Goal: Task Accomplishment & Management: Use online tool/utility

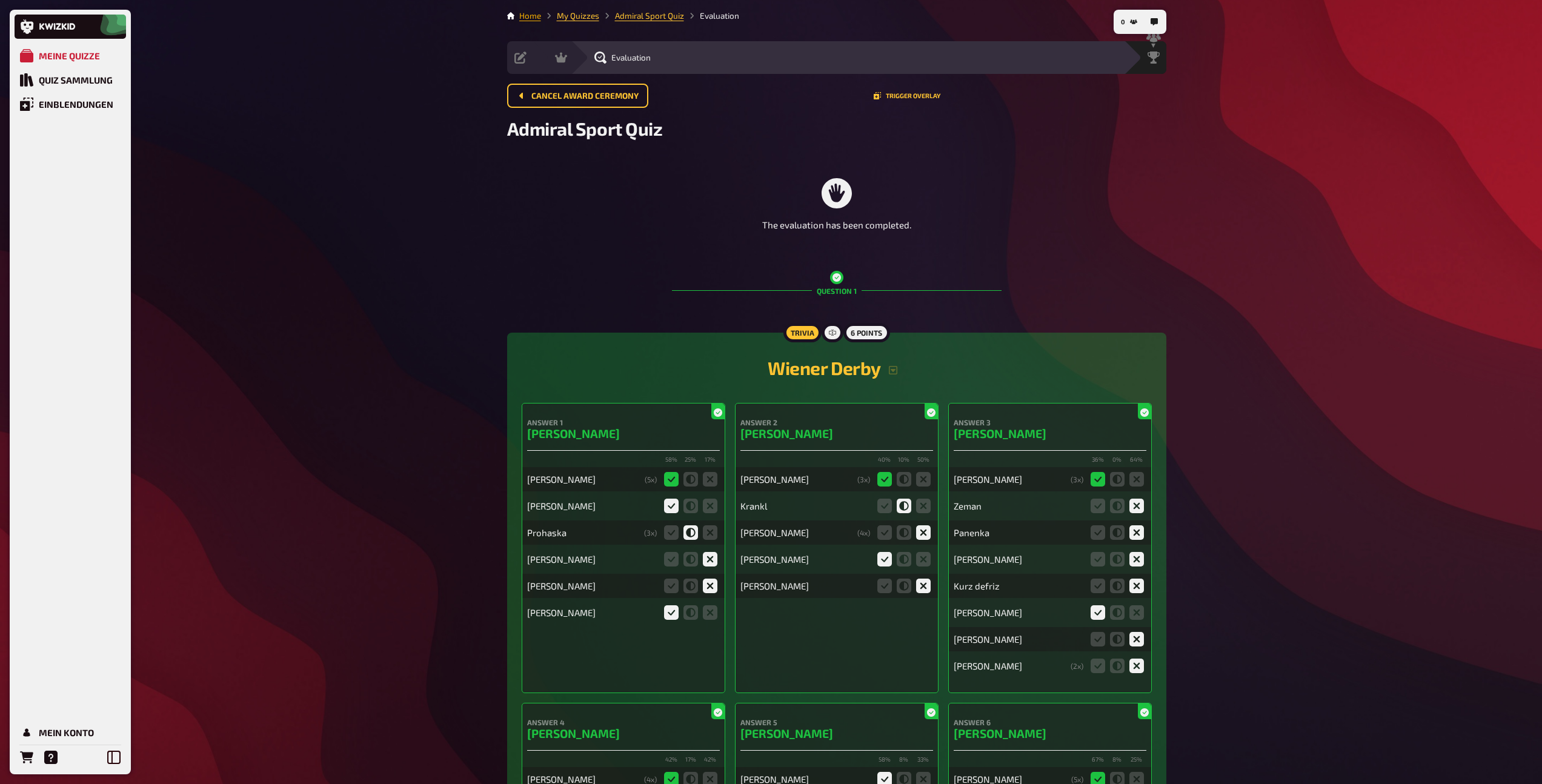
click at [532, 14] on link "Home" at bounding box center [530, 15] width 22 height 10
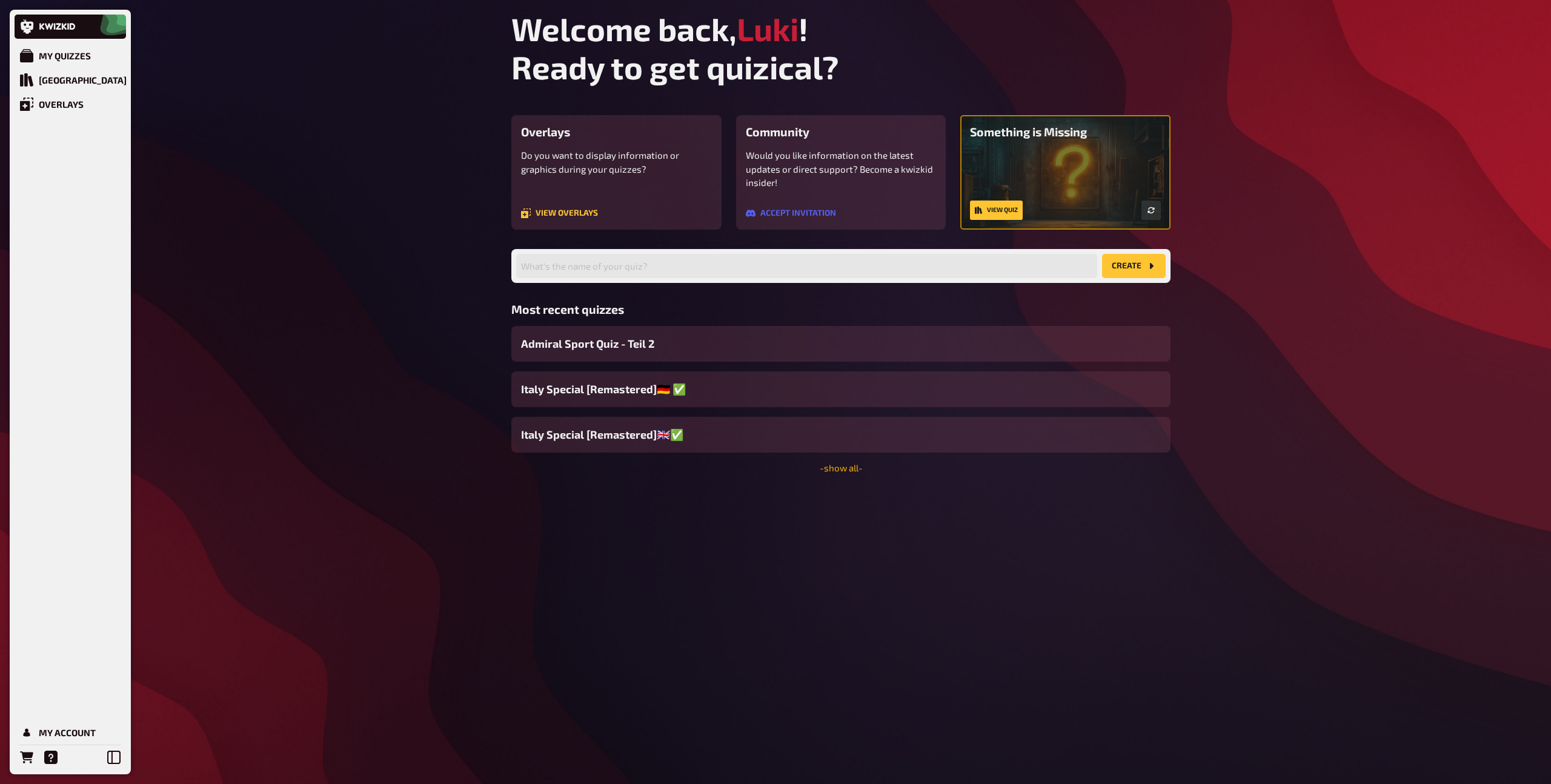
click at [852, 466] on link "- show all -" at bounding box center [841, 467] width 43 height 11
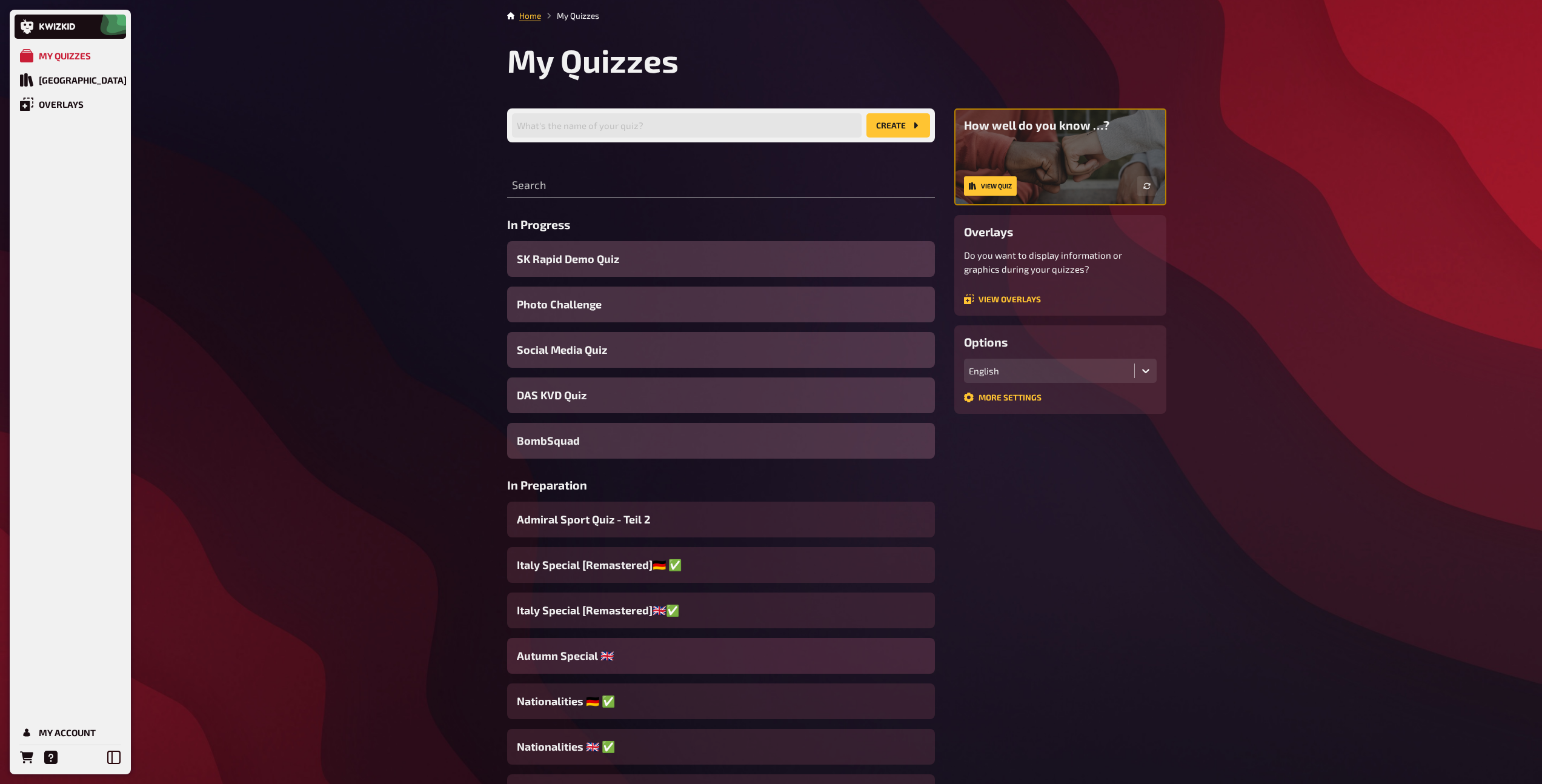
click at [557, 657] on span "Autumn Special ​🇬🇧" at bounding box center [565, 656] width 97 height 16
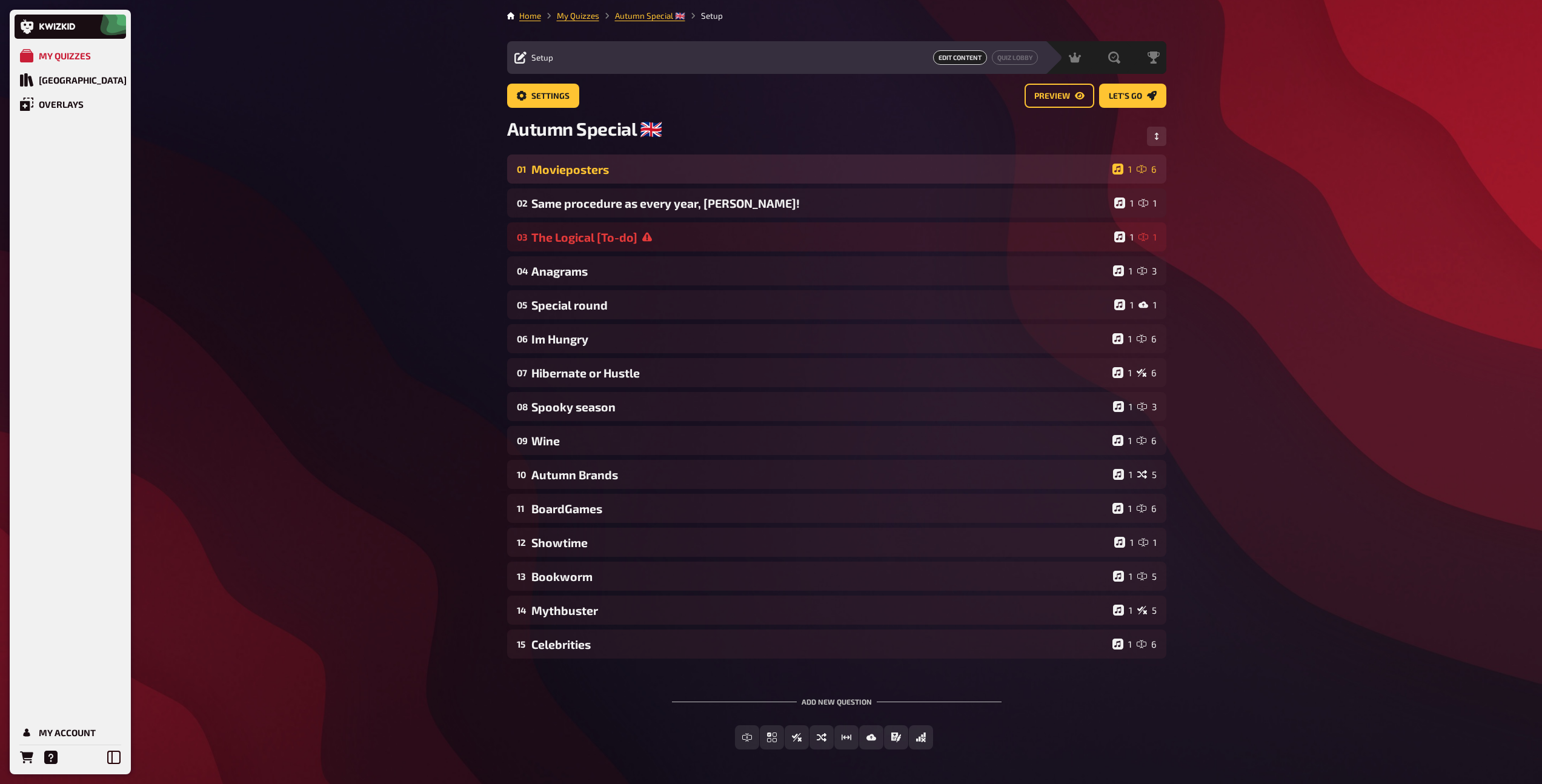
click at [621, 182] on div "01 Movieposters 1 6" at bounding box center [837, 169] width 659 height 29
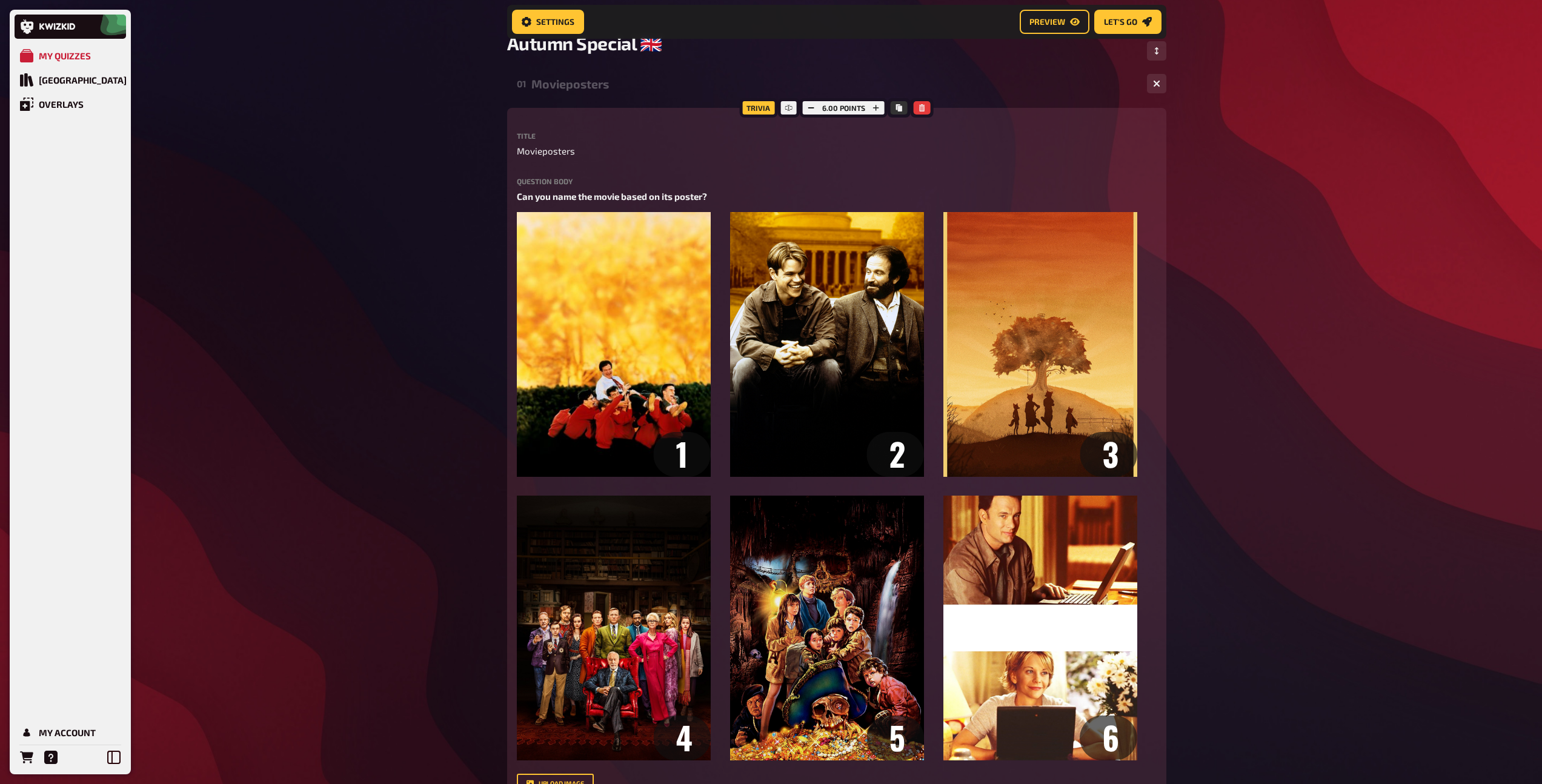
scroll to position [91, 0]
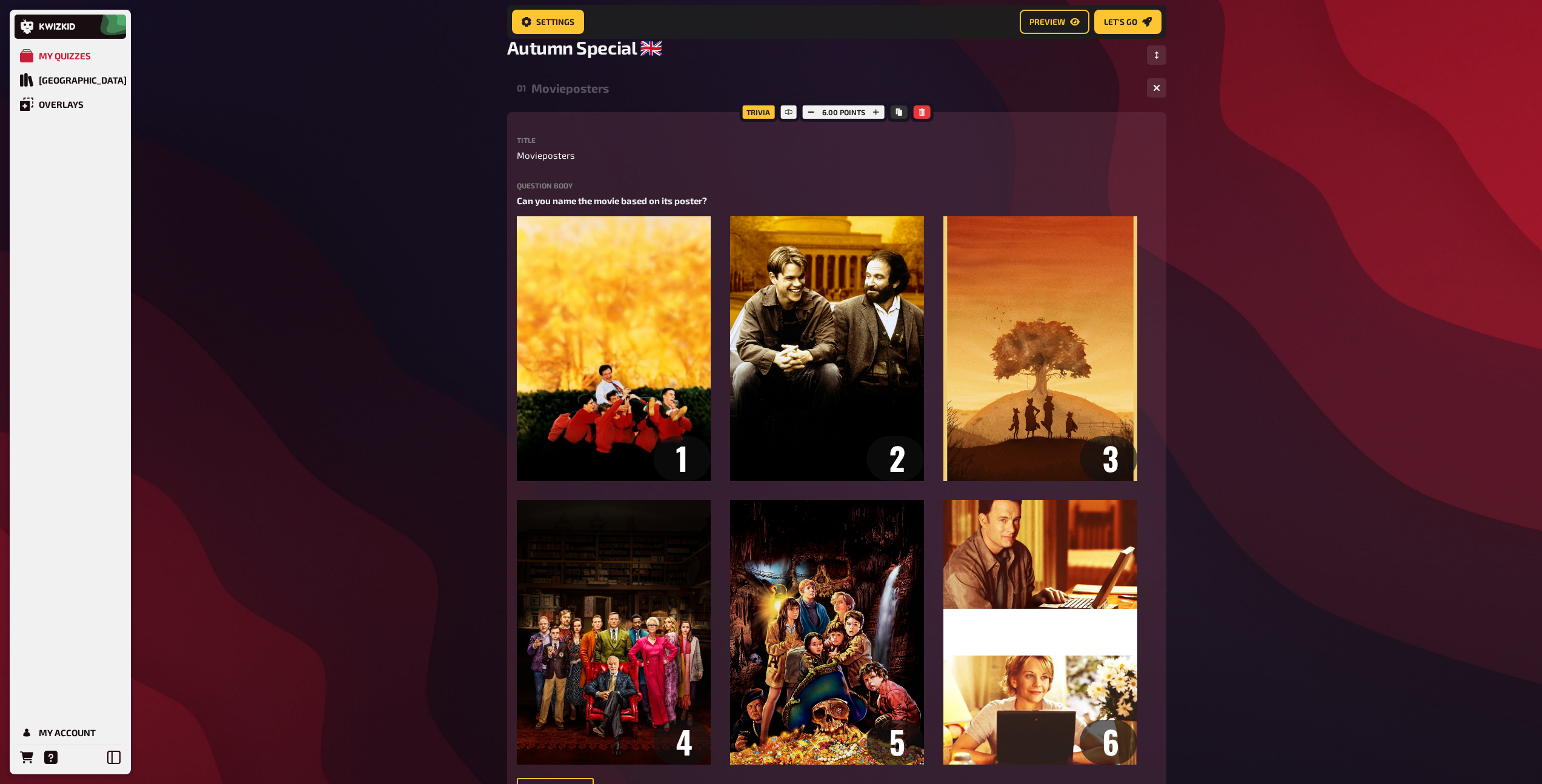
click at [600, 97] on div "01 Movieposters 1 6" at bounding box center [837, 88] width 659 height 29
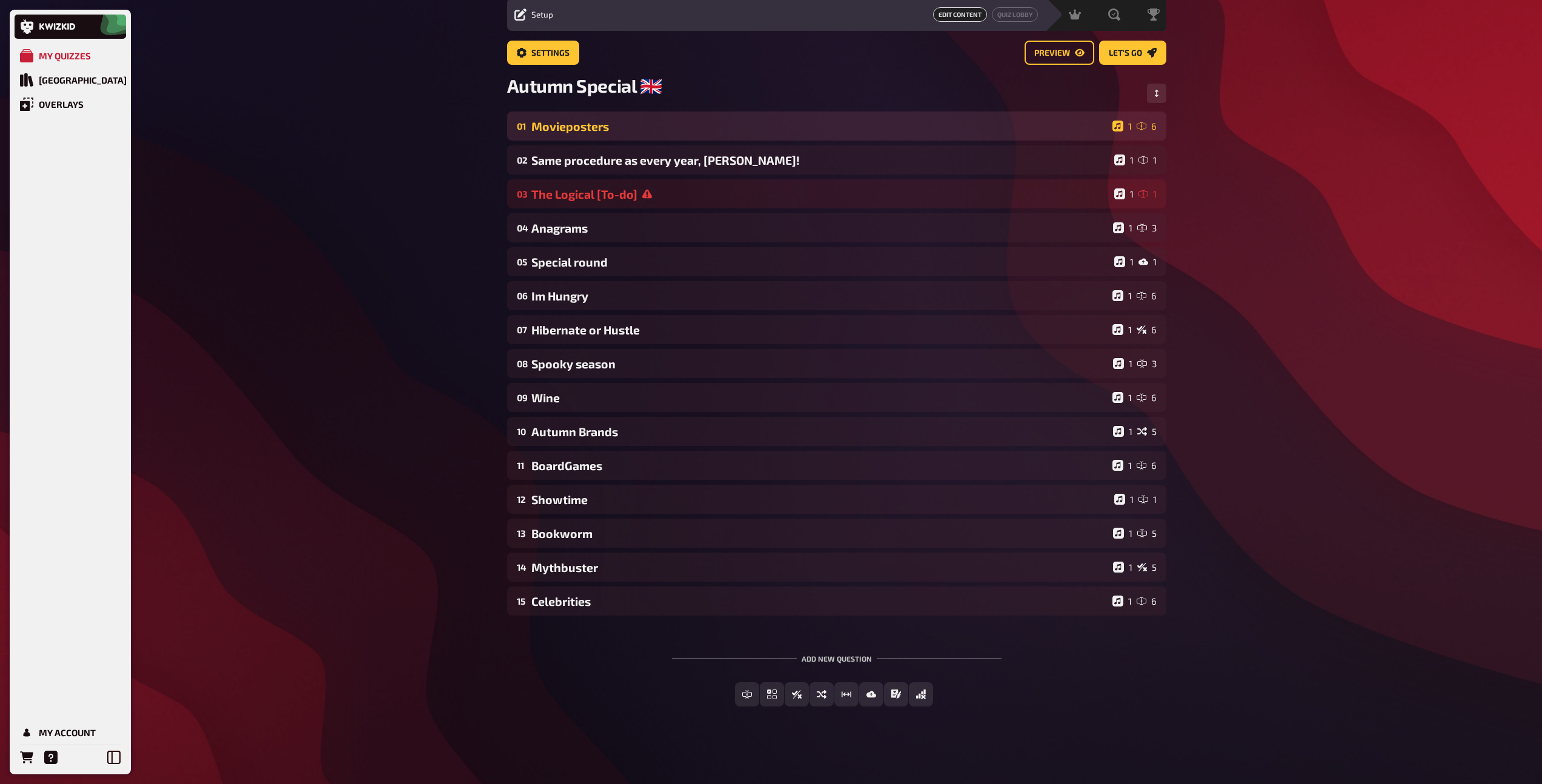
scroll to position [44, 0]
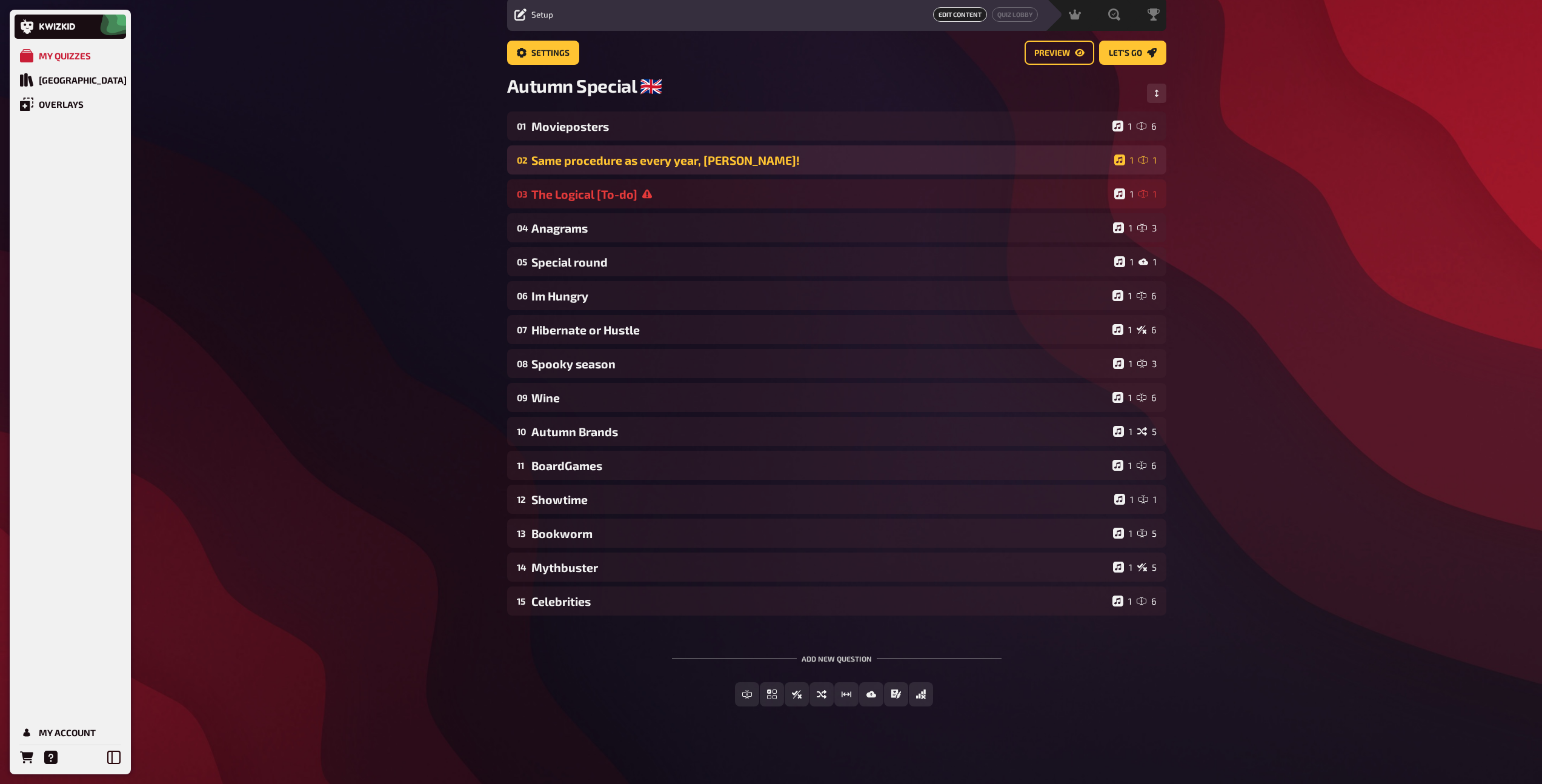
click at [616, 165] on div "Same procedure as every year, [PERSON_NAME]!" at bounding box center [820, 160] width 578 height 14
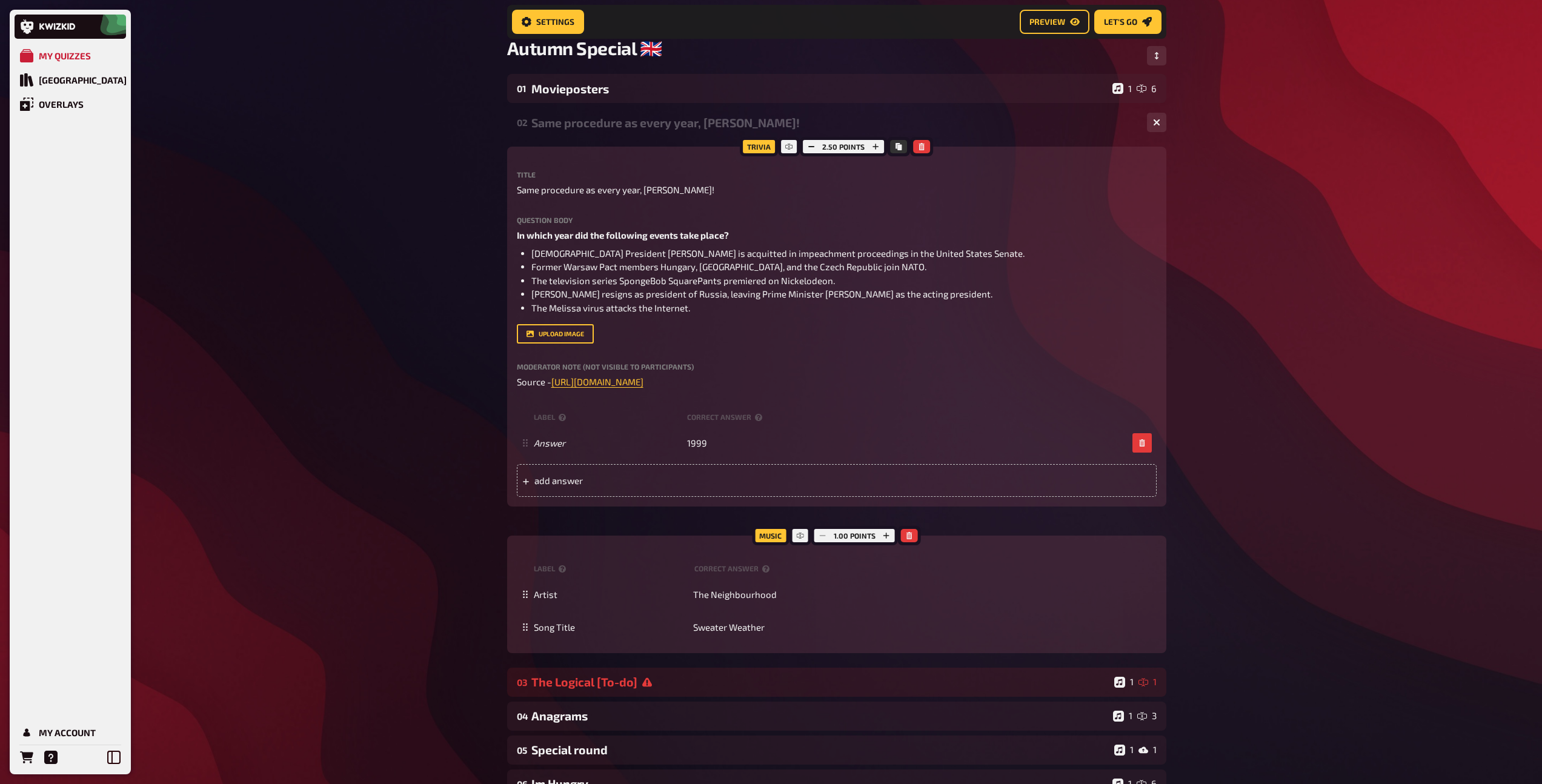
scroll to position [91, 0]
click at [617, 132] on div "02 Same procedure as every year, [PERSON_NAME]! 1 1" at bounding box center [837, 122] width 659 height 29
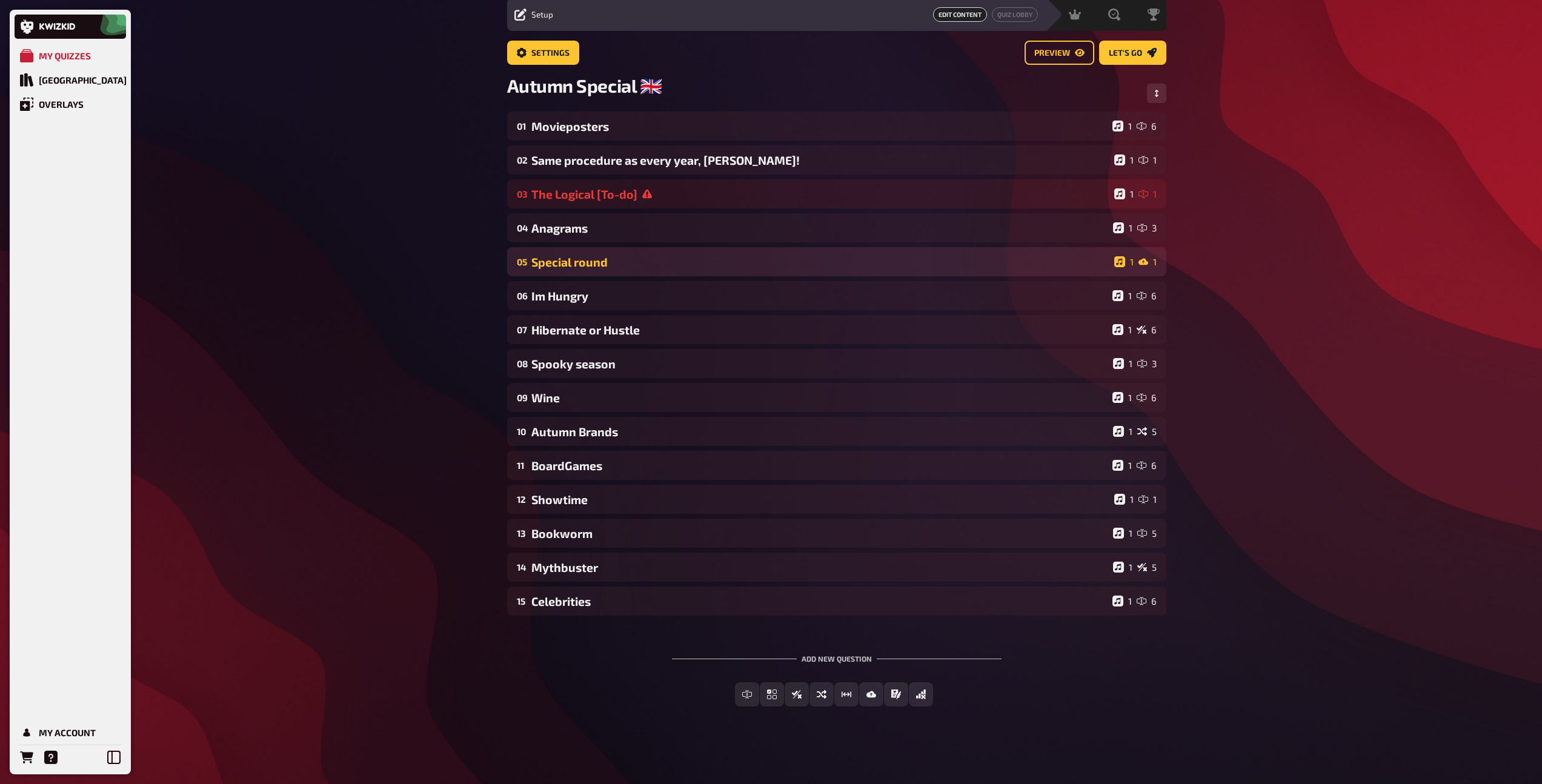
click at [572, 268] on div "Special round" at bounding box center [820, 261] width 578 height 14
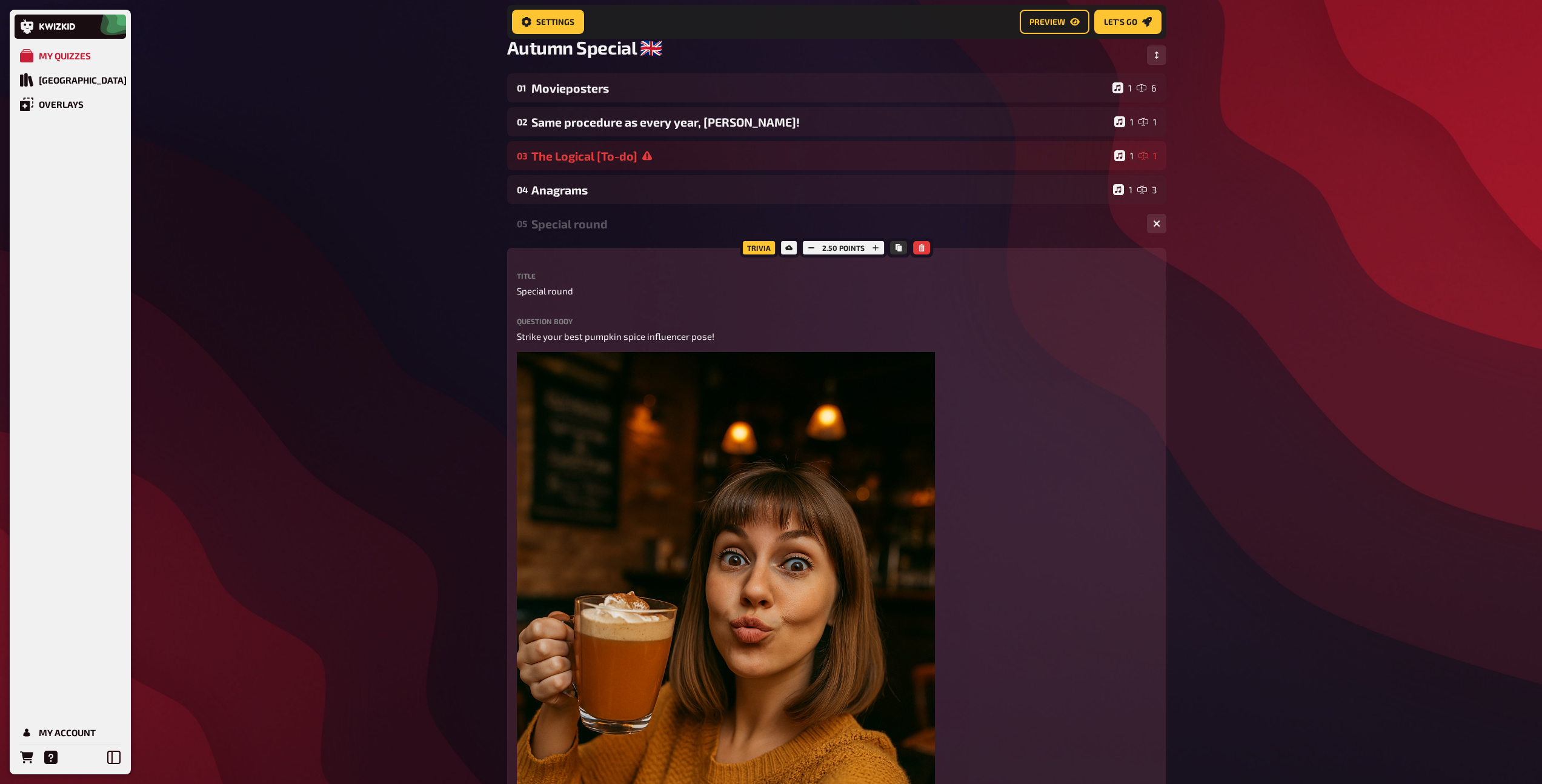
click at [586, 230] on div "Special round" at bounding box center [834, 223] width 606 height 14
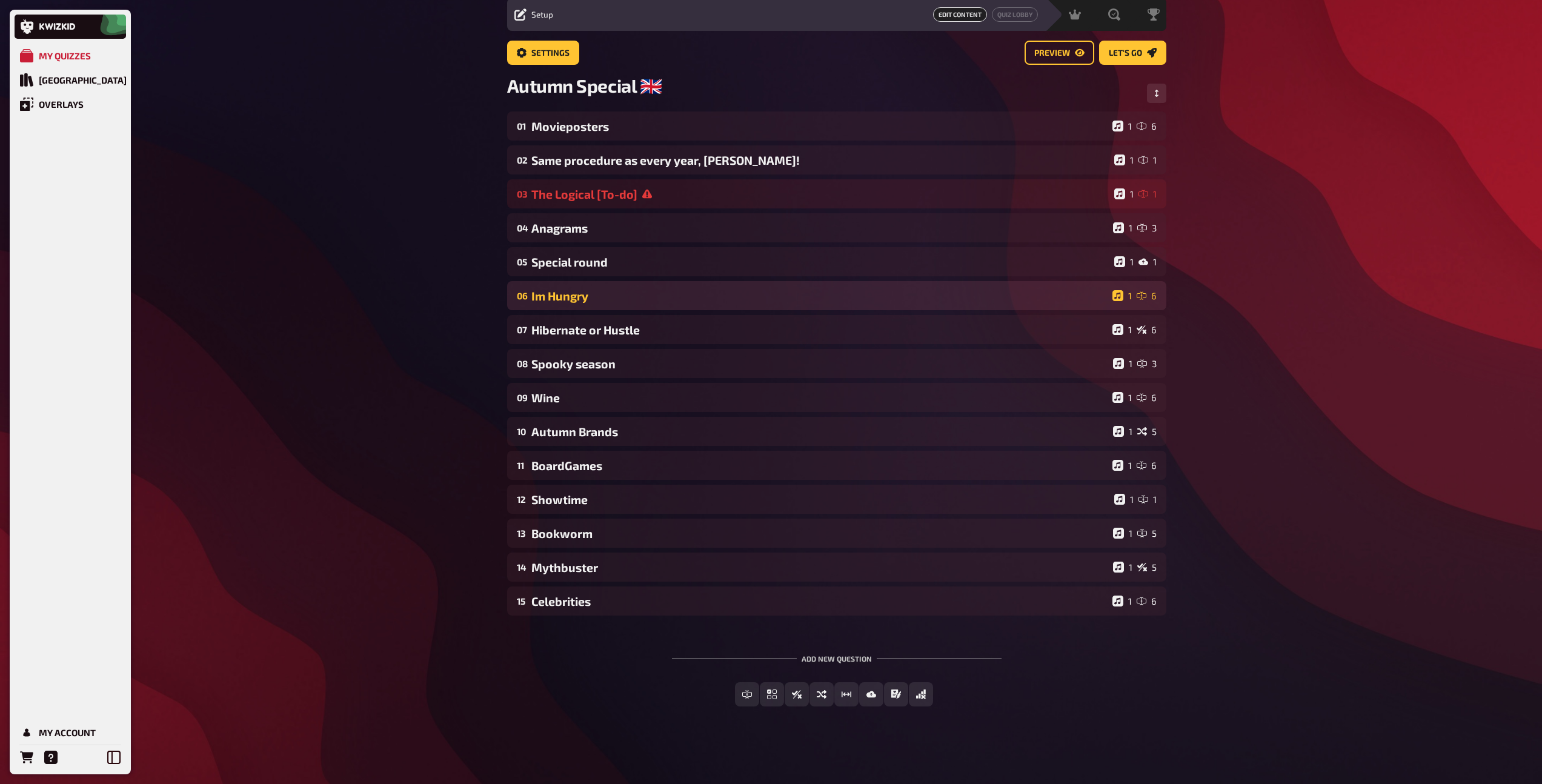
click at [578, 303] on div "06 Im Hungry 1 6" at bounding box center [837, 296] width 659 height 29
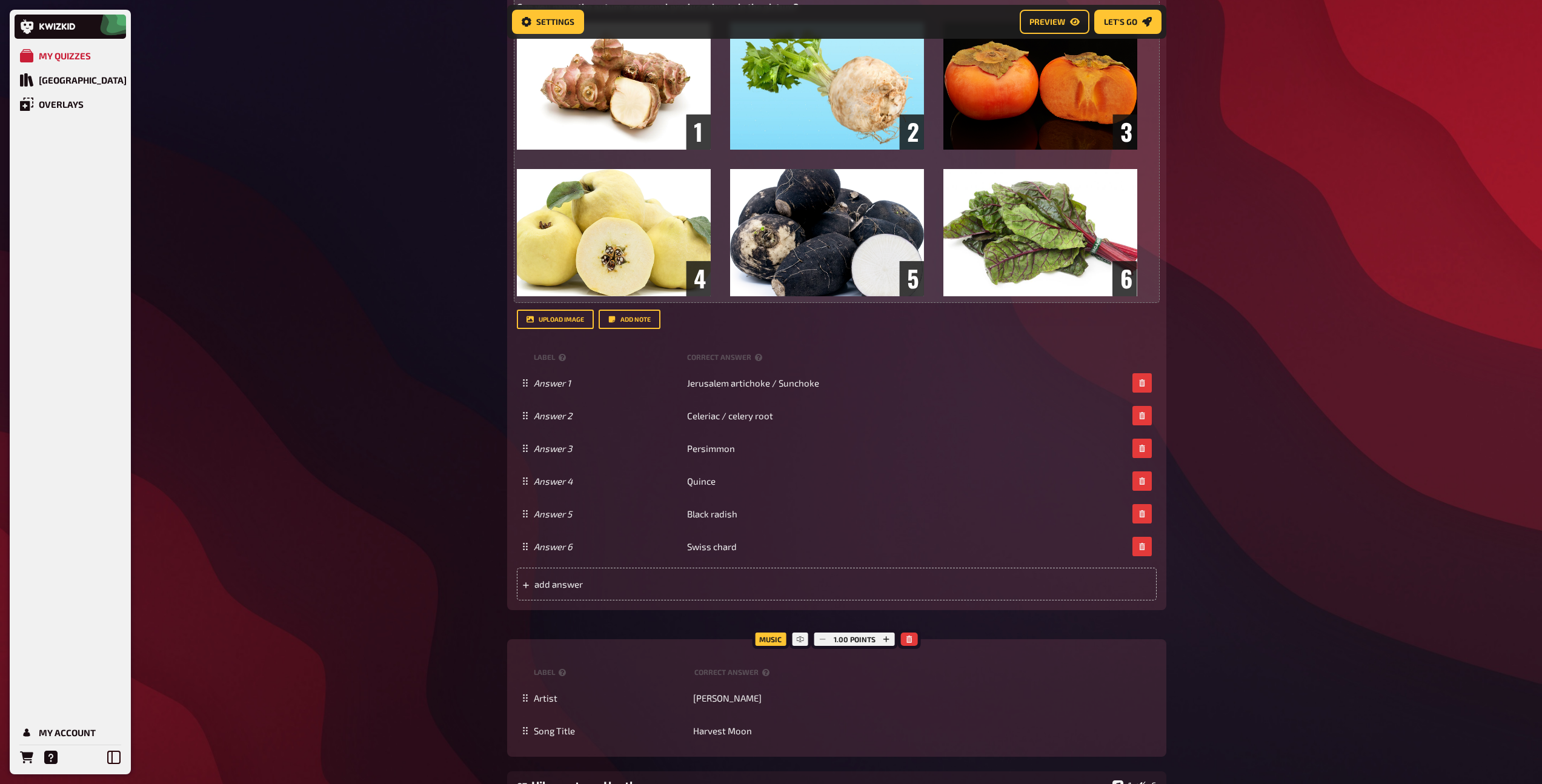
scroll to position [458, 0]
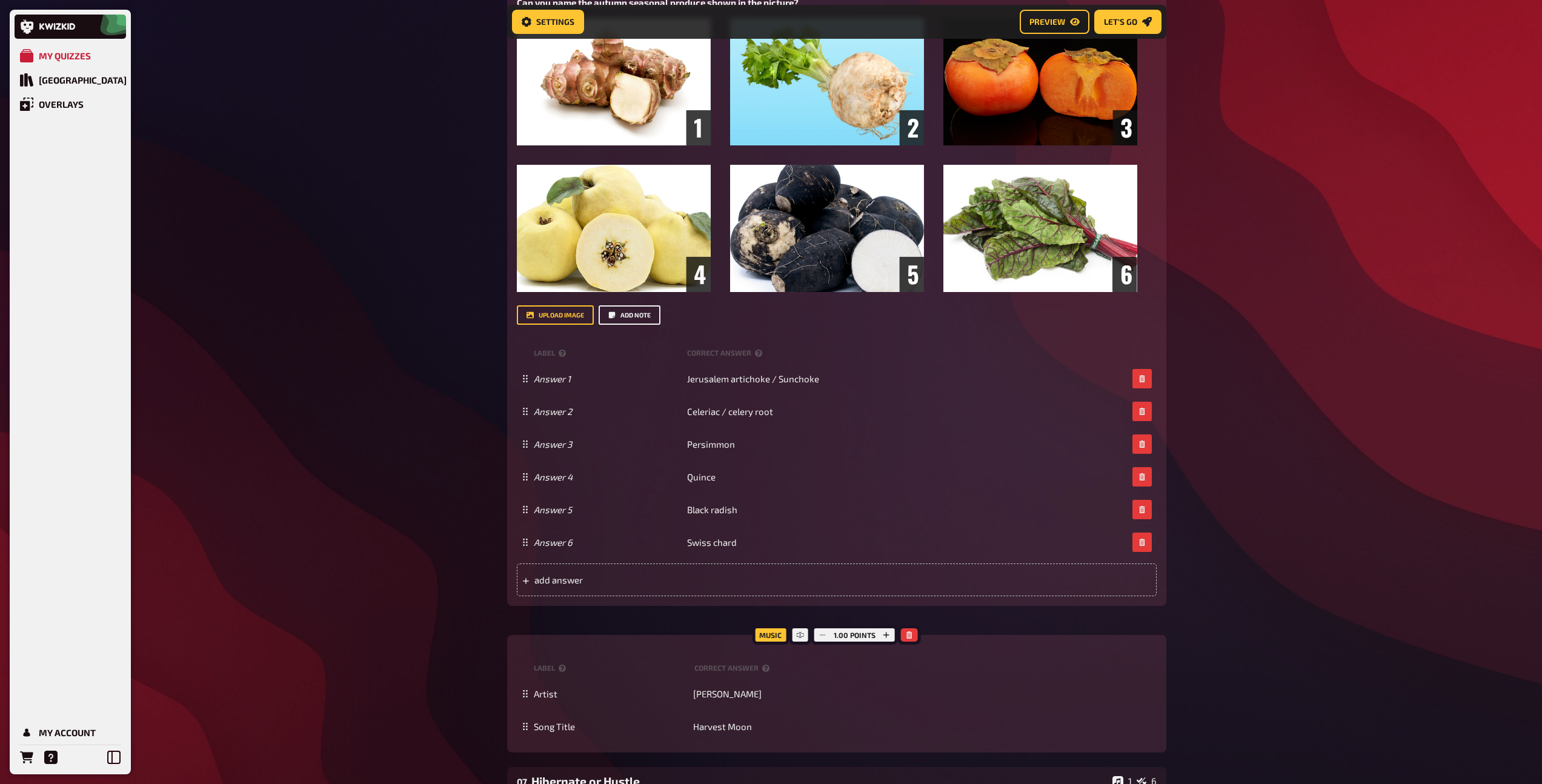
click at [620, 318] on button "Add note" at bounding box center [630, 315] width 62 height 19
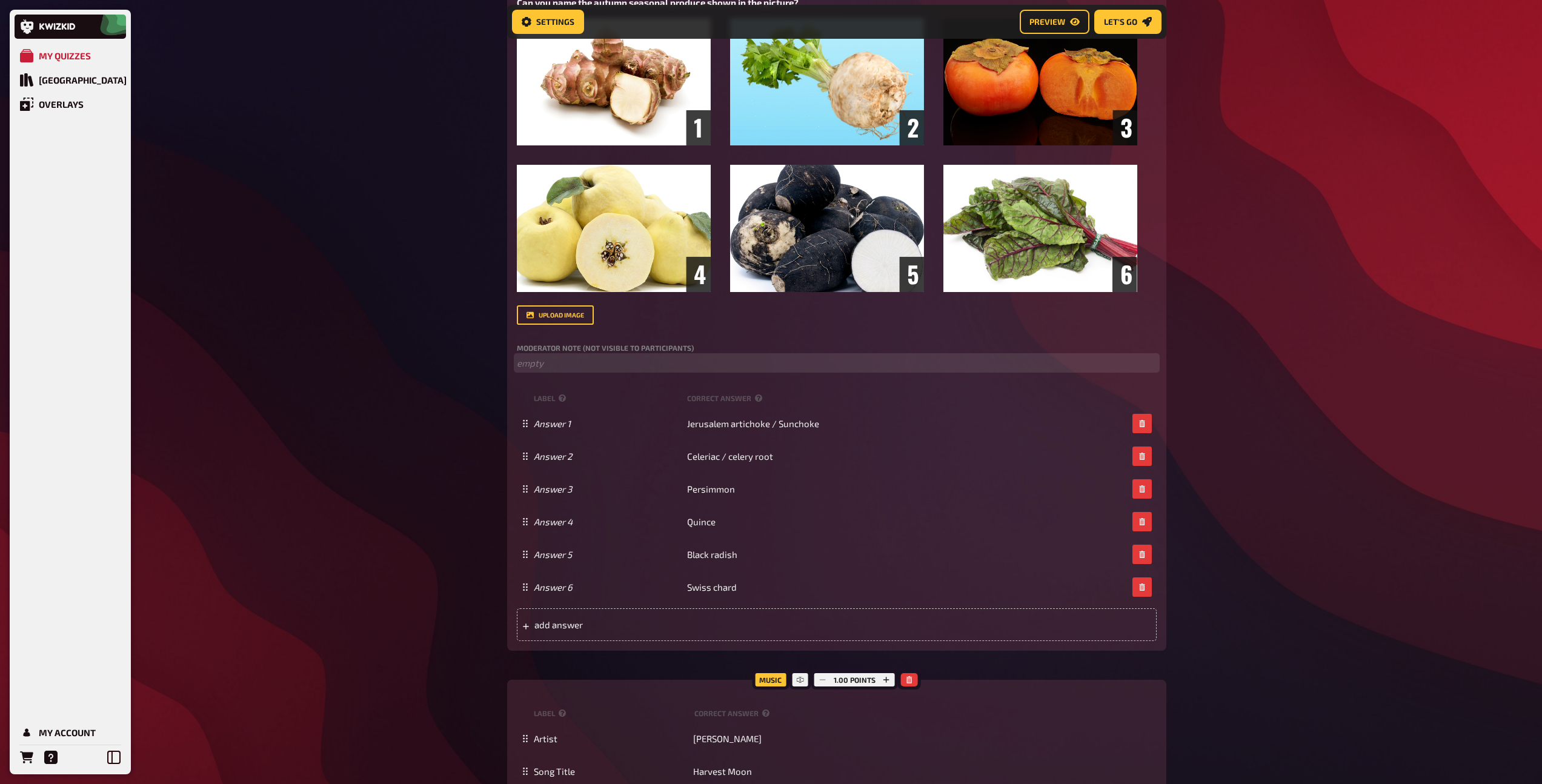
click at [577, 370] on p "﻿ empty" at bounding box center [837, 363] width 640 height 14
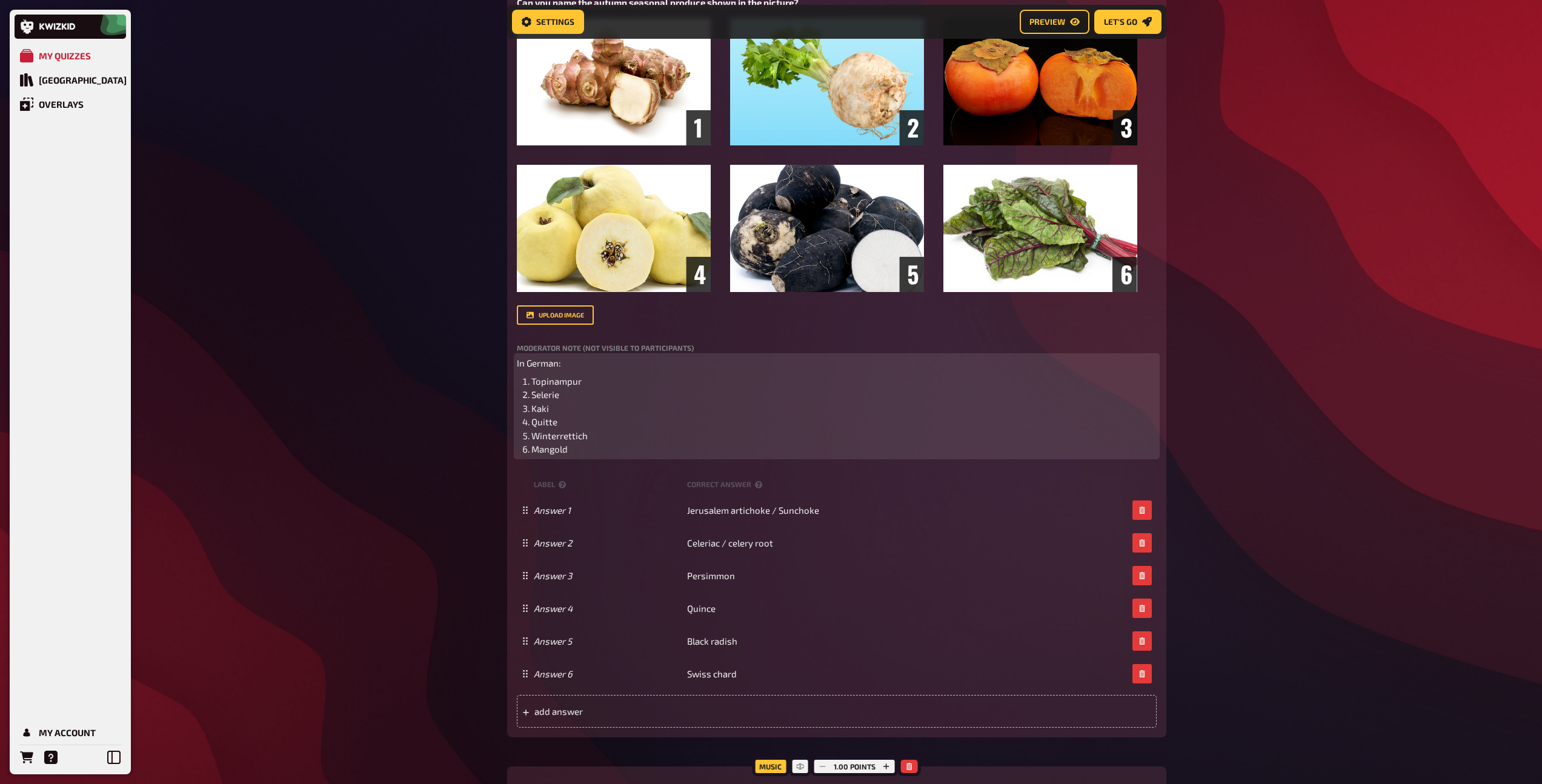
scroll to position [0, 0]
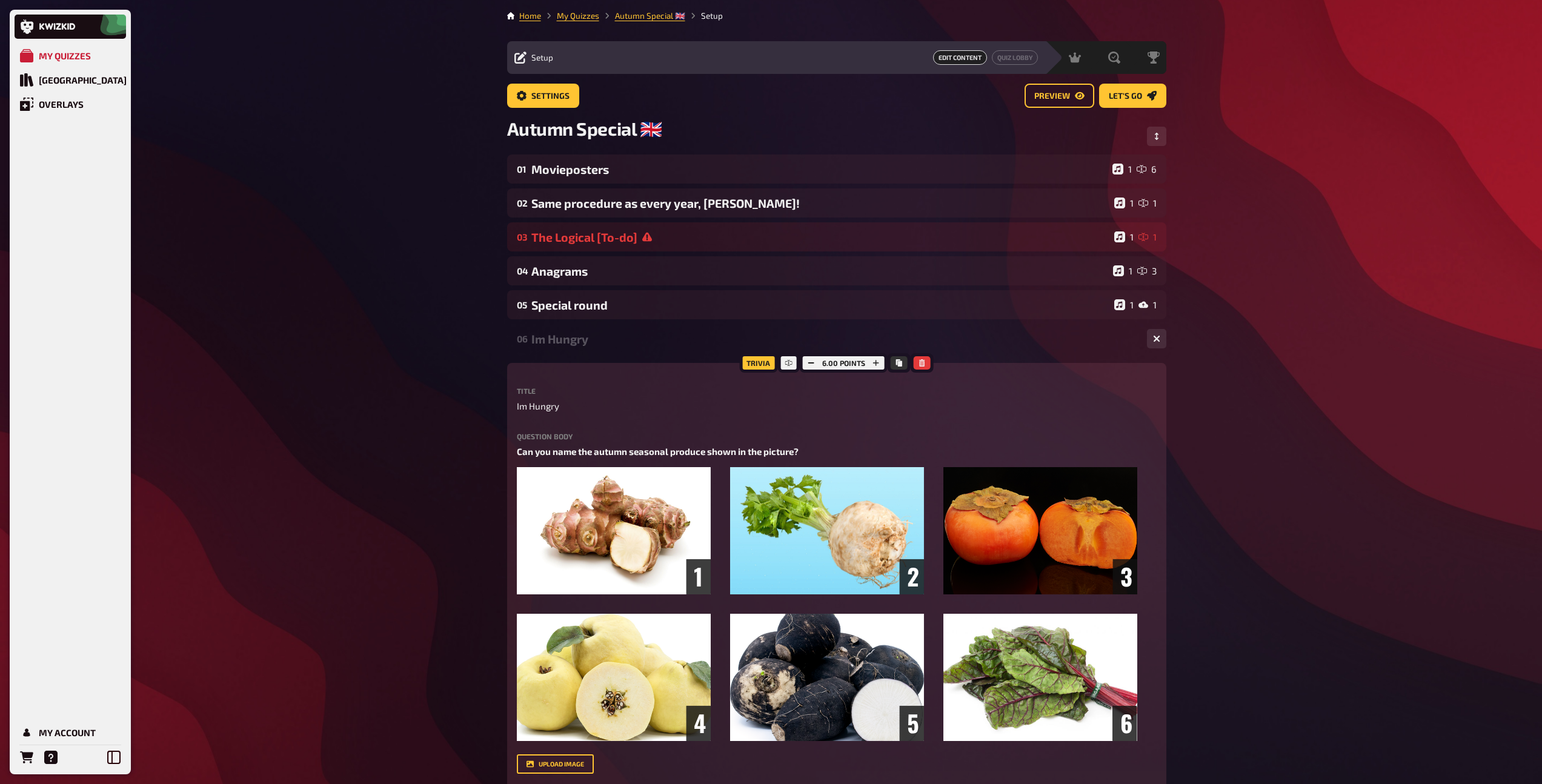
click at [558, 348] on div "06 Im Hungry 1 6" at bounding box center [837, 339] width 659 height 29
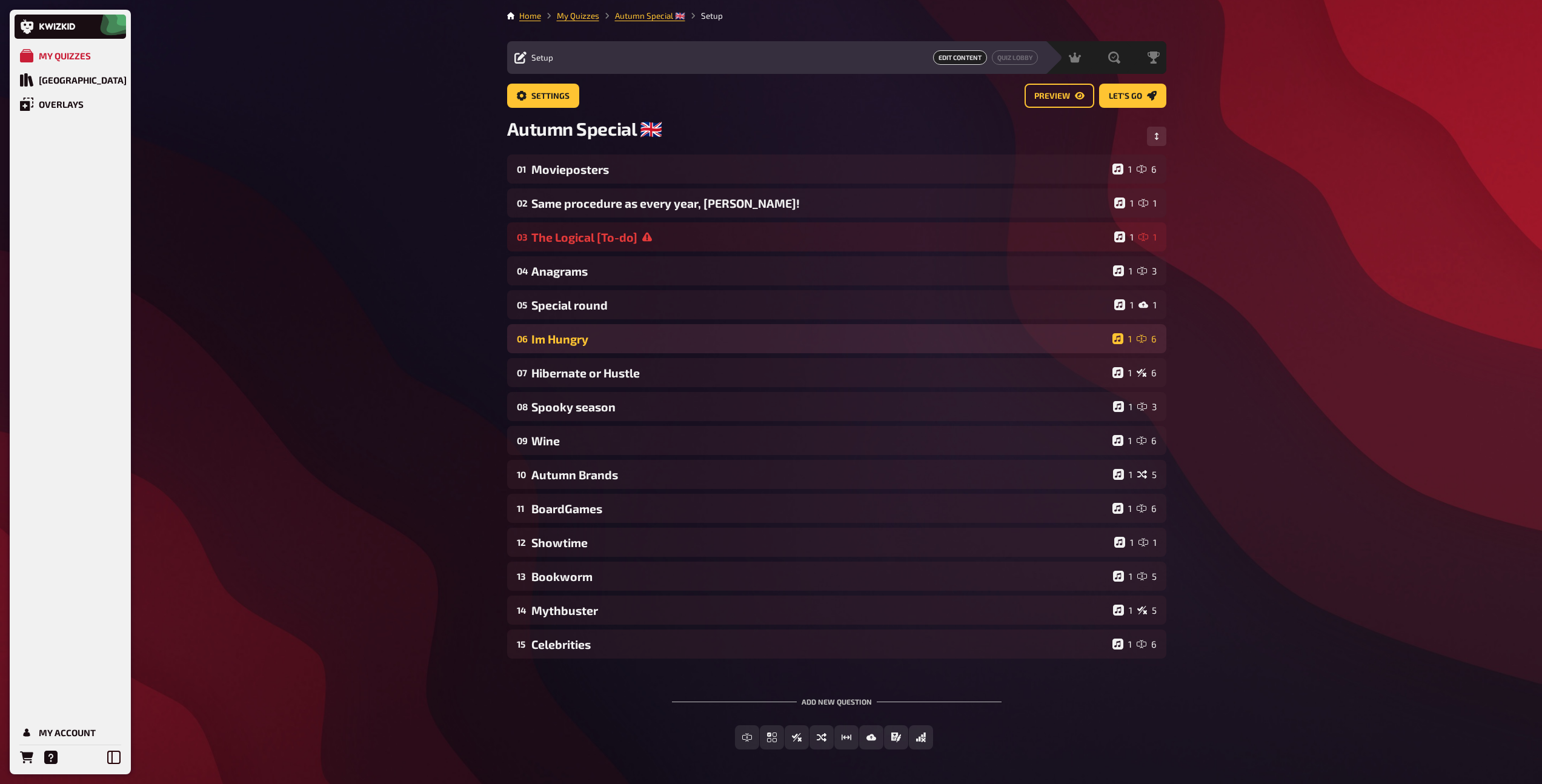
click at [562, 347] on div "06 Im Hungry 1 6" at bounding box center [837, 339] width 659 height 29
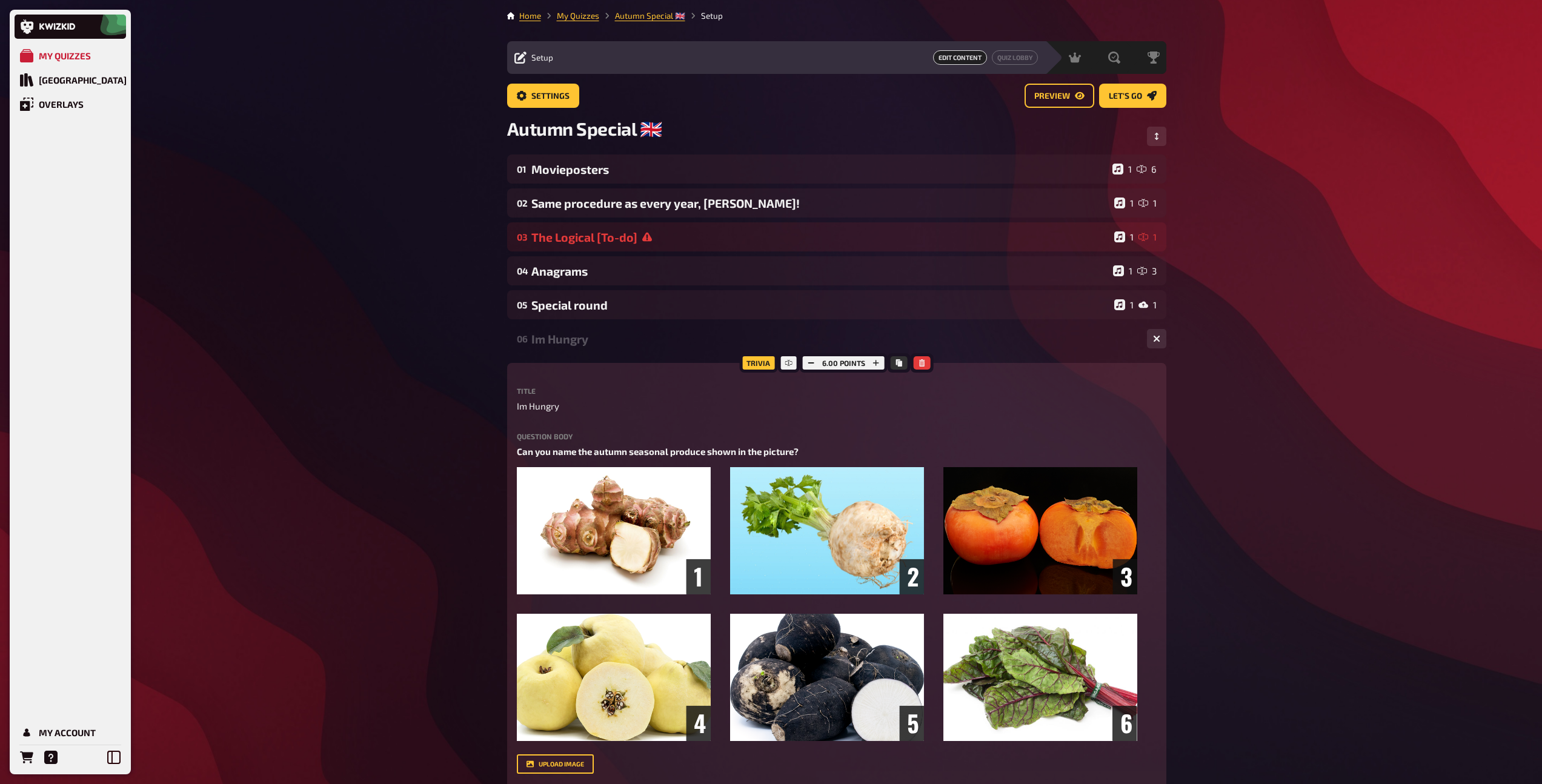
click at [563, 348] on div "06 Im Hungry 1 6" at bounding box center [837, 339] width 659 height 29
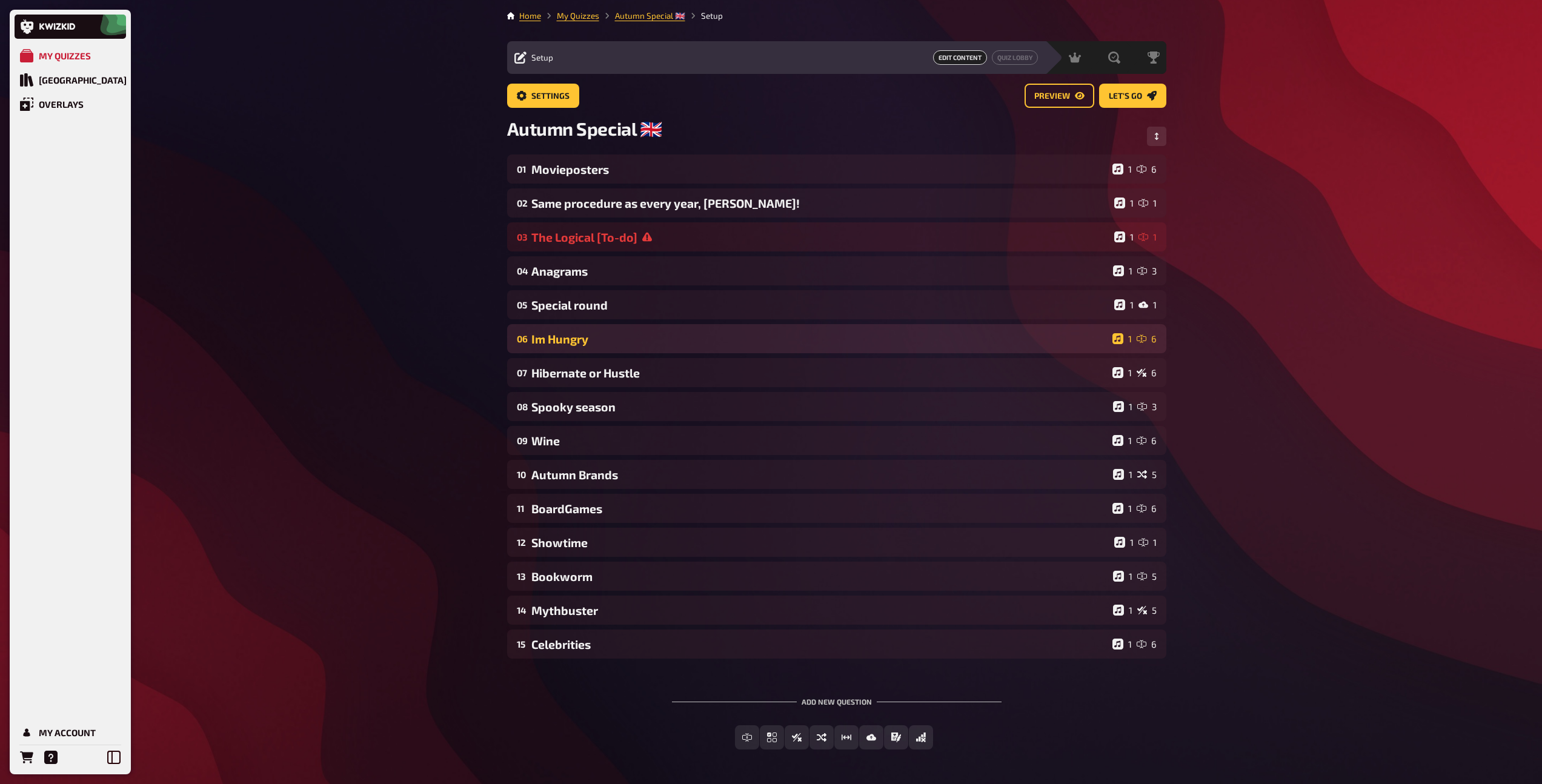
click at [556, 345] on div "Im Hungry" at bounding box center [819, 338] width 576 height 14
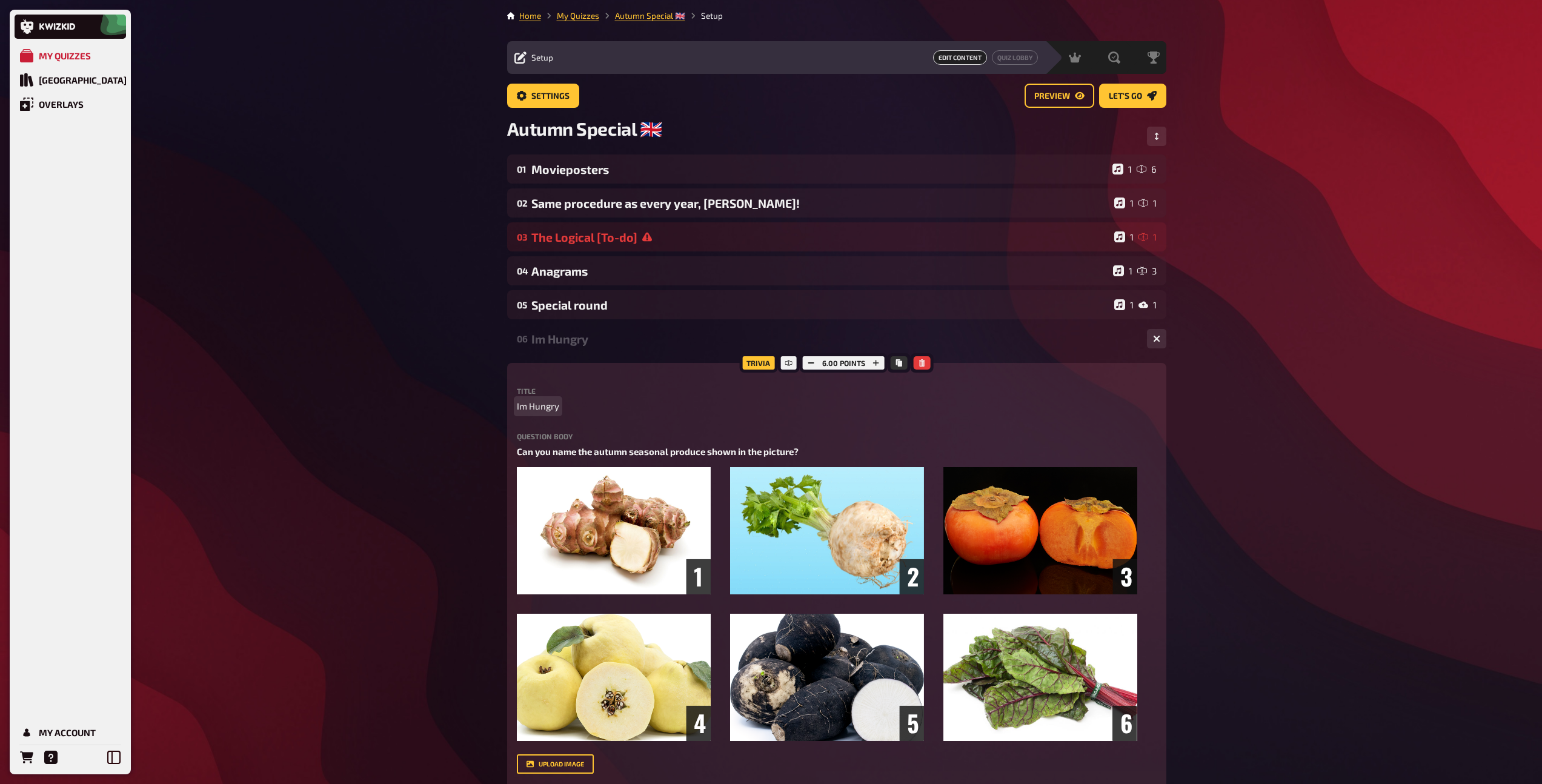
click at [522, 408] on span "Im Hungry" at bounding box center [538, 406] width 42 height 14
click at [519, 409] on span "Im Hungry" at bounding box center [538, 406] width 42 height 14
click at [566, 340] on div "I'm Hungry" at bounding box center [834, 338] width 606 height 14
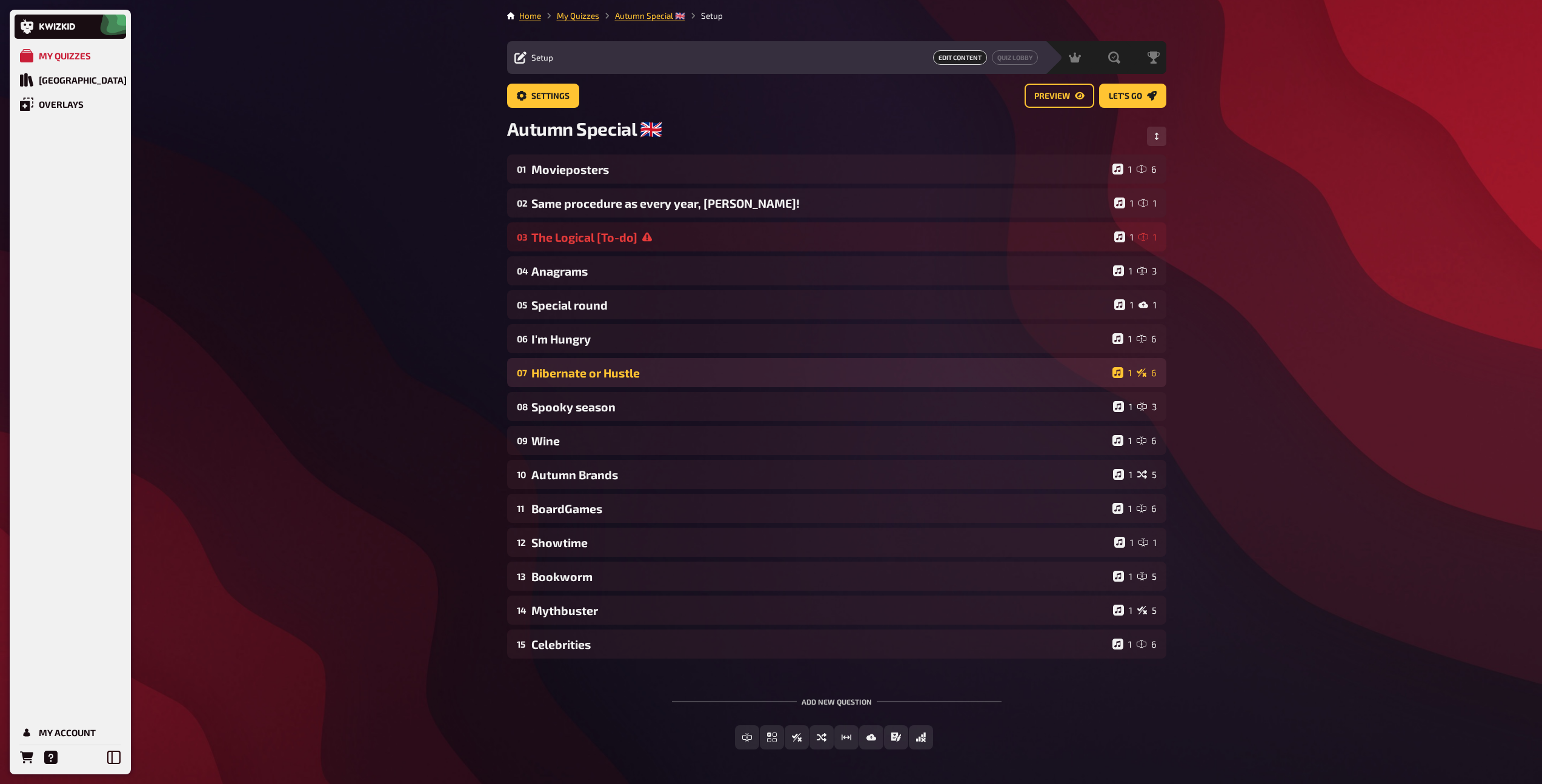
click at [567, 367] on div "Hibernate or Hustle" at bounding box center [819, 373] width 576 height 14
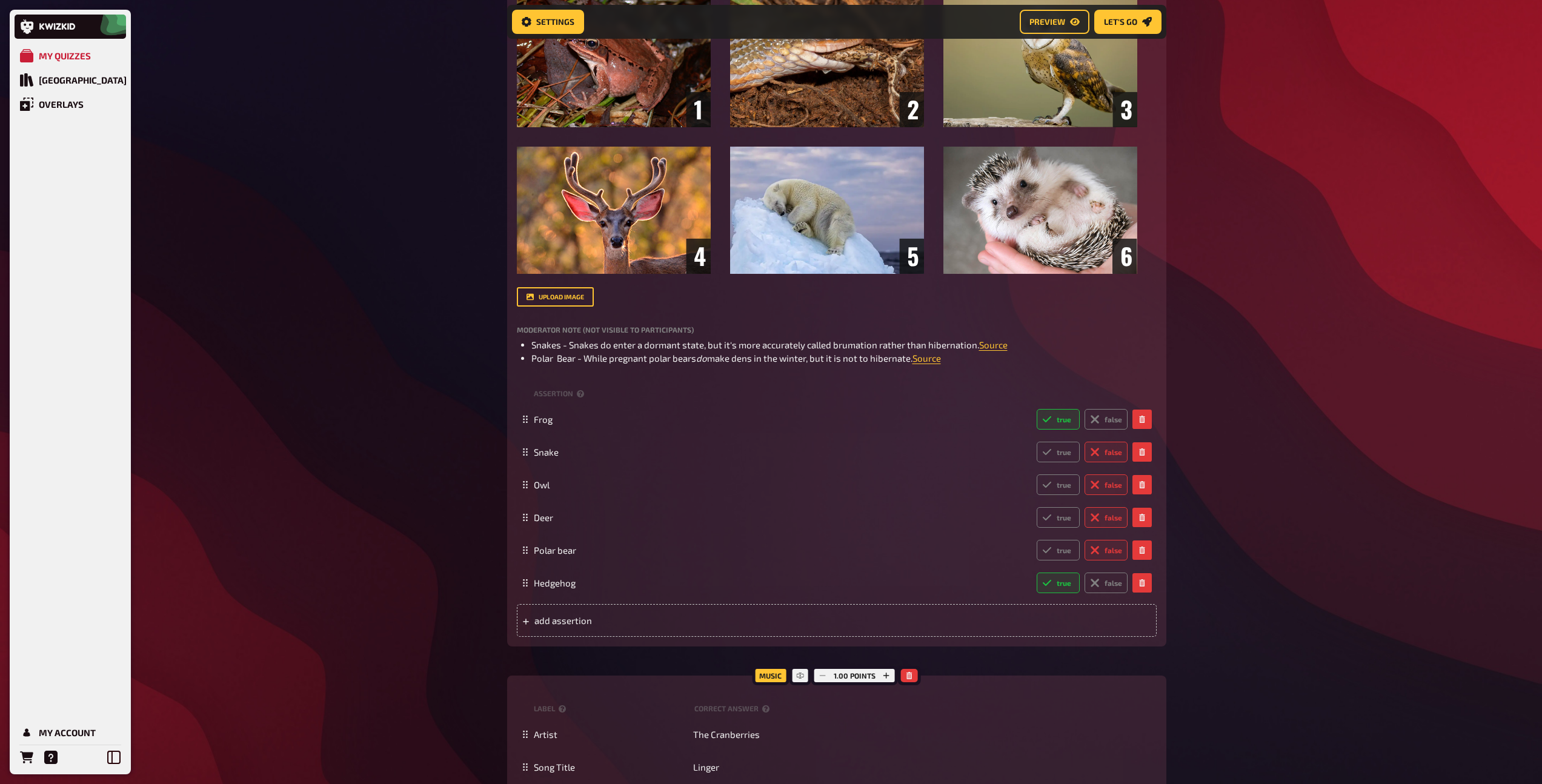
scroll to position [500, 0]
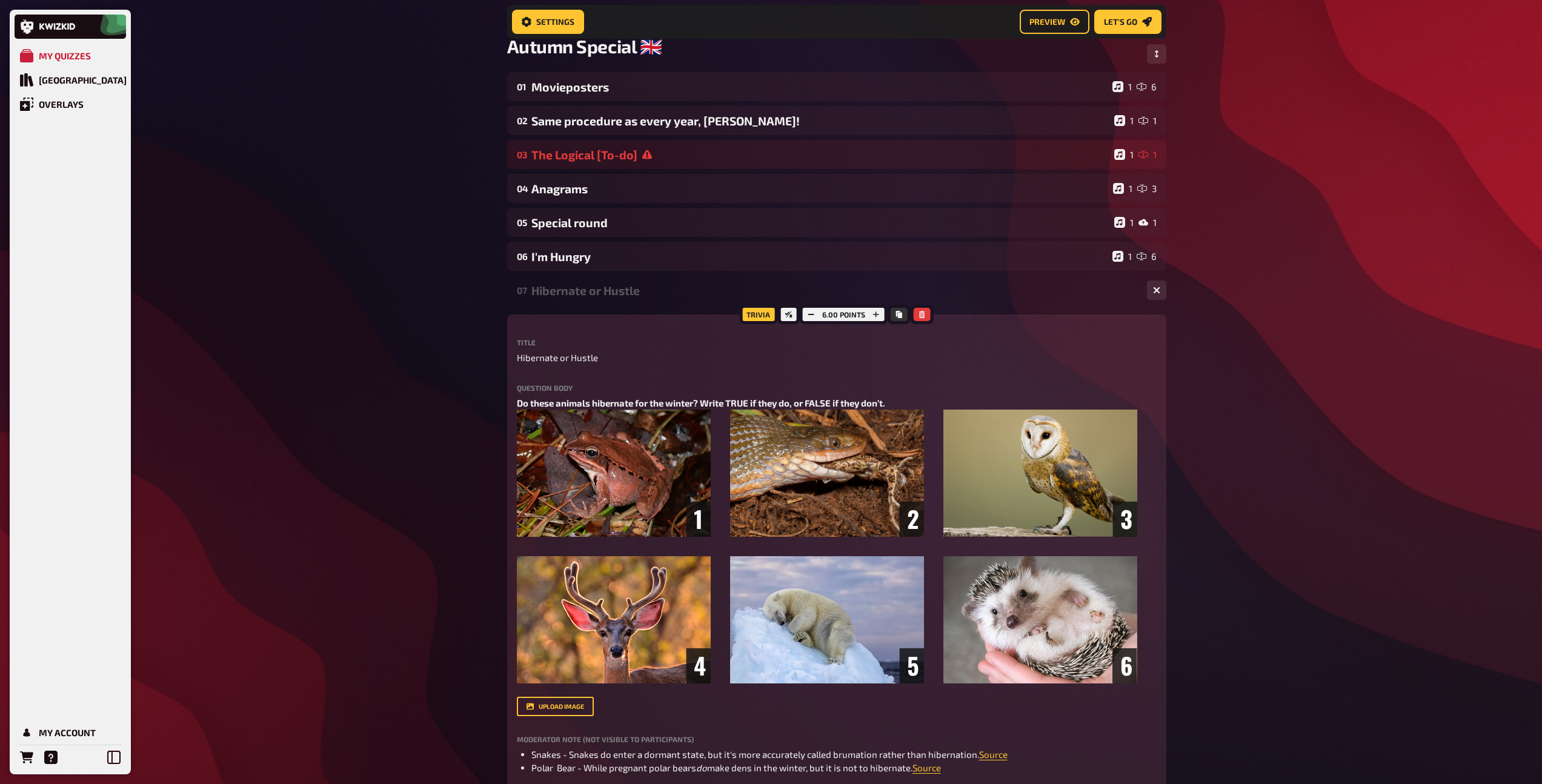
click at [574, 286] on div "Hibernate or Hustle" at bounding box center [834, 290] width 606 height 14
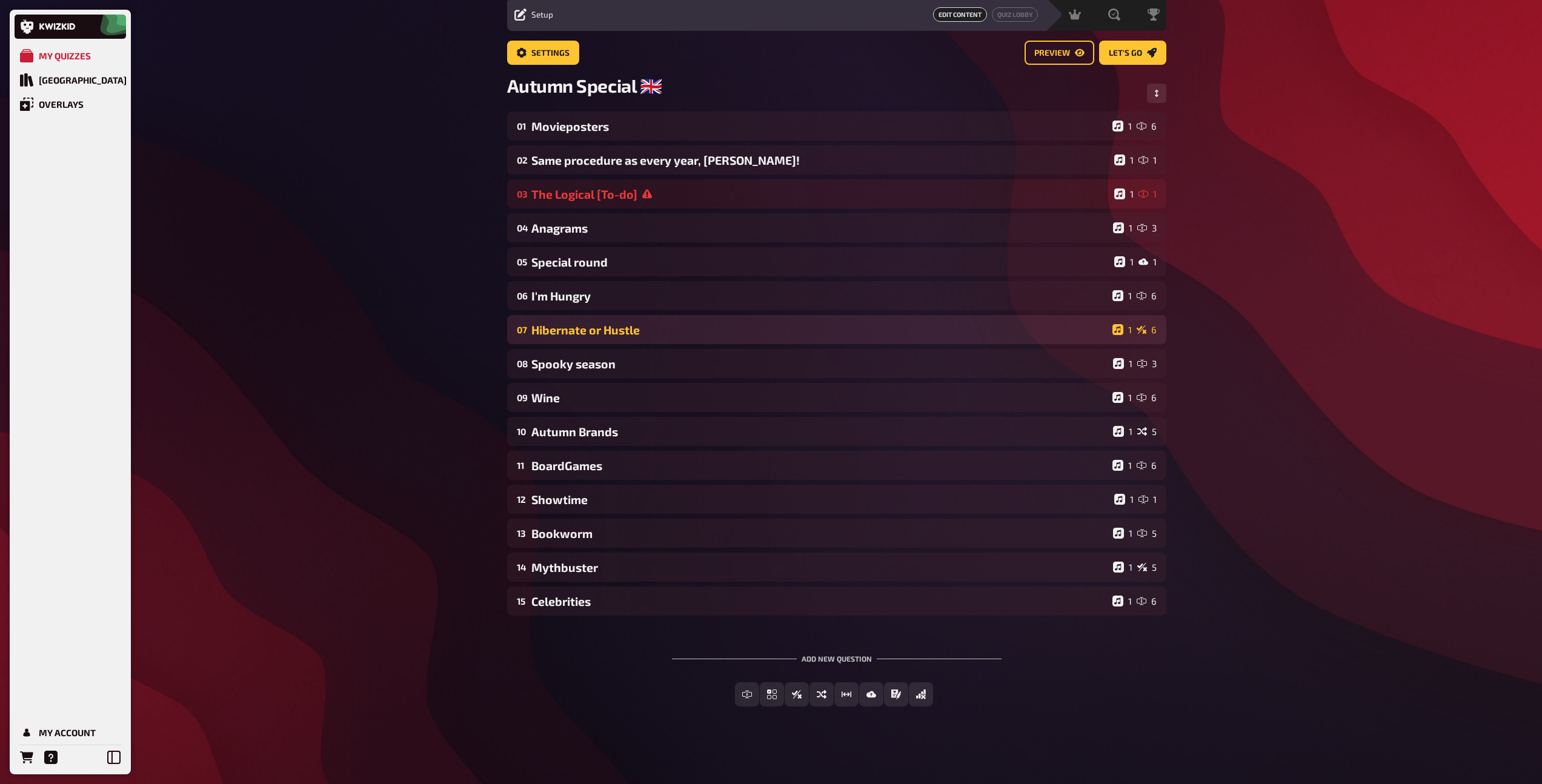
scroll to position [44, 0]
click at [649, 335] on div "Hibernate or Hustle" at bounding box center [819, 329] width 576 height 14
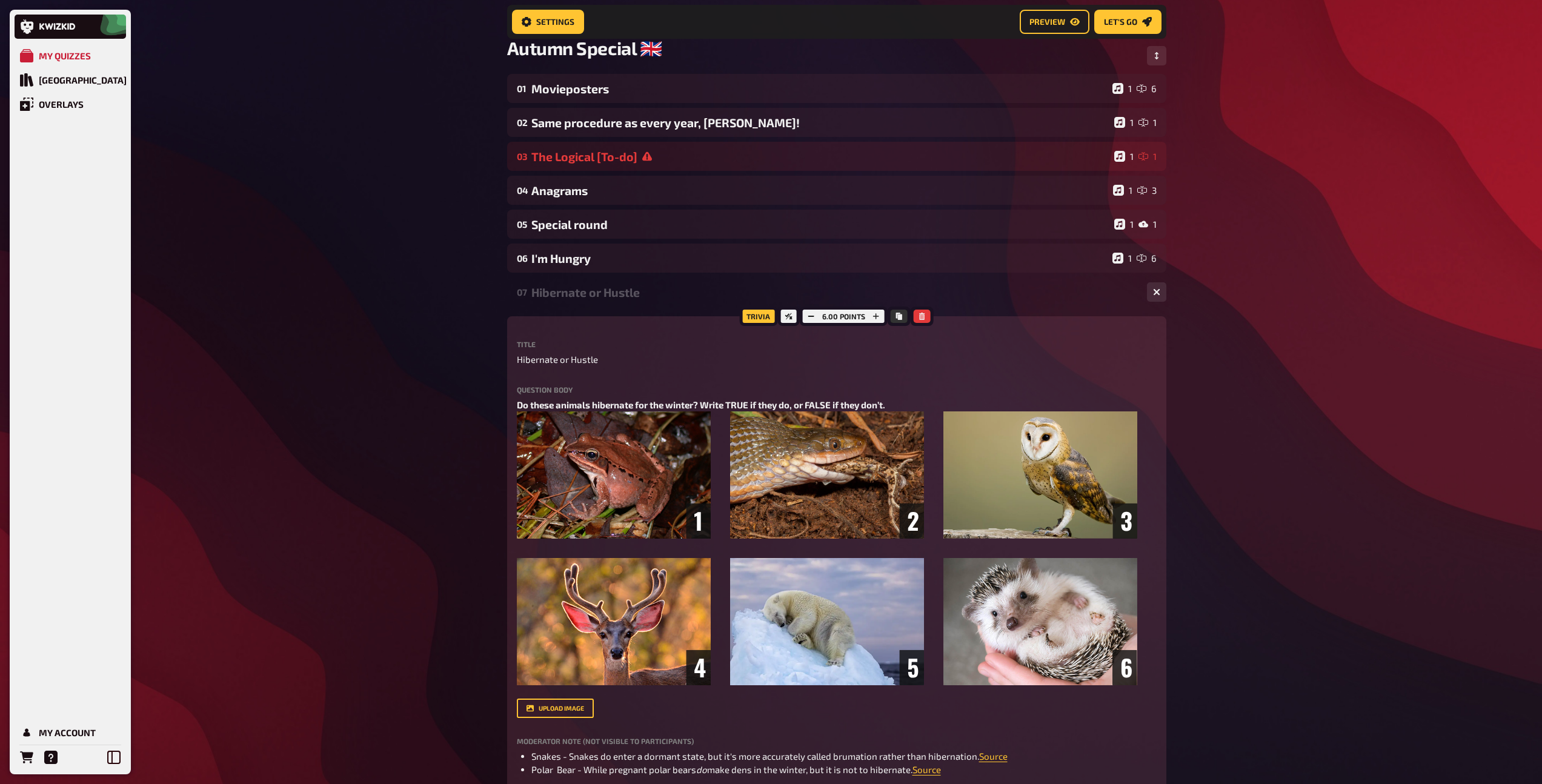
scroll to position [92, 0]
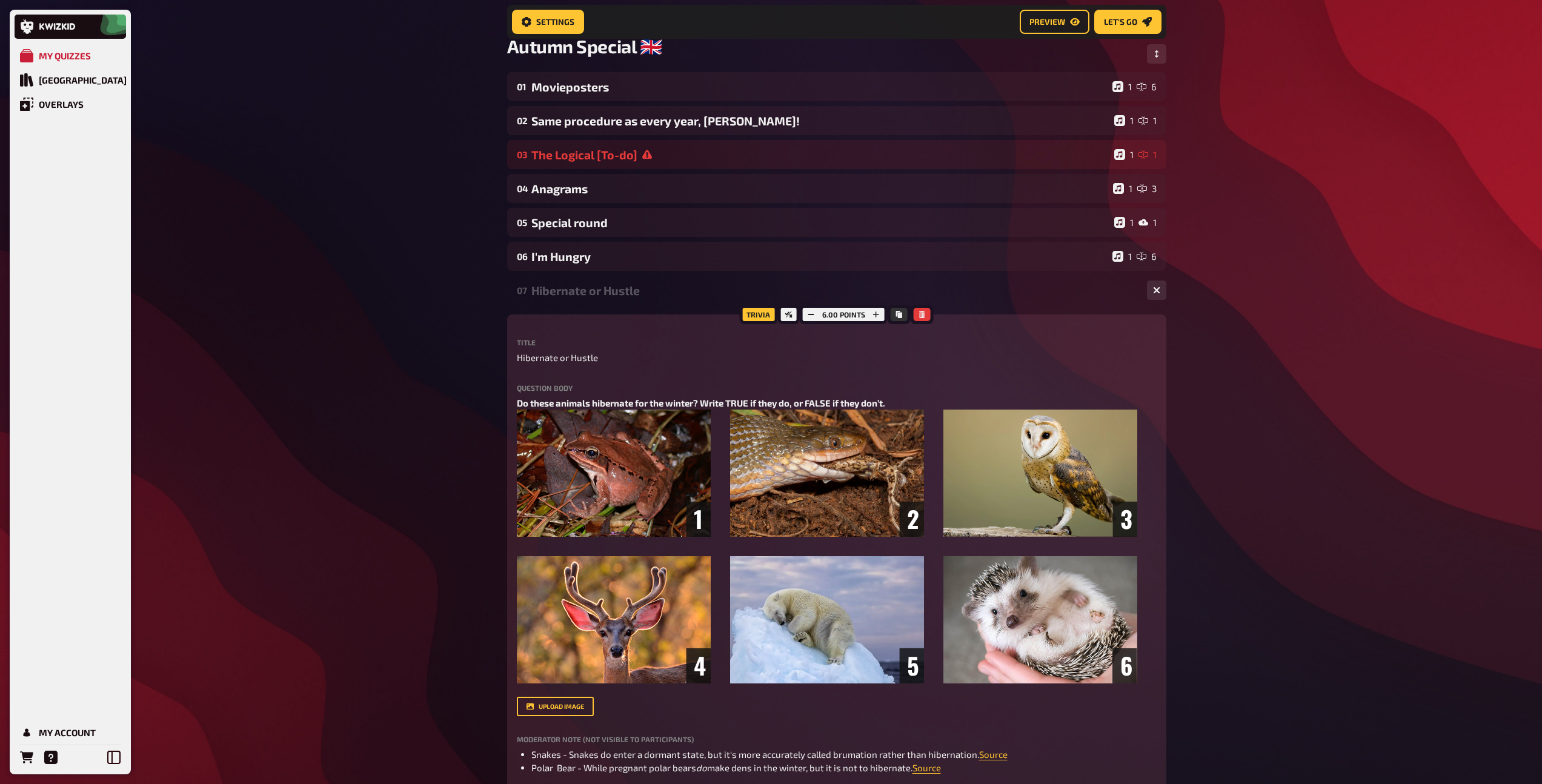
click at [651, 296] on div "Hibernate or Hustle" at bounding box center [834, 290] width 606 height 14
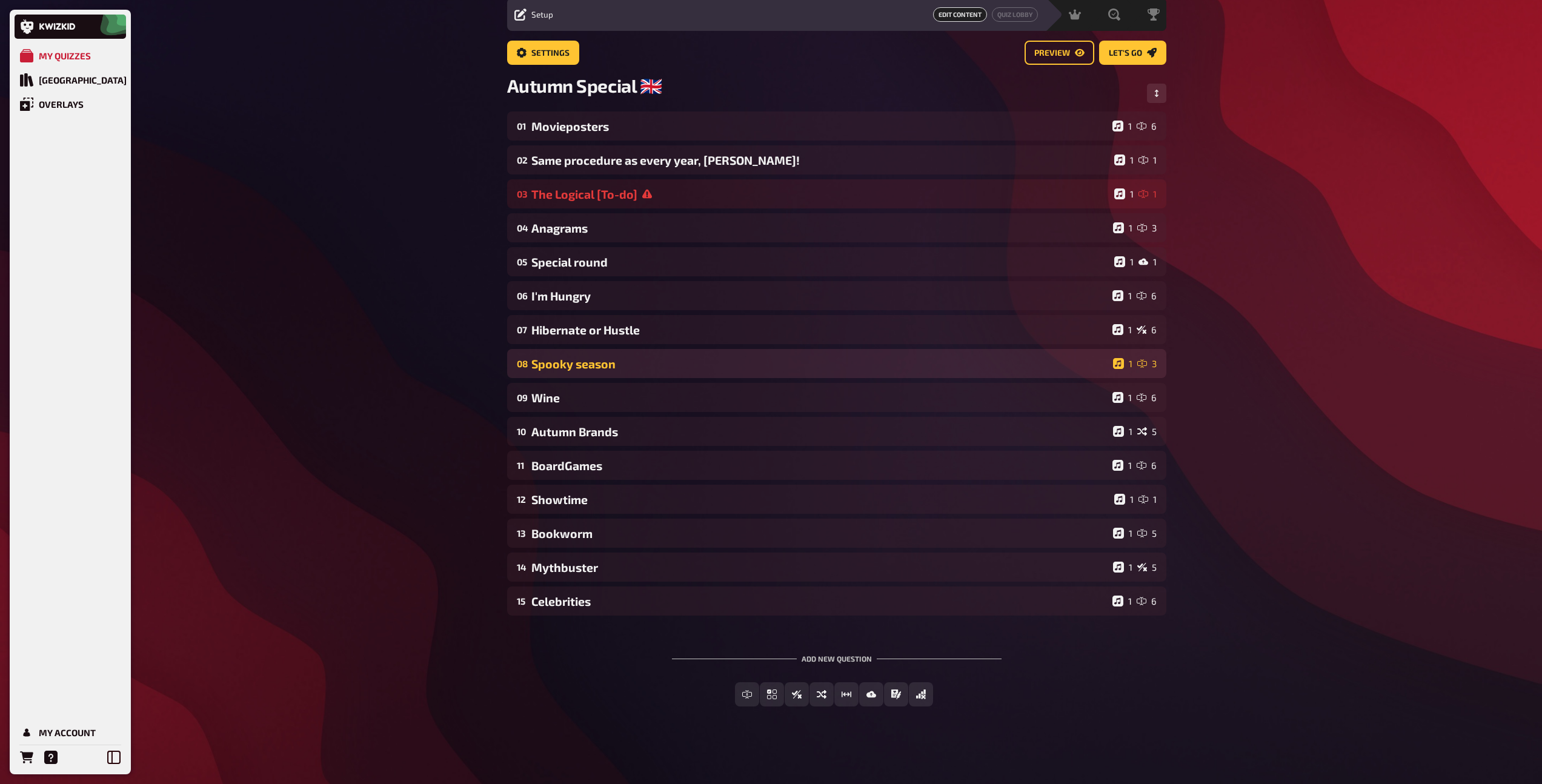
click at [635, 359] on div "Spooky season" at bounding box center [820, 363] width 577 height 14
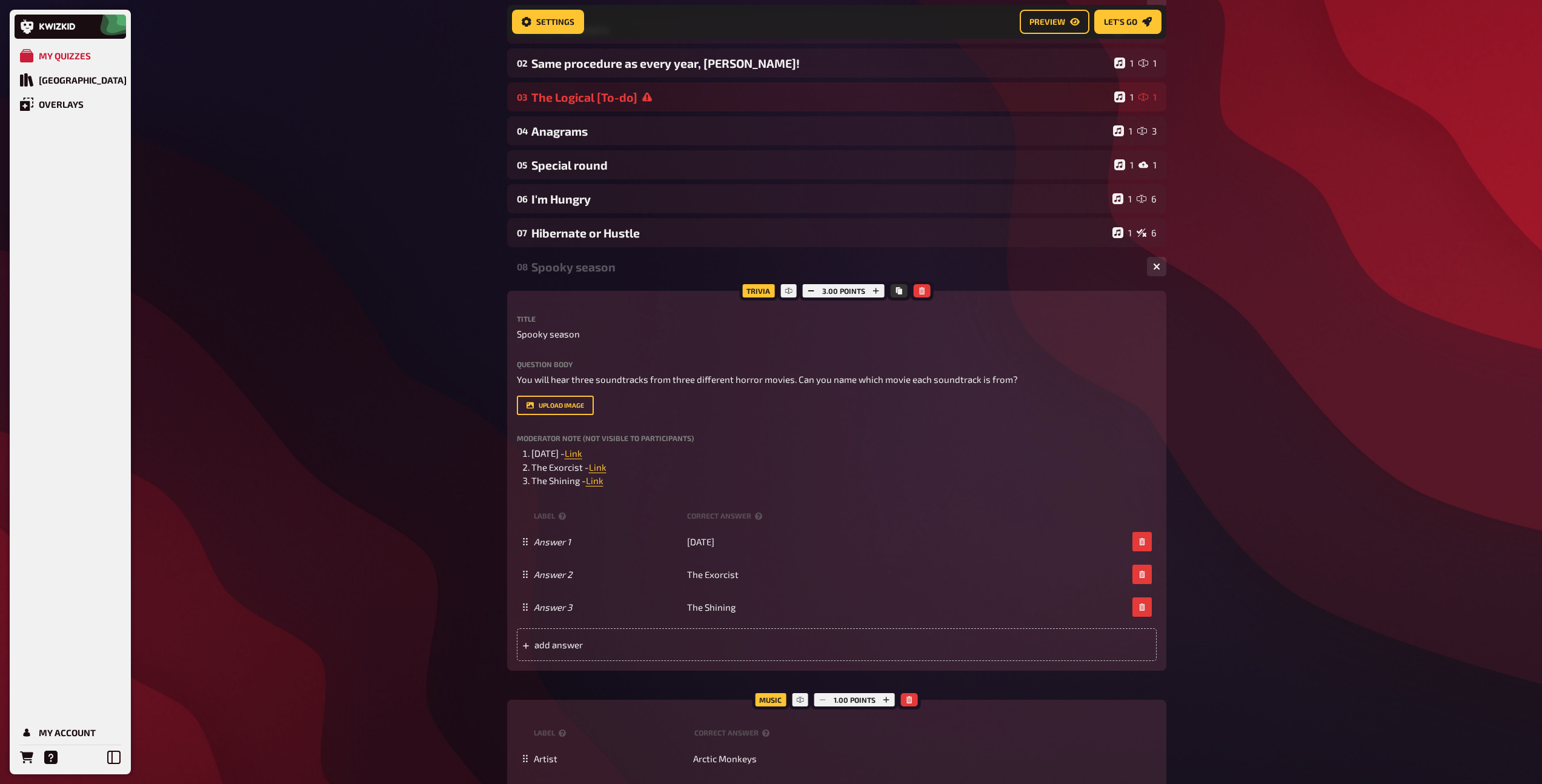
scroll to position [176, 0]
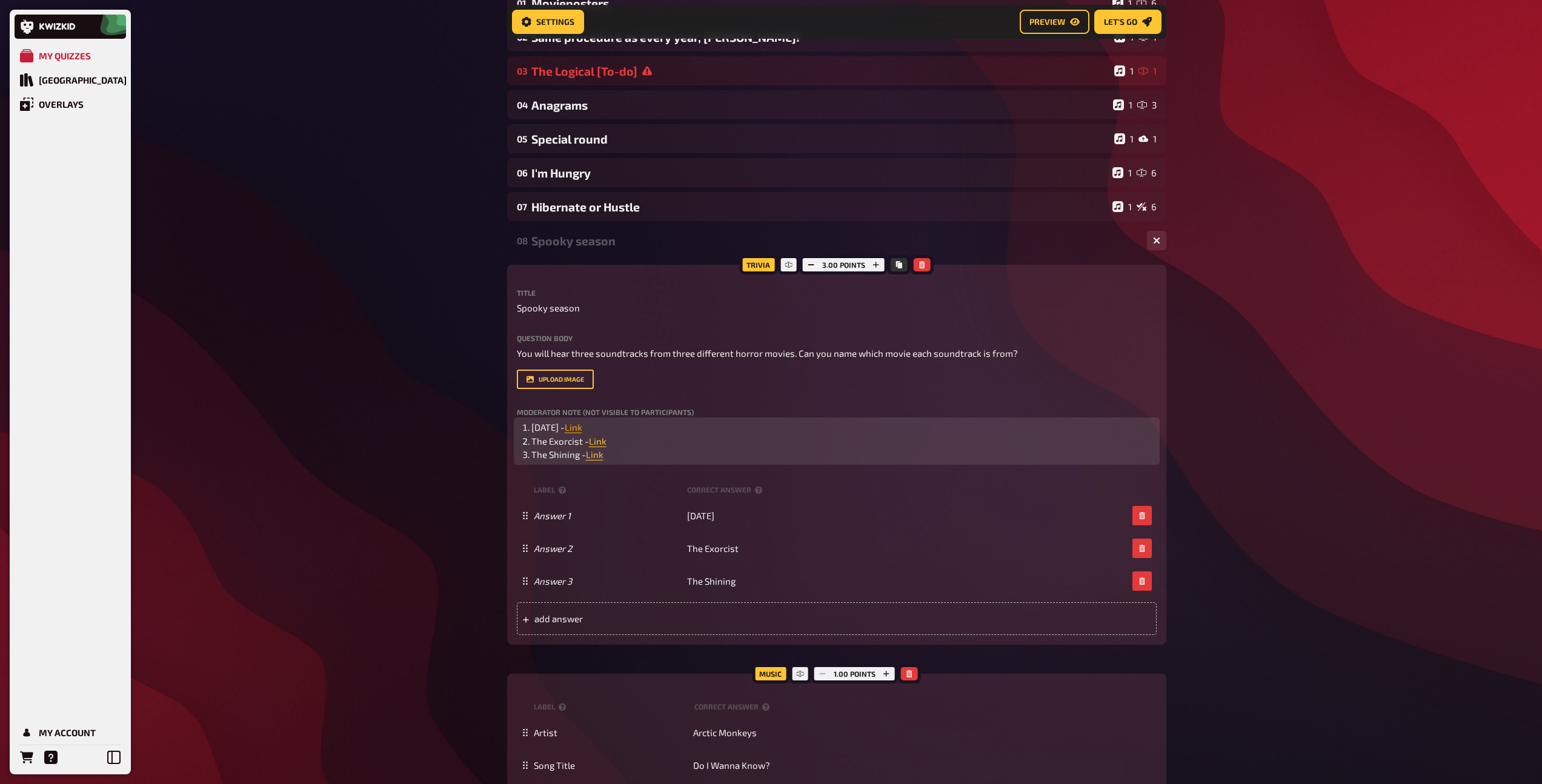
click at [582, 429] on span "Link" at bounding box center [573, 427] width 18 height 11
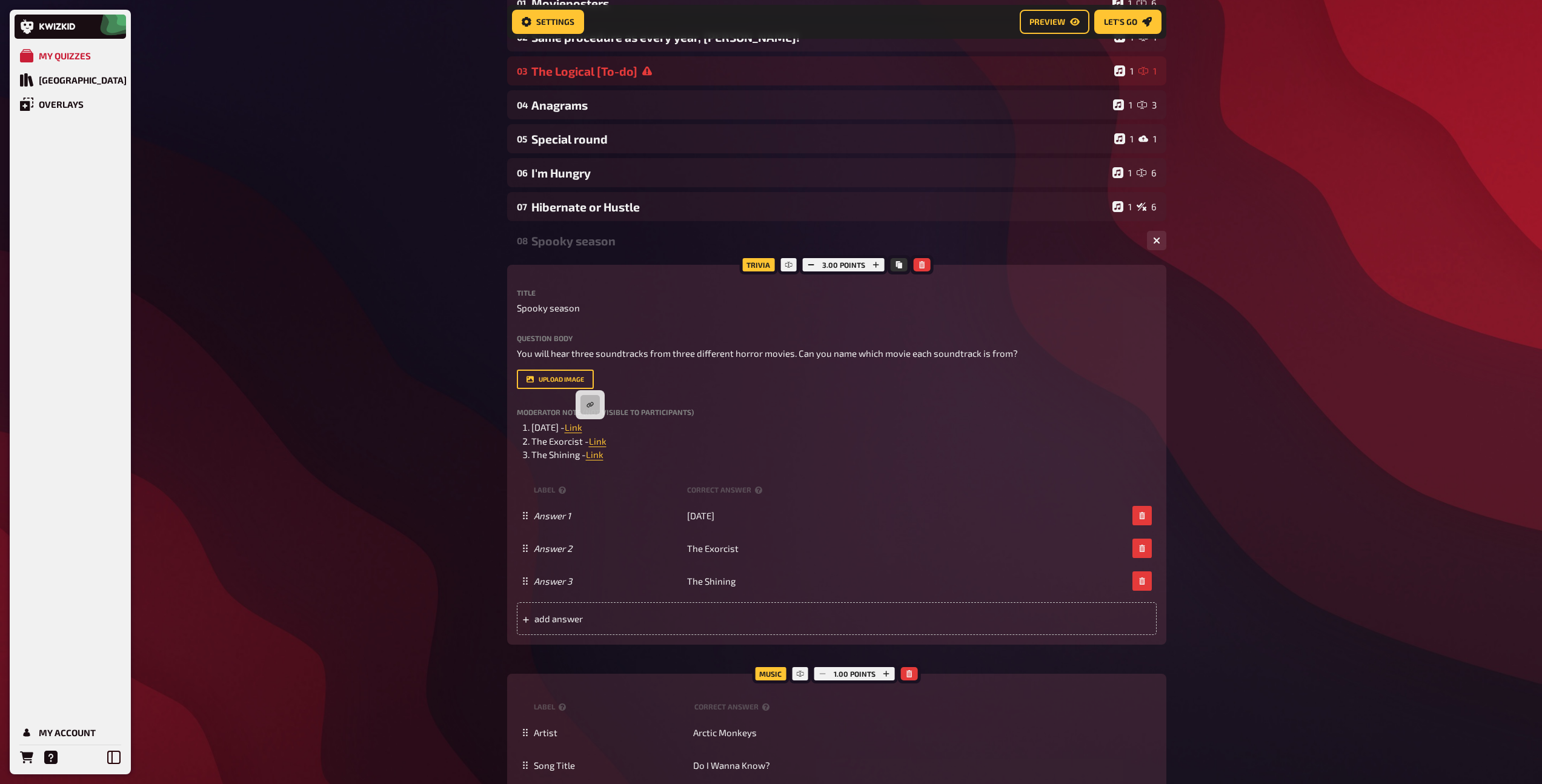
click at [661, 384] on div "upload image" at bounding box center [837, 379] width 640 height 19
click at [595, 235] on div "Spooky season" at bounding box center [834, 240] width 606 height 14
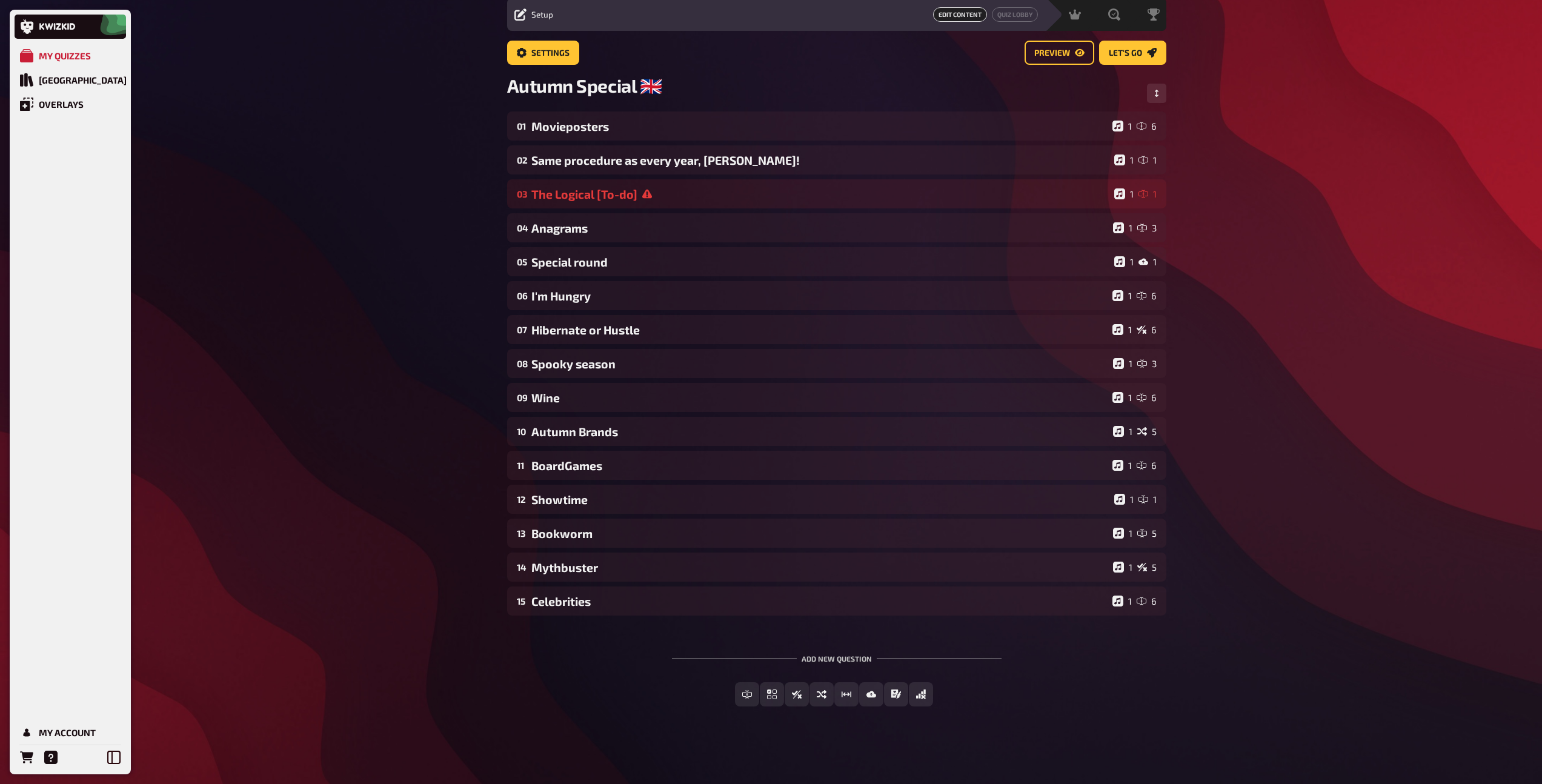
scroll to position [44, 0]
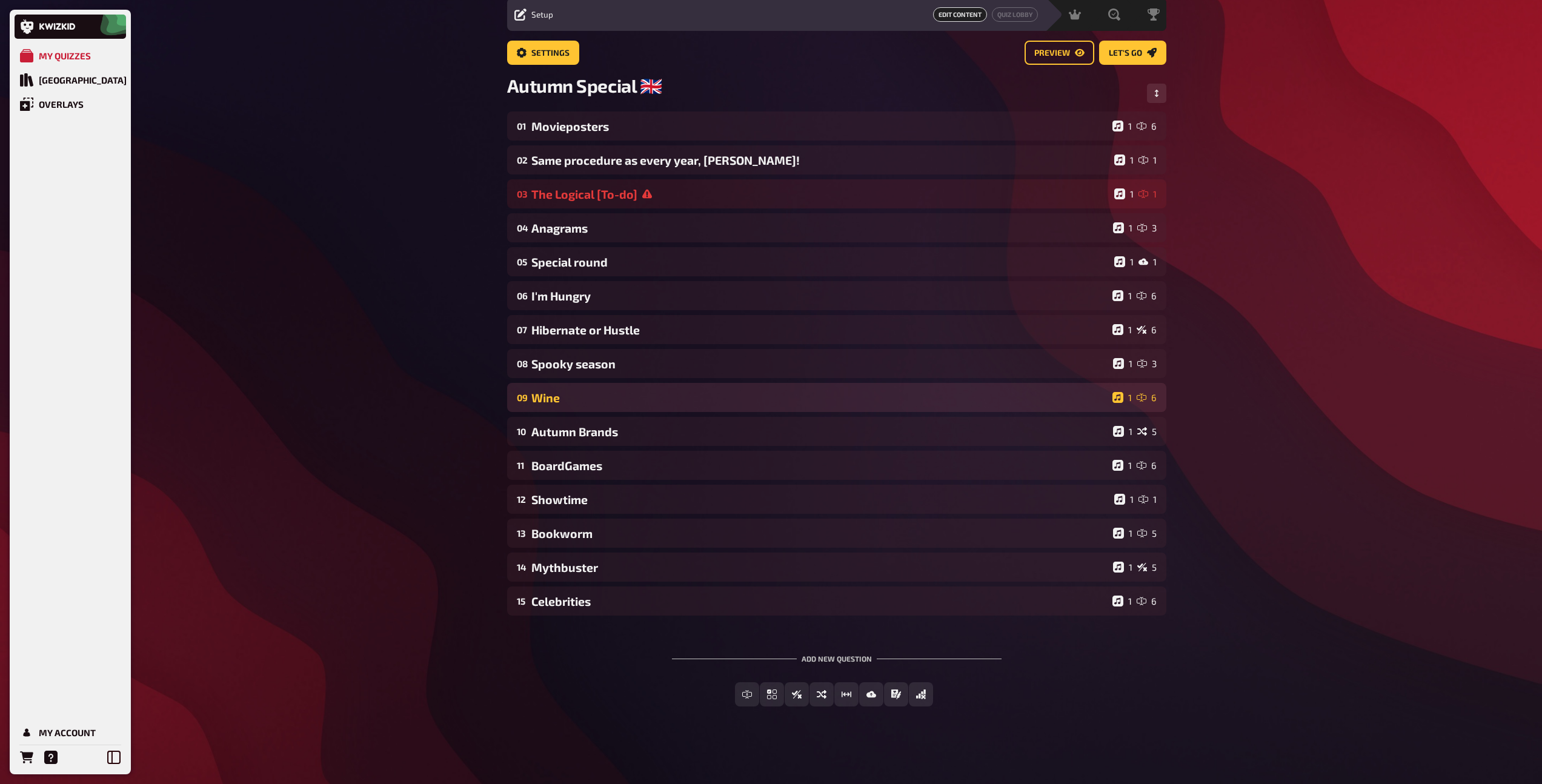
click at [592, 388] on div "09 Wine 1 6" at bounding box center [837, 397] width 659 height 29
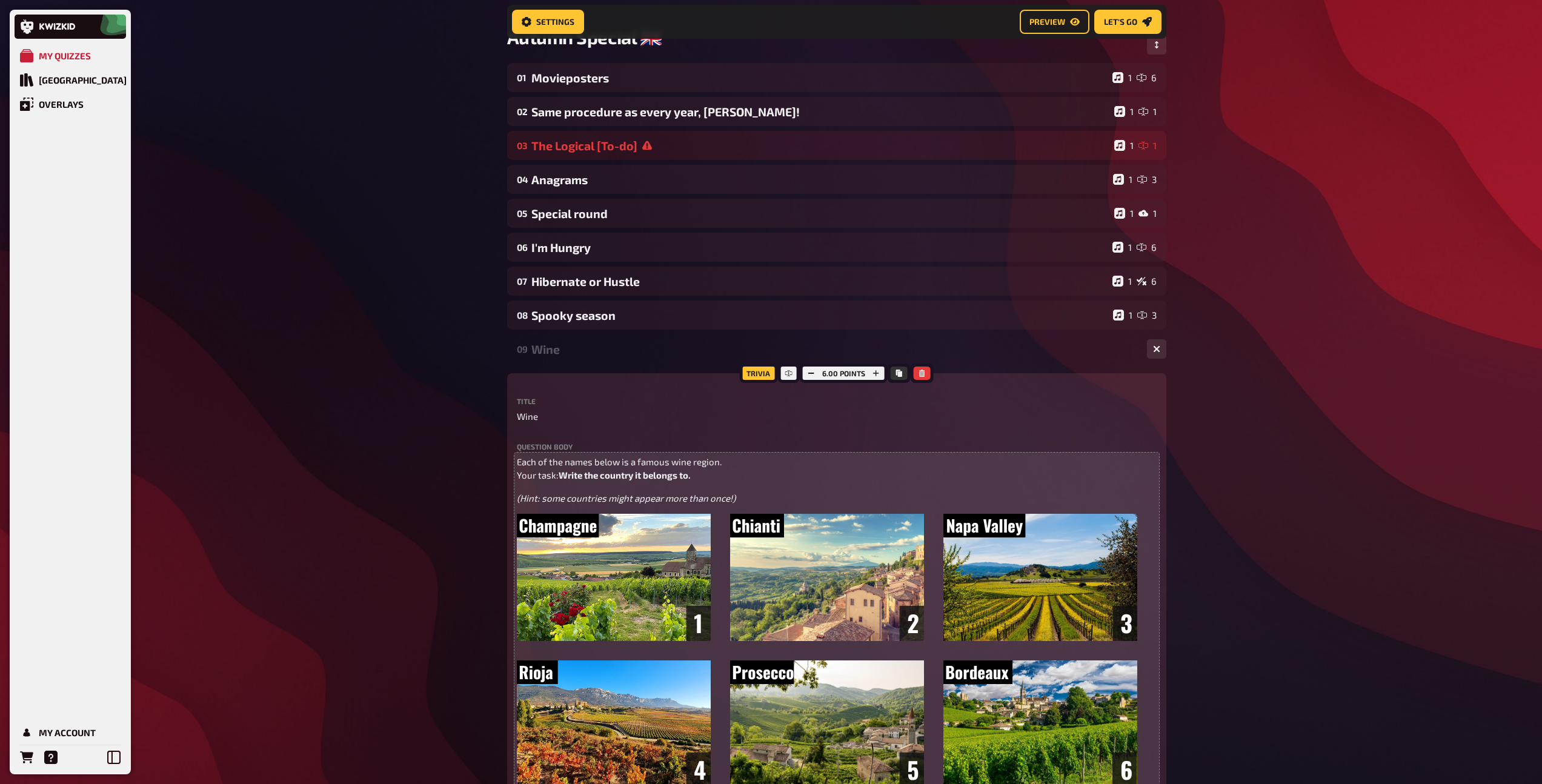
scroll to position [85, 0]
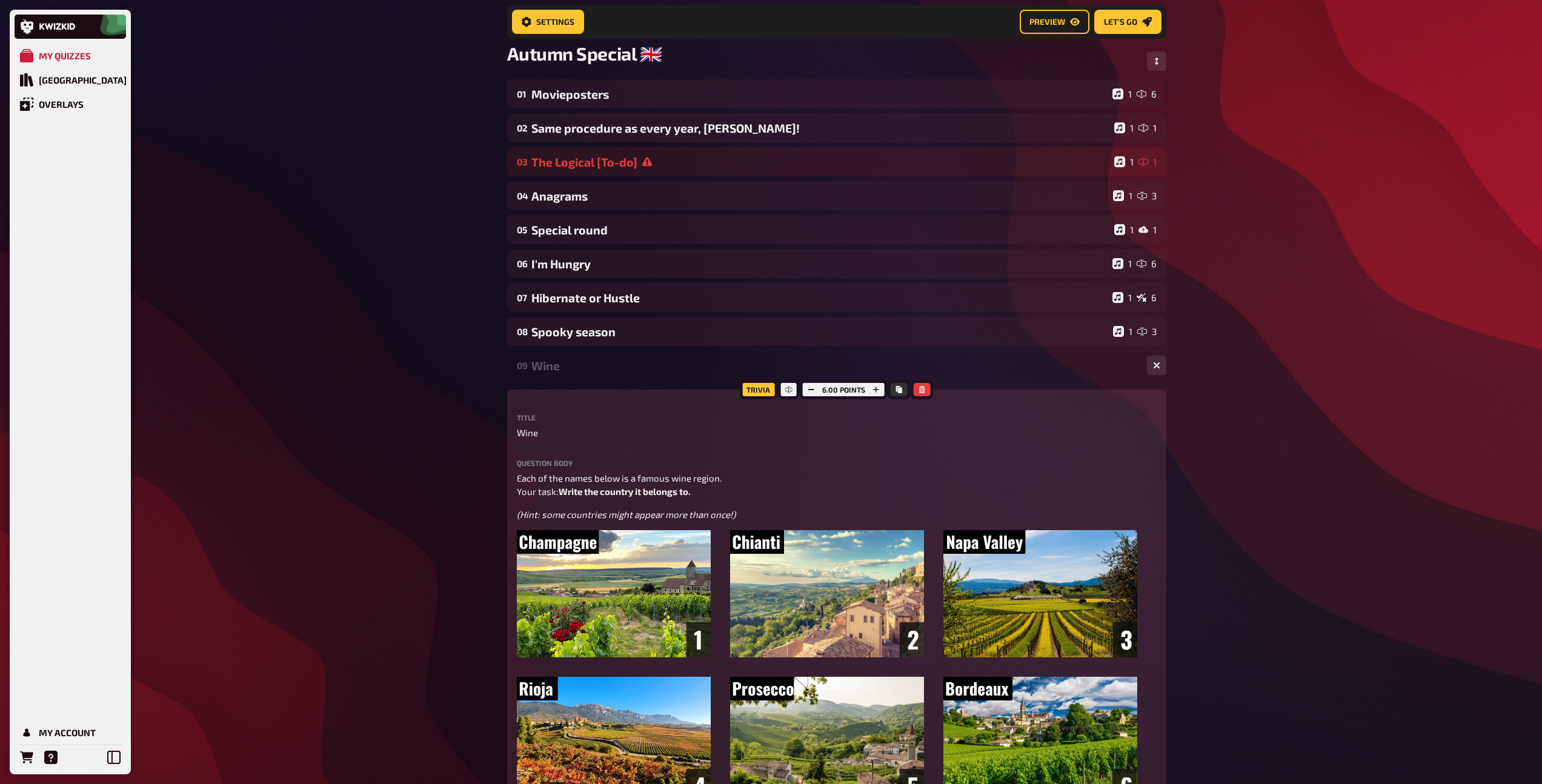
click at [572, 374] on div "09 Wine 1 6" at bounding box center [837, 365] width 659 height 29
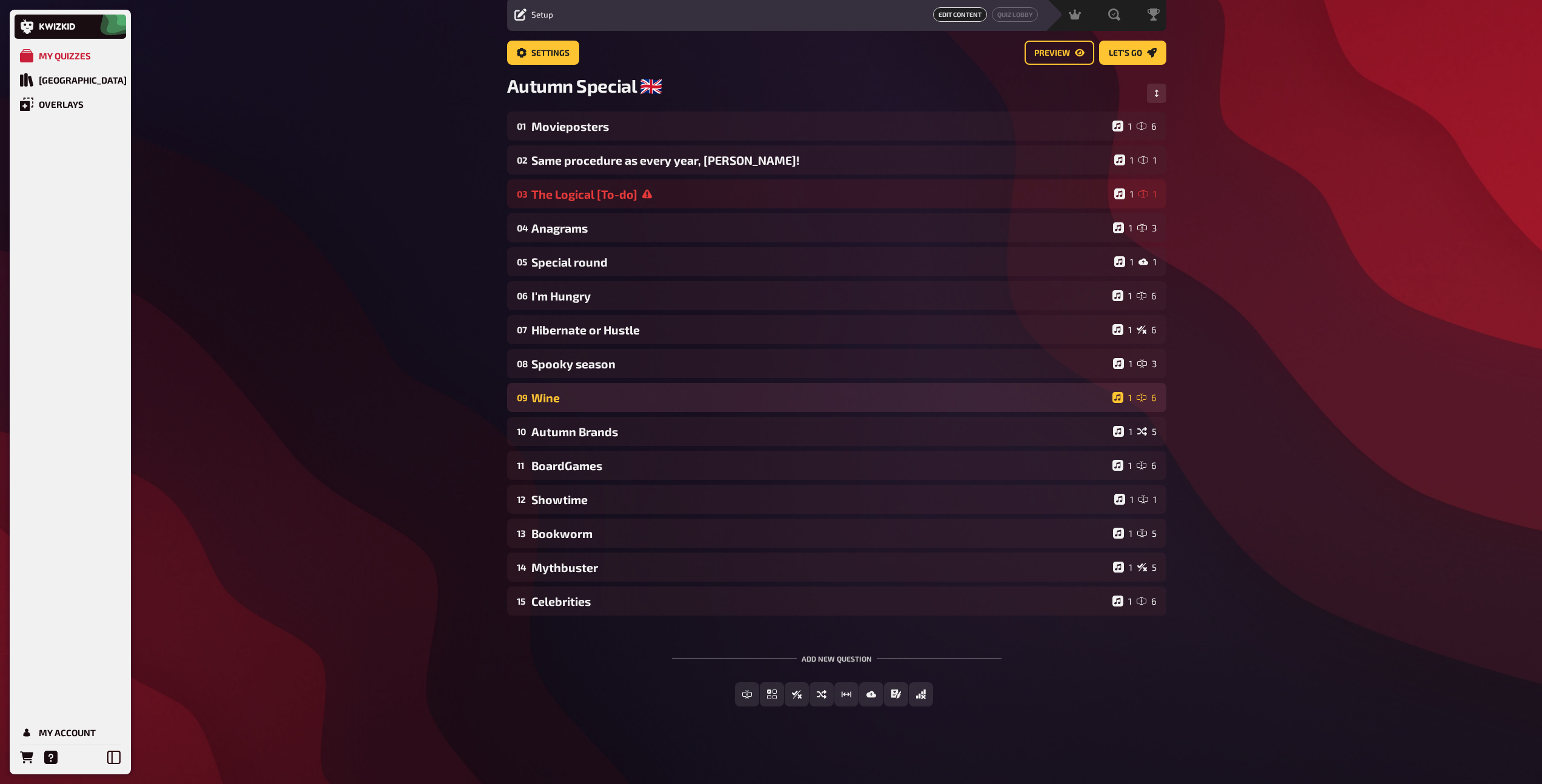
scroll to position [44, 0]
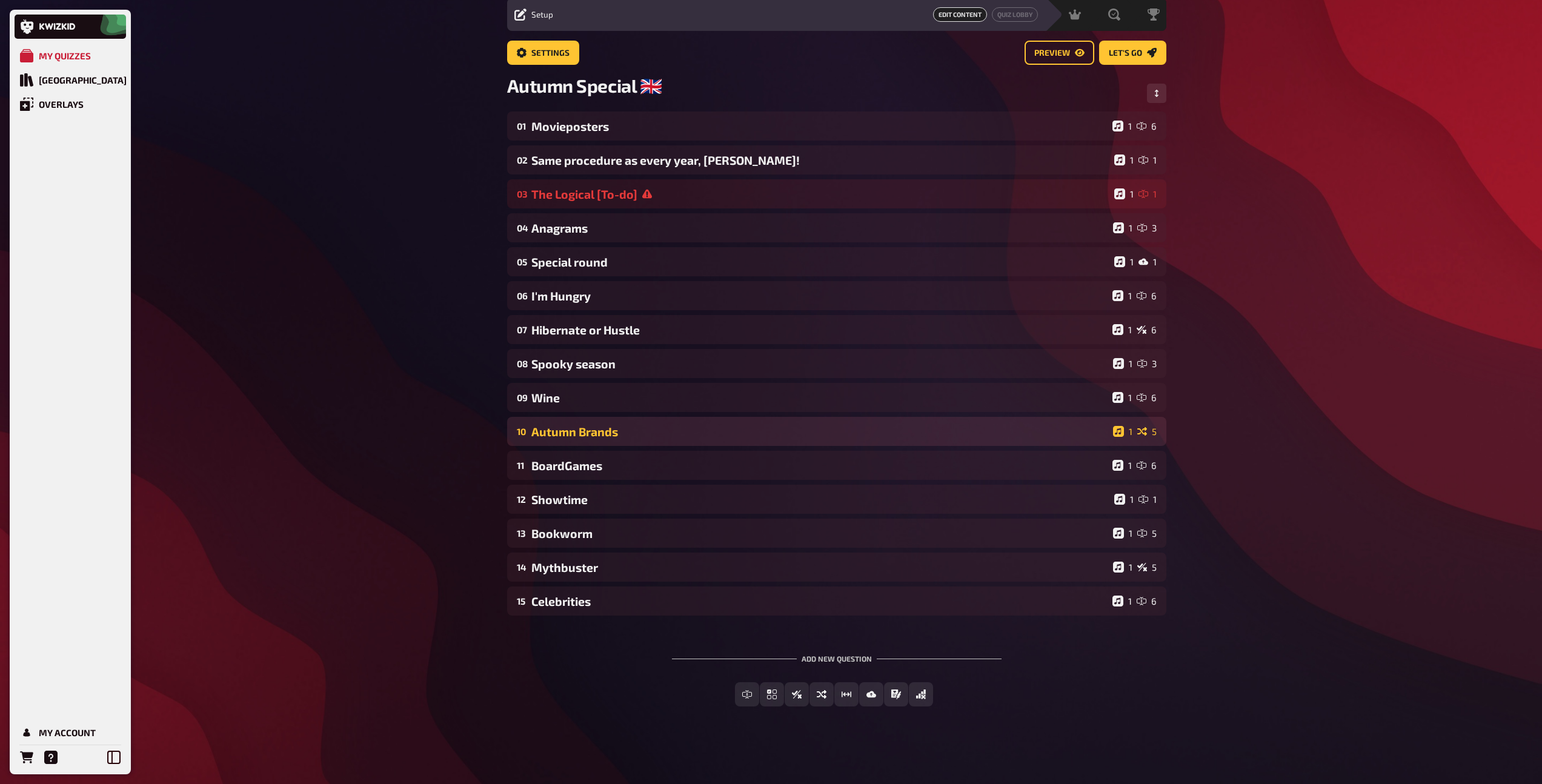
click at [585, 428] on div "Autumn Brands" at bounding box center [820, 431] width 577 height 14
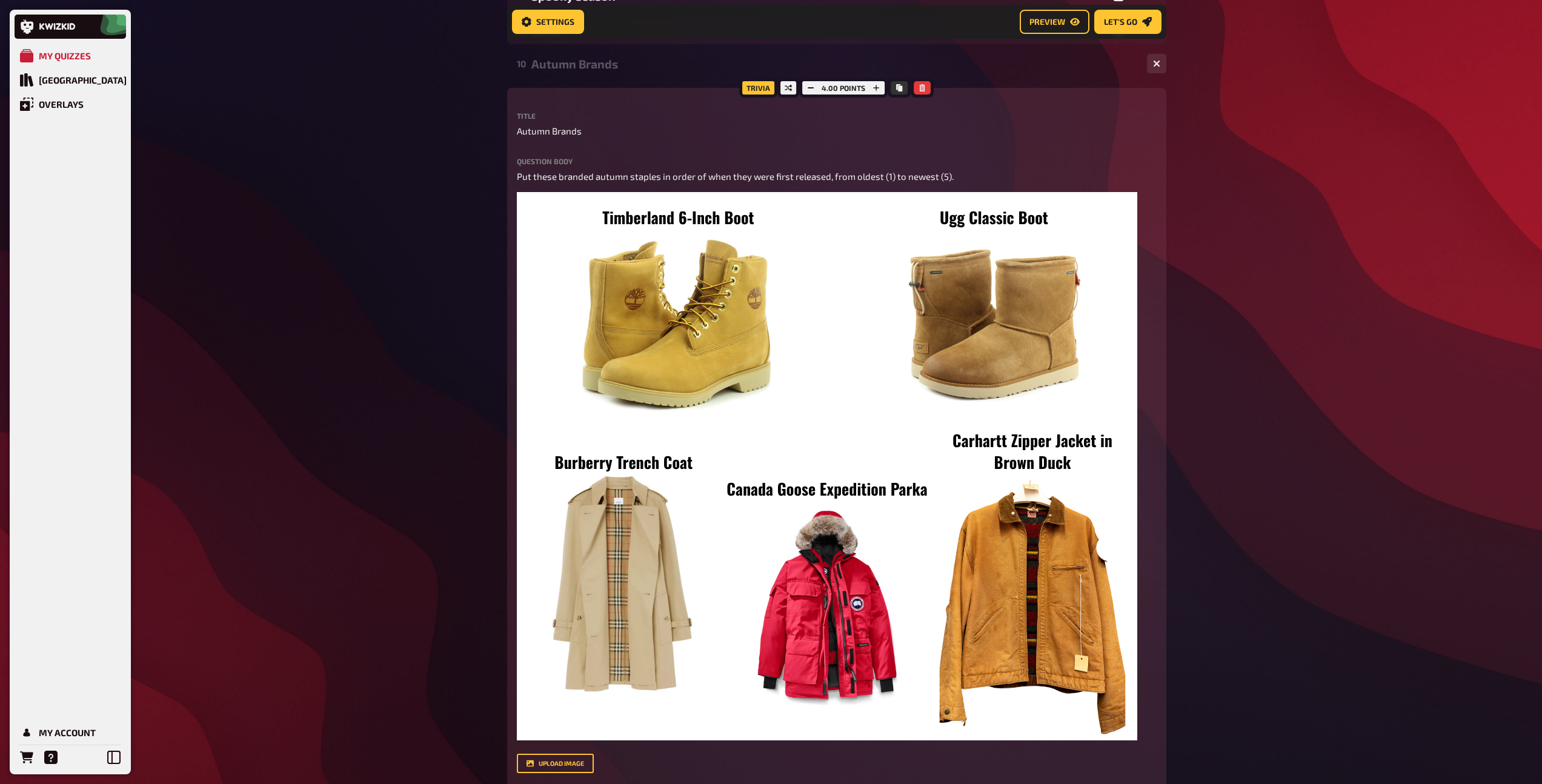
scroll to position [32, 0]
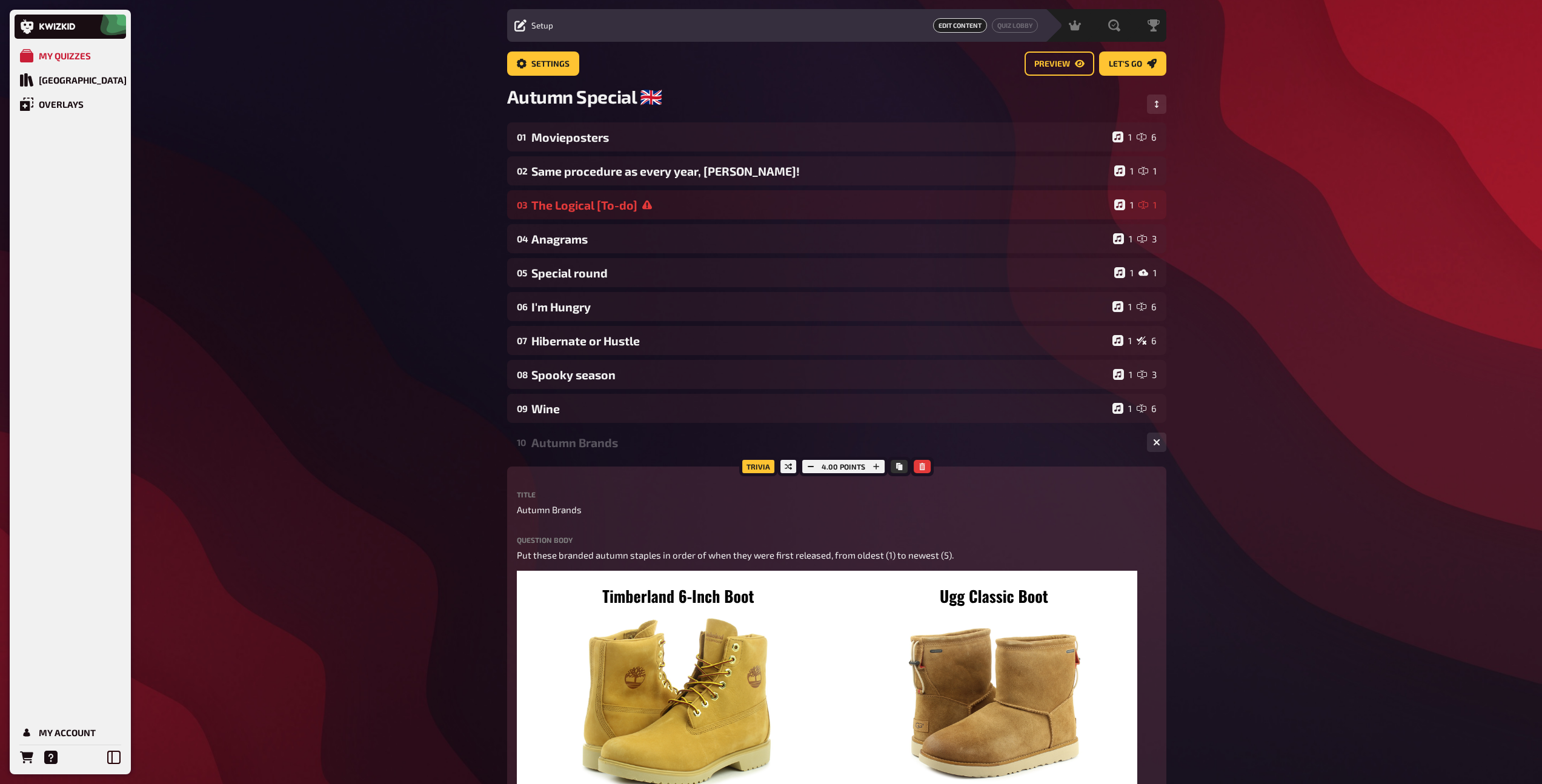
click at [592, 447] on div "Autumn Brands" at bounding box center [834, 442] width 606 height 14
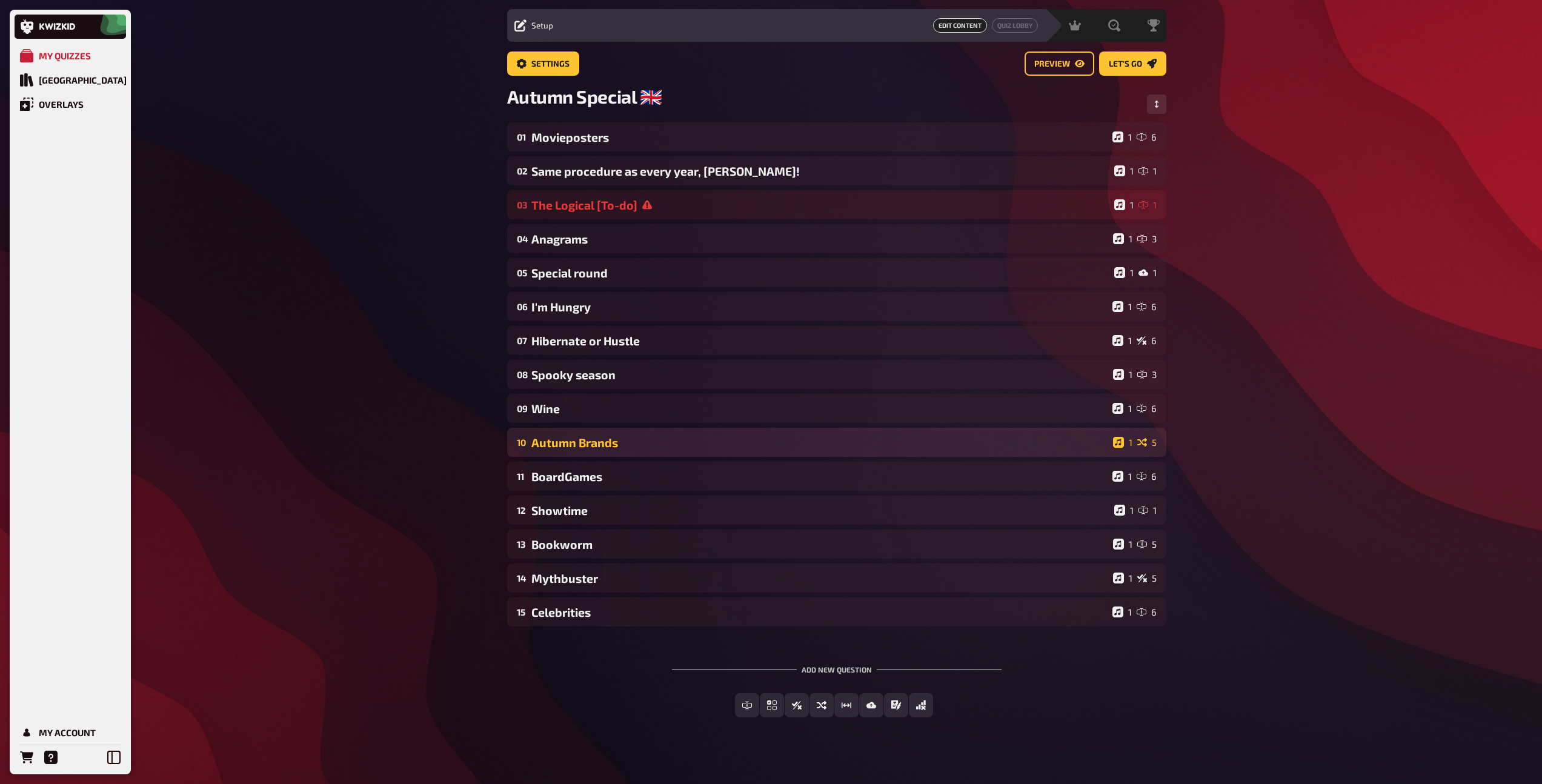
click at [592, 447] on div "Autumn Brands" at bounding box center [820, 442] width 577 height 14
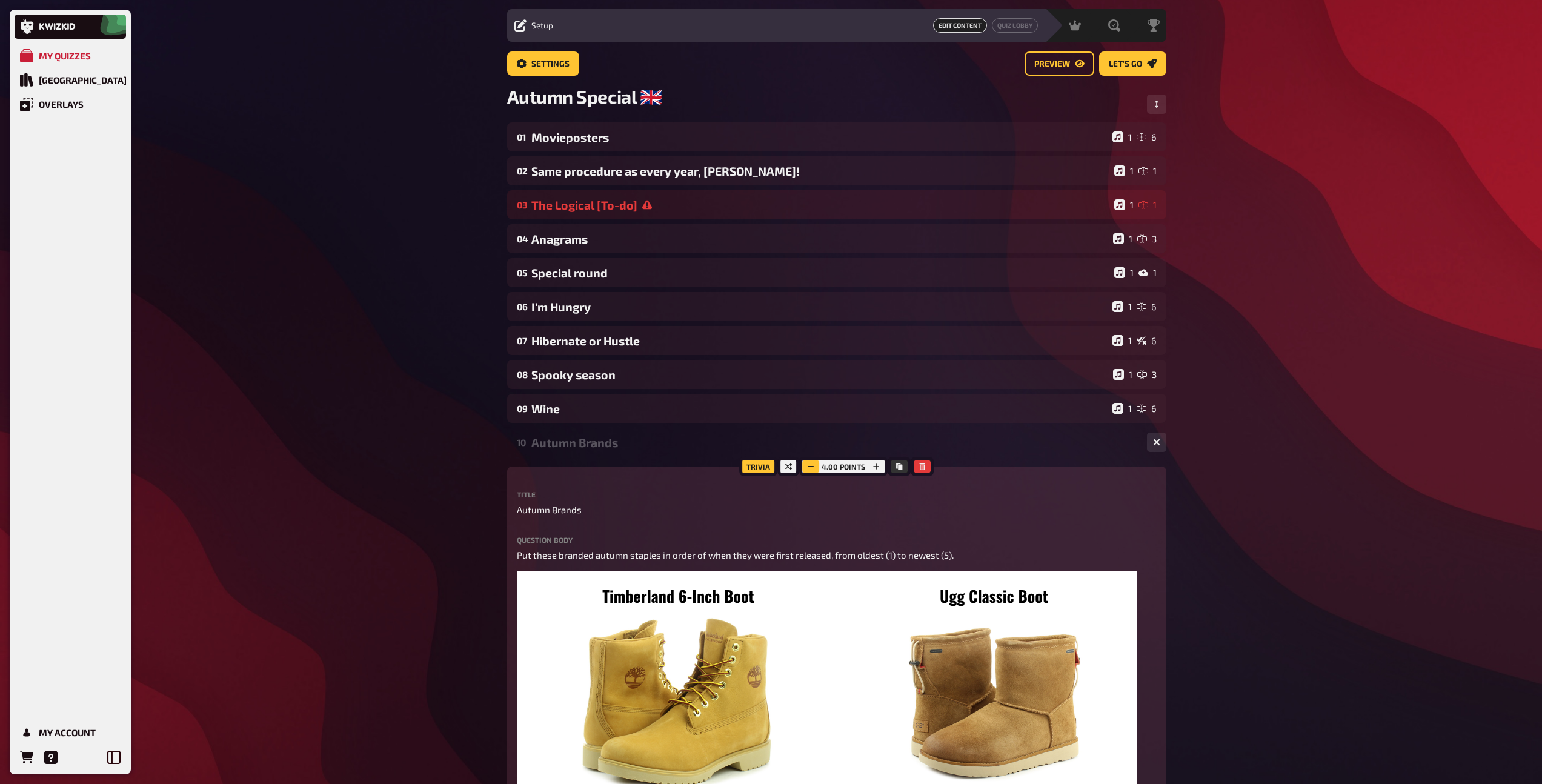
click at [806, 468] on button "button" at bounding box center [811, 466] width 17 height 13
click at [581, 454] on div "10 Autumn Brands 1 5" at bounding box center [837, 442] width 659 height 29
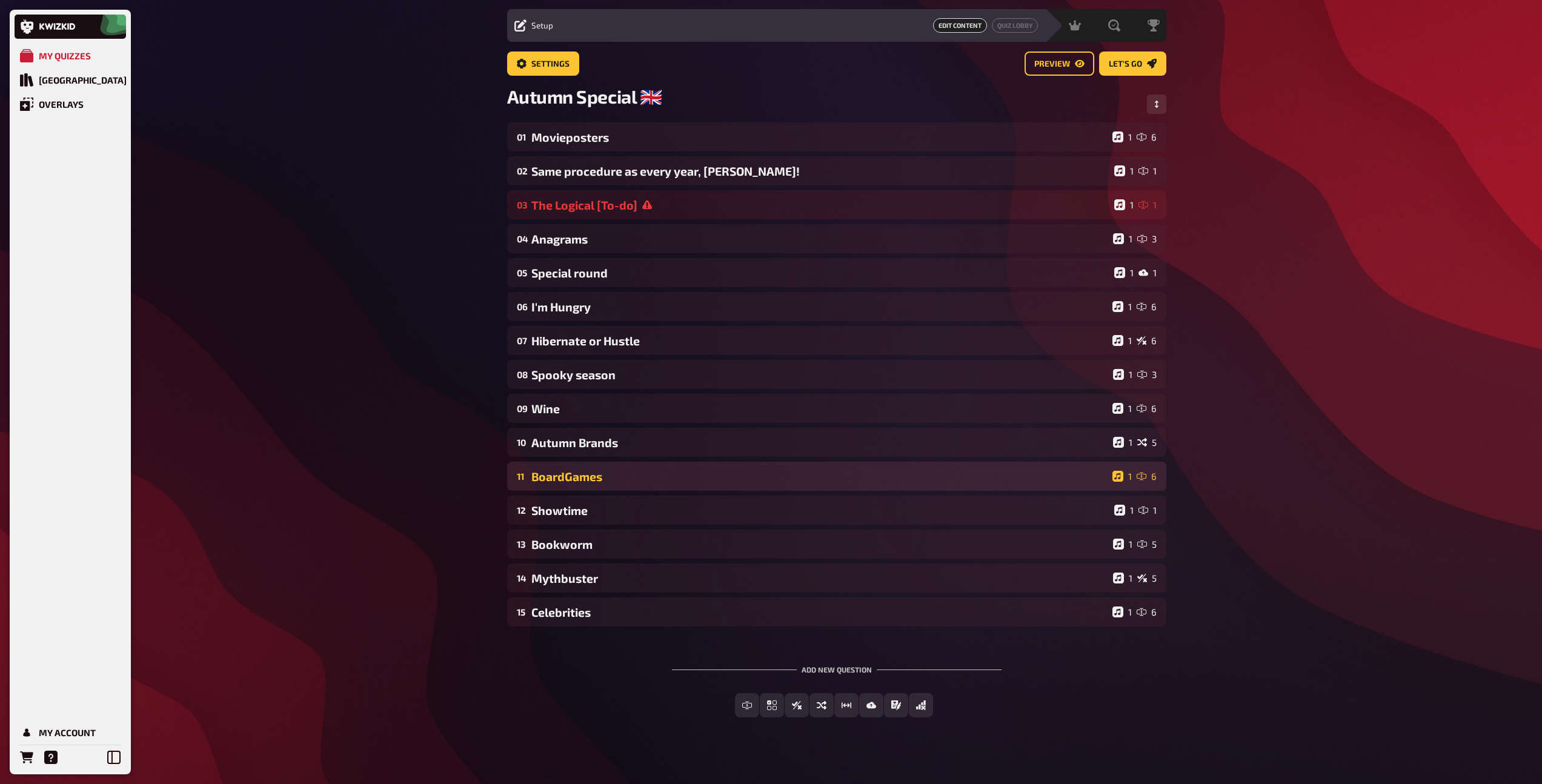
click at [579, 483] on div "BoardGames" at bounding box center [819, 476] width 576 height 14
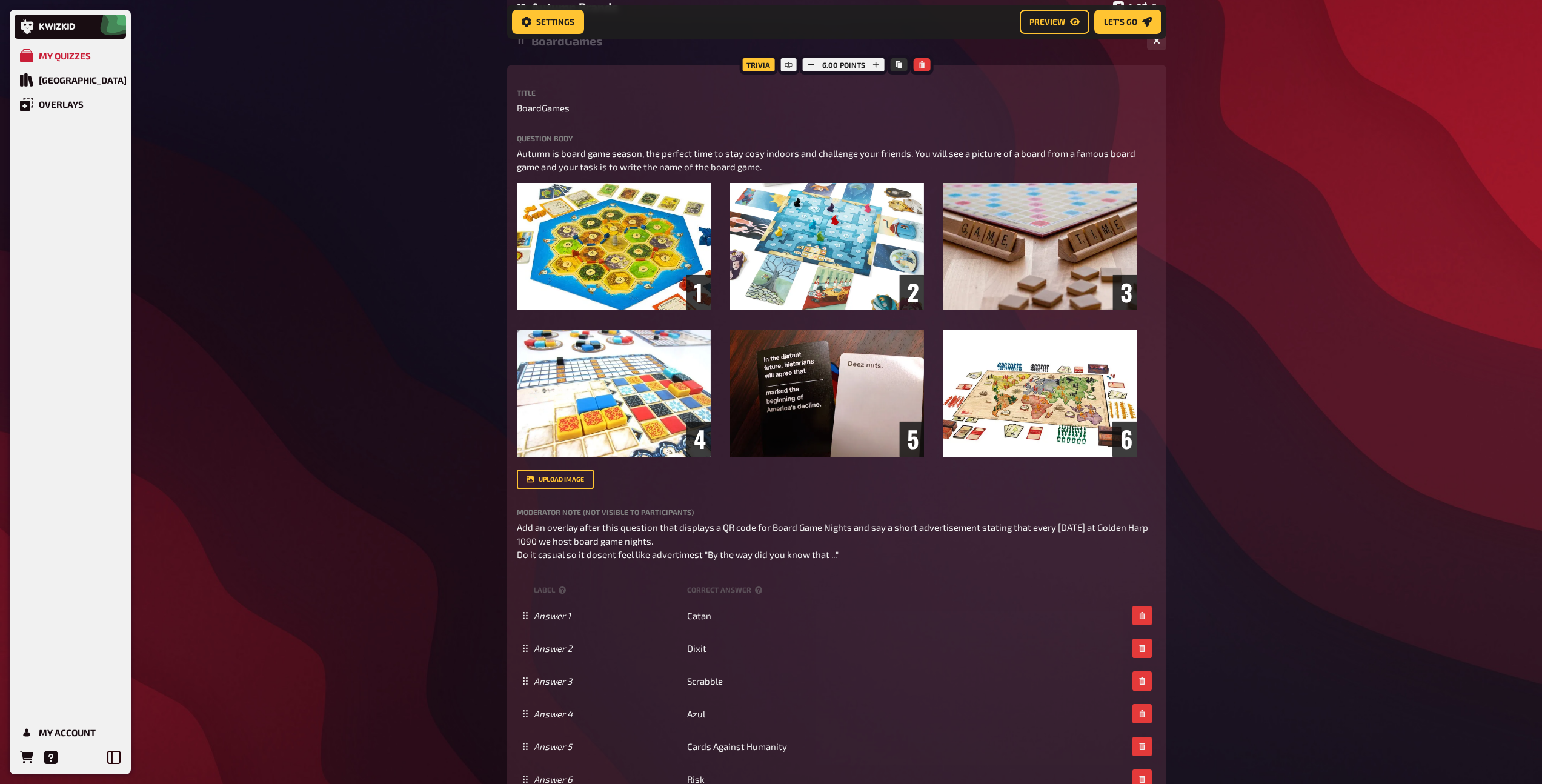
scroll to position [477, 0]
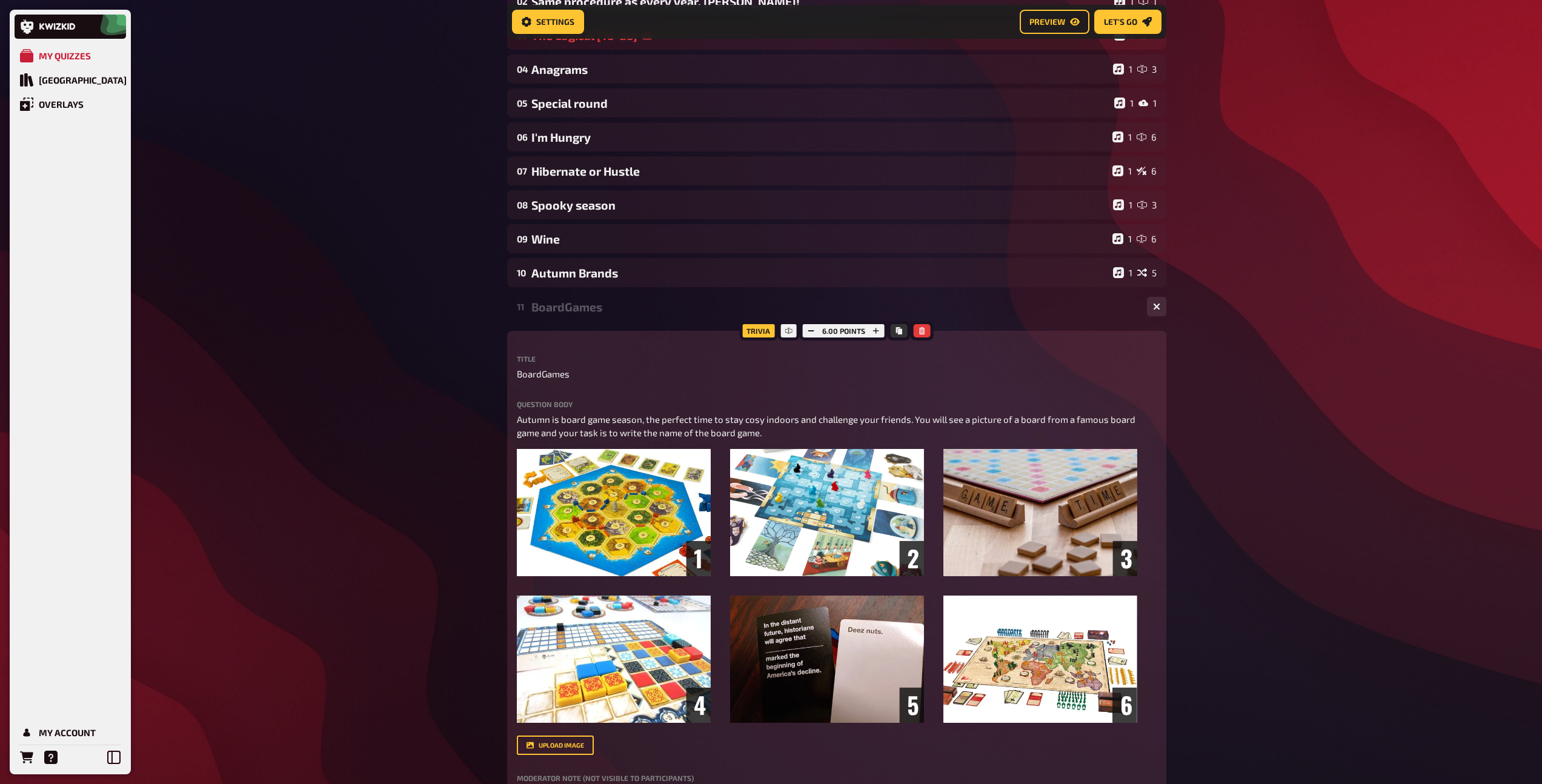
click at [564, 307] on div "BoardGames" at bounding box center [834, 307] width 606 height 14
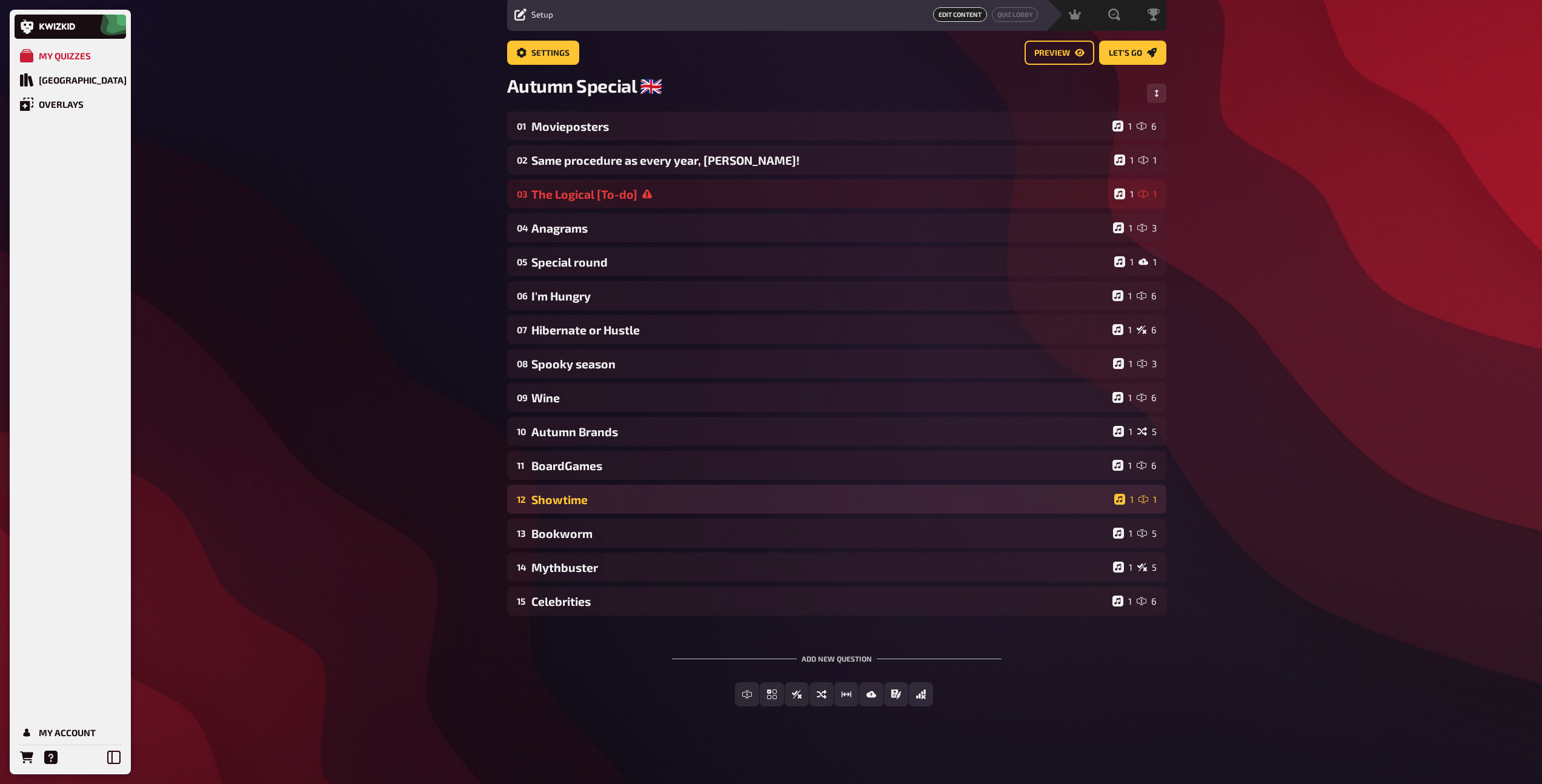
click at [583, 498] on div "Showtime" at bounding box center [820, 499] width 578 height 14
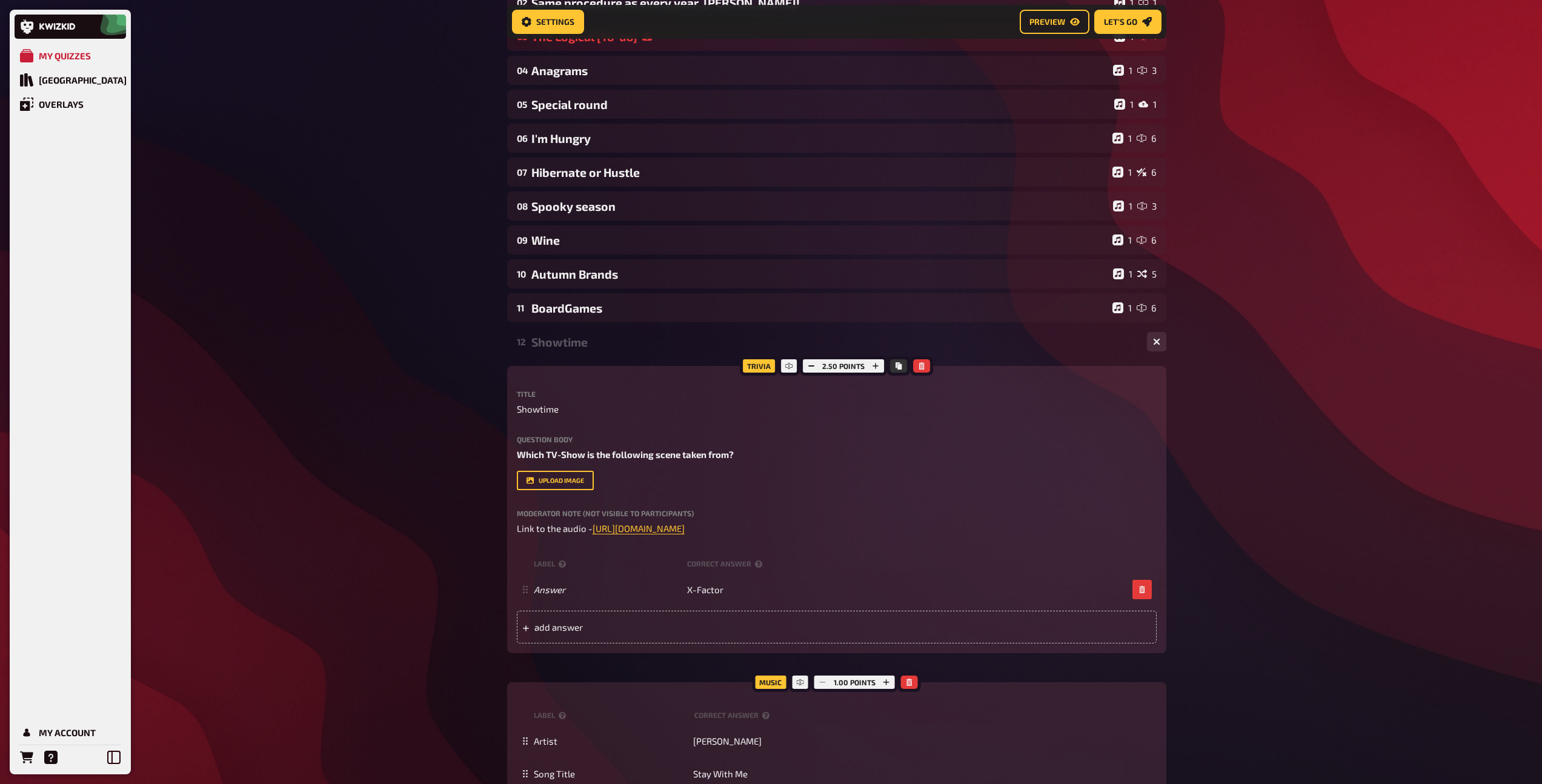
scroll to position [212, 0]
click at [588, 342] on div "Showtime" at bounding box center [834, 340] width 606 height 14
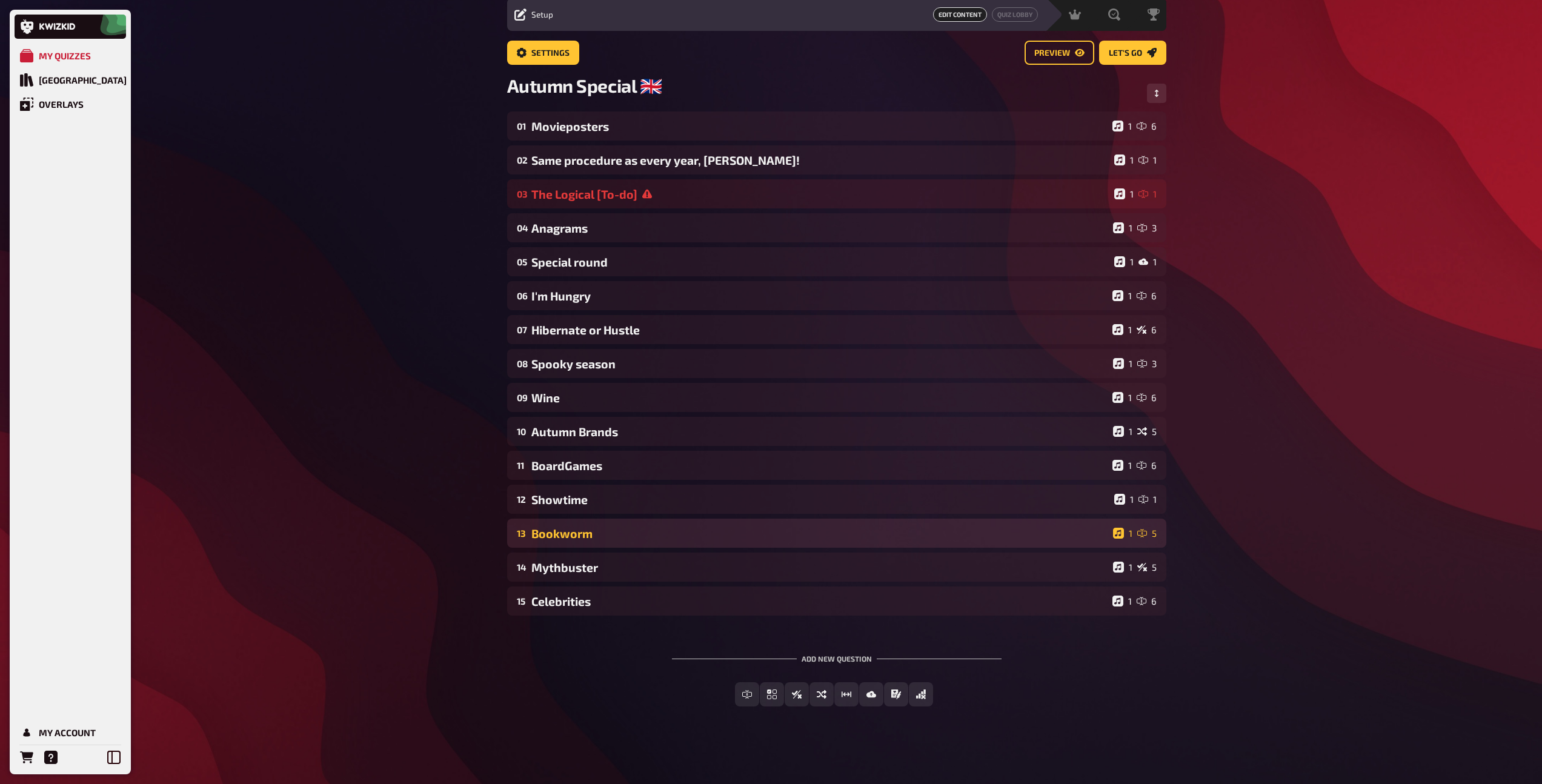
click at [581, 537] on div "Bookworm" at bounding box center [820, 533] width 577 height 14
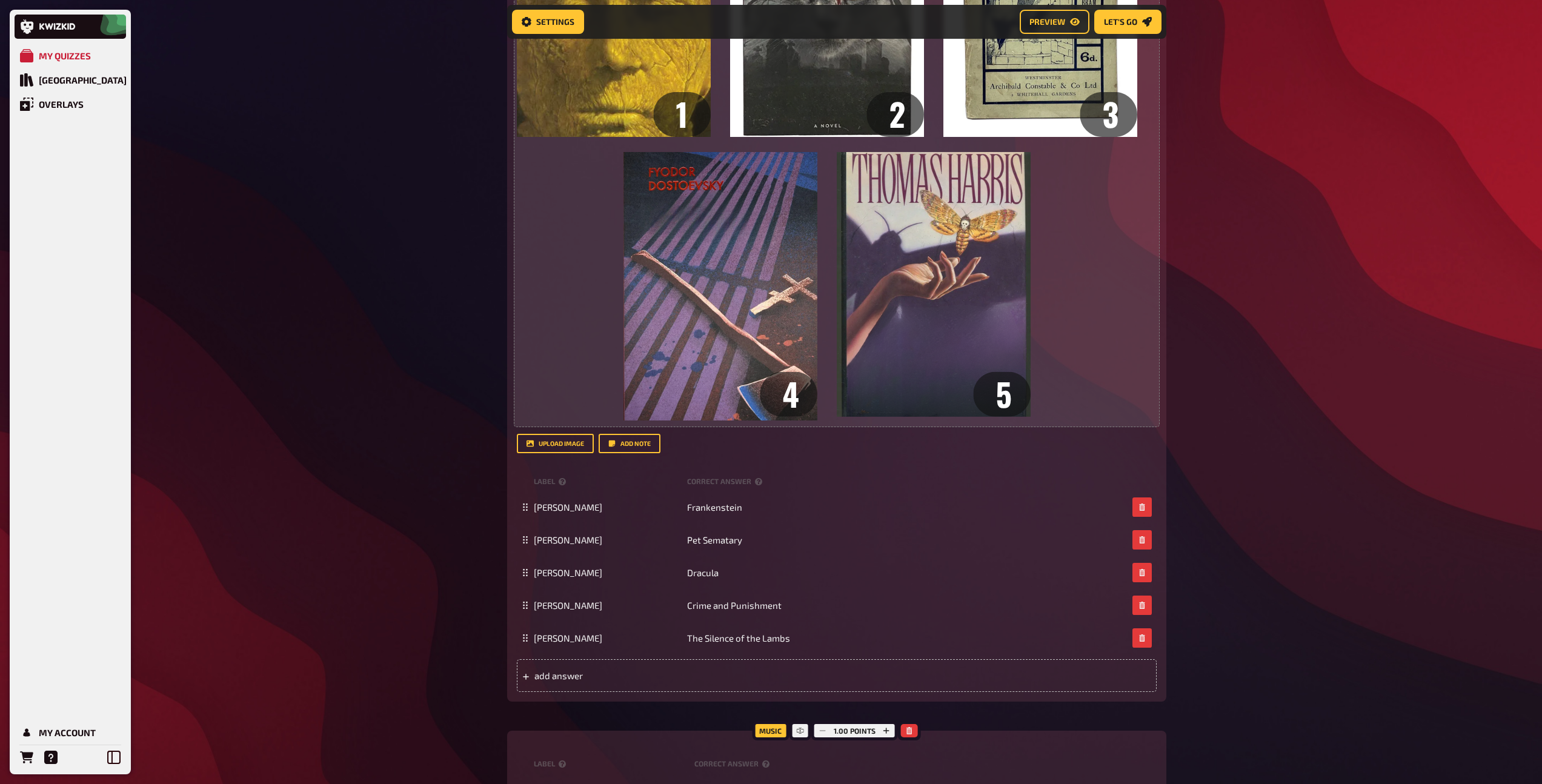
scroll to position [837, 0]
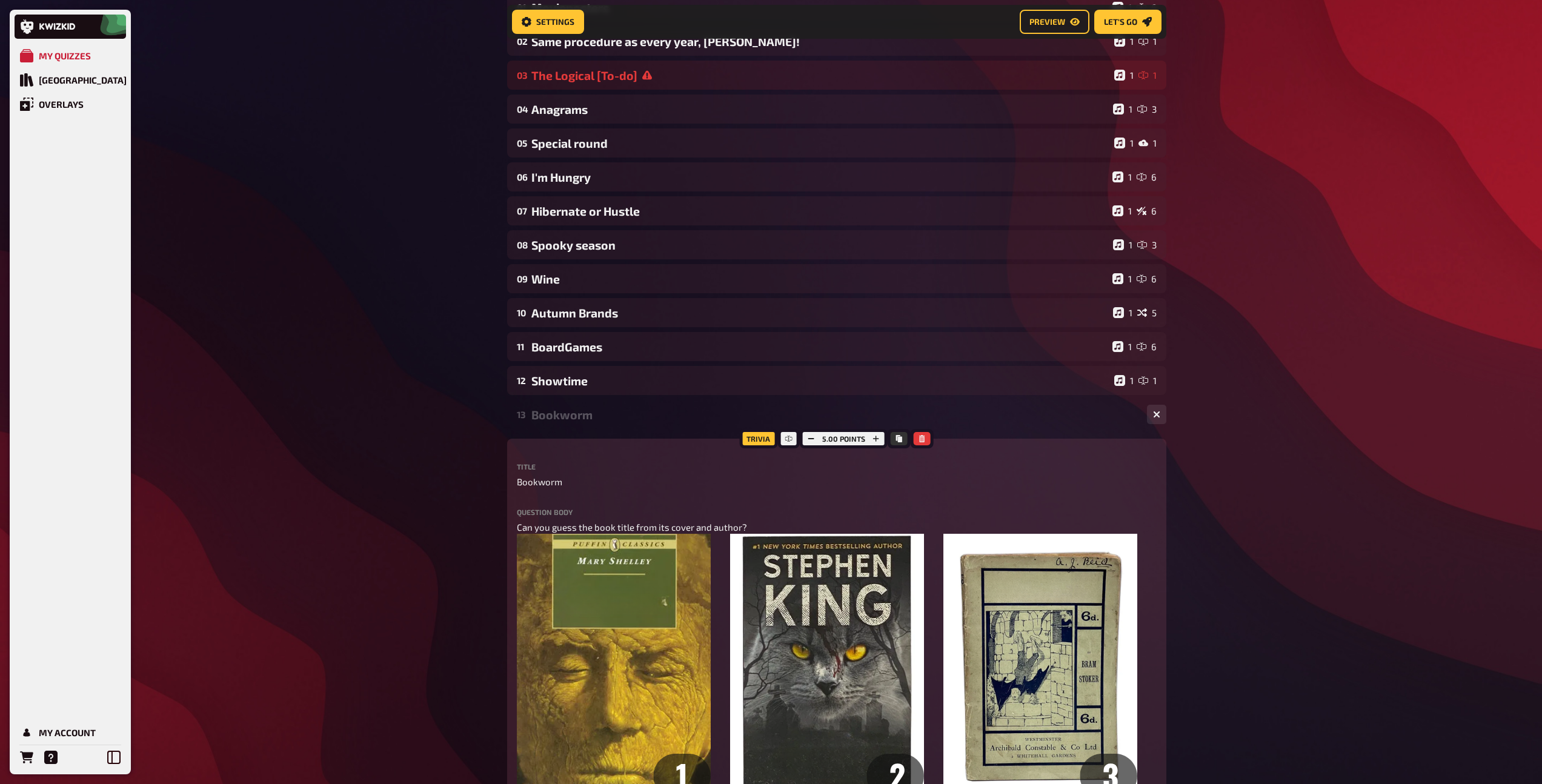
click at [568, 410] on div "Bookworm" at bounding box center [834, 414] width 606 height 14
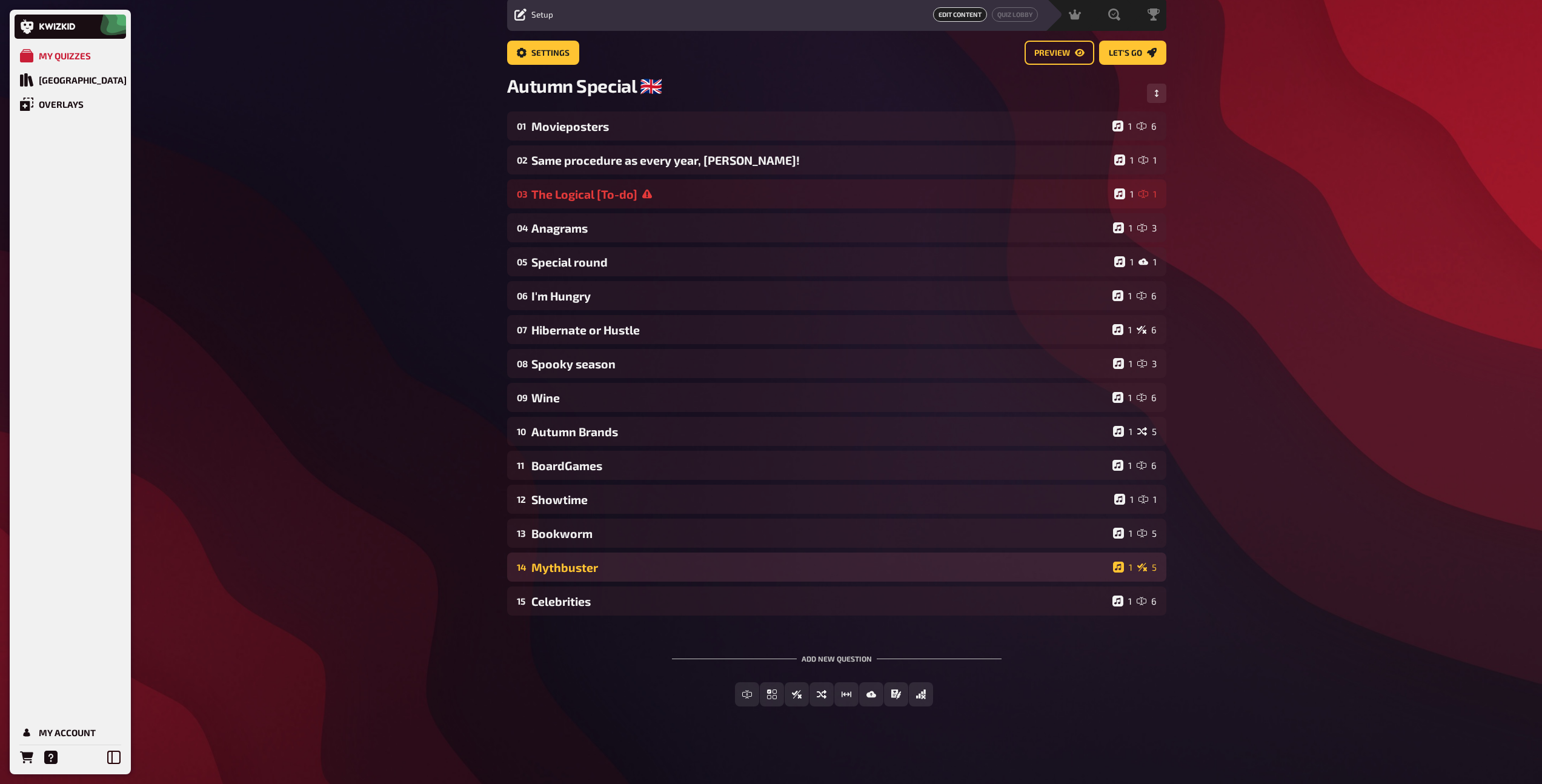
click at [589, 571] on div "Mythbuster" at bounding box center [820, 567] width 577 height 14
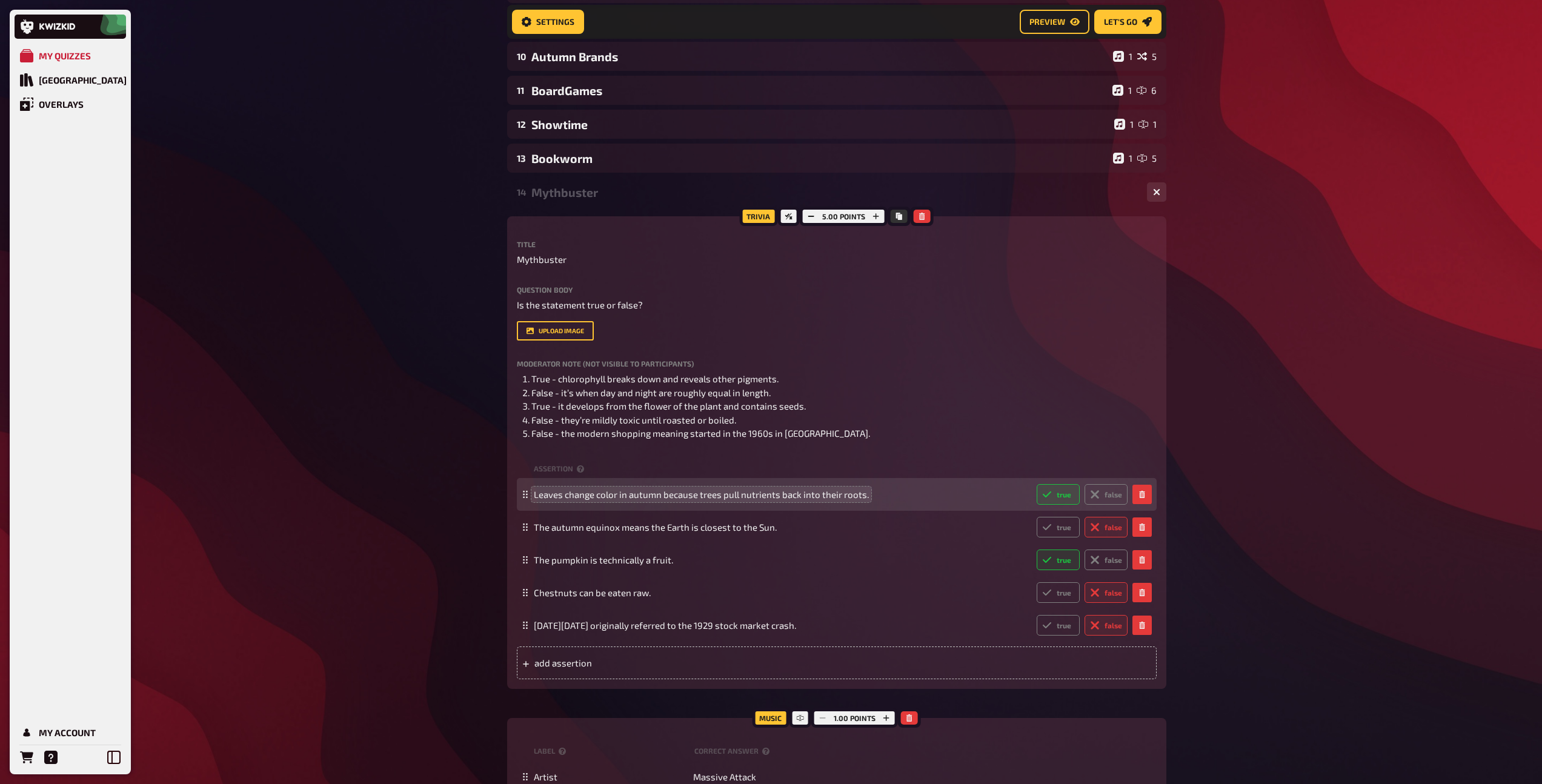
scroll to position [455, 0]
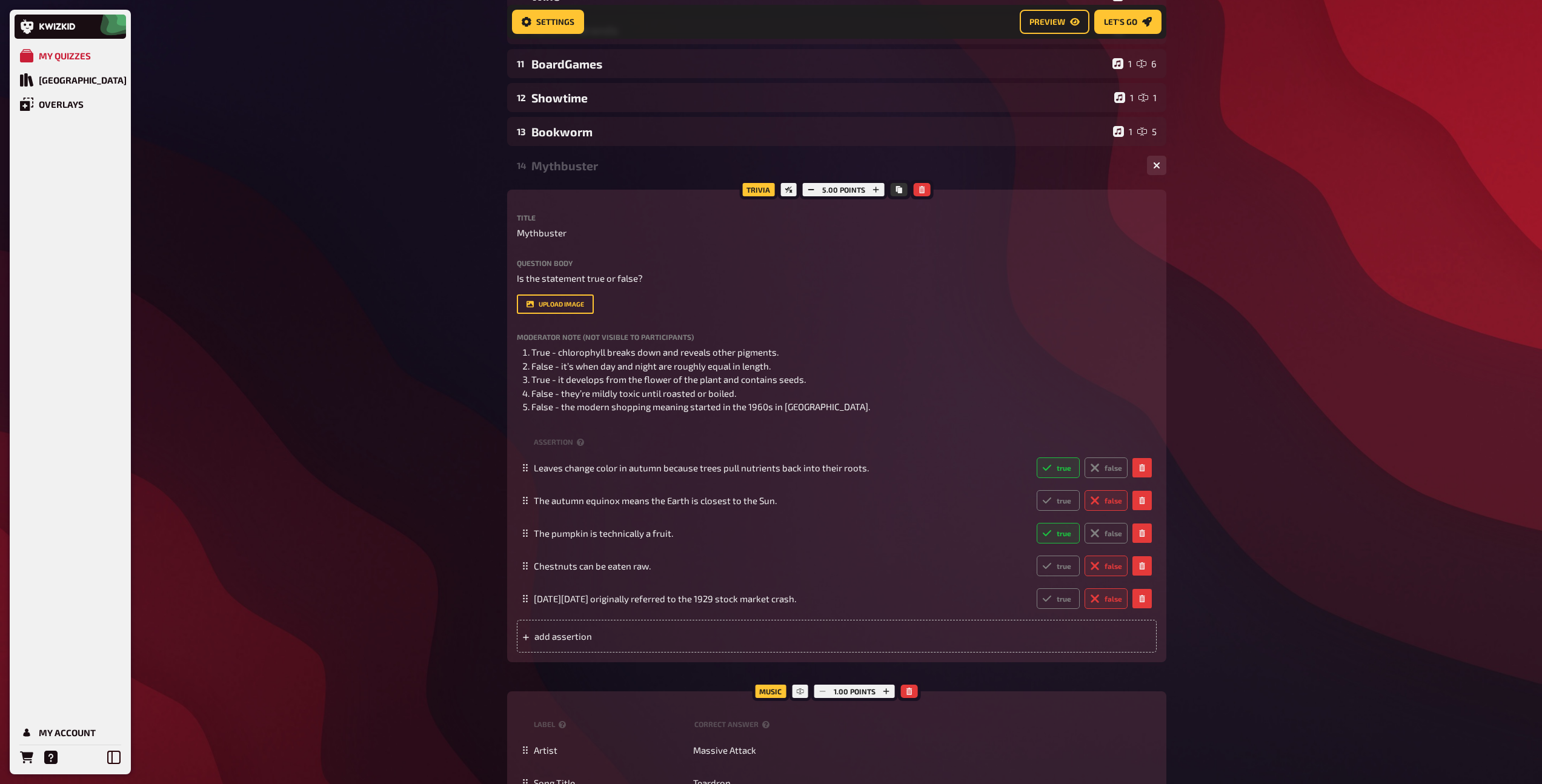
click at [584, 173] on div "14 Mythbuster 1 5" at bounding box center [837, 165] width 659 height 29
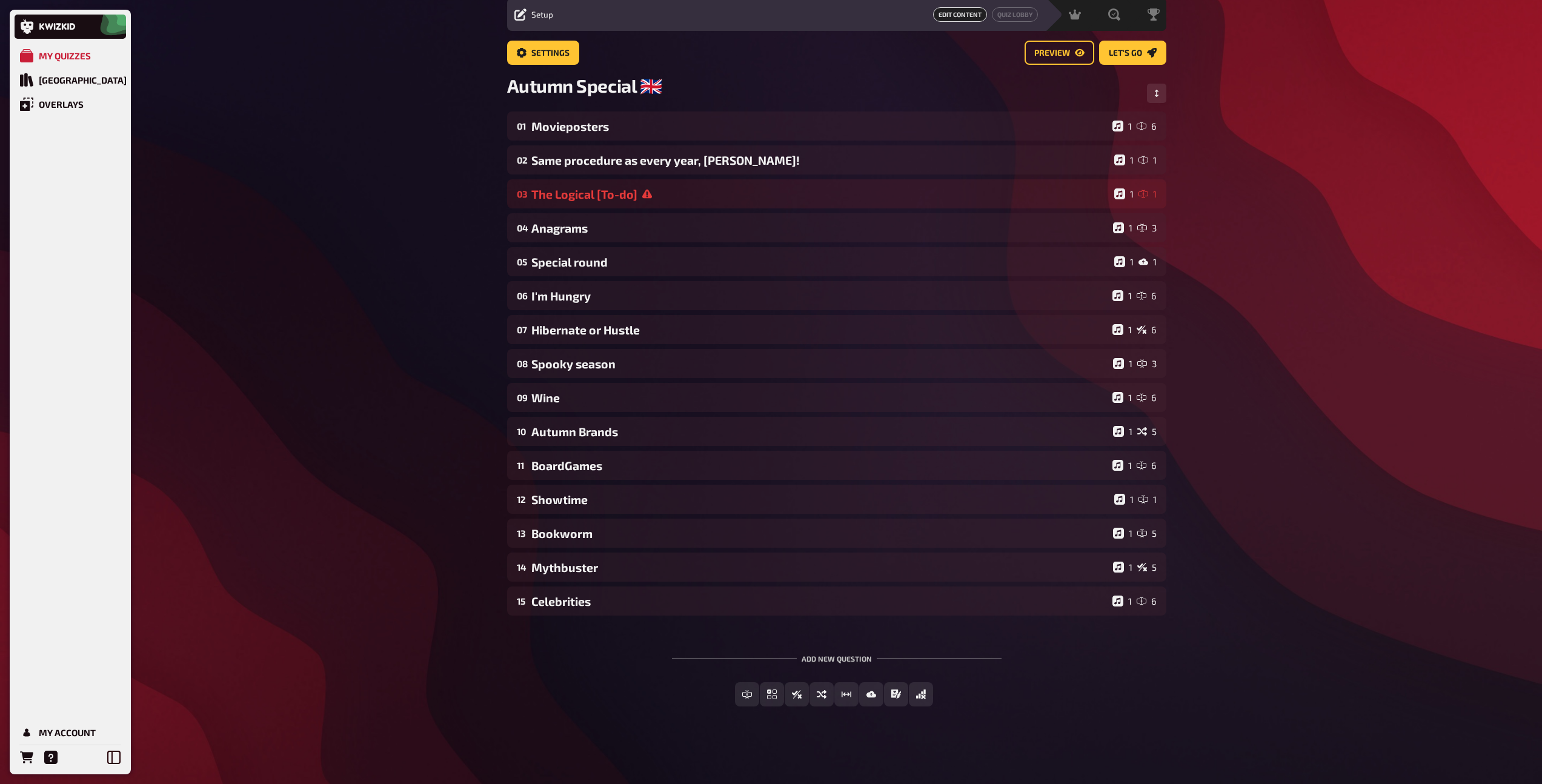
scroll to position [44, 0]
click at [623, 597] on div "Celebrities" at bounding box center [819, 601] width 576 height 14
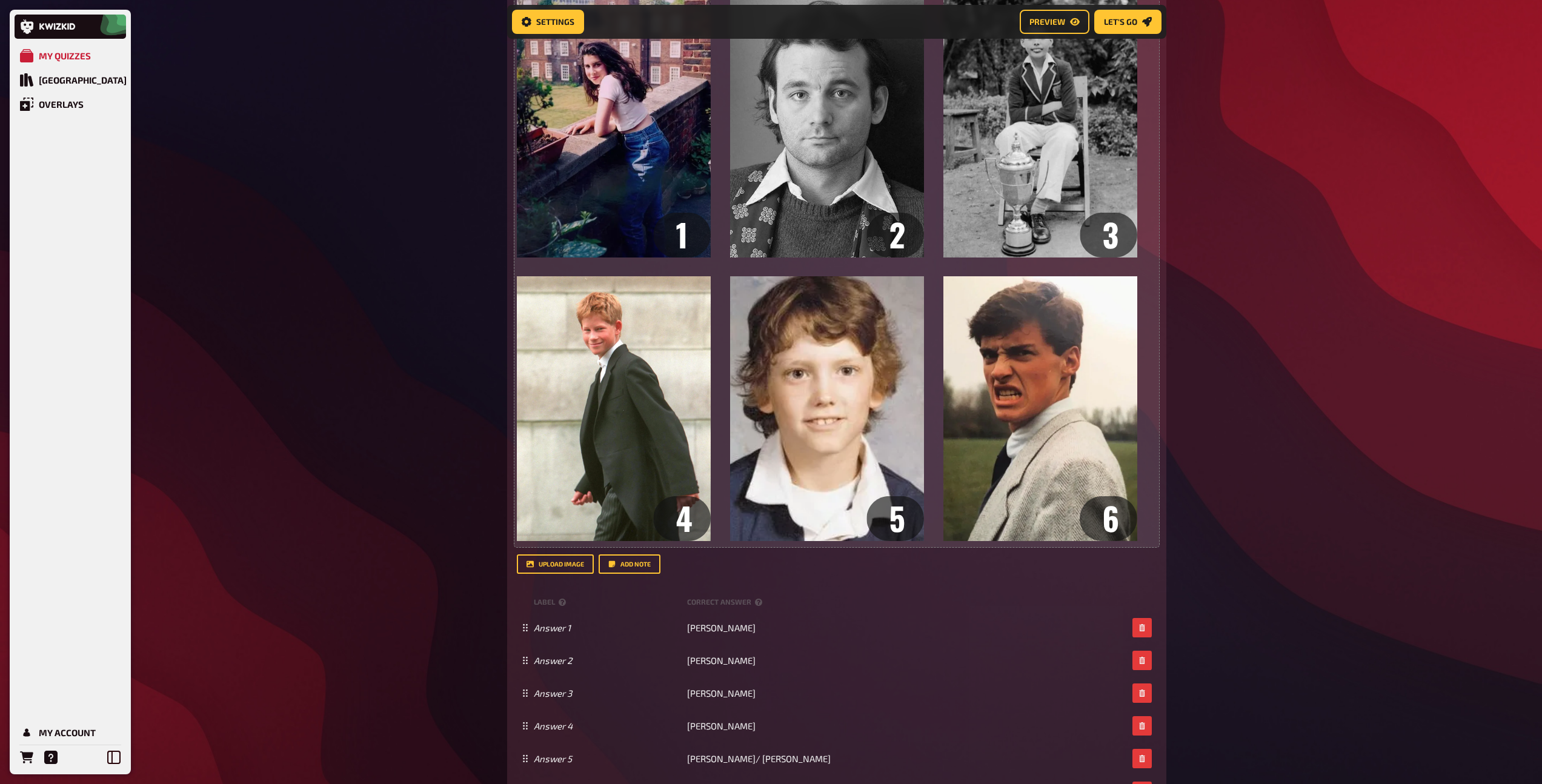
scroll to position [810, 0]
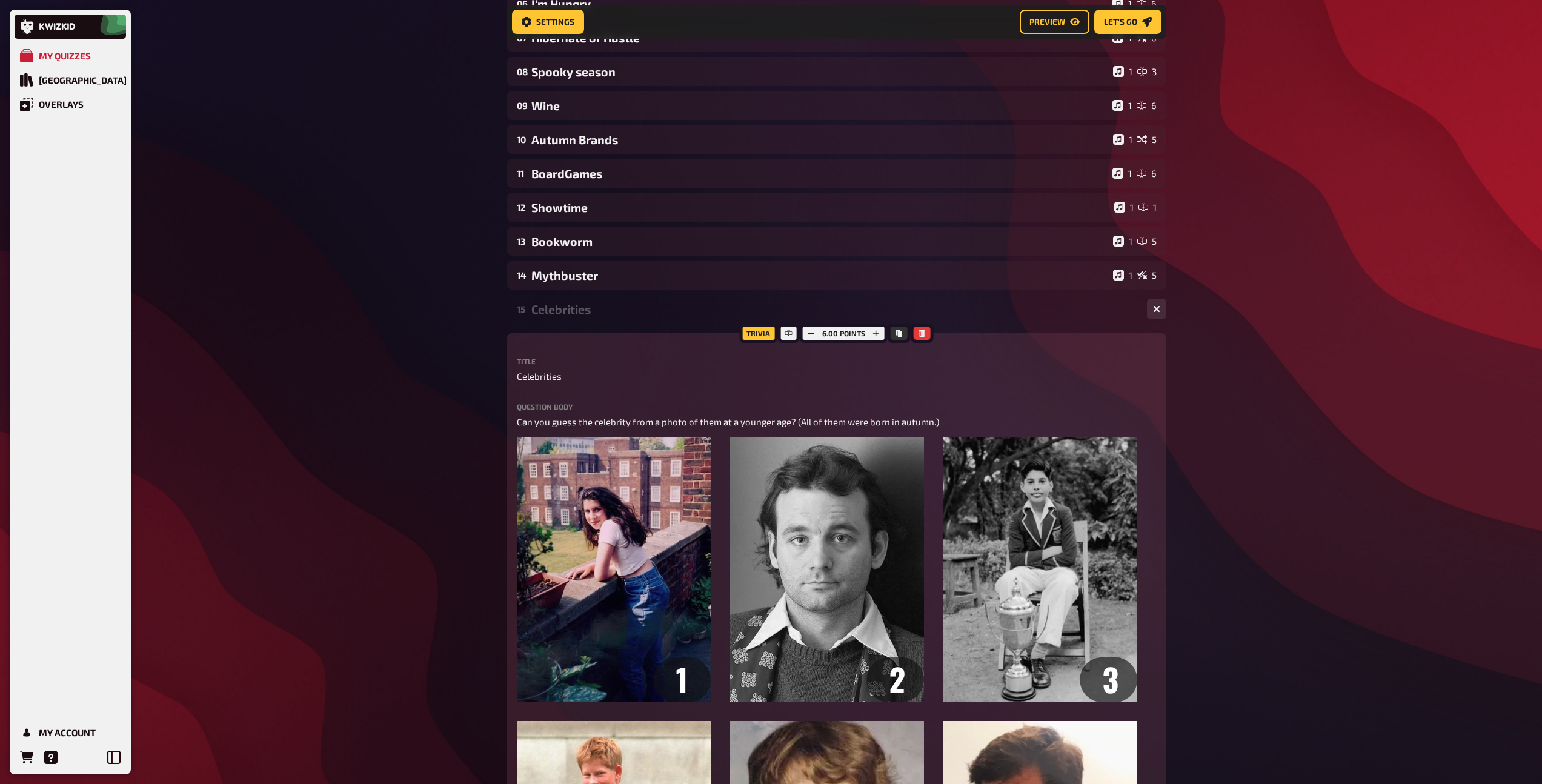
click at [576, 316] on div "Celebrities" at bounding box center [834, 309] width 606 height 14
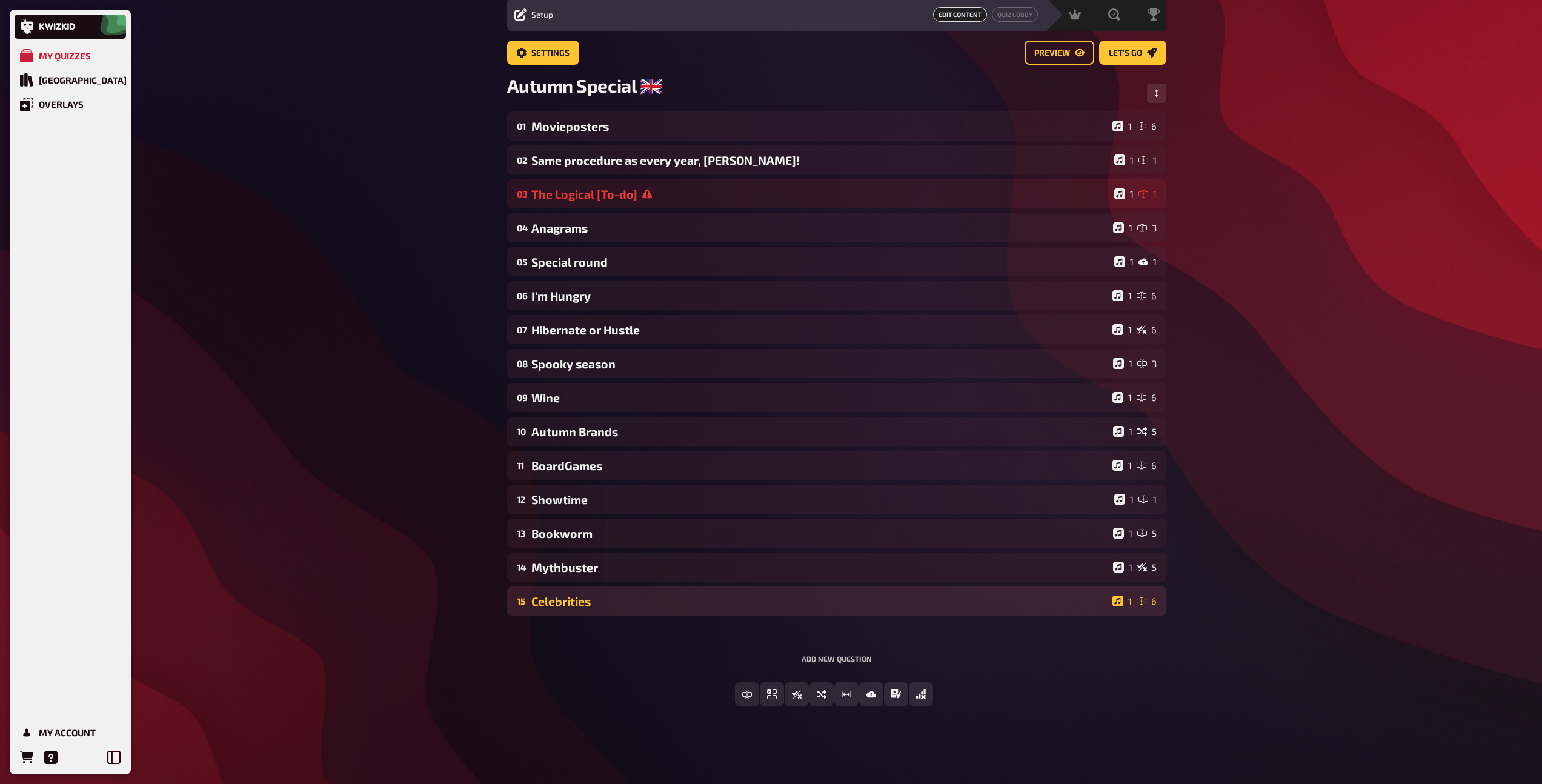
scroll to position [44, 0]
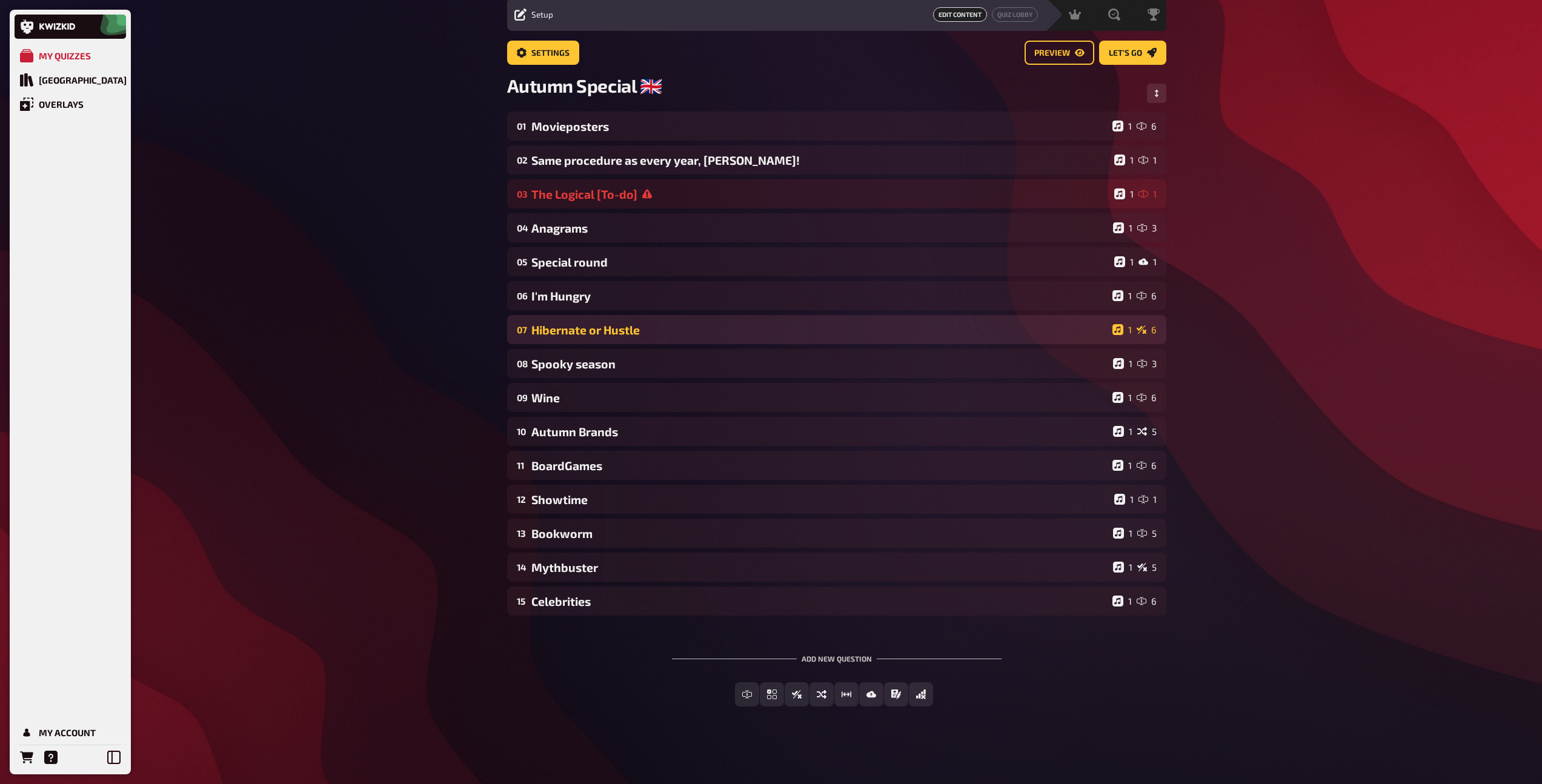
click at [705, 335] on div "Hibernate or Hustle" at bounding box center [819, 329] width 576 height 14
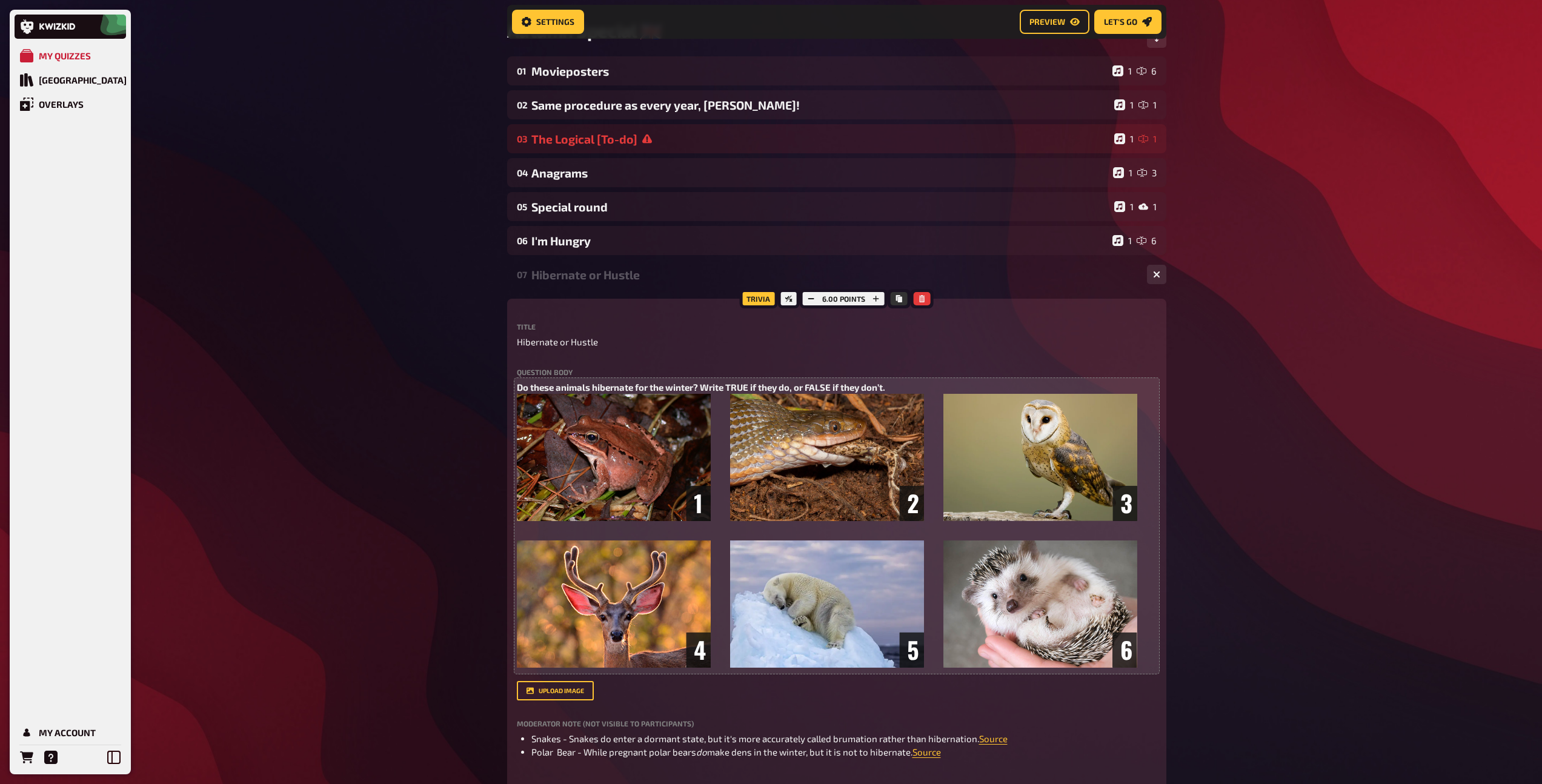
scroll to position [105, 0]
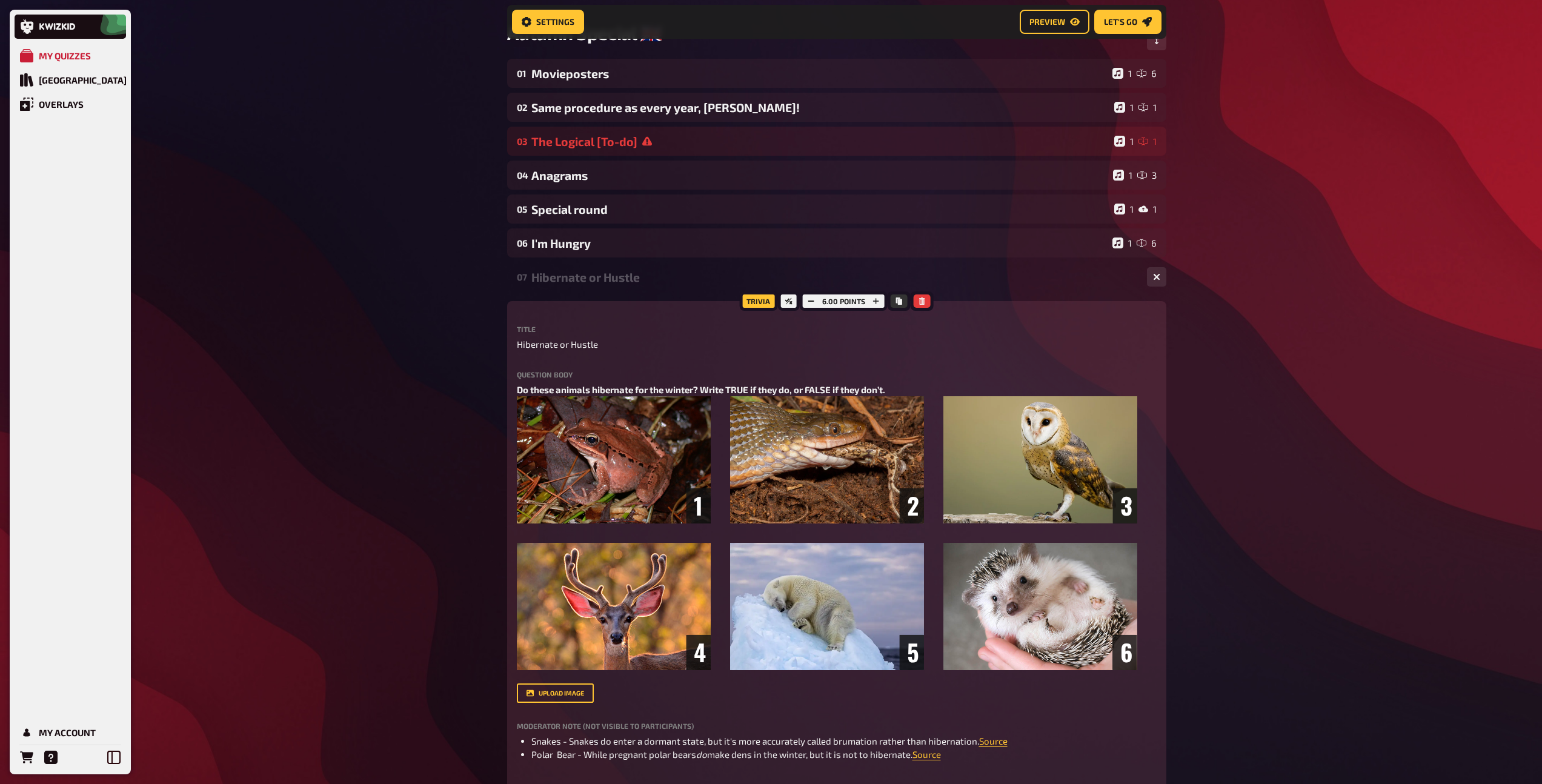
click at [646, 273] on div "Hibernate or Hustle" at bounding box center [834, 277] width 606 height 14
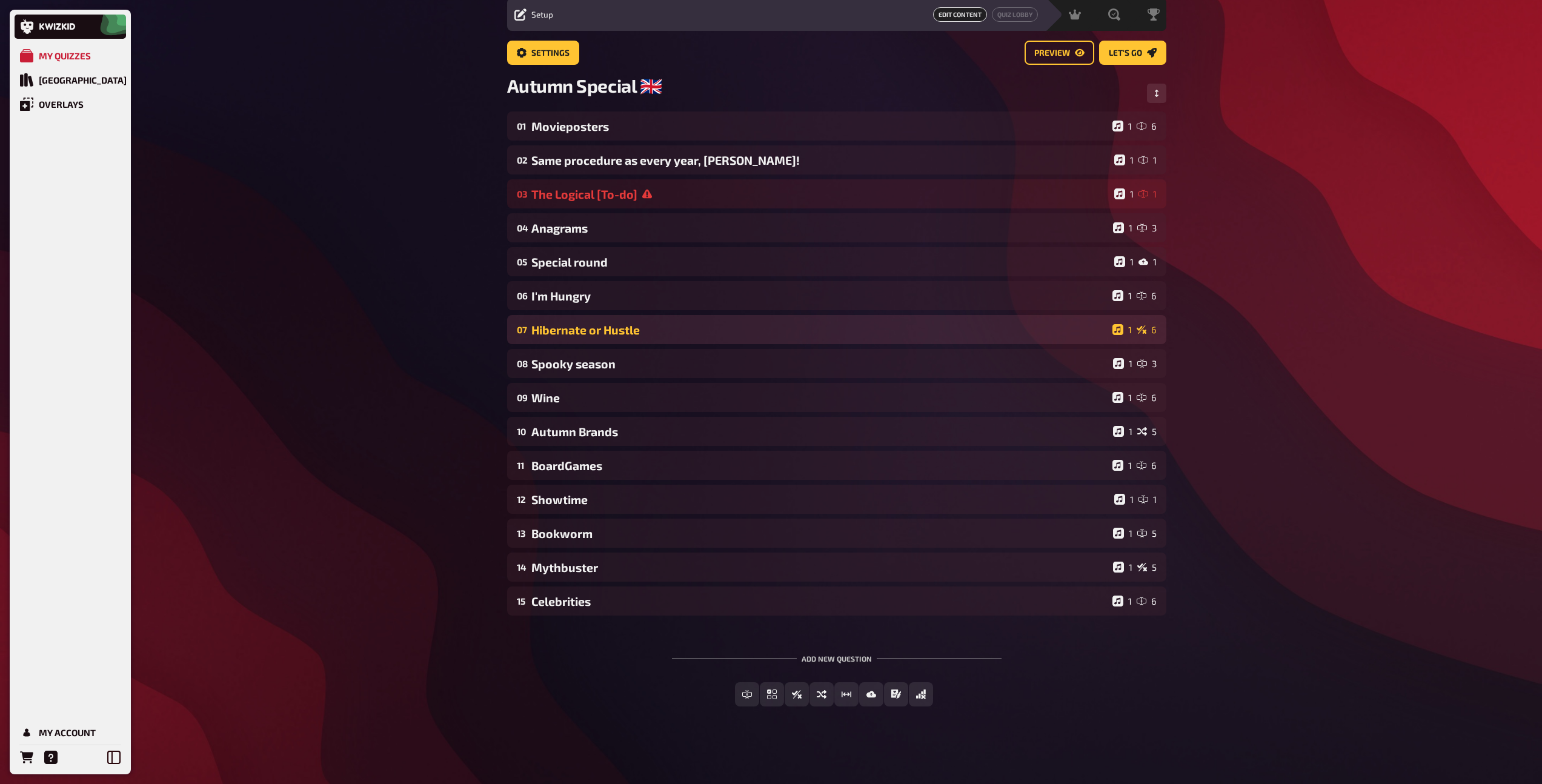
scroll to position [44, 0]
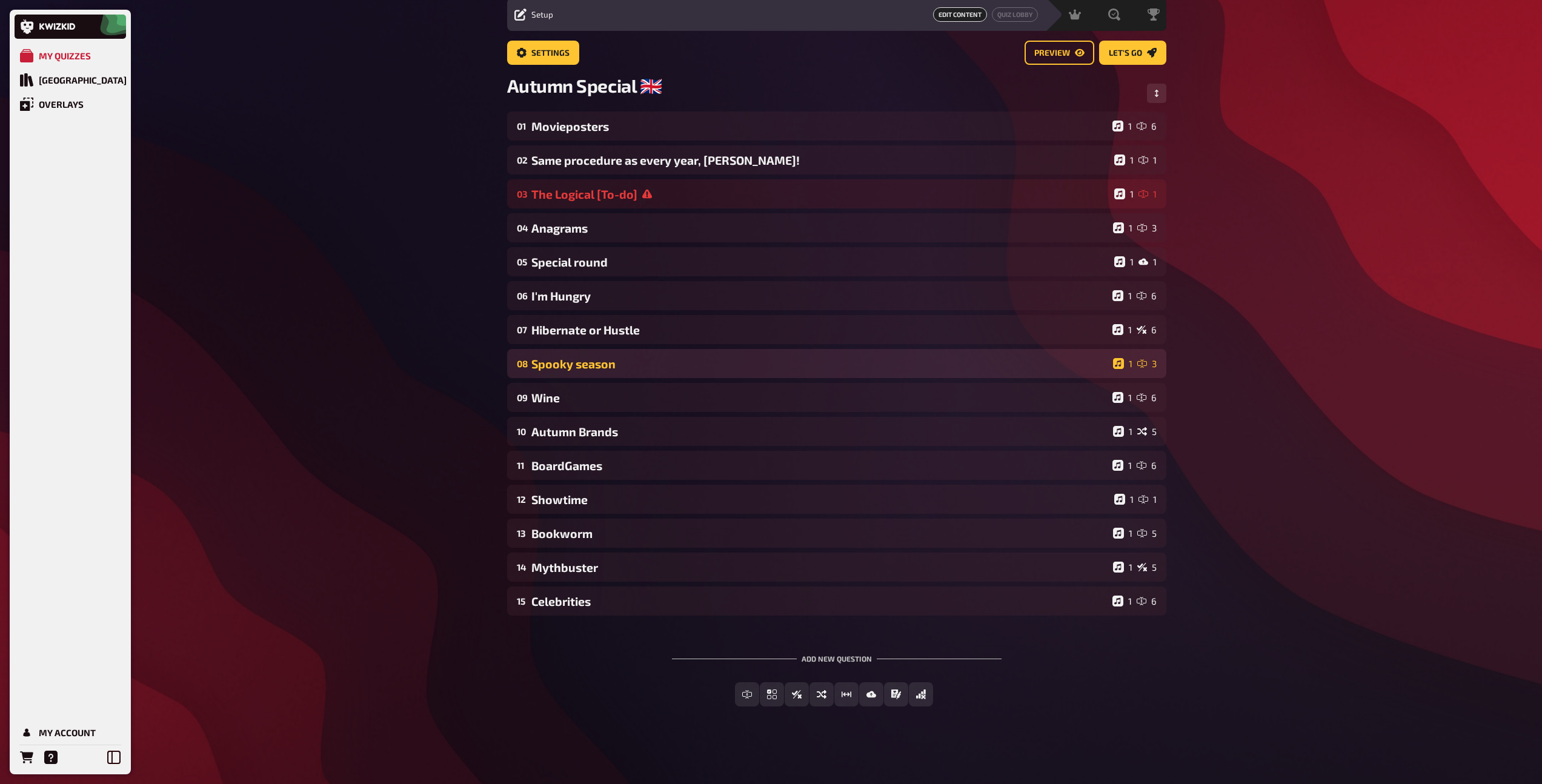
click at [632, 371] on div "08 Spooky season 1 3" at bounding box center [837, 364] width 659 height 29
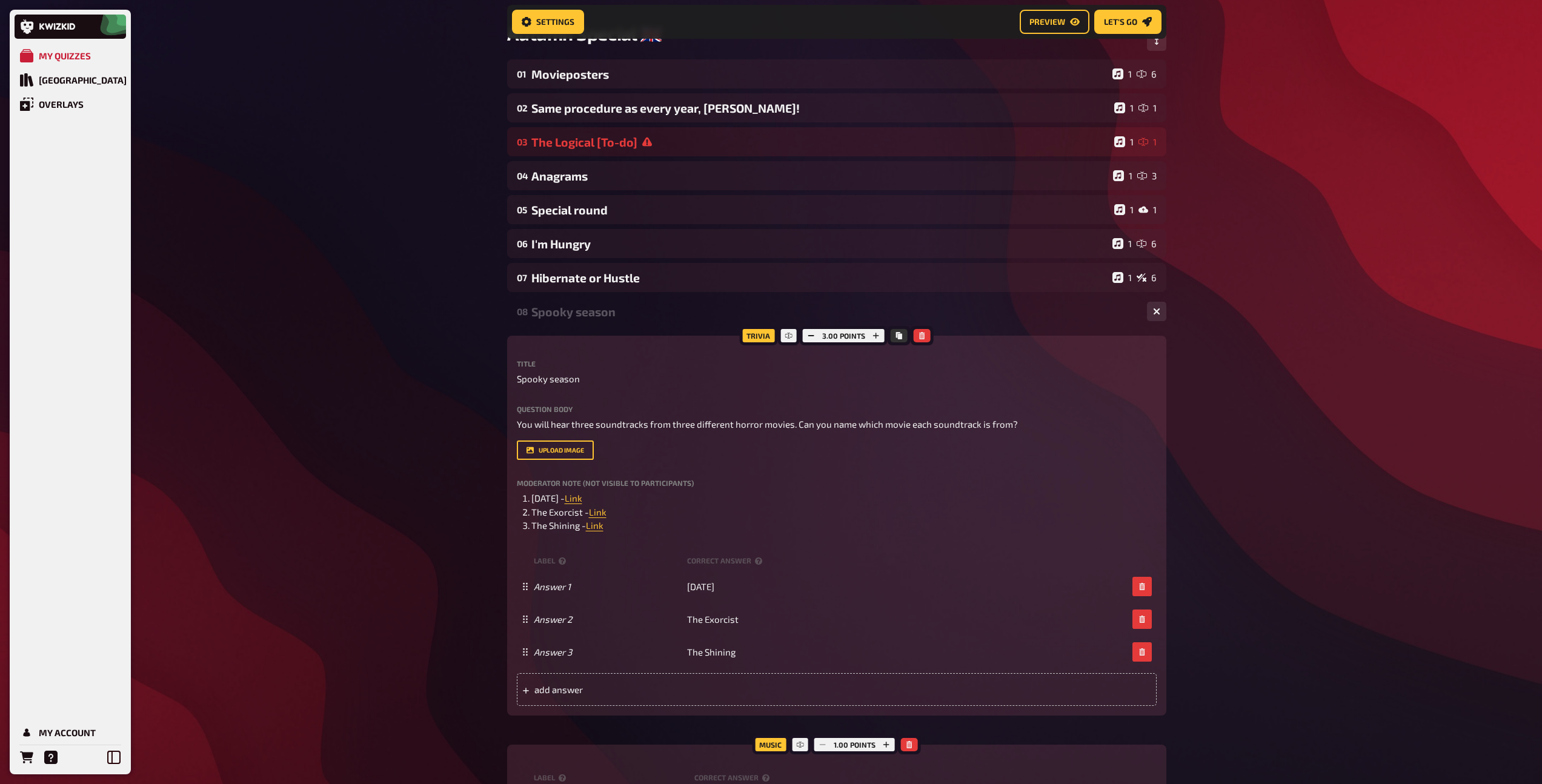
scroll to position [105, 0]
click at [604, 315] on div "Spooky season" at bounding box center [834, 310] width 606 height 14
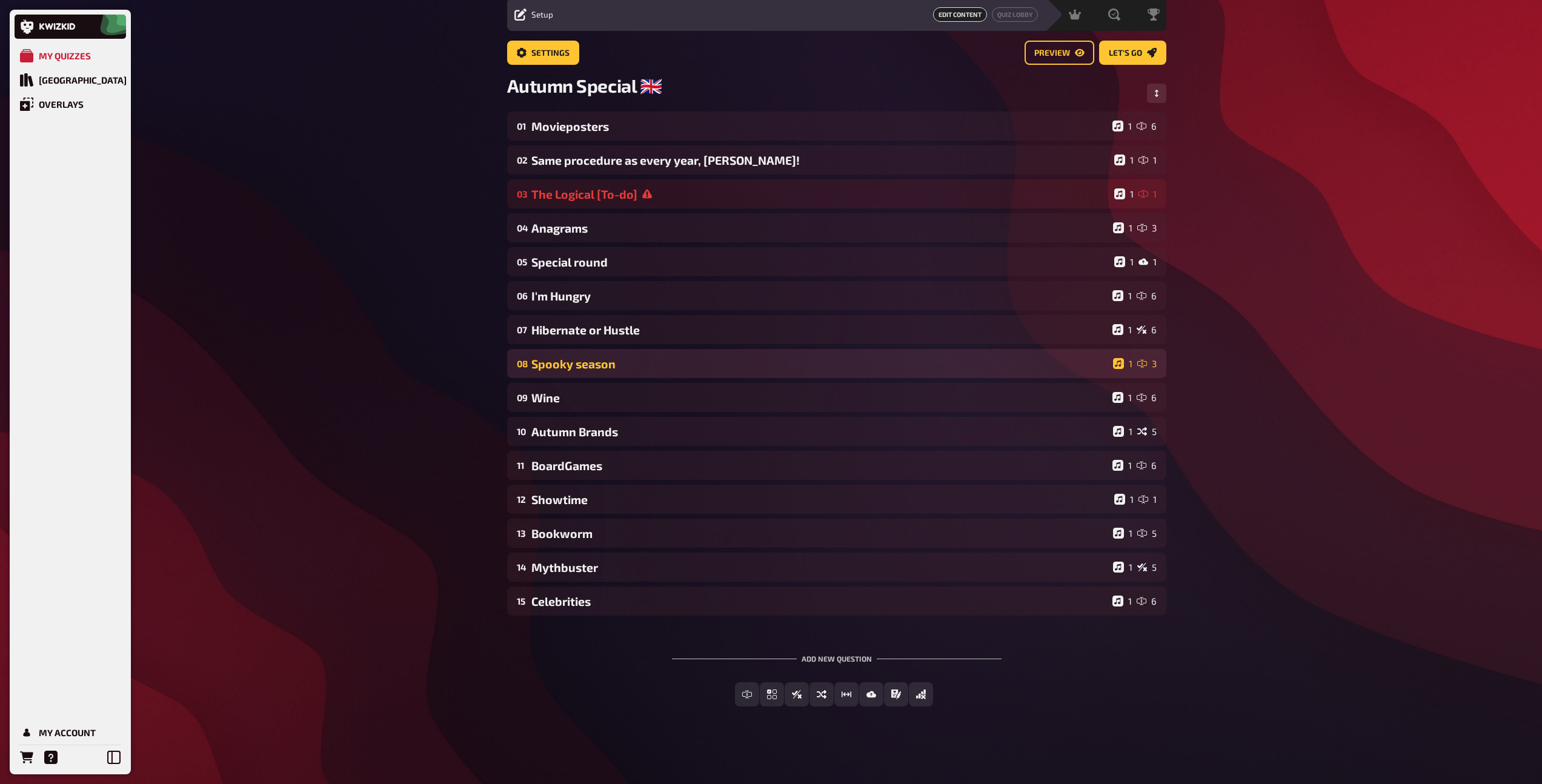
scroll to position [44, 0]
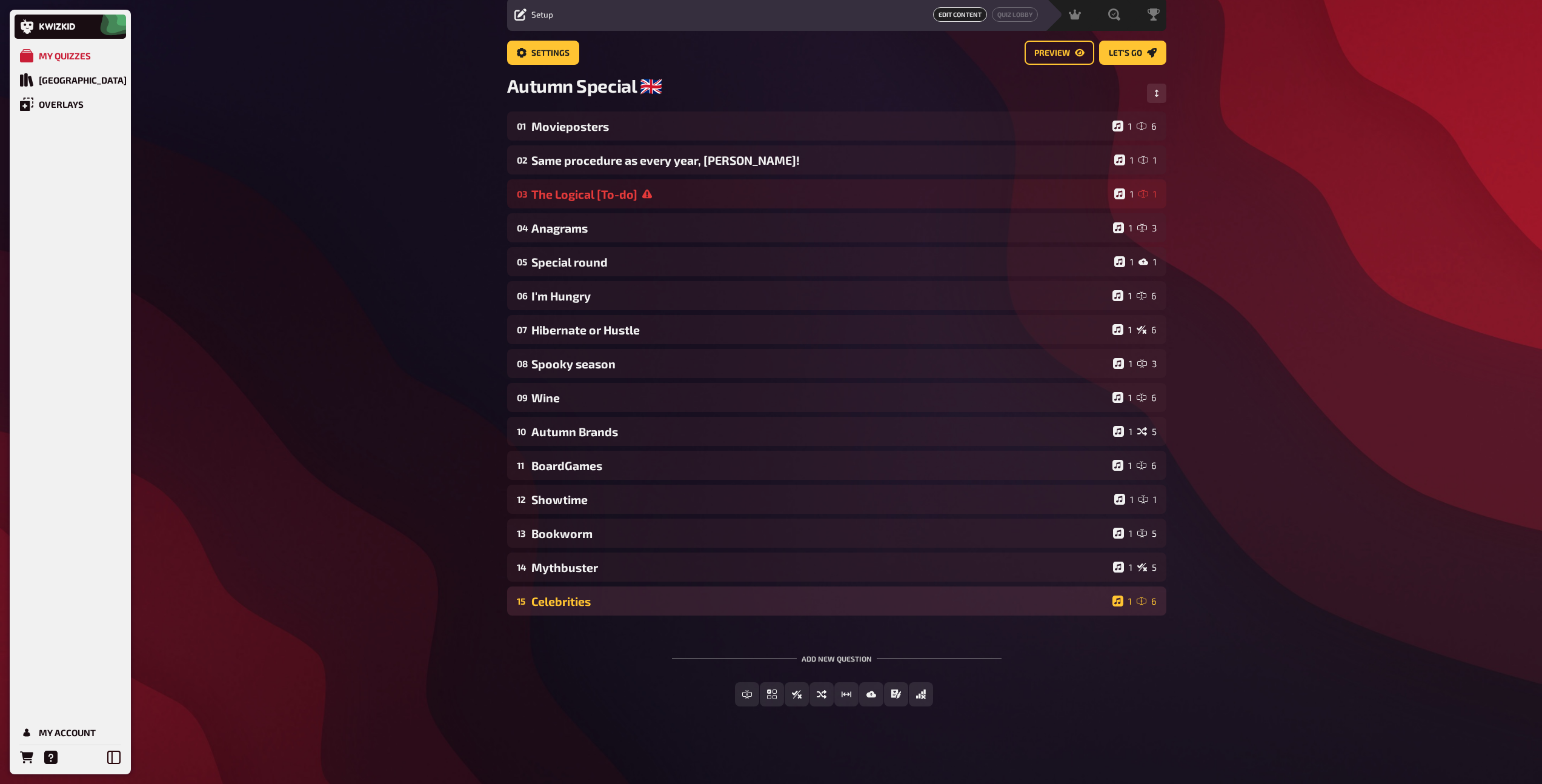
click at [625, 592] on div "15 Celebrities 1 6" at bounding box center [837, 601] width 659 height 29
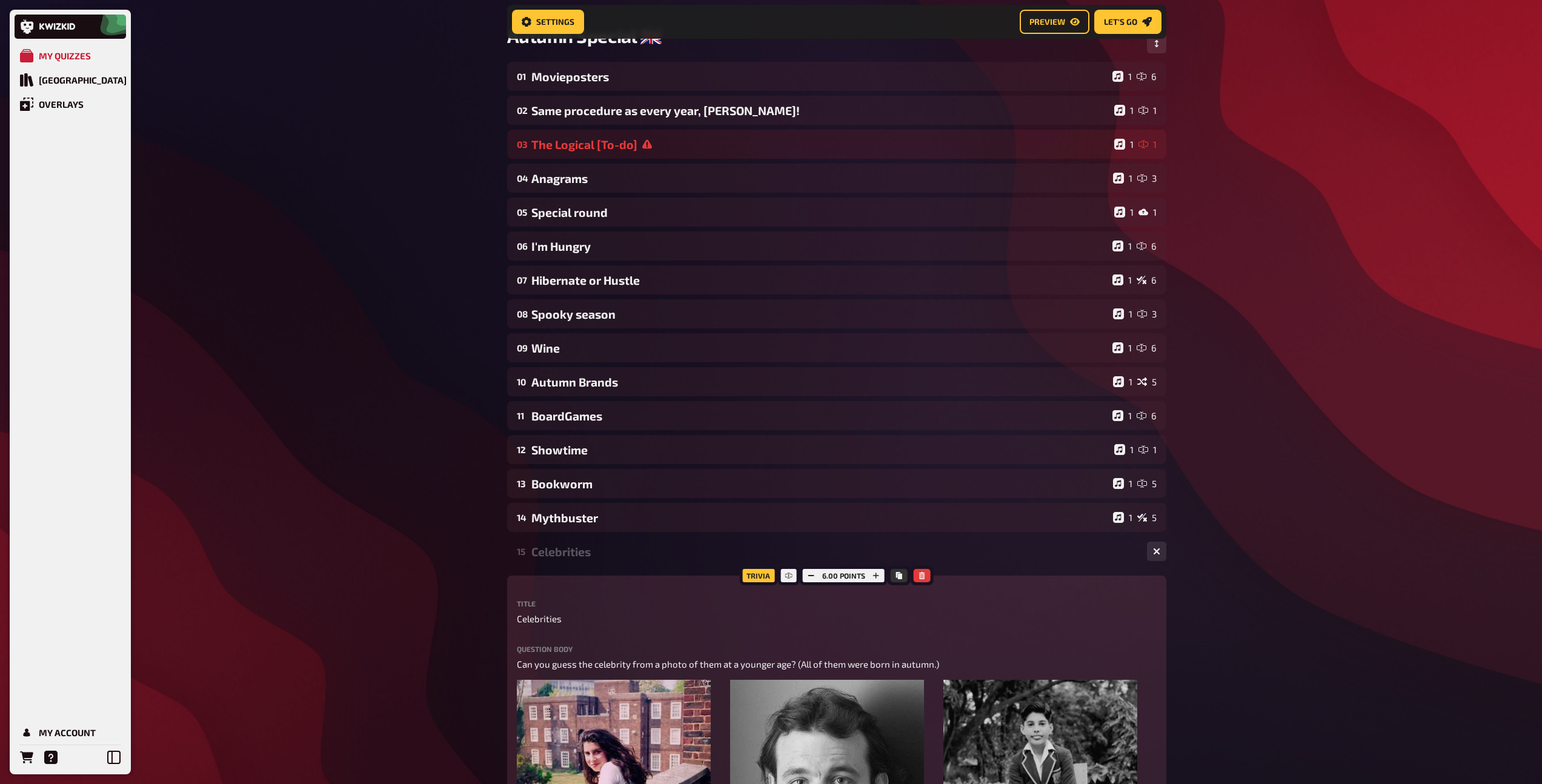
scroll to position [105, 0]
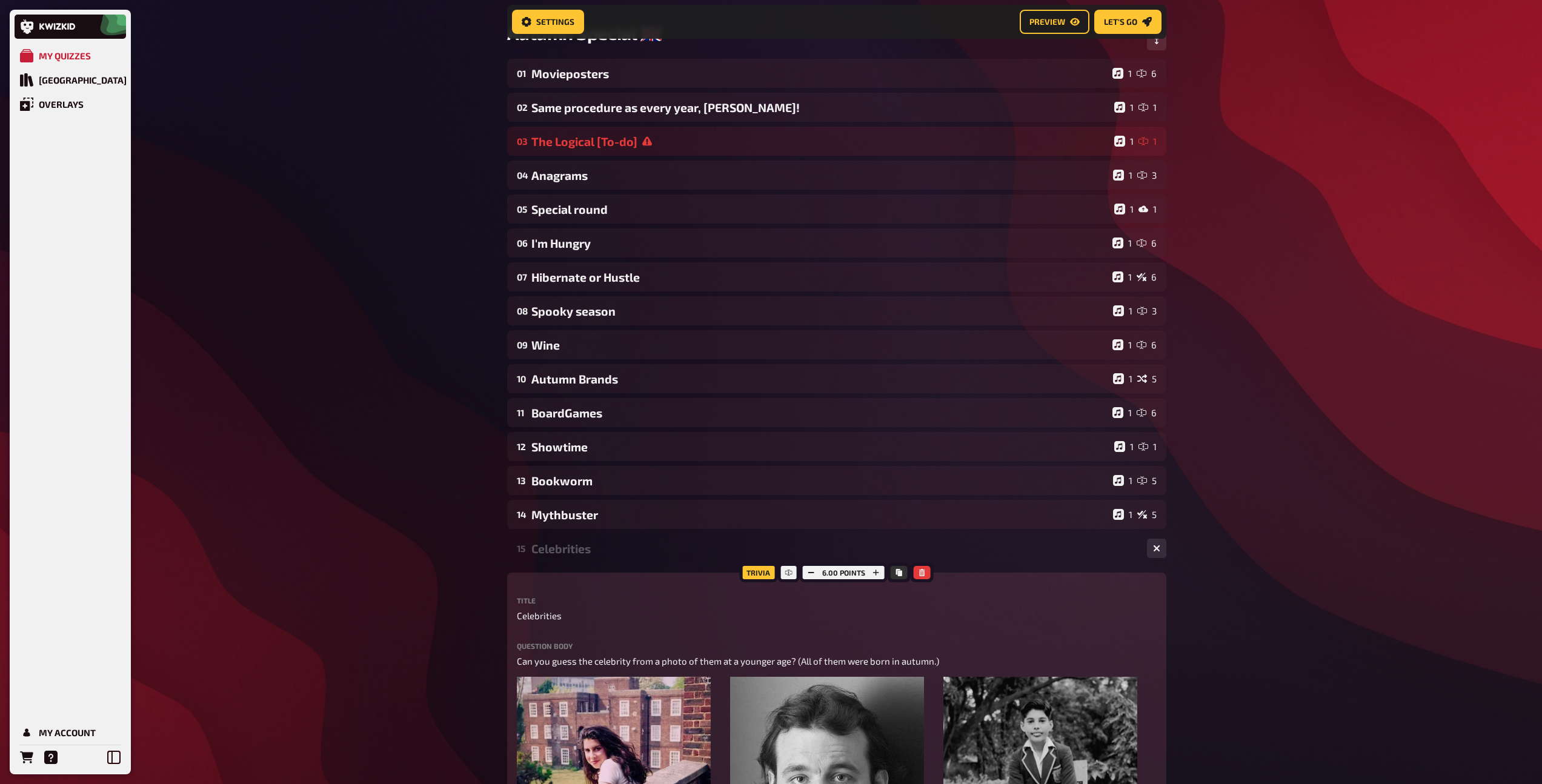
click at [622, 548] on div "Celebrities" at bounding box center [834, 548] width 606 height 14
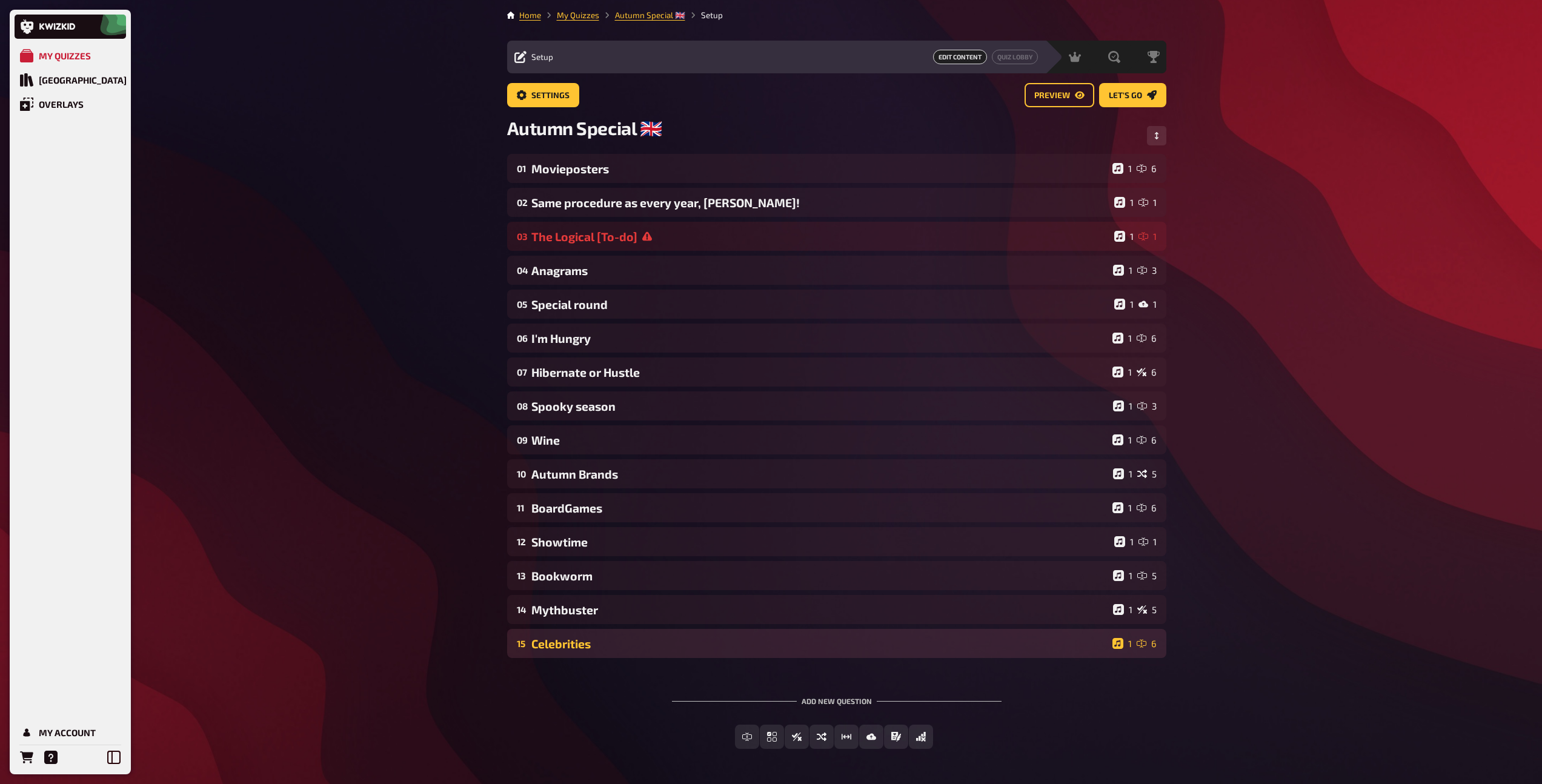
scroll to position [0, 0]
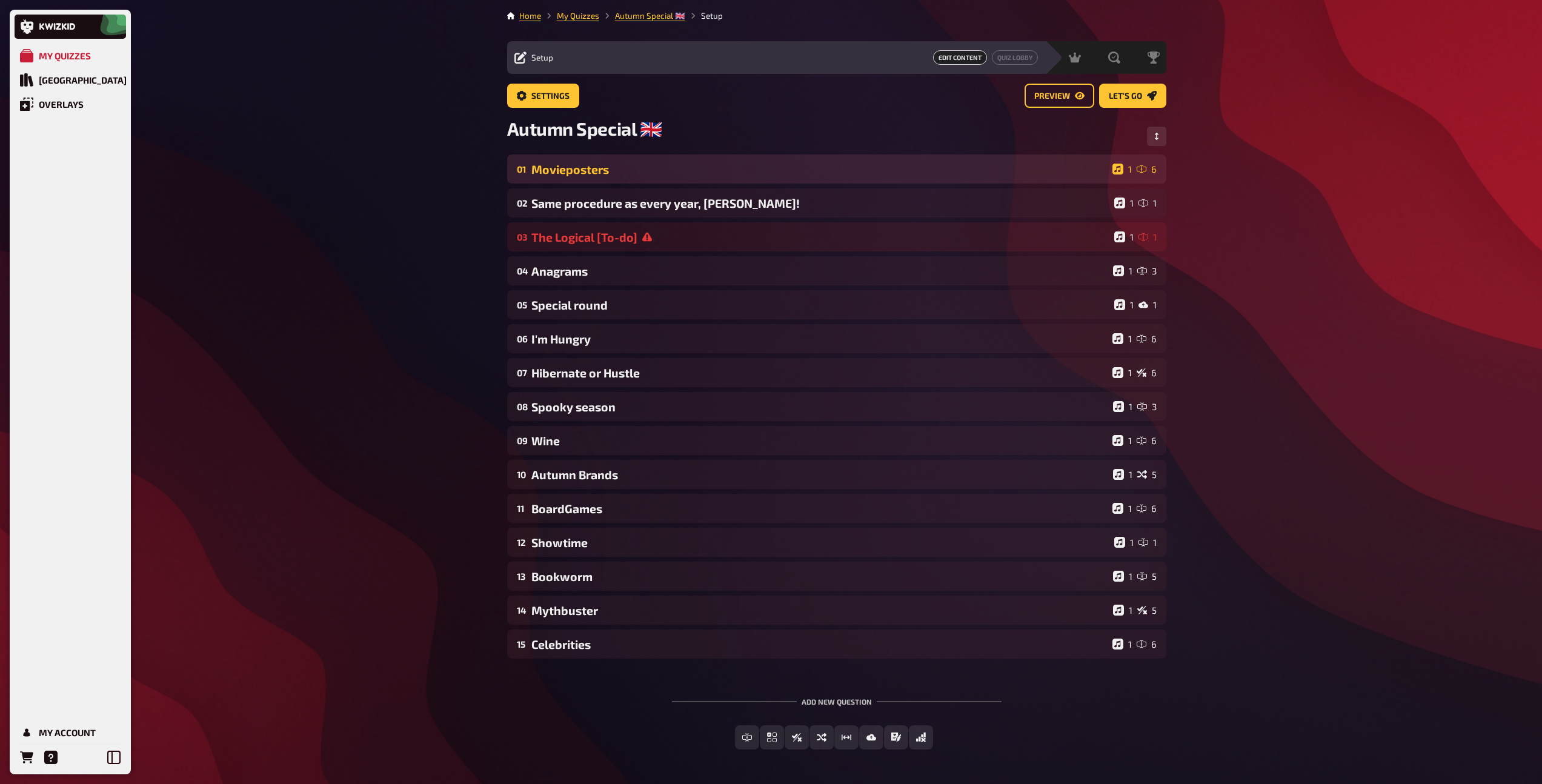
click at [619, 173] on div "Movieposters" at bounding box center [819, 169] width 576 height 14
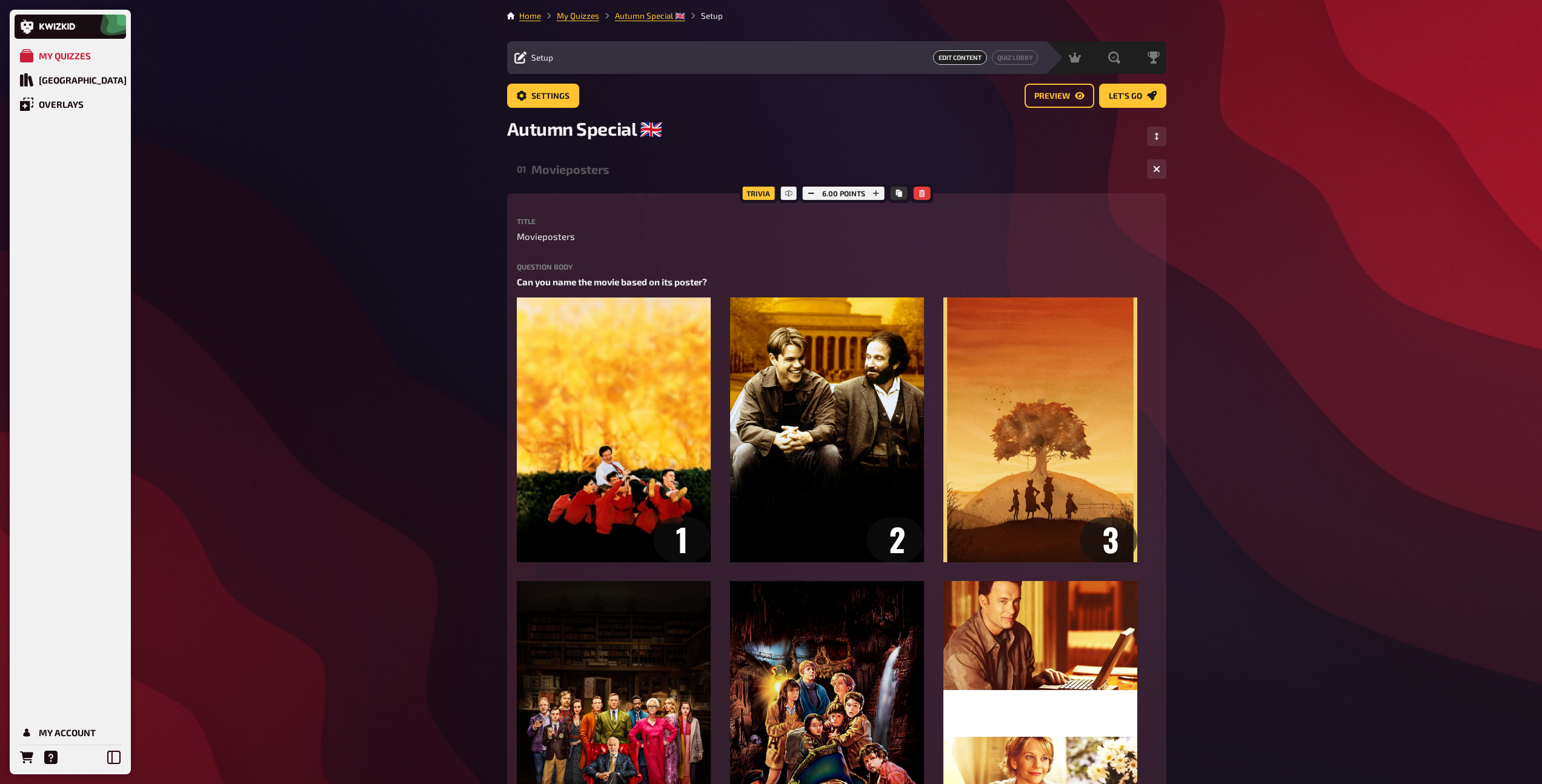
click at [619, 173] on div "Movieposters" at bounding box center [834, 169] width 606 height 14
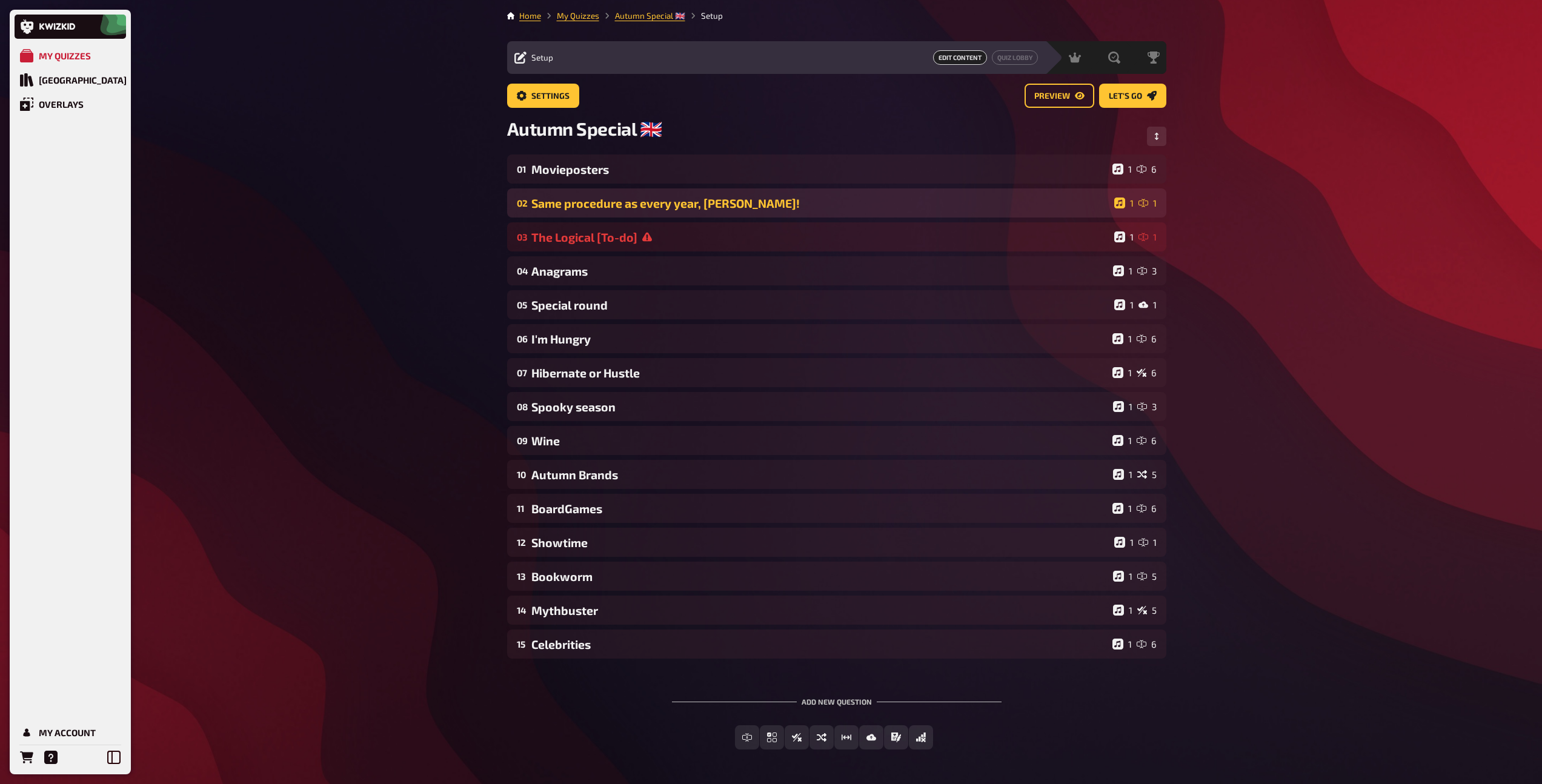
click at [610, 209] on div "Same procedure as every year, [PERSON_NAME]!" at bounding box center [820, 203] width 578 height 14
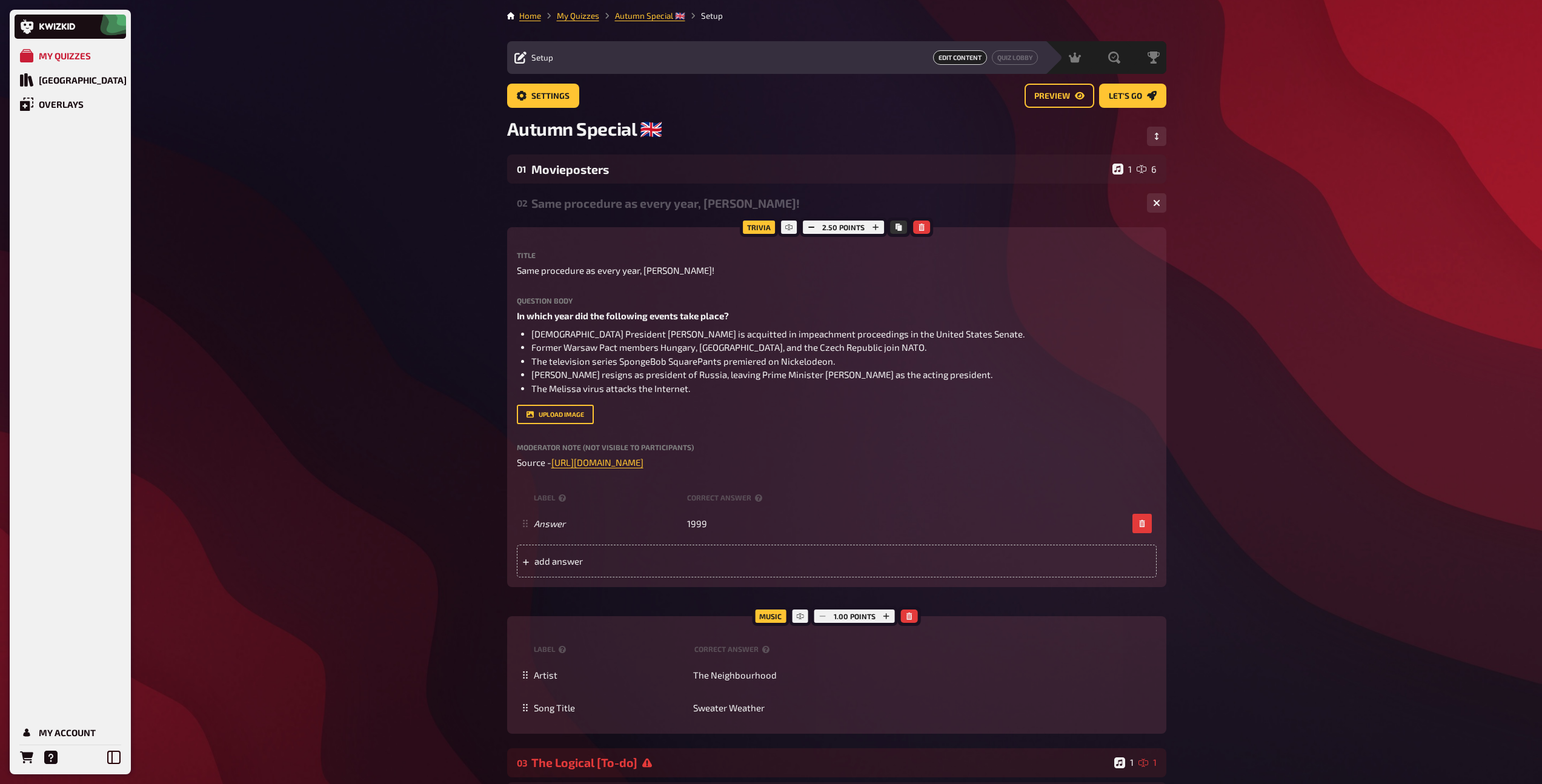
click at [610, 209] on div "Same procedure as every year, [PERSON_NAME]!" at bounding box center [834, 203] width 606 height 14
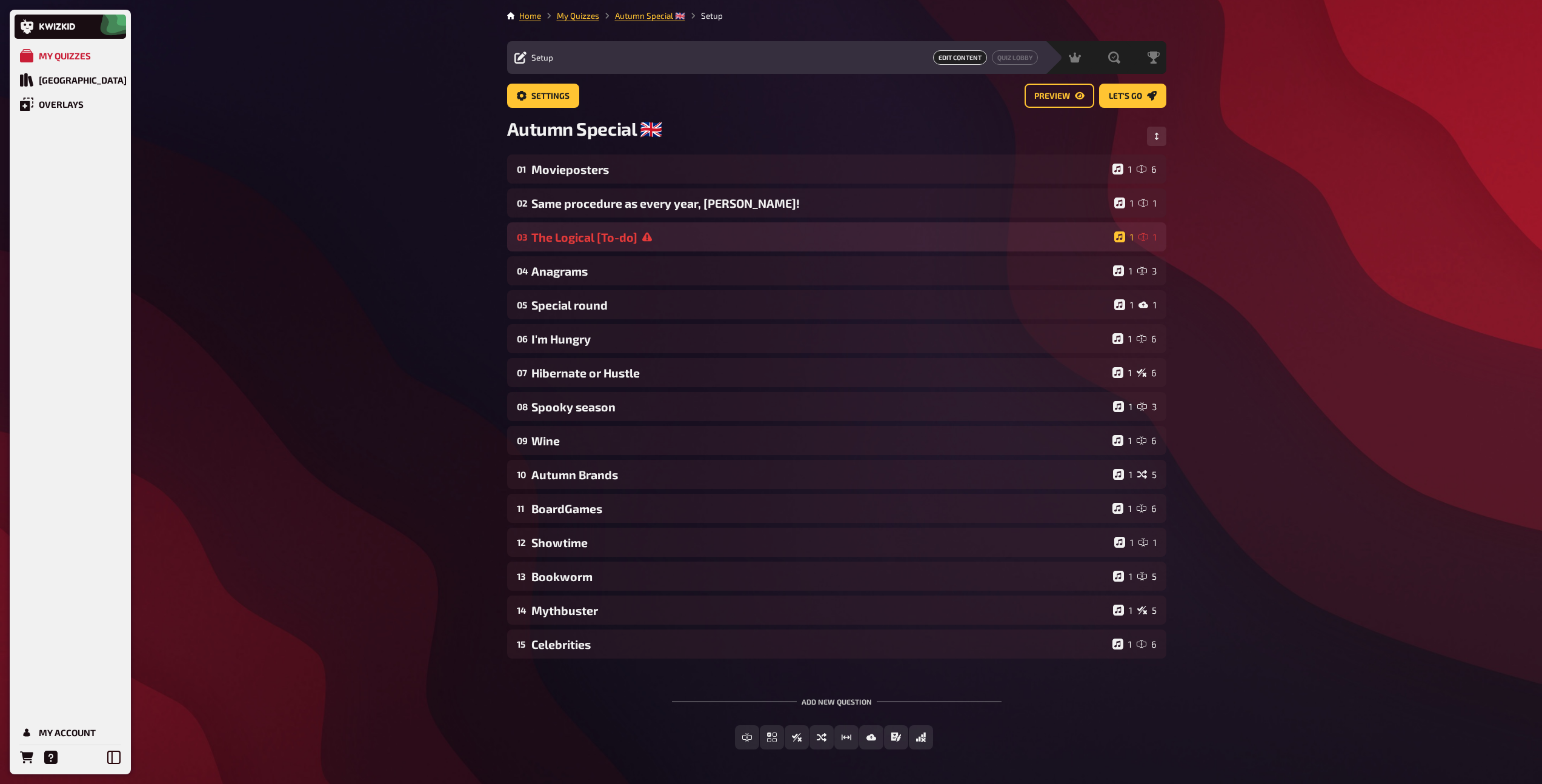
click at [605, 236] on div "The Logical [To-do]" at bounding box center [820, 236] width 578 height 14
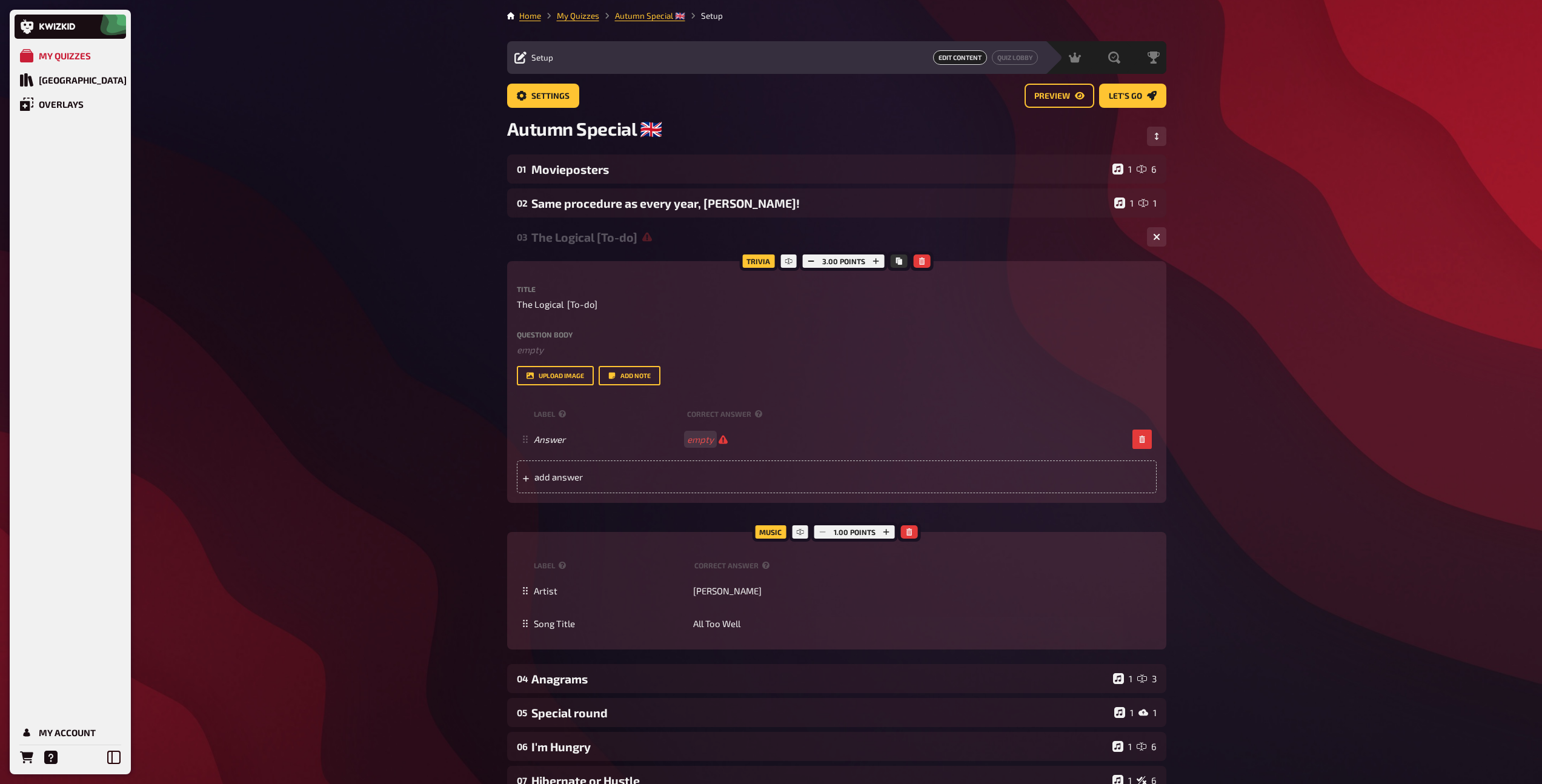
click at [605, 236] on div "The Logical [To-do]" at bounding box center [834, 236] width 606 height 14
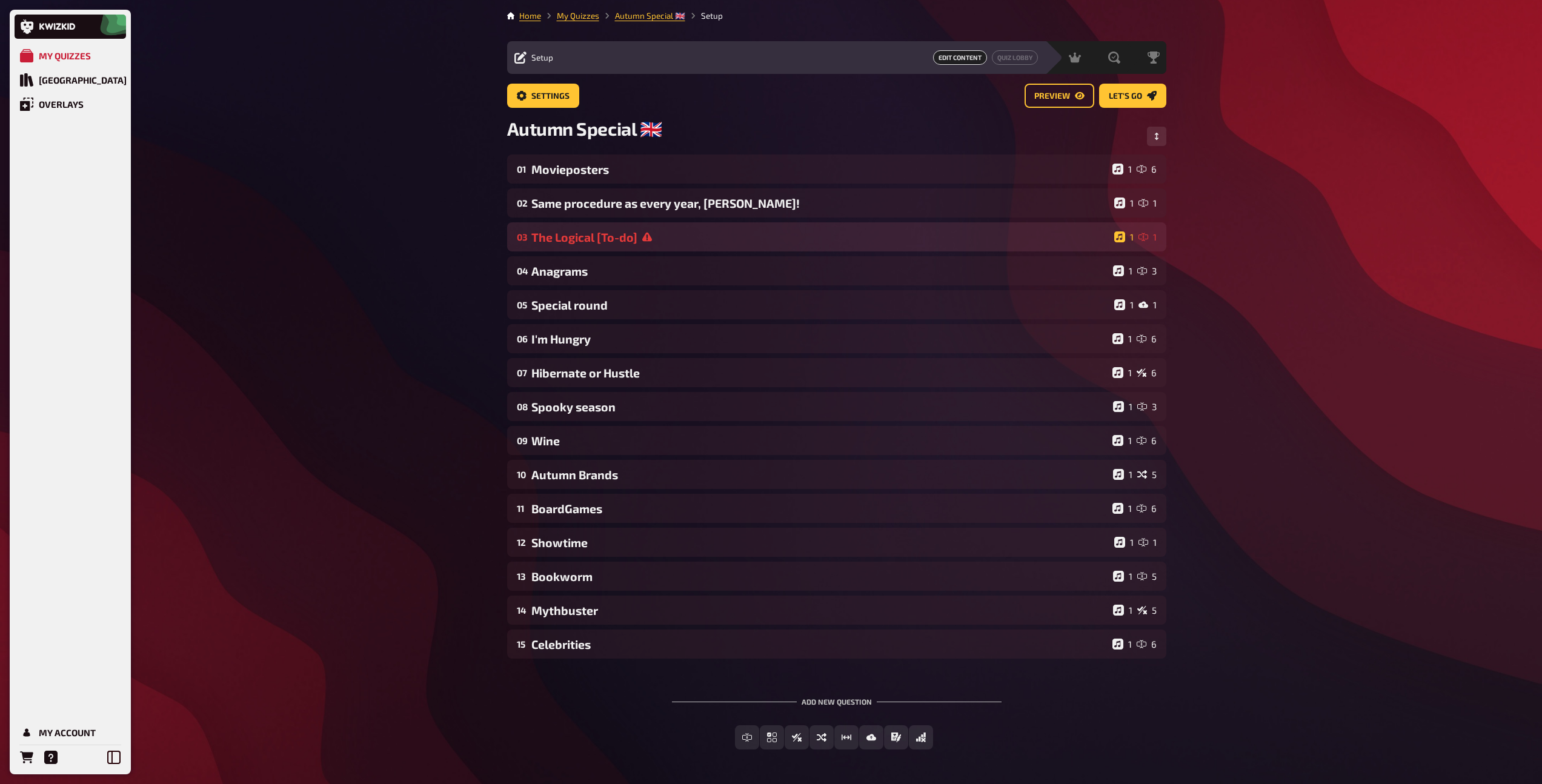
click at [664, 238] on div "The Logical [To-do]" at bounding box center [820, 236] width 578 height 14
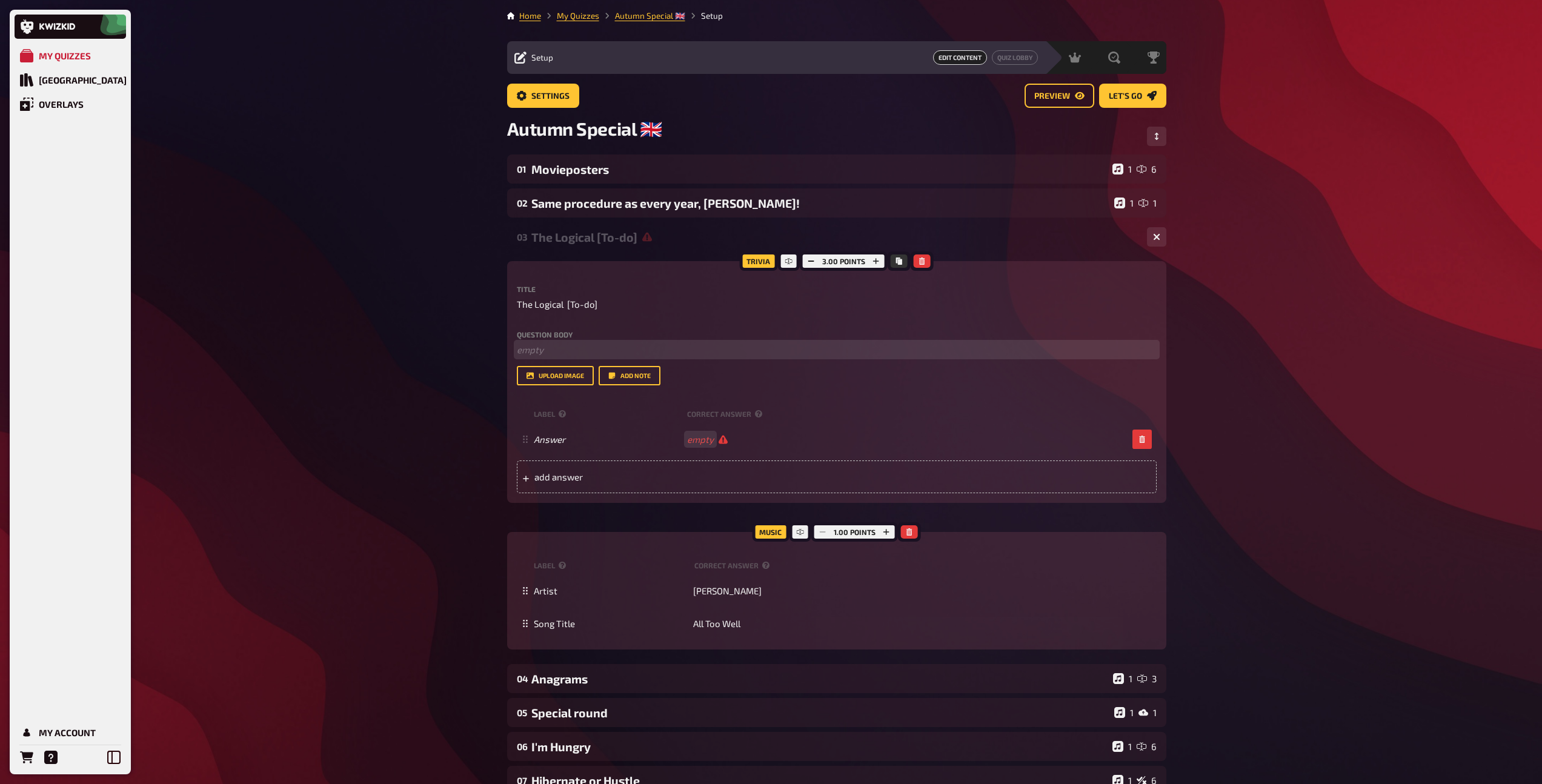
click at [580, 351] on p "﻿ empty" at bounding box center [837, 349] width 640 height 14
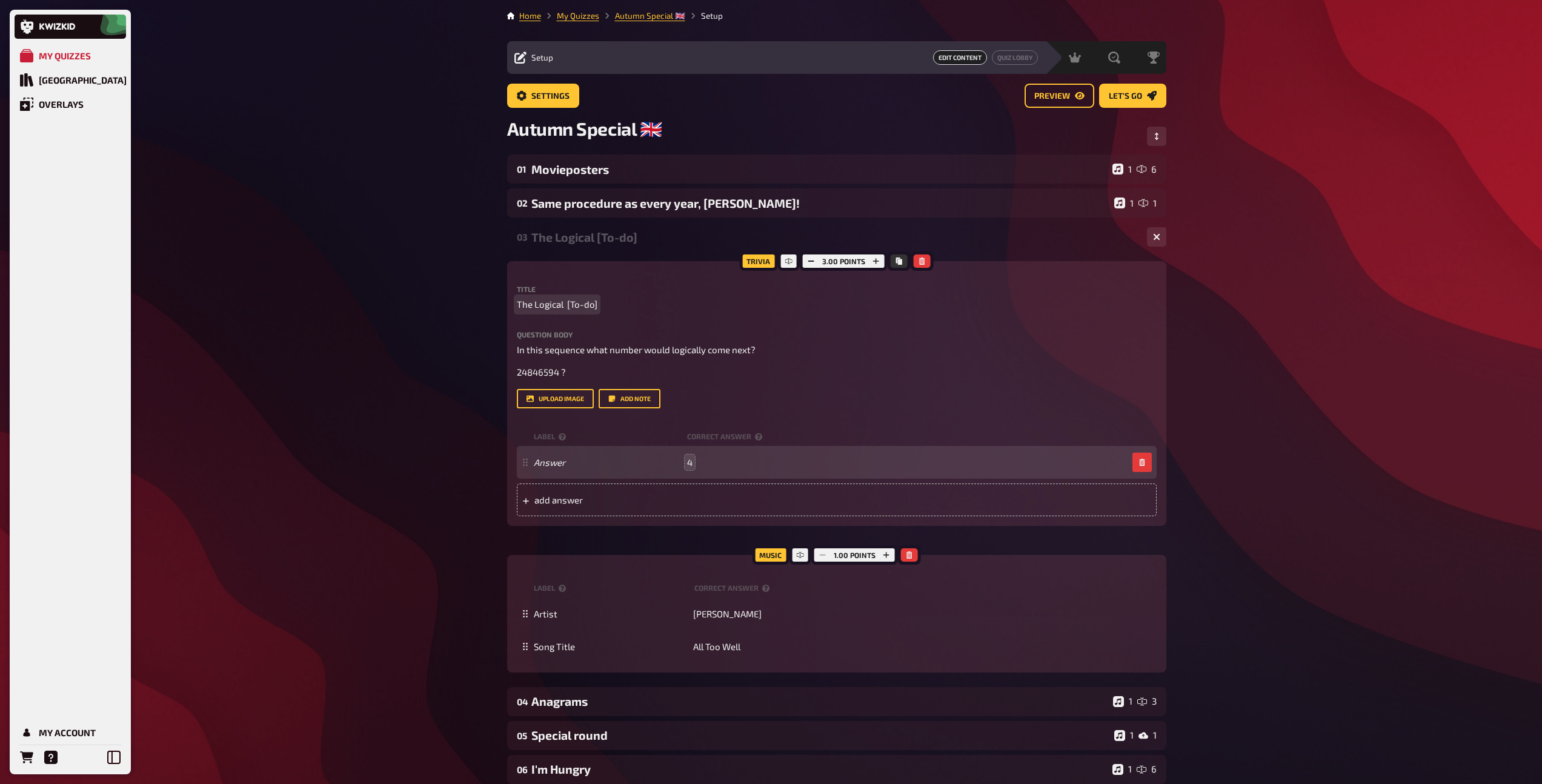
click at [434, 314] on div "My Quizzes Quiz Library Overlays My Account Home My Quizzes Autumn Special ​🇬🇧 …" at bounding box center [771, 629] width 1542 height 1258
drag, startPoint x: 567, startPoint y: 305, endPoint x: 617, endPoint y: 307, distance: 50.0
click at [617, 307] on p "The Logical [To-do]" at bounding box center [837, 304] width 640 height 14
click at [630, 405] on button "Add note" at bounding box center [630, 398] width 62 height 19
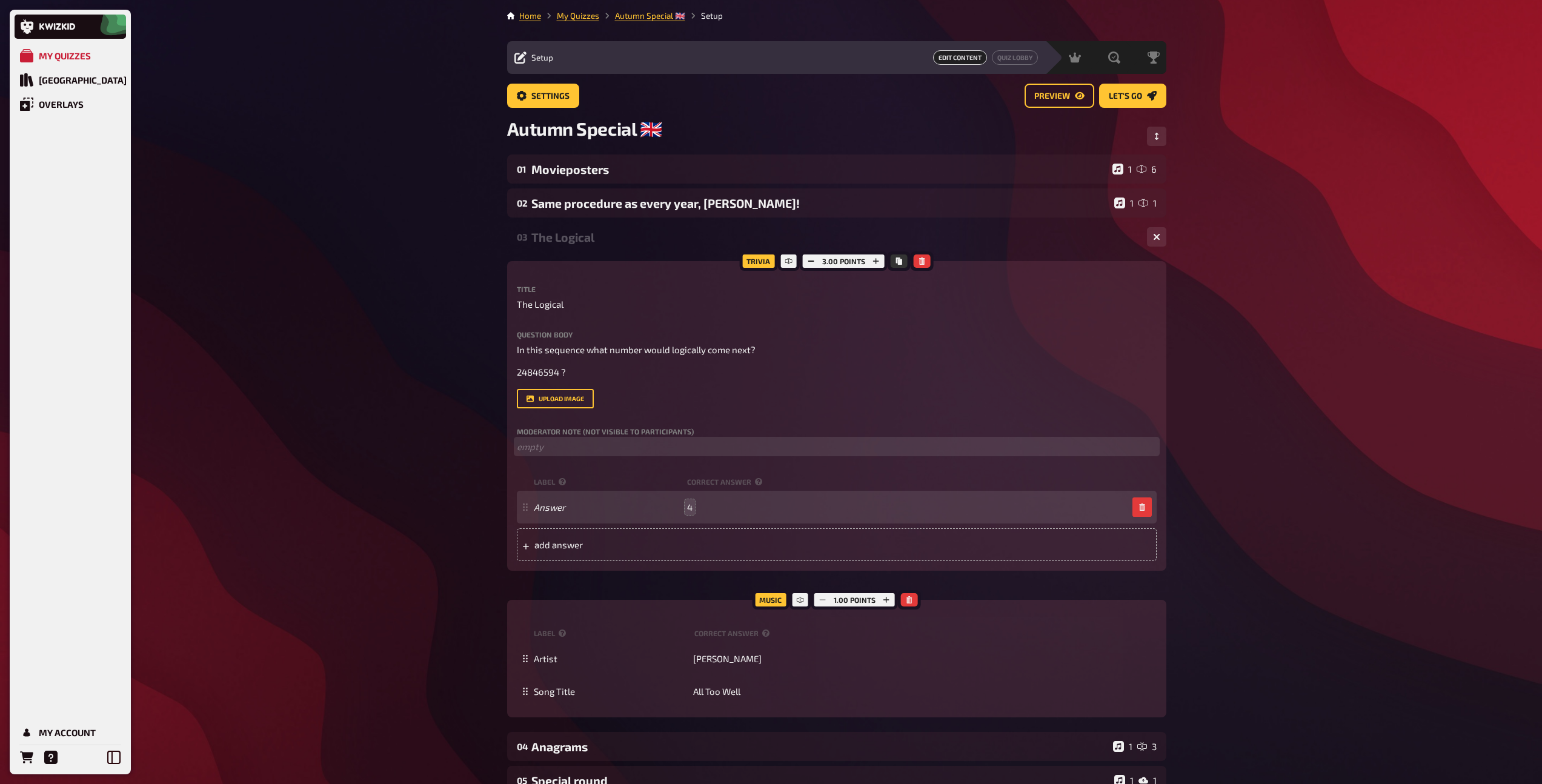
click at [570, 448] on p "﻿ empty" at bounding box center [837, 447] width 640 height 14
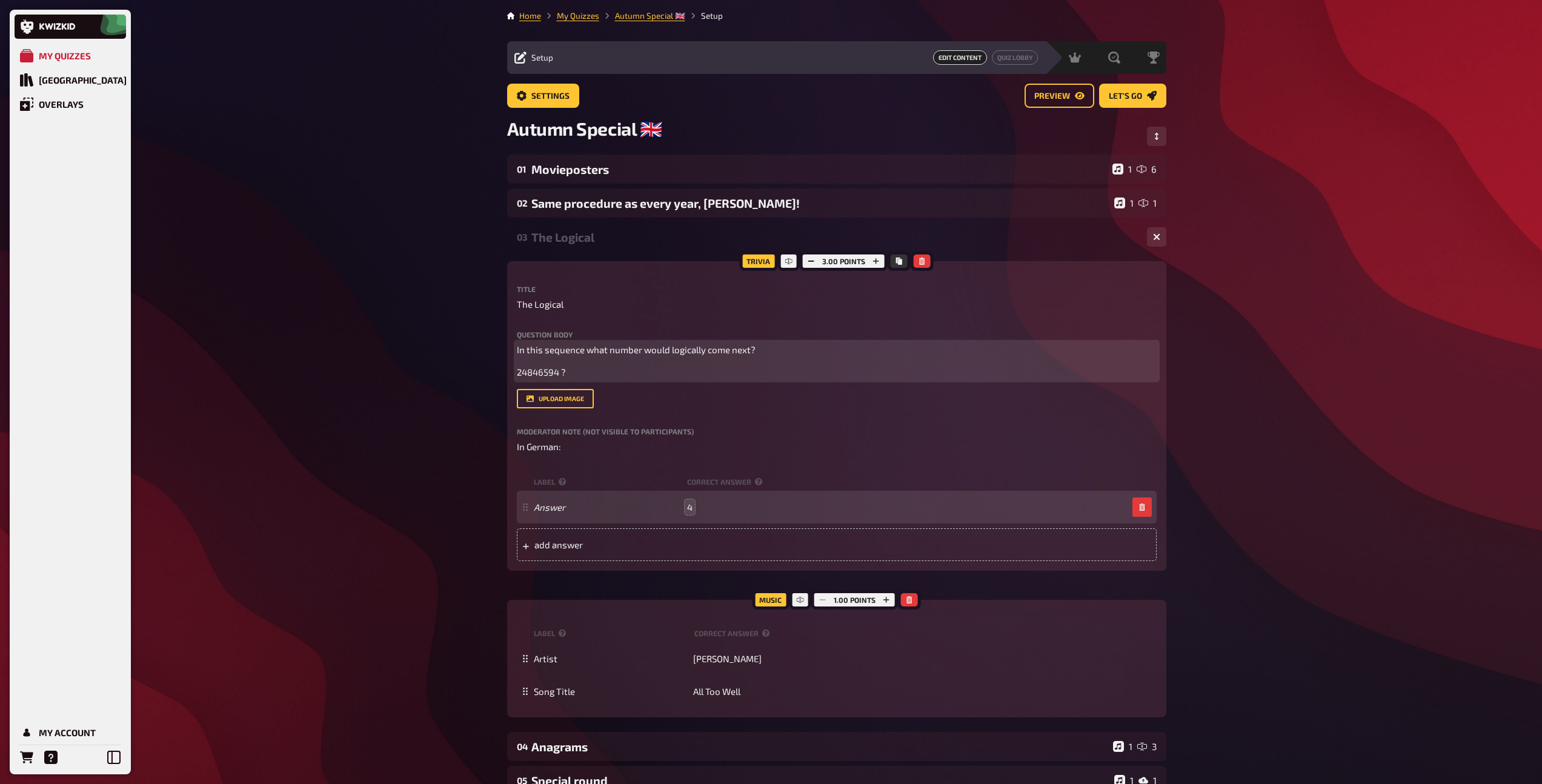
click at [571, 346] on span "In this sequence what number would logically come next?" at bounding box center [636, 349] width 239 height 11
copy span "In this sequence what number would logically come next?"
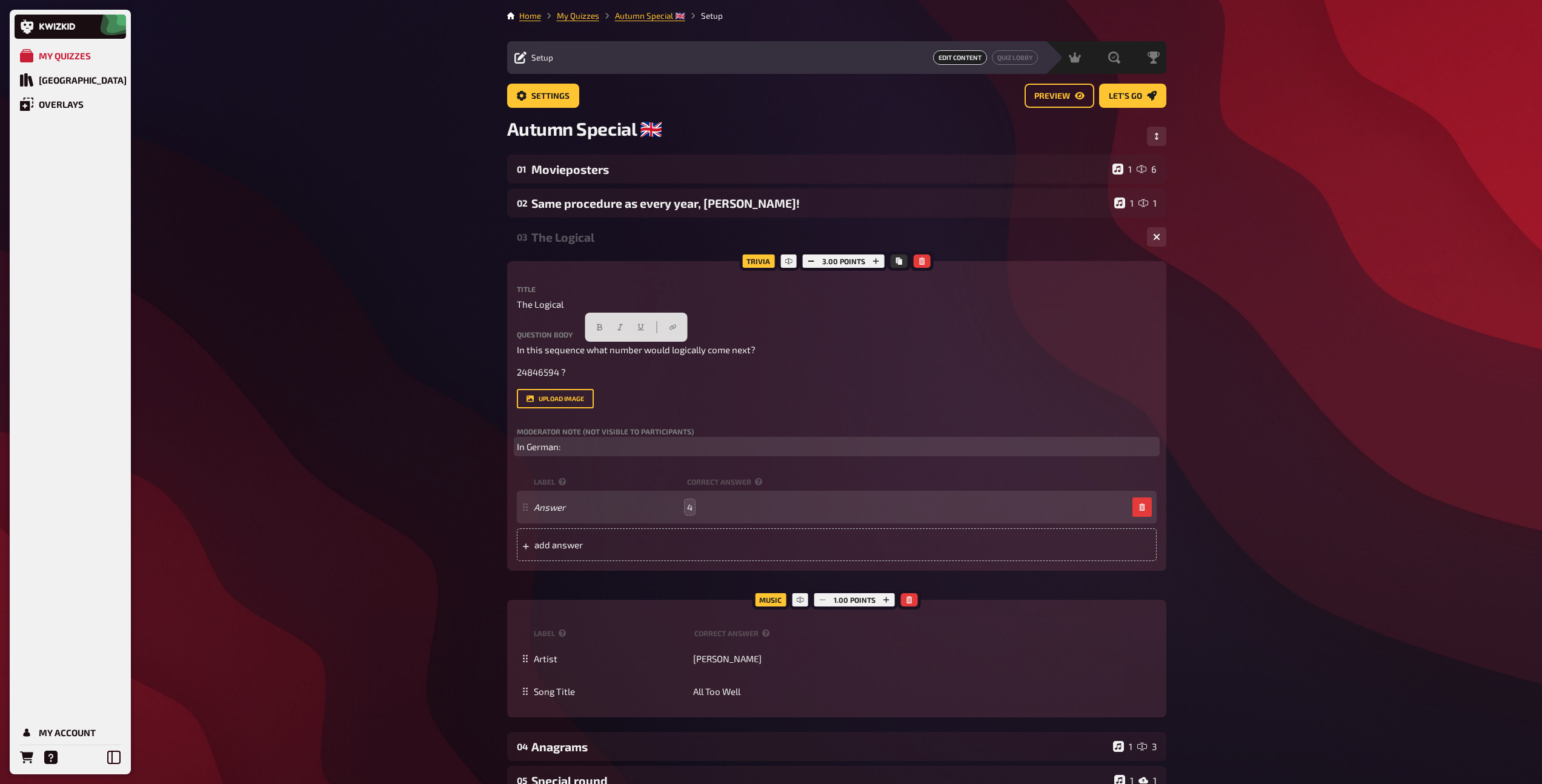
click at [584, 452] on p "In German:" at bounding box center [837, 447] width 640 height 14
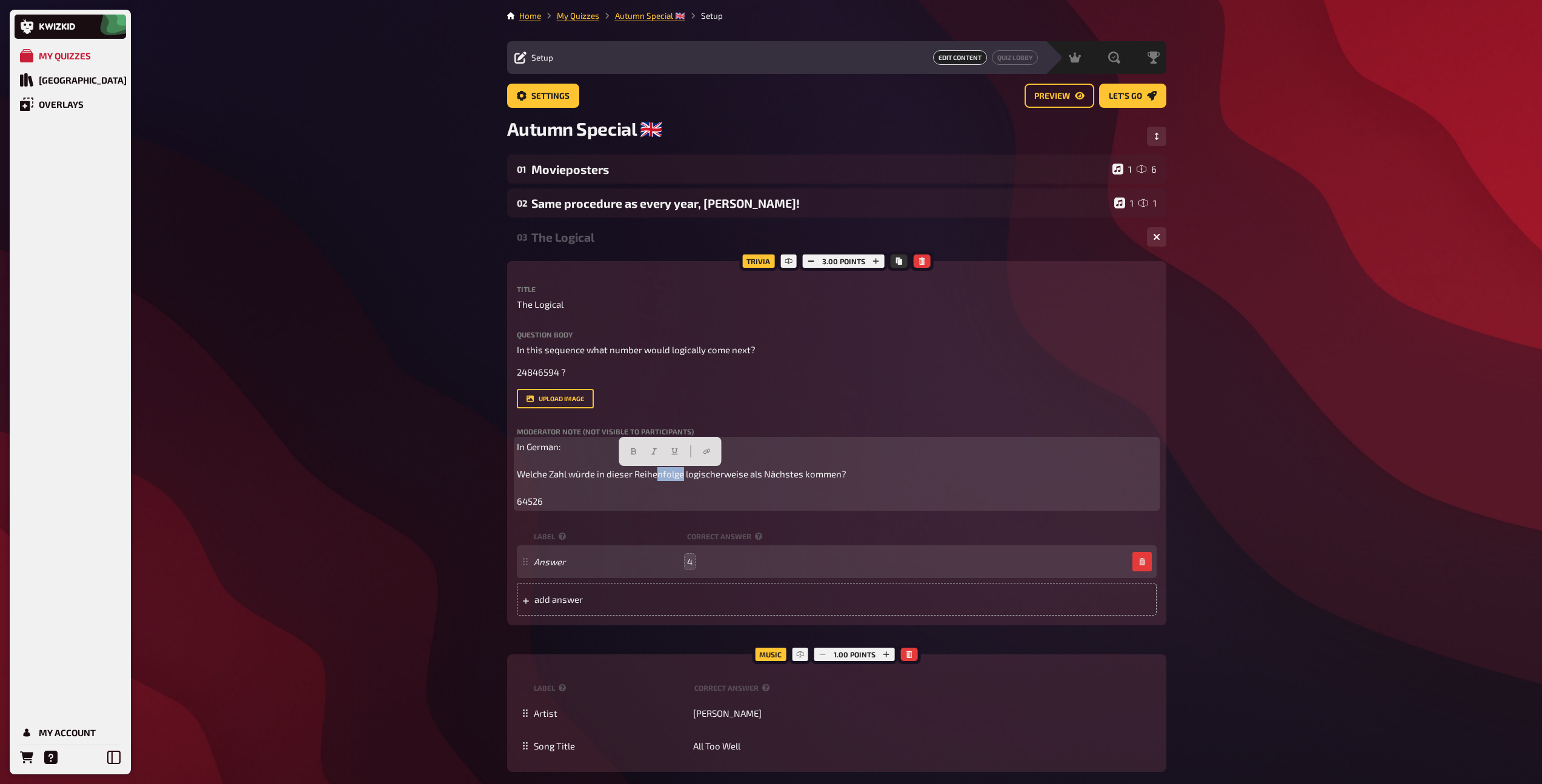
drag, startPoint x: 683, startPoint y: 475, endPoint x: 659, endPoint y: 474, distance: 24.0
click at [659, 474] on span "In German: Welche Zahl würde in dieser Reihenfolge logischerweise als Nächstes …" at bounding box center [682, 473] width 332 height 65
click at [611, 497] on p "In German: Welche Zahl würde in dieser Reihe logischerweise als Nächstes kommen…" at bounding box center [837, 474] width 640 height 69
click at [682, 474] on span "In German: Welche Zahl würde in dieser Reihe logischerweise als Nächstes kommen…" at bounding box center [669, 473] width 305 height 65
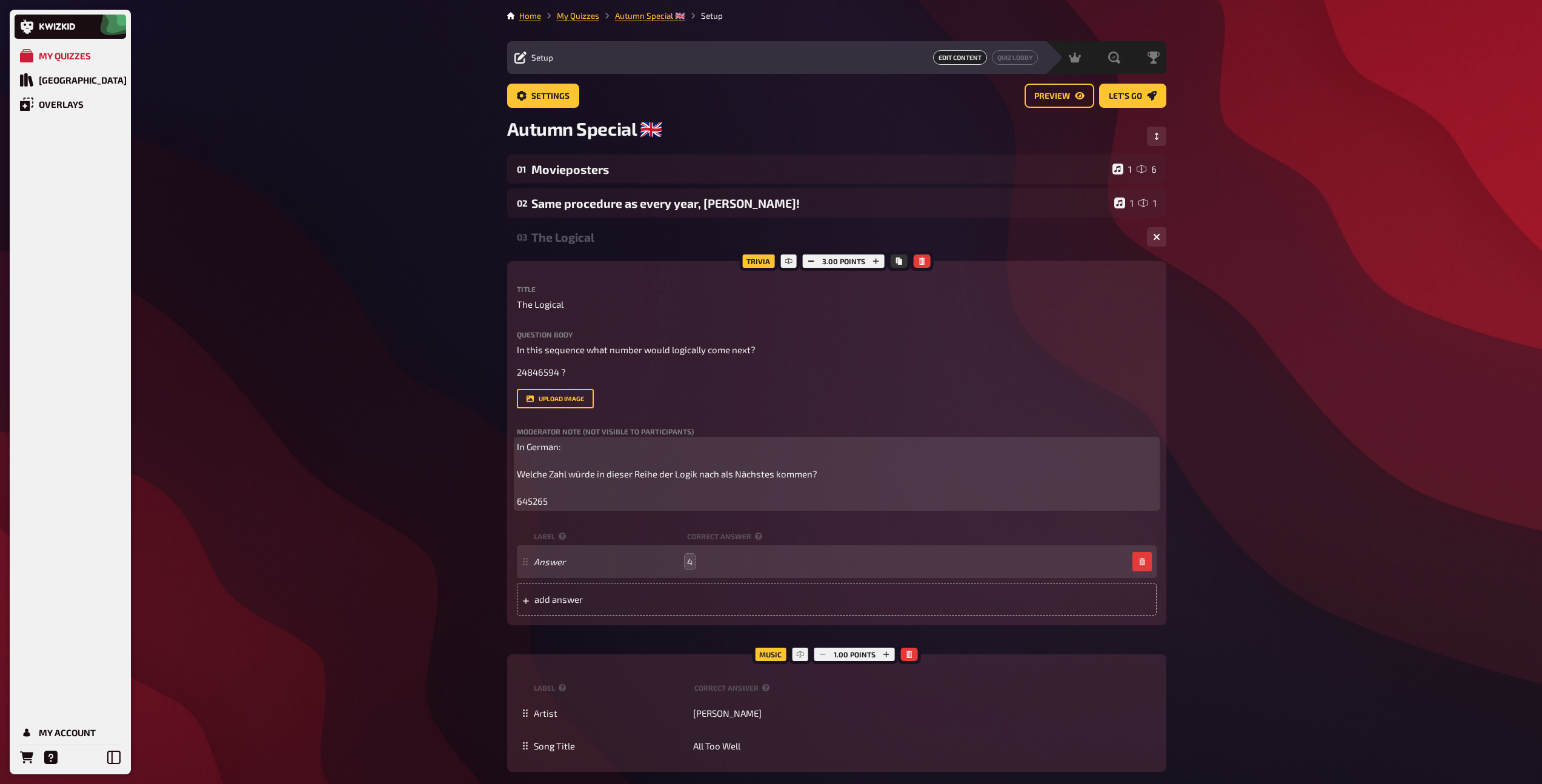
click at [634, 508] on p "In German: Welche Zahl würde in dieser Reihe der Logik nach als Nächstes kommen…" at bounding box center [837, 474] width 640 height 69
click at [535, 477] on span "In German: Welche Zahl würde in dieser Reihe der Logik nach als Nächstes kommen…" at bounding box center [668, 473] width 302 height 65
drag, startPoint x: 834, startPoint y: 474, endPoint x: 505, endPoint y: 474, distance: 329.0
click at [505, 474] on div "Home My Quizzes Autumn Special ​🇬🇧 Setup Setup Edit Content Quiz Lobby Hosting …" at bounding box center [836, 679] width 679 height 1357
copy span "Welche Zahl würde in dieser Reihe der Logik nach als Nächstes kommen?"
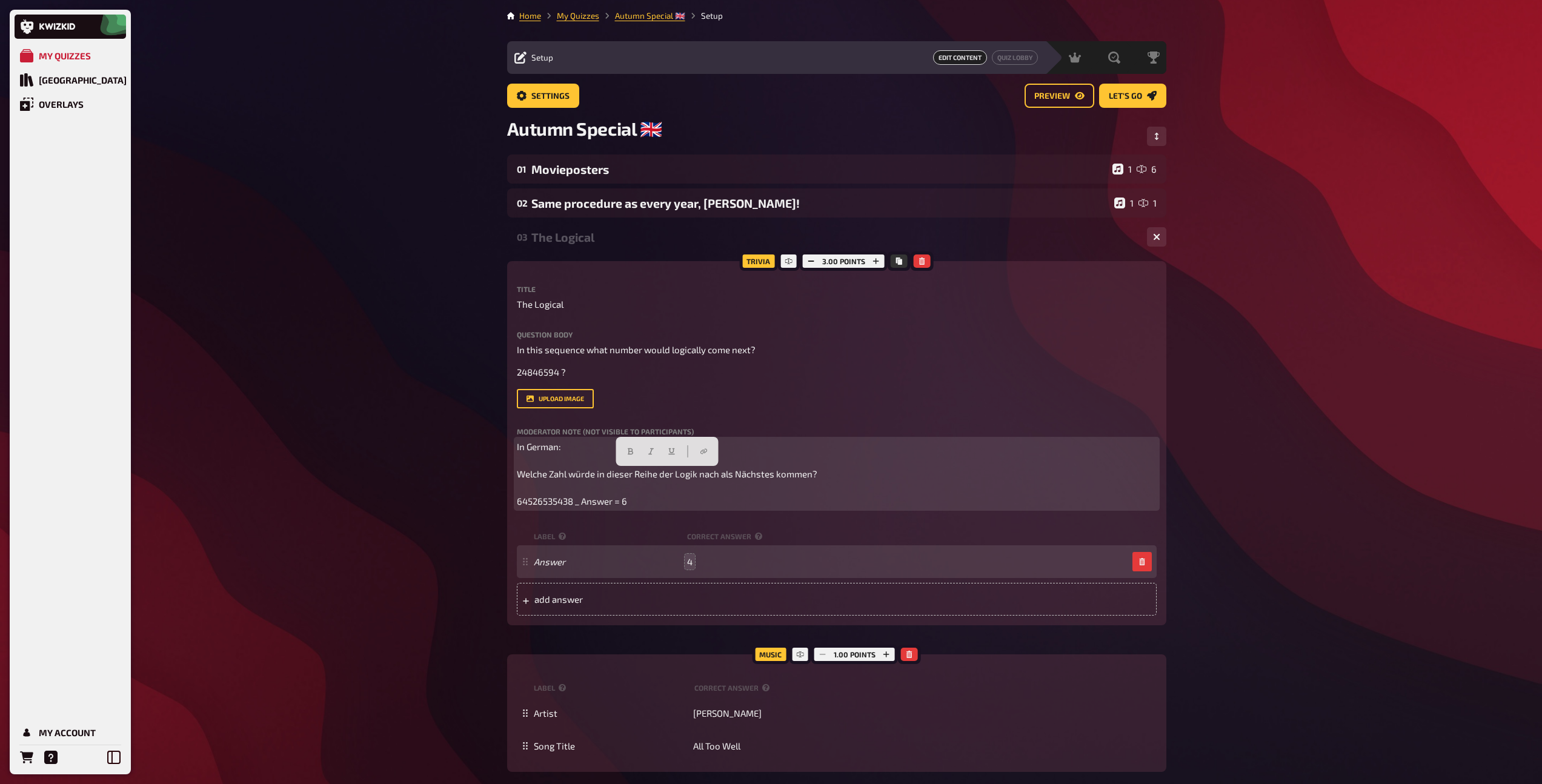
click at [555, 454] on p "In German: Welche Zahl würde in dieser Reihe der Logik nach als Nächstes kommen…" at bounding box center [837, 474] width 640 height 69
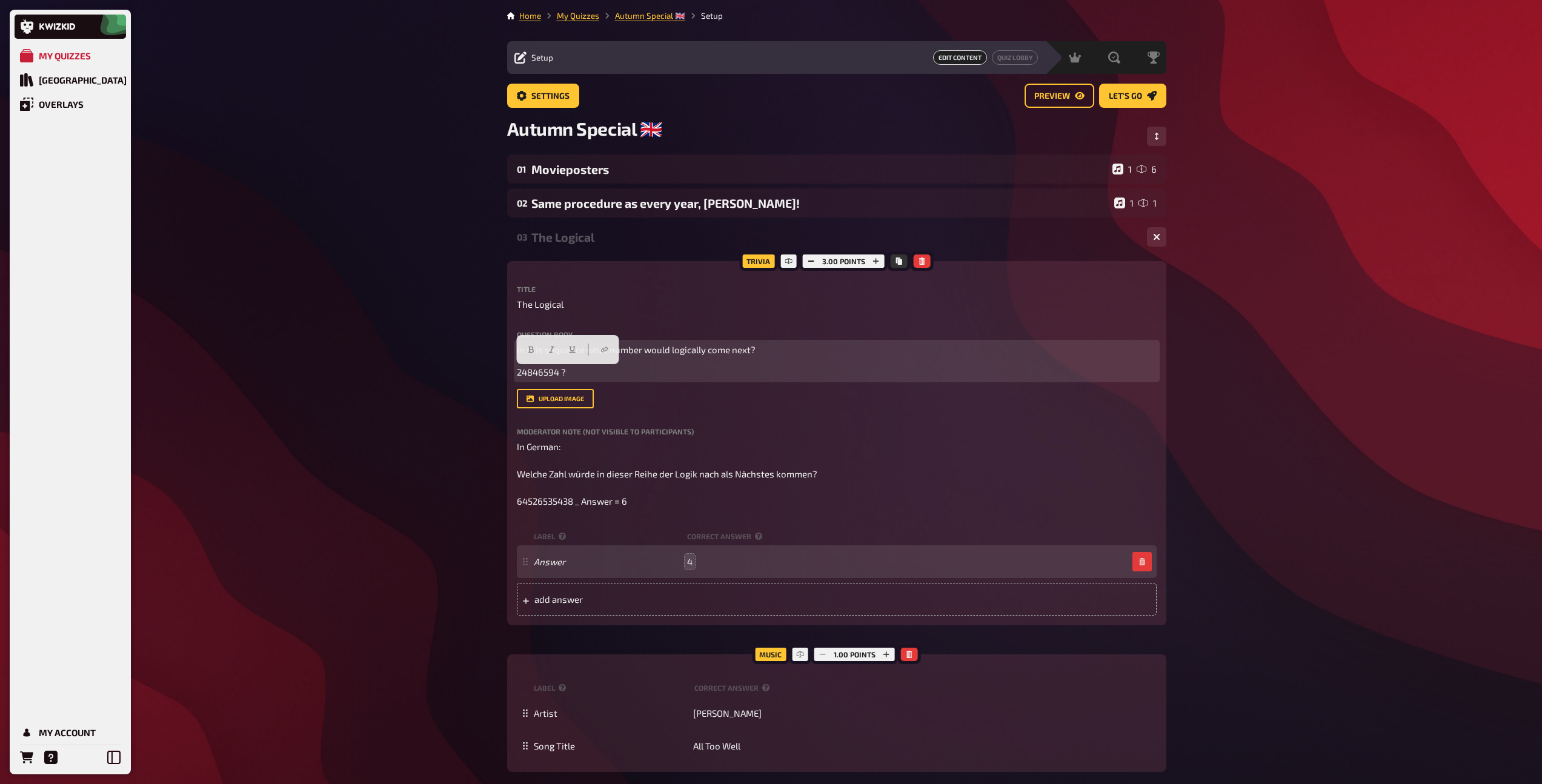
drag, startPoint x: 570, startPoint y: 375, endPoint x: 499, endPoint y: 374, distance: 71.0
click at [499, 374] on div "Home My Quizzes Autumn Special ​🇬🇧 Setup Setup Edit Content Quiz Lobby Hosting …" at bounding box center [836, 679] width 679 height 1357
copy span "24846594 ?"
click at [658, 377] on p "24846594 ?" at bounding box center [837, 372] width 640 height 14
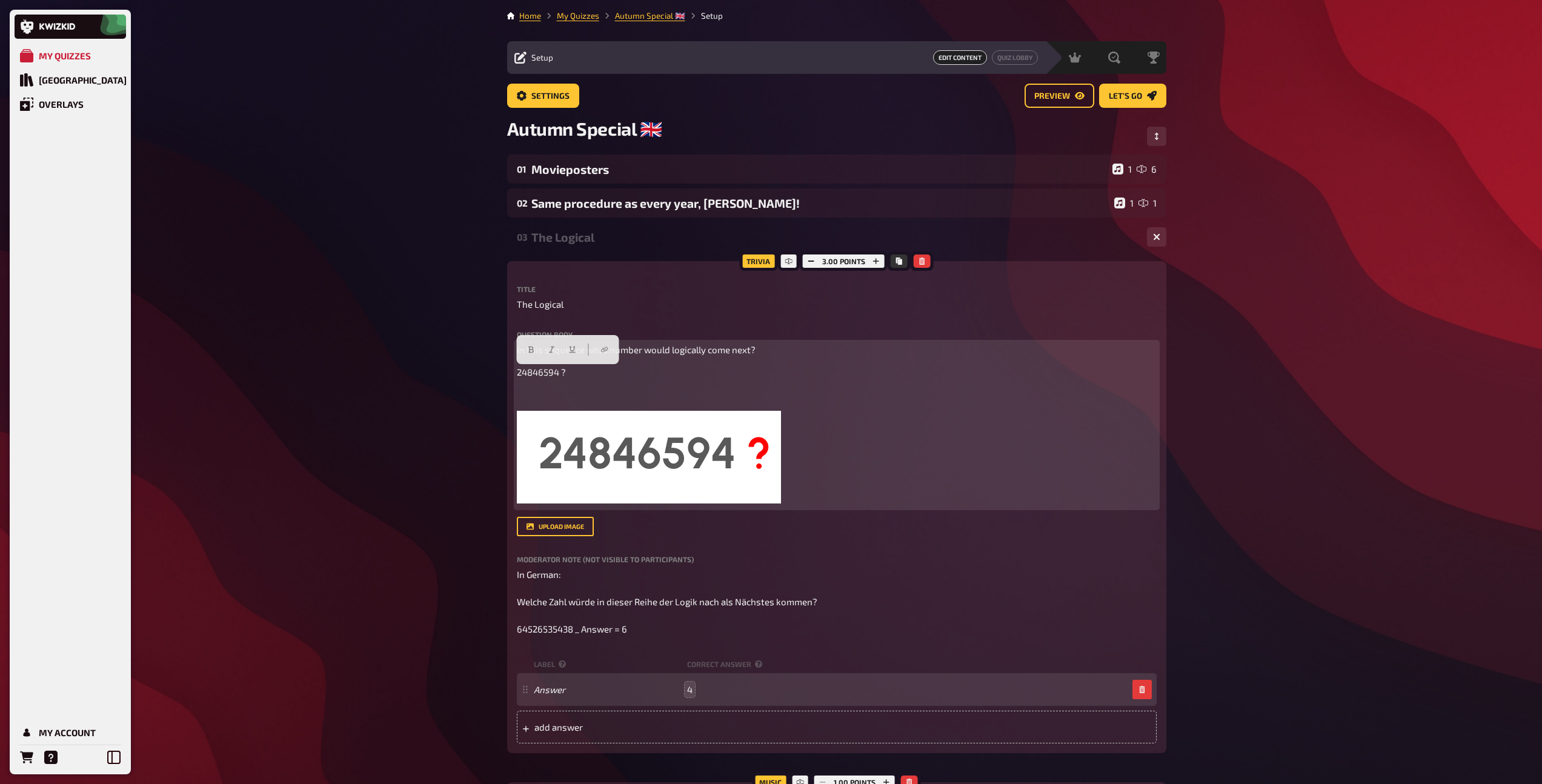
drag, startPoint x: 574, startPoint y: 375, endPoint x: 515, endPoint y: 375, distance: 59.0
click at [517, 375] on p "24846594 ?" at bounding box center [837, 372] width 640 height 14
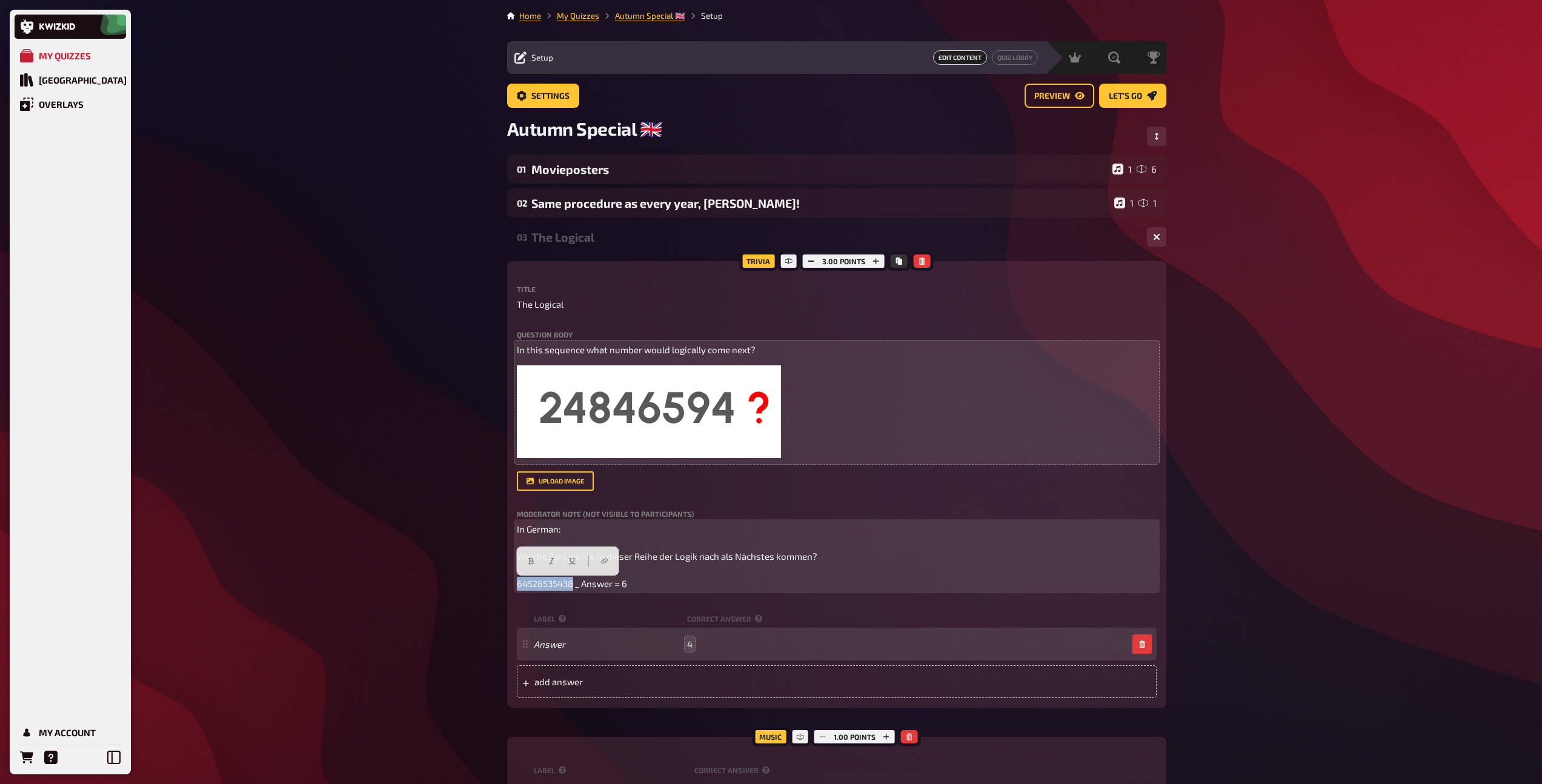
drag, startPoint x: 574, startPoint y: 586, endPoint x: 507, endPoint y: 585, distance: 67.0
click at [507, 585] on div "Trivia 3.00 points Title The Logical Question body In this sequence what number…" at bounding box center [837, 485] width 659 height 447
copy span "64526535438"
click at [734, 557] on span "In German: Welche Zahl würde in dieser Reihe der Logik nach als Nächstes kommen…" at bounding box center [668, 556] width 302 height 65
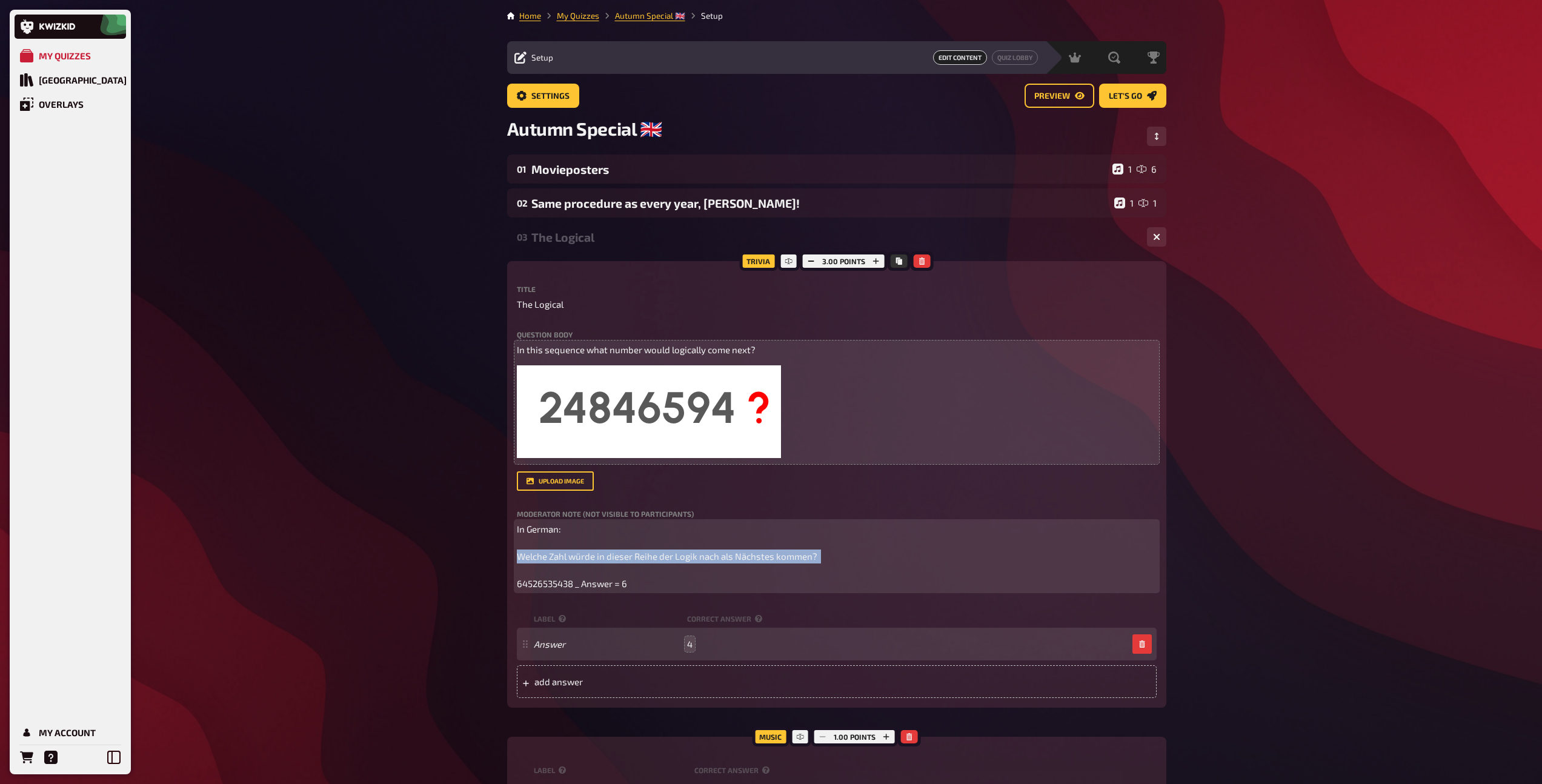
click at [734, 557] on span "In German: Welche Zahl würde in dieser Reihe der Logik nach als Nächstes kommen…" at bounding box center [668, 556] width 302 height 65
click at [727, 534] on p "In German: Welche Zahl würde in dieser Reihe der Logik nach als Nächstes kommen…" at bounding box center [837, 556] width 640 height 69
drag, startPoint x: 822, startPoint y: 559, endPoint x: 517, endPoint y: 559, distance: 305.0
click at [517, 559] on p "In German: Welche Zahl würde in dieser Reihe der Logik nach als Nächstes kommen…" at bounding box center [837, 556] width 640 height 69
copy span "Welche Zahl würde in dieser Reihe der Logik nach als Nächstes kommen?"
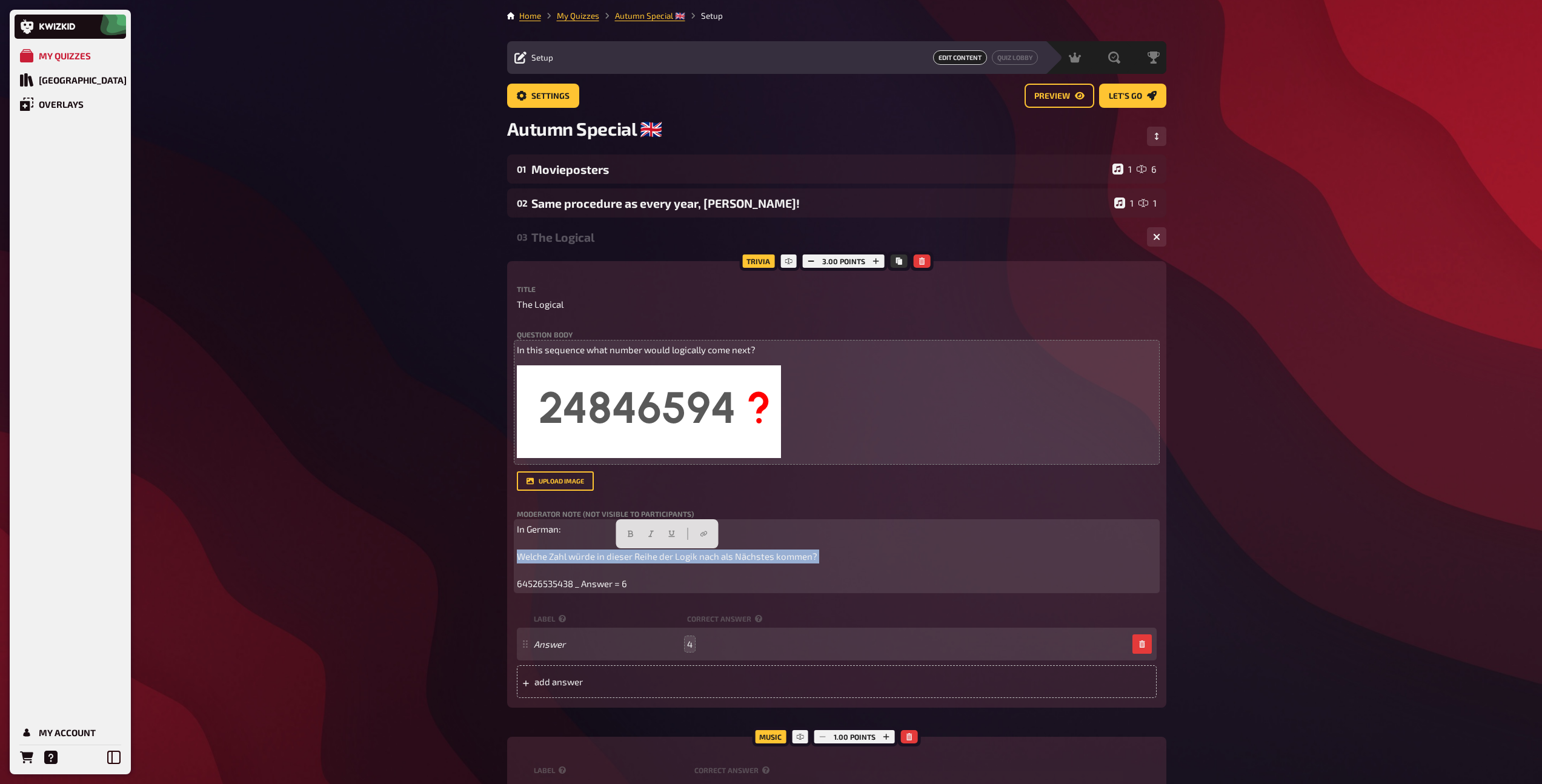
click at [586, 559] on span "In German: Welche Zahl würde in dieser Reihe der Logik nach als Nächstes kommen…" at bounding box center [668, 556] width 302 height 65
drag, startPoint x: 652, startPoint y: 556, endPoint x: 690, endPoint y: 556, distance: 38.0
click at [690, 556] on span "In German: Welche Zahl folgt in dieser Reihe der Logik nach als Nächstes kommen…" at bounding box center [665, 556] width 296 height 65
click at [704, 560] on span "In German: Welche Zahl folgt in dieser Reihe logisch als Nächstes? 64526535438 …" at bounding box center [630, 556] width 227 height 65
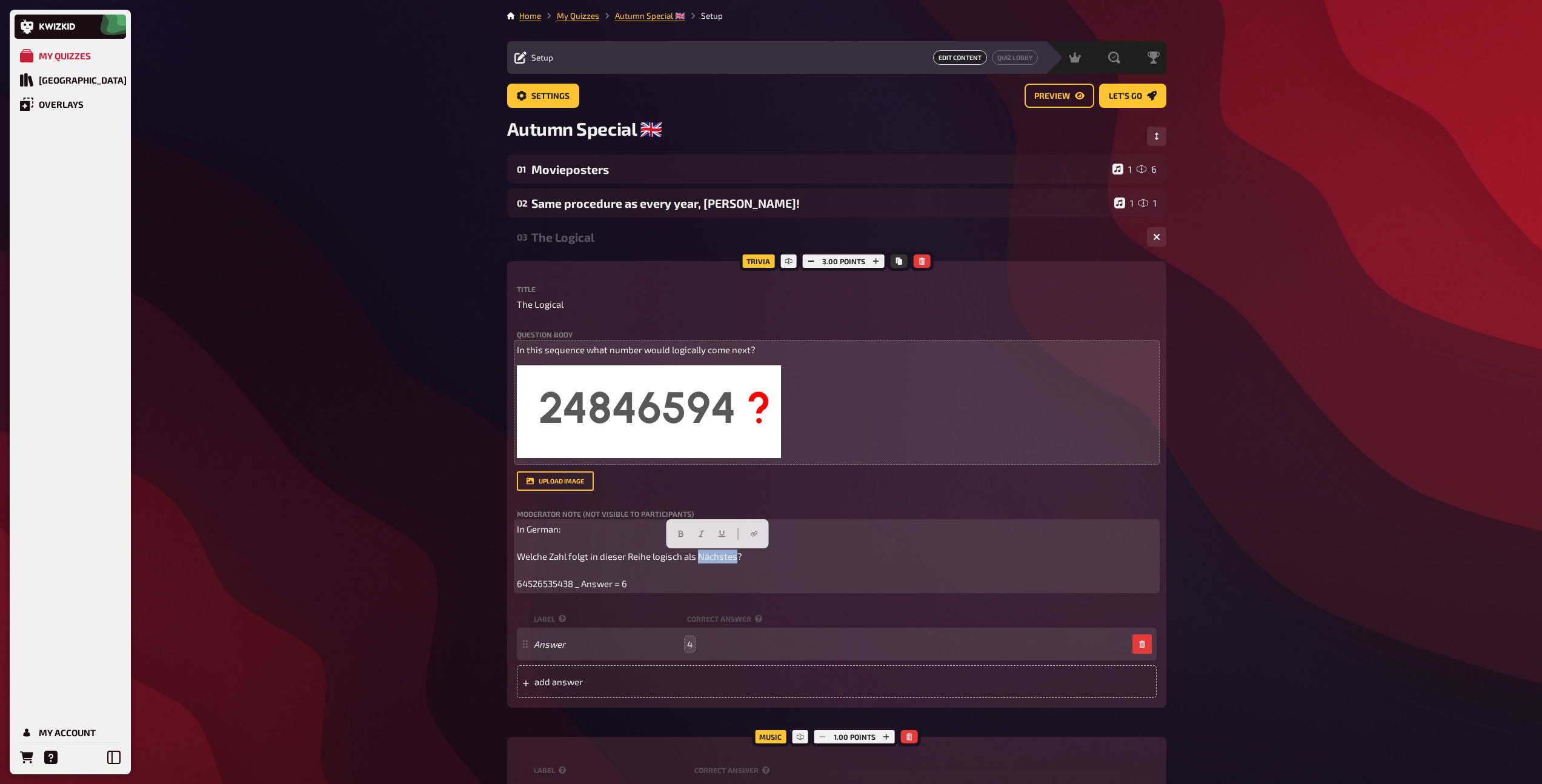
click at [704, 560] on span "In German: Welche Zahl folgt in dieser Reihe logisch als Nächstes? 64526535438 …" at bounding box center [630, 556] width 227 height 65
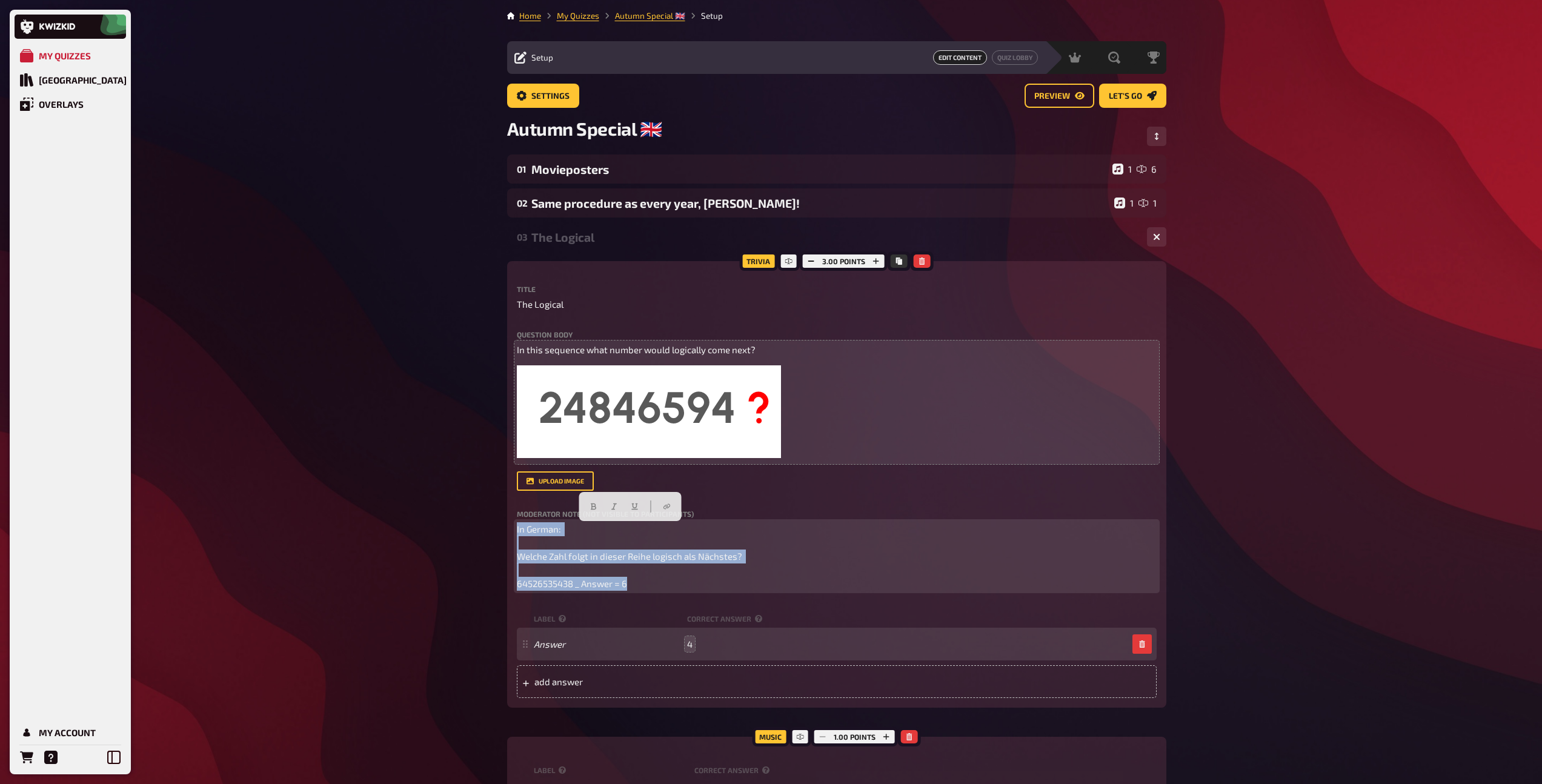
click at [690, 552] on span "In German: Welche Zahl folgt in dieser Reihe logisch als Nächstes? 64526535438 …" at bounding box center [630, 556] width 227 height 65
drag, startPoint x: 749, startPoint y: 559, endPoint x: 515, endPoint y: 559, distance: 234.0
click at [515, 559] on div "Trivia 3.00 points Title The Logical Question body In this sequence what number…" at bounding box center [837, 485] width 659 height 447
copy span "Welche Zahl folgt in dieser Reihe logisch als Nächstes?"
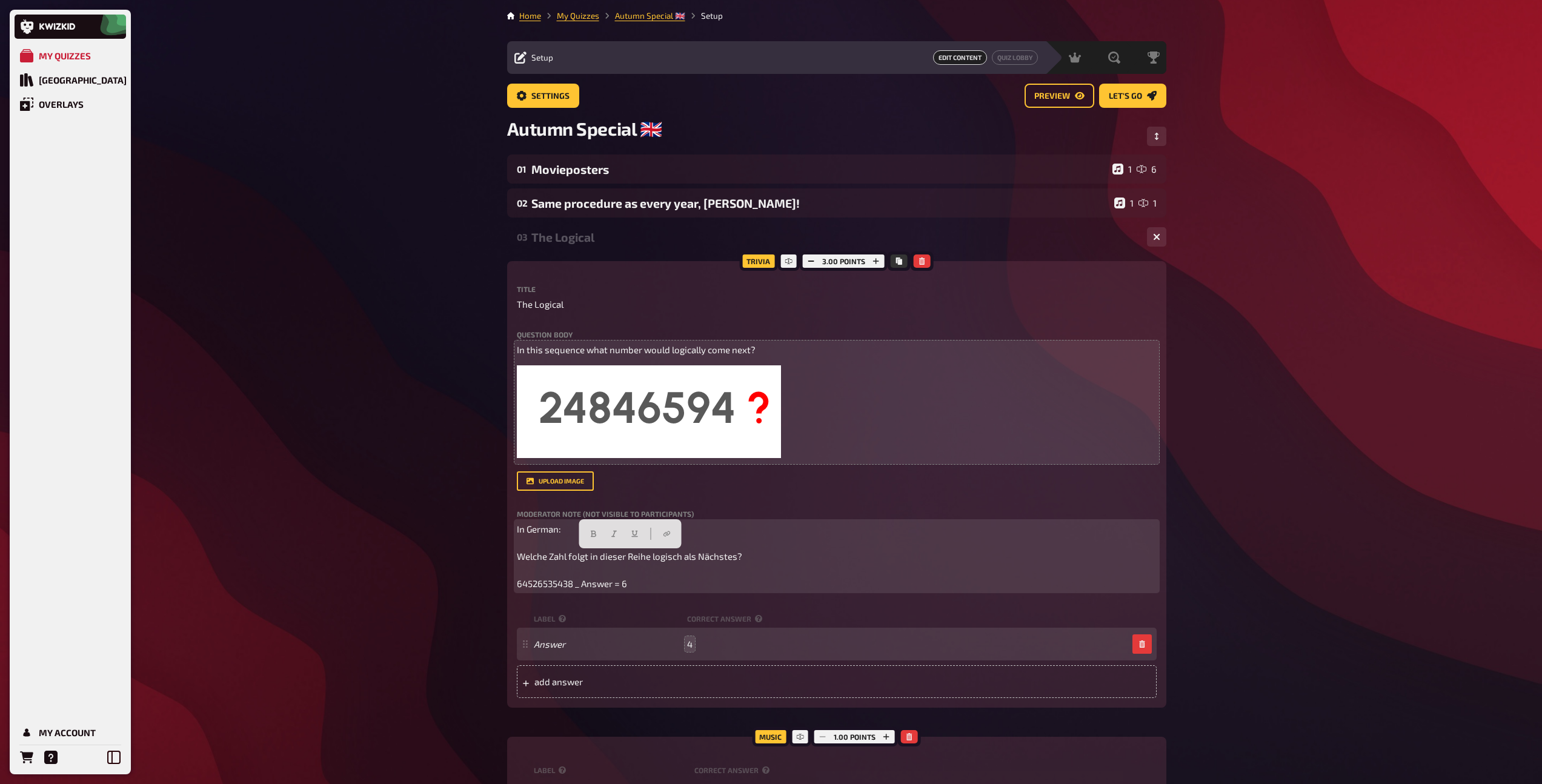
click at [537, 586] on span "In German: Welche Zahl folgt in dieser Reihe logisch als Nächstes? 64526535438 …" at bounding box center [630, 556] width 227 height 65
click at [543, 586] on span "In German: Welche Zahl folgt in dieser Reihe logisch als Nächstes? 64526535438 …" at bounding box center [630, 556] width 227 height 65
click at [548, 585] on span "In German: Welche Zahl folgt in dieser Reihe logisch als Nächstes? 64526535438 …" at bounding box center [630, 556] width 227 height 65
drag, startPoint x: 549, startPoint y: 585, endPoint x: 572, endPoint y: 586, distance: 23.0
click at [572, 586] on span "In German: Welche Zahl folgt in dieser Reihe logisch als Nächstes? 64526535438 …" at bounding box center [630, 556] width 227 height 65
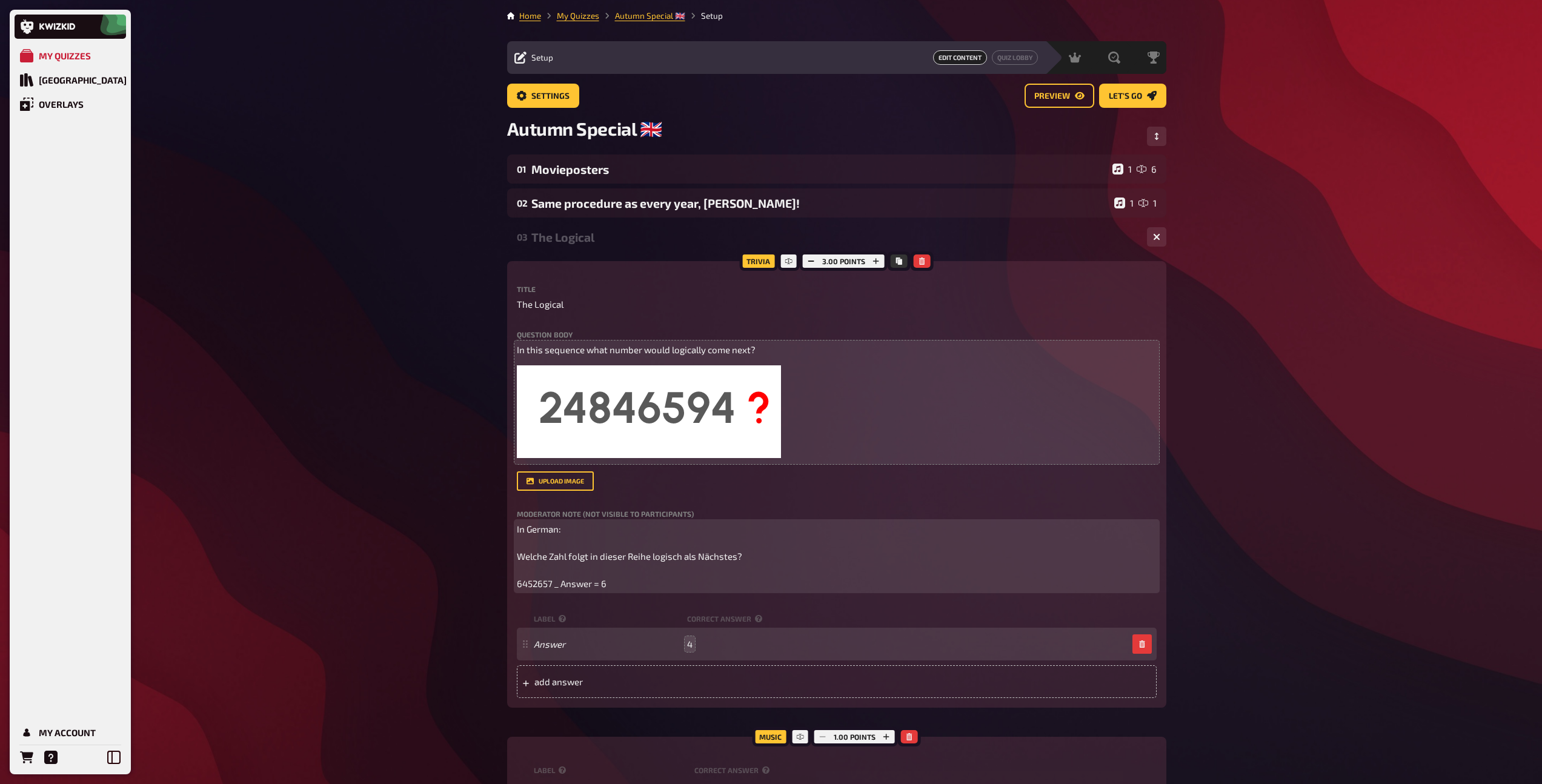
click at [609, 589] on p "In German: Welche Zahl folgt in dieser Reihe logisch als Nächstes? 6452657 _ An…" at bounding box center [837, 556] width 640 height 69
click at [550, 583] on span "In German: Welche Zahl folgt in dieser Reihe logisch als Nächstes? 6452657 _ An…" at bounding box center [630, 556] width 227 height 65
drag, startPoint x: 556, startPoint y: 583, endPoint x: 506, endPoint y: 581, distance: 50.0
click at [507, 581] on div "Trivia 3.00 points Title The Logical Question body In this sequence what number…" at bounding box center [837, 558] width 659 height 593
copy span "64526573"
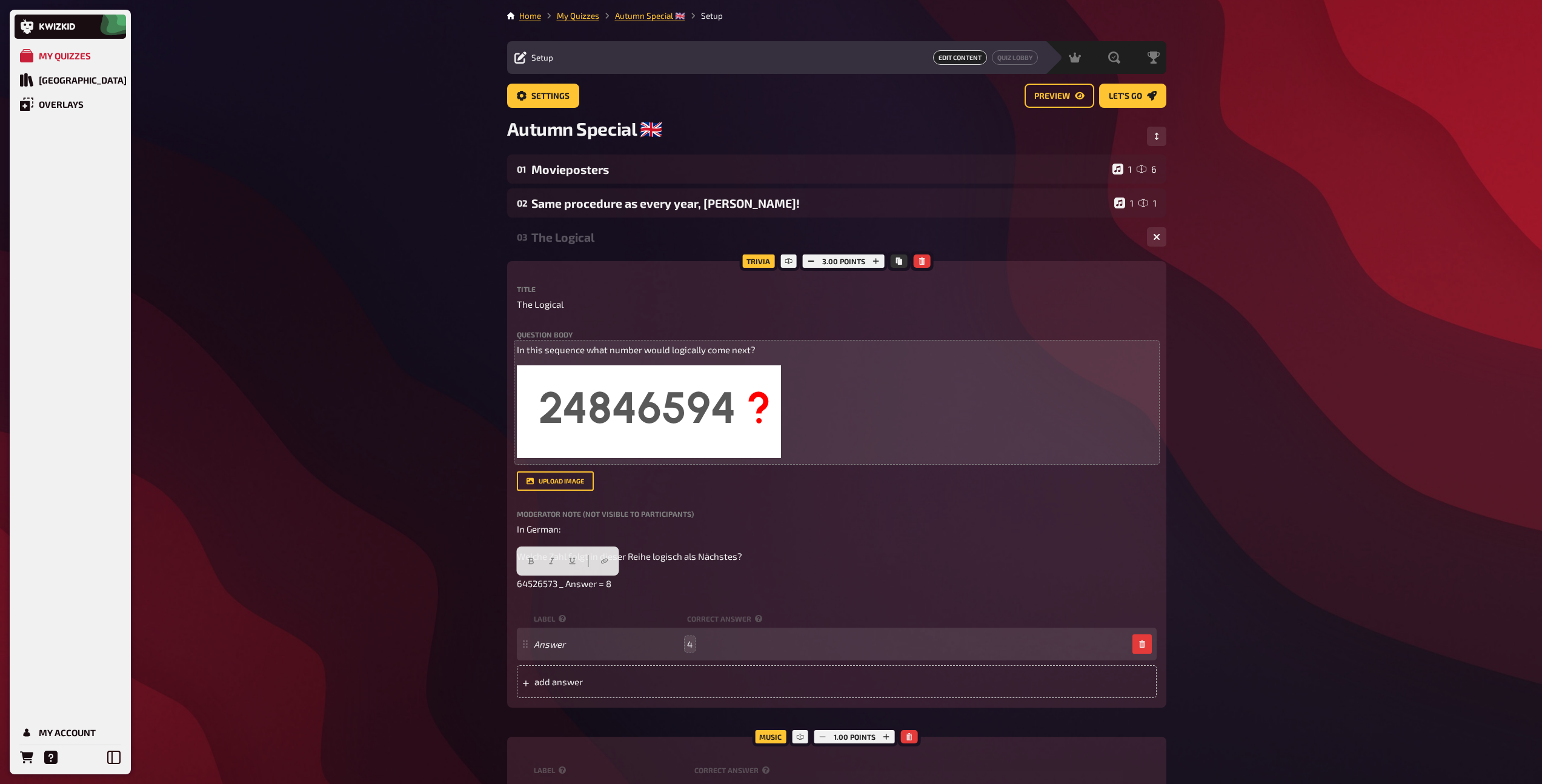
click at [630, 591] on div "Title The Logical Question body In this sequence what number would logically co…" at bounding box center [837, 492] width 640 height 413
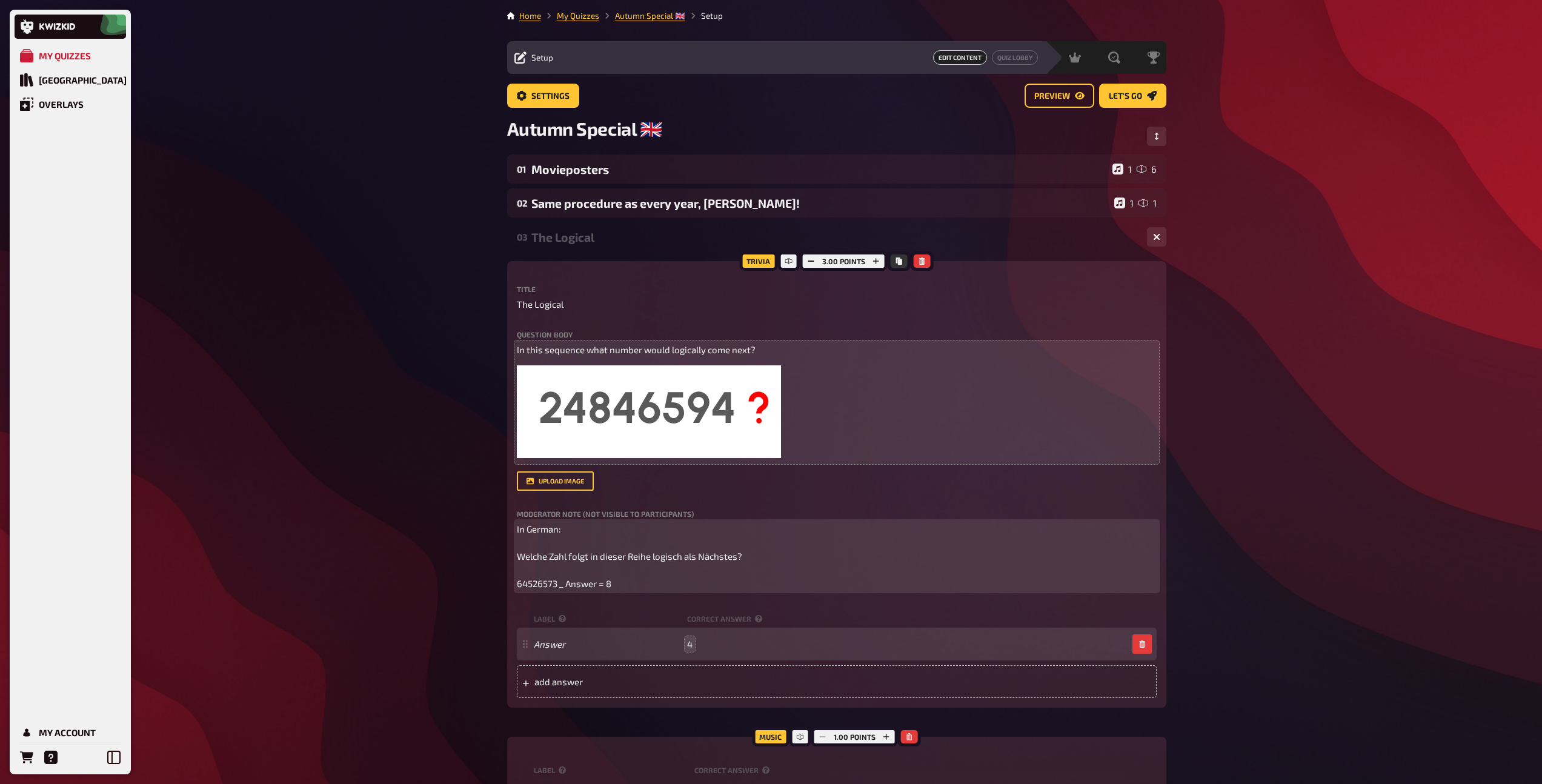
click at [629, 589] on p "In German: Welche Zahl folgt in dieser Reihe logisch als Nächstes? 64526573 _ A…" at bounding box center [837, 556] width 640 height 69
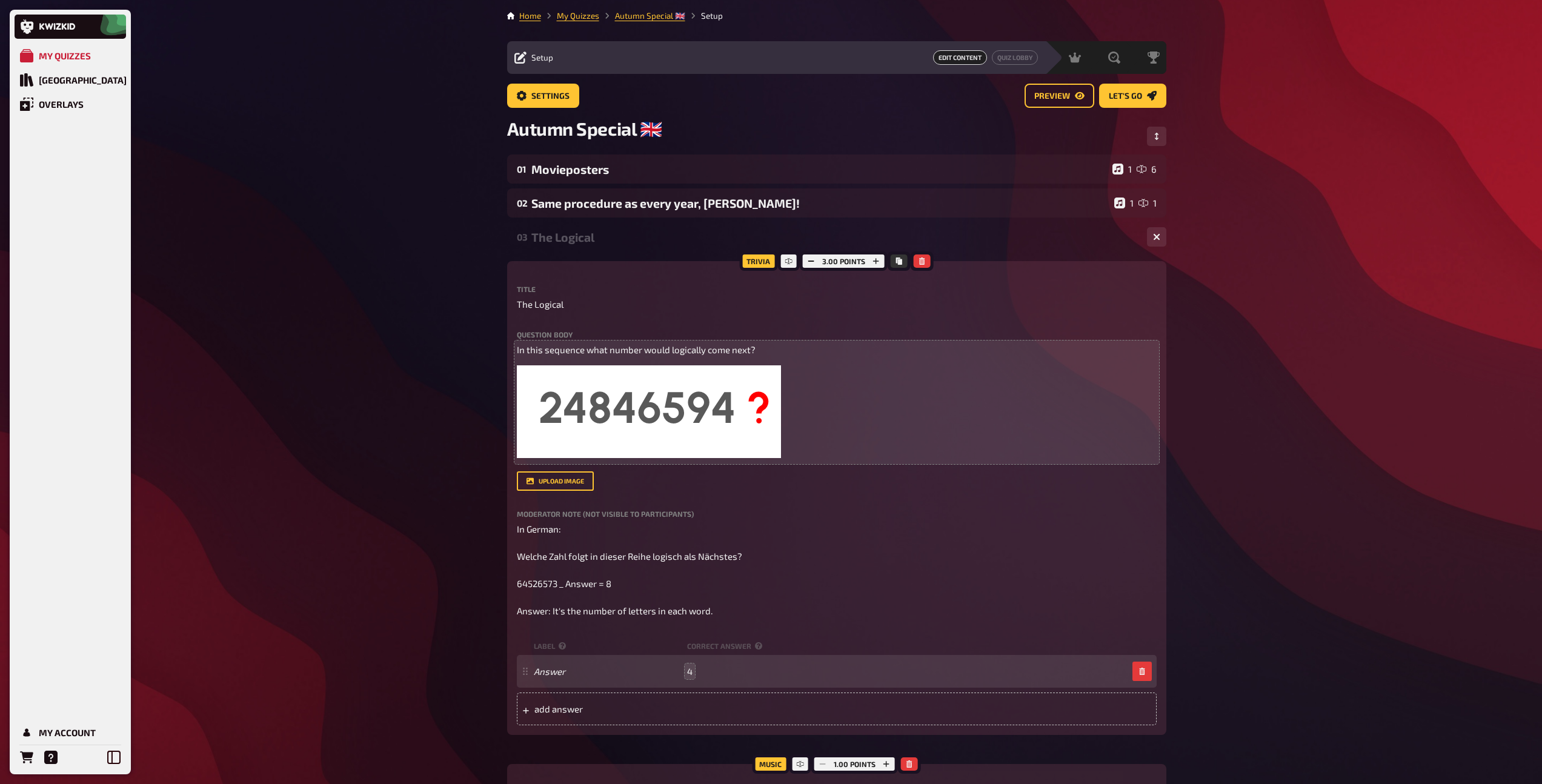
click at [625, 244] on div "The Logical" at bounding box center [834, 236] width 606 height 14
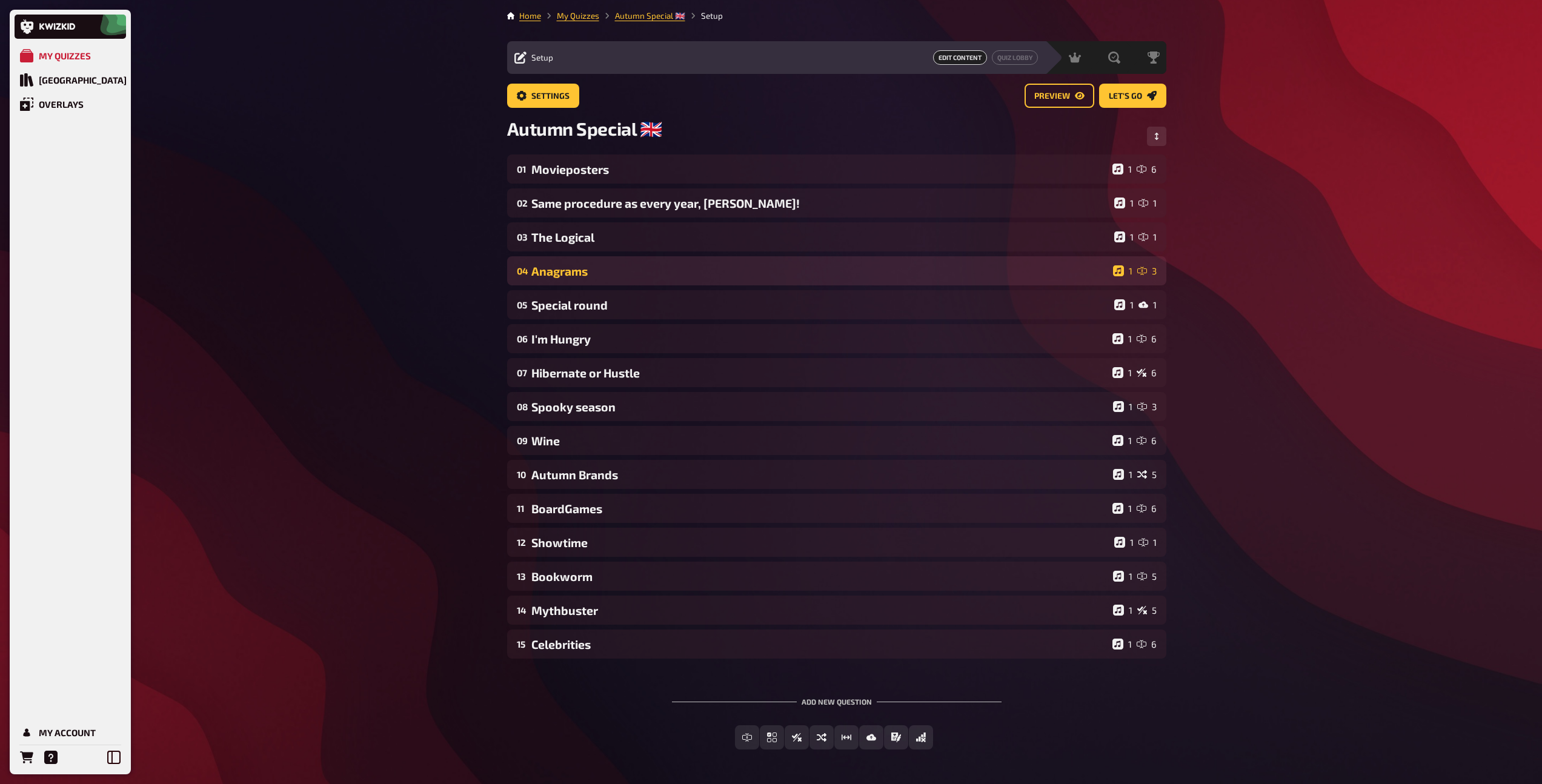
click at [615, 285] on div "04 Anagrams 1 3" at bounding box center [837, 271] width 659 height 29
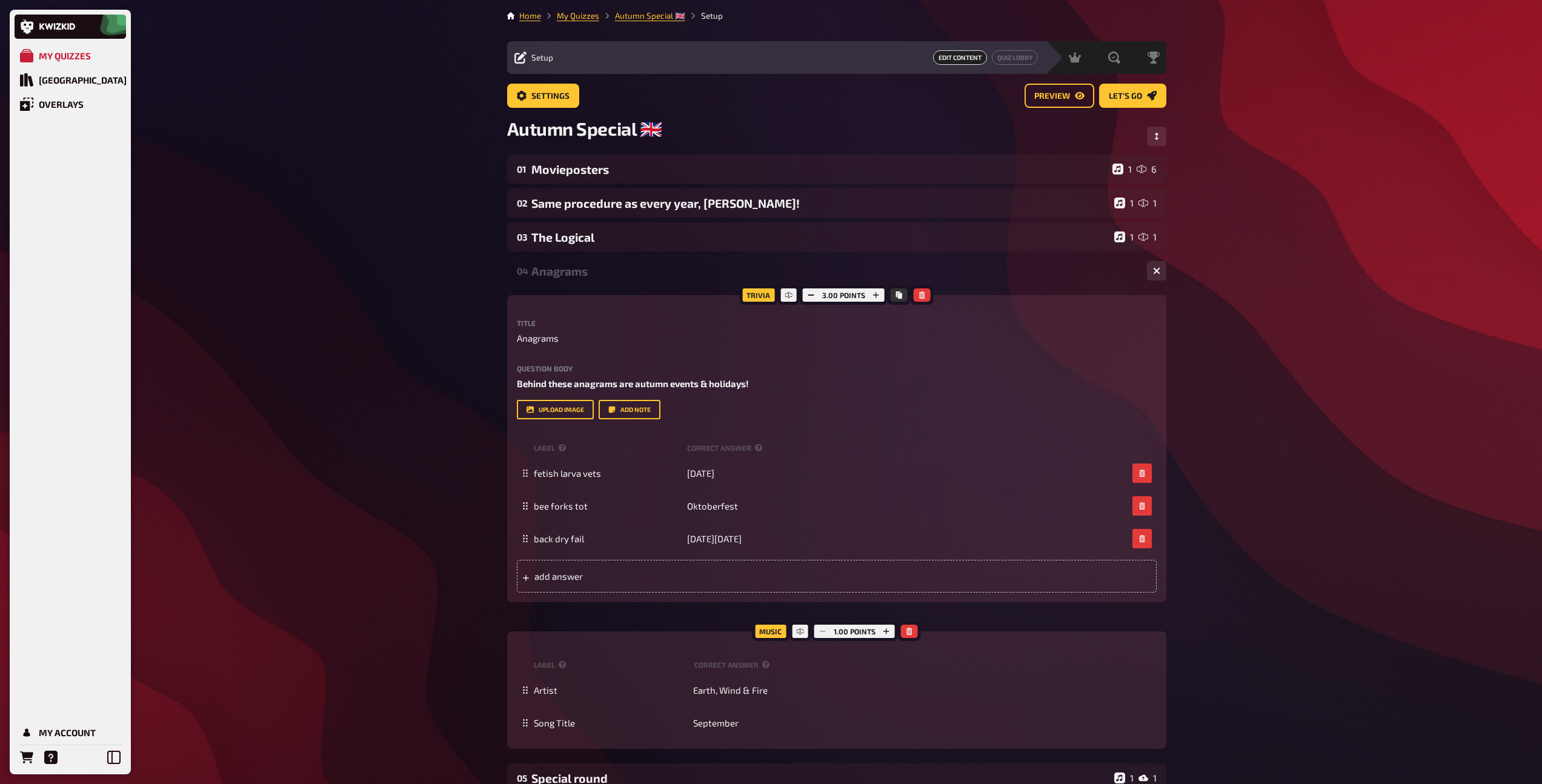
click at [615, 285] on div "04 Anagrams 1 3" at bounding box center [837, 271] width 659 height 29
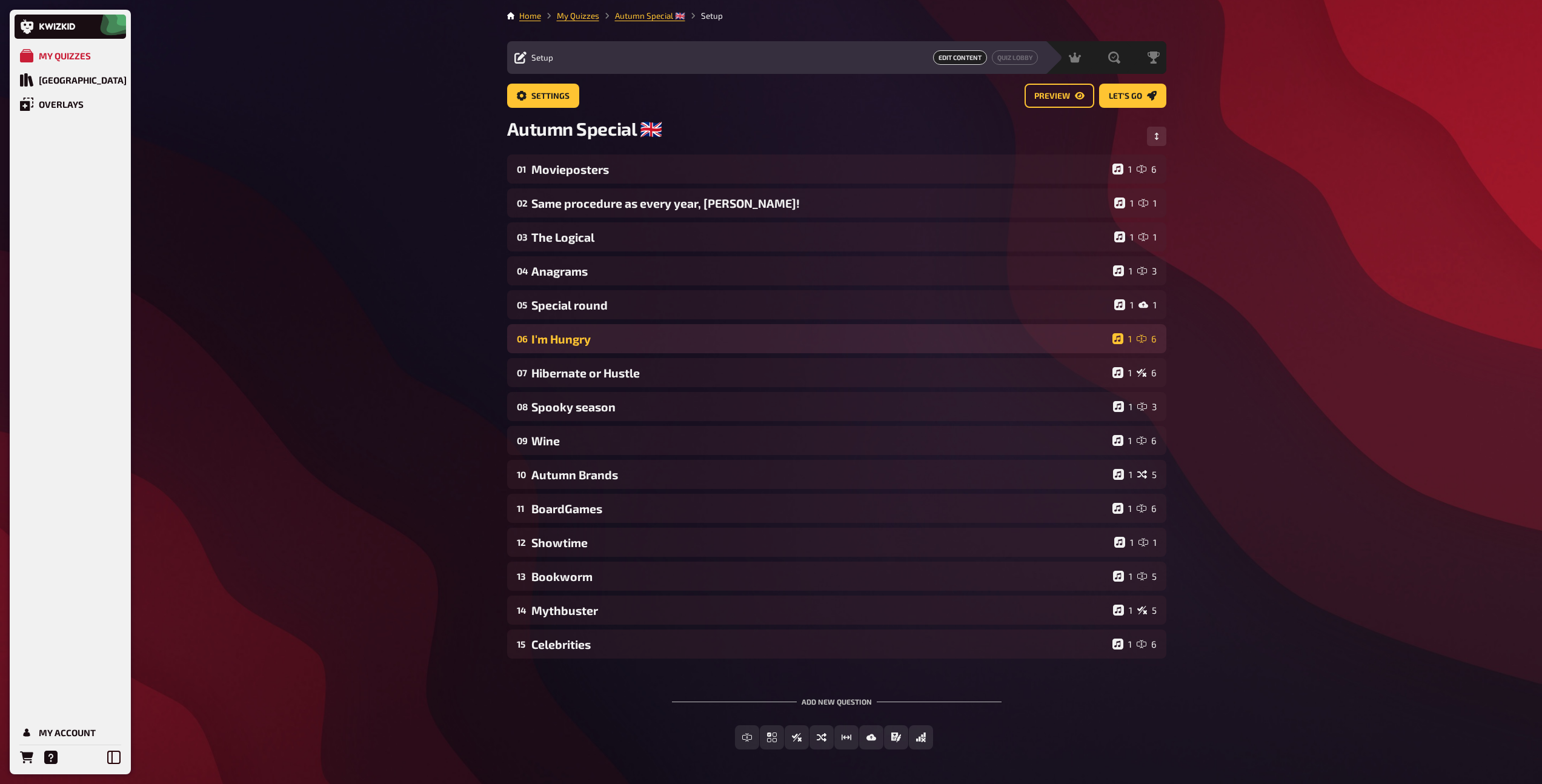
click at [602, 336] on div "I'm Hungry" at bounding box center [819, 338] width 576 height 14
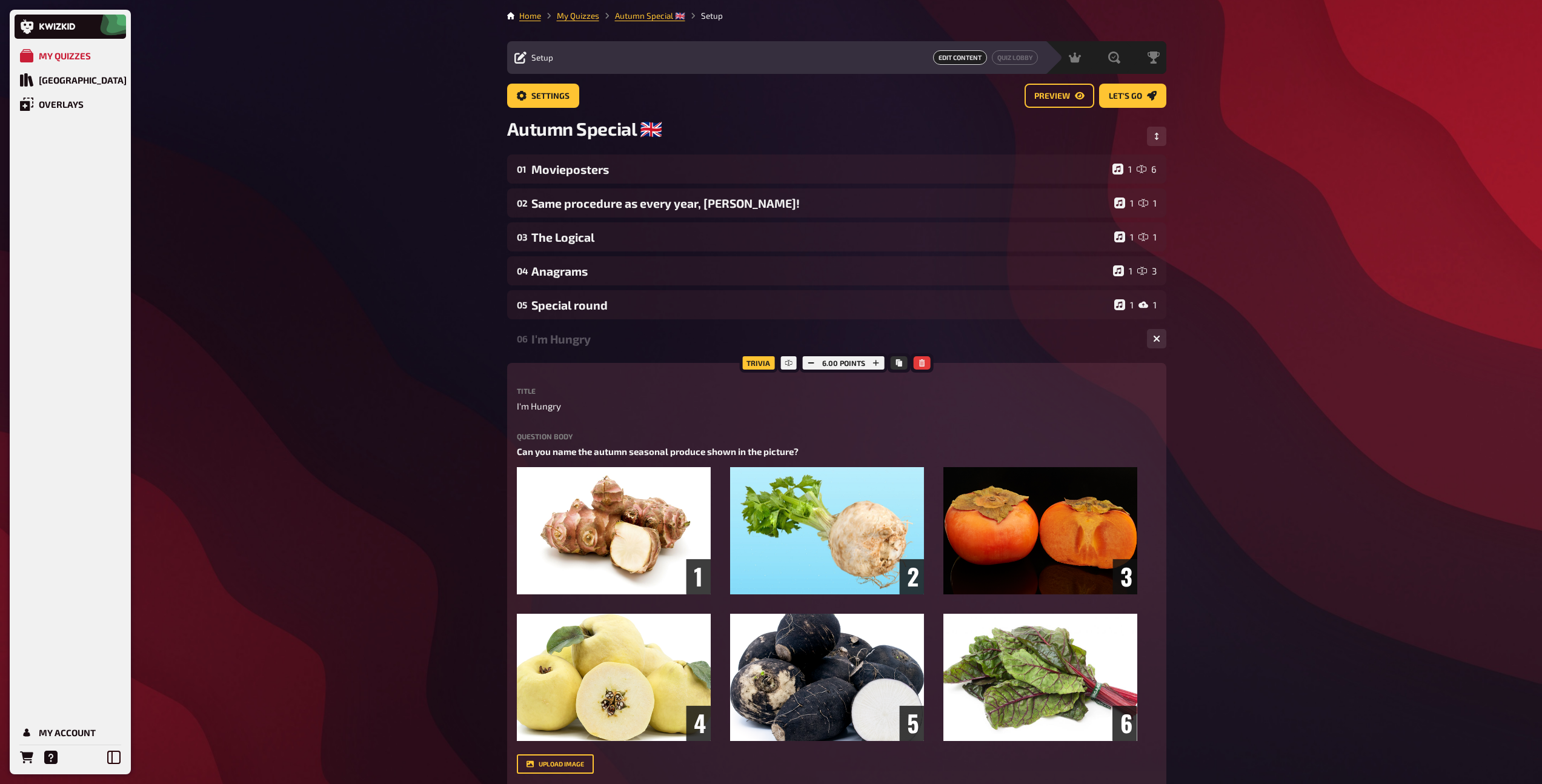
click at [602, 336] on div "I'm Hungry" at bounding box center [834, 338] width 606 height 14
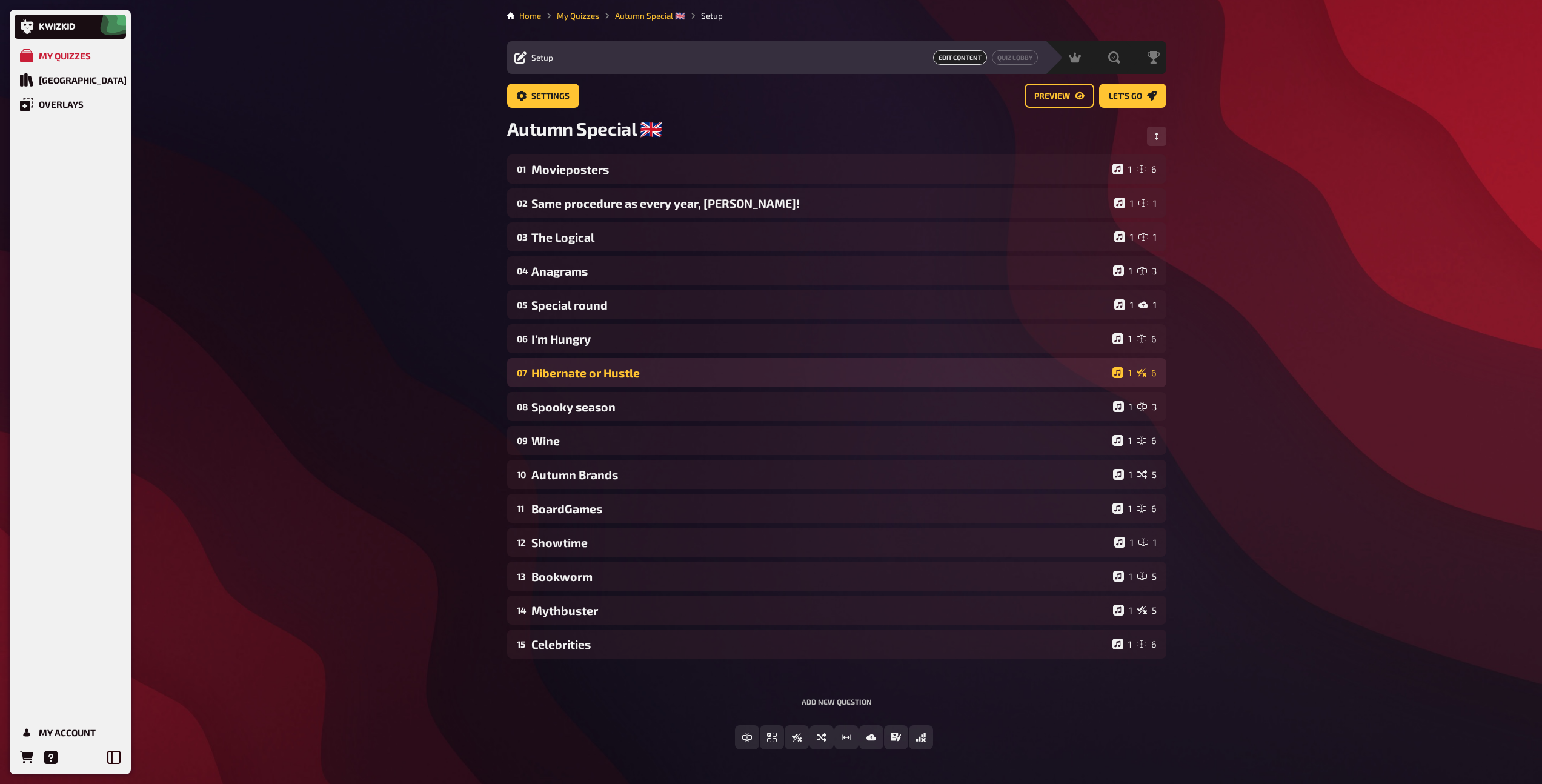
click at [598, 380] on div "Hibernate or Hustle" at bounding box center [819, 373] width 576 height 14
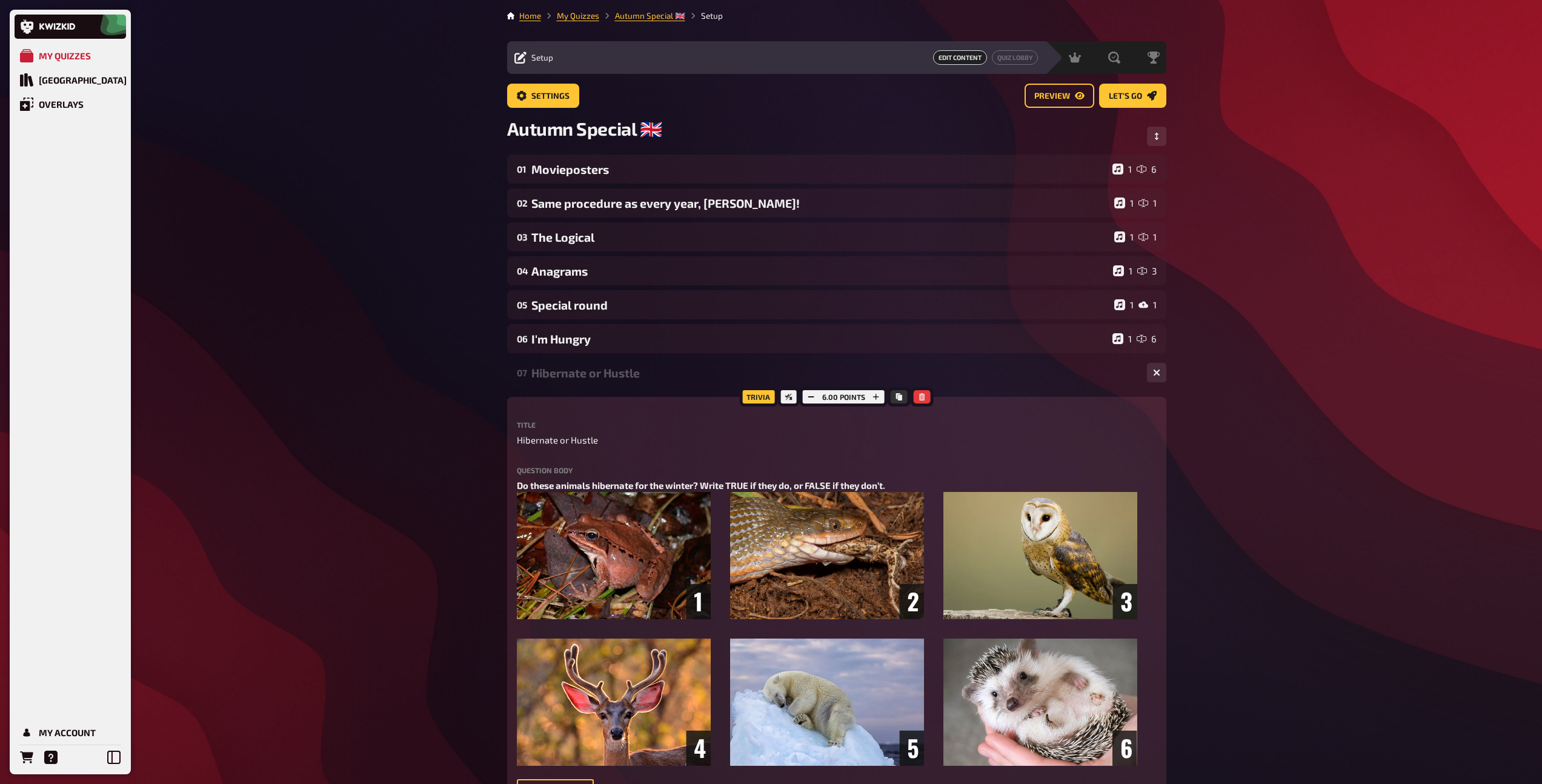
click at [598, 380] on div "Hibernate or Hustle" at bounding box center [834, 373] width 606 height 14
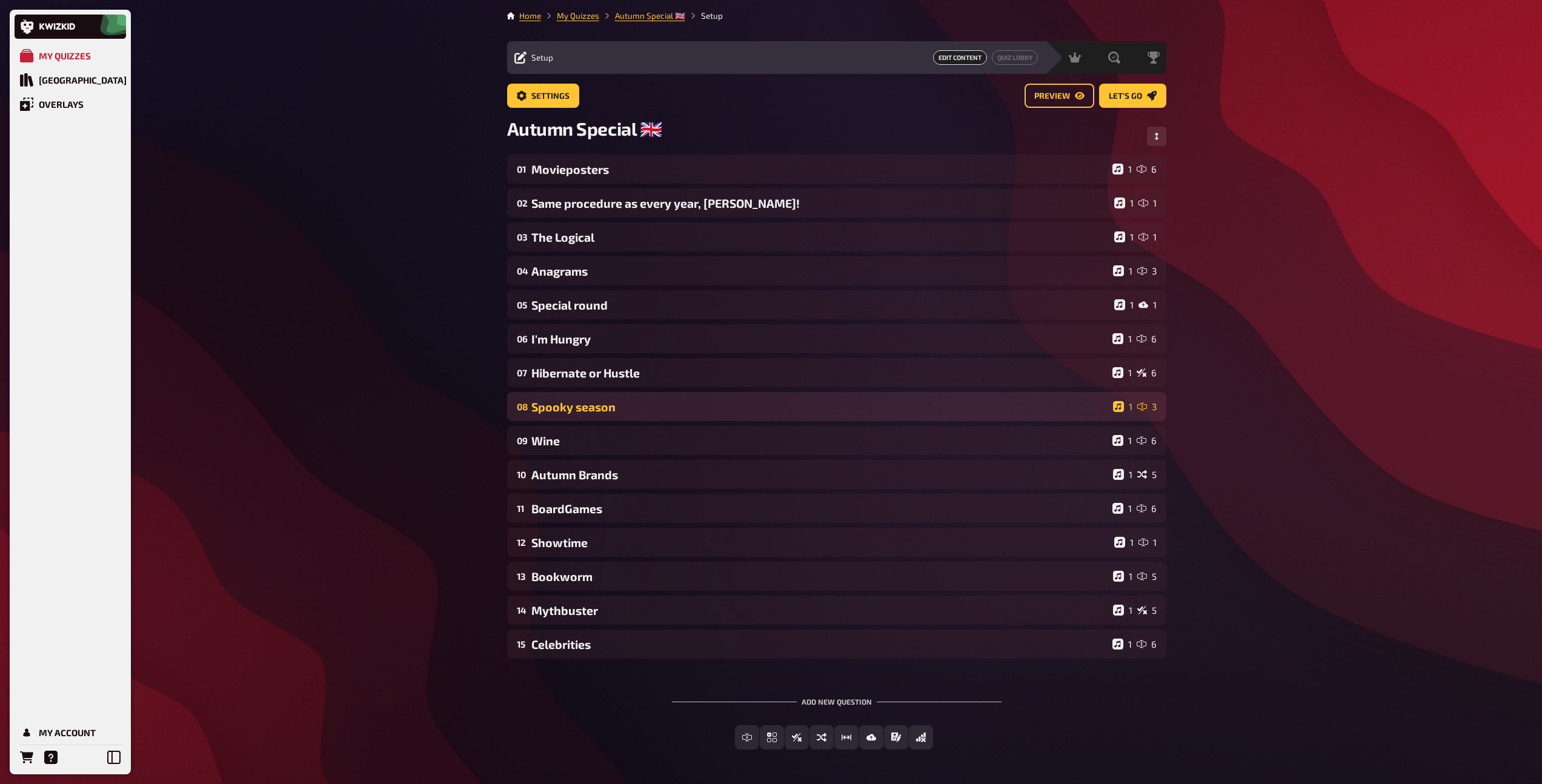
click at [602, 407] on div "Spooky season" at bounding box center [820, 406] width 577 height 14
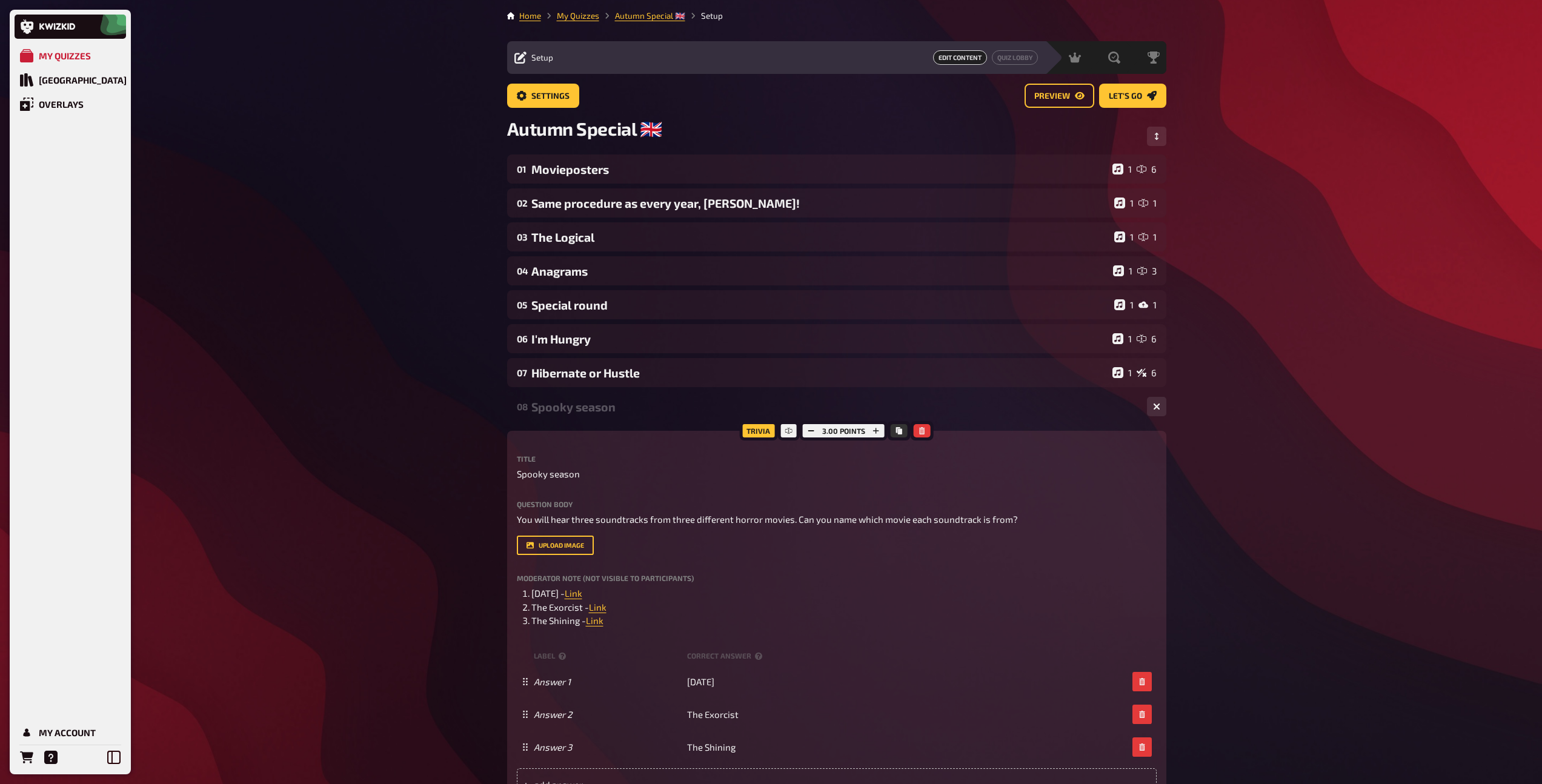
click at [602, 407] on div "Spooky season" at bounding box center [834, 406] width 606 height 14
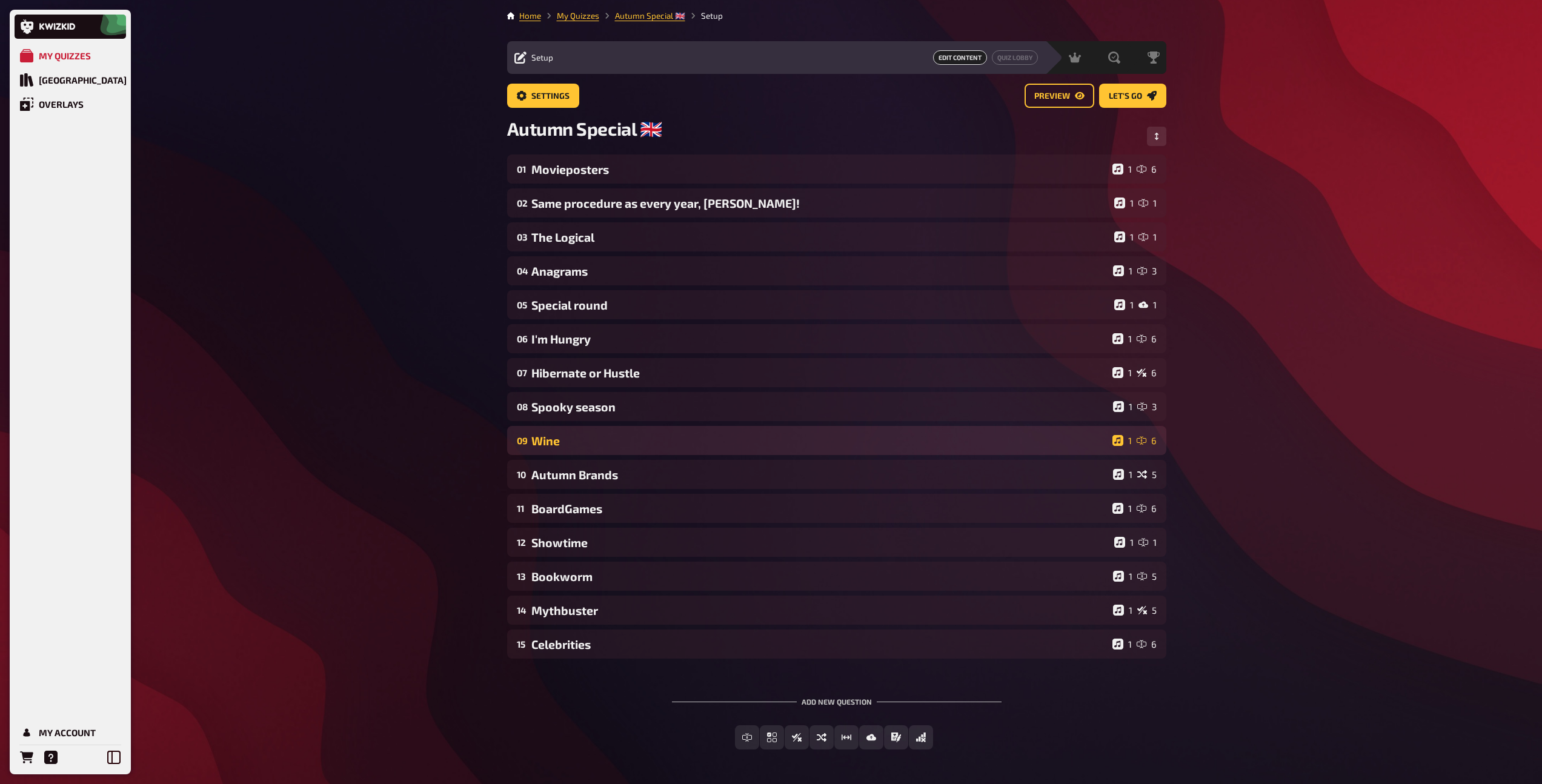
click at [600, 442] on div "Wine" at bounding box center [819, 440] width 576 height 14
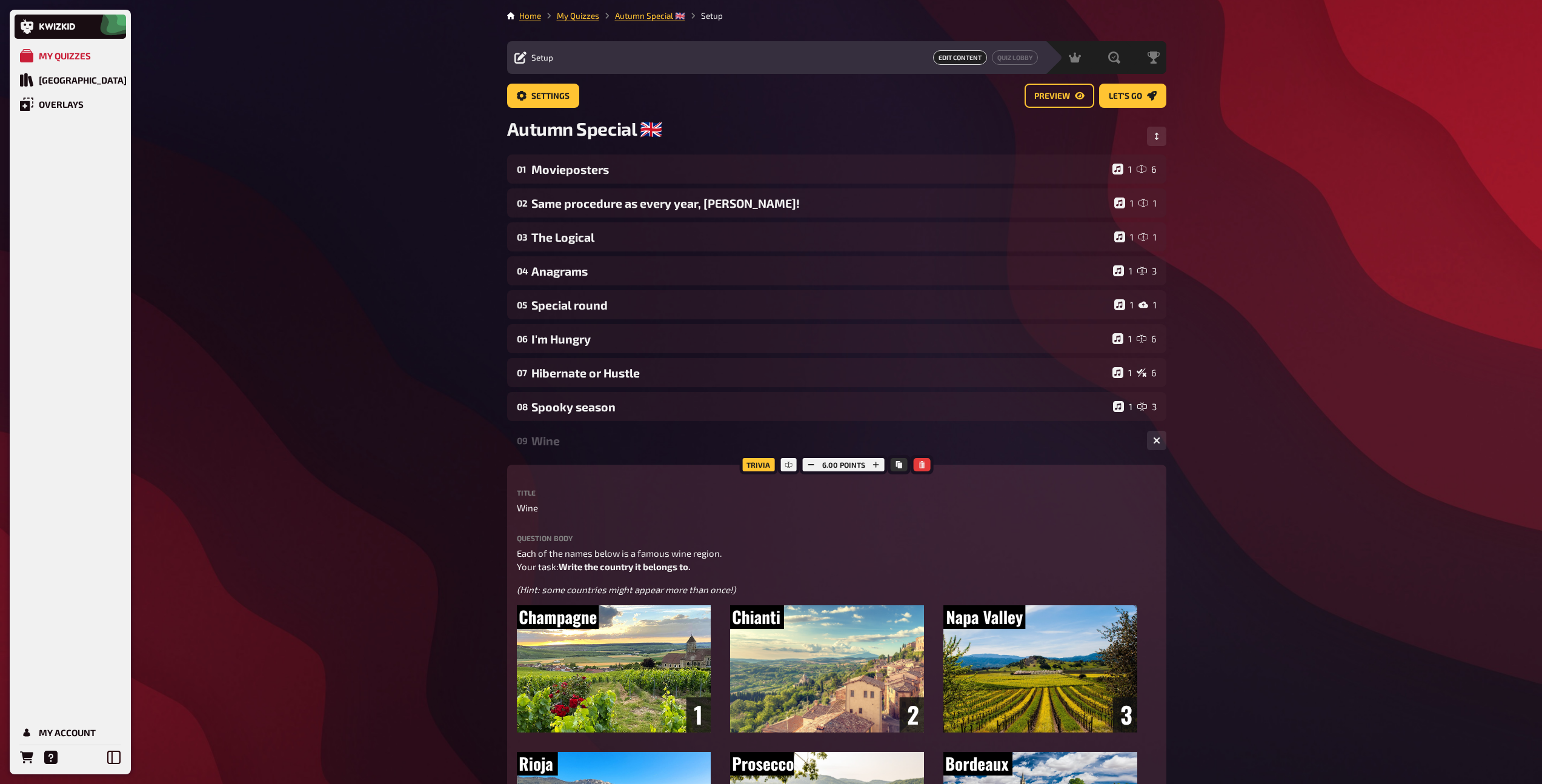
click at [600, 442] on div "Wine" at bounding box center [834, 440] width 606 height 14
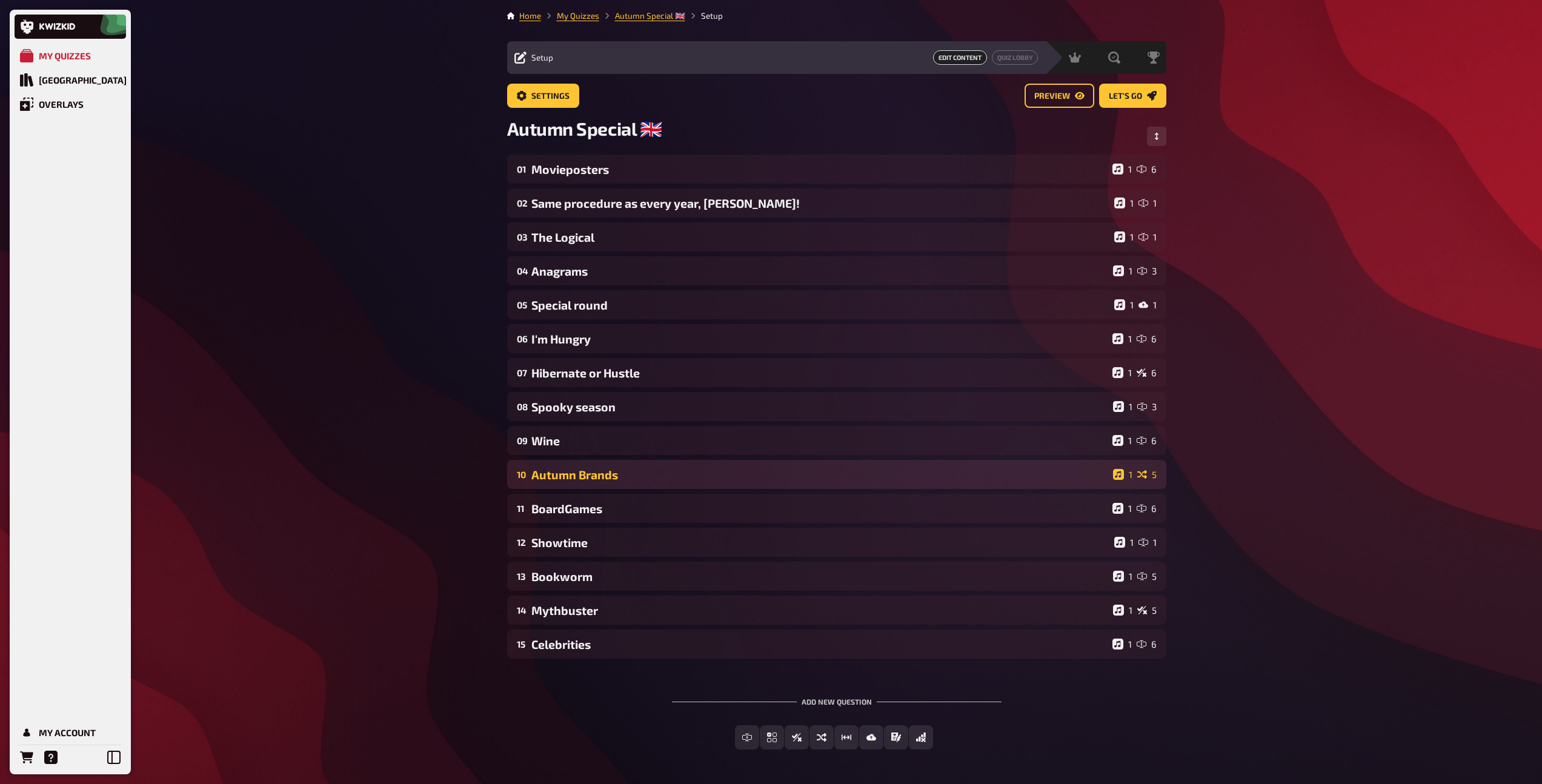
click at [608, 469] on div "Autumn Brands" at bounding box center [820, 474] width 577 height 14
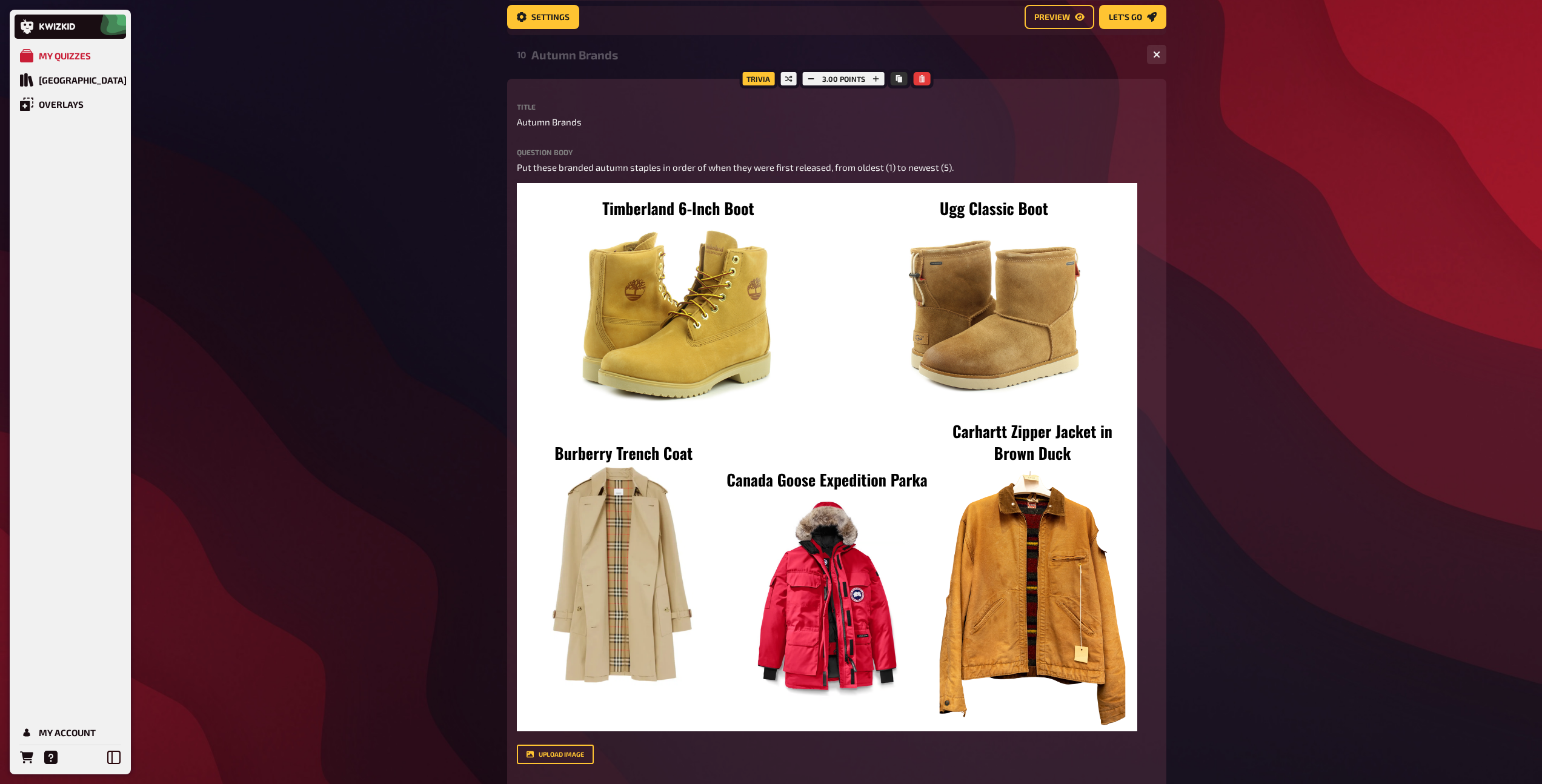
scroll to position [426, 0]
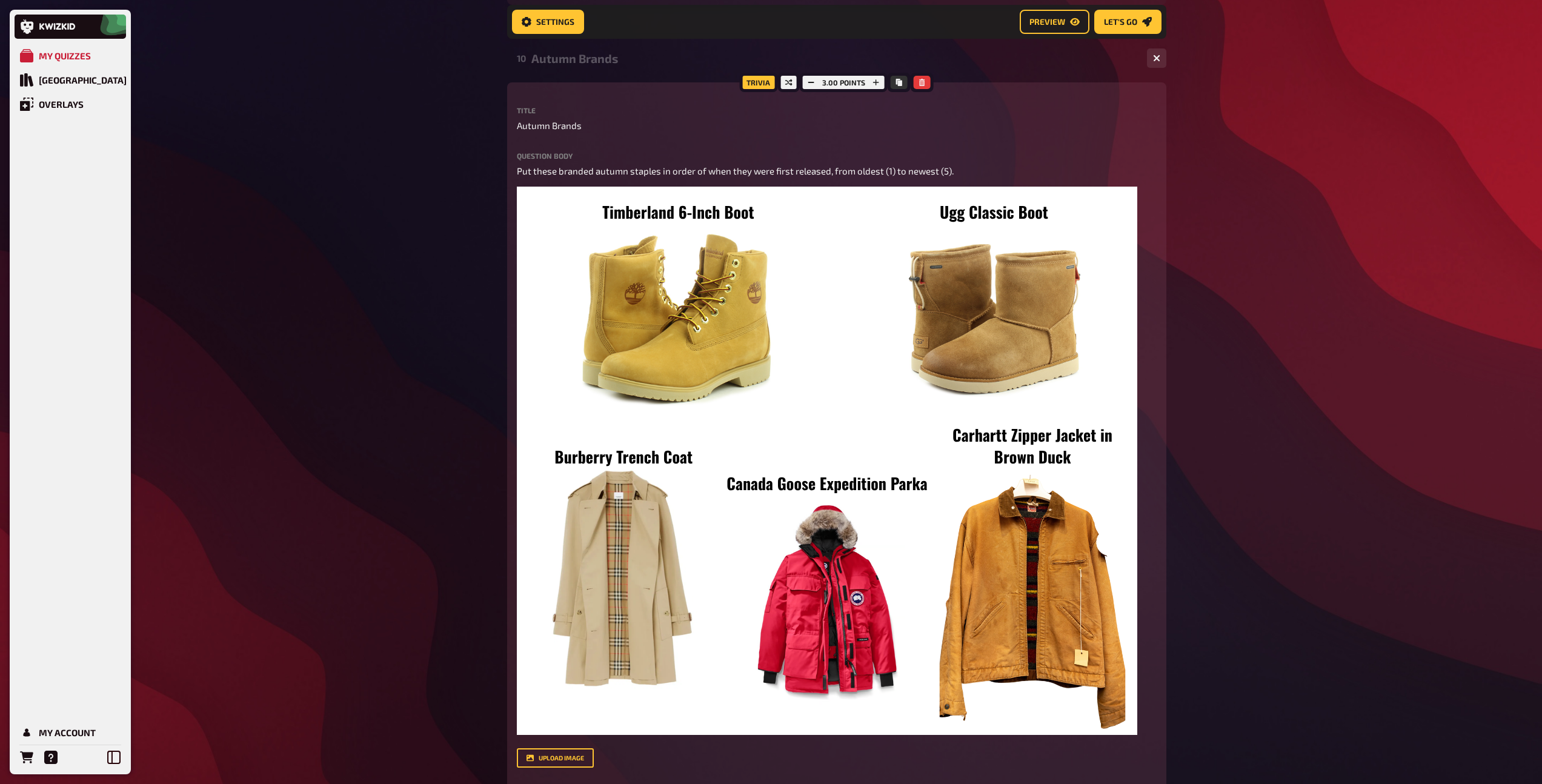
click at [601, 70] on div "10 Autumn Brands 1 5" at bounding box center [837, 59] width 659 height 29
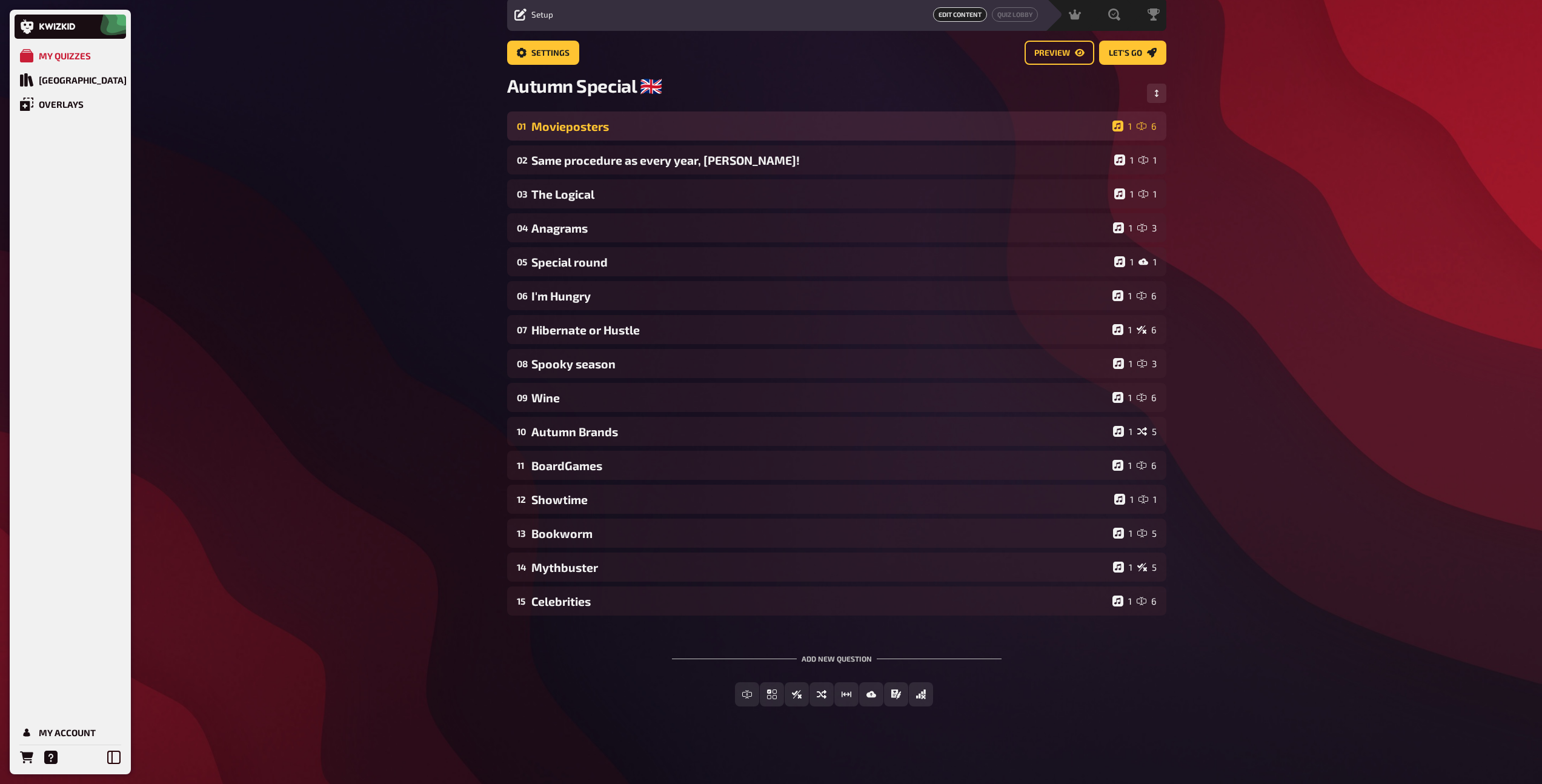
scroll to position [44, 0]
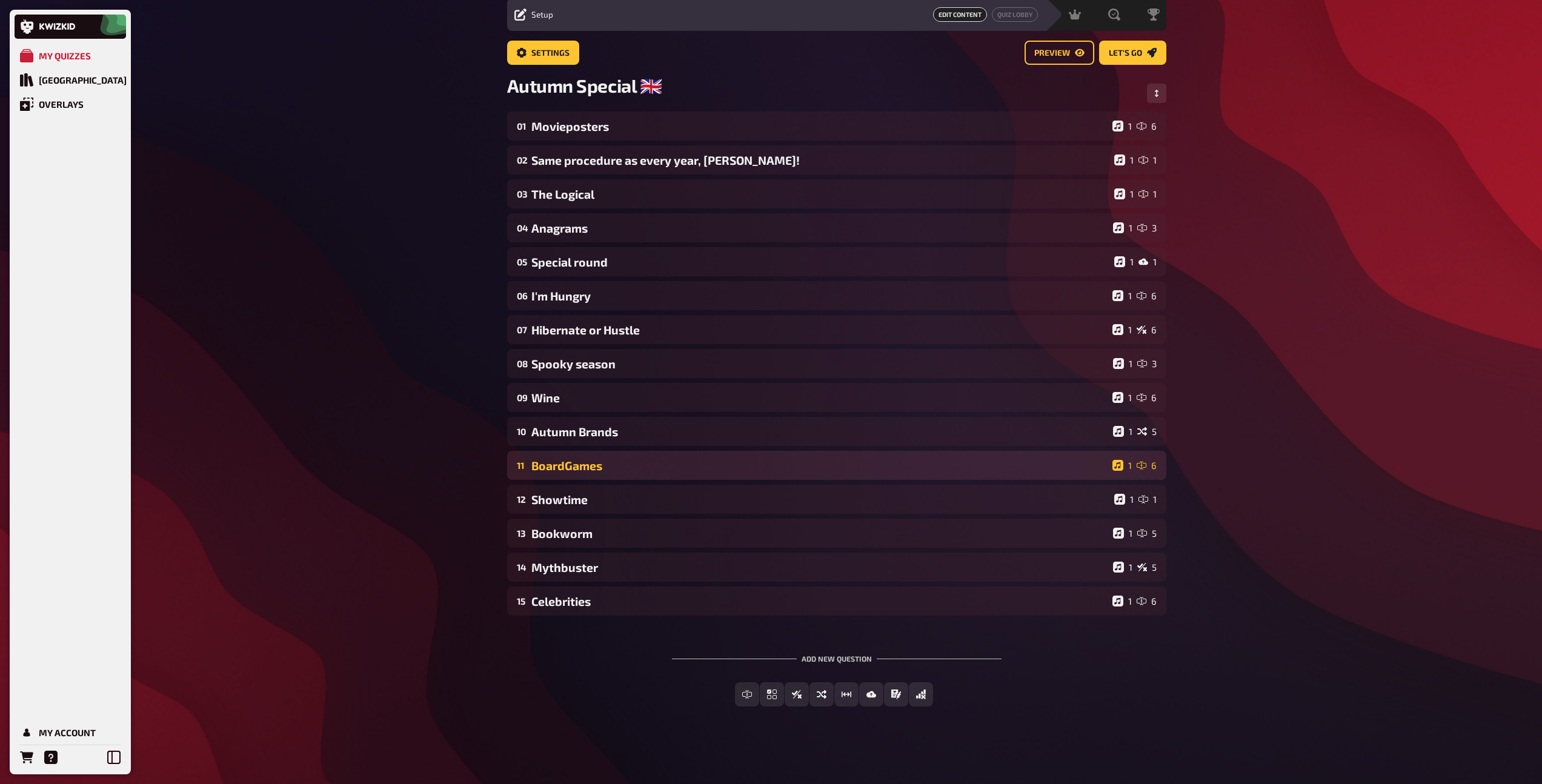
click at [603, 472] on div "11 BoardGames 1 6" at bounding box center [837, 466] width 659 height 29
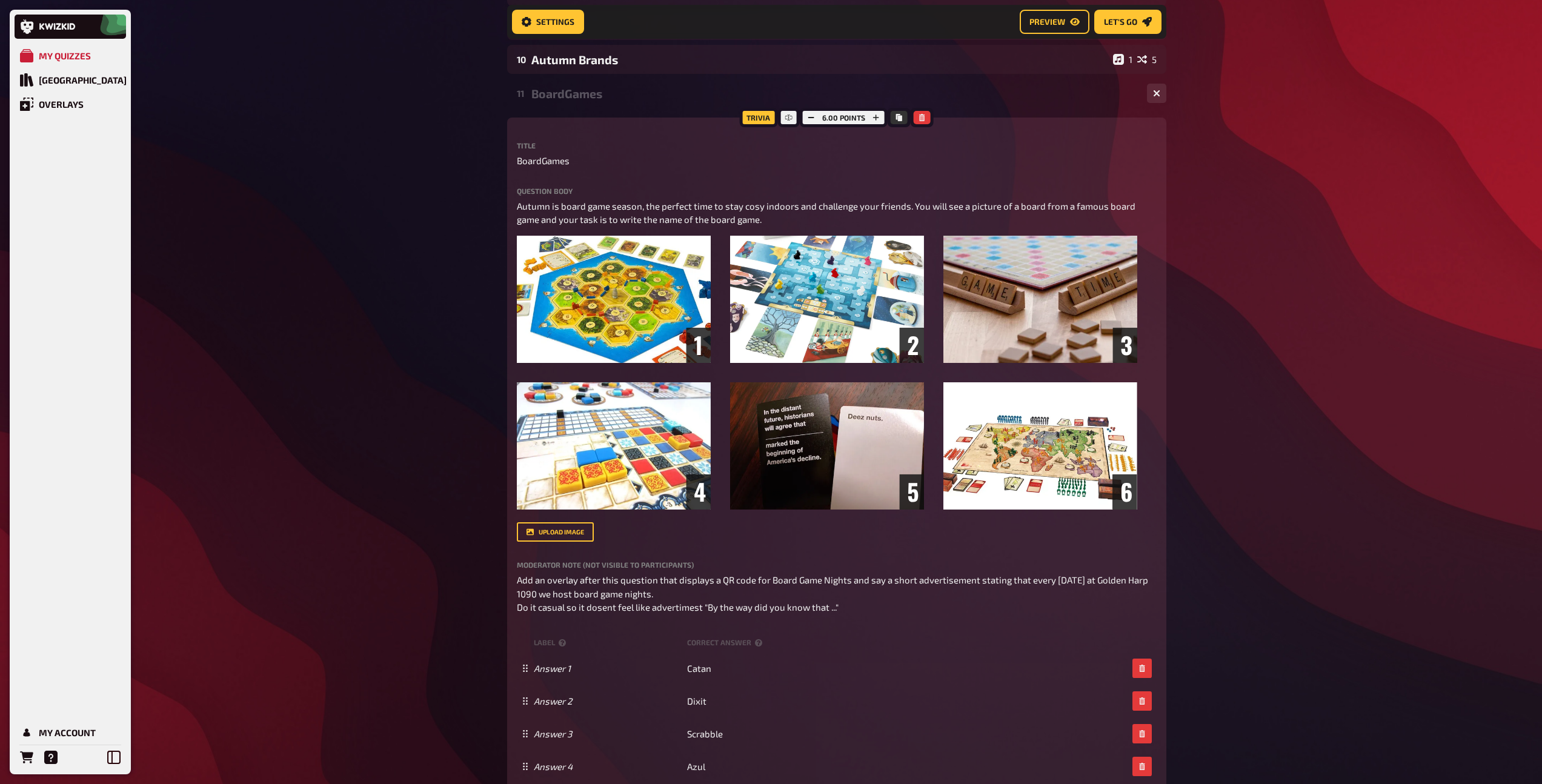
scroll to position [426, 0]
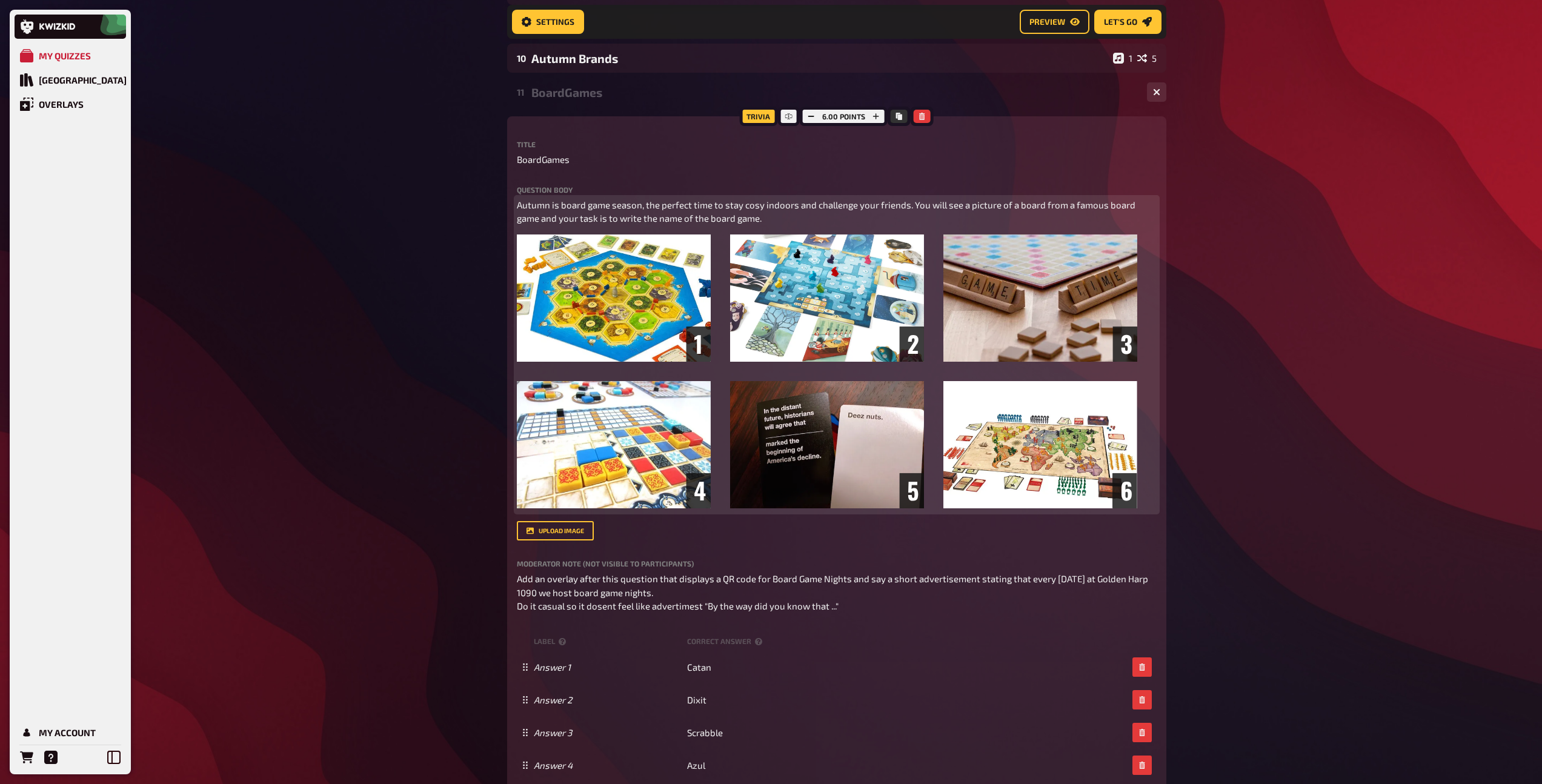
click at [603, 472] on img at bounding box center [827, 371] width 620 height 274
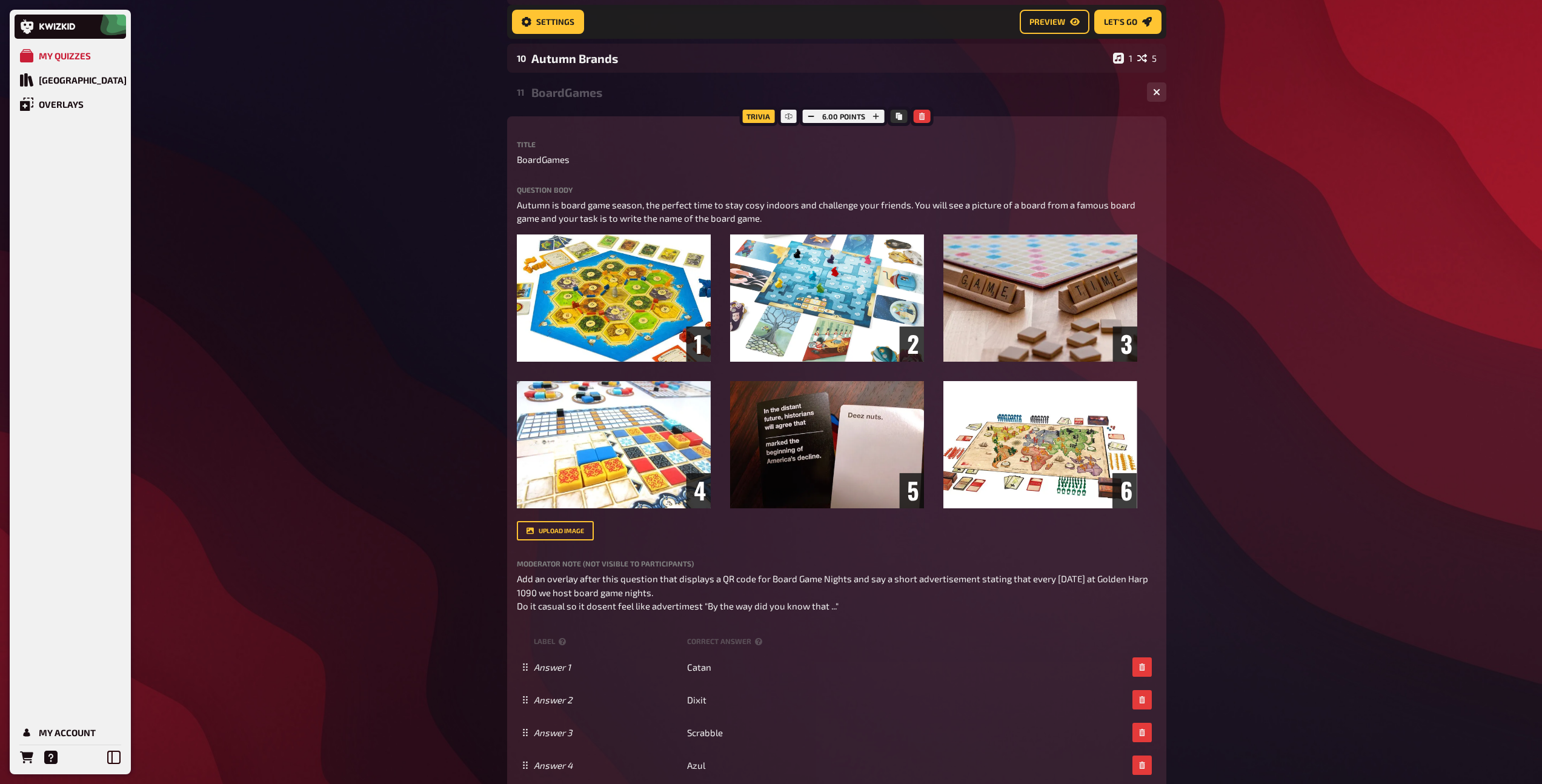
click at [559, 93] on div "BoardGames" at bounding box center [834, 92] width 606 height 14
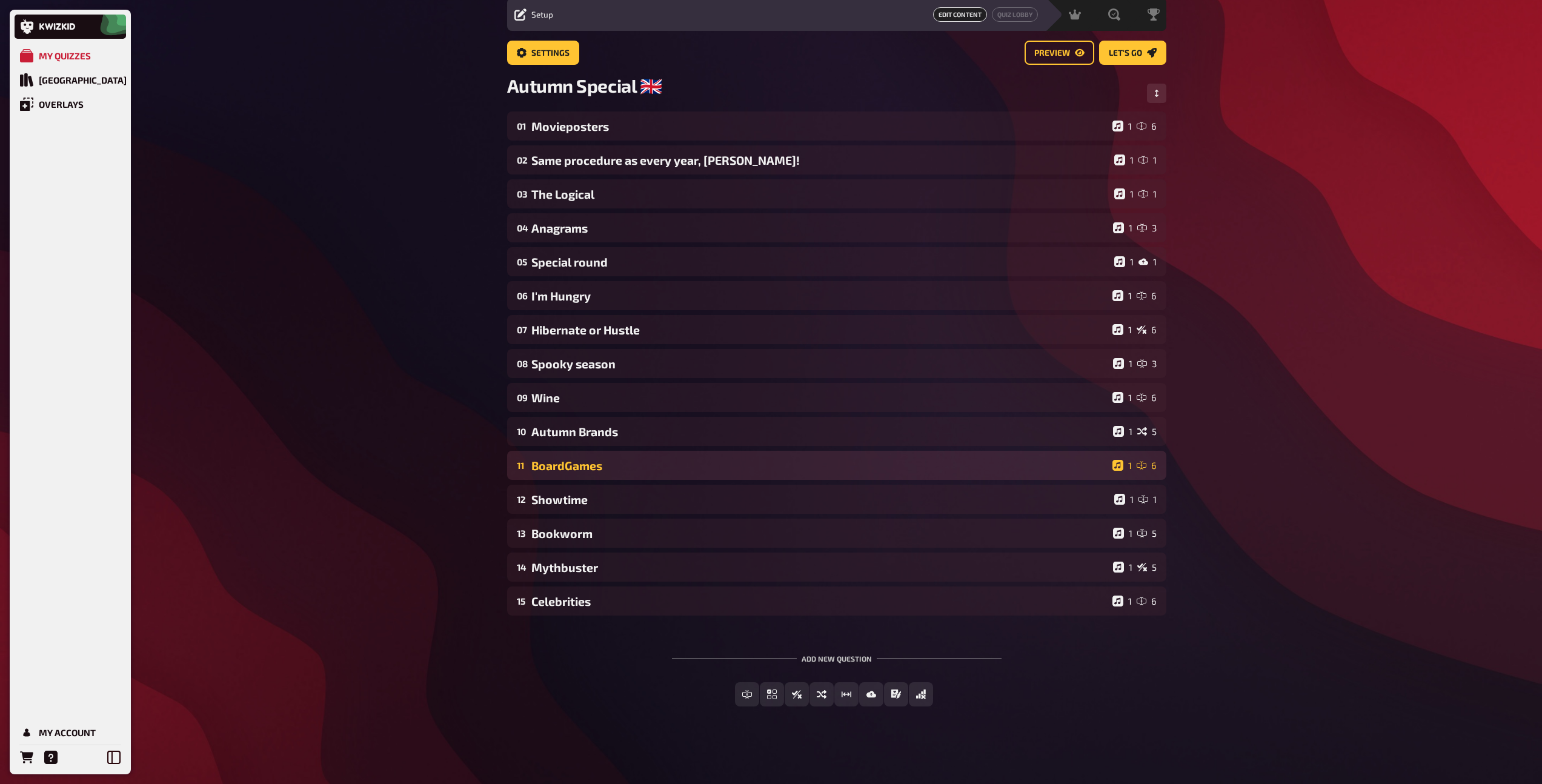
scroll to position [44, 0]
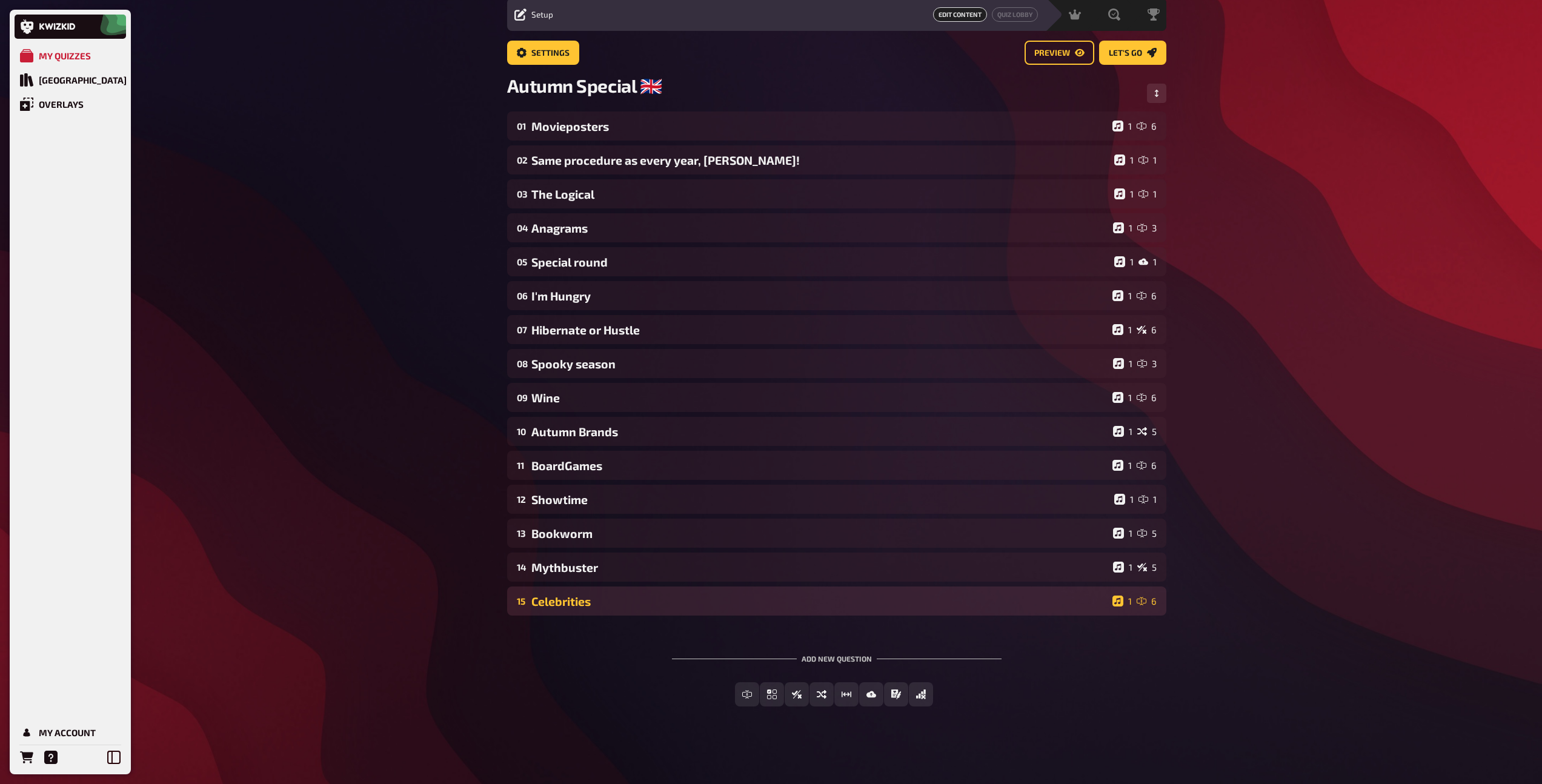
click at [644, 604] on div "Celebrities" at bounding box center [819, 601] width 576 height 14
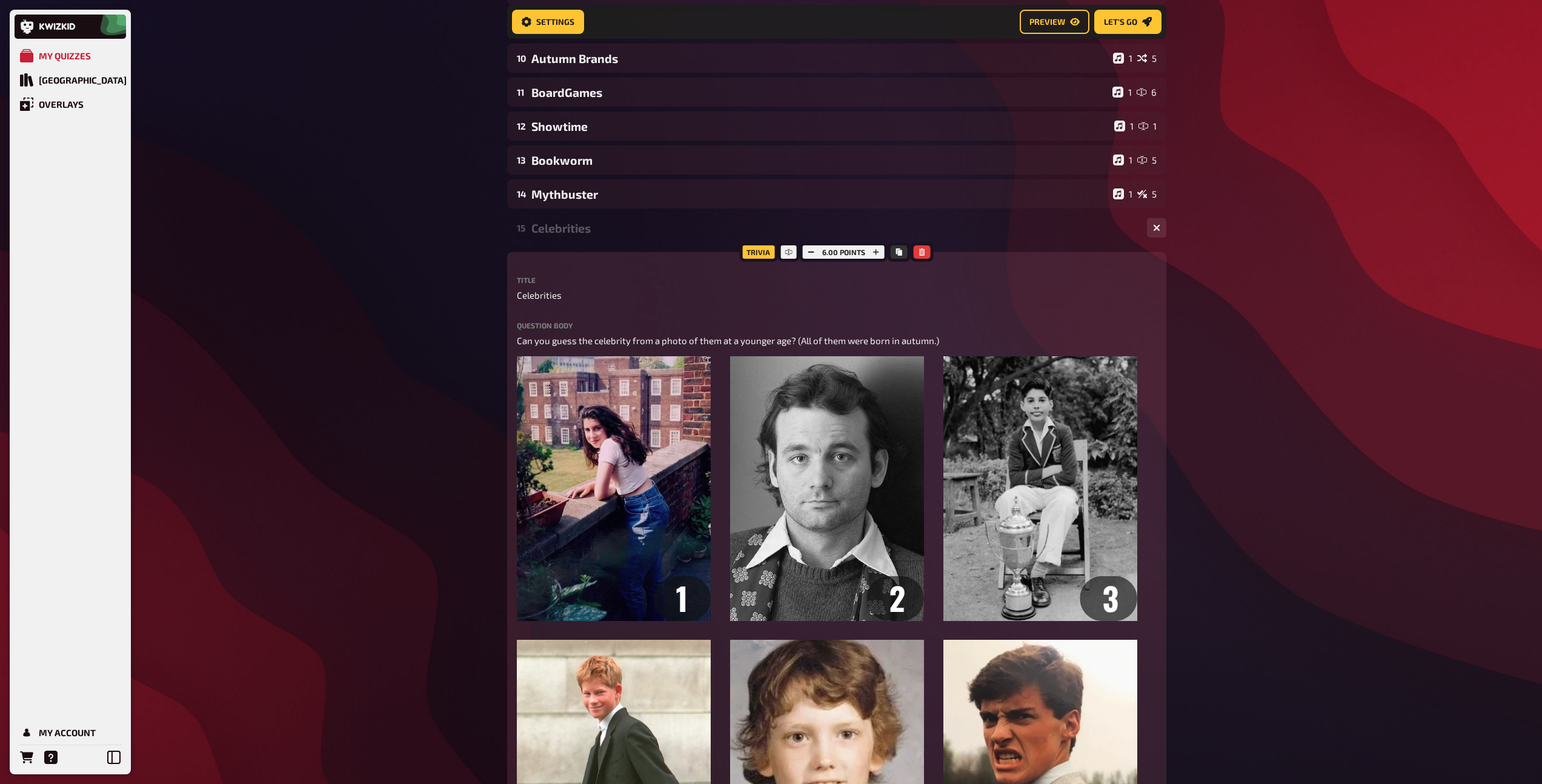
click at [599, 236] on div "15 Celebrities 1 6" at bounding box center [837, 228] width 659 height 29
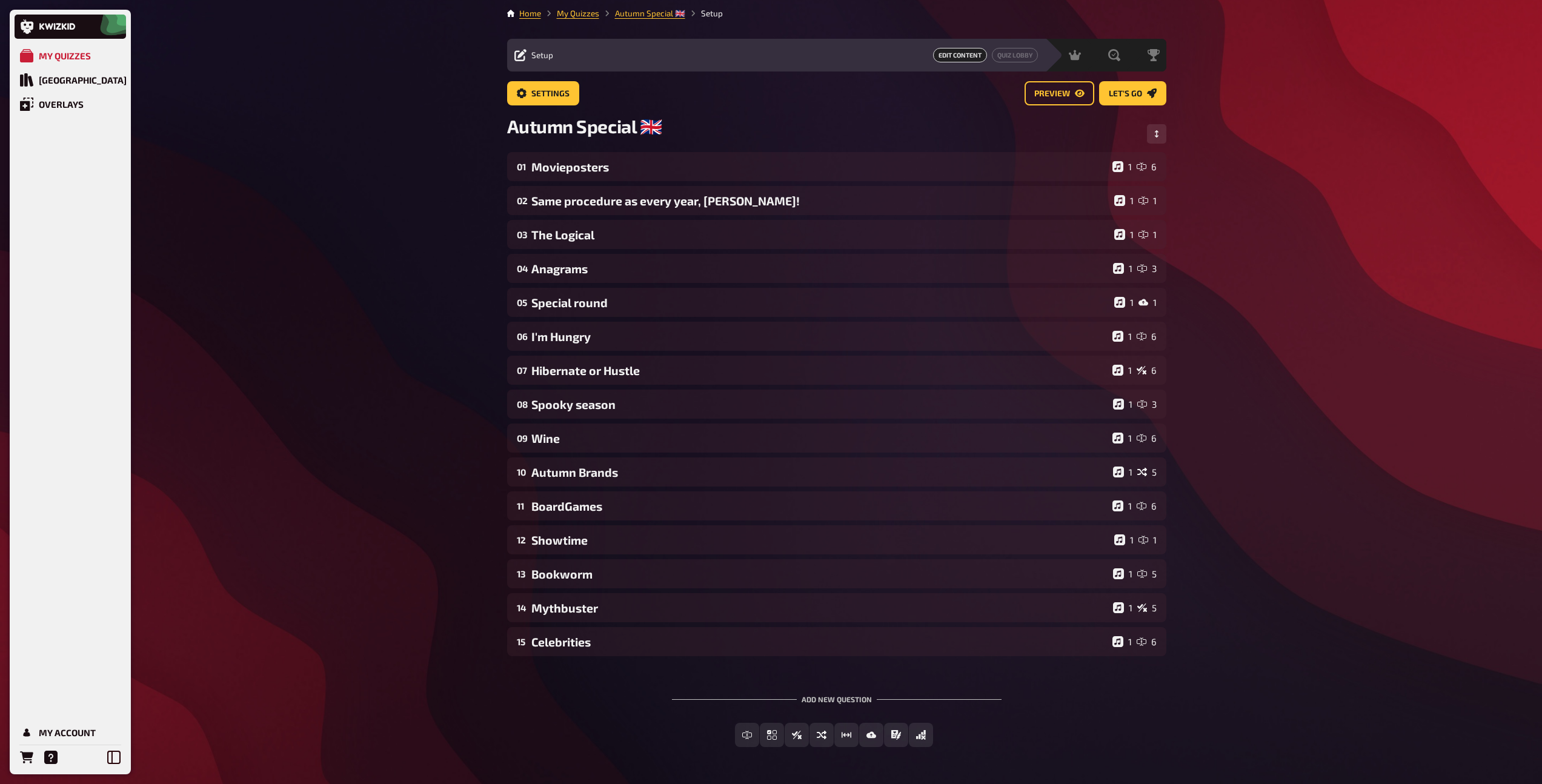
scroll to position [0, 0]
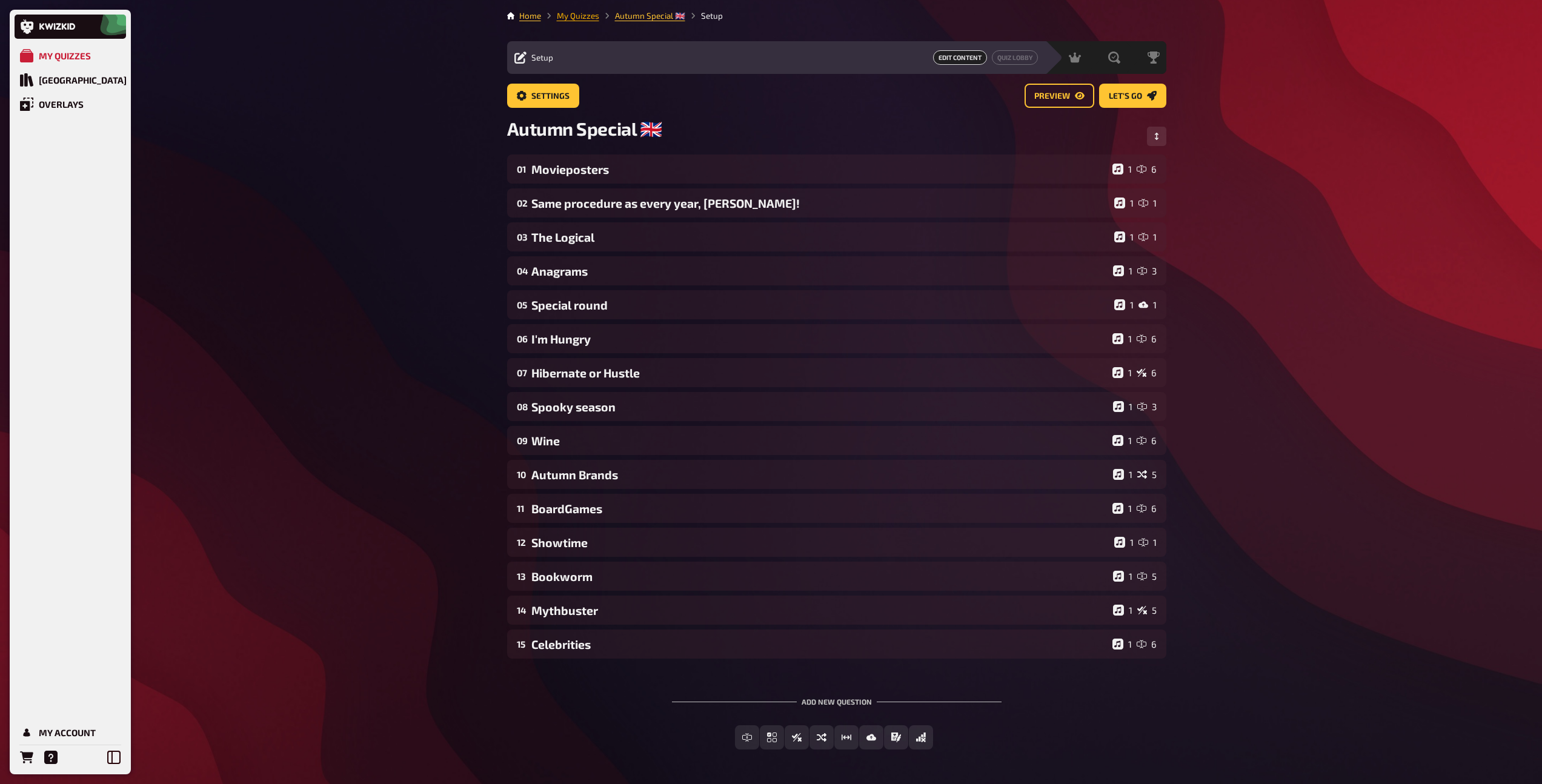
click at [586, 19] on link "My Quizzes" at bounding box center [578, 15] width 42 height 10
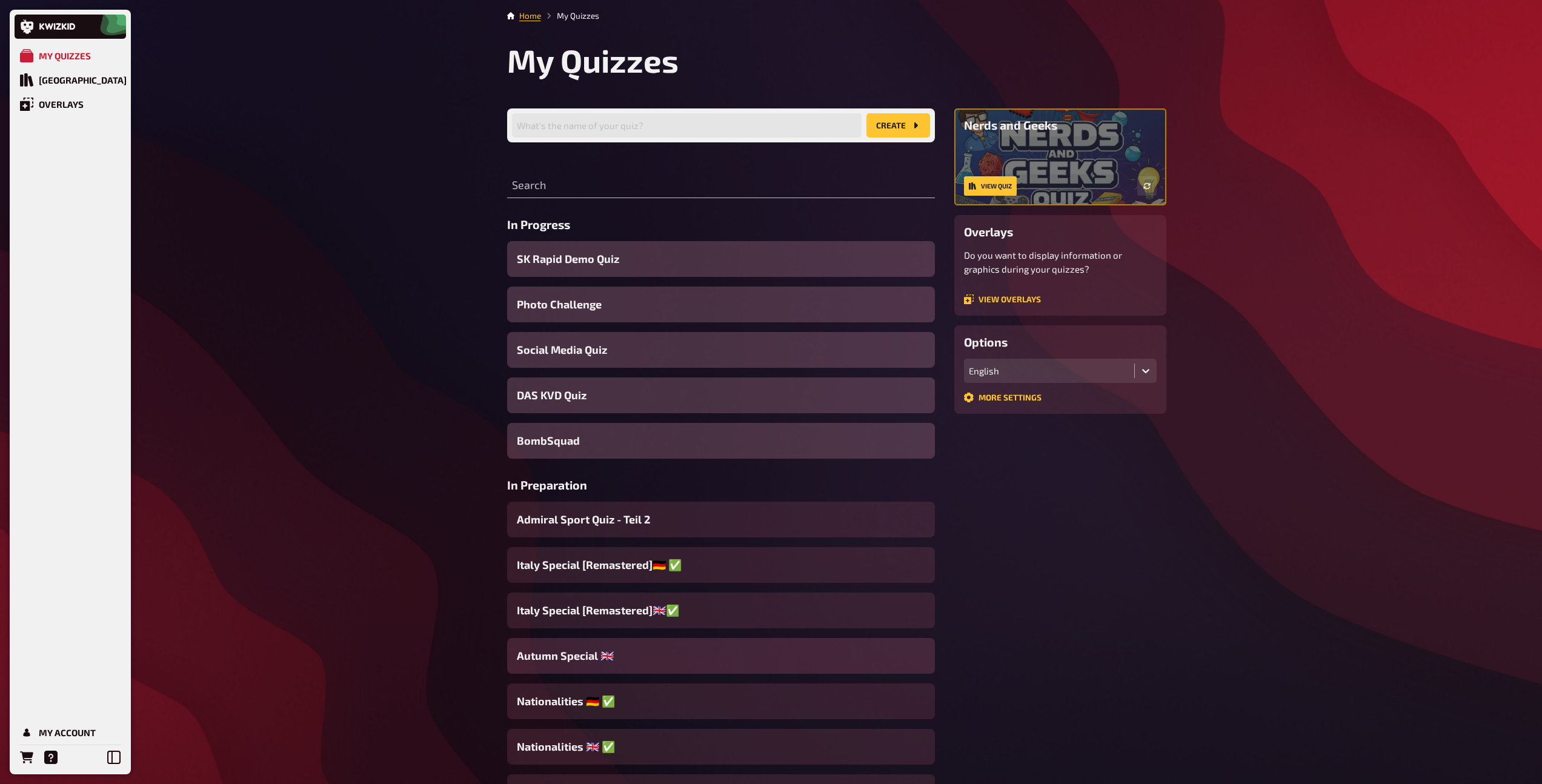
click at [573, 658] on span "Autumn Special ​🇬🇧" at bounding box center [565, 656] width 97 height 16
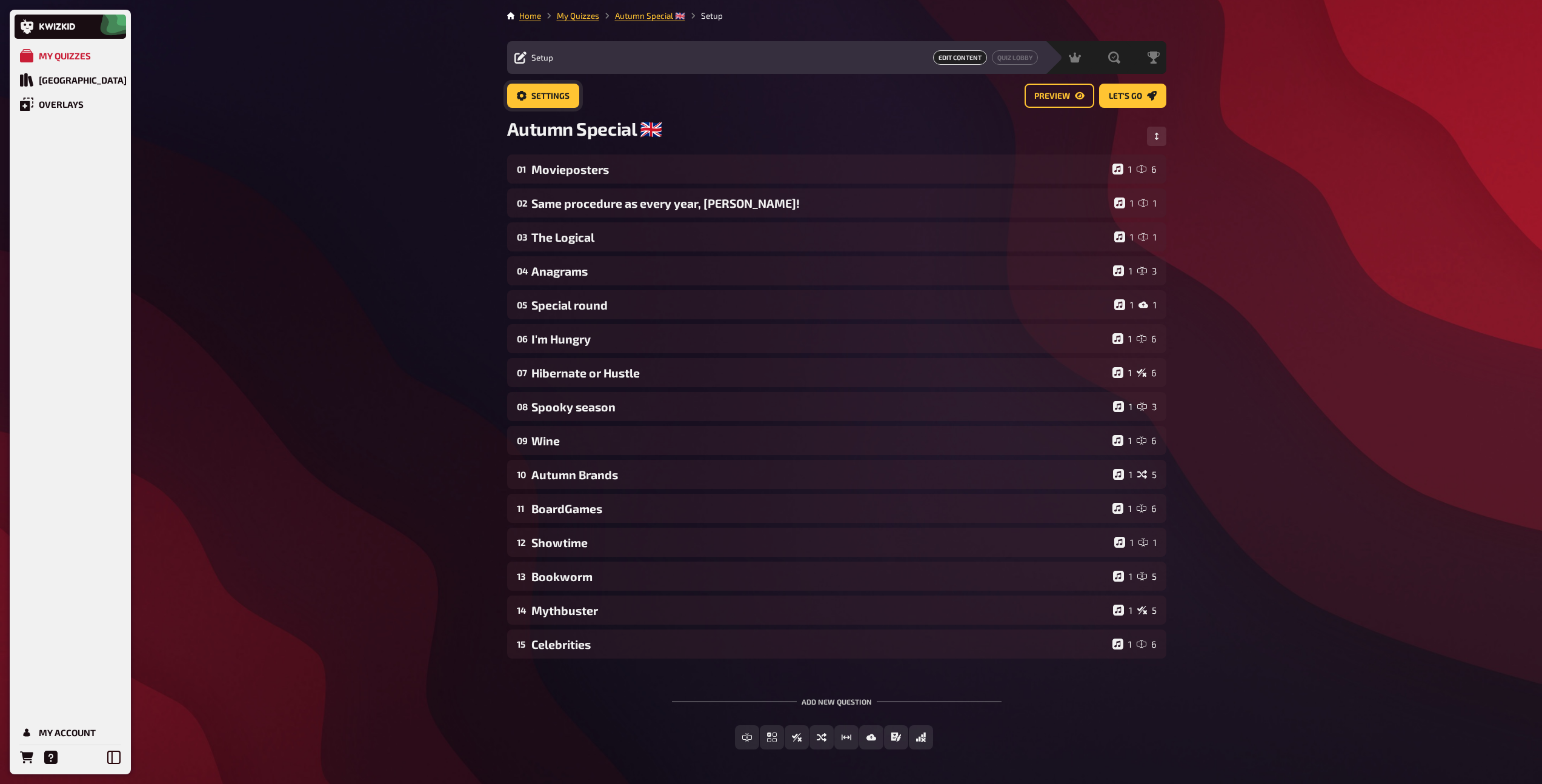
click at [557, 98] on span "Settings" at bounding box center [551, 97] width 38 height 9
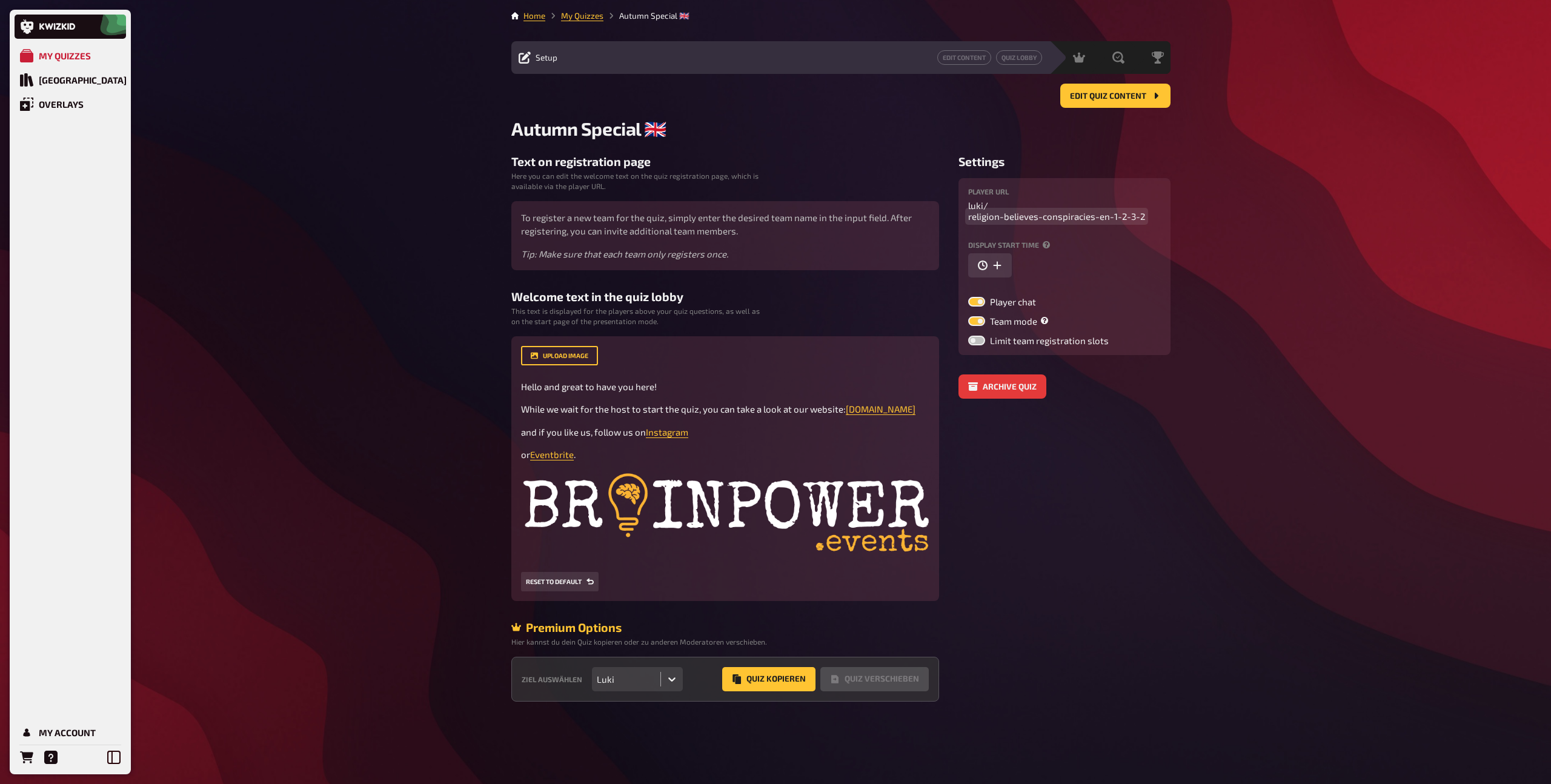
click at [1008, 219] on span "religion-believes-conspiracies-en-1-2-3-2" at bounding box center [1057, 216] width 177 height 11
click at [969, 61] on link "Edit Content" at bounding box center [964, 58] width 54 height 15
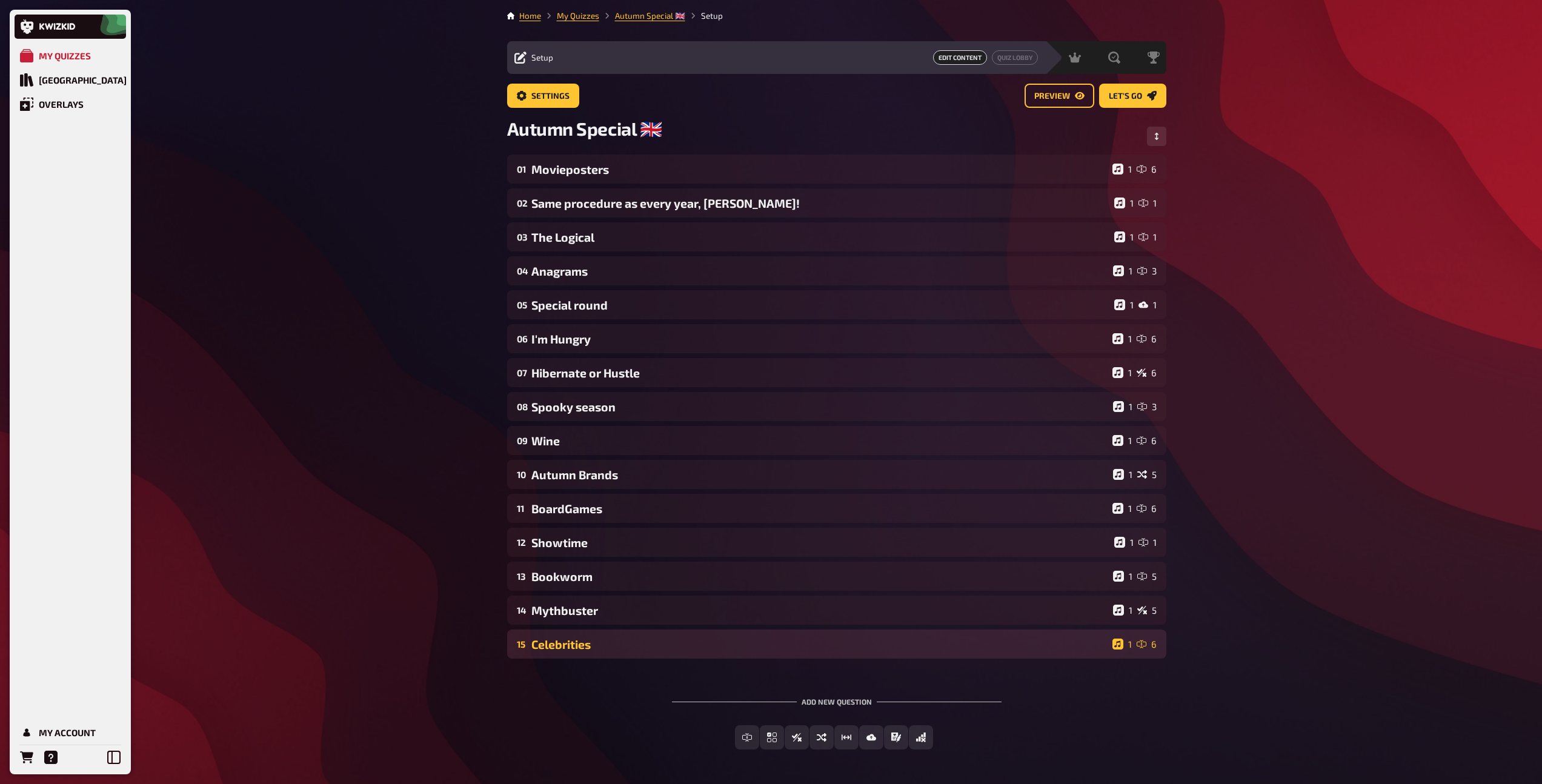
click at [638, 654] on div "15 Celebrities 1 6" at bounding box center [837, 644] width 659 height 29
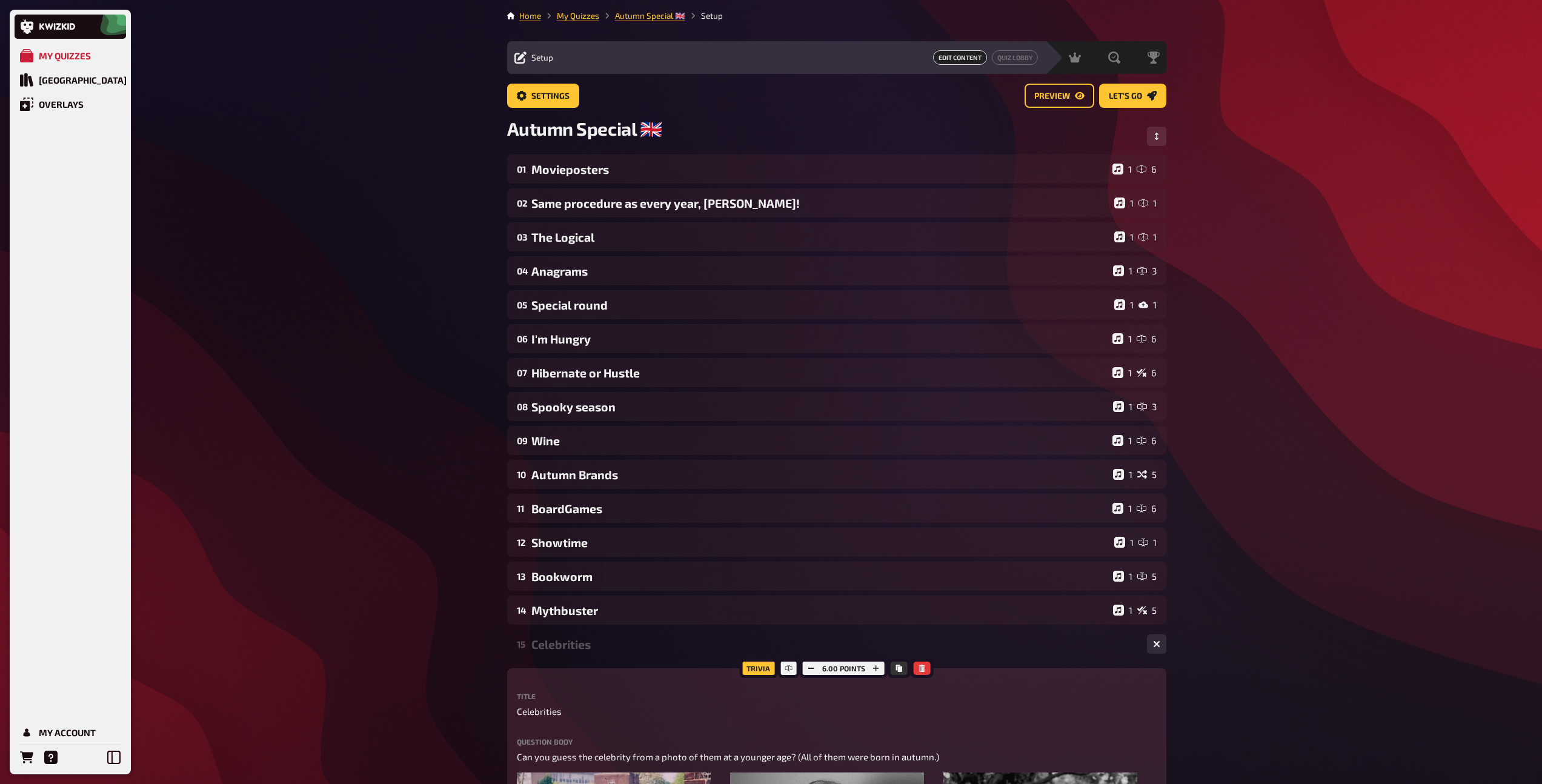
click at [631, 652] on div "Celebrities" at bounding box center [834, 644] width 606 height 14
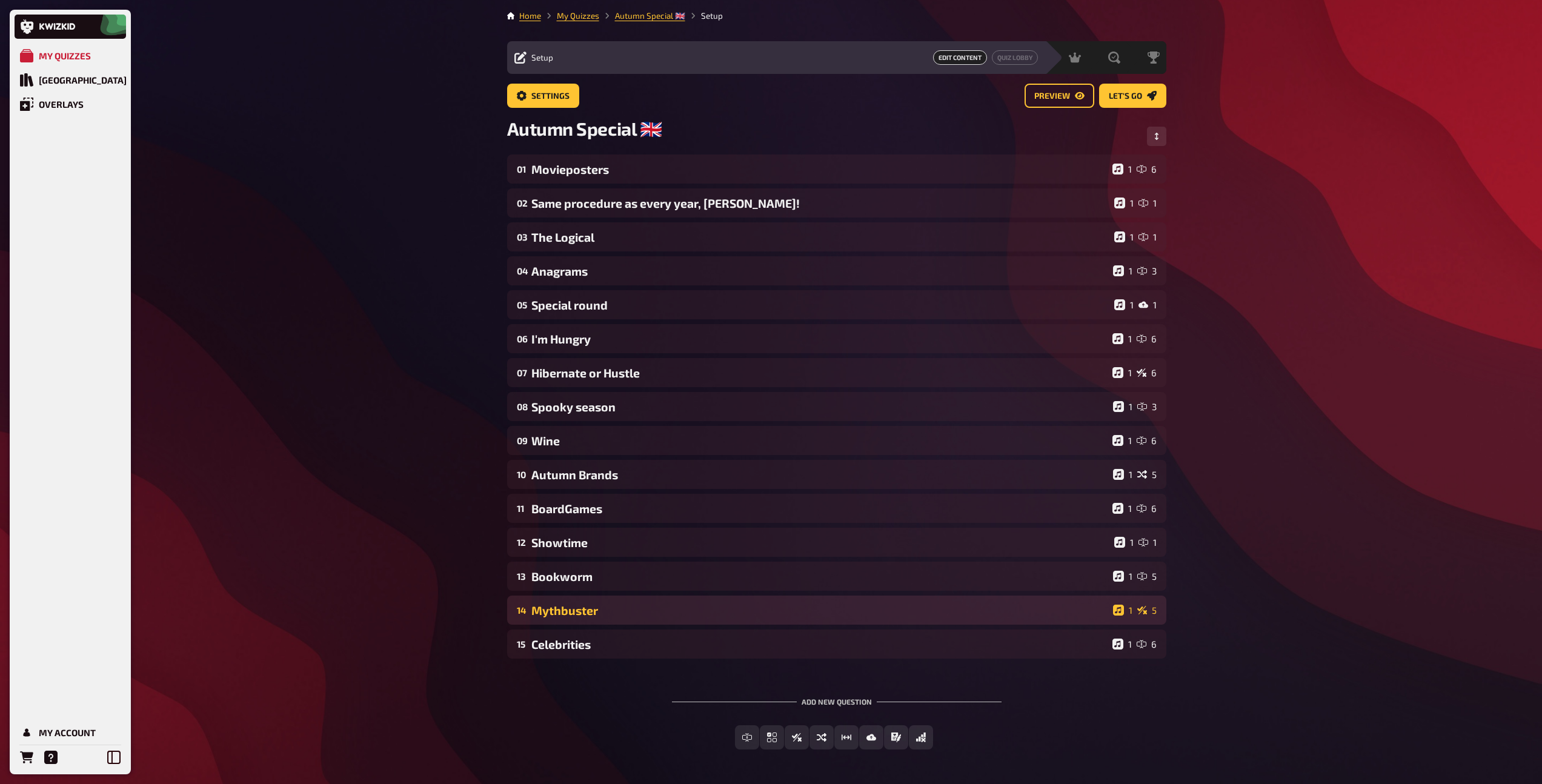
click at [606, 621] on div "14 Mythbuster 1 5" at bounding box center [837, 610] width 659 height 29
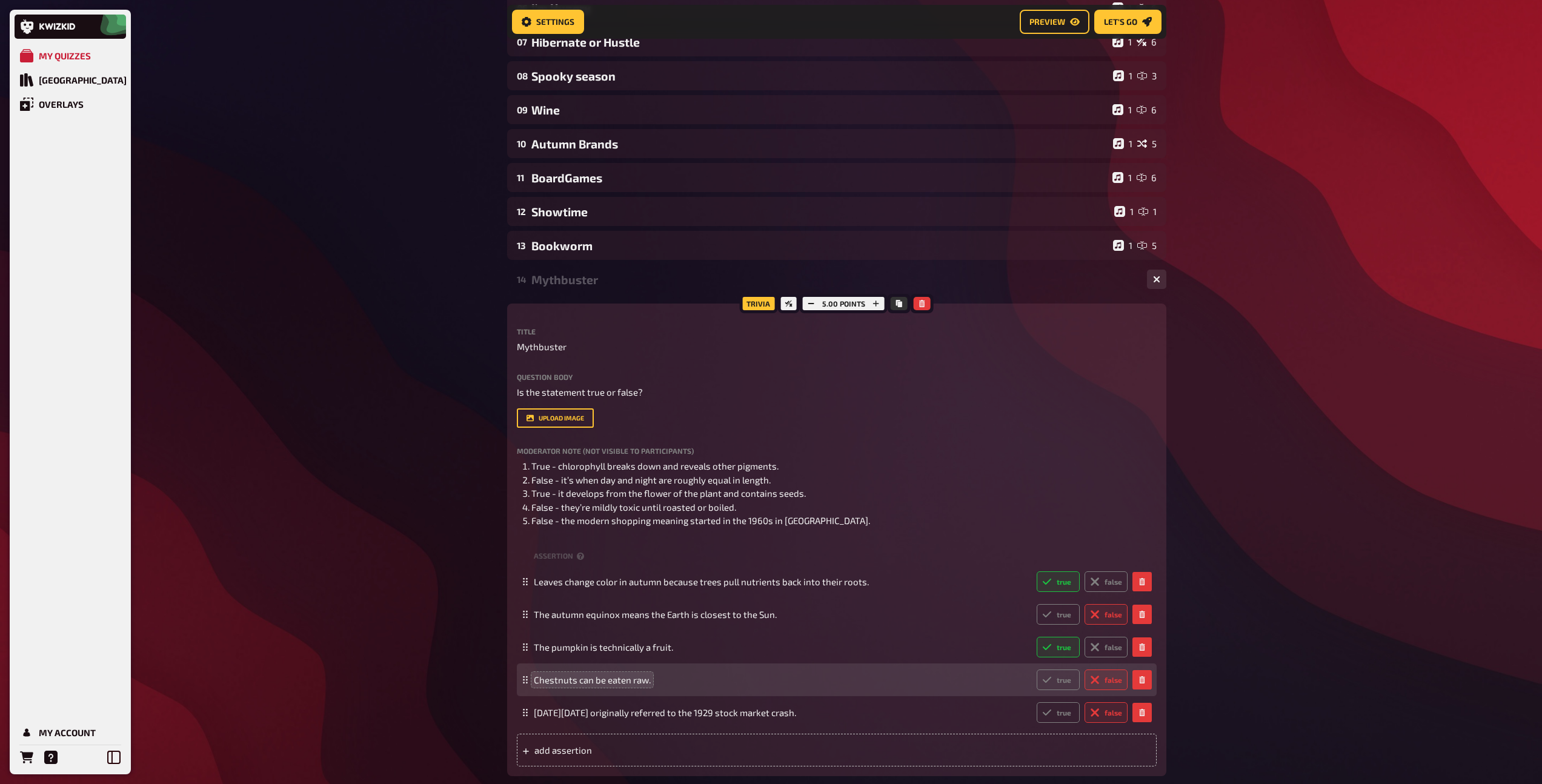
scroll to position [341, 0]
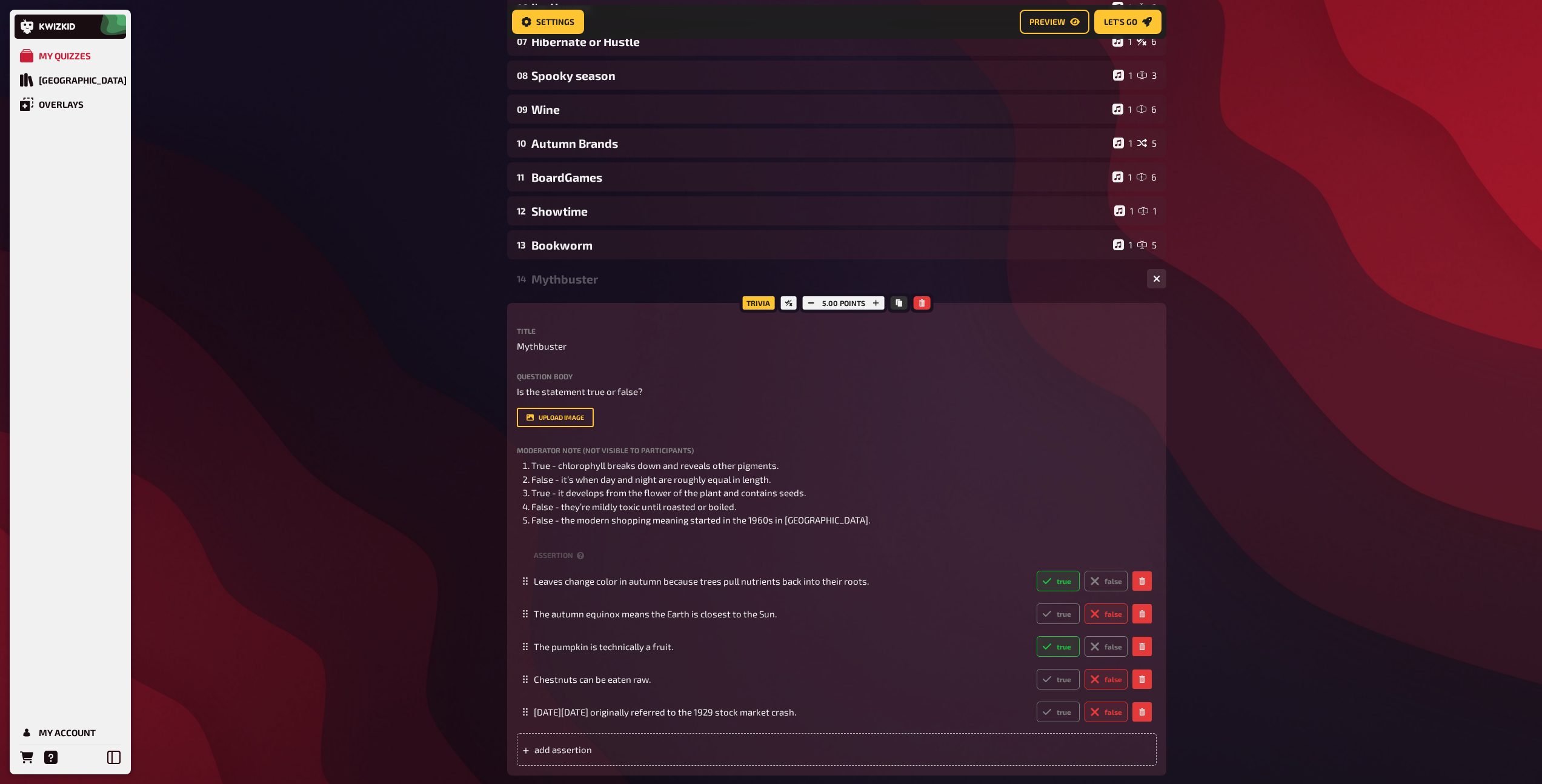
click at [603, 290] on div "14 Mythbuster 1 5" at bounding box center [837, 279] width 659 height 29
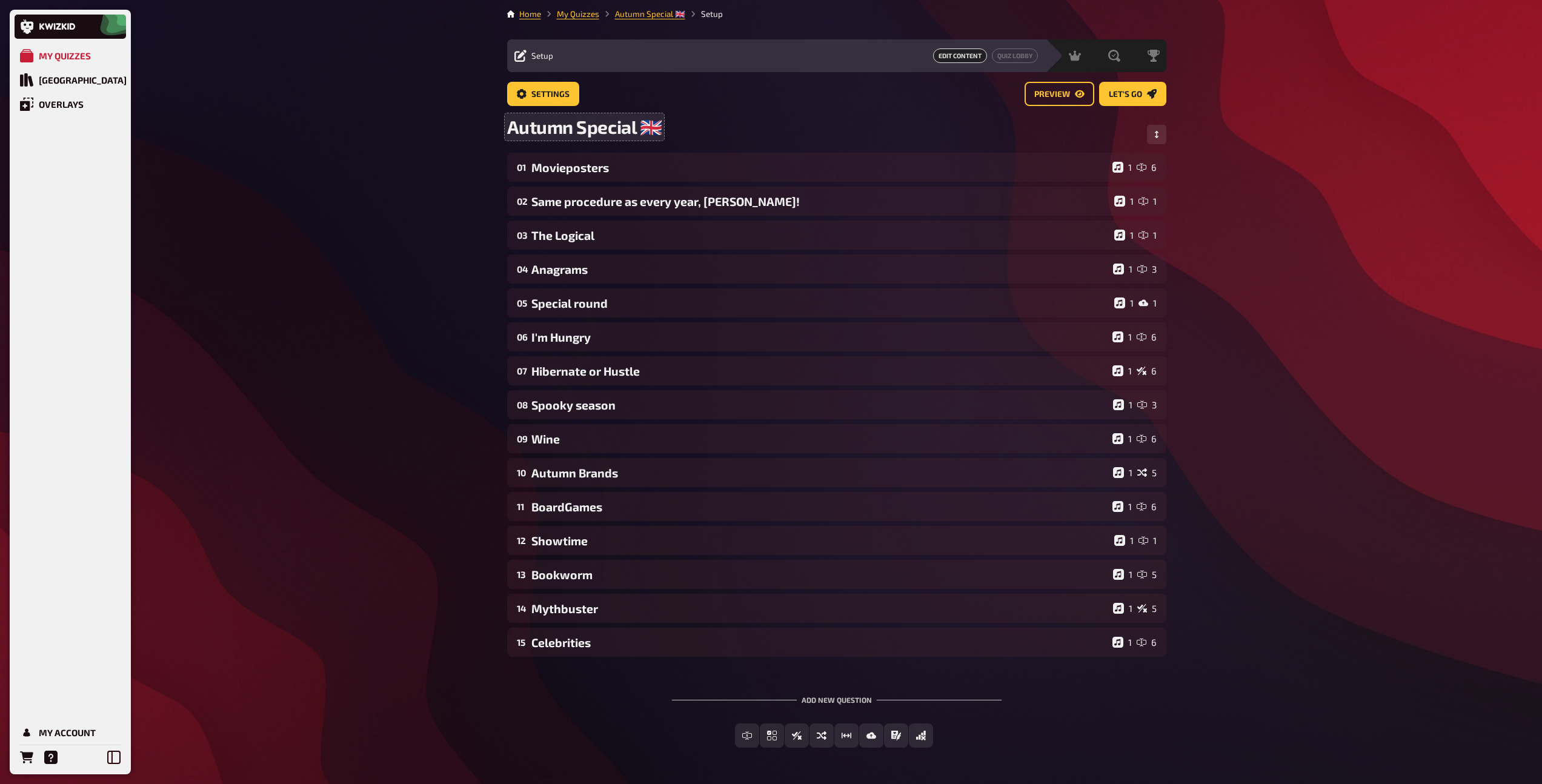
scroll to position [0, 0]
click at [532, 59] on span "Setup" at bounding box center [543, 57] width 22 height 10
click at [564, 15] on link "My Quizzes" at bounding box center [578, 15] width 42 height 10
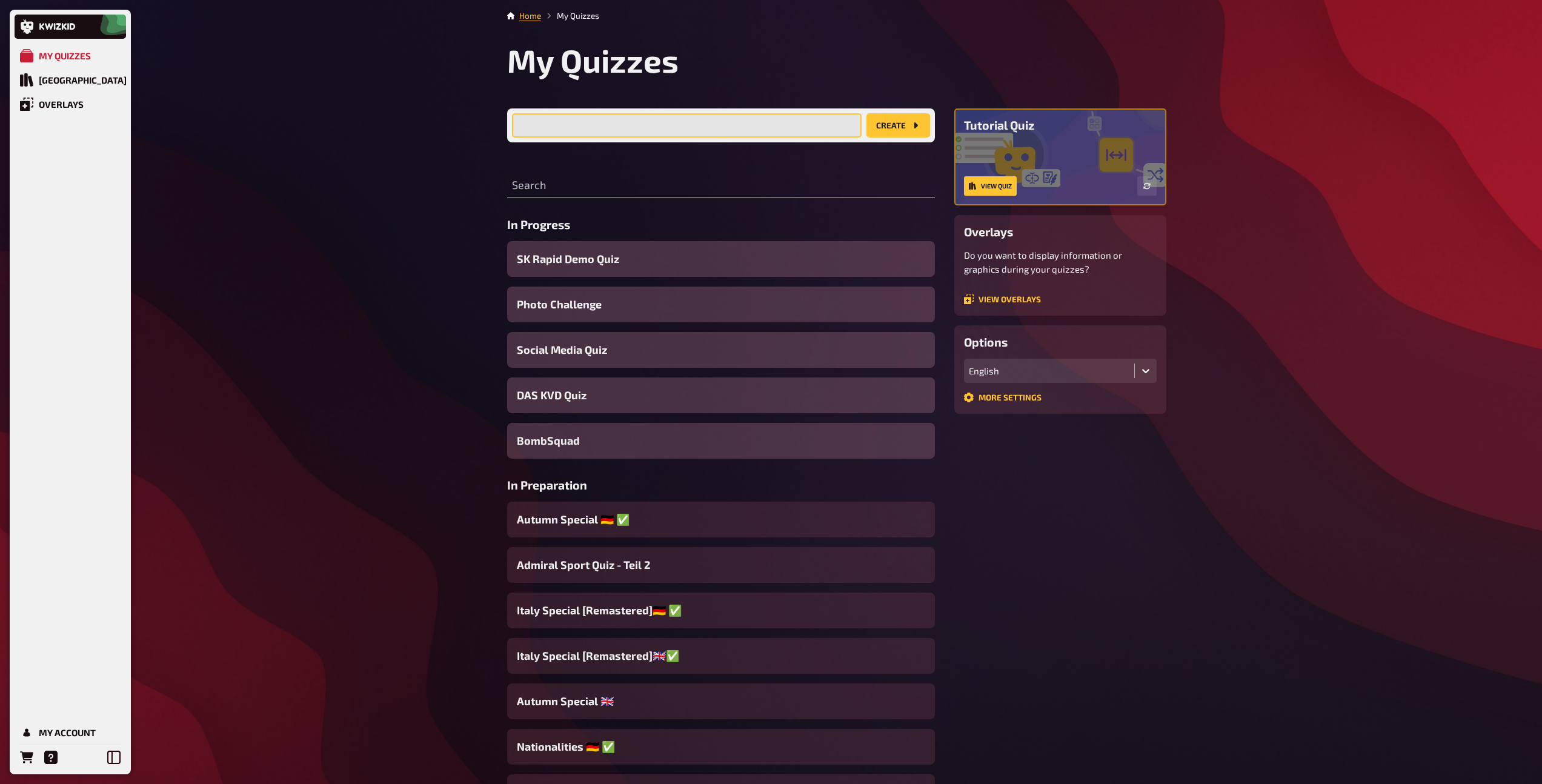
click at [567, 132] on input "text" at bounding box center [686, 125] width 349 height 24
type input "Current News Question"
click at [870, 128] on button "create" at bounding box center [898, 125] width 64 height 24
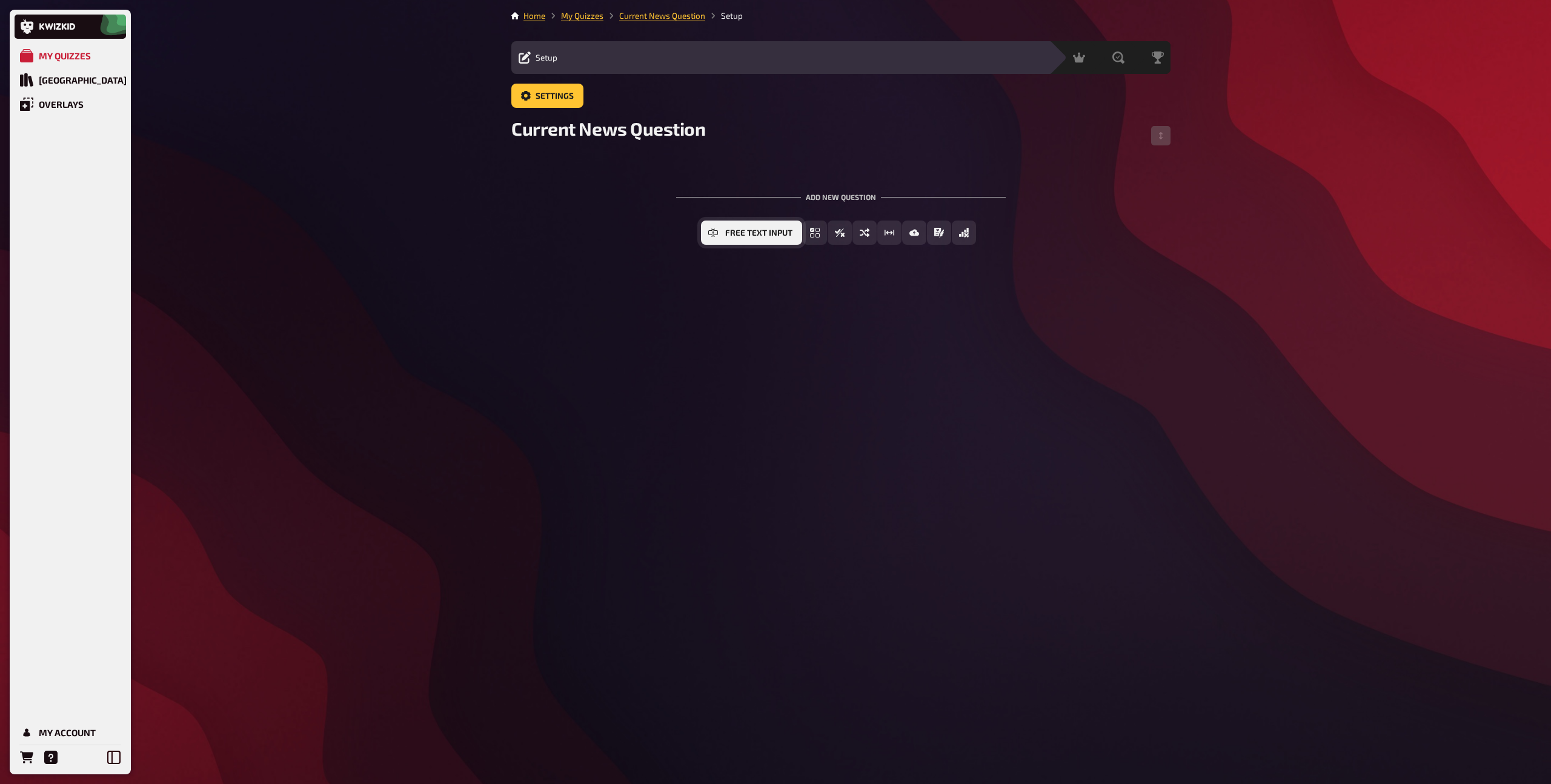
click at [761, 227] on button "Free Text Input" at bounding box center [751, 232] width 101 height 24
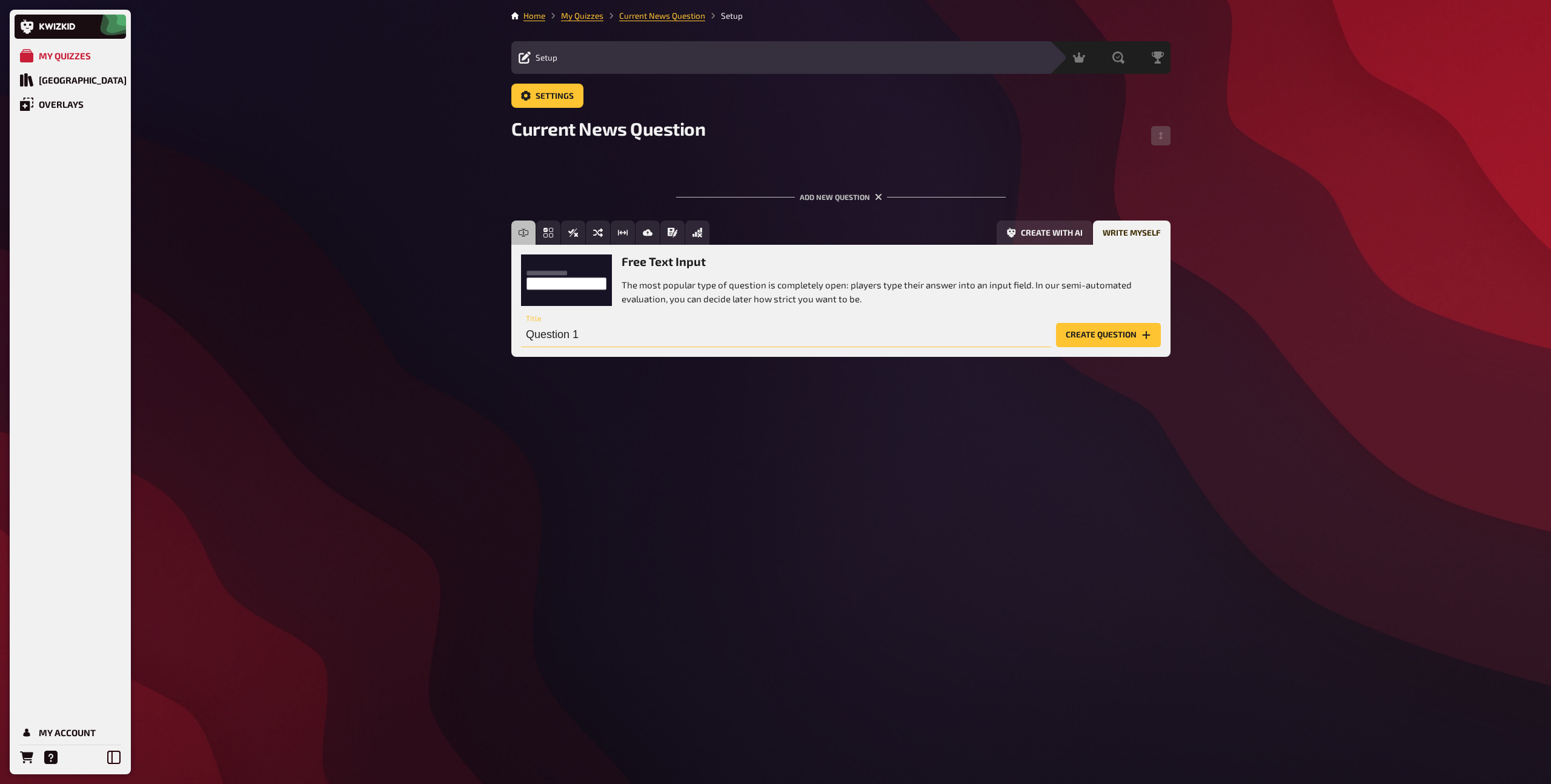
click at [693, 326] on input "Question 1" at bounding box center [786, 335] width 530 height 24
type input "Newsflash ([DATE])"
click at [1114, 335] on button "Create question" at bounding box center [1108, 335] width 105 height 24
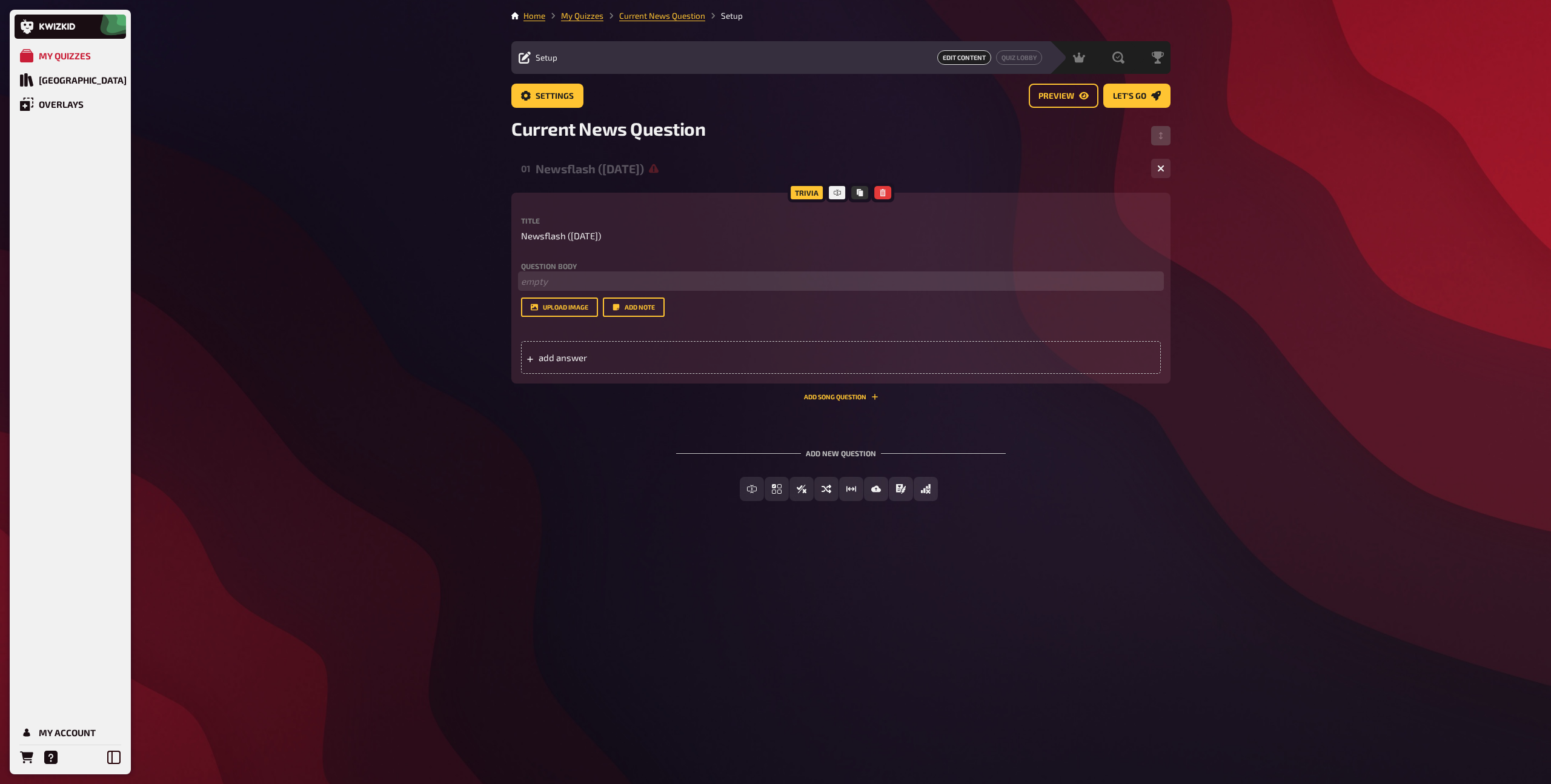
click at [616, 283] on p "﻿ empty" at bounding box center [841, 281] width 640 height 14
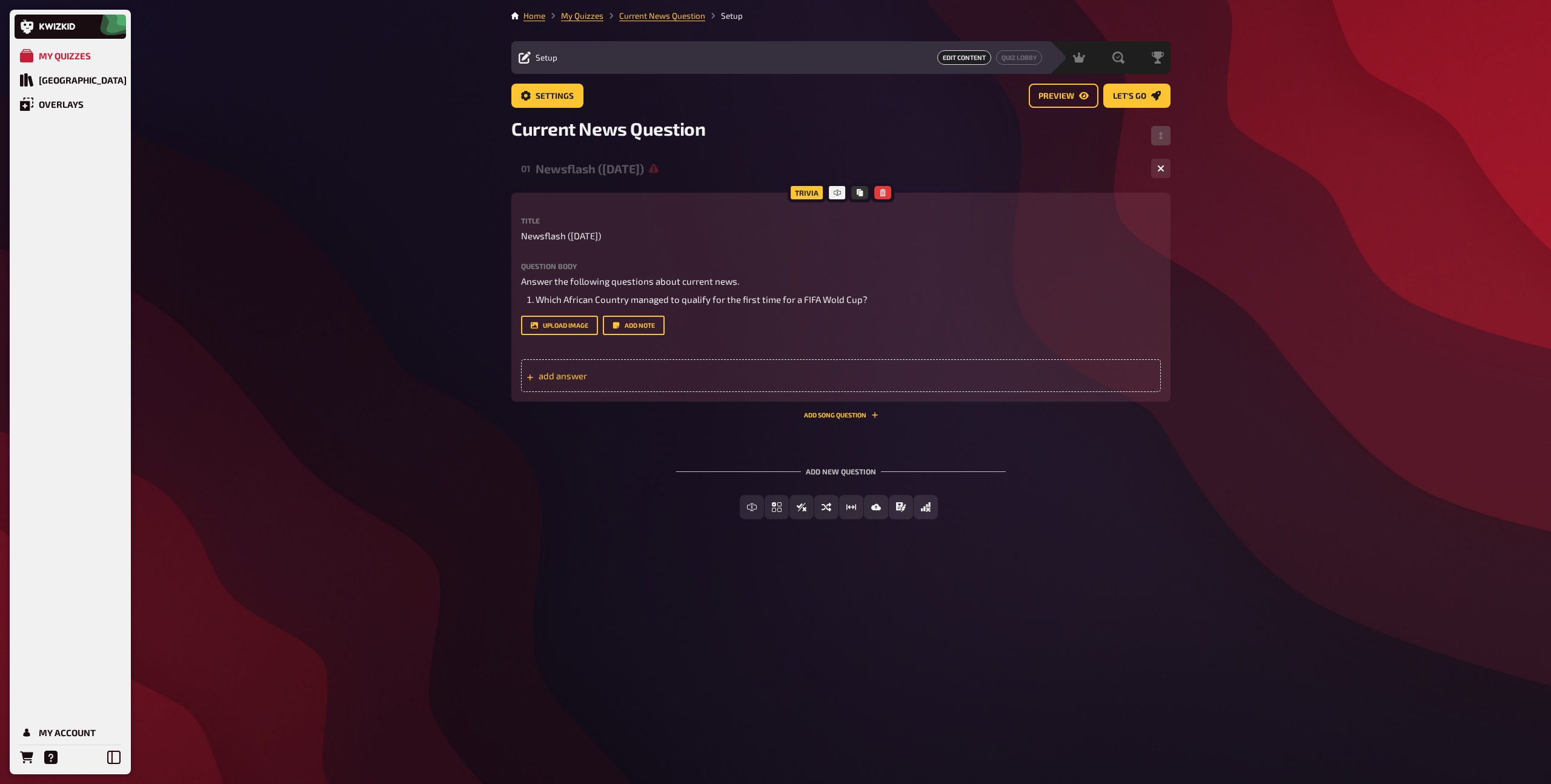
click at [573, 376] on span "add answer" at bounding box center [633, 376] width 188 height 11
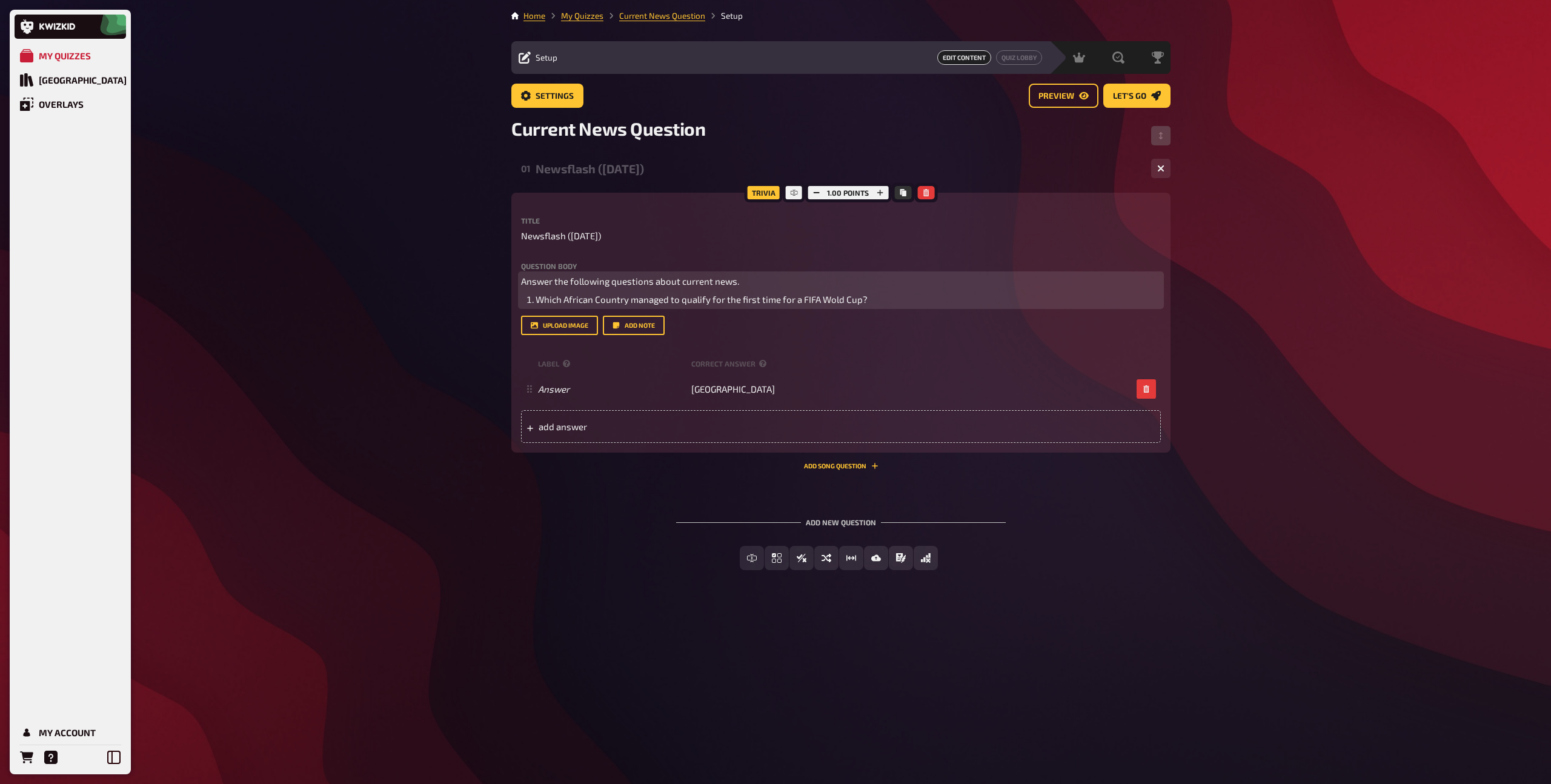
click at [781, 296] on span "Which African Country managed to qualify for the first time for a FIFA Wold Cup?" at bounding box center [702, 299] width 332 height 11
drag, startPoint x: 874, startPoint y: 299, endPoint x: 540, endPoint y: 293, distance: 334.1
click at [540, 293] on li "Which African Country managed to qualify for the first time for a FIFA Wold Cup?" at bounding box center [849, 299] width 625 height 14
click at [544, 300] on span "WWhich African nation has sensationally qualified for the FIFA World Cup for th…" at bounding box center [725, 299] width 378 height 11
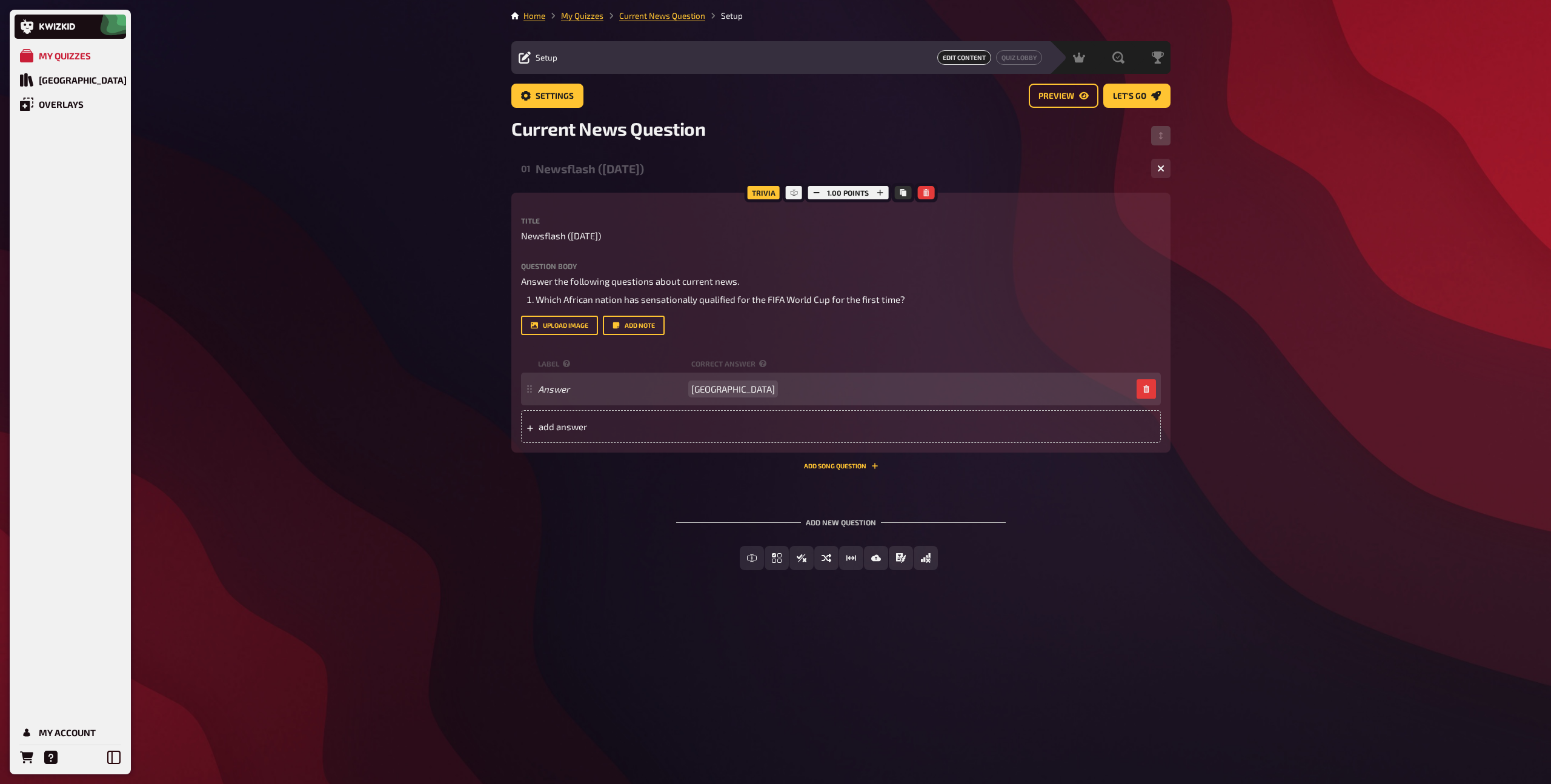
click at [698, 389] on span "[GEOGRAPHIC_DATA]" at bounding box center [733, 389] width 83 height 11
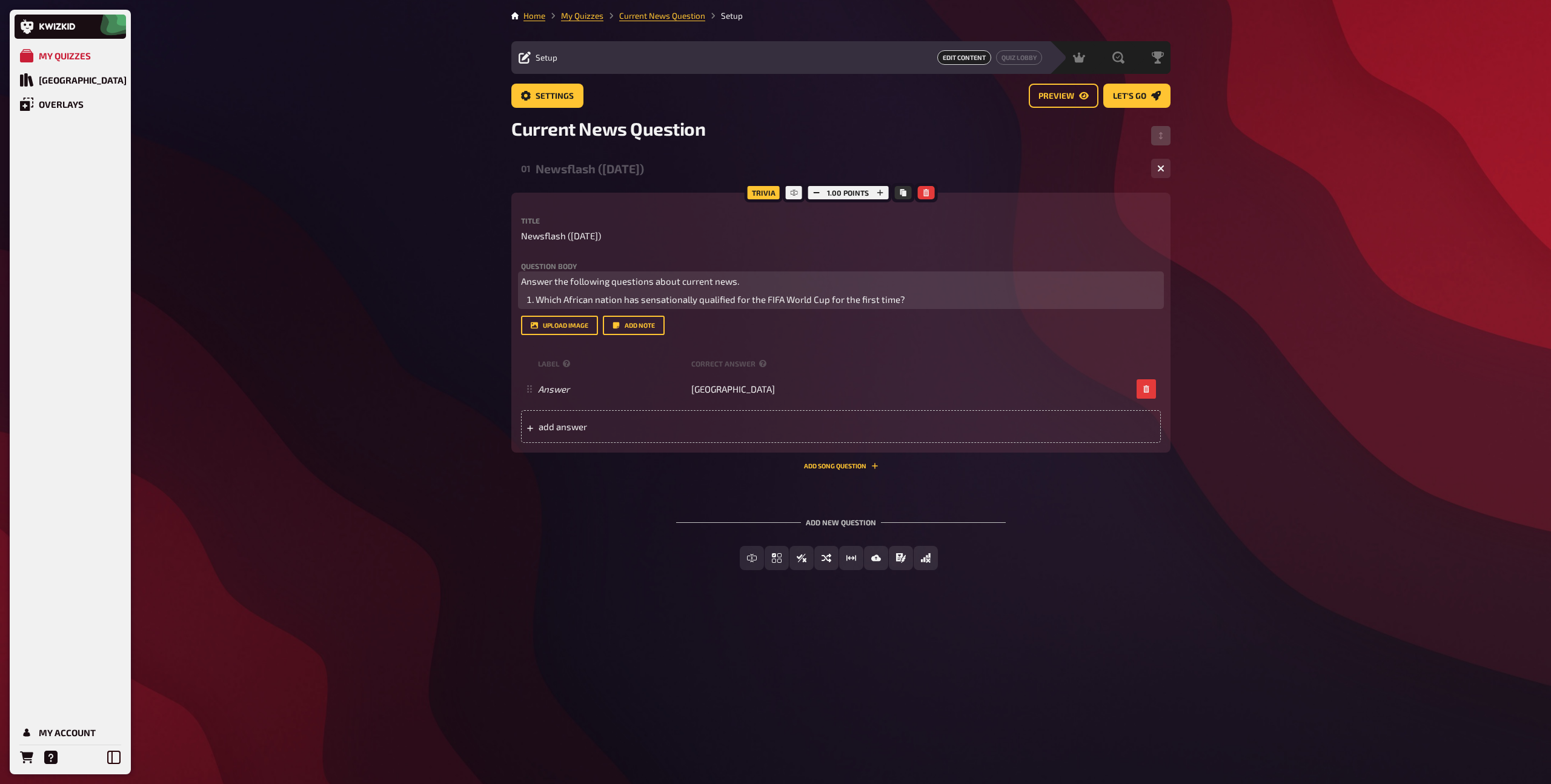
click at [923, 302] on li "Which African nation has sensationally qualified for the FIFA World Cup for the…" at bounding box center [849, 299] width 625 height 14
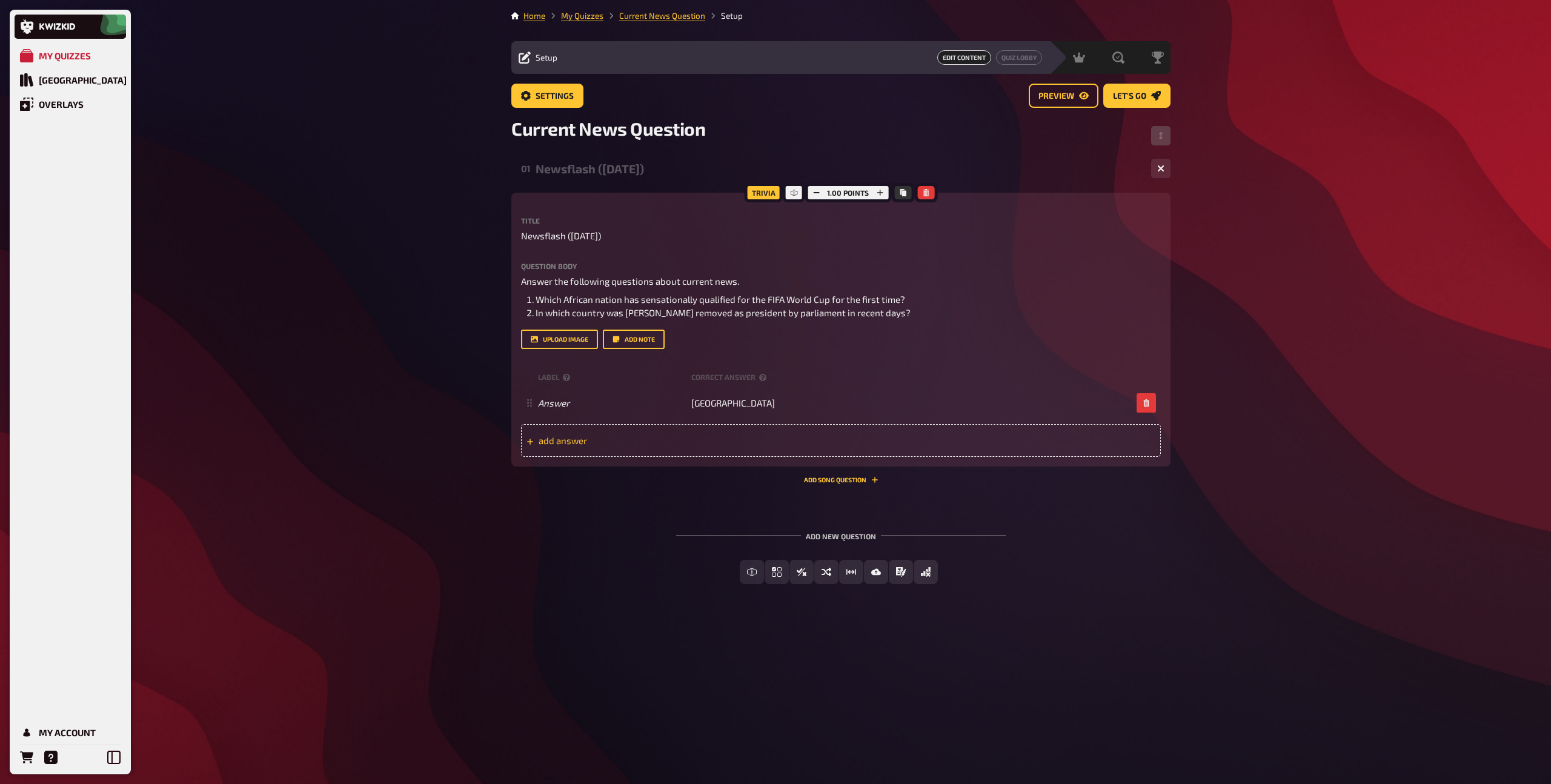
click at [564, 444] on span "add answer" at bounding box center [633, 440] width 188 height 11
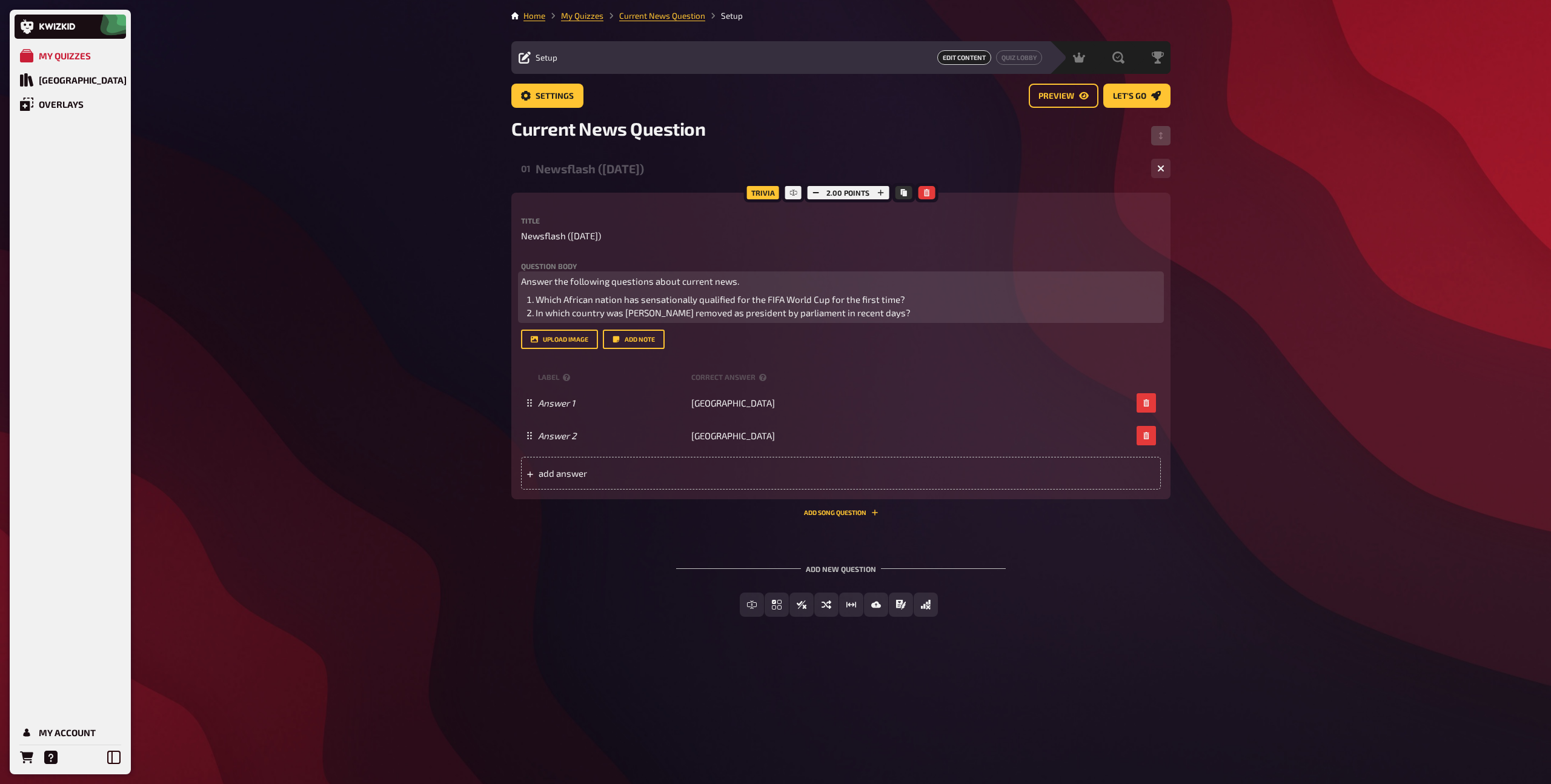
click at [574, 312] on span "In which country was [PERSON_NAME] removed as president by parliament in recent…" at bounding box center [724, 313] width 375 height 11
click at [965, 315] on li "In which South American country was [PERSON_NAME] removed as president by parli…" at bounding box center [849, 313] width 625 height 14
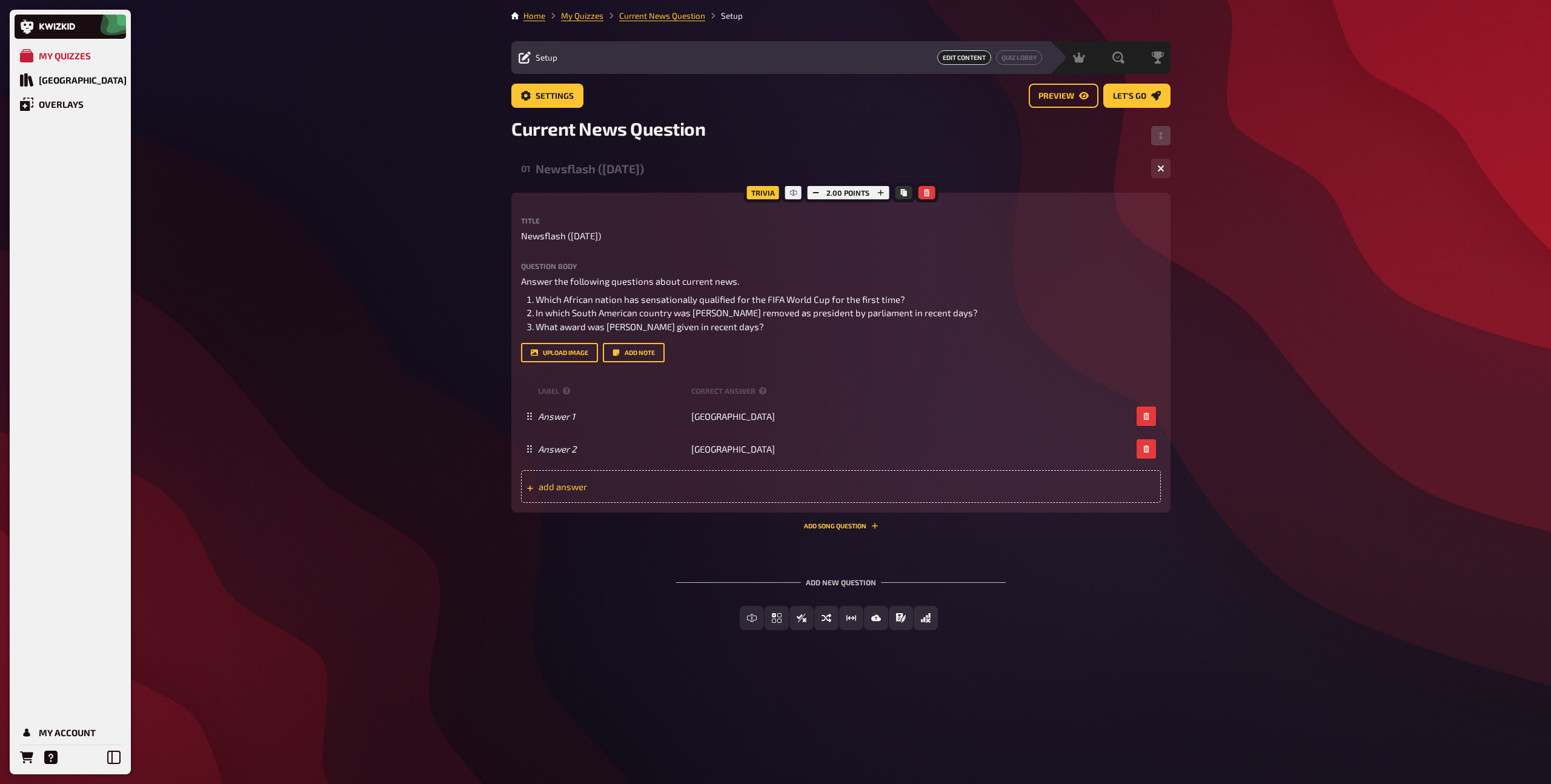
click at [551, 490] on span "add answer" at bounding box center [633, 486] width 188 height 11
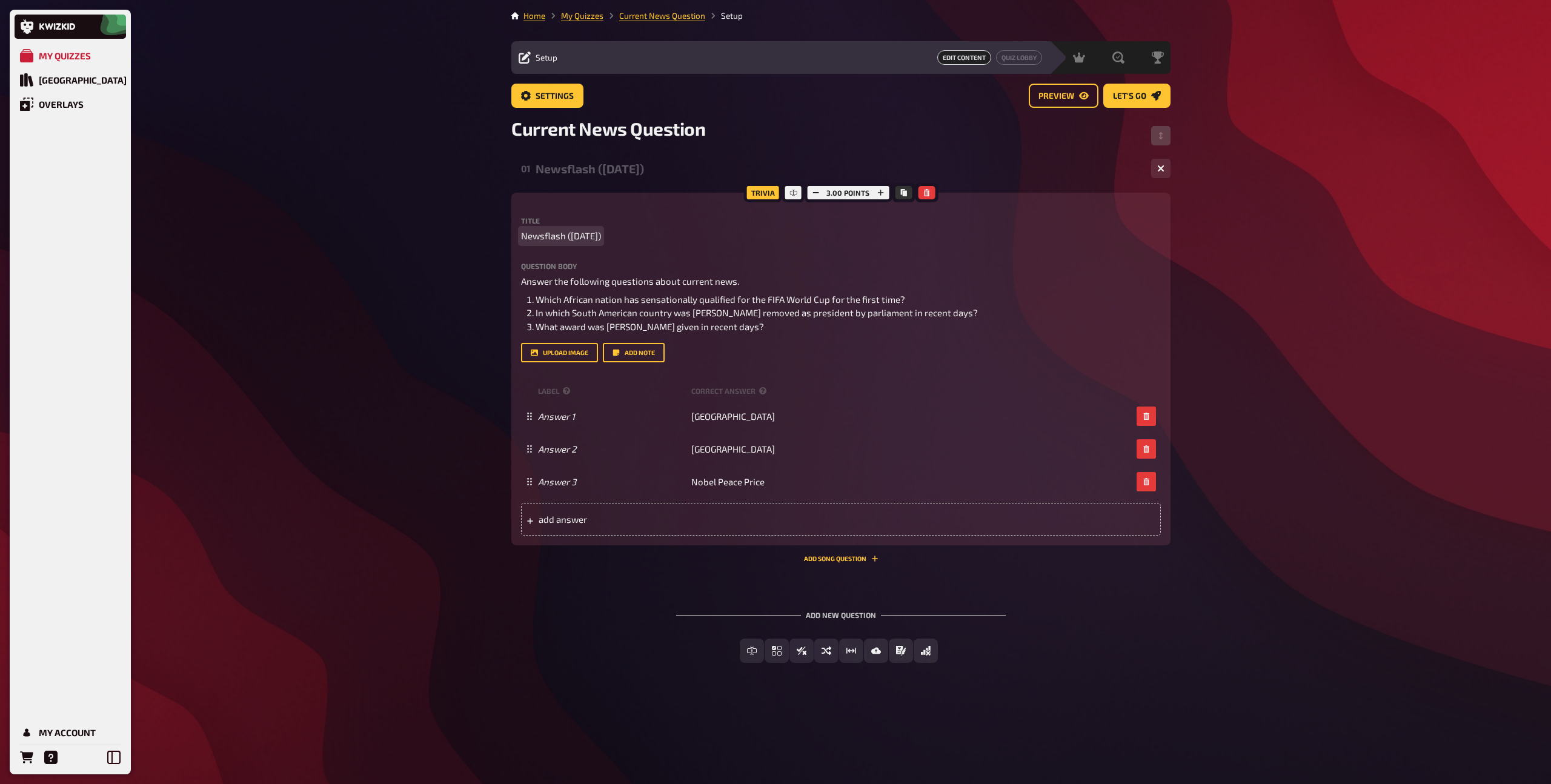
click at [477, 237] on div "My Quizzes Quiz Library Overlays My Account Home My Quizzes Current News Questi…" at bounding box center [776, 392] width 1551 height 784
click at [570, 167] on div "Newsflash ([DATE])" at bounding box center [838, 168] width 606 height 14
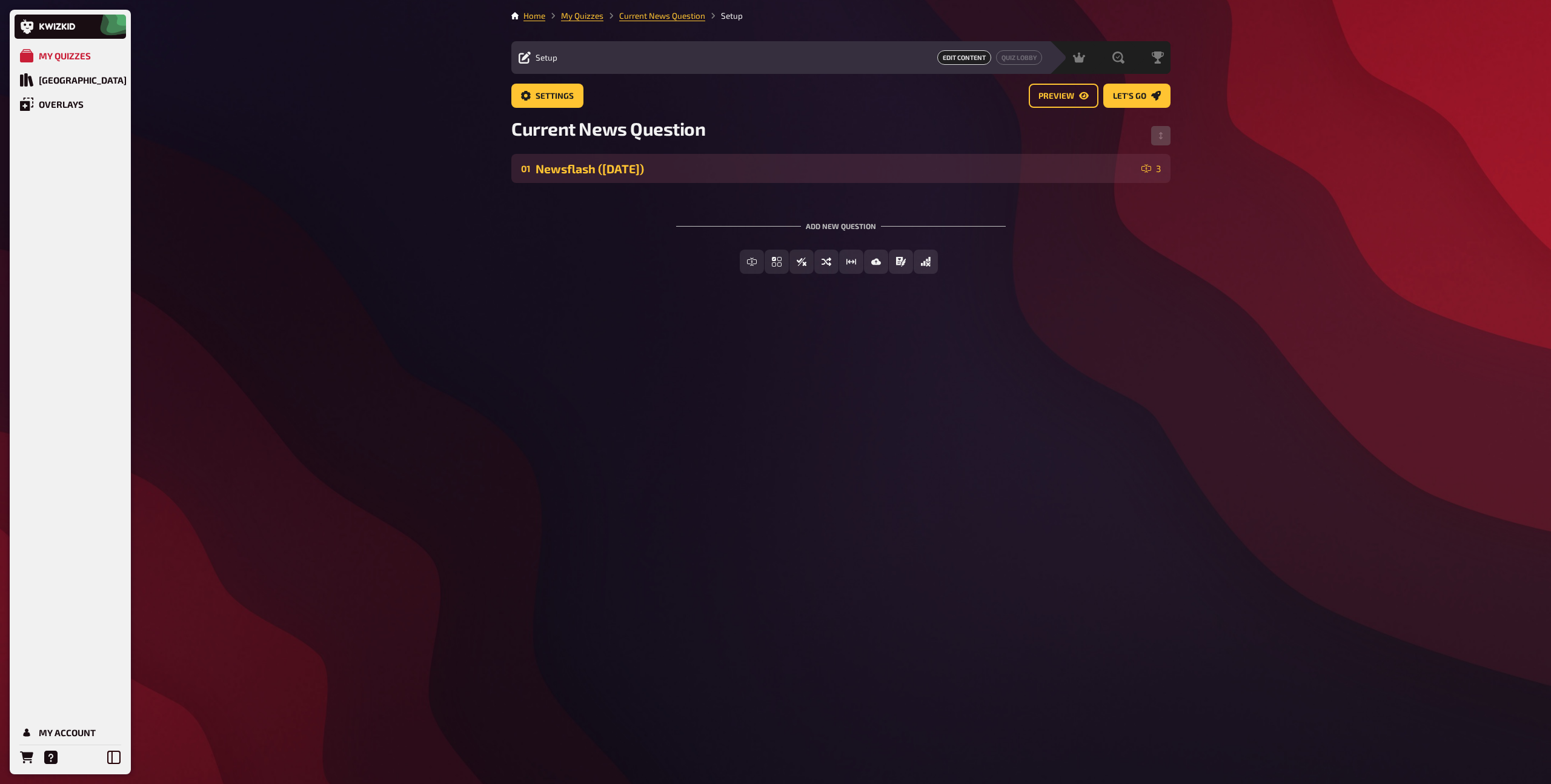
click at [580, 176] on div "01 Newsflash ([DATE]) 3" at bounding box center [841, 168] width 659 height 29
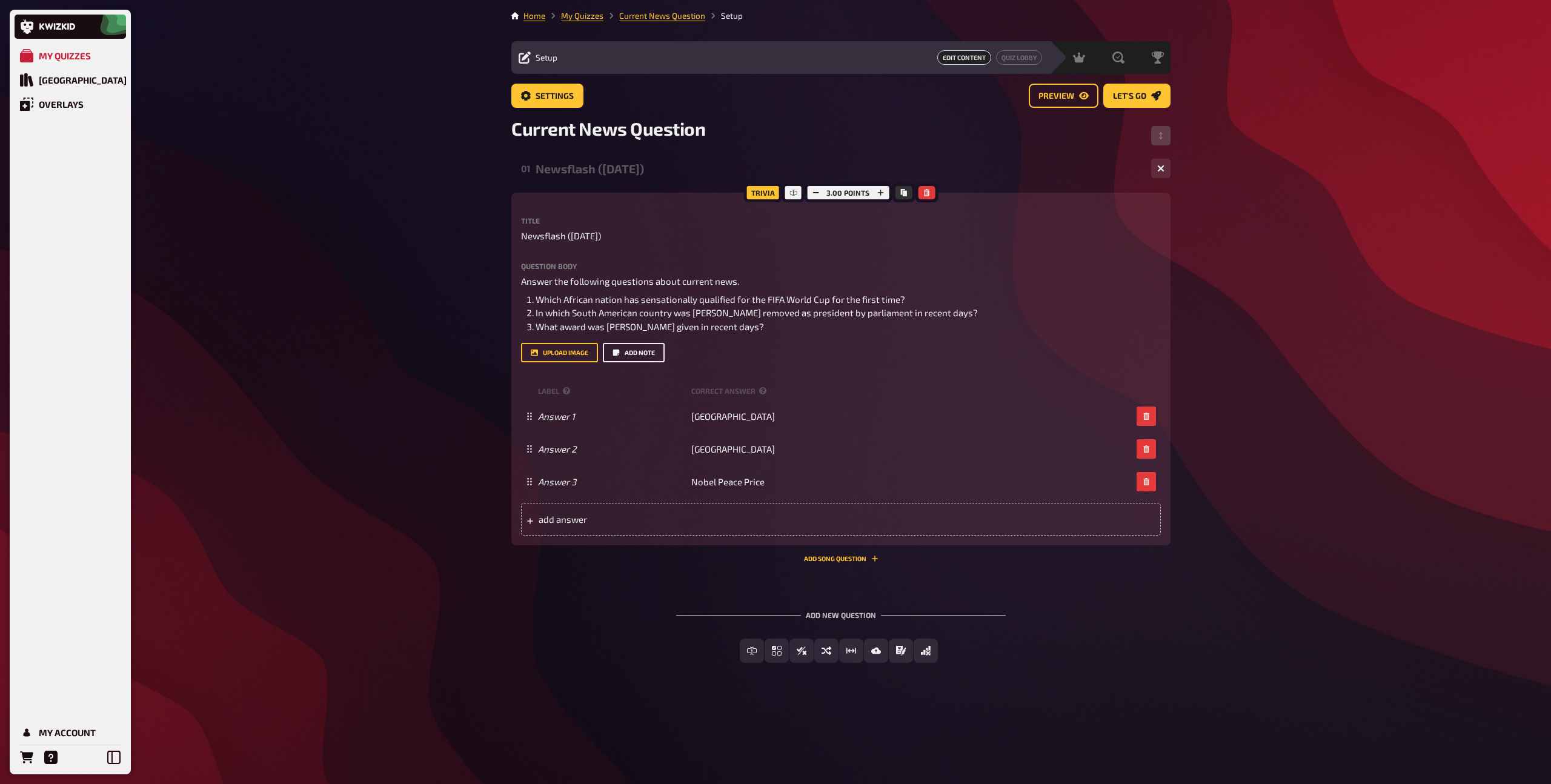
click at [630, 356] on button "Add note" at bounding box center [633, 352] width 62 height 19
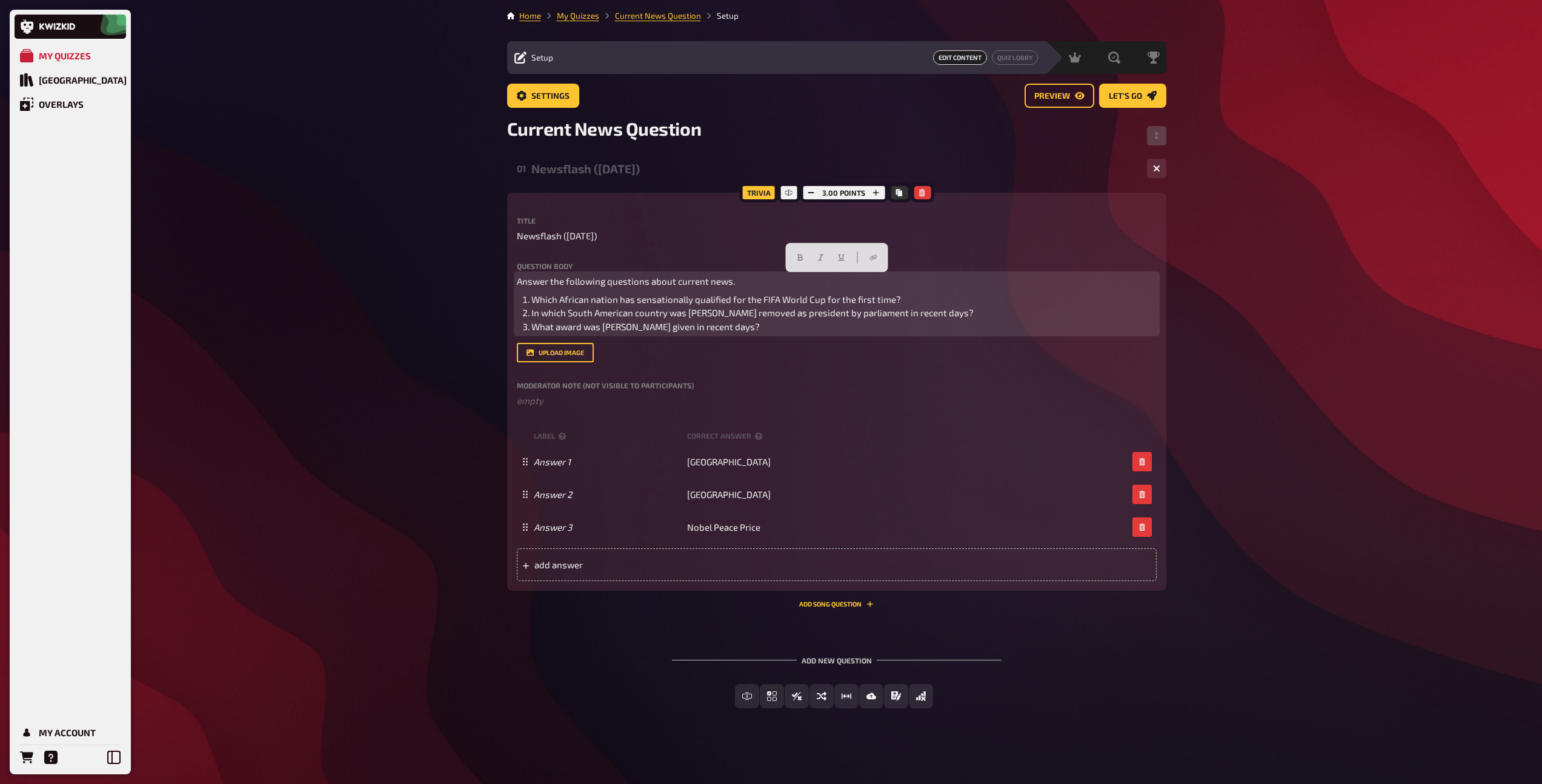
drag, startPoint x: 795, startPoint y: 326, endPoint x: 469, endPoint y: 282, distance: 329.0
click at [469, 282] on div "My Quizzes Quiz Library Overlays My Account Home My Quizzes Current News Questi…" at bounding box center [771, 392] width 1542 height 785
copy div "Answer the following questions about current news. Which African nation has sen…"
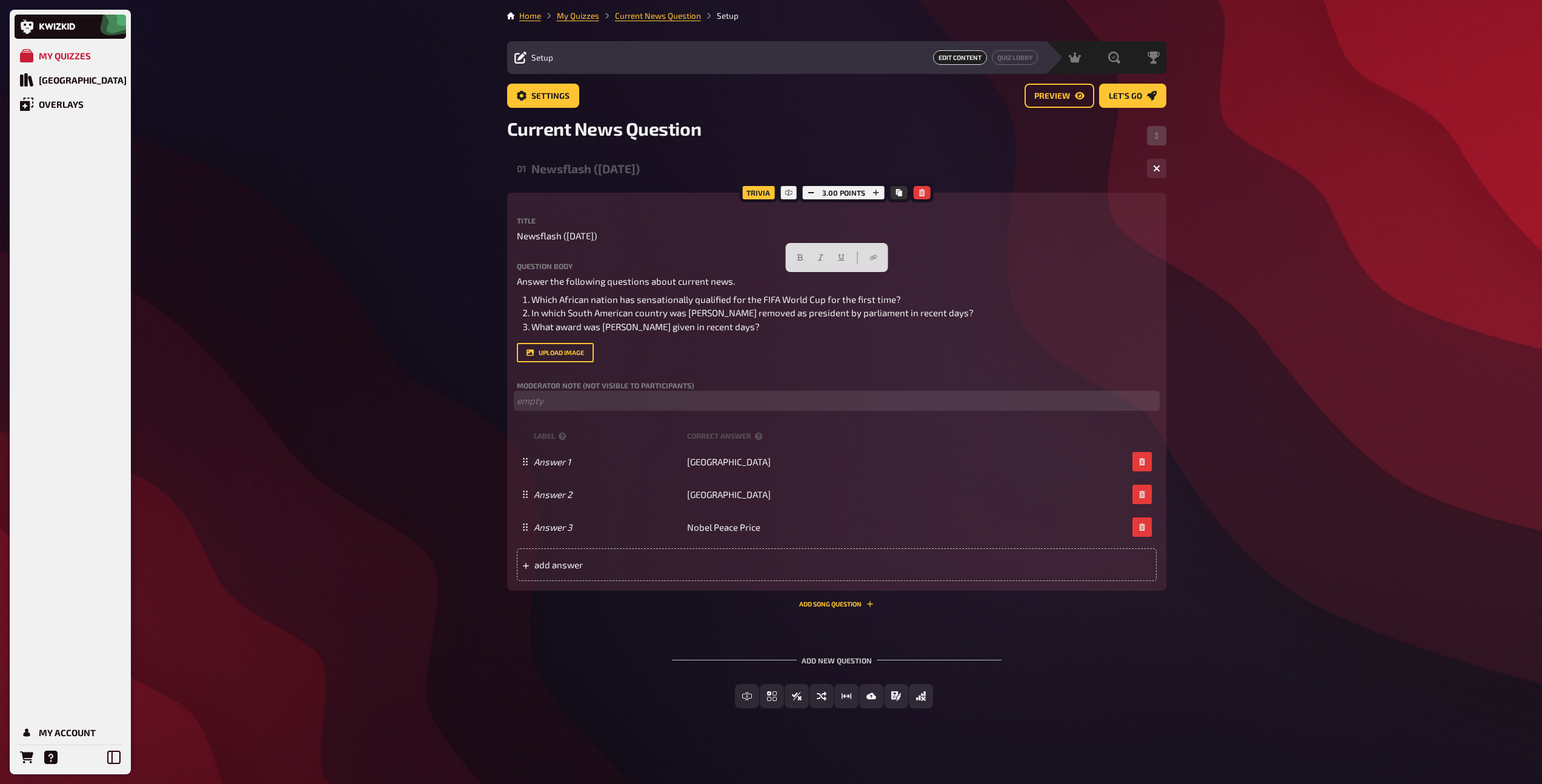
click at [559, 404] on p "﻿ empty" at bounding box center [837, 400] width 640 height 14
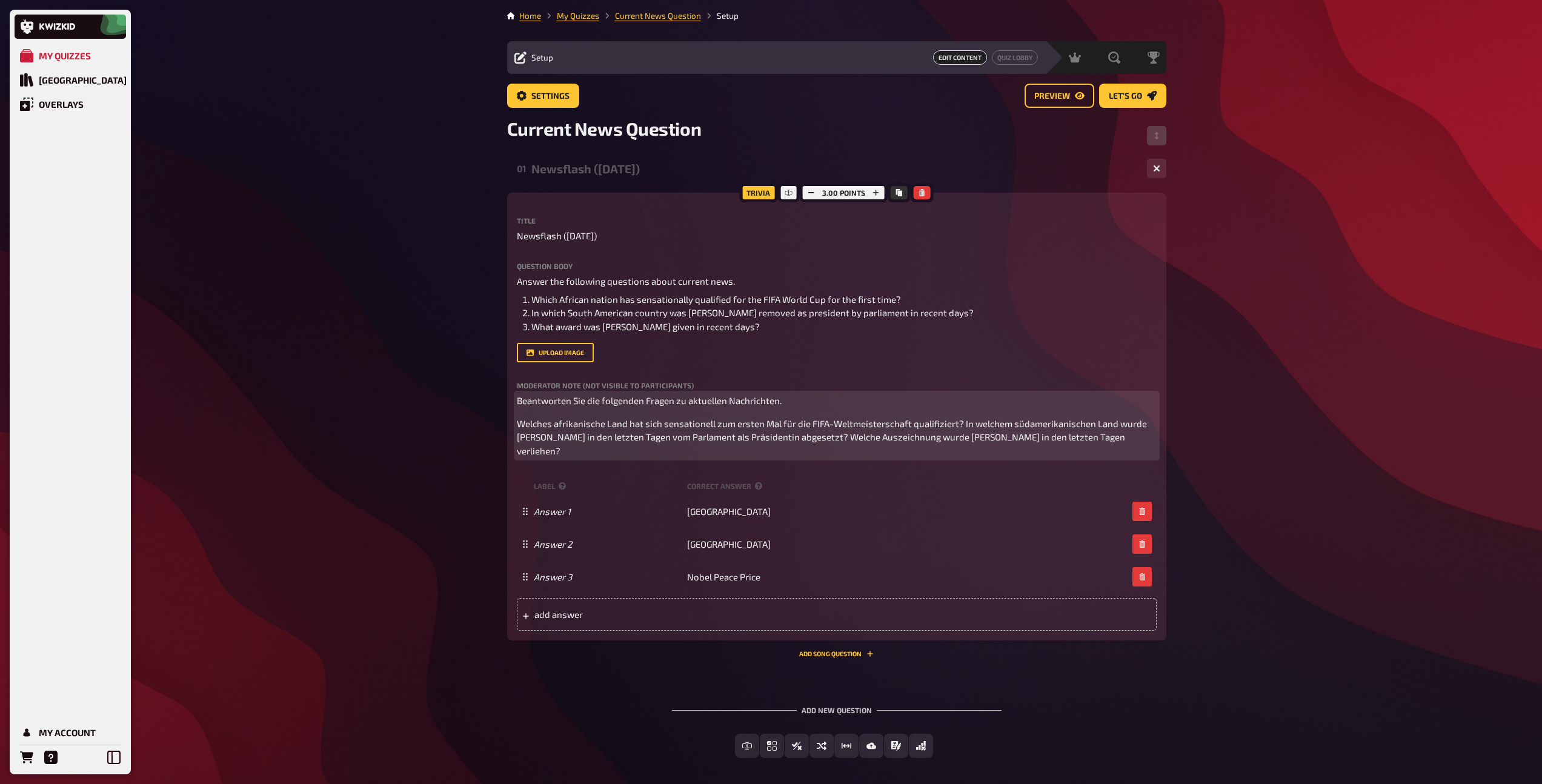
click at [579, 402] on span "Beantworten Sie die folgenden Fragen zu aktuellen Nachrichten." at bounding box center [649, 400] width 265 height 11
click at [961, 424] on span "Welches afrikanische Land hat sich sensationell zum ersten Mal für die FIFA-Wel…" at bounding box center [833, 437] width 632 height 38
click at [609, 176] on div "01 Newsflash ([DATE]) 3" at bounding box center [837, 168] width 659 height 29
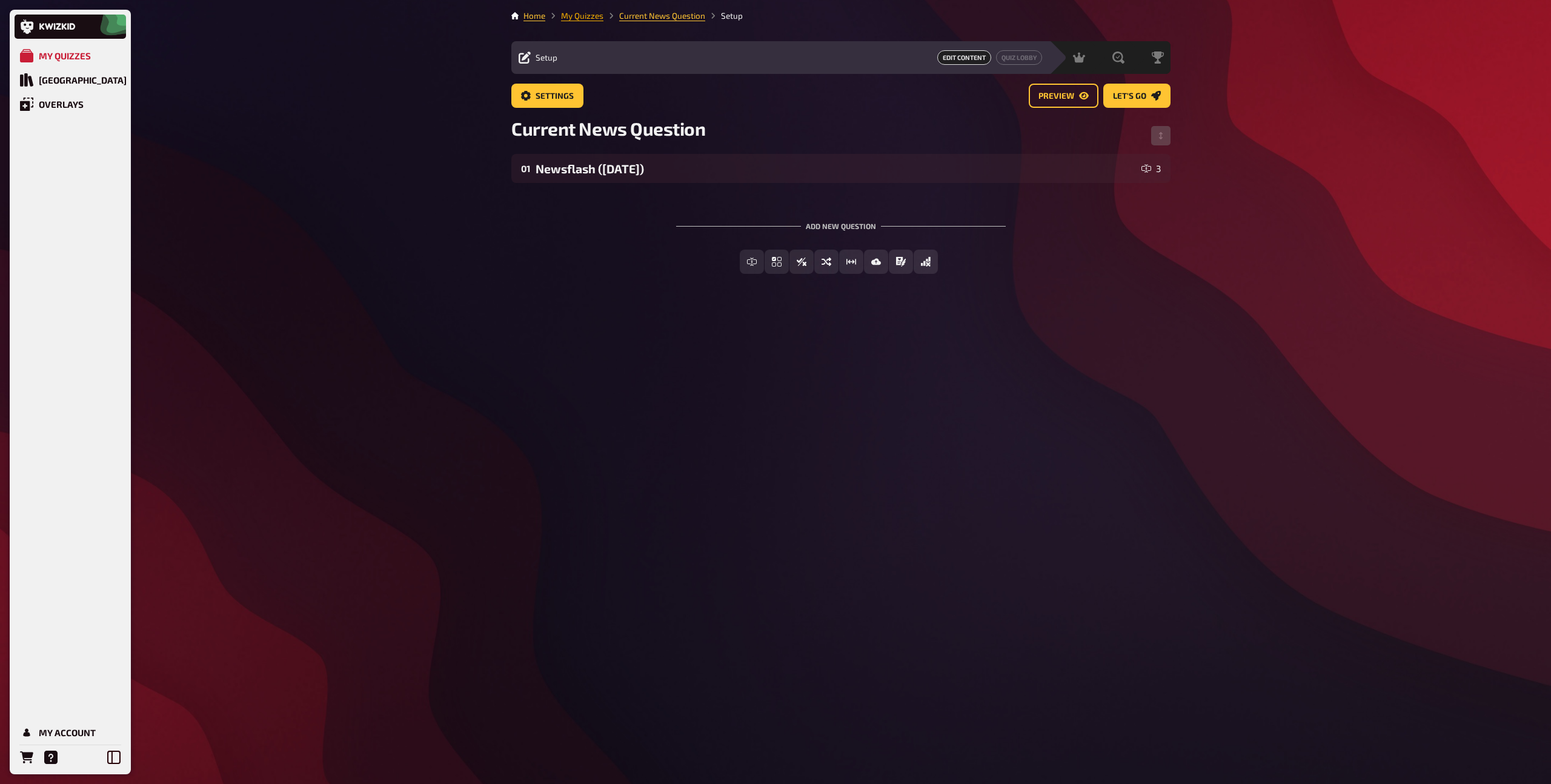
click at [585, 17] on link "My Quizzes" at bounding box center [582, 15] width 42 height 10
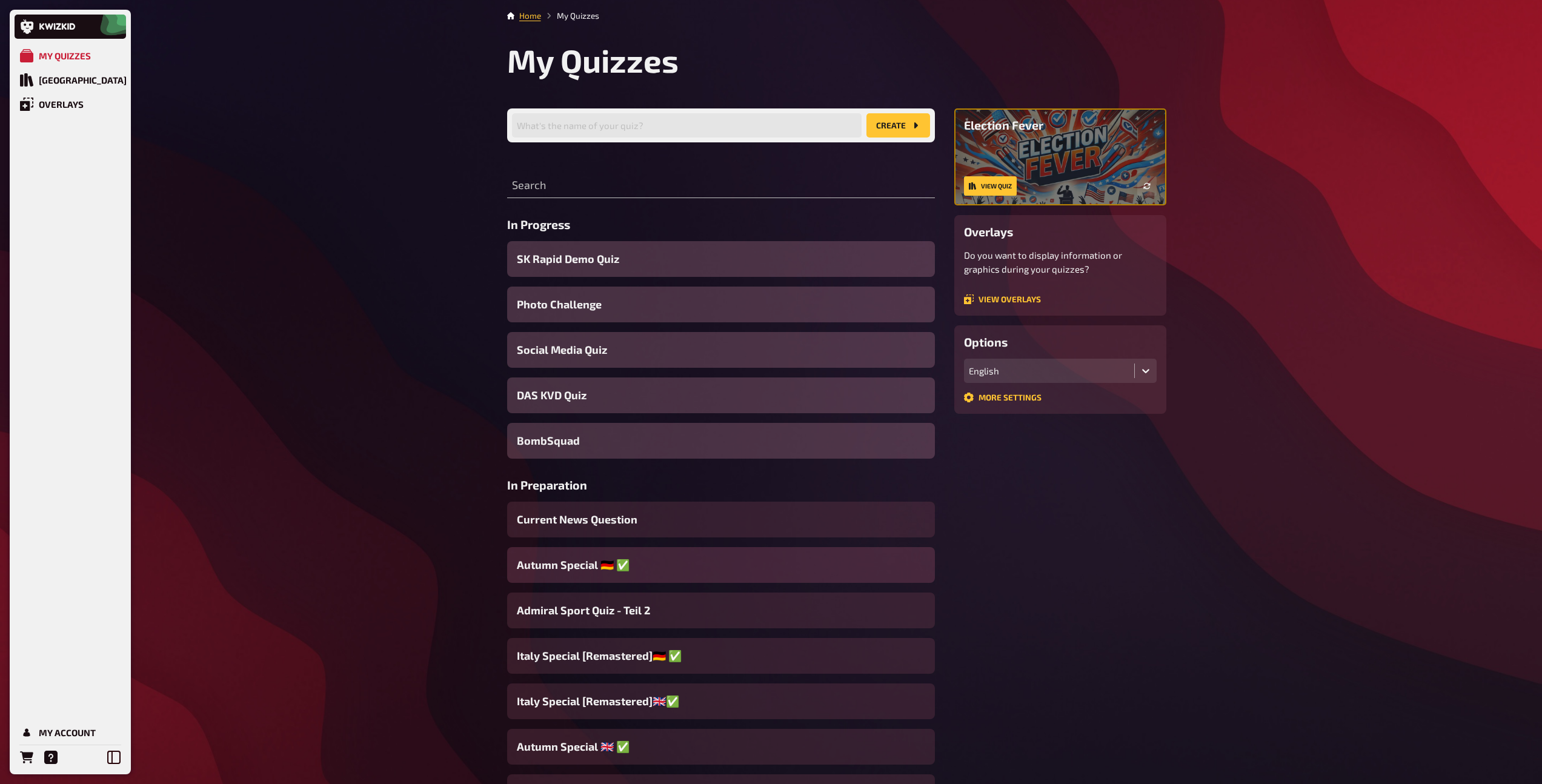
click at [582, 563] on span "Autumn Special ​🇩🇪 ​✅" at bounding box center [573, 564] width 113 height 16
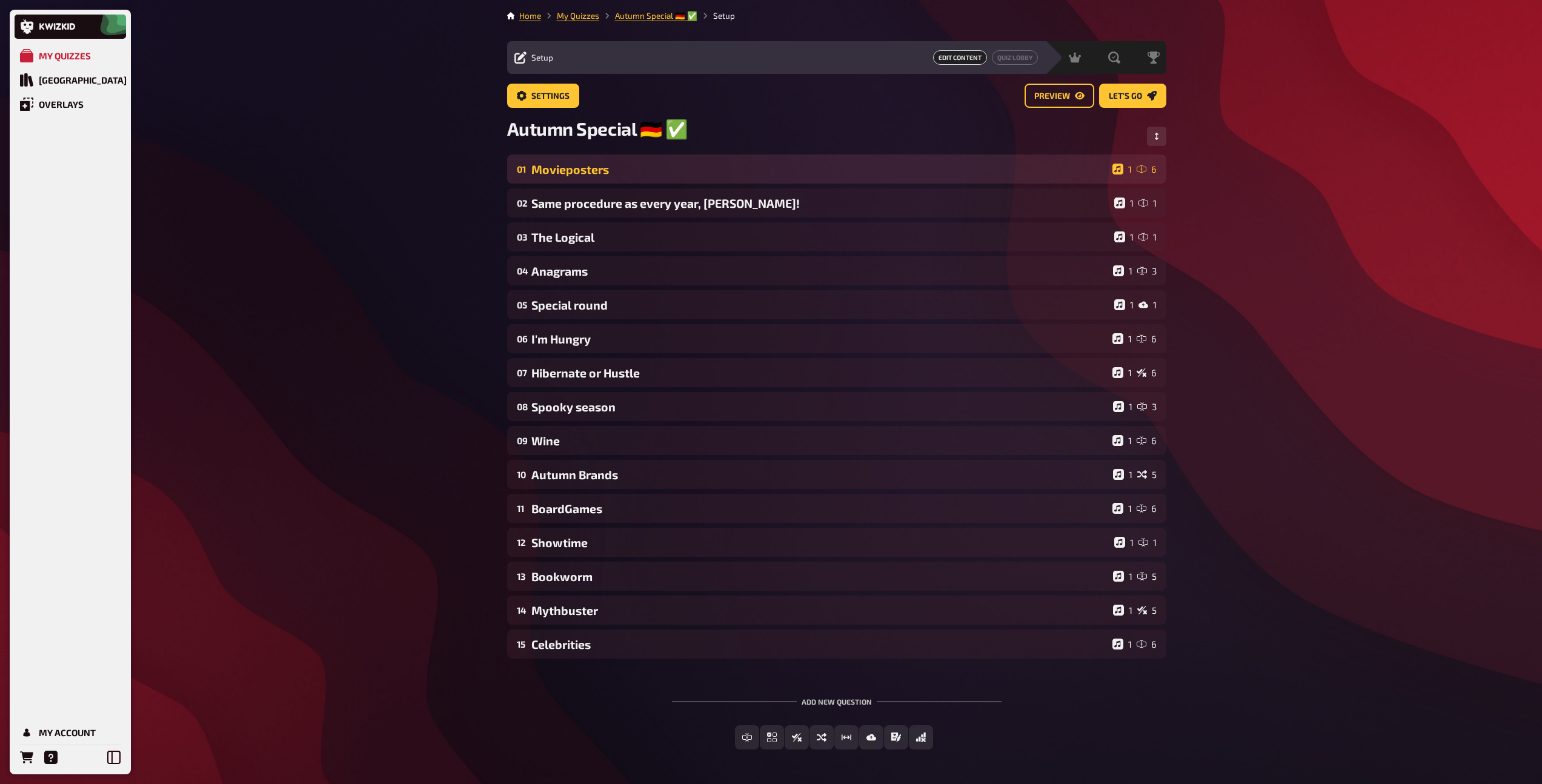
click at [615, 171] on div "Movieposters" at bounding box center [819, 169] width 576 height 14
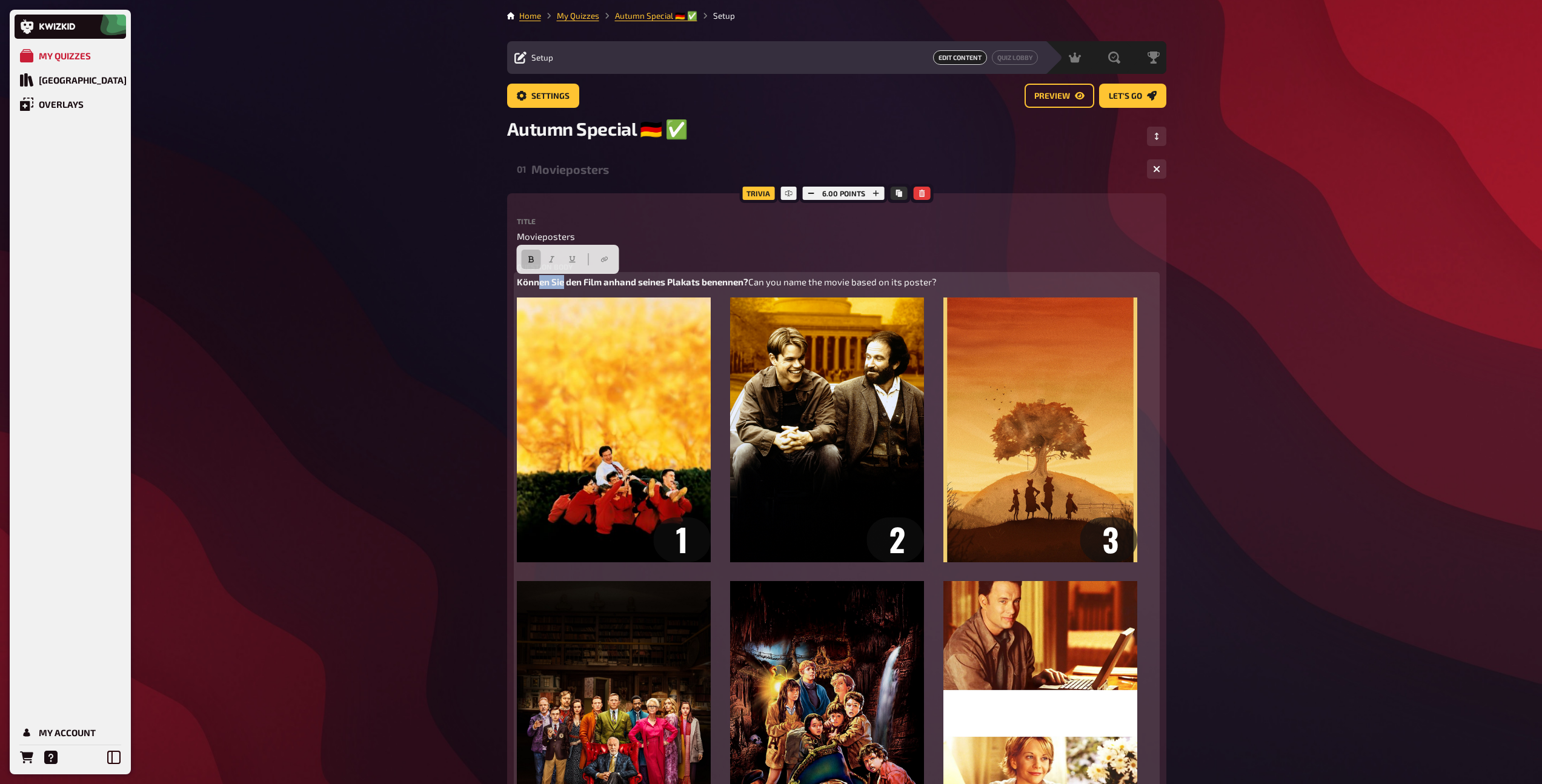
drag, startPoint x: 564, startPoint y: 285, endPoint x: 537, endPoint y: 284, distance: 27.0
click at [537, 284] on span "Können Sie den Film anhand seines Plakats benennen?" at bounding box center [633, 281] width 231 height 11
click at [715, 283] on span "Benennt den Film anhand seines Plakats benennen?" at bounding box center [627, 281] width 220 height 11
click at [672, 280] on span "Benennt den Film anhand seines Plakats." at bounding box center [603, 281] width 174 height 11
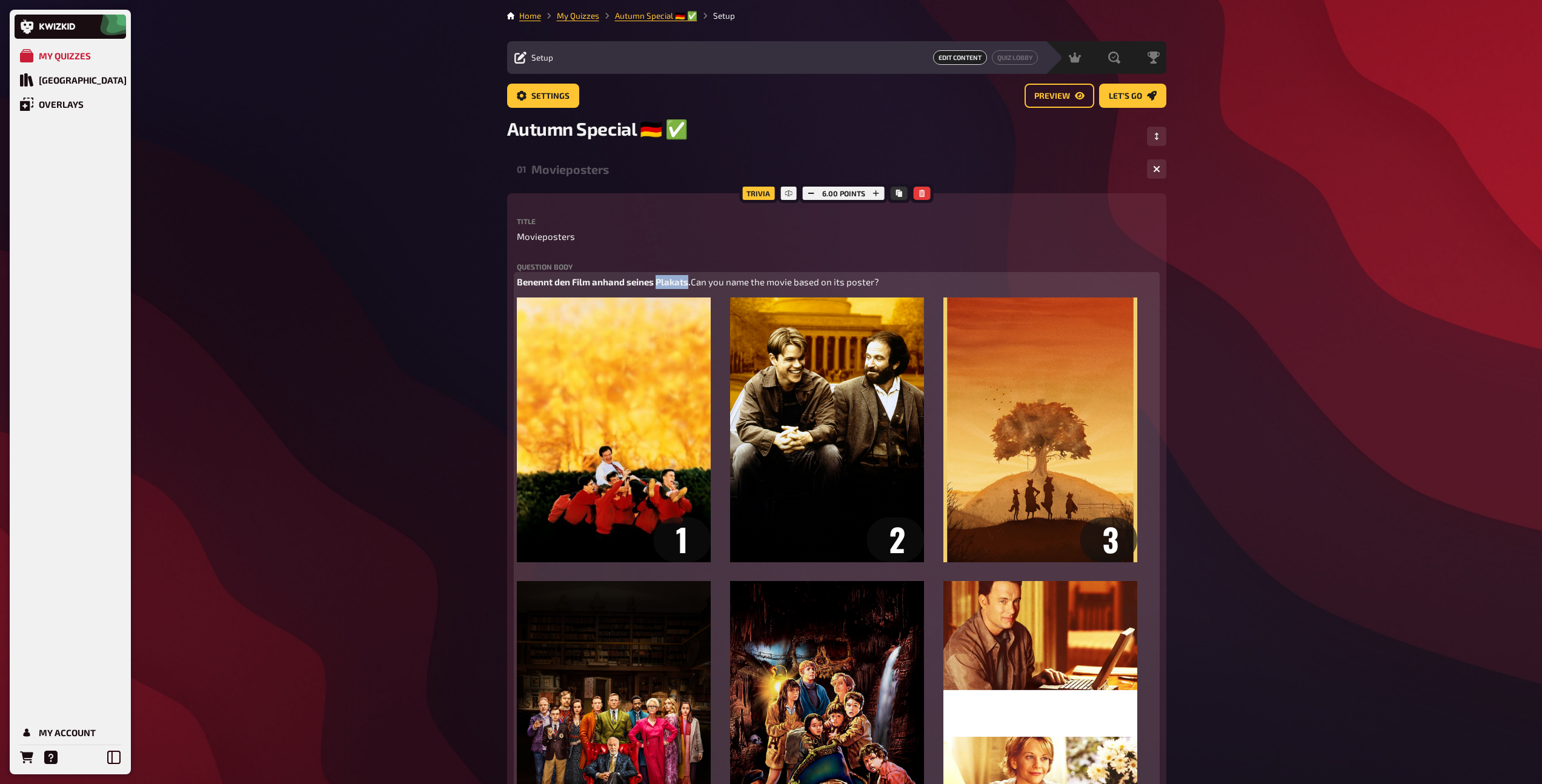
click at [672, 280] on span "Benennt den Film anhand seines Plakats." at bounding box center [603, 281] width 174 height 11
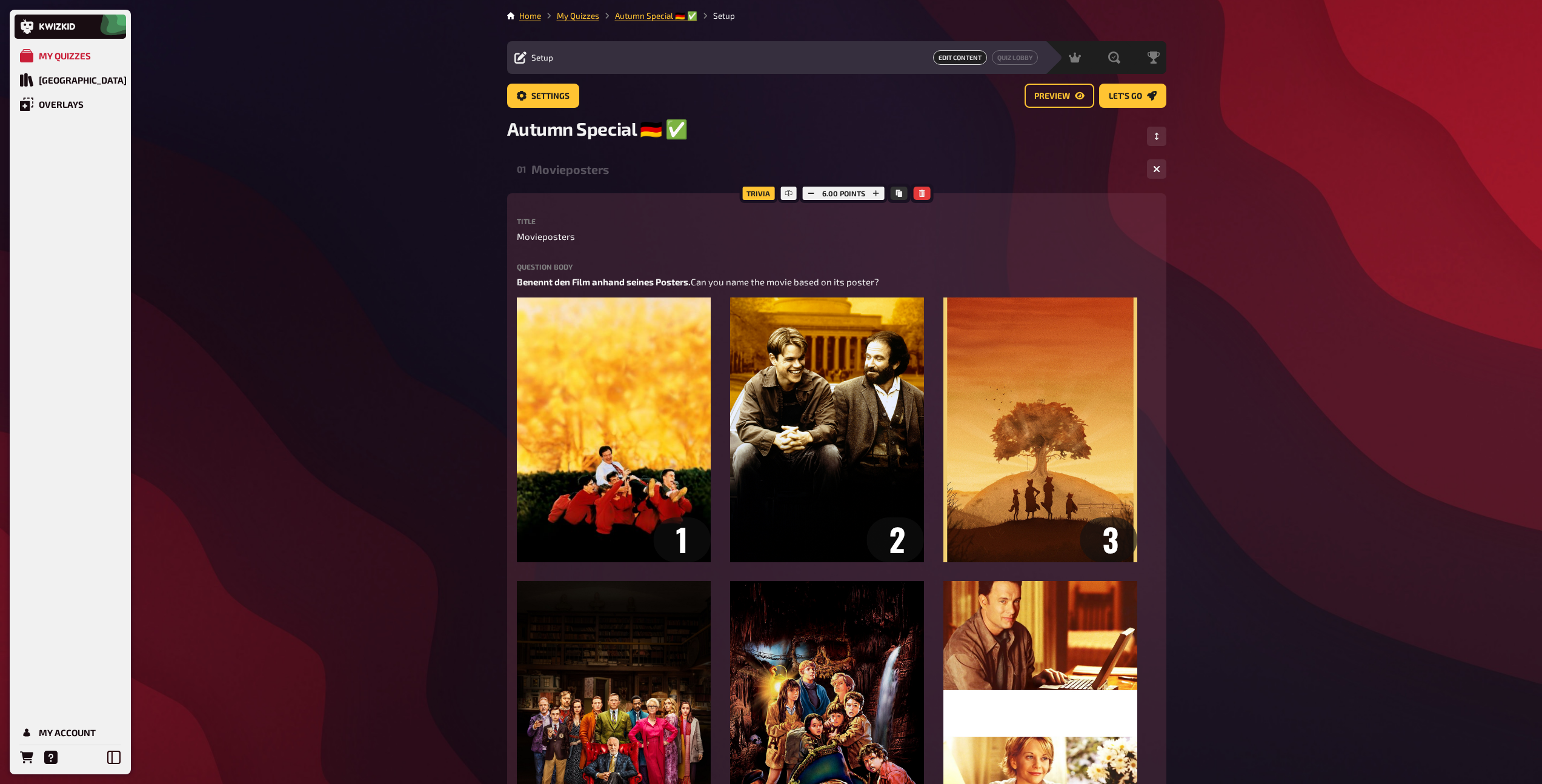
click at [515, 297] on div "Trivia 6.00 points Title Movieposters Question body Benennt den Film anhand sei…" at bounding box center [837, 698] width 659 height 1011
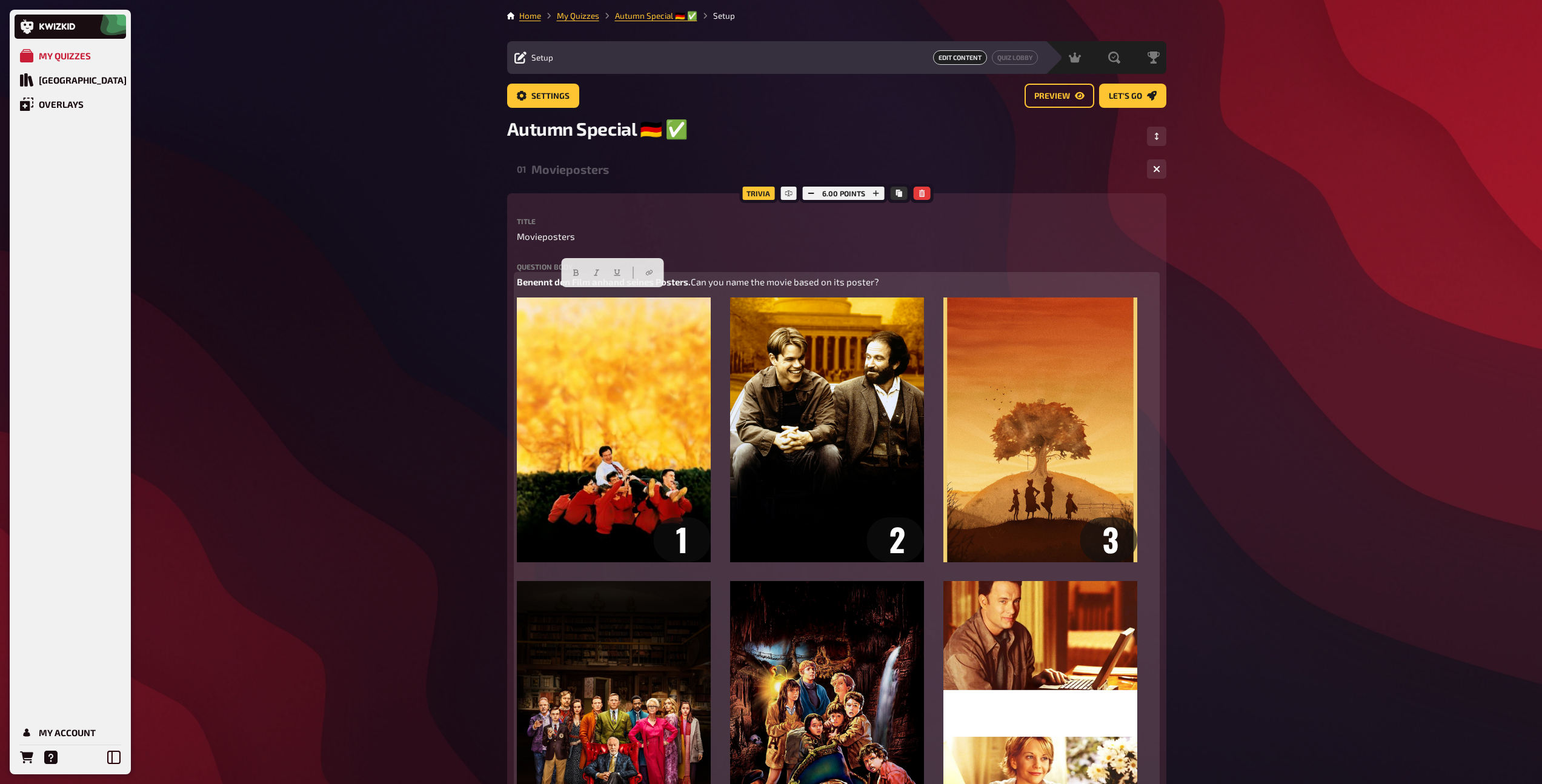
drag, startPoint x: 711, startPoint y: 296, endPoint x: 515, endPoint y: 296, distance: 196.0
click at [517, 289] on p "Benennt den Film anhand seines Posters. Can you name the movie based on its pos…" at bounding box center [837, 282] width 640 height 14
click at [595, 276] on icon "button" at bounding box center [595, 272] width 7 height 7
click at [690, 287] on span "Can you name the movie based on its poster?" at bounding box center [784, 281] width 188 height 11
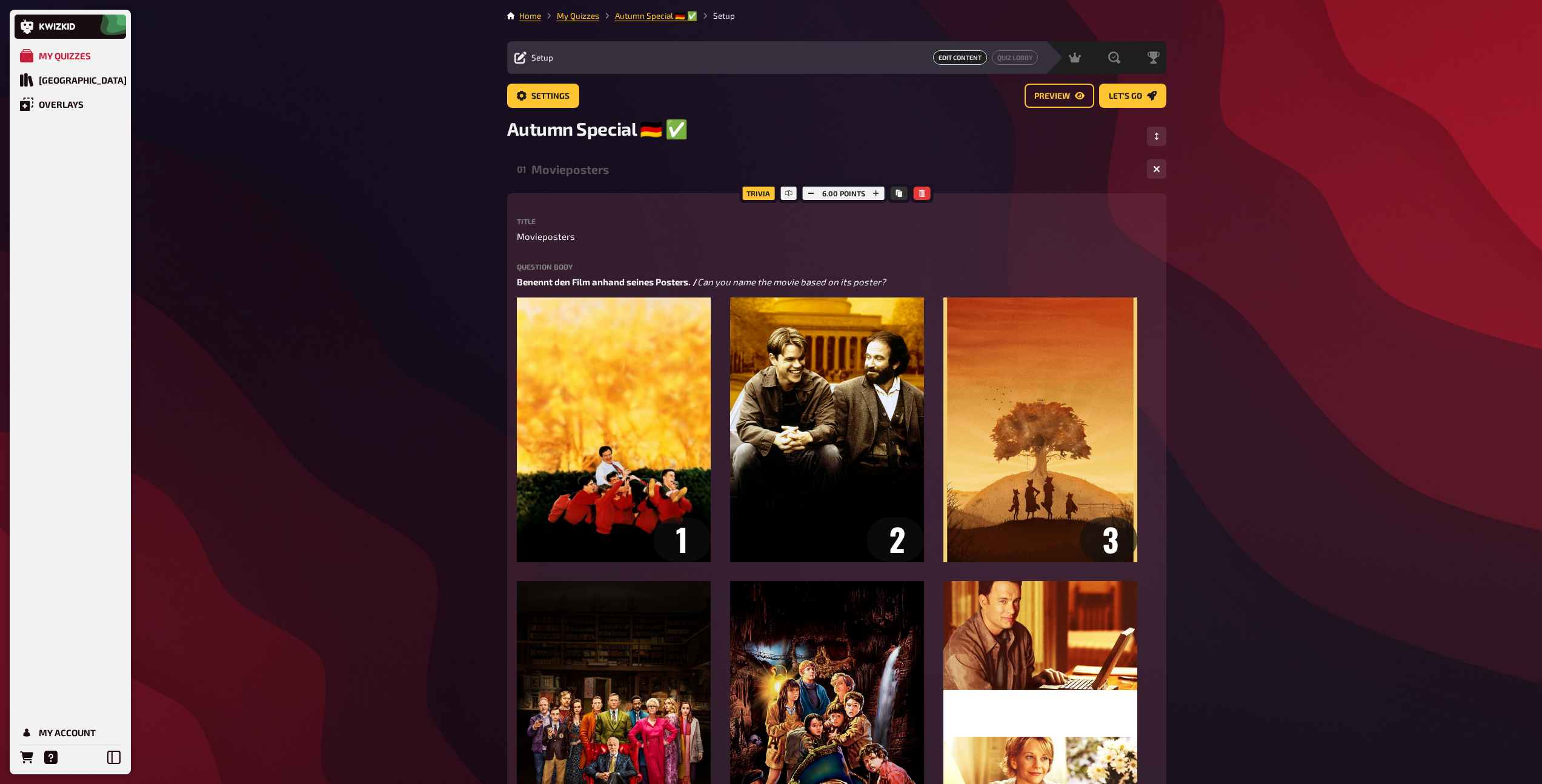
click at [563, 172] on div "Movieposters" at bounding box center [834, 169] width 606 height 14
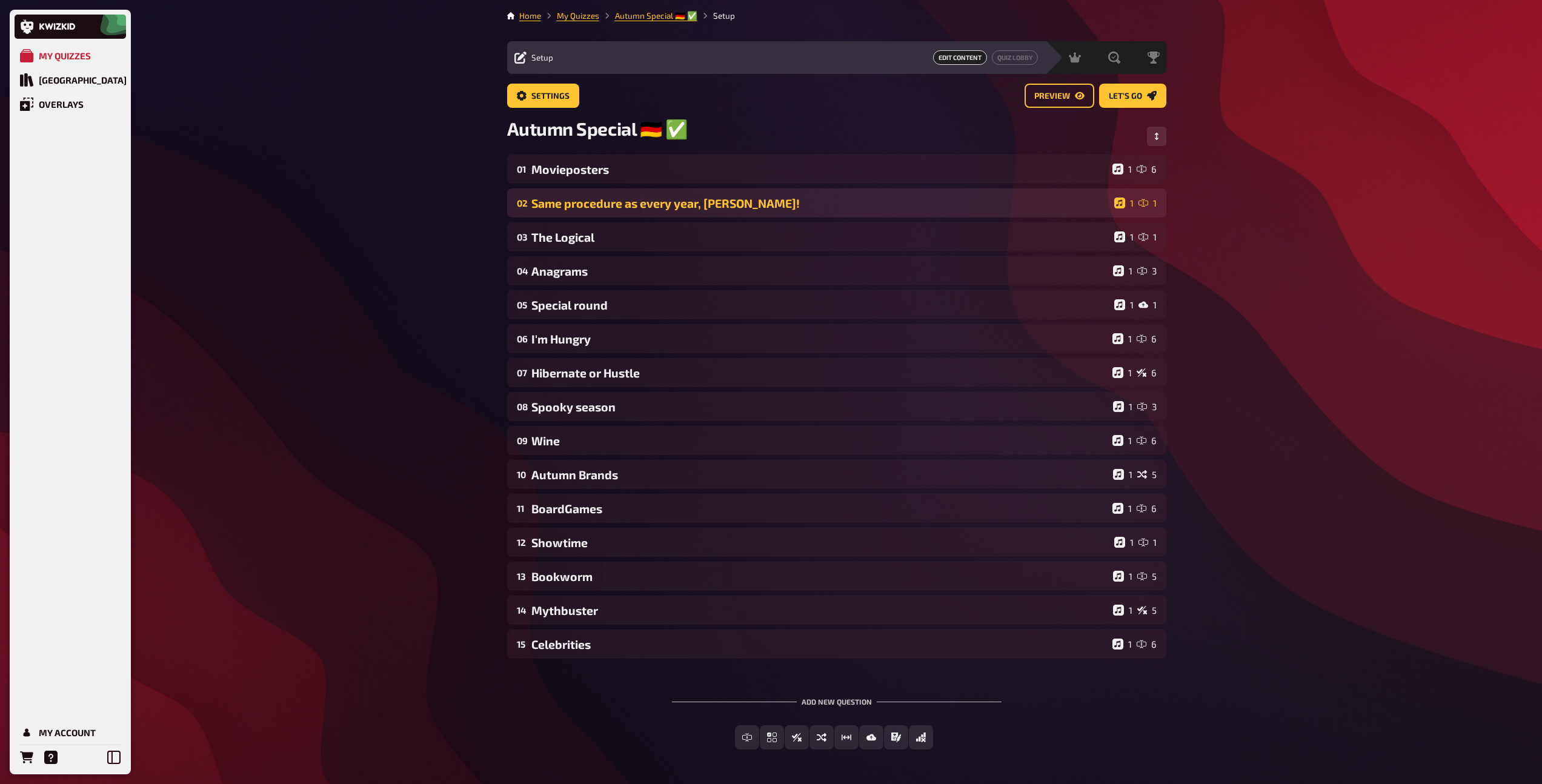
click at [575, 213] on div "02 Same procedure as every year, [PERSON_NAME]! 1 1" at bounding box center [837, 203] width 659 height 29
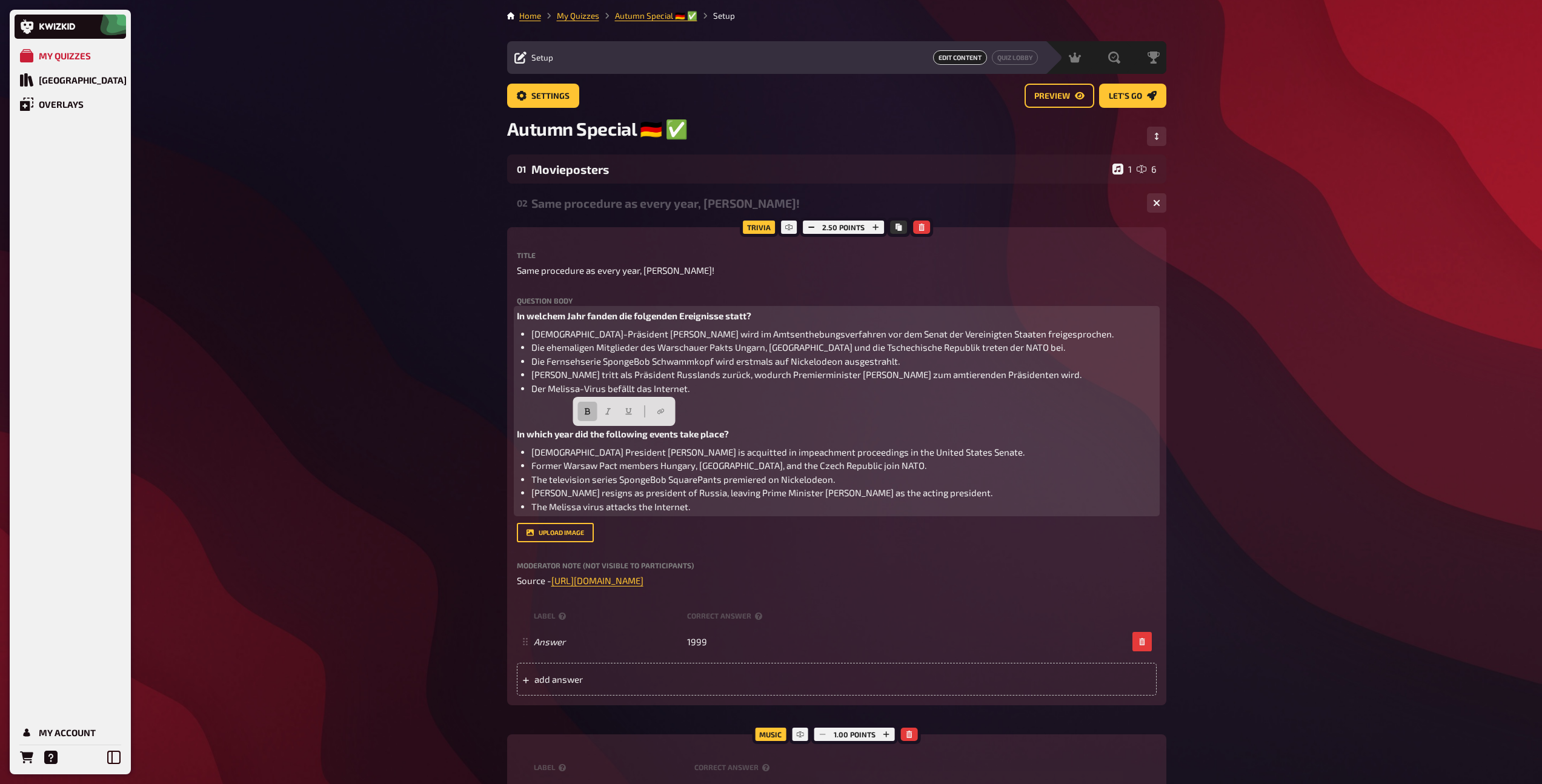
drag, startPoint x: 740, startPoint y: 436, endPoint x: 504, endPoint y: 428, distance: 236.1
click at [504, 428] on div "Home My Quizzes Autumn Special ​🇩🇪 ​✅ Setup Setup Edit Content Quiz Lobby Hosti…" at bounding box center [836, 735] width 679 height 1471
copy span "In which year did the following events take place?"
click at [803, 318] on p "In welchem Jahr fanden die folgenden Ereignisse statt?" at bounding box center [837, 316] width 640 height 14
drag, startPoint x: 982, startPoint y: 316, endPoint x: 761, endPoint y: 319, distance: 221.0
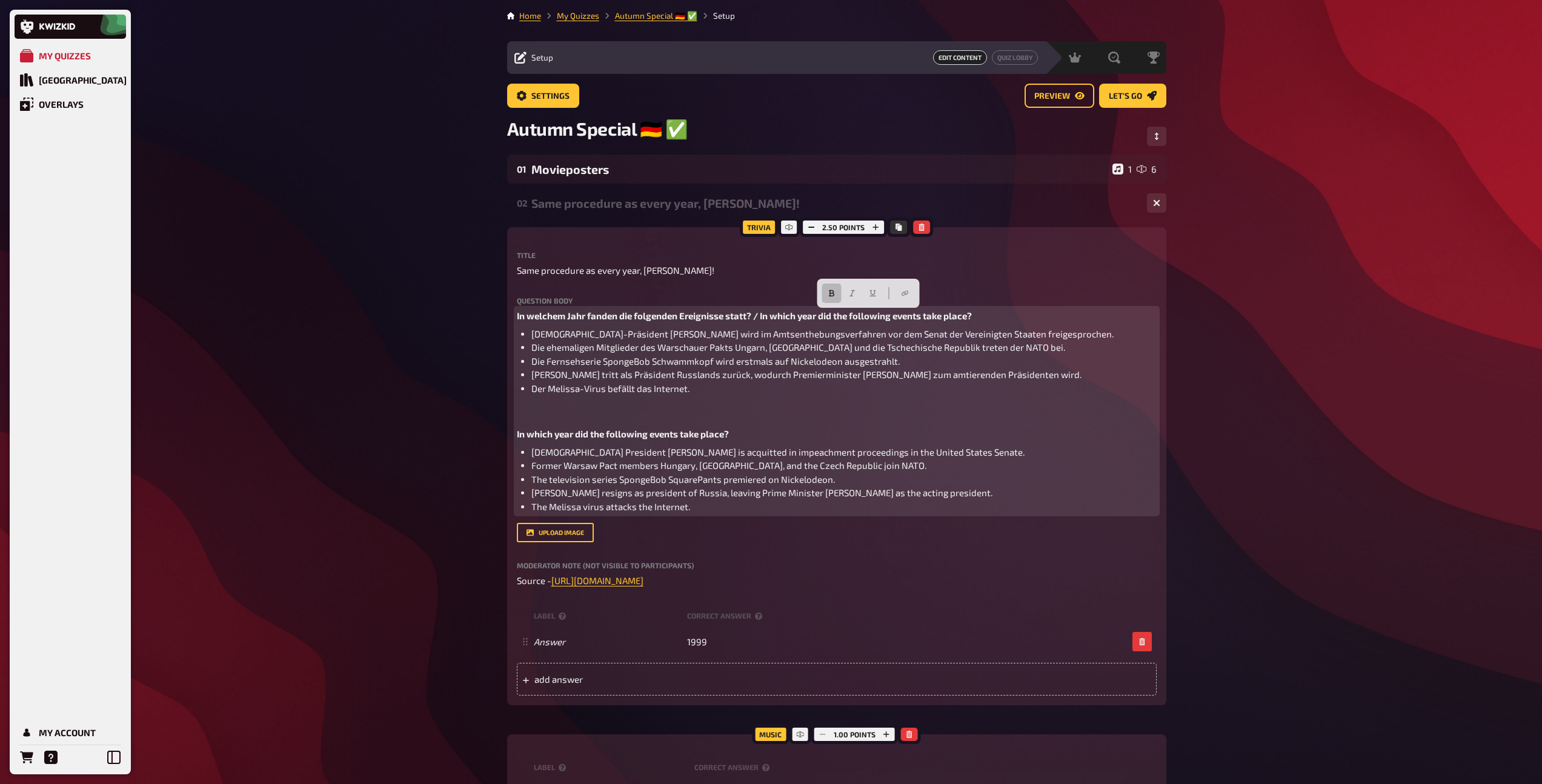
click at [761, 319] on p "In welchem Jahr fanden die folgenden Ereignisse statt? / In which year did the …" at bounding box center [837, 316] width 640 height 14
click at [849, 291] on icon "button" at bounding box center [852, 294] width 7 height 7
click at [682, 431] on span "In which year did the following events take place?" at bounding box center [623, 433] width 212 height 11
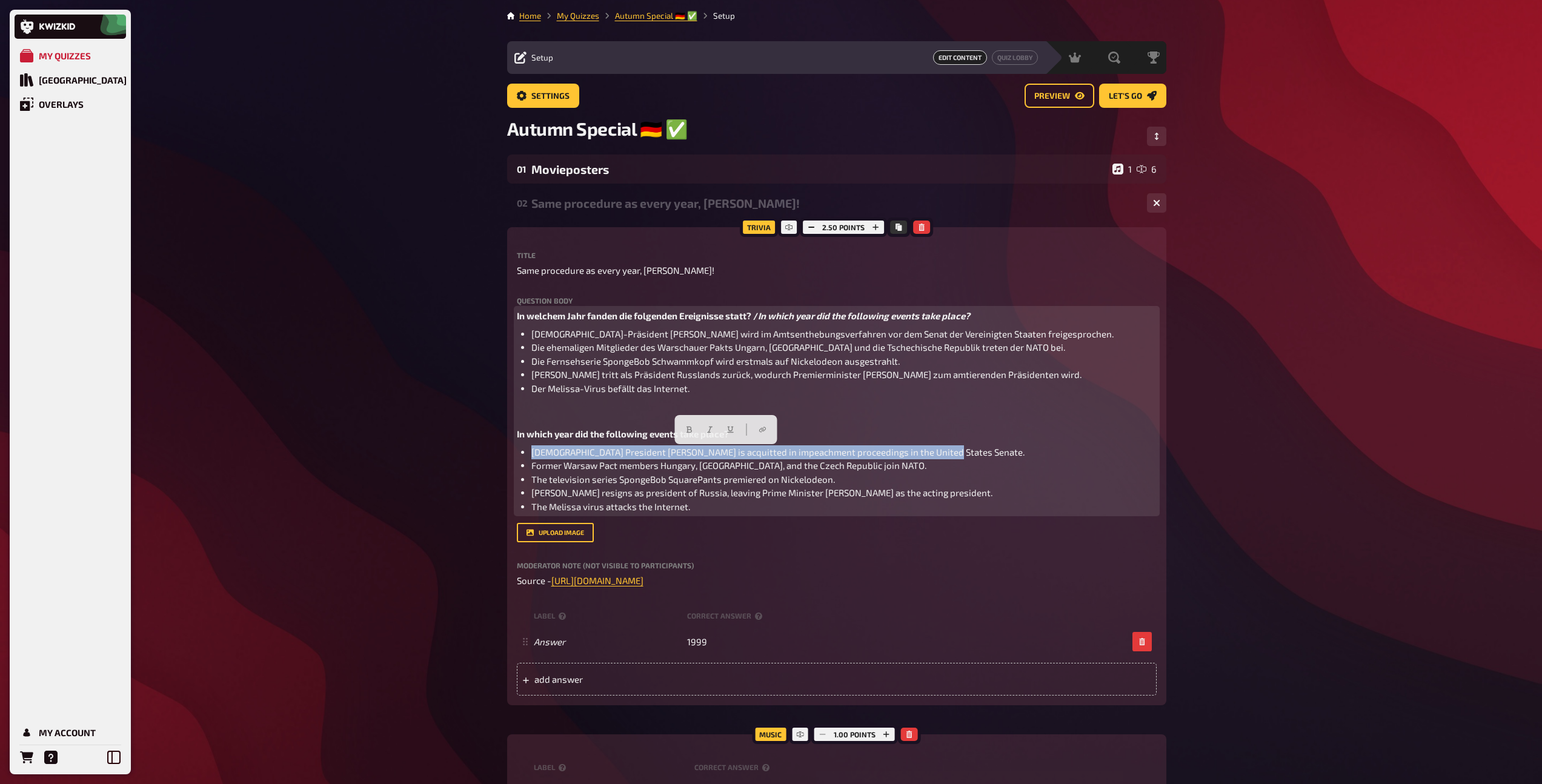
drag, startPoint x: 928, startPoint y: 454, endPoint x: 526, endPoint y: 455, distance: 402.0
click at [526, 455] on ul "[DEMOGRAPHIC_DATA] President [PERSON_NAME] is acquitted in impeachment proceedi…" at bounding box center [837, 479] width 640 height 69
copy span "[DEMOGRAPHIC_DATA] President [PERSON_NAME] is acquitted in impeachment proceedi…"
click at [1013, 335] on li "[DEMOGRAPHIC_DATA]-Präsident [PERSON_NAME] wird im Amtsenthebungsverfahren vor …" at bounding box center [844, 334] width 625 height 14
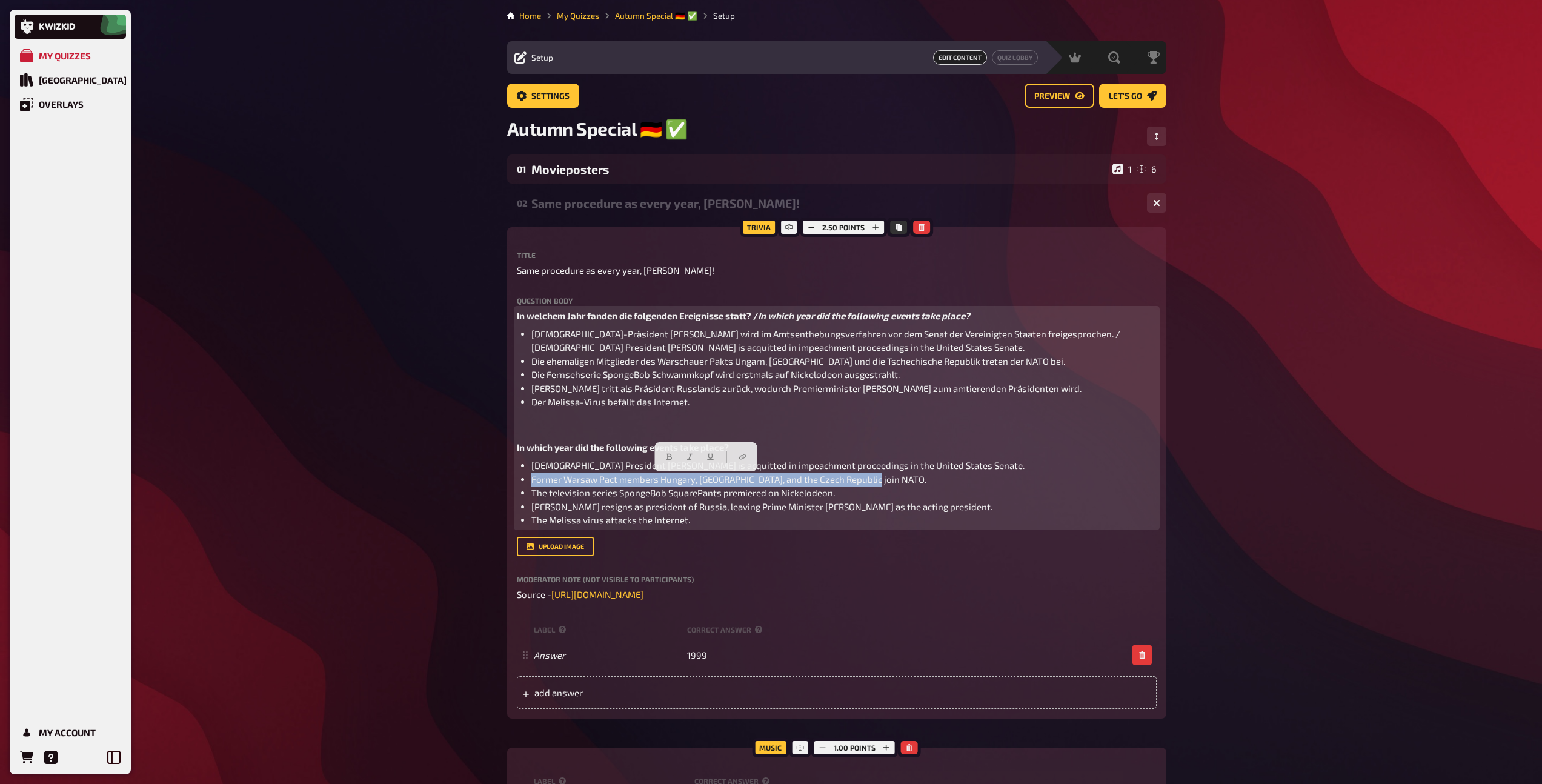
drag, startPoint x: 873, startPoint y: 482, endPoint x: 526, endPoint y: 479, distance: 347.0
click at [526, 479] on ul "[DEMOGRAPHIC_DATA] President [PERSON_NAME] is acquitted in impeachment proceedi…" at bounding box center [837, 493] width 640 height 69
click at [873, 347] on li "[DEMOGRAPHIC_DATA]-Präsident [PERSON_NAME] wird im Amtsenthebungsverfahren vor …" at bounding box center [844, 340] width 625 height 27
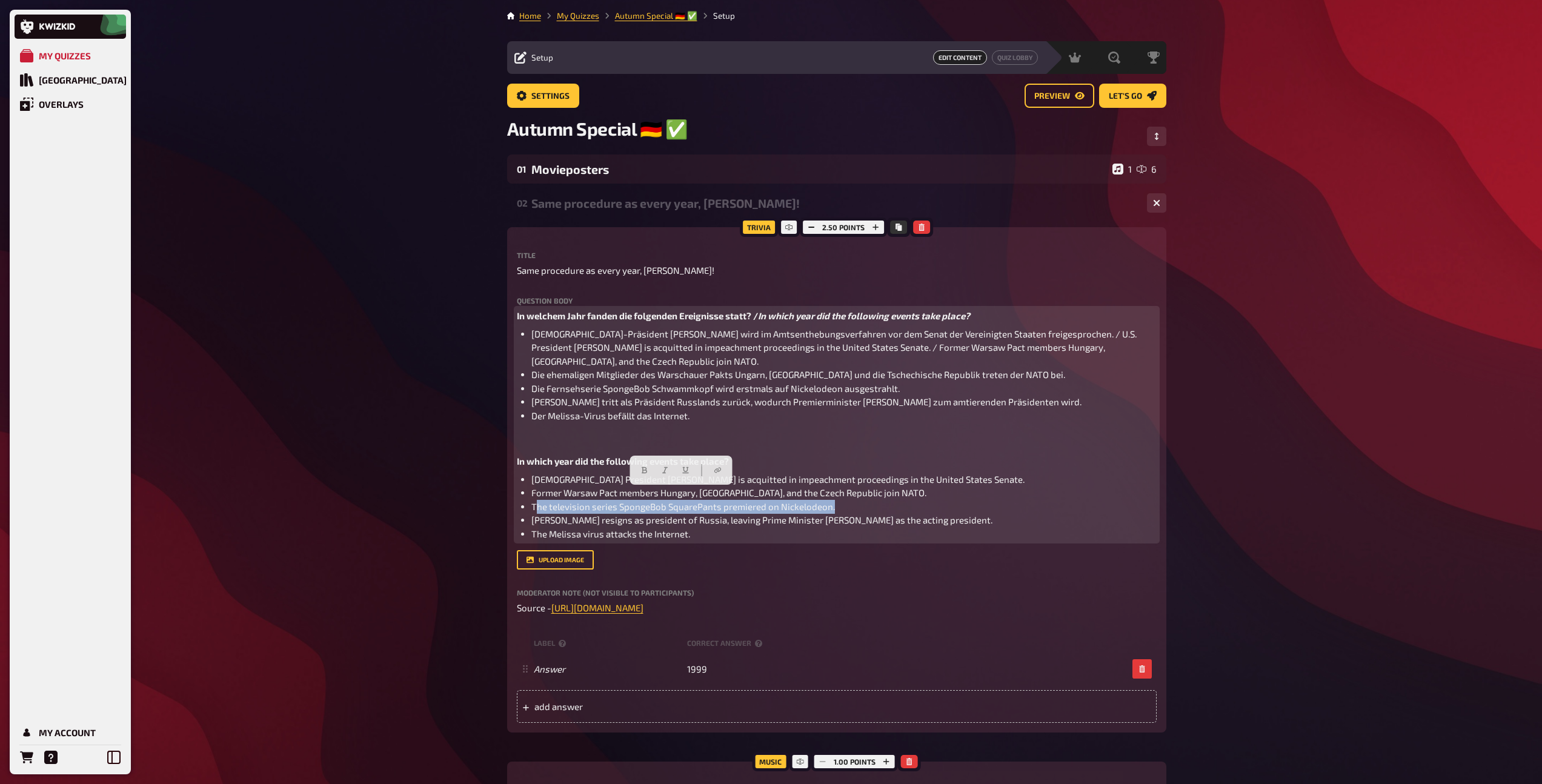
drag, startPoint x: 845, startPoint y: 498, endPoint x: 534, endPoint y: 488, distance: 311.2
click at [534, 500] on li "The television series SpongeBob SquarePants premiered on Nickelodeon." at bounding box center [844, 507] width 625 height 14
click at [1005, 367] on li "Die ehemaligen Mitglieder des Warschauer Pakts Ungarn, [GEOGRAPHIC_DATA] und di…" at bounding box center [844, 374] width 625 height 14
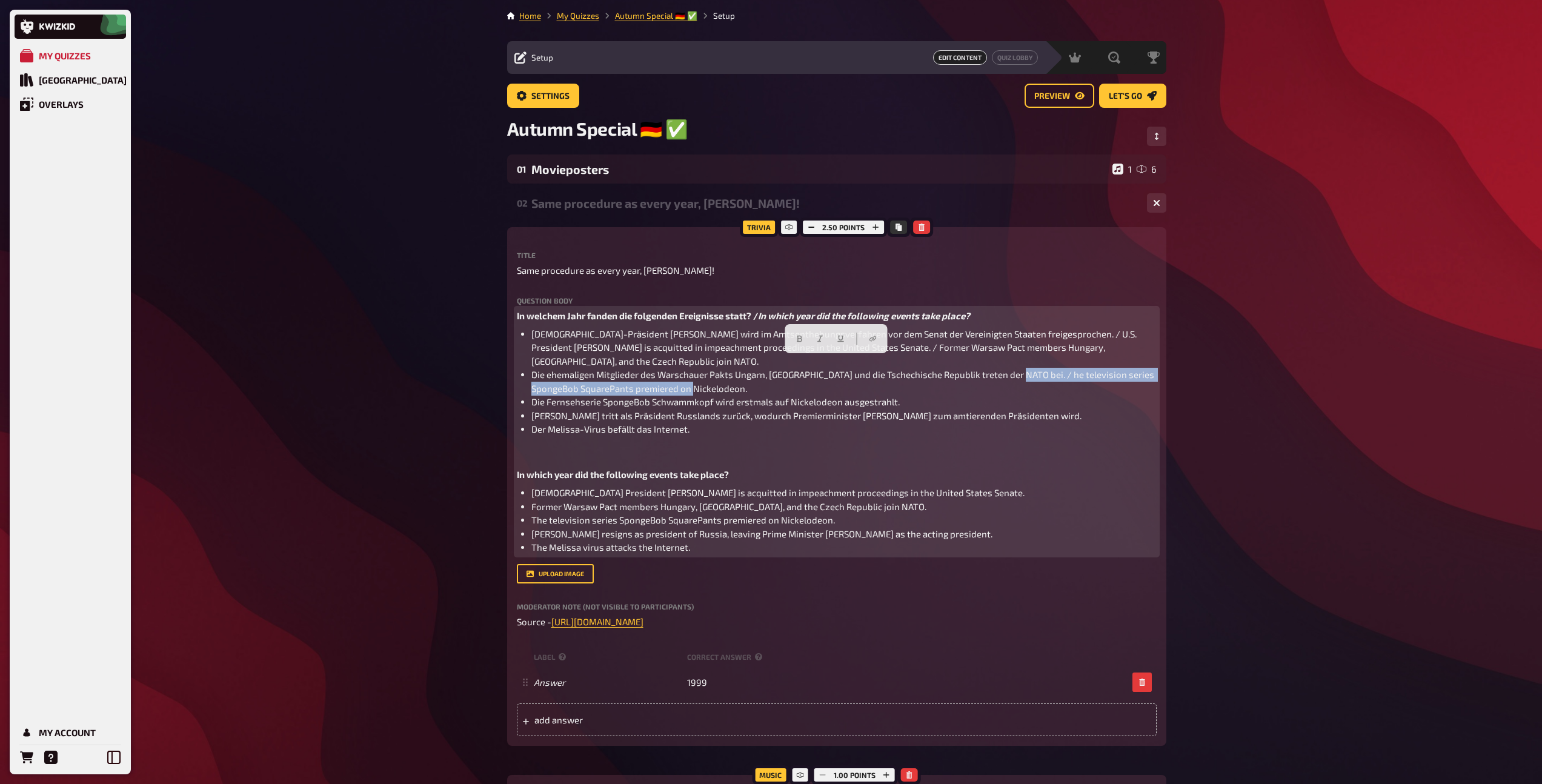
click at [1011, 367] on li "Die ehemaligen Mitglieder des Warschauer Pakts Ungarn, [GEOGRAPHIC_DATA] und di…" at bounding box center [844, 381] width 625 height 27
click at [1011, 369] on span "Die ehemaligen Mitglieder des Warschauer Pakts Ungarn, [GEOGRAPHIC_DATA] und di…" at bounding box center [843, 381] width 625 height 25
drag, startPoint x: 1010, startPoint y: 363, endPoint x: 1013, endPoint y: 376, distance: 13.3
click at [1013, 376] on li "Die ehemaligen Mitglieder des Warschauer Pakts Ungarn, [GEOGRAPHIC_DATA] und di…" at bounding box center [844, 381] width 625 height 27
click at [822, 340] on icon "button" at bounding box center [822, 338] width 5 height 7
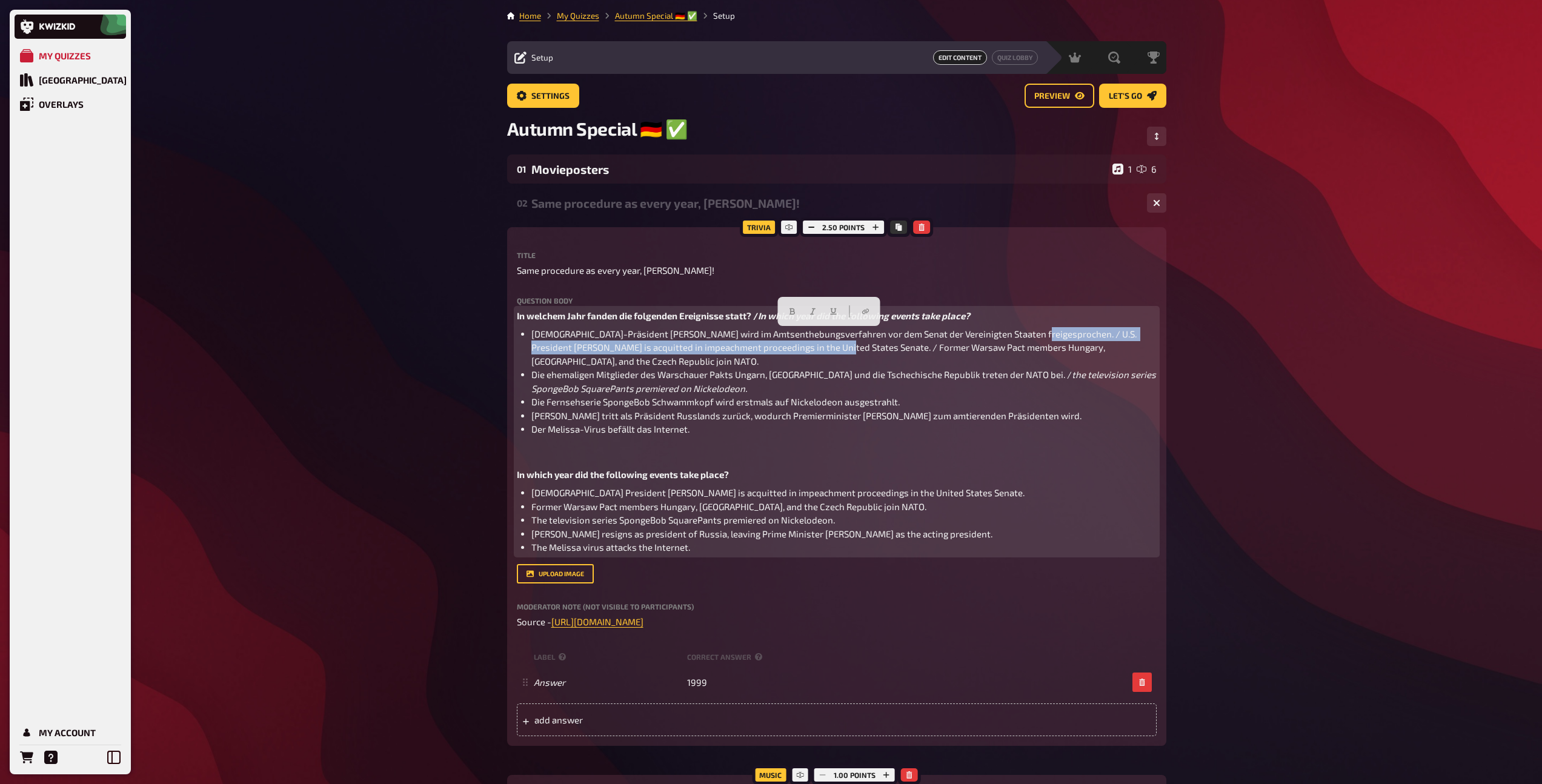
drag, startPoint x: 1014, startPoint y: 335, endPoint x: 806, endPoint y: 346, distance: 208.3
click at [806, 346] on span "[DEMOGRAPHIC_DATA]-Präsident [PERSON_NAME] wird im Amtsenthebungsverfahren vor …" at bounding box center [835, 348] width 607 height 38
click at [805, 311] on button "button" at bounding box center [813, 311] width 19 height 19
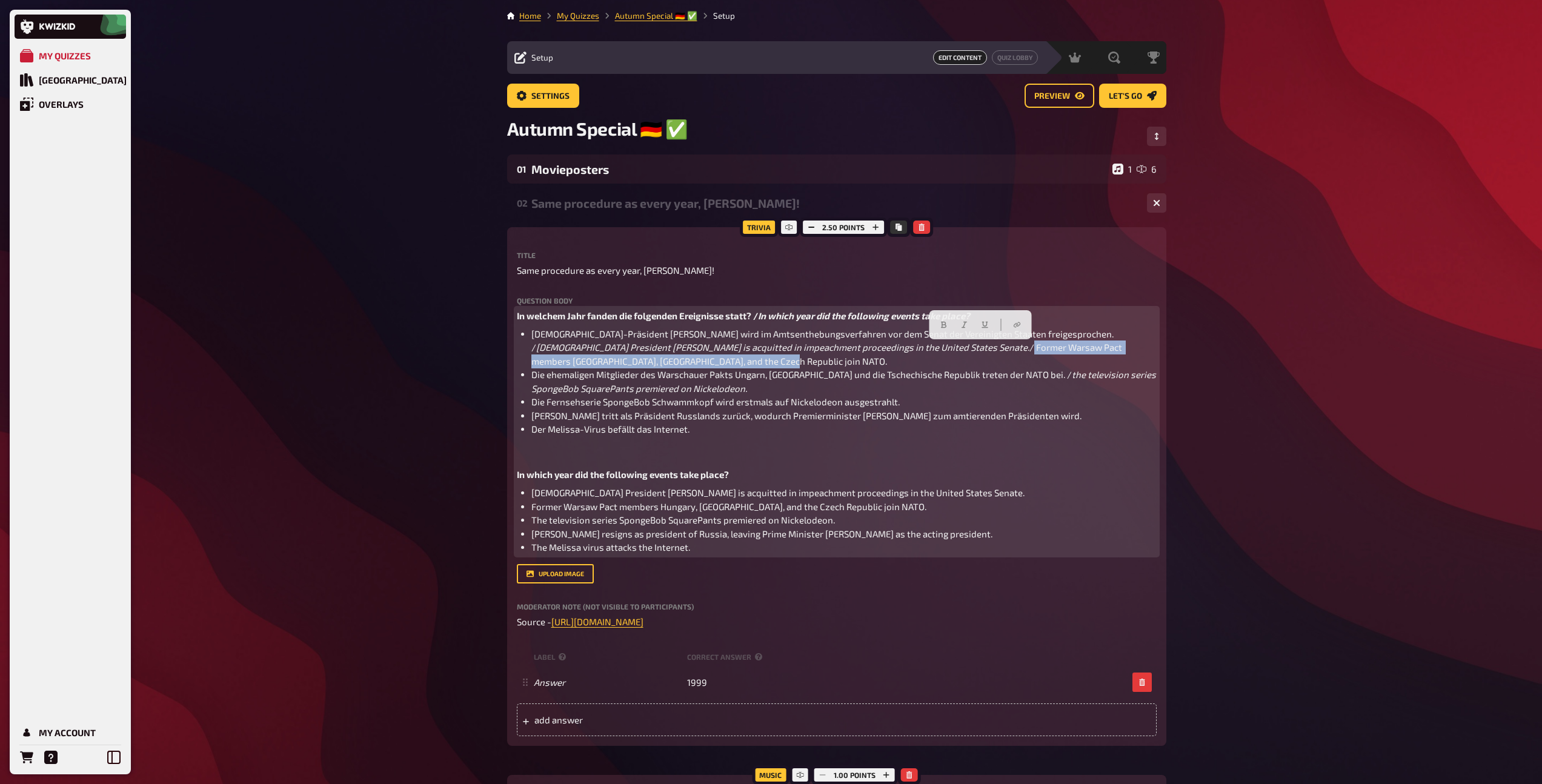
drag, startPoint x: 810, startPoint y: 348, endPoint x: 1152, endPoint y: 349, distance: 342.0
click at [1124, 349] on span "/ Former Warsaw Pact members [GEOGRAPHIC_DATA], [GEOGRAPHIC_DATA], and the Czec…" at bounding box center [827, 354] width 592 height 25
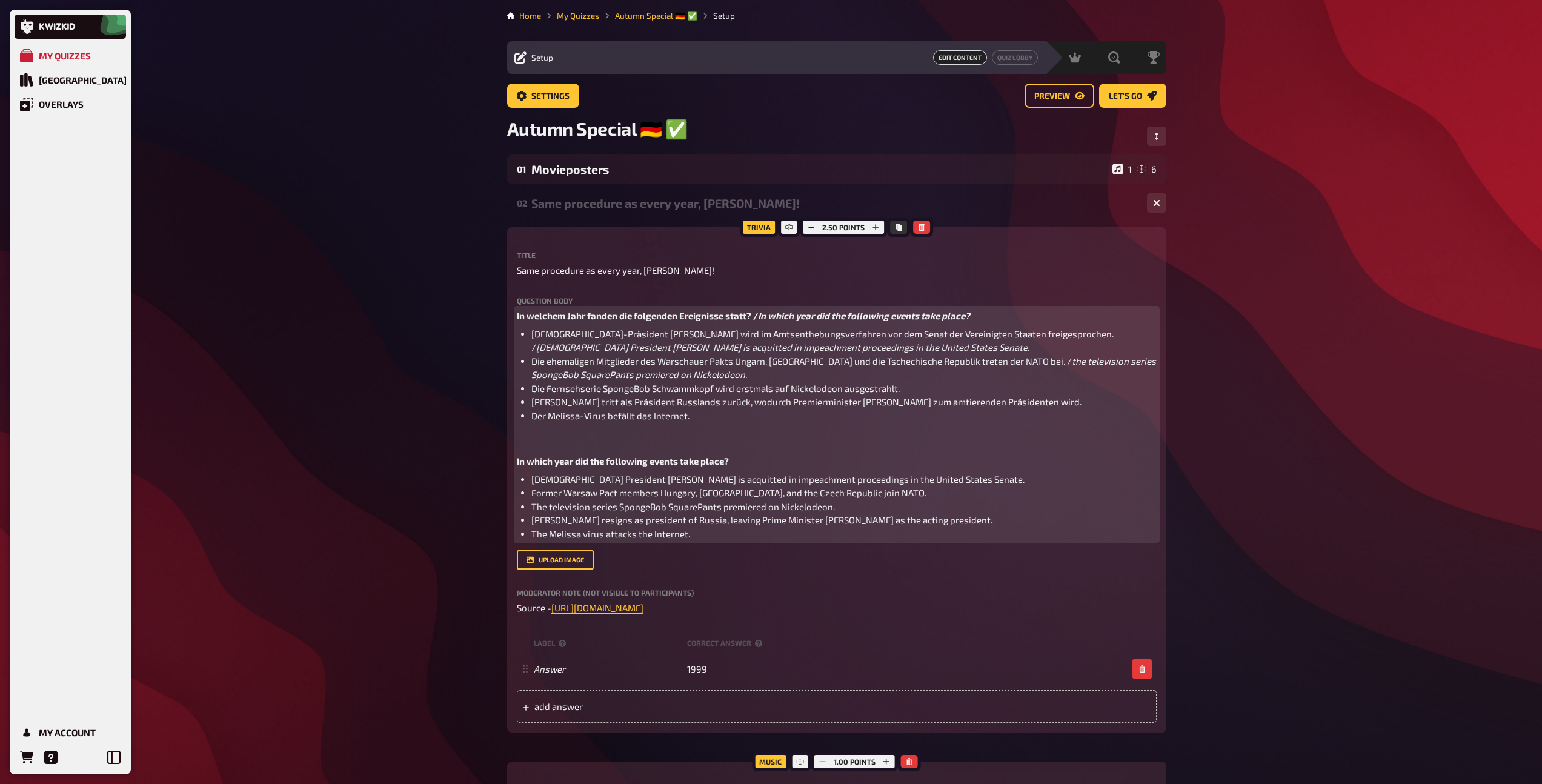
click at [1011, 362] on span "the television series SpongeBob SquarePants premiered on Nickelodeon." at bounding box center [845, 368] width 627 height 25
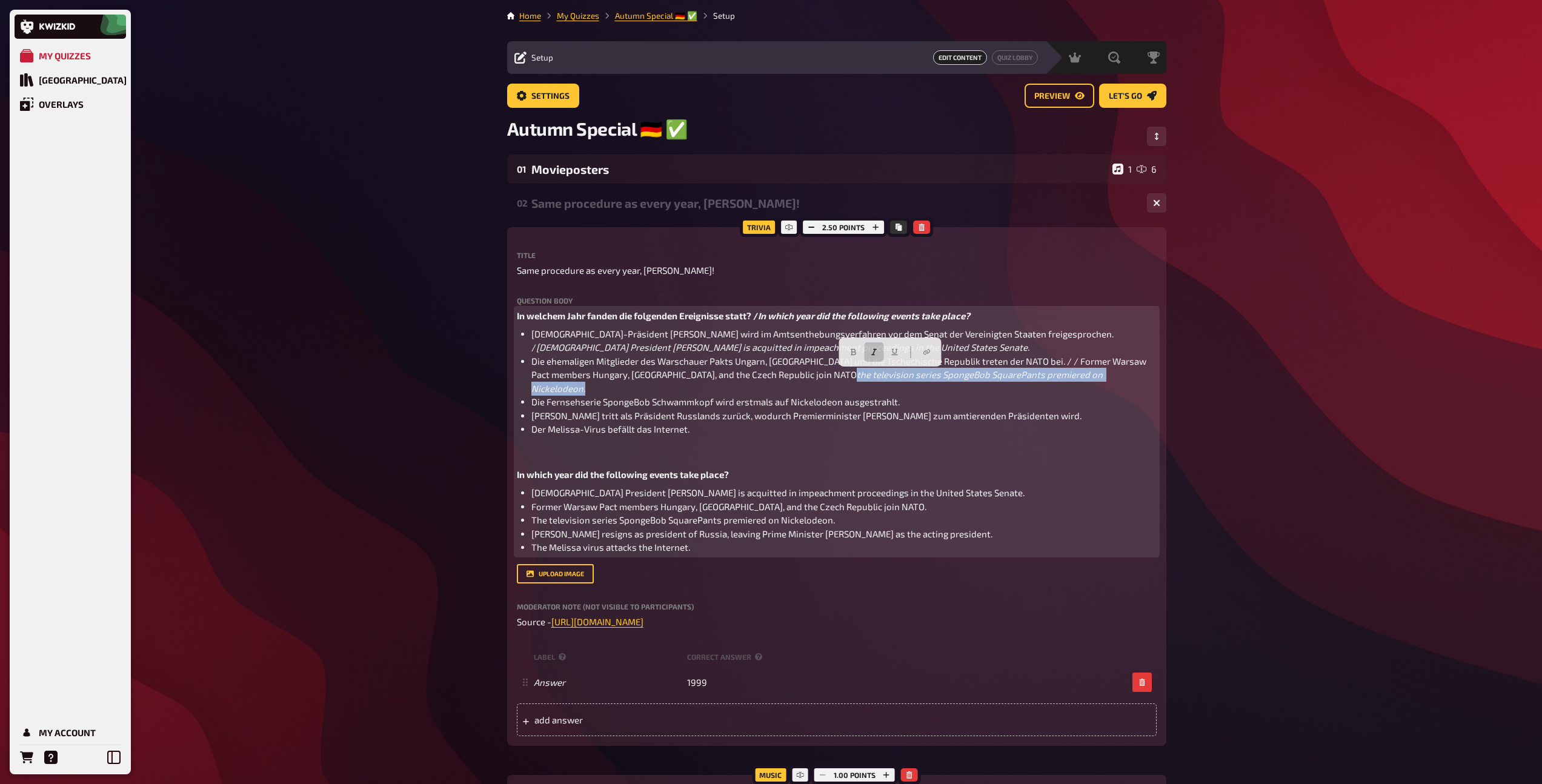
drag, startPoint x: 741, startPoint y: 376, endPoint x: 1063, endPoint y: 378, distance: 322.0
click at [1063, 378] on li "Die ehemaligen Mitglieder des Warschauer Pakts Ungarn, [GEOGRAPHIC_DATA] und di…" at bounding box center [844, 375] width 625 height 41
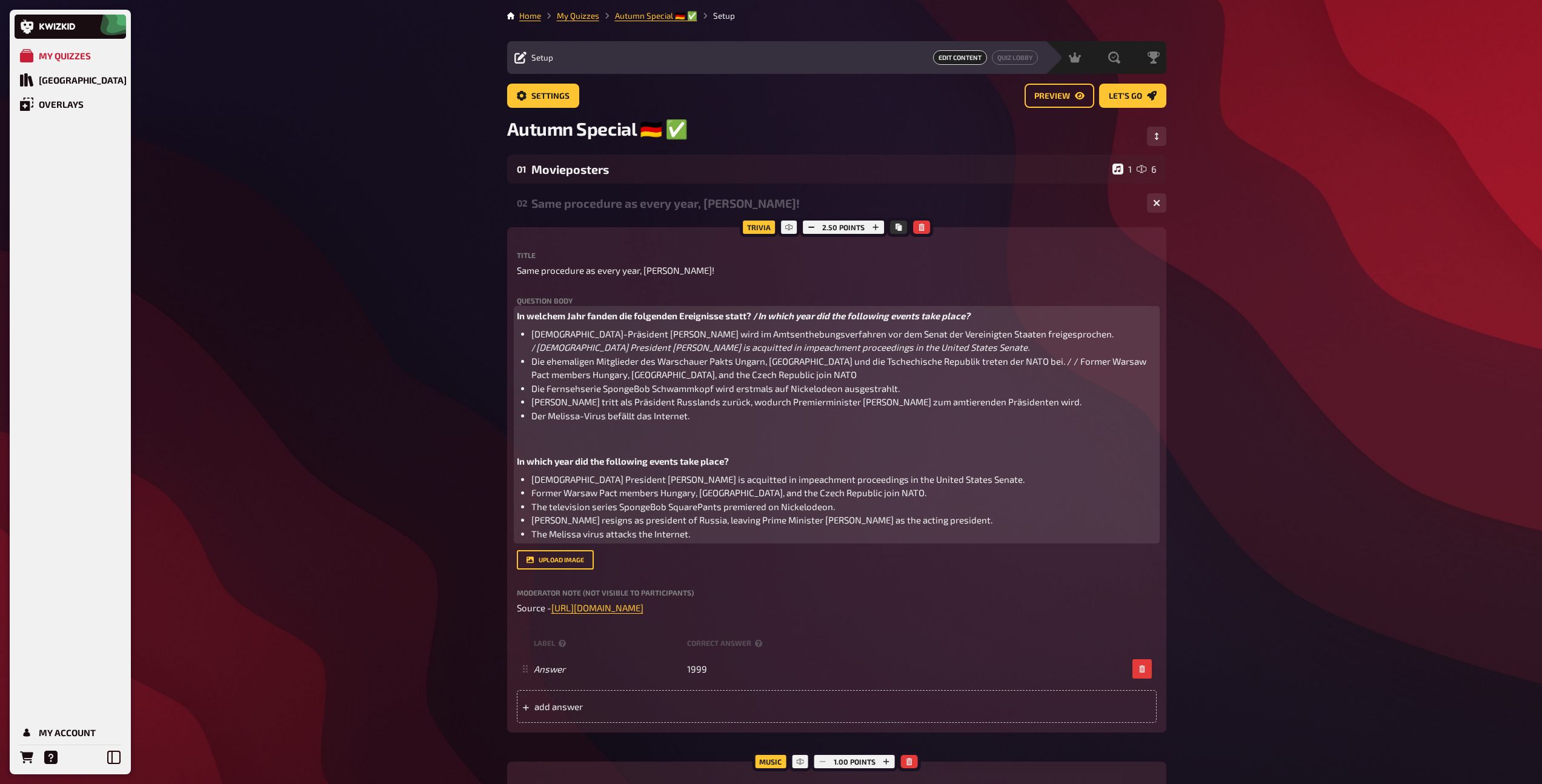
click at [931, 392] on li "Die Fernsehserie SpongeBob Schwammkopf wird erstmals auf Nickelodeon ausgestrah…" at bounding box center [844, 388] width 625 height 14
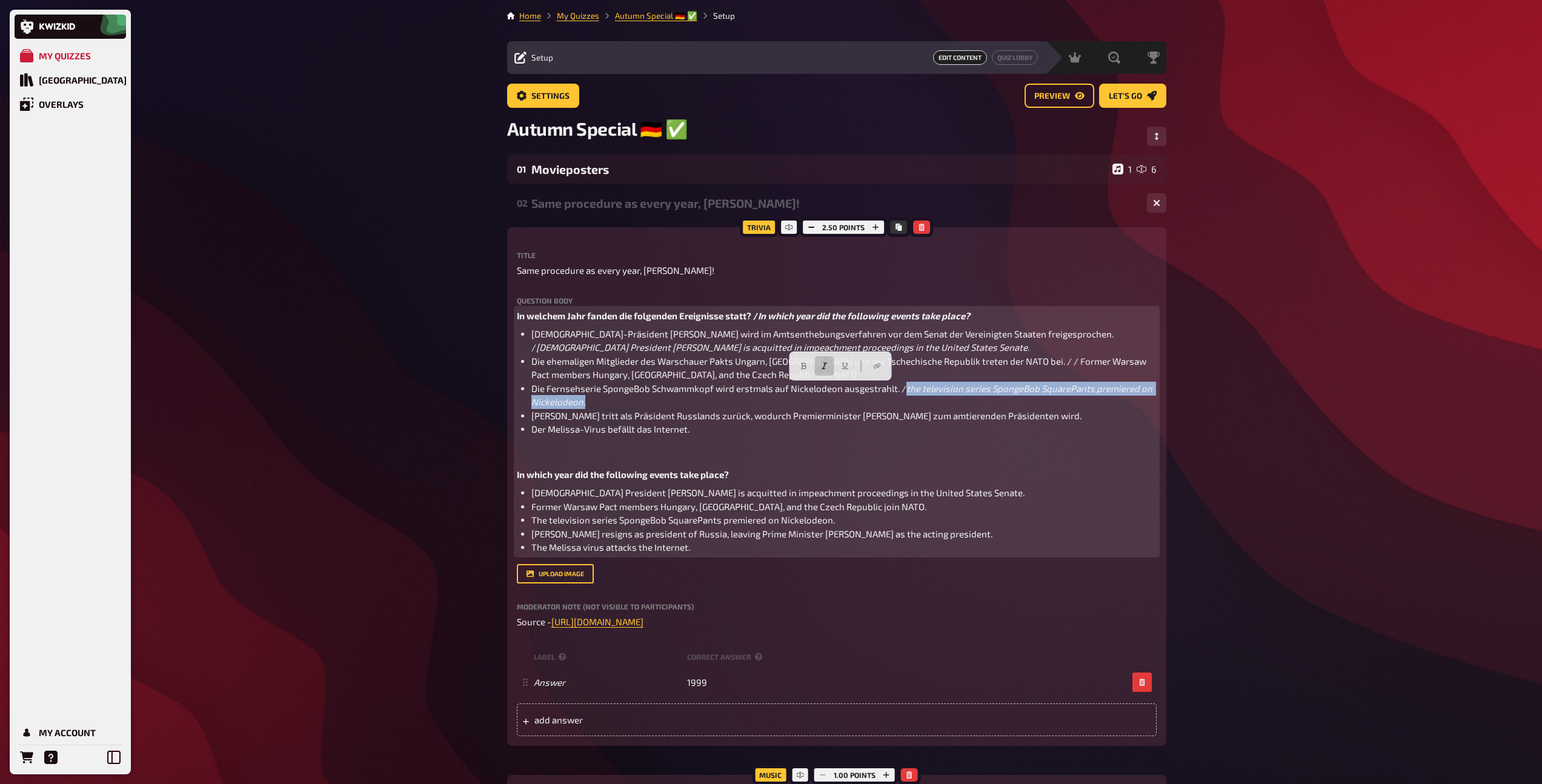
drag, startPoint x: 890, startPoint y: 402, endPoint x: 907, endPoint y: 392, distance: 19.7
click at [907, 392] on li "Die Fernsehserie SpongeBob Schwammkopf wird erstmals auf Nickelodeon ausgestrah…" at bounding box center [844, 395] width 625 height 27
click at [890, 392] on span "Die Fernsehserie SpongeBob Schwammkopf wird erstmals auf Nickelodeon ausgestrah…" at bounding box center [719, 388] width 375 height 11
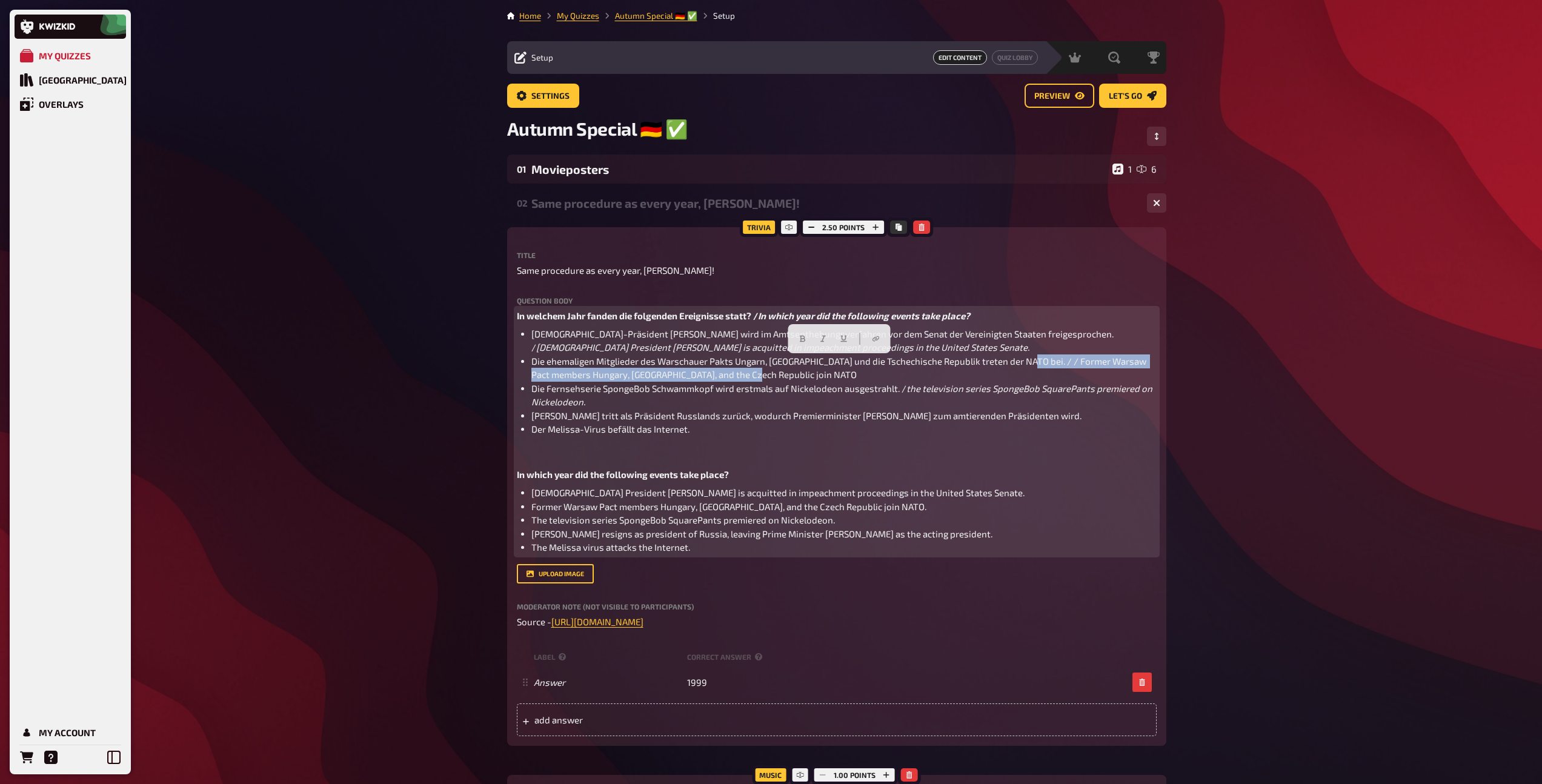
drag, startPoint x: 1018, startPoint y: 362, endPoint x: 1022, endPoint y: 371, distance: 9.8
click at [1022, 371] on li "Die ehemaligen Mitglieder des Warschauer Pakts Ungarn, [GEOGRAPHIC_DATA] und di…" at bounding box center [844, 367] width 625 height 27
click at [824, 338] on icon "button" at bounding box center [823, 339] width 7 height 7
click at [781, 374] on li "Die ehemaligen Mitglieder des Warschauer Pakts Ungarn, [GEOGRAPHIC_DATA] und di…" at bounding box center [844, 367] width 625 height 27
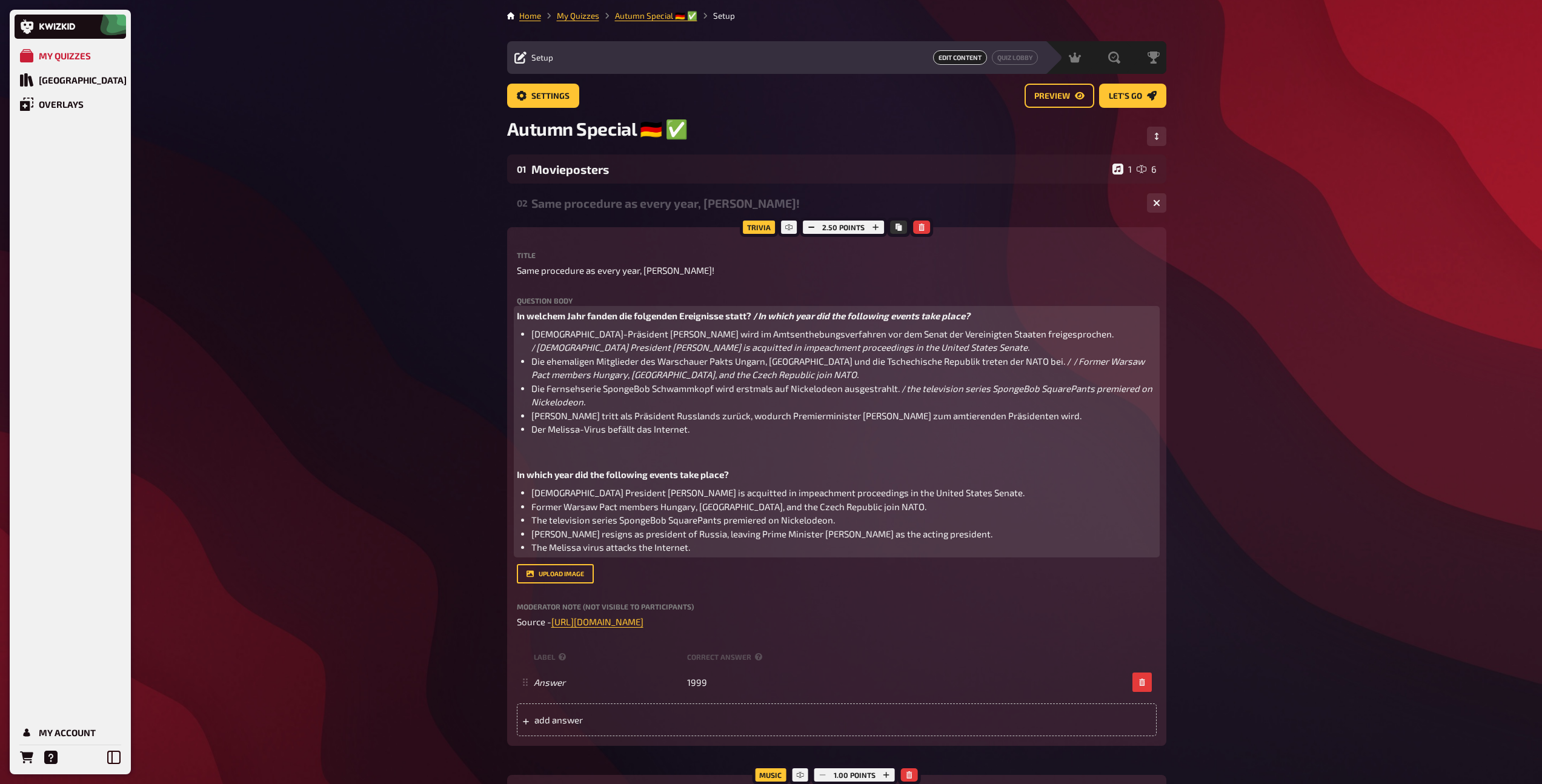
click at [1016, 363] on span "Die ehemaligen Mitglieder des Warschauer Pakts Ungarn, [GEOGRAPHIC_DATA] und di…" at bounding box center [805, 361] width 547 height 11
drag, startPoint x: 799, startPoint y: 429, endPoint x: 770, endPoint y: 427, distance: 29.1
click at [770, 427] on li "Der Melissa-Virus befällt das Internet." at bounding box center [844, 429] width 625 height 14
drag, startPoint x: 971, startPoint y: 536, endPoint x: 533, endPoint y: 529, distance: 438.1
click at [533, 529] on li "[PERSON_NAME] resigns as president of Russia, leaving Prime Minister [PERSON_NA…" at bounding box center [844, 534] width 625 height 14
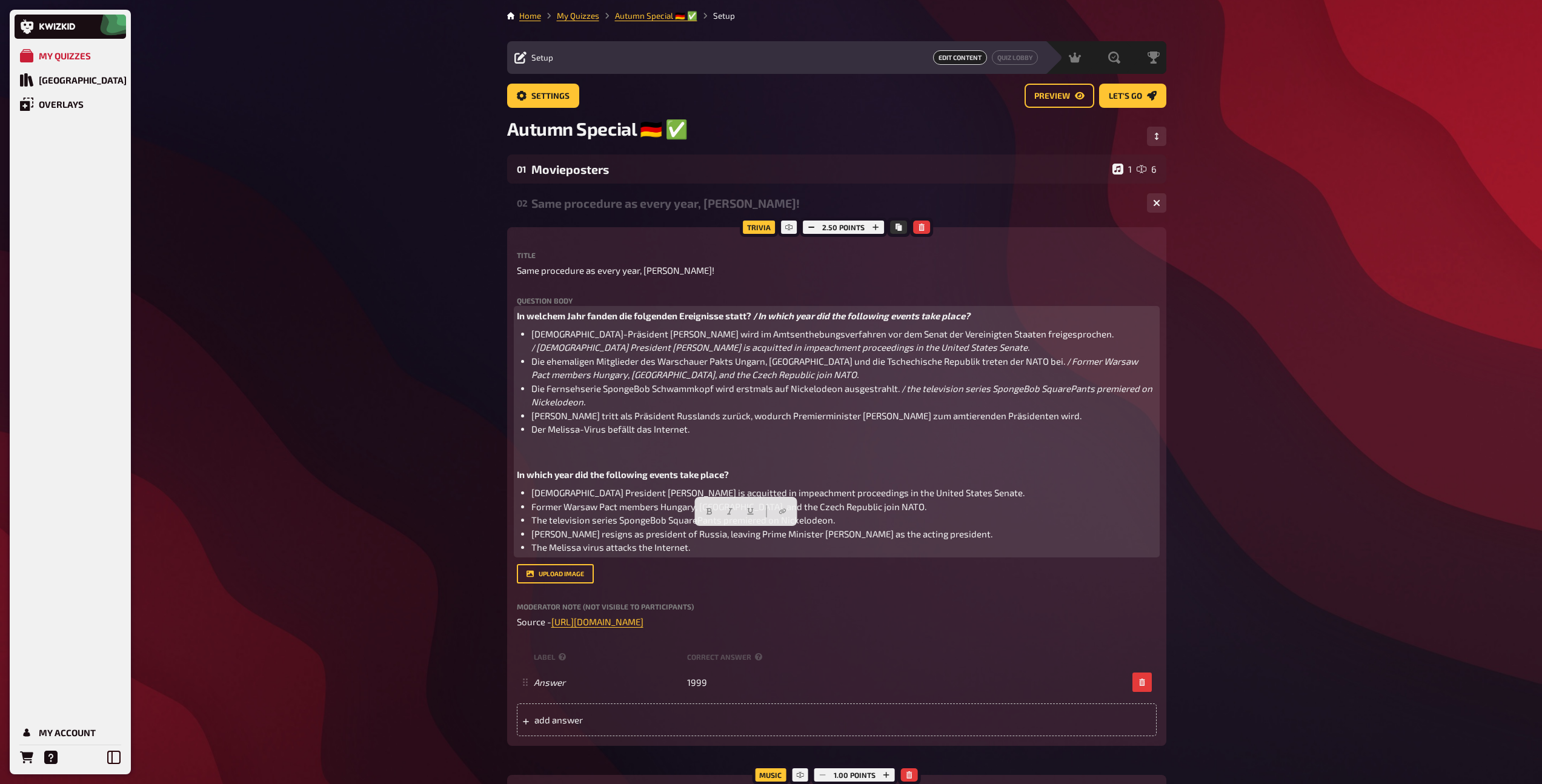
click at [1064, 419] on li "[PERSON_NAME] tritt als Präsident Russlands zurück, wodurch Premierminister [PE…" at bounding box center [844, 416] width 625 height 14
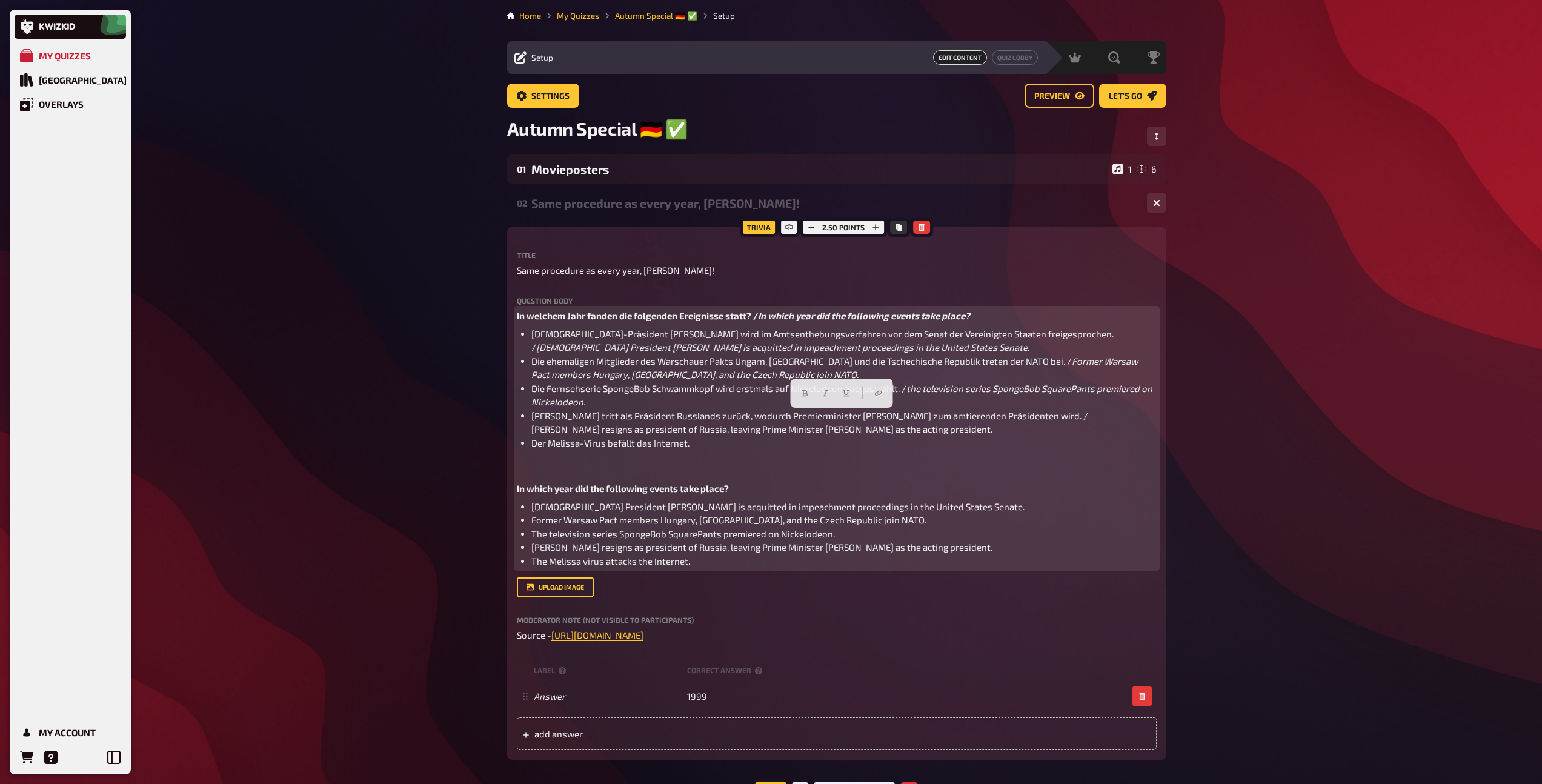
drag, startPoint x: 1092, startPoint y: 428, endPoint x: 1056, endPoint y: 418, distance: 37.4
click at [1056, 418] on li "[PERSON_NAME] tritt als Präsident Russlands zurück, wodurch Premierminister [PE…" at bounding box center [844, 422] width 625 height 27
click at [826, 392] on icon "button" at bounding box center [825, 393] width 5 height 7
drag, startPoint x: 728, startPoint y: 564, endPoint x: 507, endPoint y: 560, distance: 221.0
click at [507, 560] on div "Trivia 2.50 points Title Same procedure as every year, [PERSON_NAME]! Question …" at bounding box center [837, 493] width 659 height 532
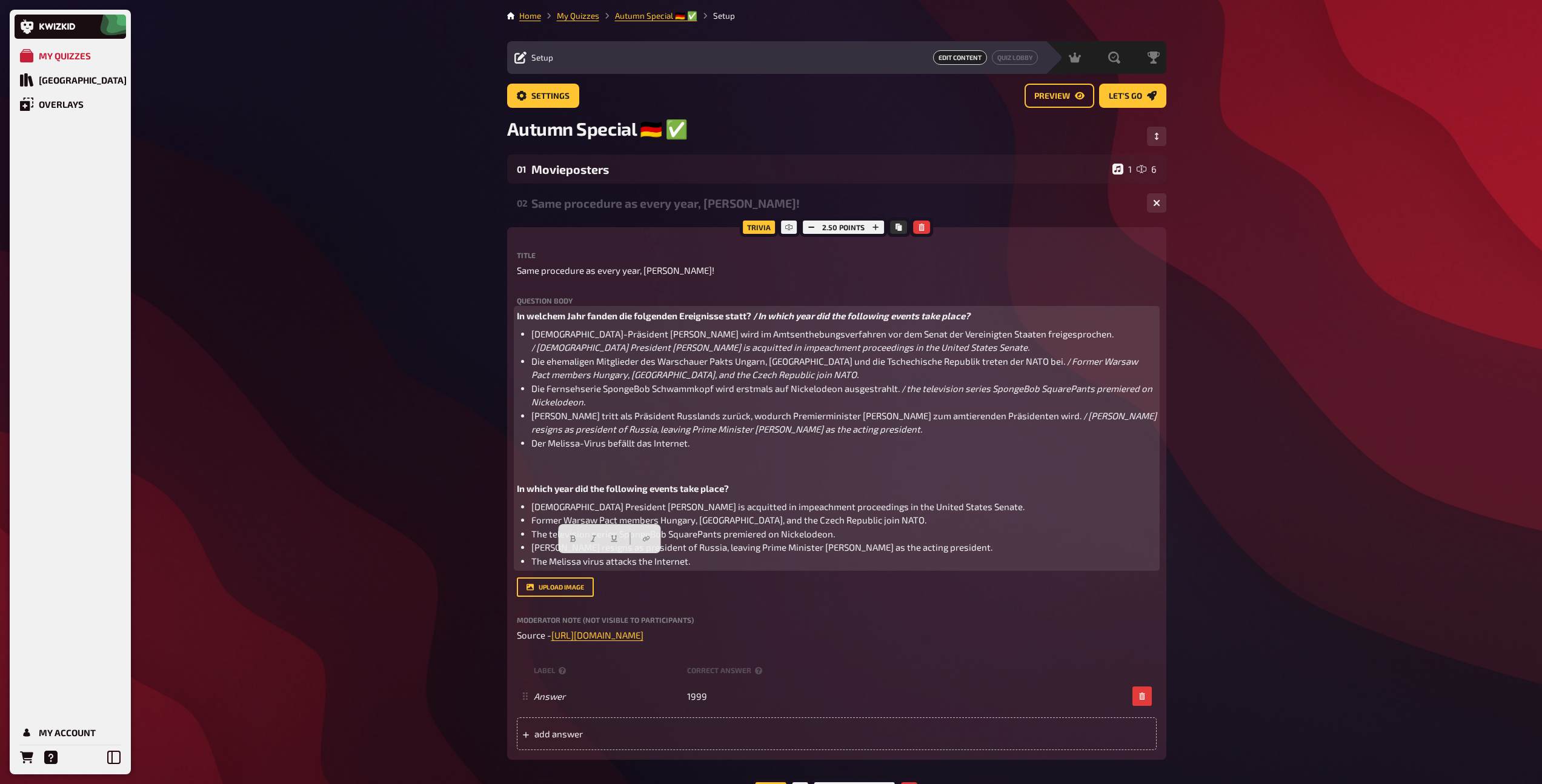
click at [731, 447] on li "Der Melissa-Virus befällt das Internet." at bounding box center [844, 443] width 625 height 14
drag, startPoint x: 851, startPoint y: 445, endPoint x: 699, endPoint y: 449, distance: 152.1
click at [699, 449] on li "Der Melissa-Virus befällt das Internet. / The Melissa virus attacks the Interne…" at bounding box center [844, 443] width 625 height 14
click at [756, 419] on icon "button" at bounding box center [759, 420] width 7 height 7
click at [753, 360] on span "Die ehemaligen Mitglieder des Warschauer Pakts Ungarn, [GEOGRAPHIC_DATA] und di…" at bounding box center [802, 361] width 540 height 11
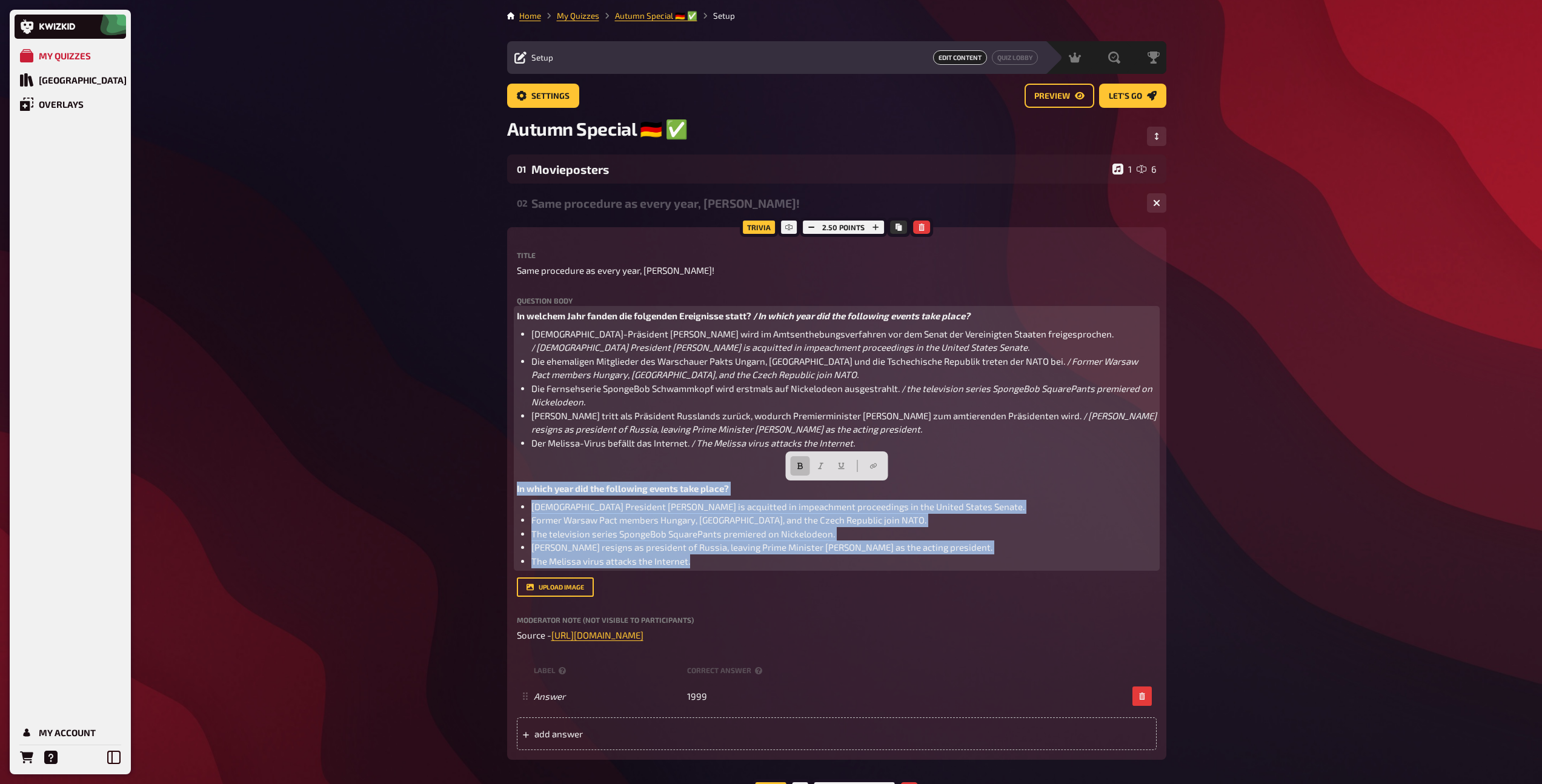
drag, startPoint x: 720, startPoint y: 561, endPoint x: 477, endPoint y: 488, distance: 253.7
click at [477, 488] on div "My Quizzes Quiz Library Overlays My Account Home My Quizzes Autumn Special ​🇩🇪 …" at bounding box center [771, 763] width 1542 height 1526
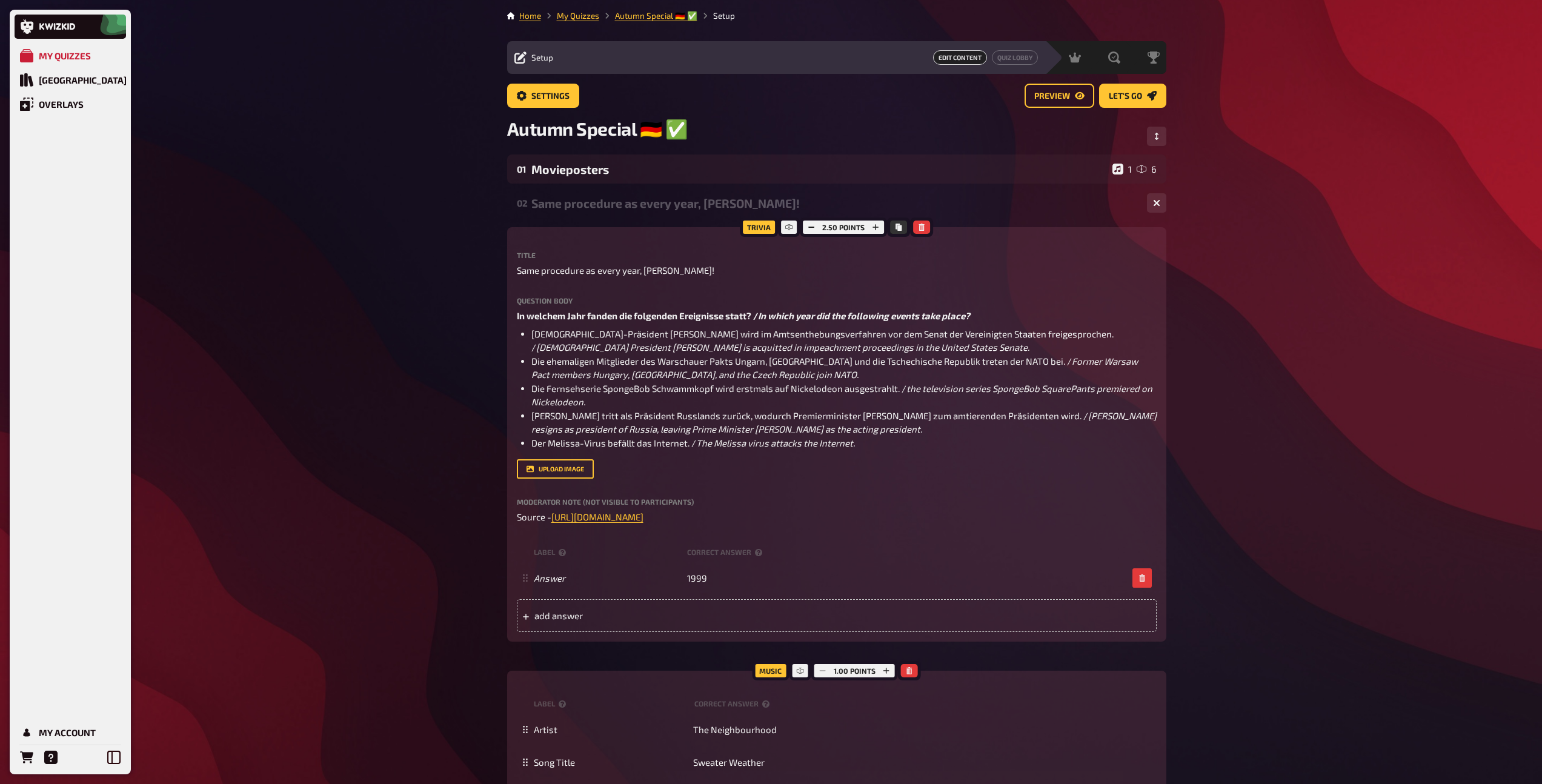
click at [589, 209] on div "Same procedure as every year, [PERSON_NAME]!" at bounding box center [834, 203] width 606 height 14
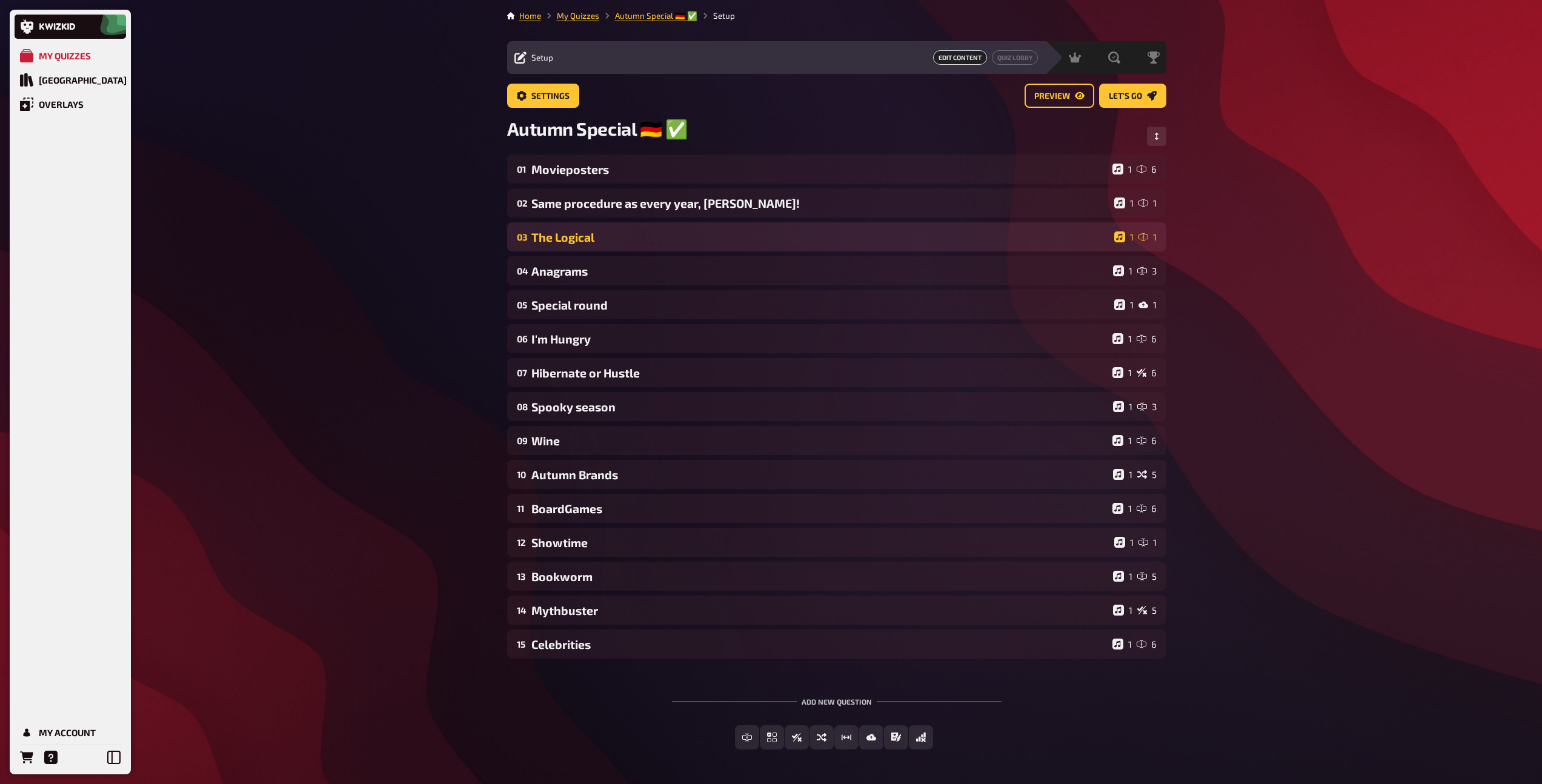
click at [592, 244] on div "The Logical" at bounding box center [820, 236] width 578 height 14
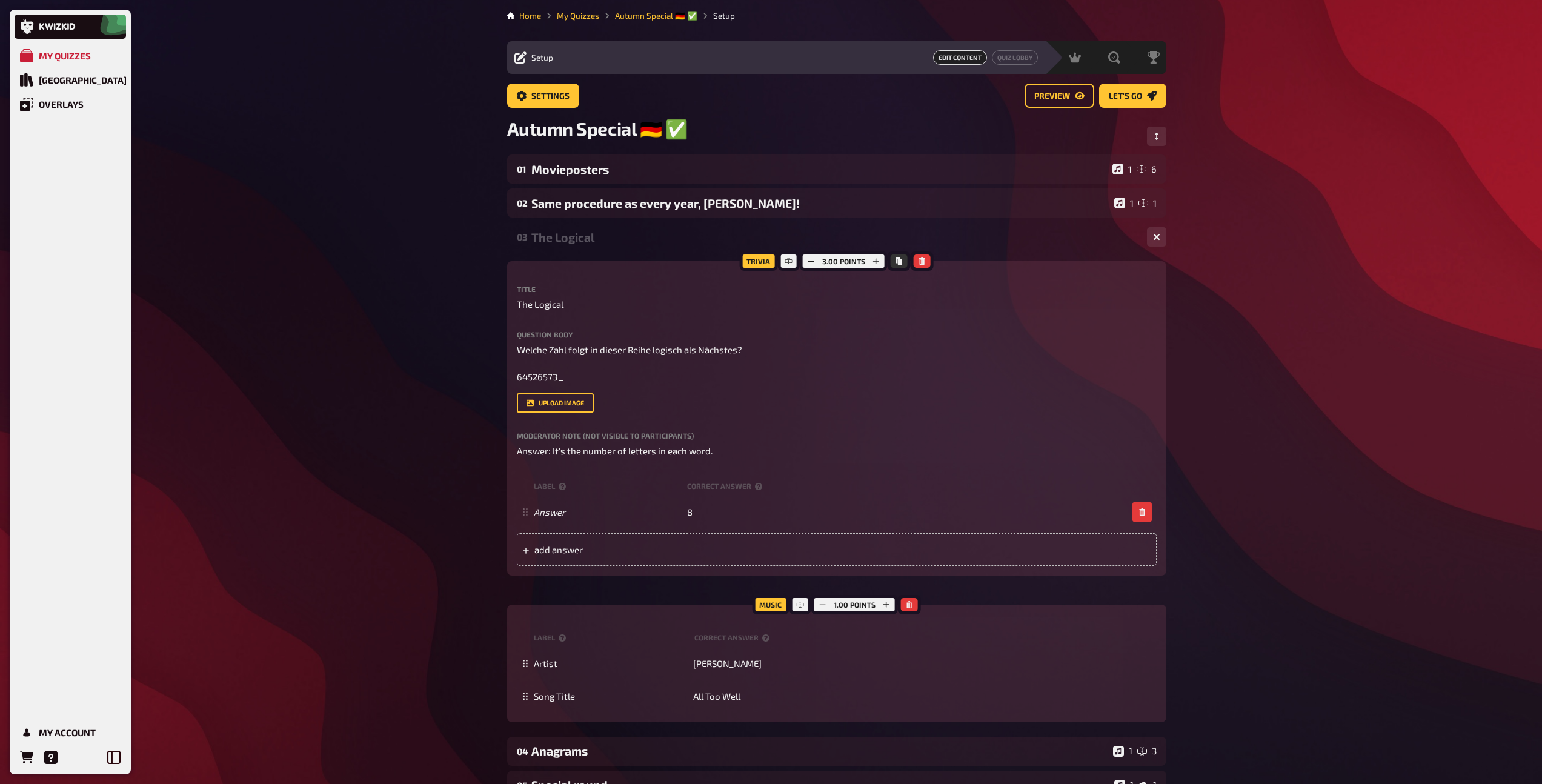
click at [606, 241] on div "The Logical" at bounding box center [834, 236] width 606 height 14
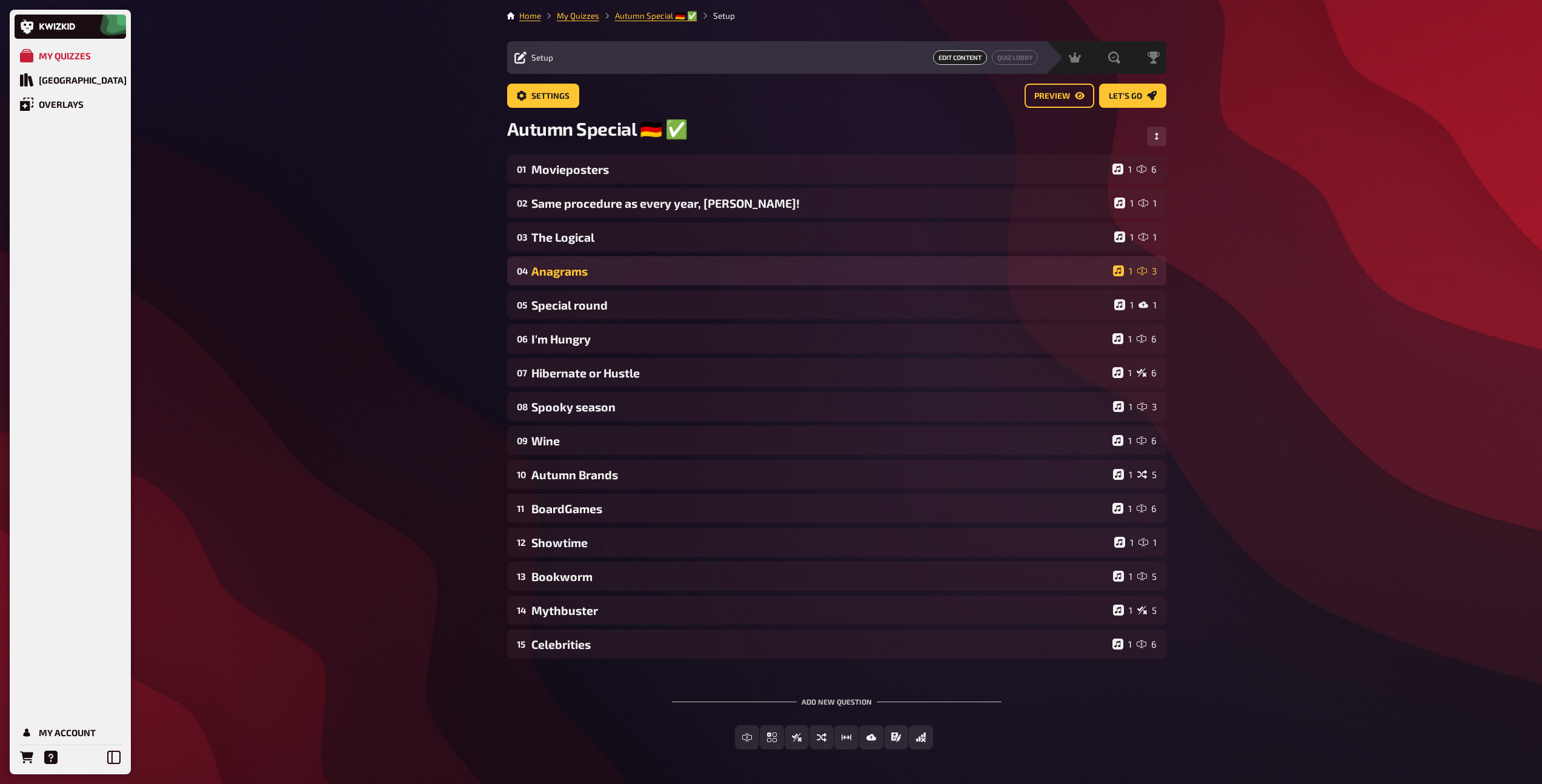
click at [600, 282] on div "04 Anagrams 1 3" at bounding box center [837, 271] width 659 height 29
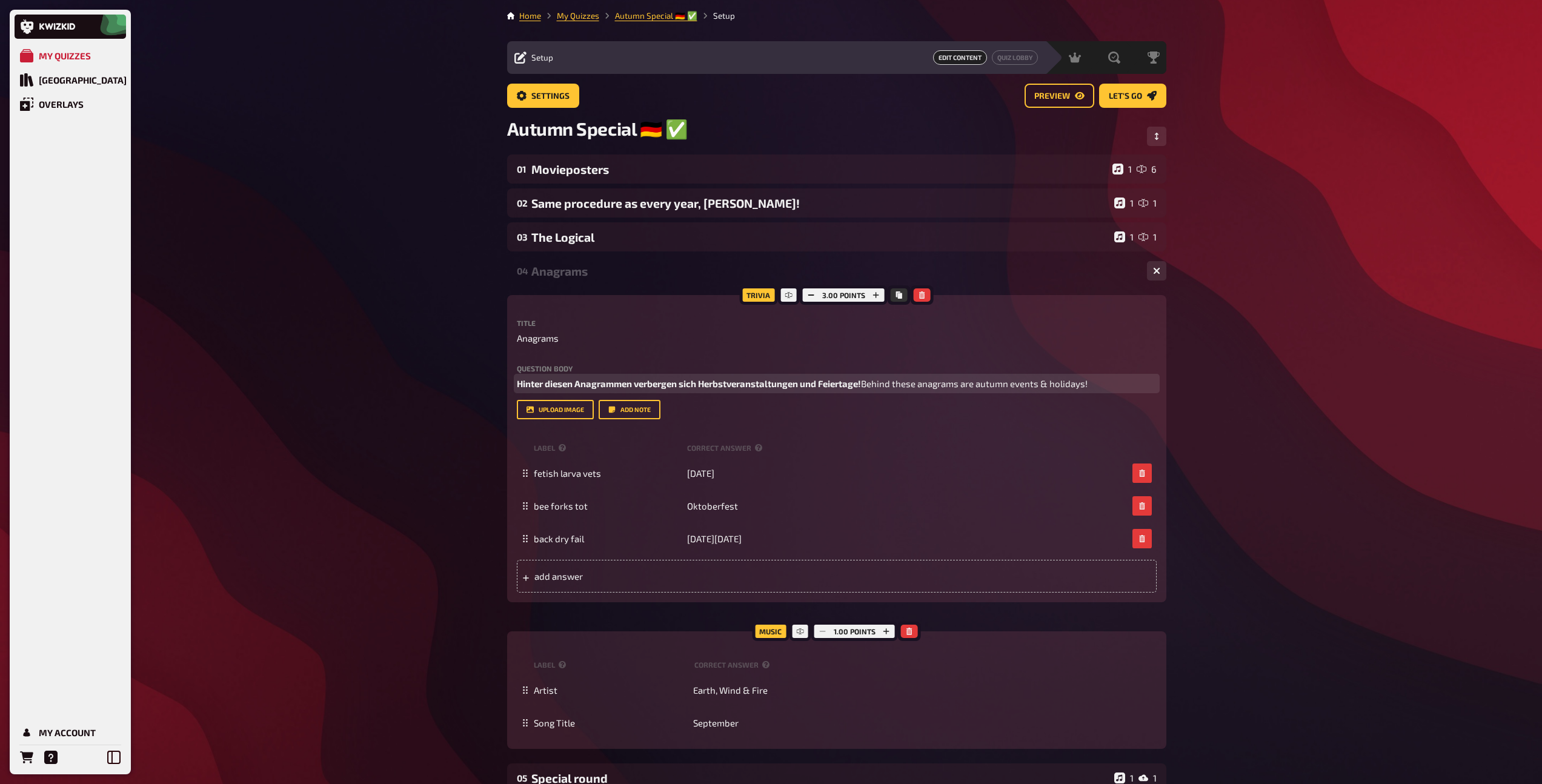
click at [875, 384] on p "Hinter diesen Anagrammen verbergen sich Herbstveranstaltungen und Feiertage! Be…" at bounding box center [837, 384] width 640 height 14
drag, startPoint x: 779, startPoint y: 399, endPoint x: 487, endPoint y: 403, distance: 292.0
click at [487, 403] on div "My Quizzes Quiz Library Overlays My Account Home My Quizzes Autumn Special ​🇩🇪 …" at bounding box center [771, 650] width 1542 height 1300
click at [626, 377] on button "button" at bounding box center [634, 374] width 19 height 19
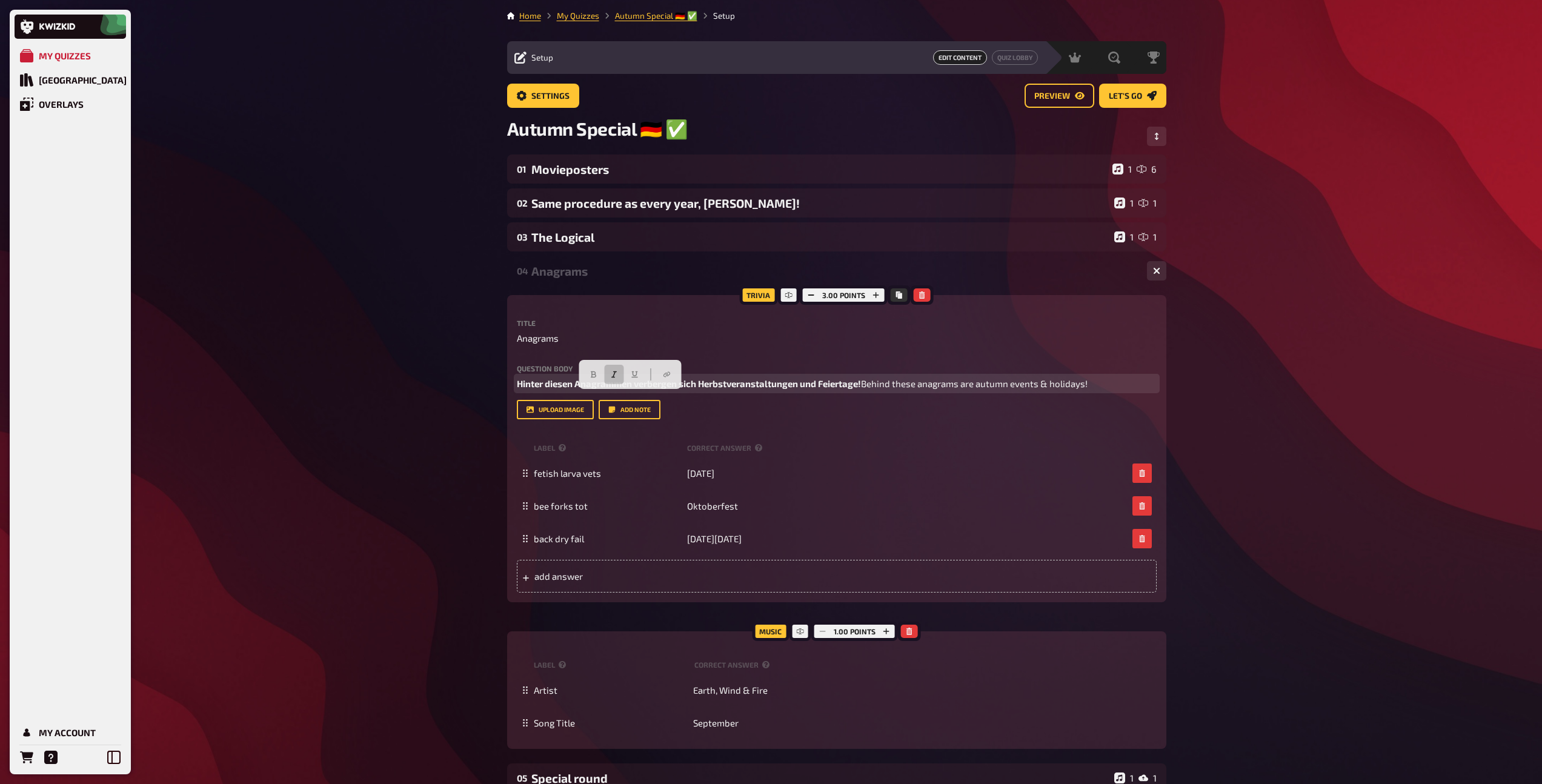
click at [607, 378] on button "button" at bounding box center [614, 374] width 19 height 19
click at [578, 275] on div "Anagrams" at bounding box center [834, 271] width 606 height 14
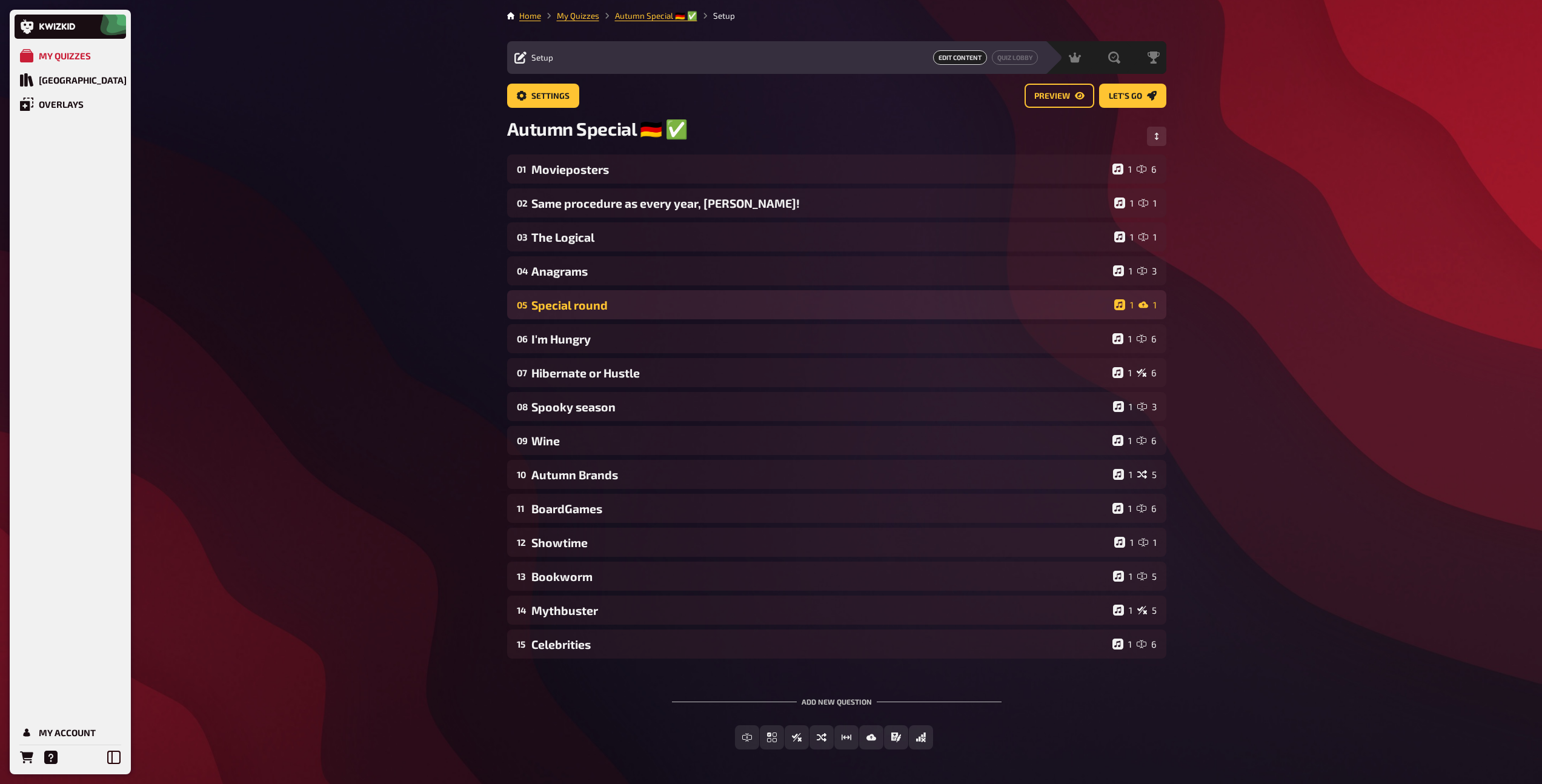
click at [577, 296] on div "05 Special round 1 1" at bounding box center [837, 305] width 659 height 29
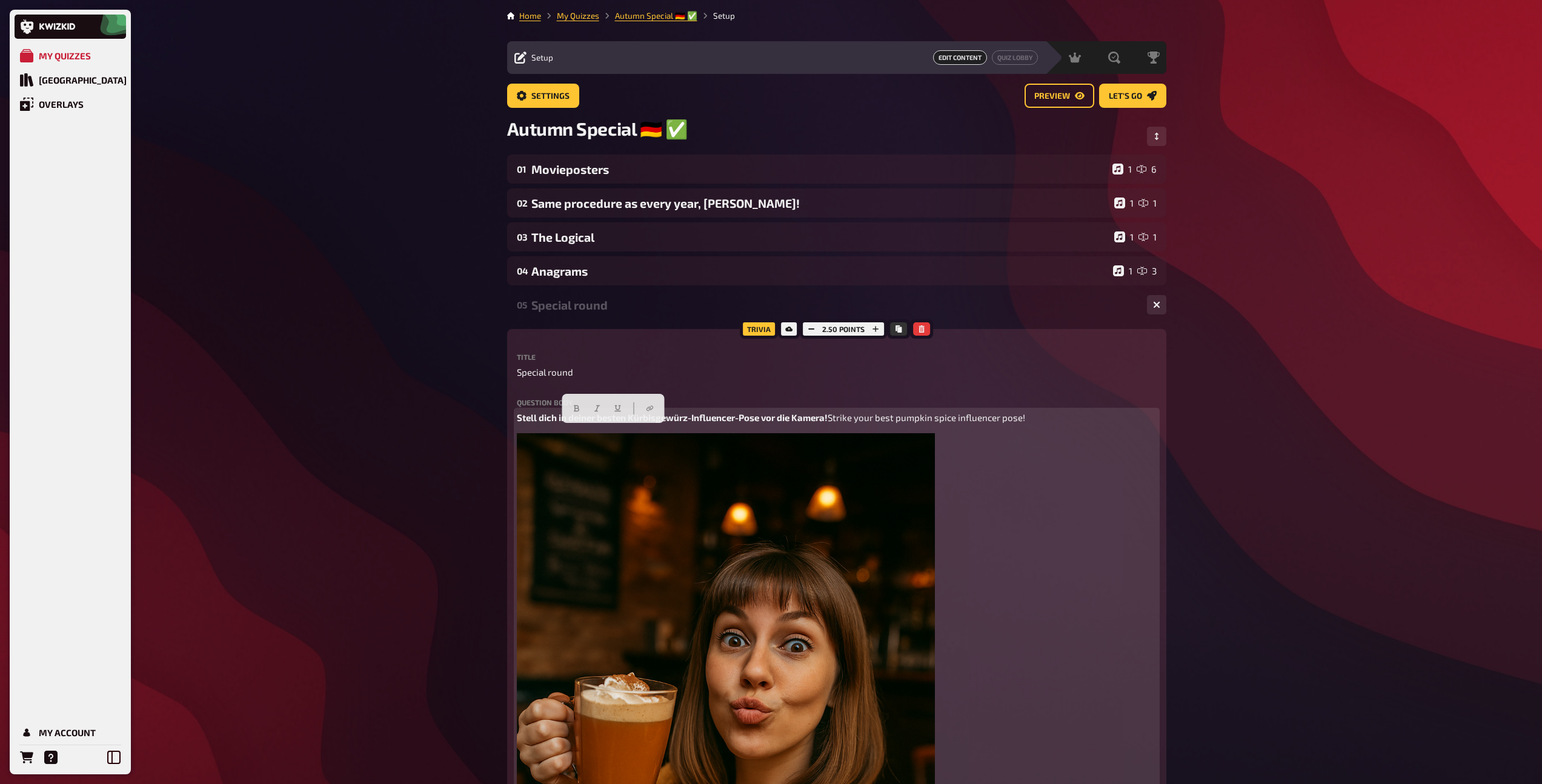
drag, startPoint x: 723, startPoint y: 433, endPoint x: 490, endPoint y: 437, distance: 233.0
click at [597, 408] on icon "button" at bounding box center [597, 408] width 7 height 7
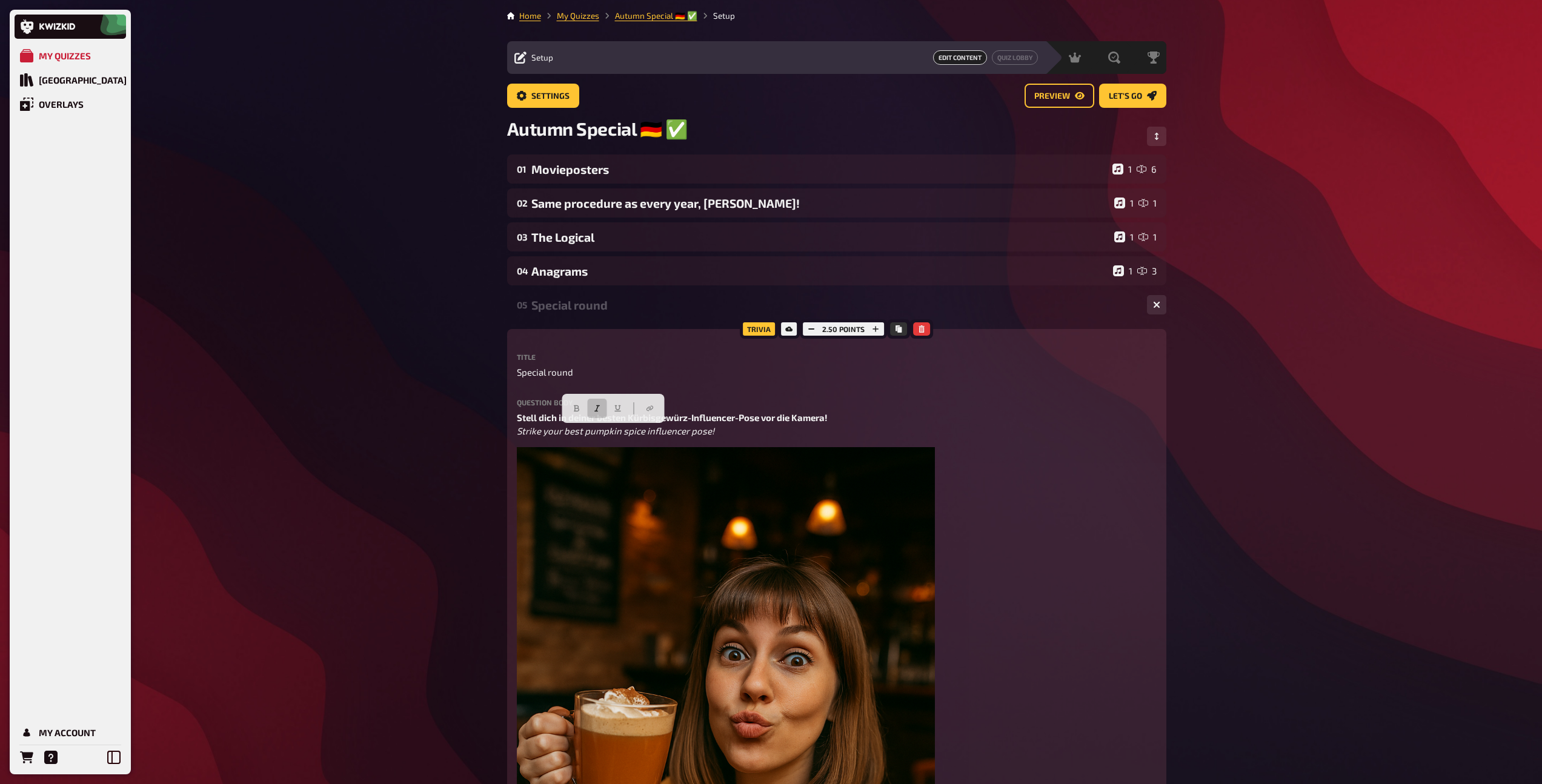
click at [564, 304] on div "Special round" at bounding box center [834, 305] width 606 height 14
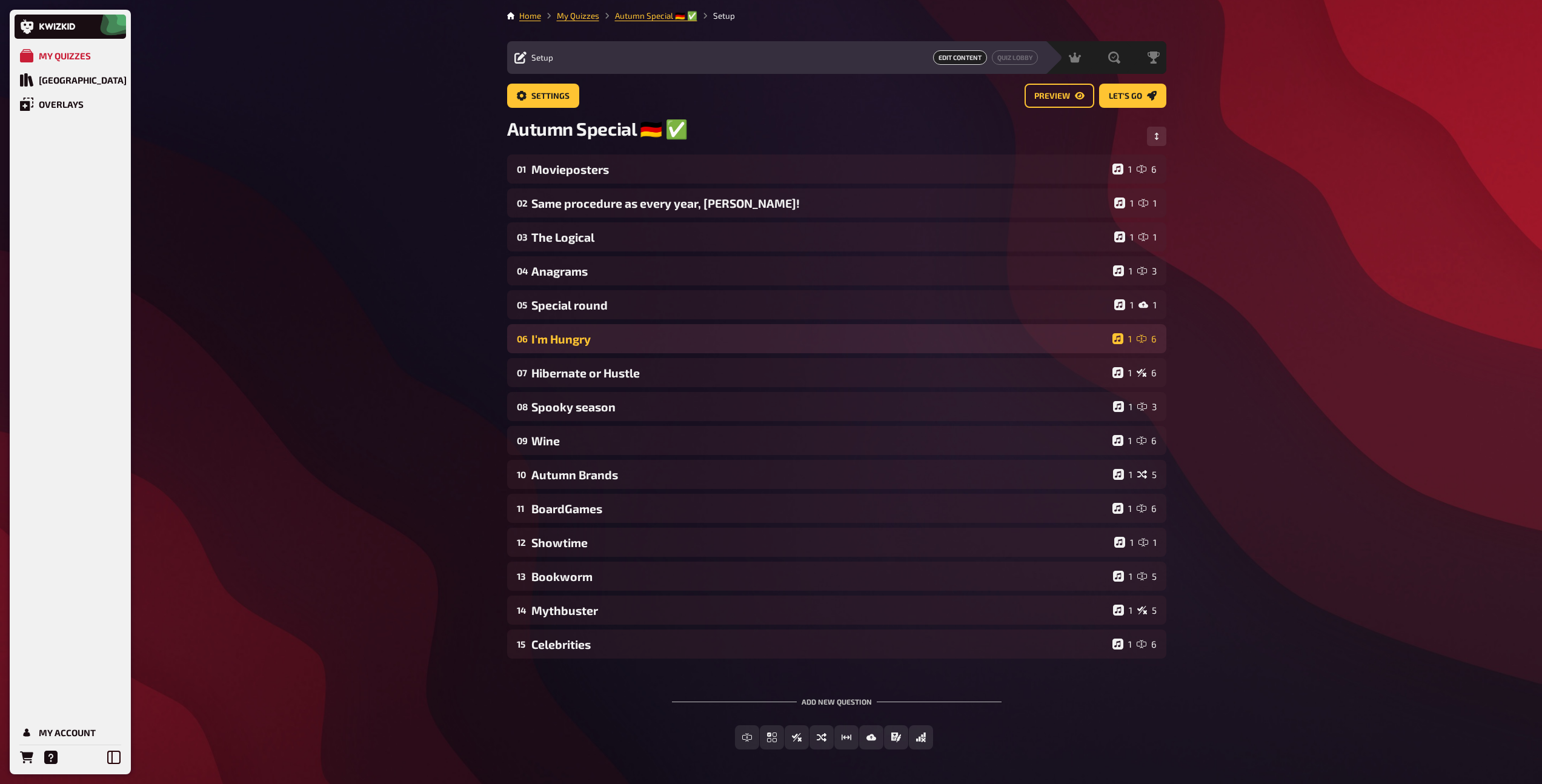
click at [573, 344] on div "I'm Hungry" at bounding box center [819, 338] width 576 height 14
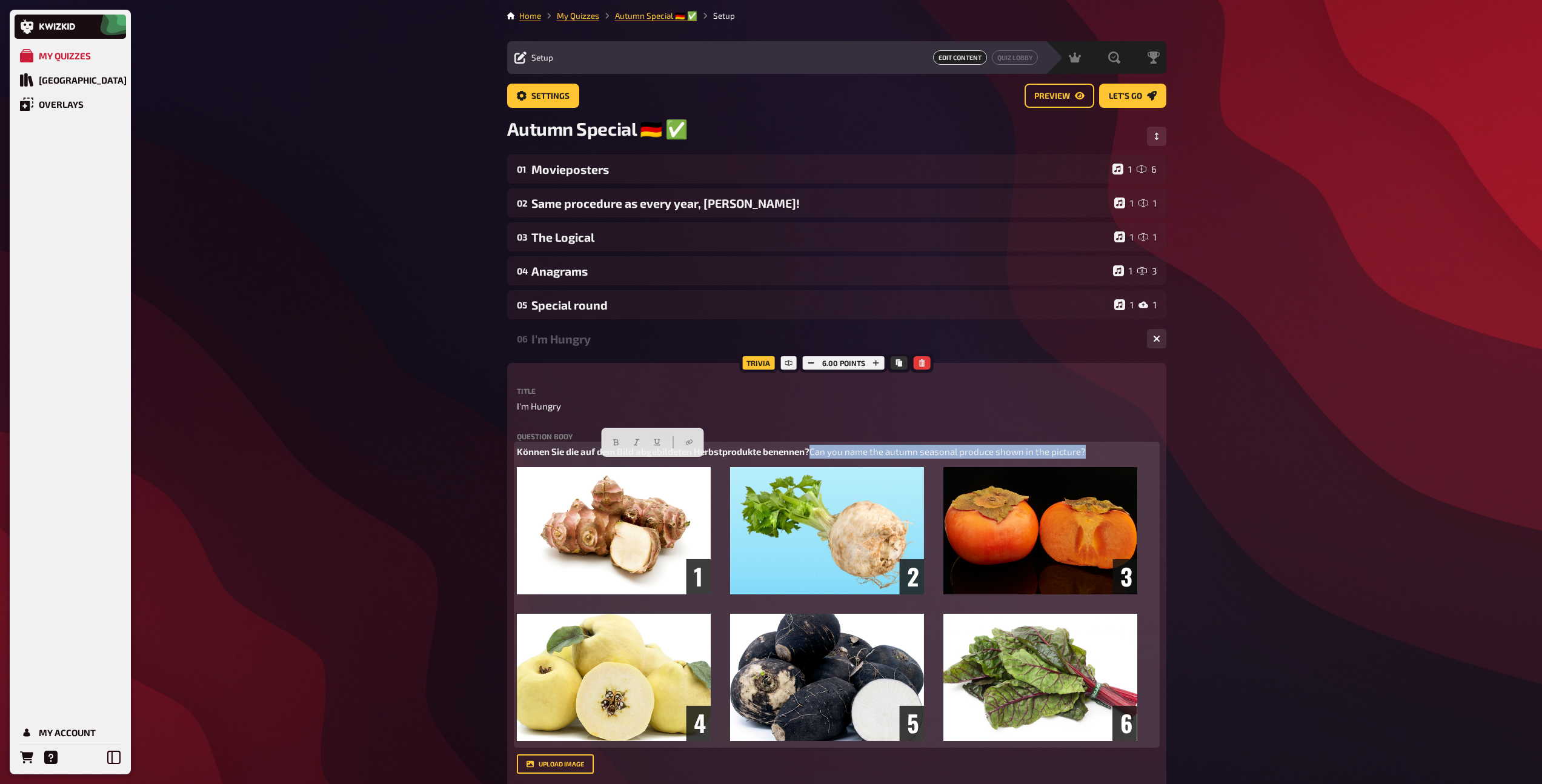
drag, startPoint x: 808, startPoint y: 471, endPoint x: 493, endPoint y: 468, distance: 315.0
click at [633, 444] on icon "button" at bounding box center [636, 442] width 7 height 7
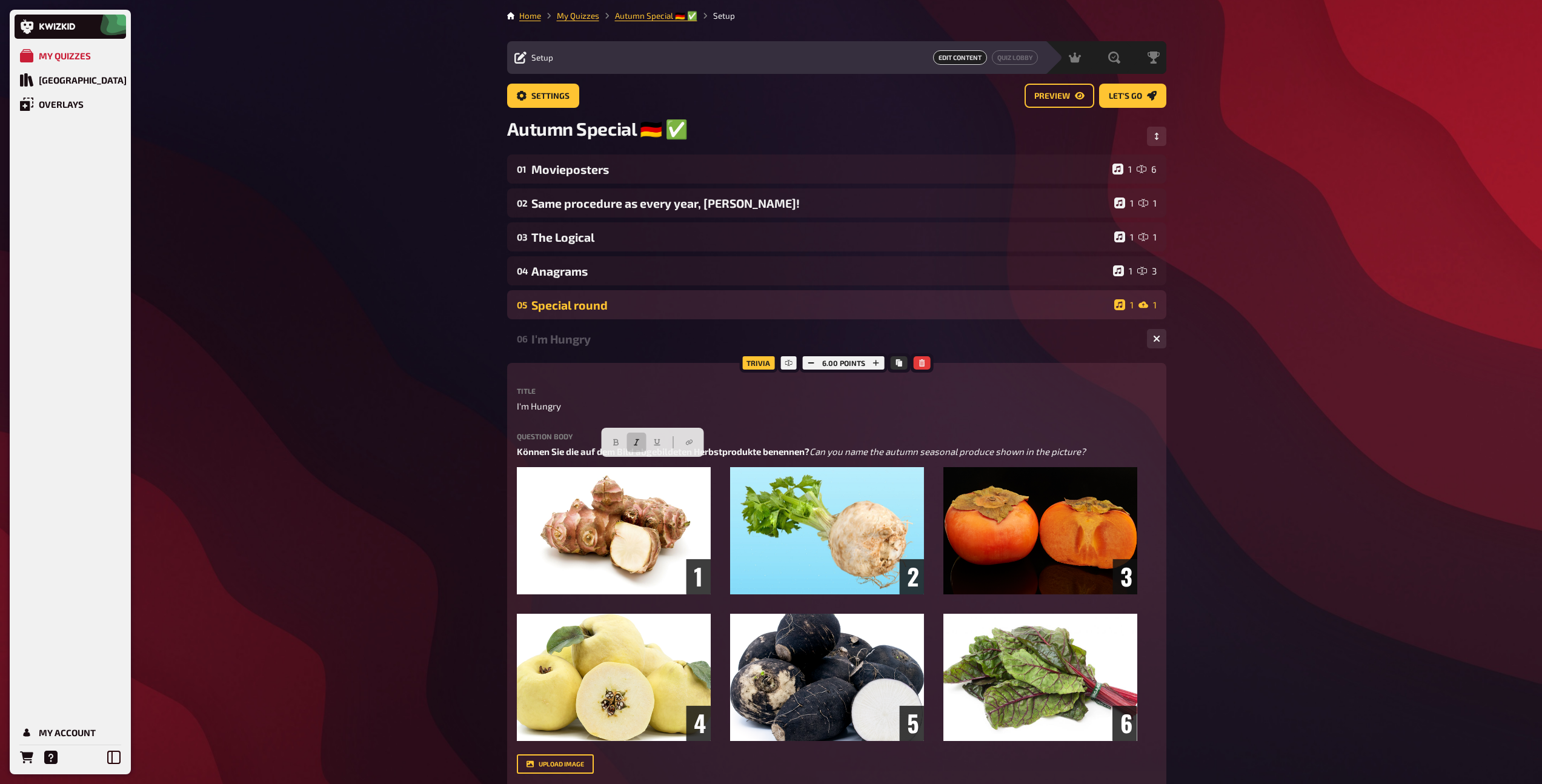
click at [548, 309] on div "Special round" at bounding box center [820, 305] width 578 height 14
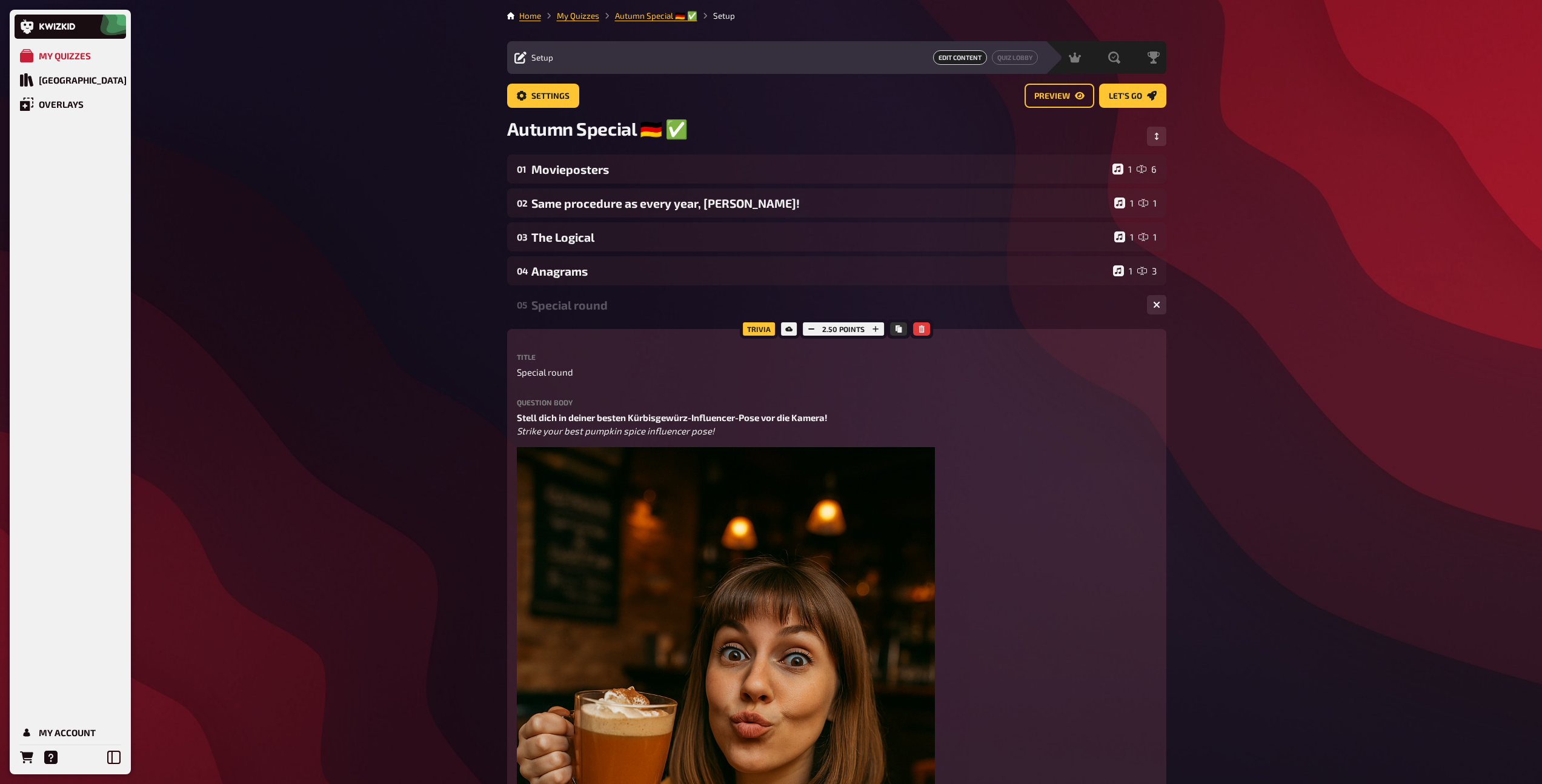
click at [548, 309] on div "Special round" at bounding box center [834, 305] width 606 height 14
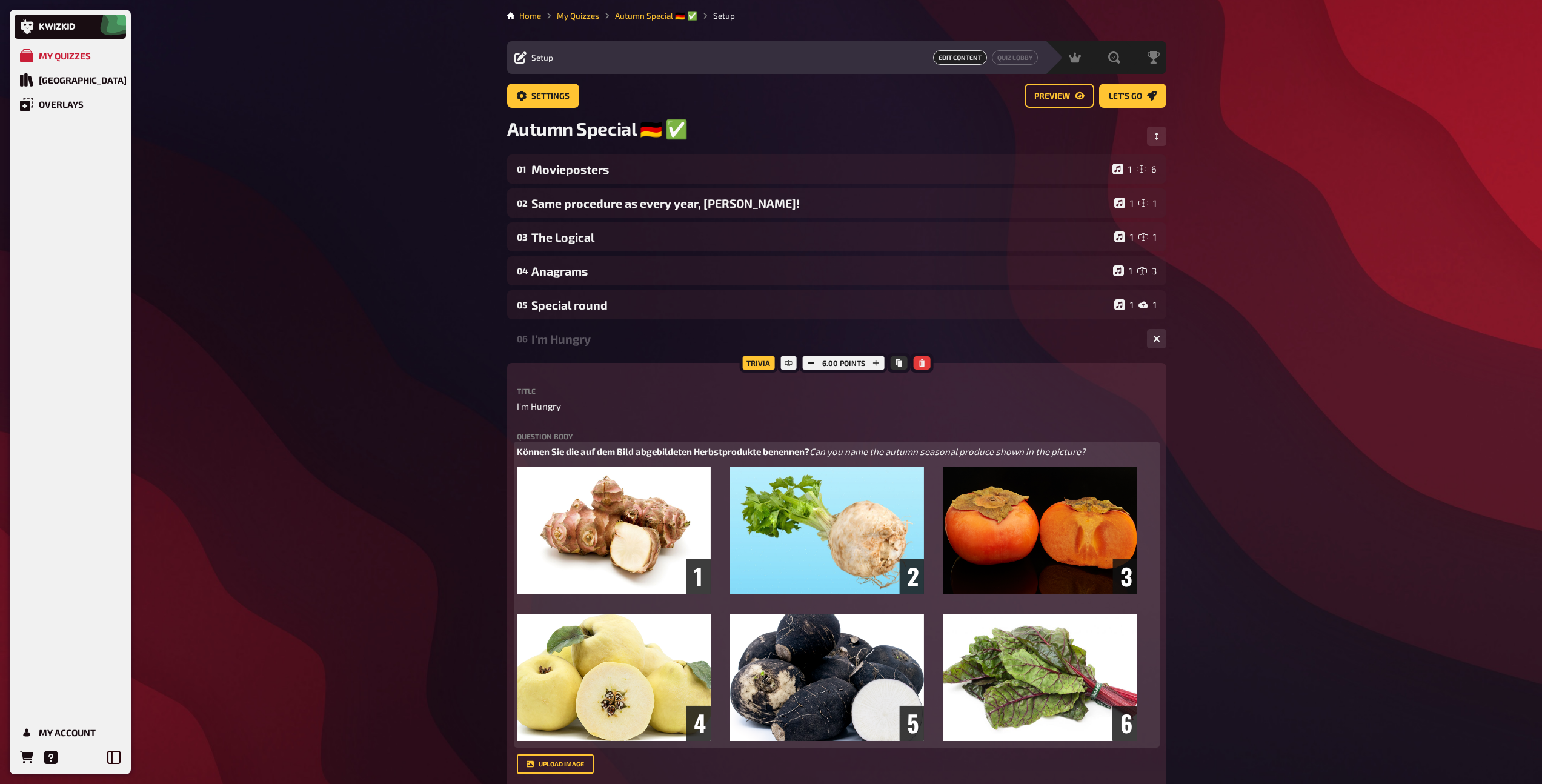
click at [556, 450] on span "Können Sie die auf dem Bild abgebildeten Herbstprodukte benennen?" at bounding box center [663, 451] width 293 height 11
drag, startPoint x: 564, startPoint y: 455, endPoint x: 538, endPoint y: 452, distance: 26.2
click at [538, 452] on span "Können Sie die auf dem Bild abgebildeten Herbstprodukte benennen?" at bounding box center [663, 451] width 293 height 11
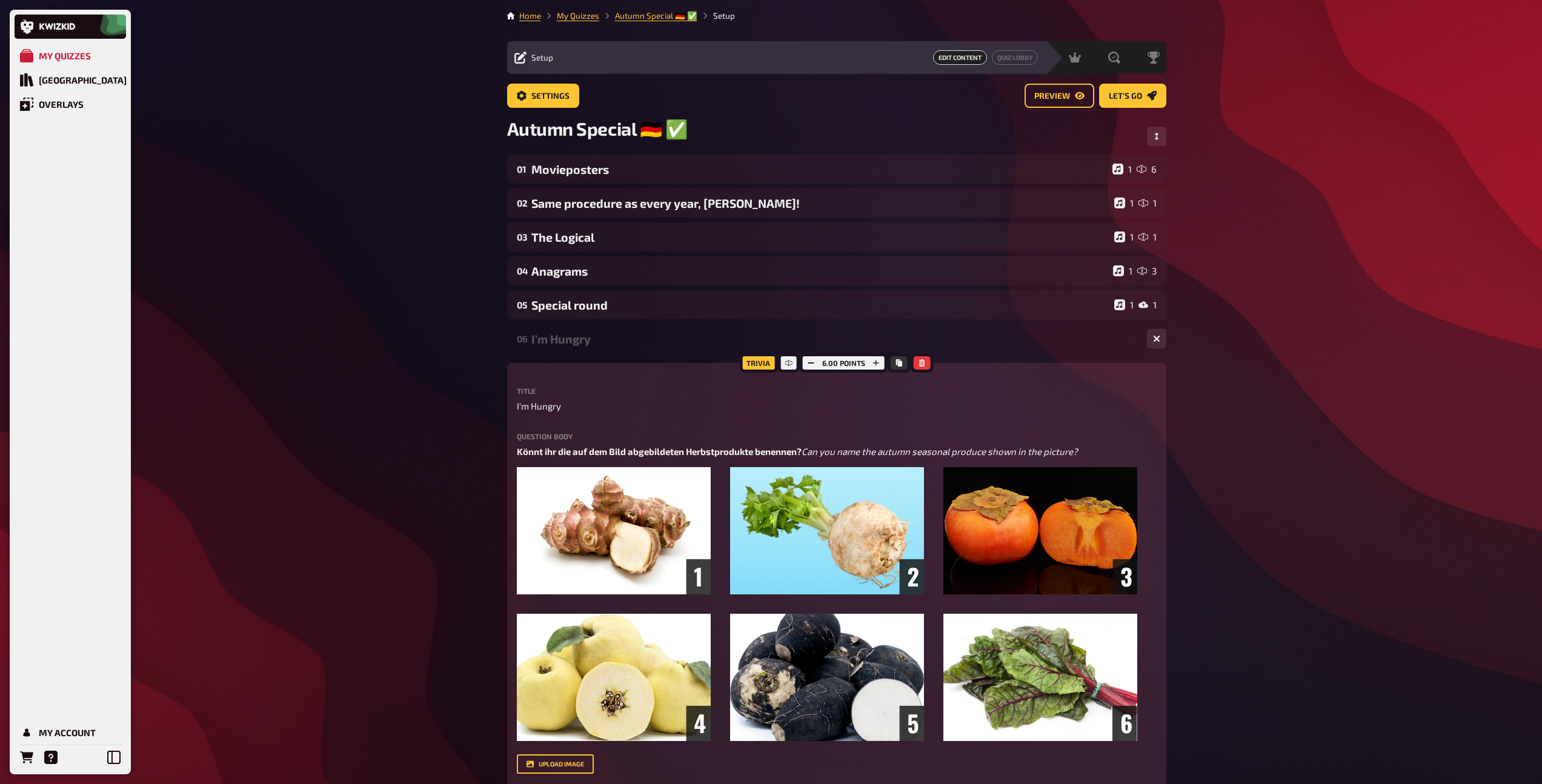
click at [600, 340] on div "I'm Hungry" at bounding box center [834, 338] width 606 height 14
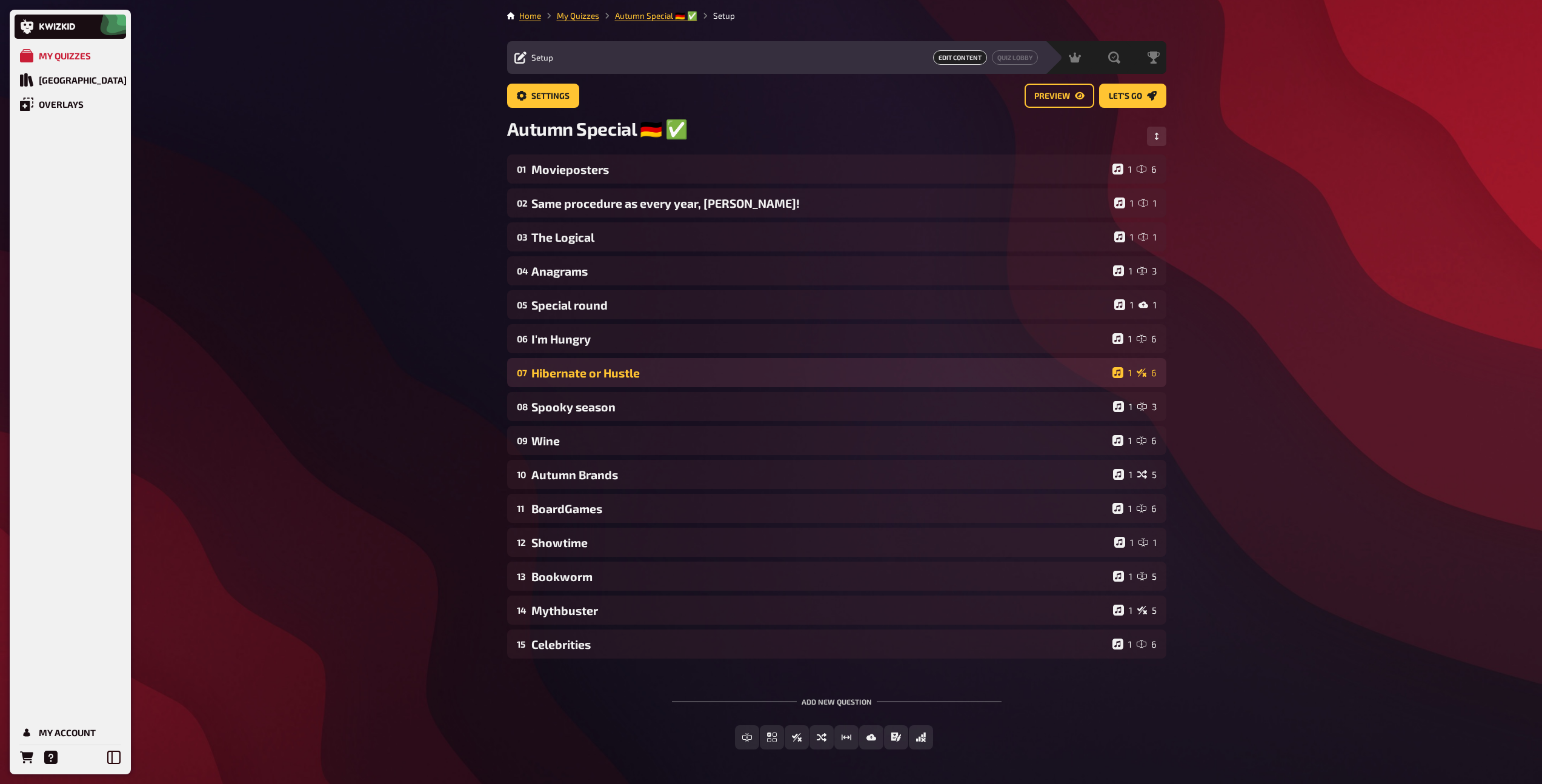
click at [590, 367] on div "Hibernate or Hustle" at bounding box center [819, 373] width 576 height 14
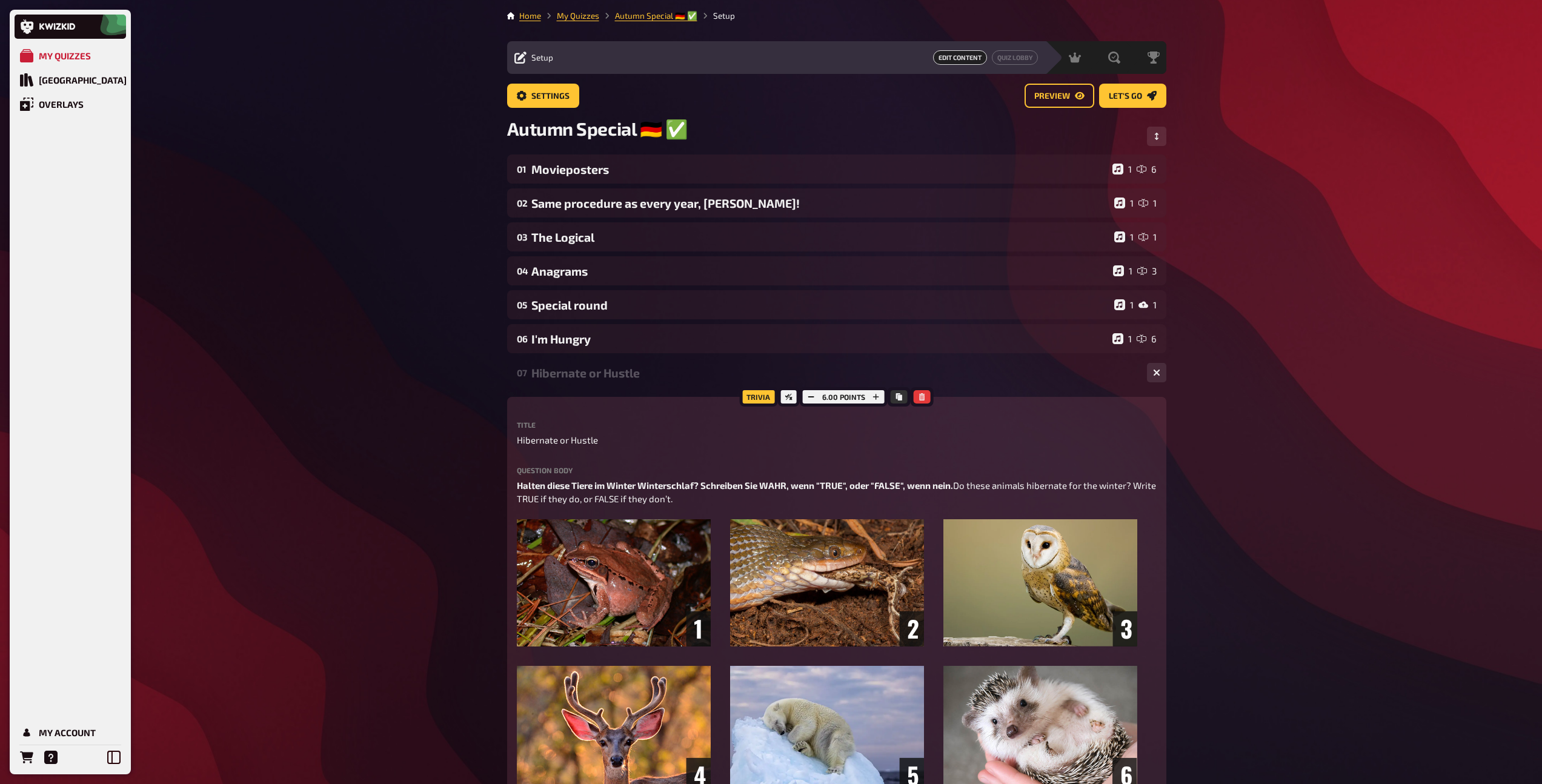
click at [567, 372] on div "Hibernate or Hustle" at bounding box center [834, 373] width 606 height 14
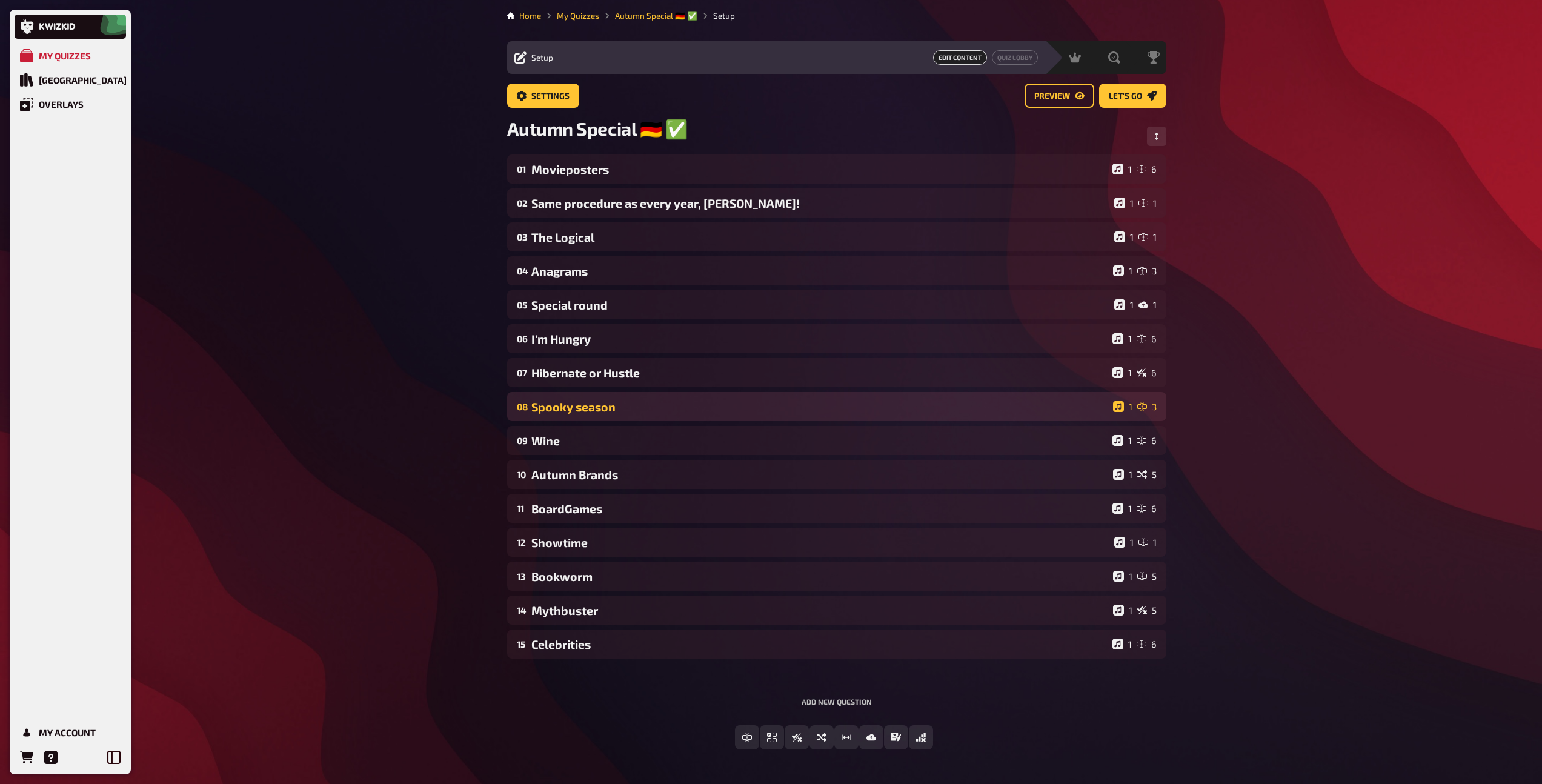
click at [570, 408] on div "Spooky season" at bounding box center [820, 406] width 577 height 14
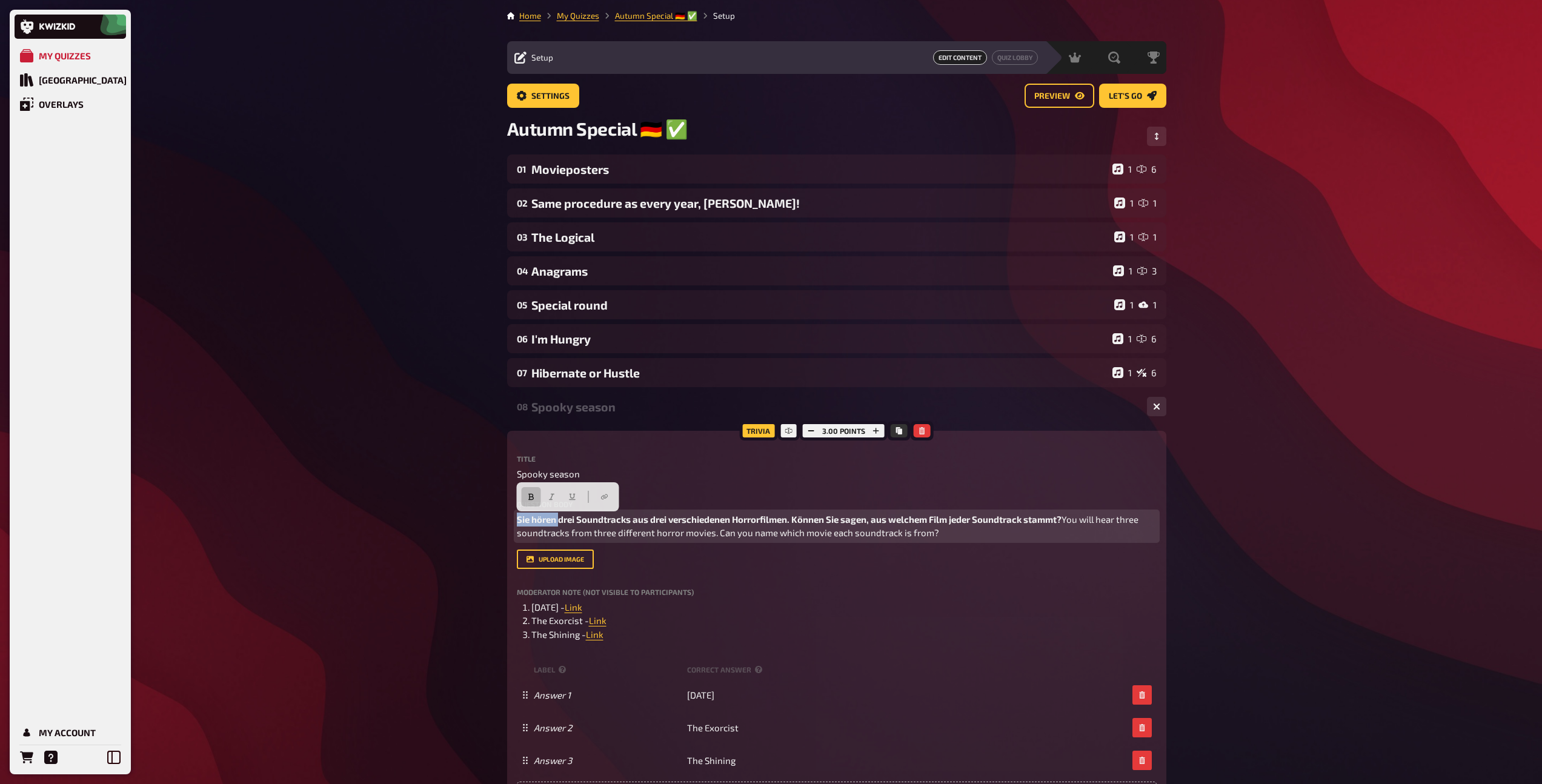
drag, startPoint x: 558, startPoint y: 518, endPoint x: 504, endPoint y: 515, distance: 54.1
click at [504, 515] on div "Home My Quizzes Autumn Special ​🇩🇪 ​✅ Setup Setup Edit Content Quiz Lobby Hosti…" at bounding box center [836, 692] width 679 height 1386
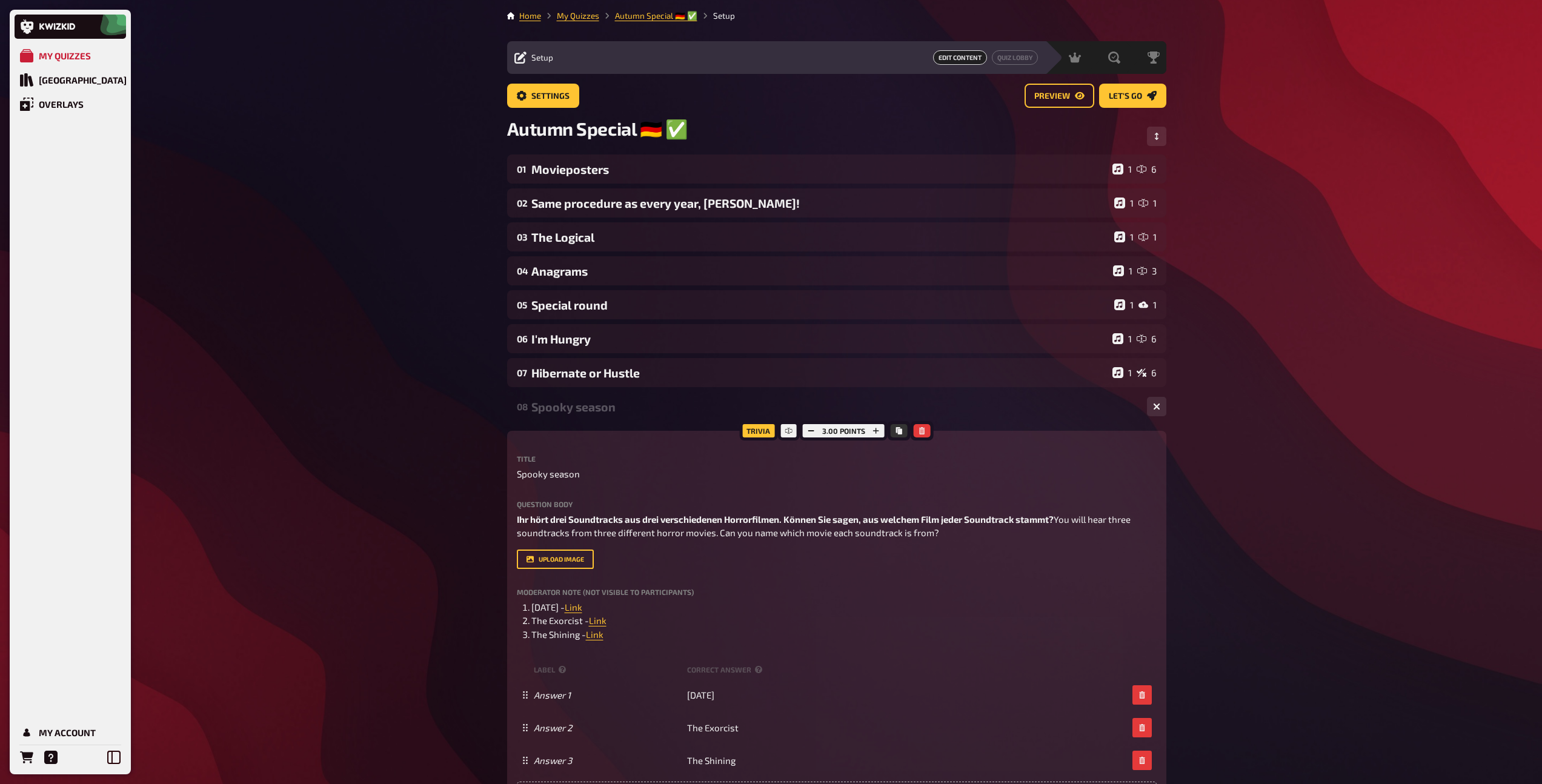
click at [597, 411] on div "Spooky season" at bounding box center [834, 406] width 606 height 14
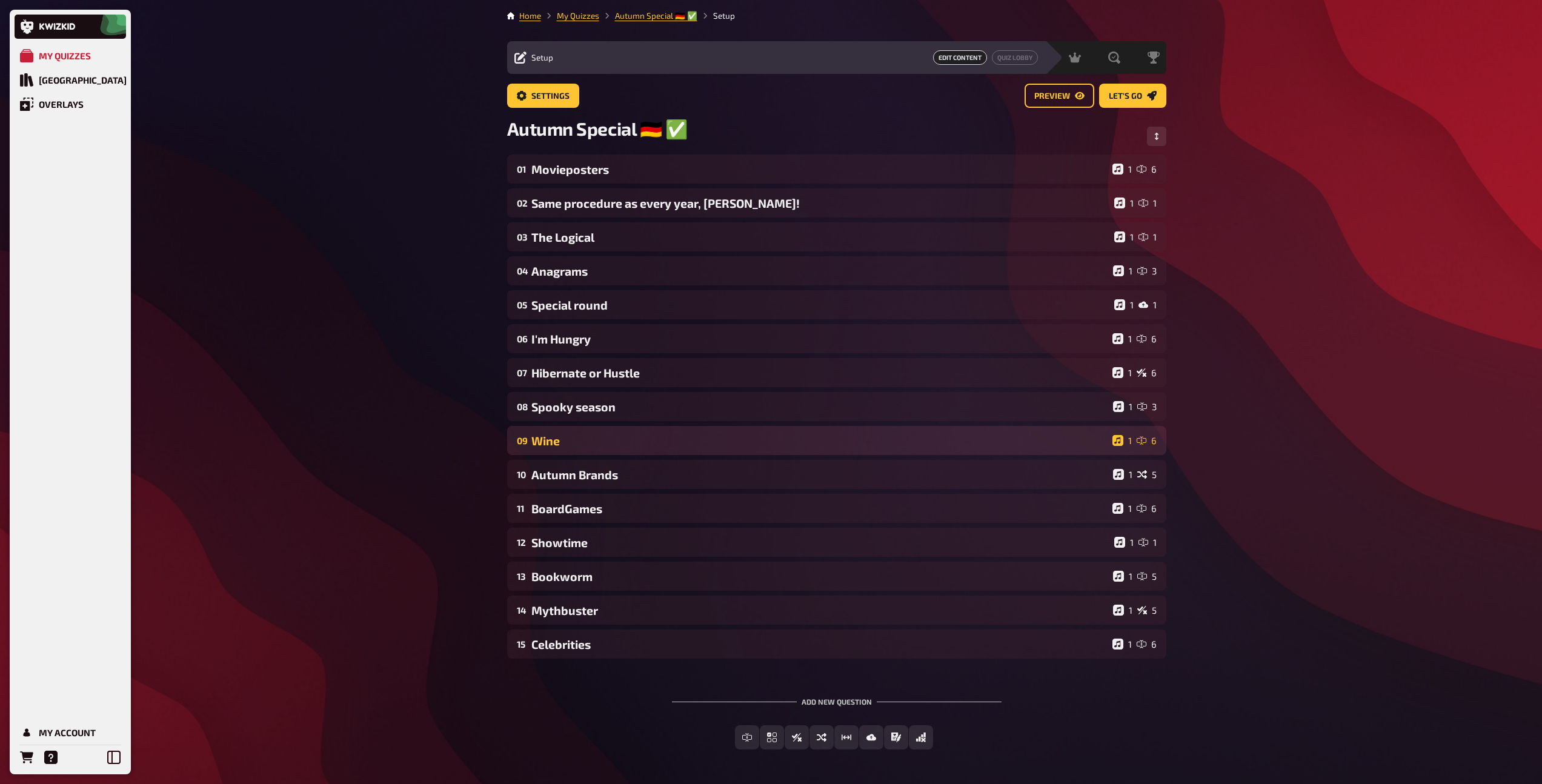
click at [588, 444] on div "Wine" at bounding box center [819, 440] width 576 height 14
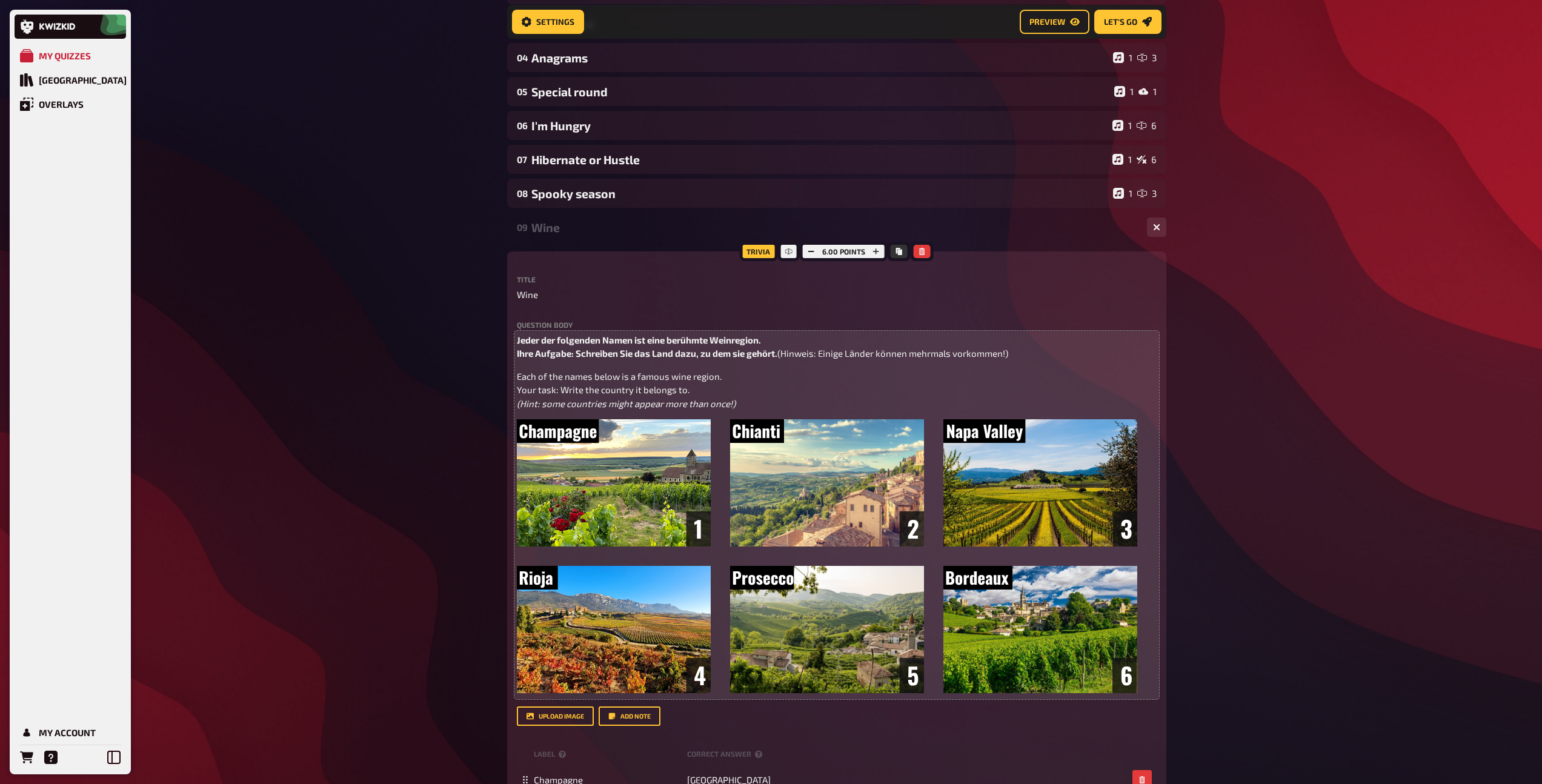
scroll to position [223, 0]
click at [625, 342] on span "Jeder der folgenden Namen ist eine berühmte Weinregion. Ihre Aufgabe: Schreiben…" at bounding box center [647, 346] width 261 height 25
drag, startPoint x: 761, startPoint y: 340, endPoint x: 492, endPoint y: 341, distance: 269.0
click at [493, 340] on div "My Quizzes Quiz Library Overlays My Account Home My Quizzes Autumn Special ​🇩🇪 …" at bounding box center [771, 655] width 1542 height 1758
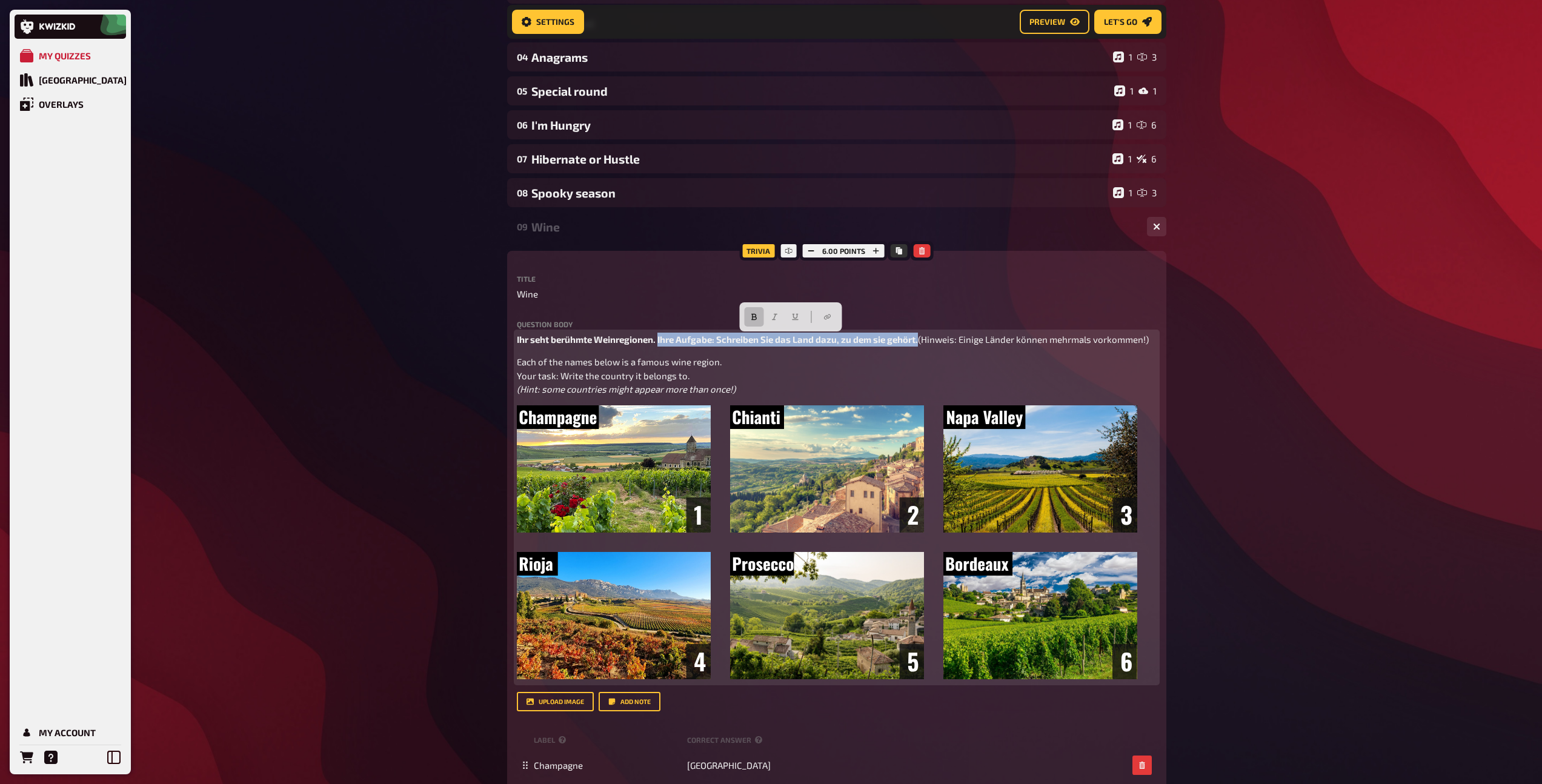
drag, startPoint x: 928, startPoint y: 342, endPoint x: 660, endPoint y: 340, distance: 268.0
click at [660, 340] on p "Ihr seht berühmte Weinregionen. Ihre Aufgabe: Schreiben Sie das Land dazu, zu d…" at bounding box center [837, 339] width 640 height 14
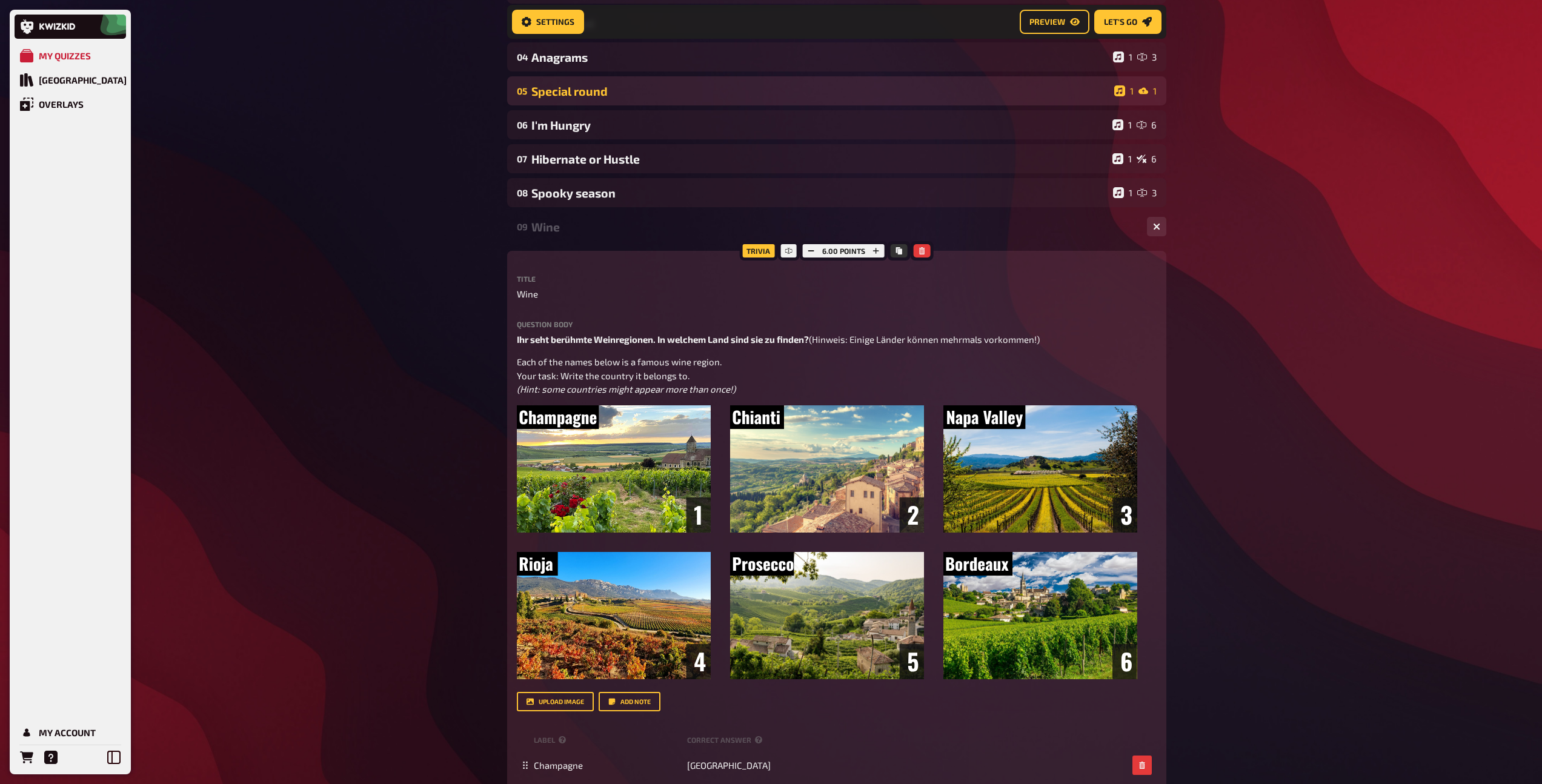
click at [597, 237] on div "09 Wine 1 6" at bounding box center [837, 227] width 659 height 29
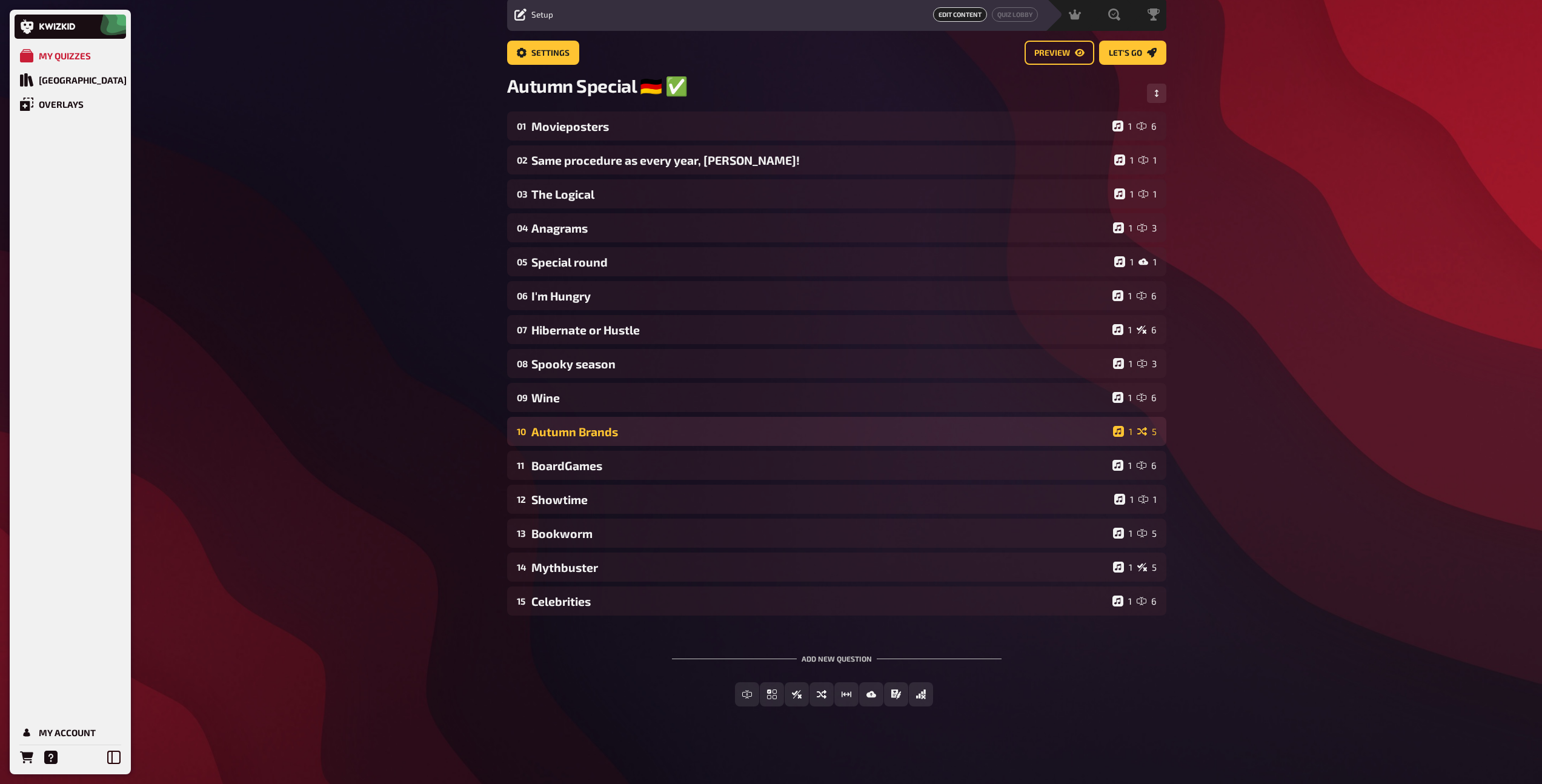
click at [599, 441] on div "10 Autumn Brands 1 5" at bounding box center [837, 431] width 659 height 29
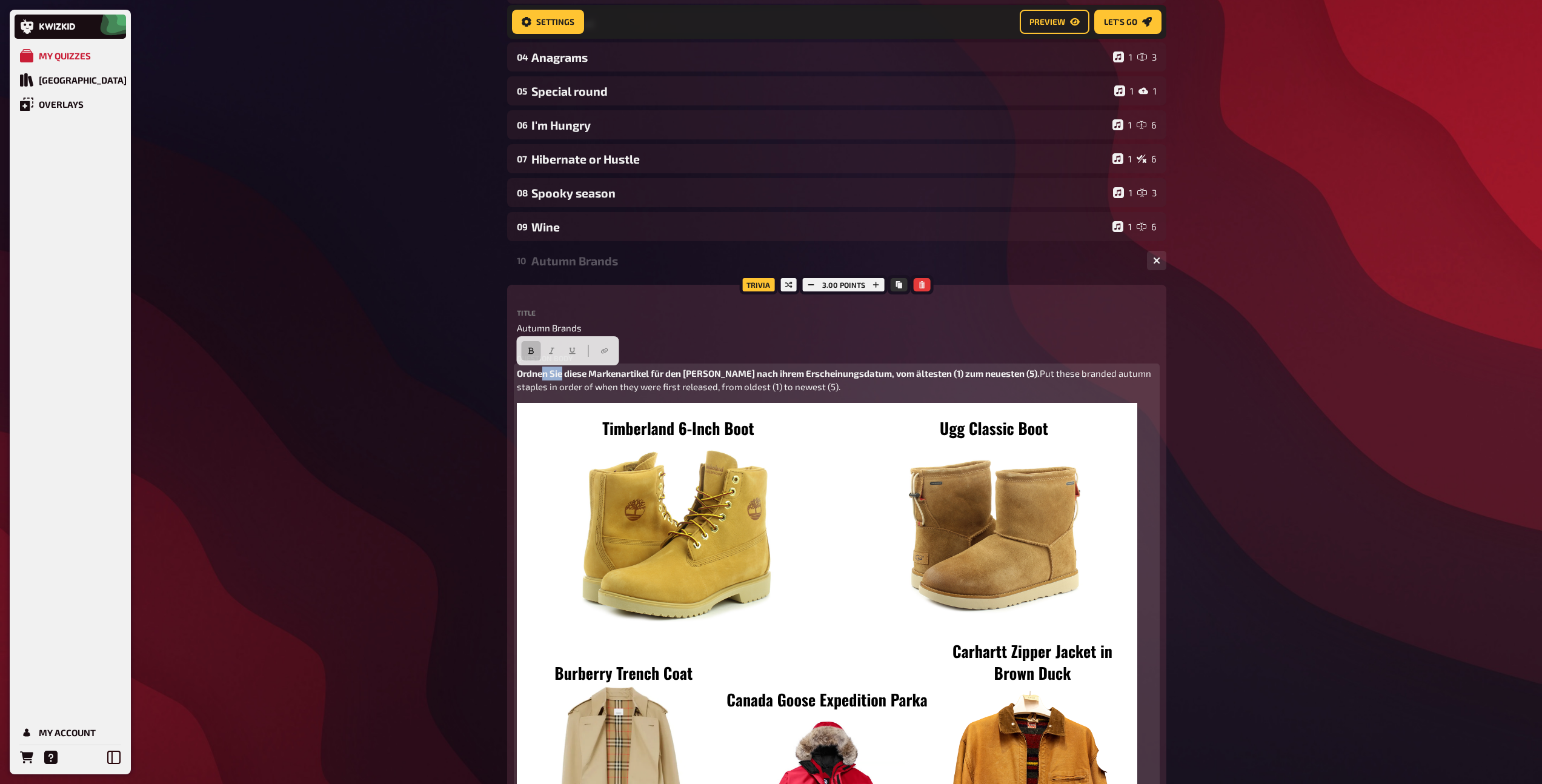
drag, startPoint x: 563, startPoint y: 374, endPoint x: 544, endPoint y: 374, distance: 19.0
click at [544, 374] on span "Ordnen Sie diese Markenartikel für den [PERSON_NAME] nach ihrem Erscheinungsdat…" at bounding box center [778, 373] width 523 height 11
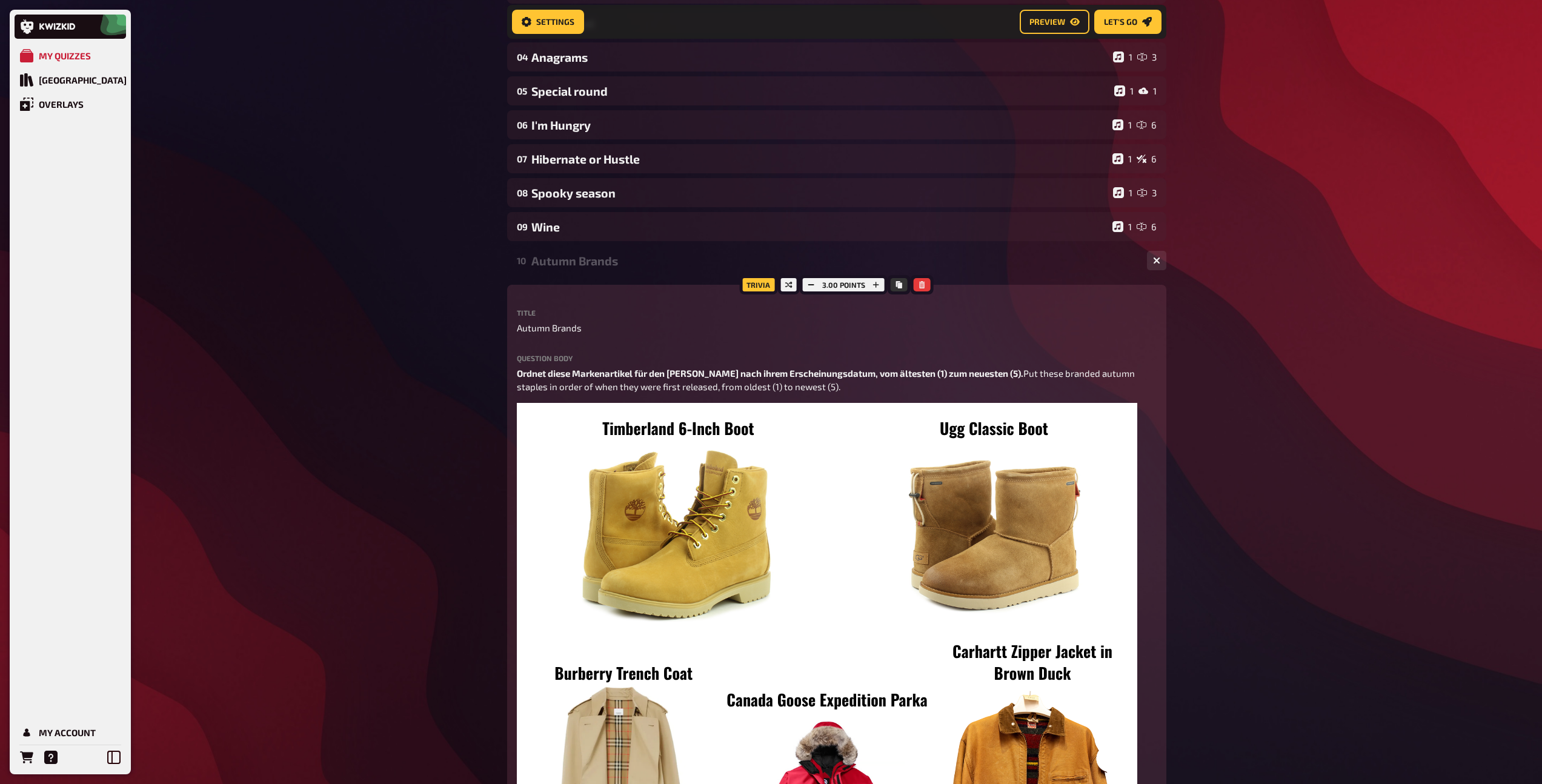
click at [621, 264] on div "Autumn Brands" at bounding box center [834, 261] width 606 height 14
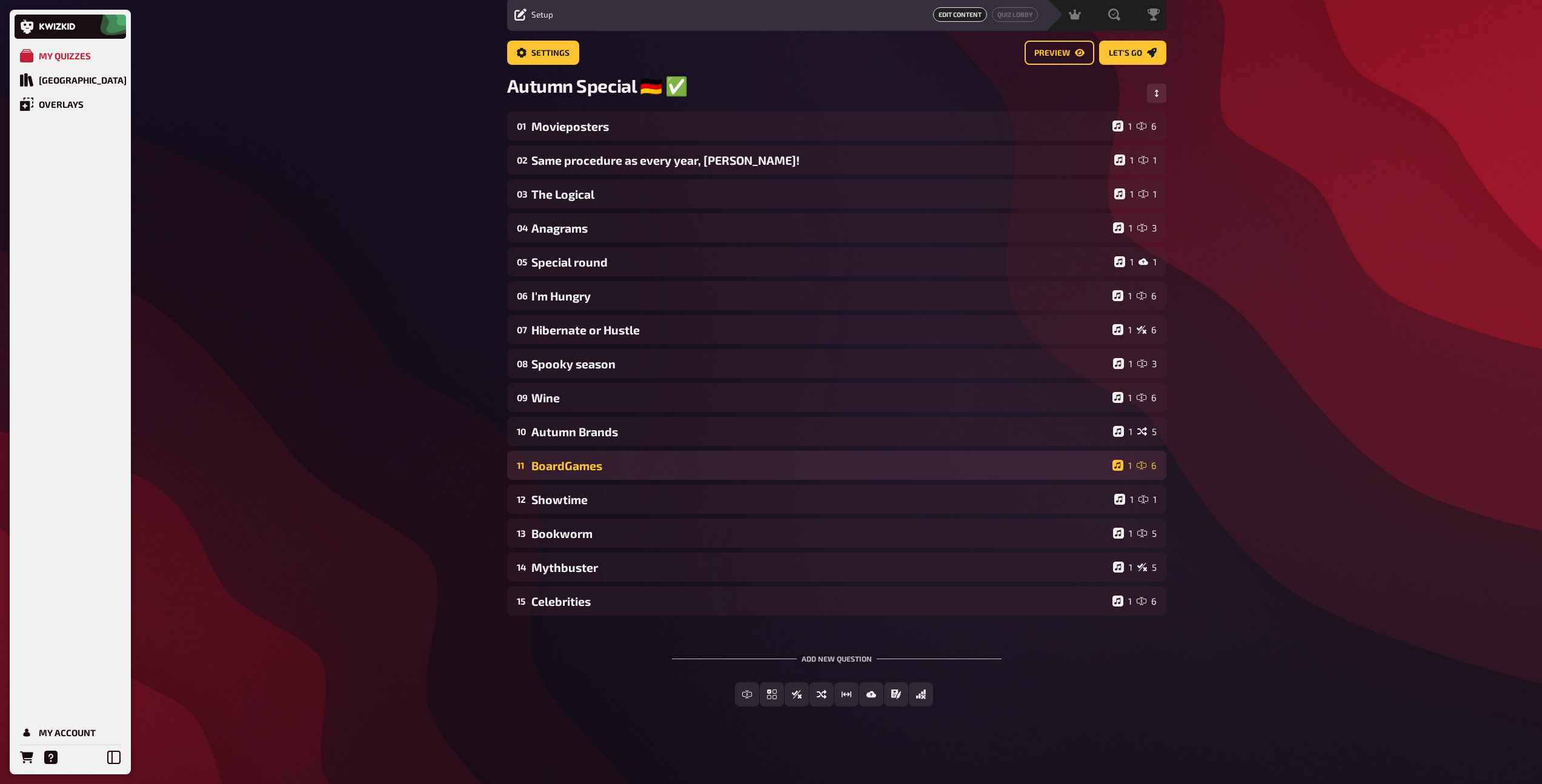
click at [601, 467] on div "BoardGames" at bounding box center [819, 465] width 576 height 14
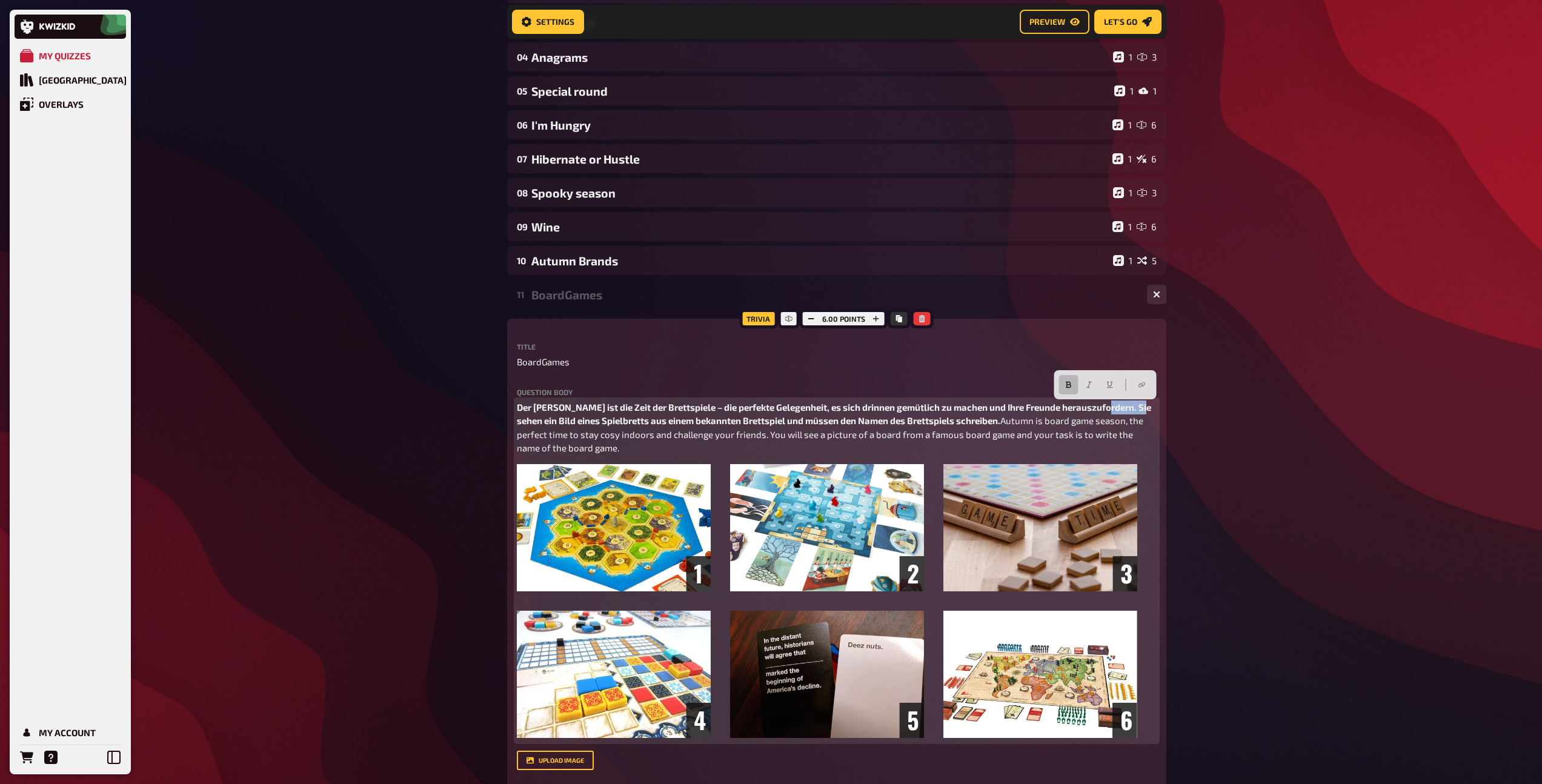
drag, startPoint x: 1147, startPoint y: 409, endPoint x: 1106, endPoint y: 406, distance: 41.1
click at [1106, 406] on span "Der [PERSON_NAME] ist die Zeit der Brettspiele – die perfekte Gelegenheit, es s…" at bounding box center [835, 414] width 636 height 25
click at [784, 423] on span "Der [PERSON_NAME] ist die Zeit der Brettspiele – die perfekte Gelegenheit, es s…" at bounding box center [834, 414] width 635 height 25
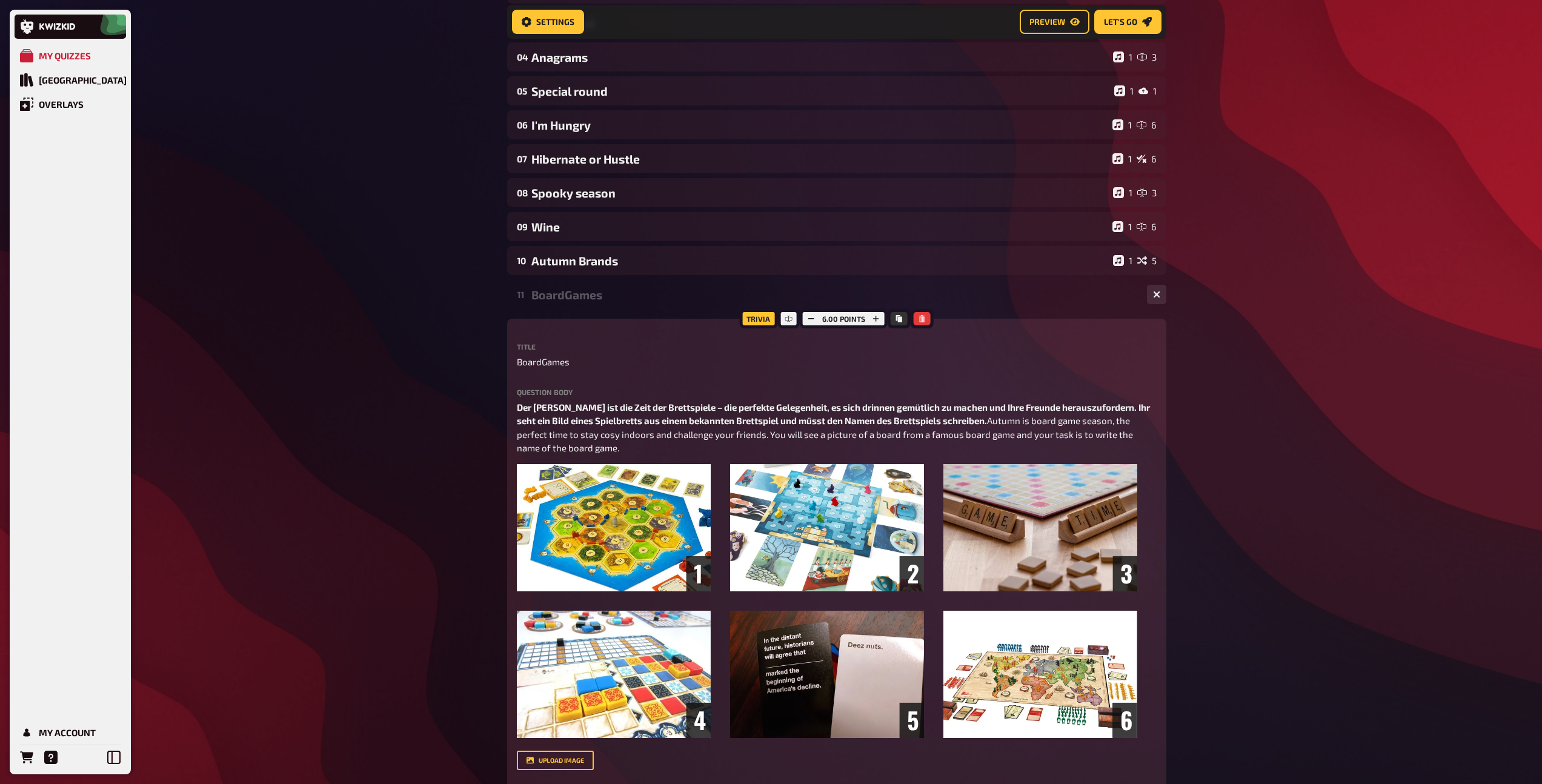
click at [633, 302] on div "BoardGames" at bounding box center [834, 294] width 606 height 14
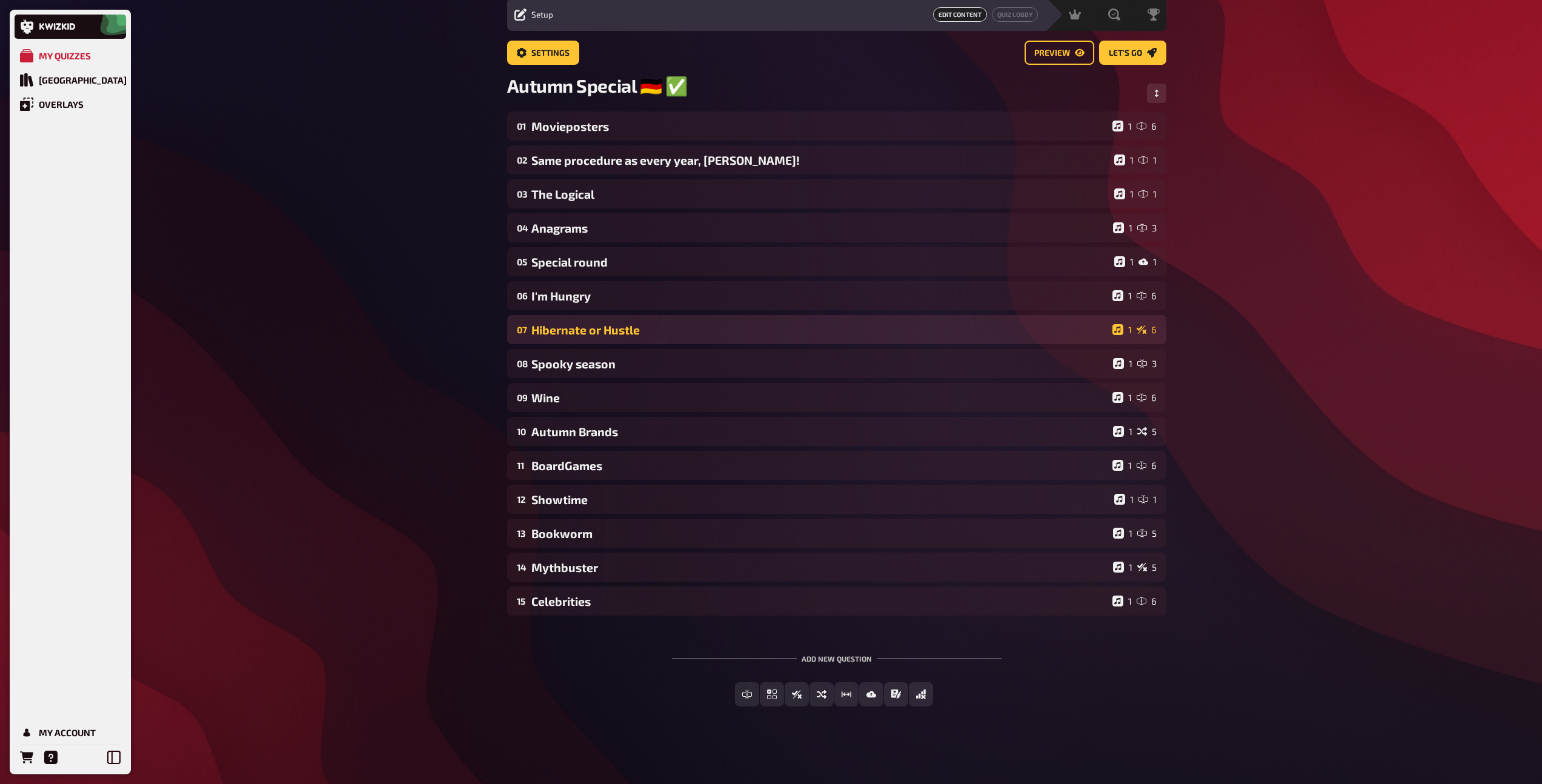
scroll to position [44, 0]
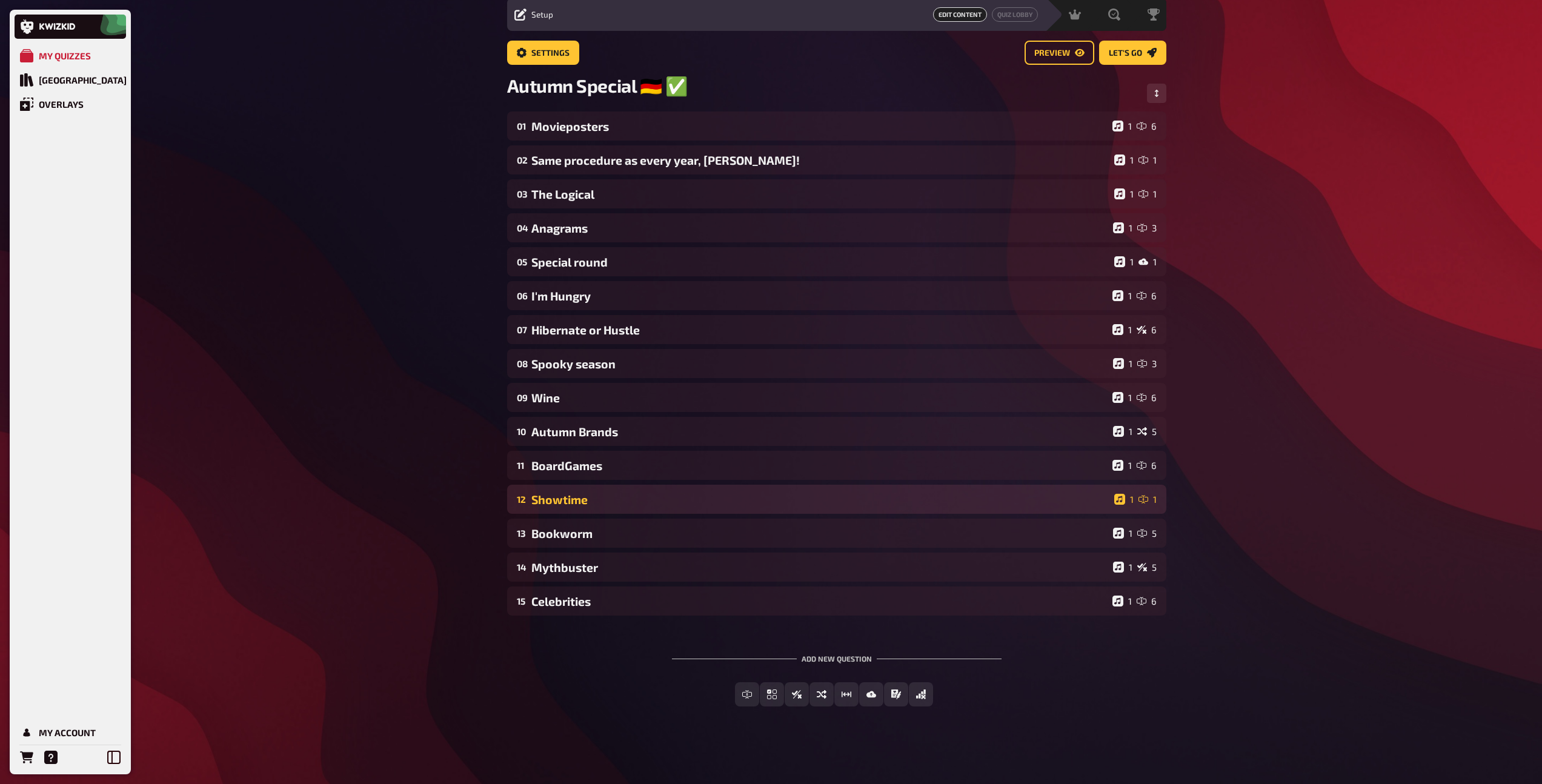
click at [622, 488] on div "12 Showtime 1 1" at bounding box center [837, 499] width 659 height 29
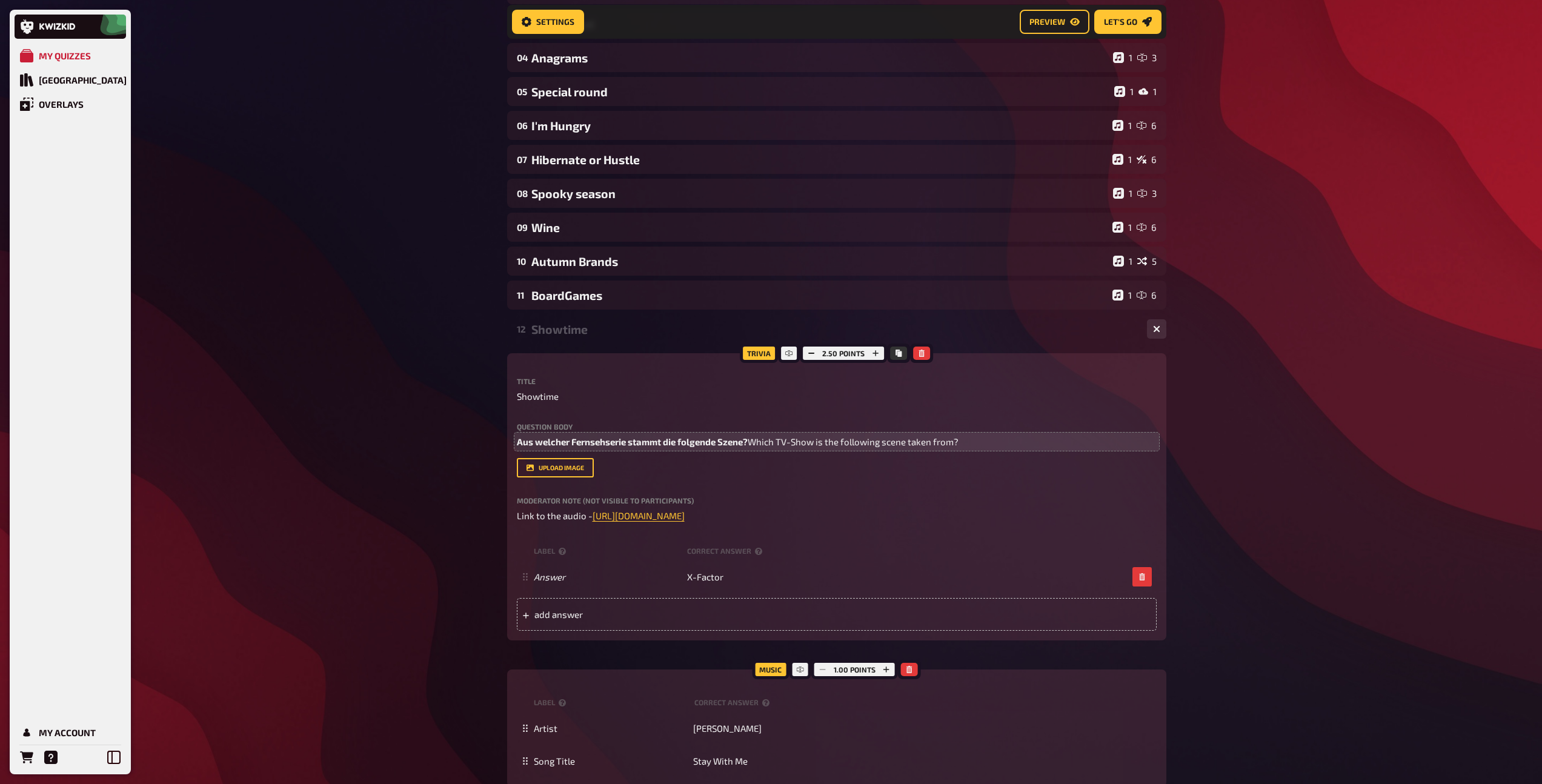
scroll to position [223, 0]
click at [587, 329] on div "Showtime" at bounding box center [834, 328] width 606 height 14
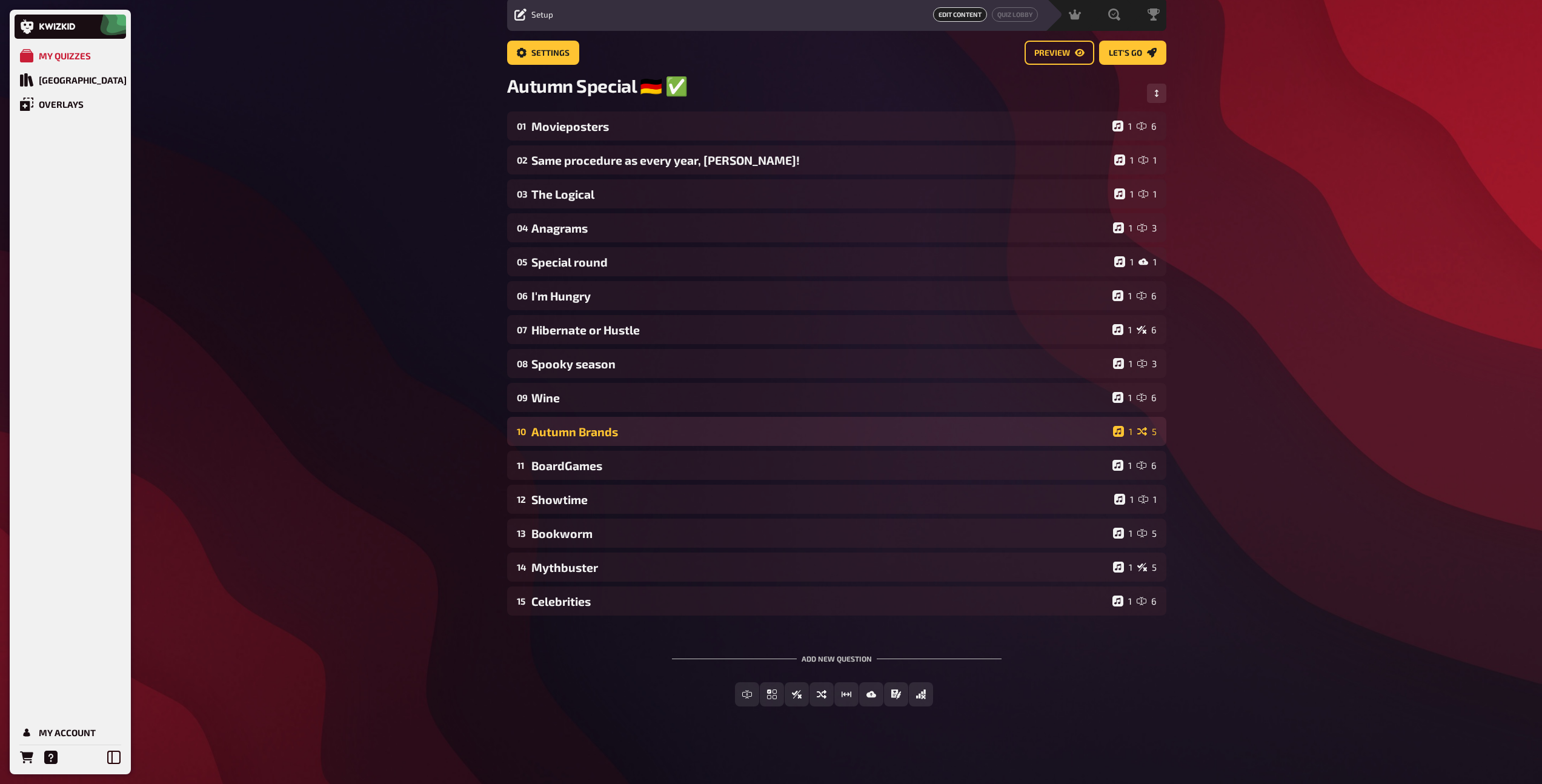
scroll to position [44, 0]
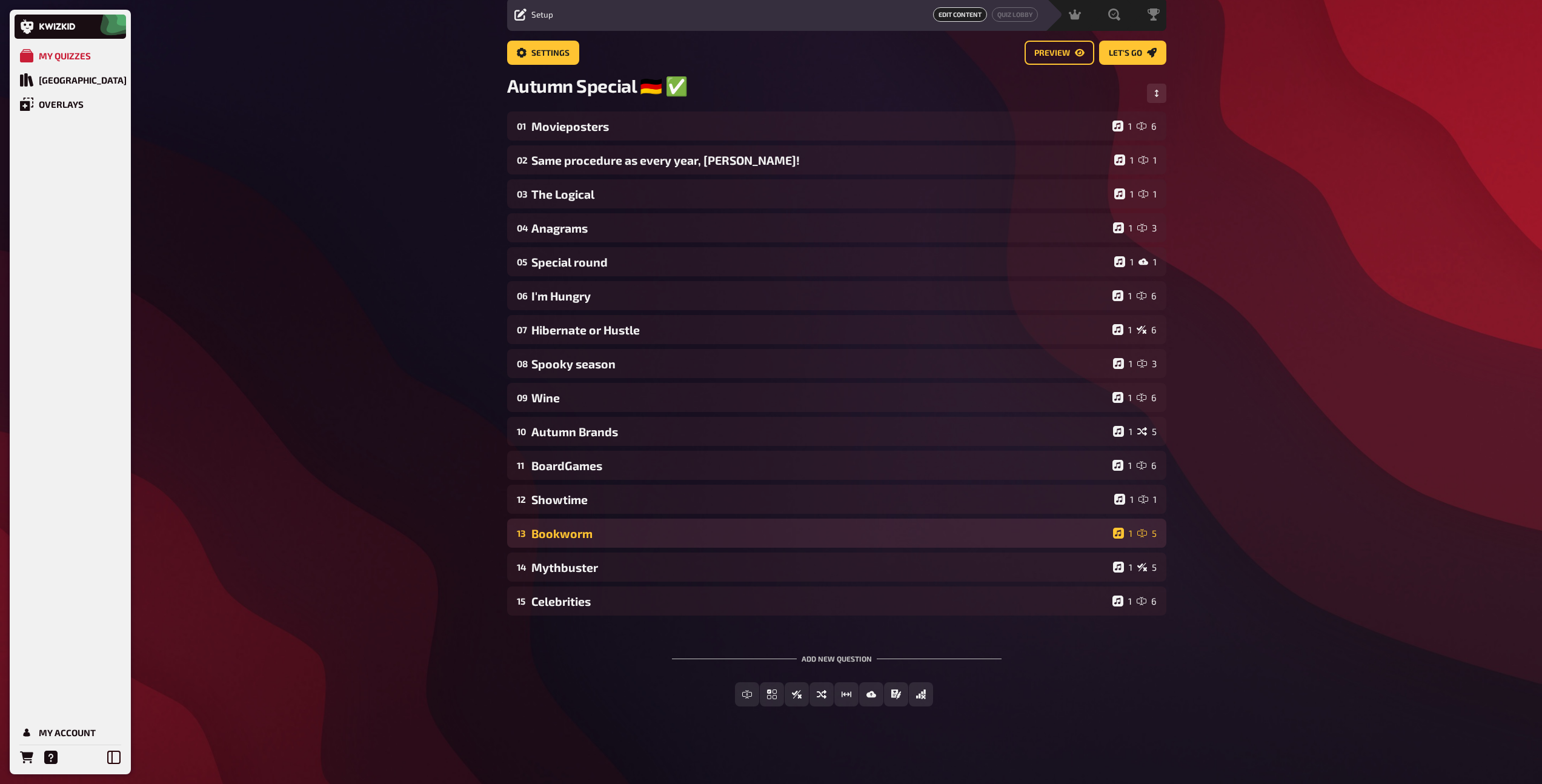
click at [595, 537] on div "Bookworm" at bounding box center [820, 533] width 577 height 14
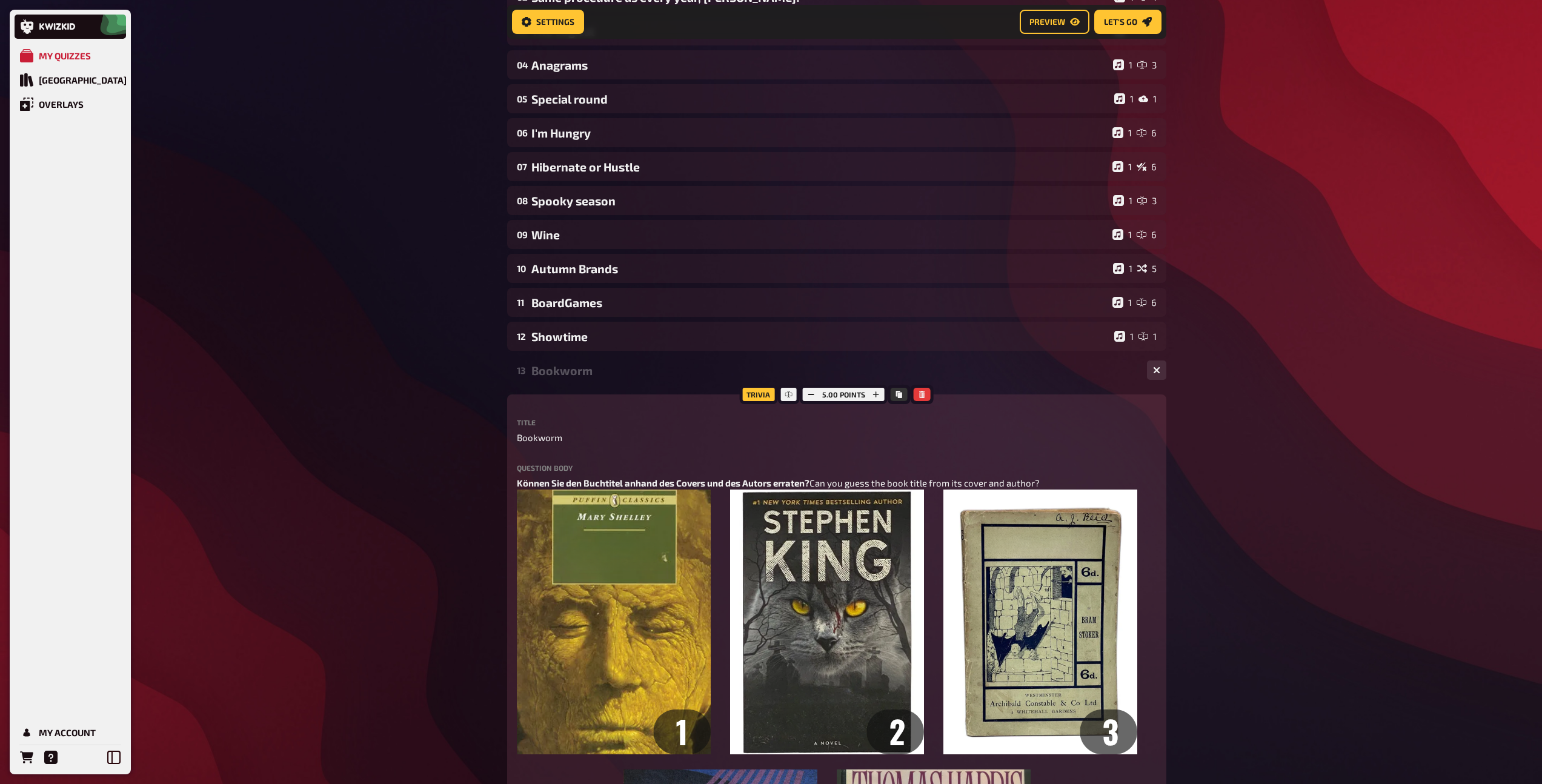
scroll to position [223, 0]
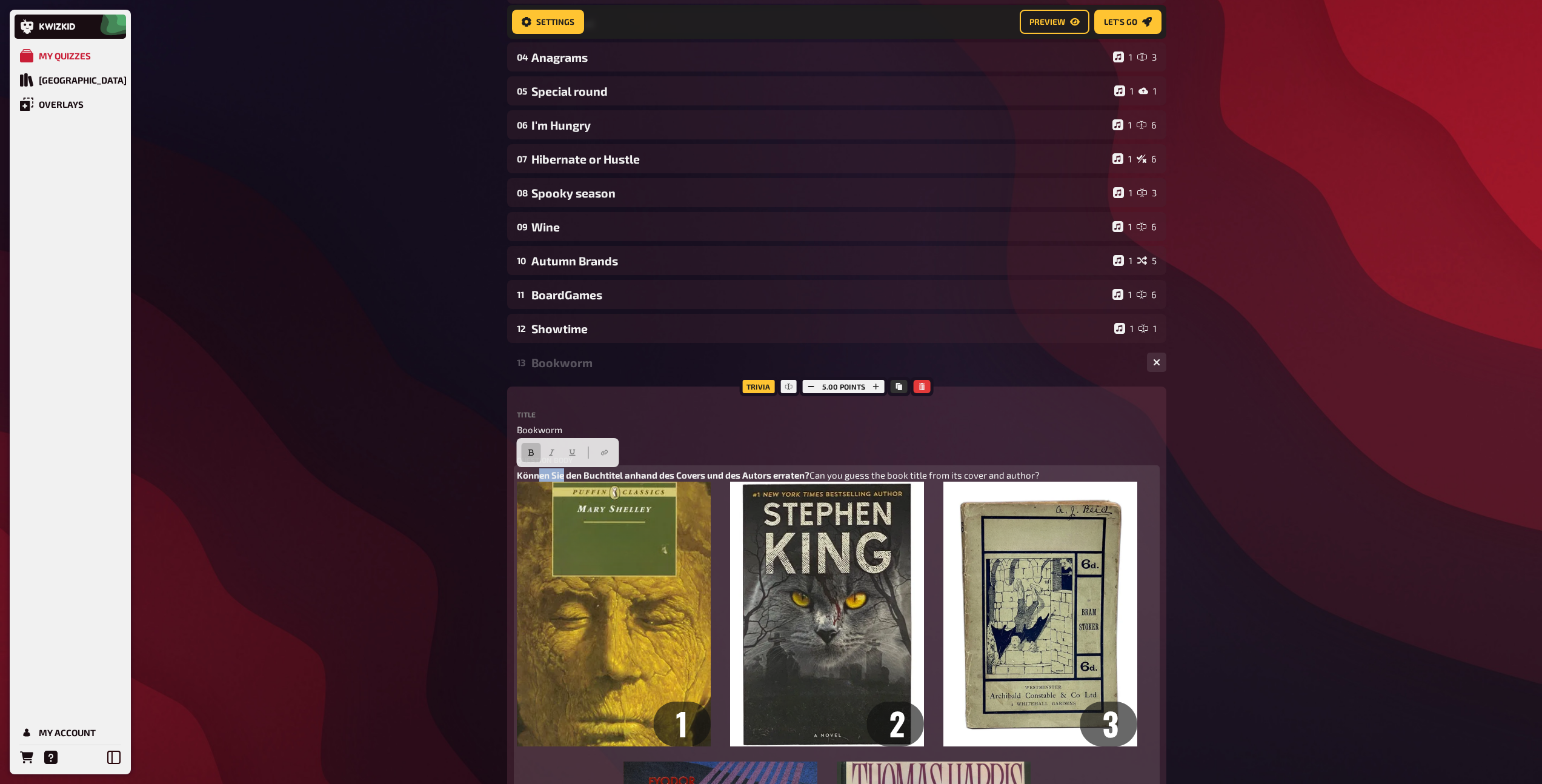
drag, startPoint x: 564, startPoint y: 476, endPoint x: 537, endPoint y: 474, distance: 27.1
click at [537, 474] on span "Können Sie den Buchtitel anhand des Covers und des Autors erraten?" at bounding box center [663, 474] width 293 height 11
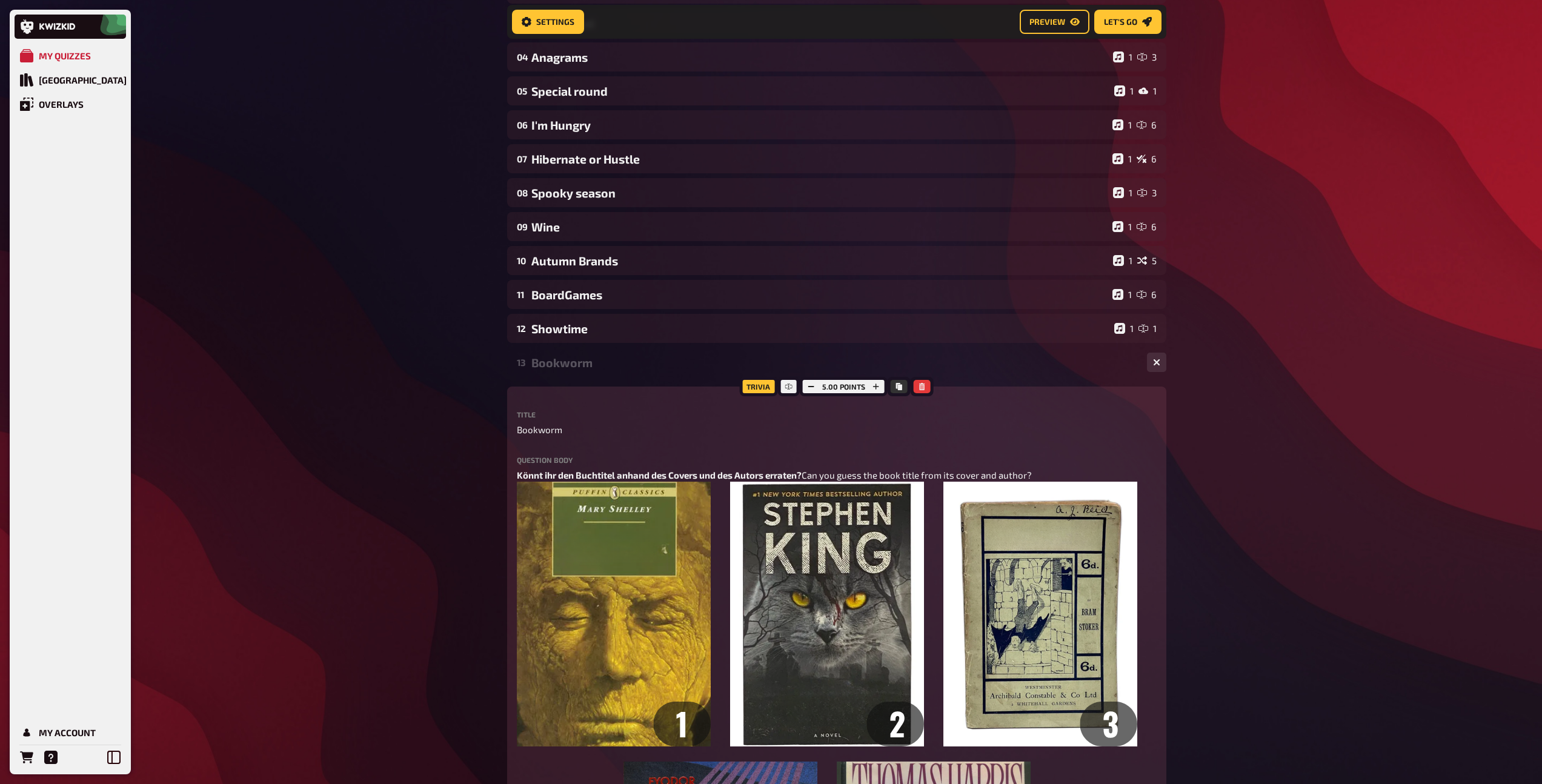
click at [554, 363] on div "Bookworm" at bounding box center [834, 362] width 606 height 14
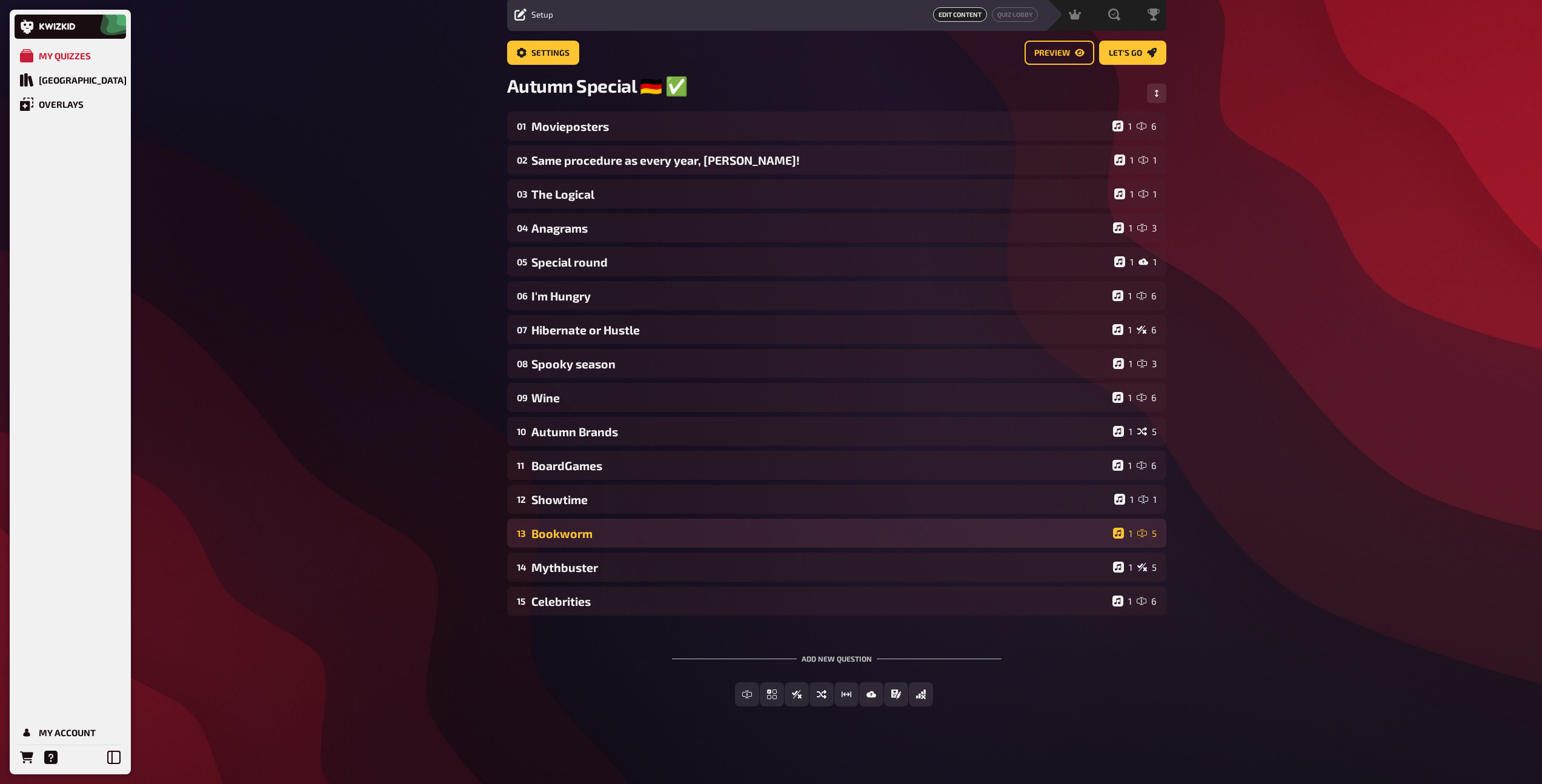
scroll to position [44, 0]
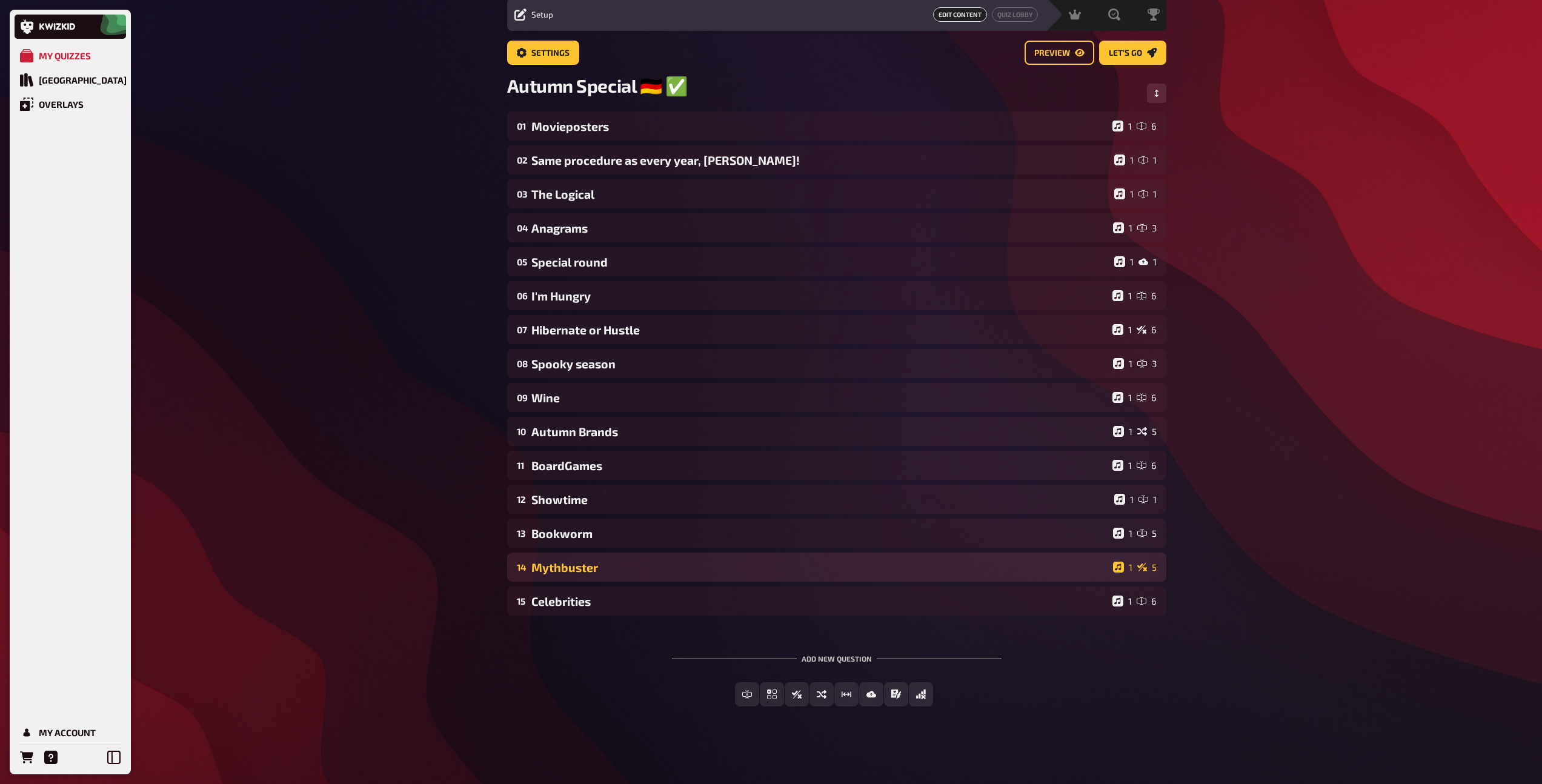
click at [581, 563] on div "Mythbuster" at bounding box center [820, 567] width 577 height 14
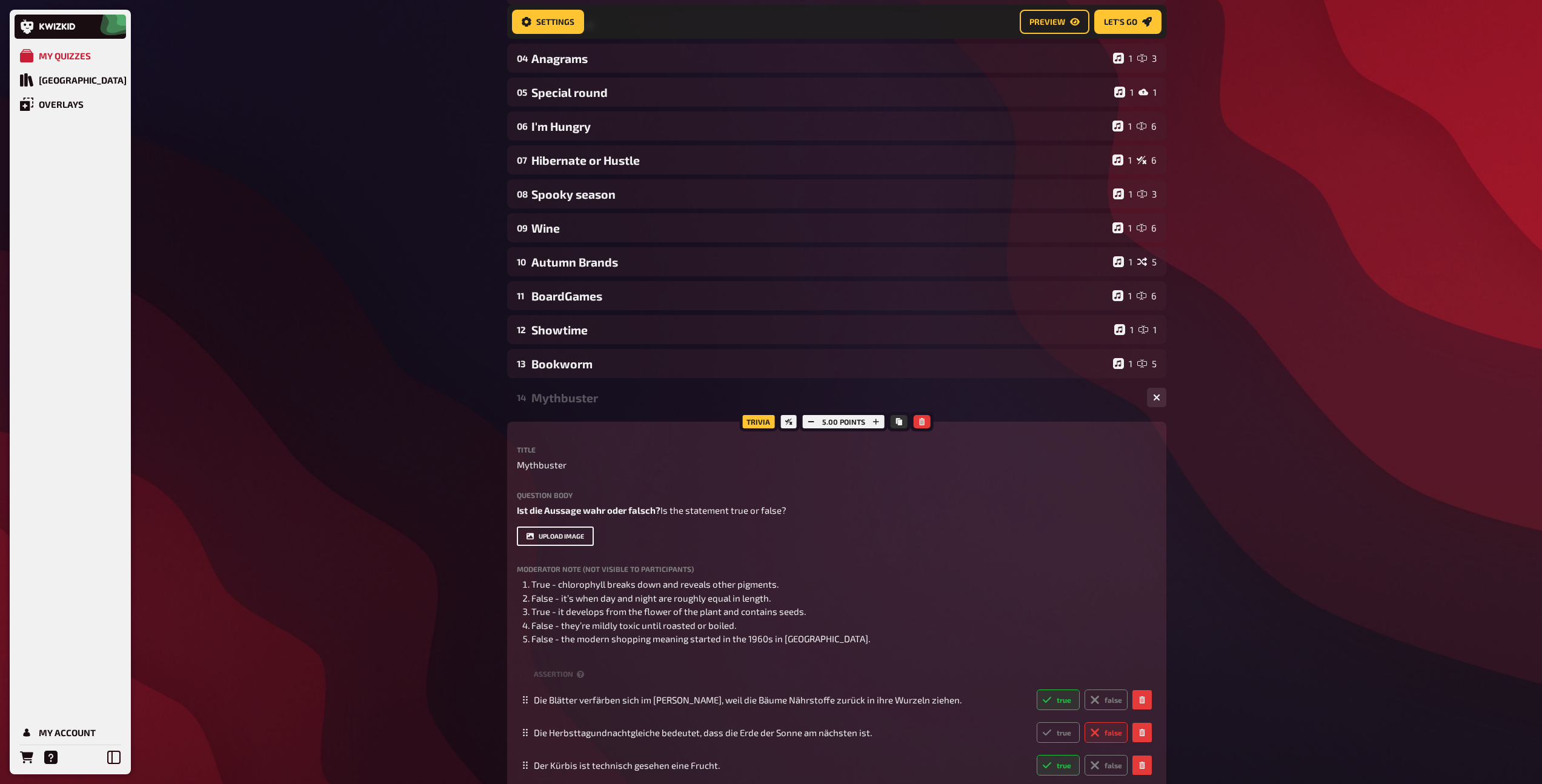
scroll to position [223, 0]
click at [576, 398] on div "Mythbuster" at bounding box center [834, 396] width 606 height 14
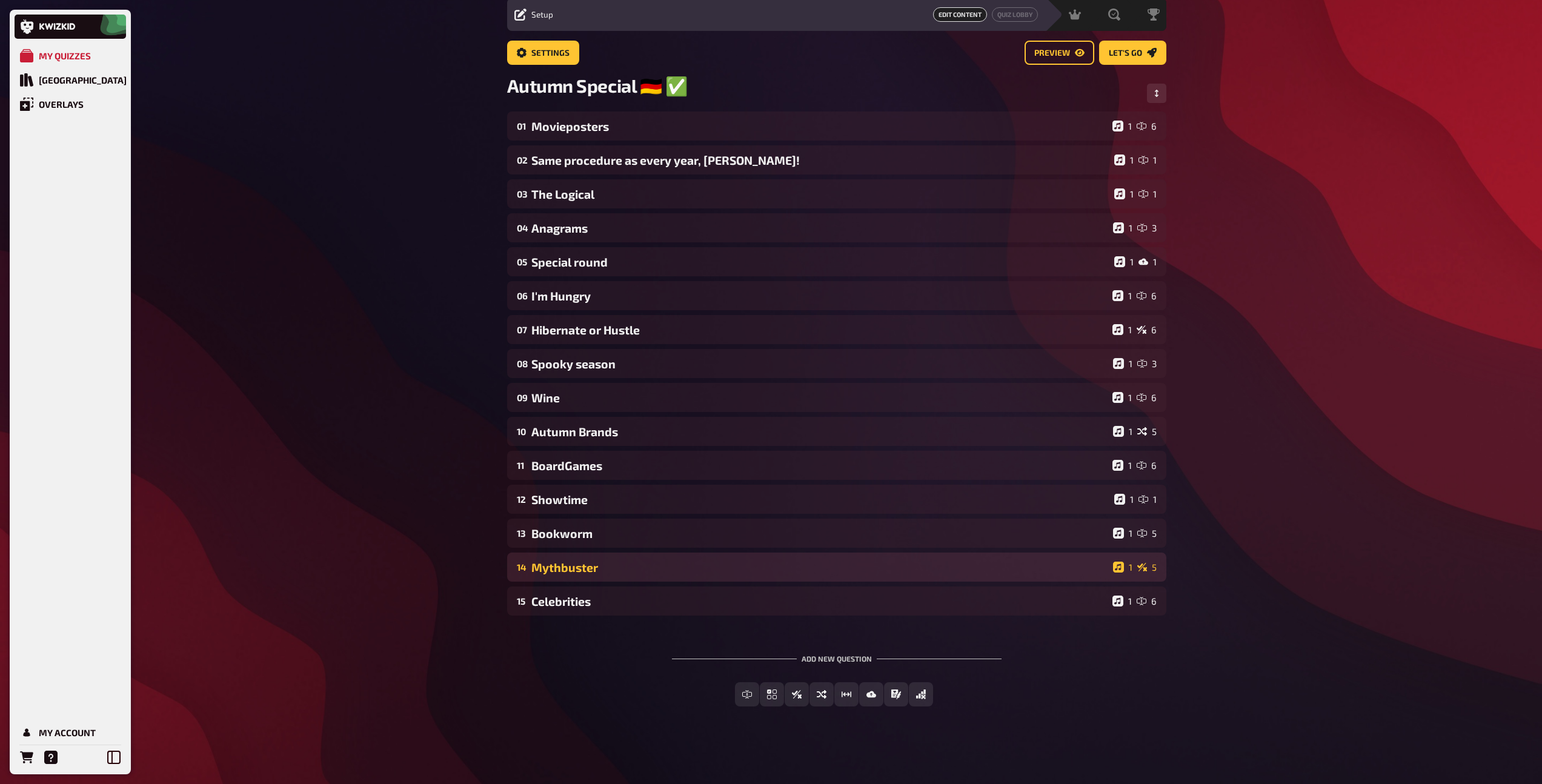
scroll to position [44, 0]
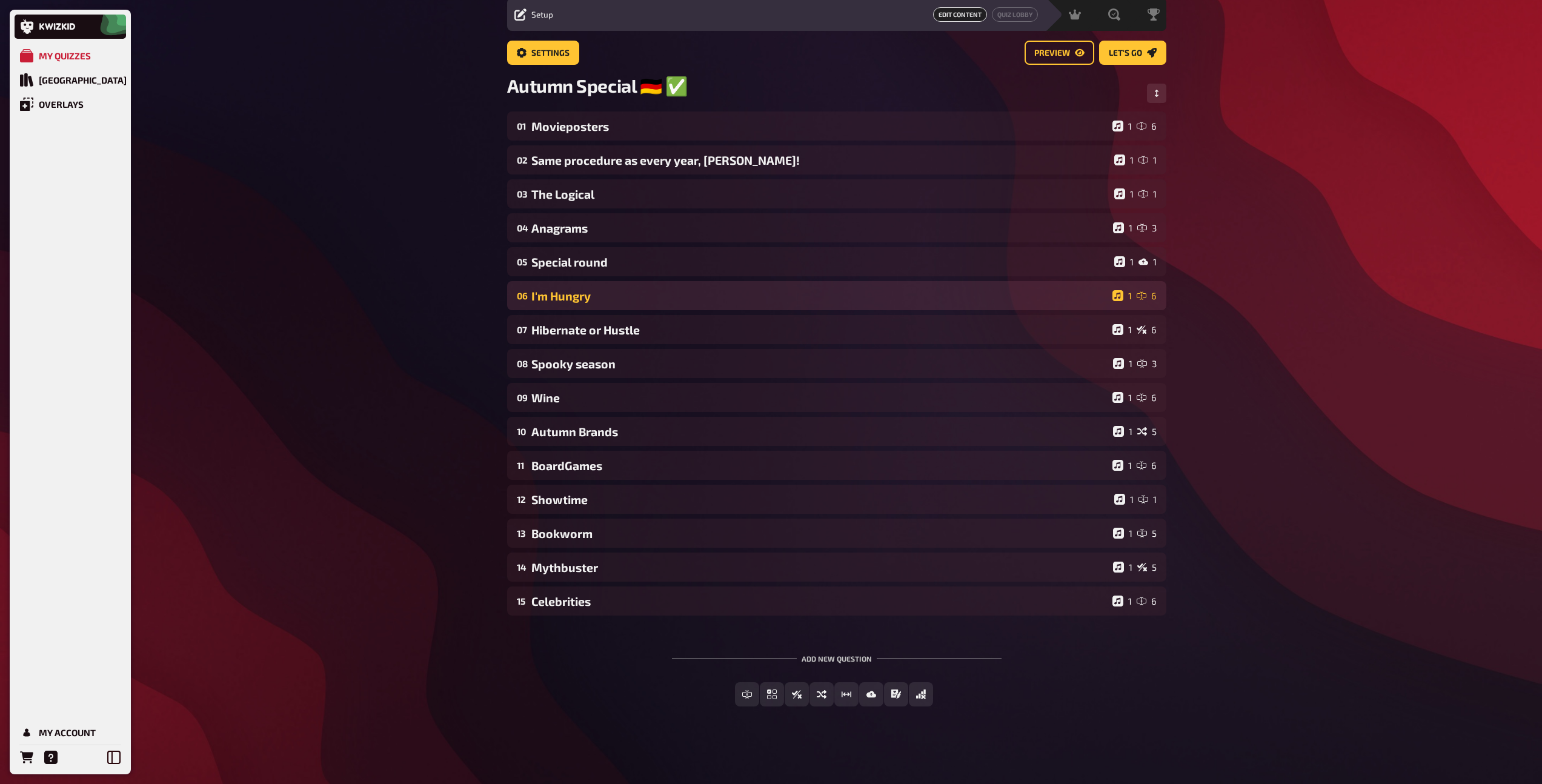
click at [574, 304] on div "06 I'm Hungry 1 6" at bounding box center [837, 296] width 659 height 29
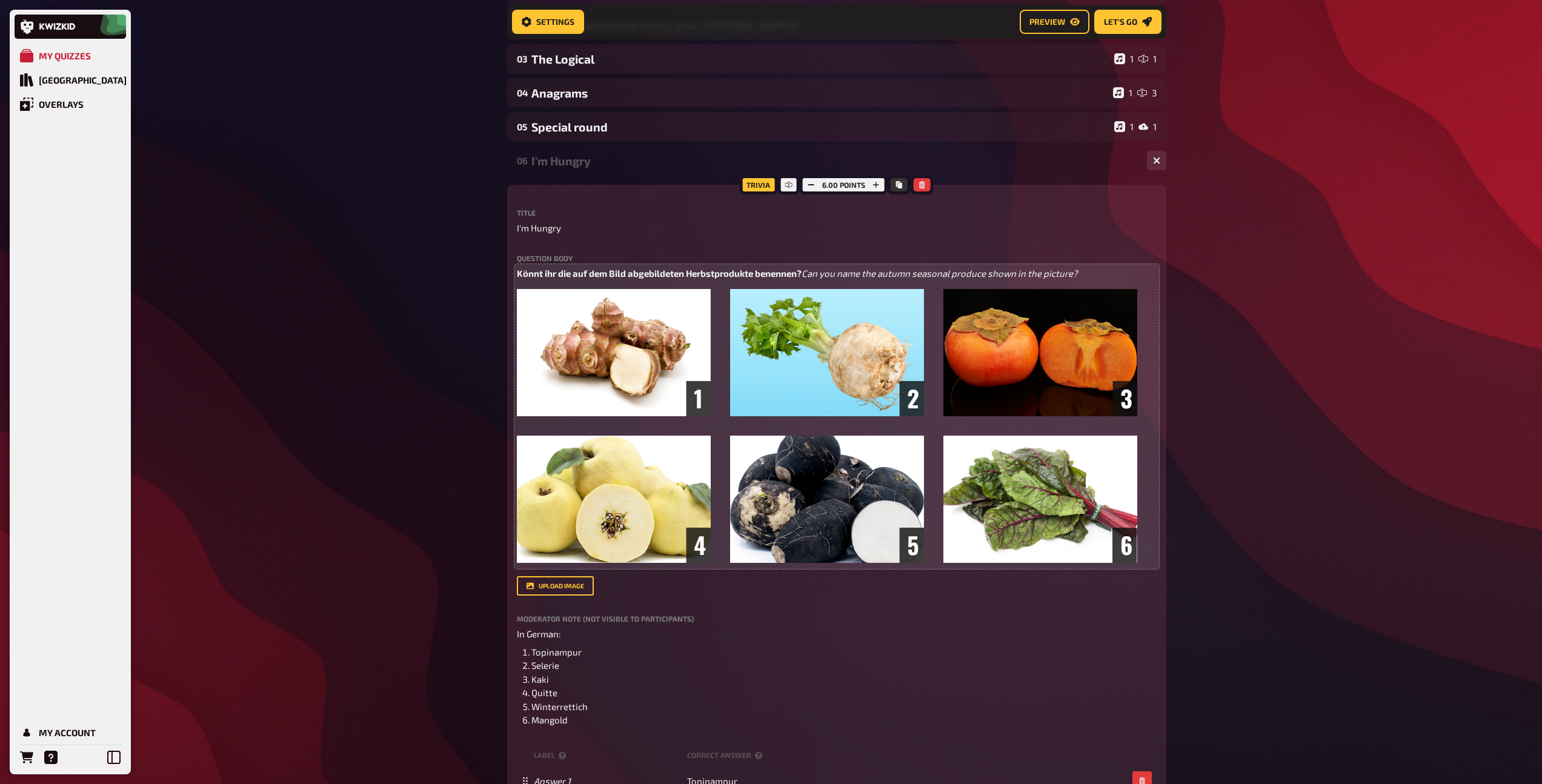
scroll to position [175, 0]
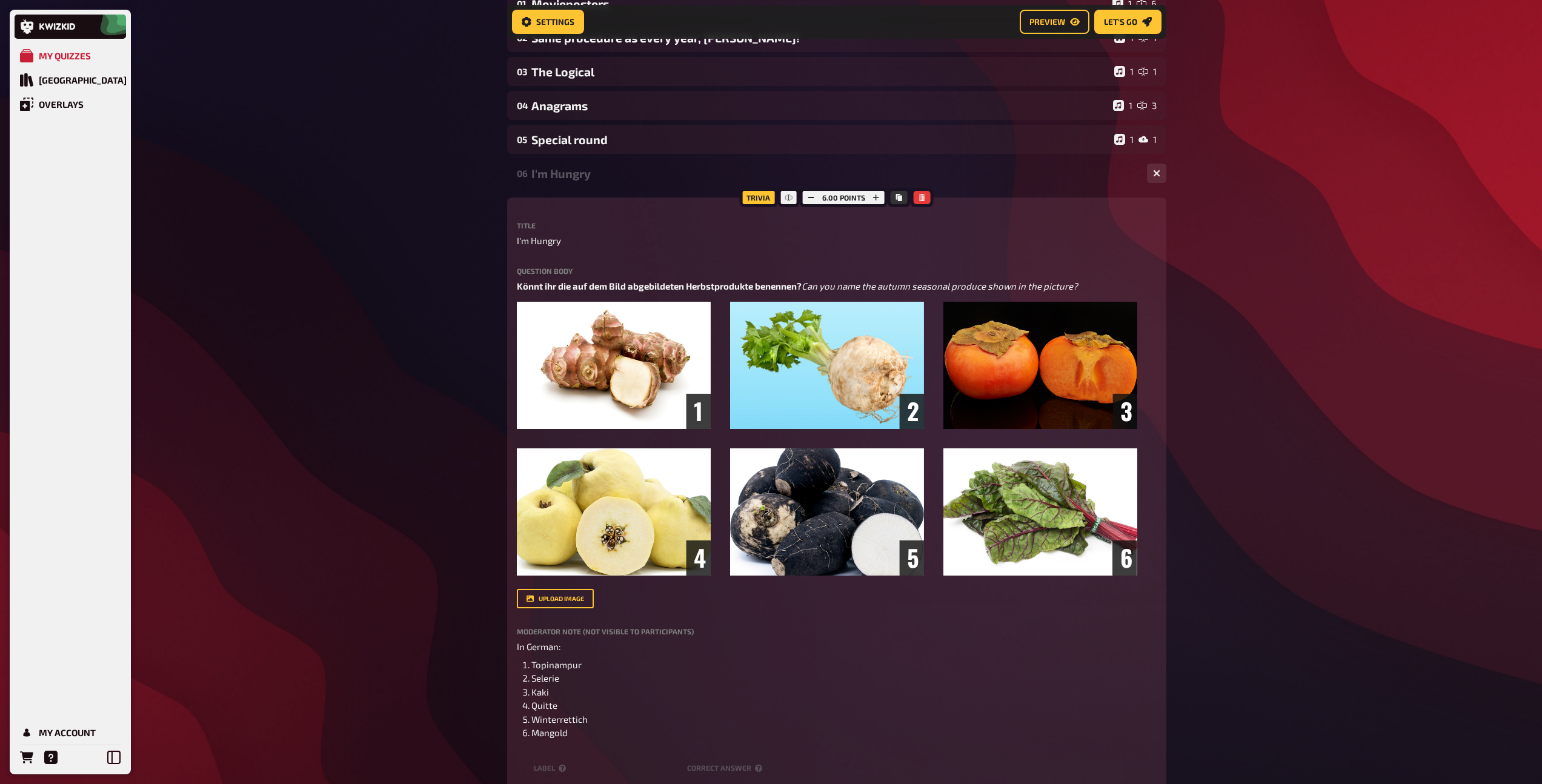
click at [565, 183] on div "06 I'm Hungry 1 6" at bounding box center [837, 173] width 659 height 29
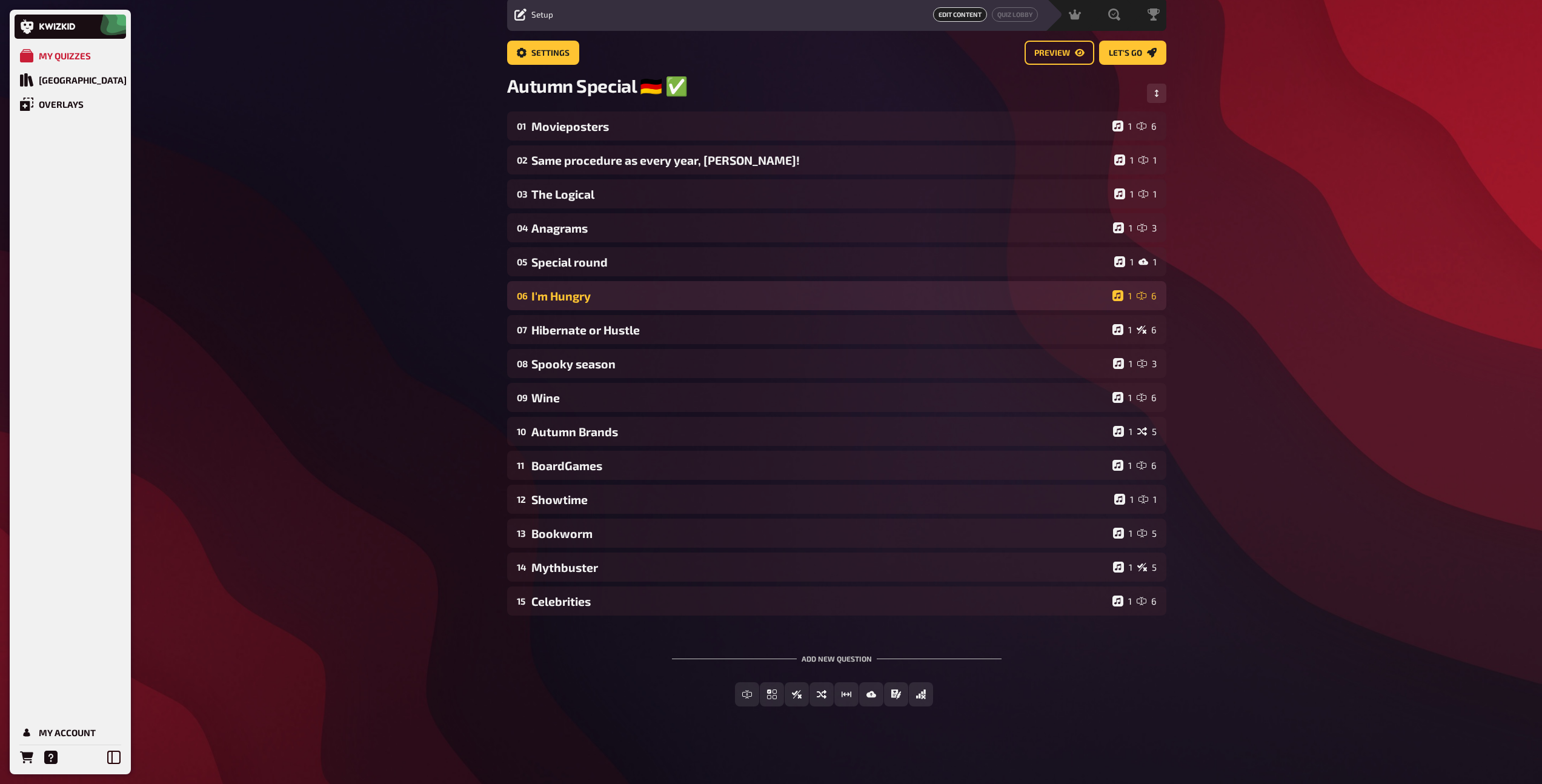
scroll to position [44, 0]
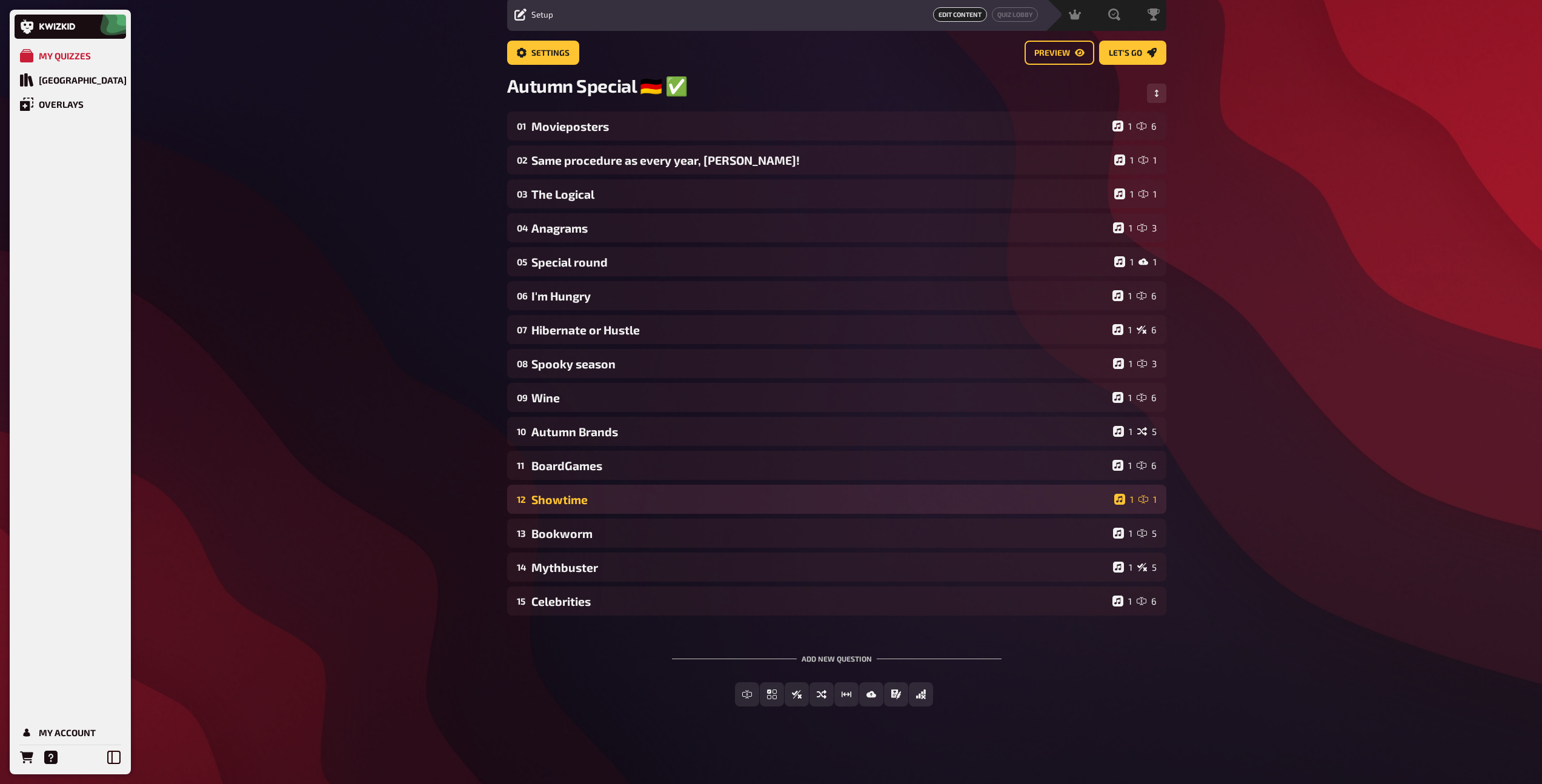
click at [573, 496] on div "Showtime" at bounding box center [820, 499] width 578 height 14
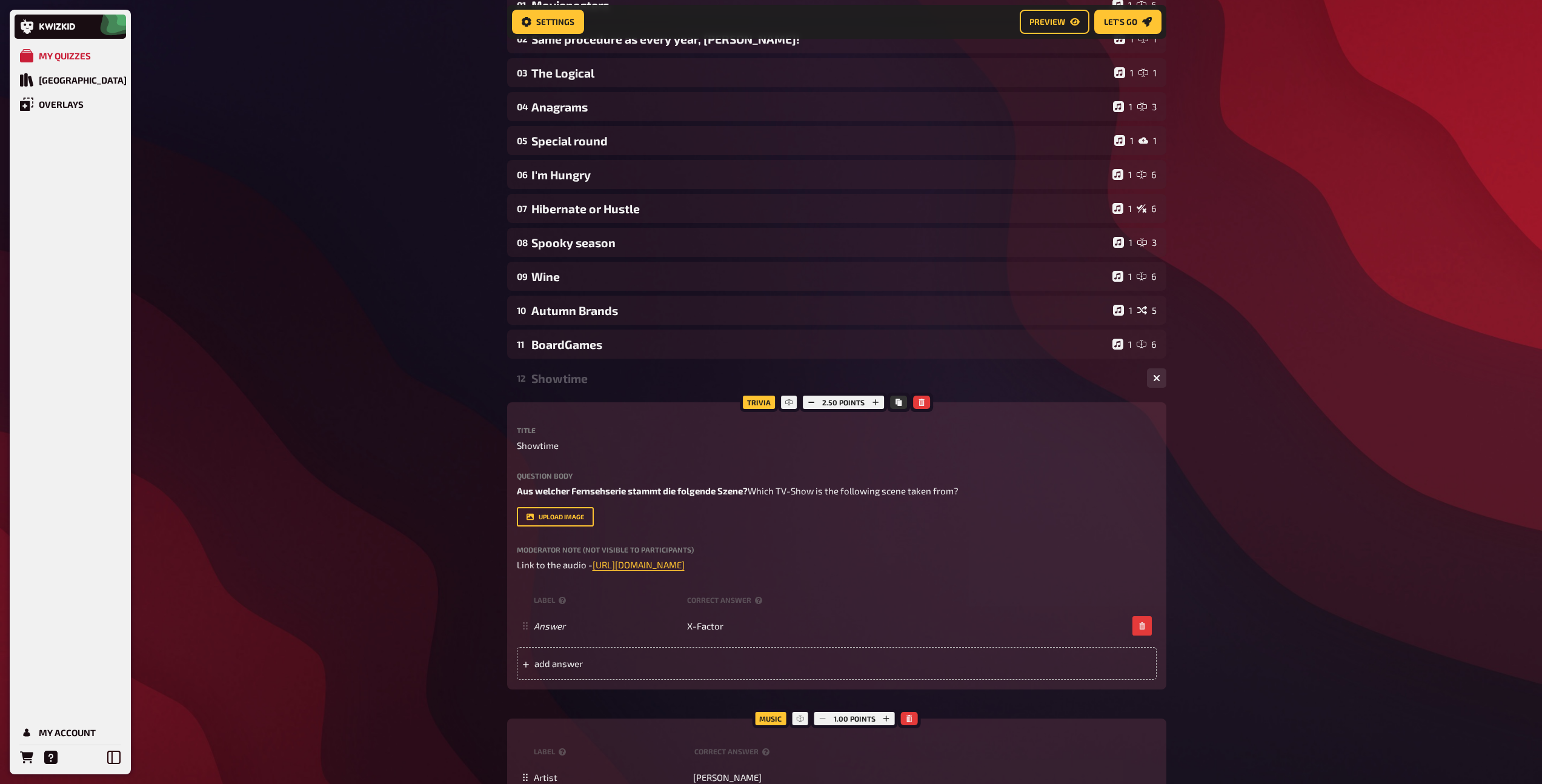
scroll to position [175, 0]
click at [573, 374] on div "Showtime" at bounding box center [834, 377] width 606 height 14
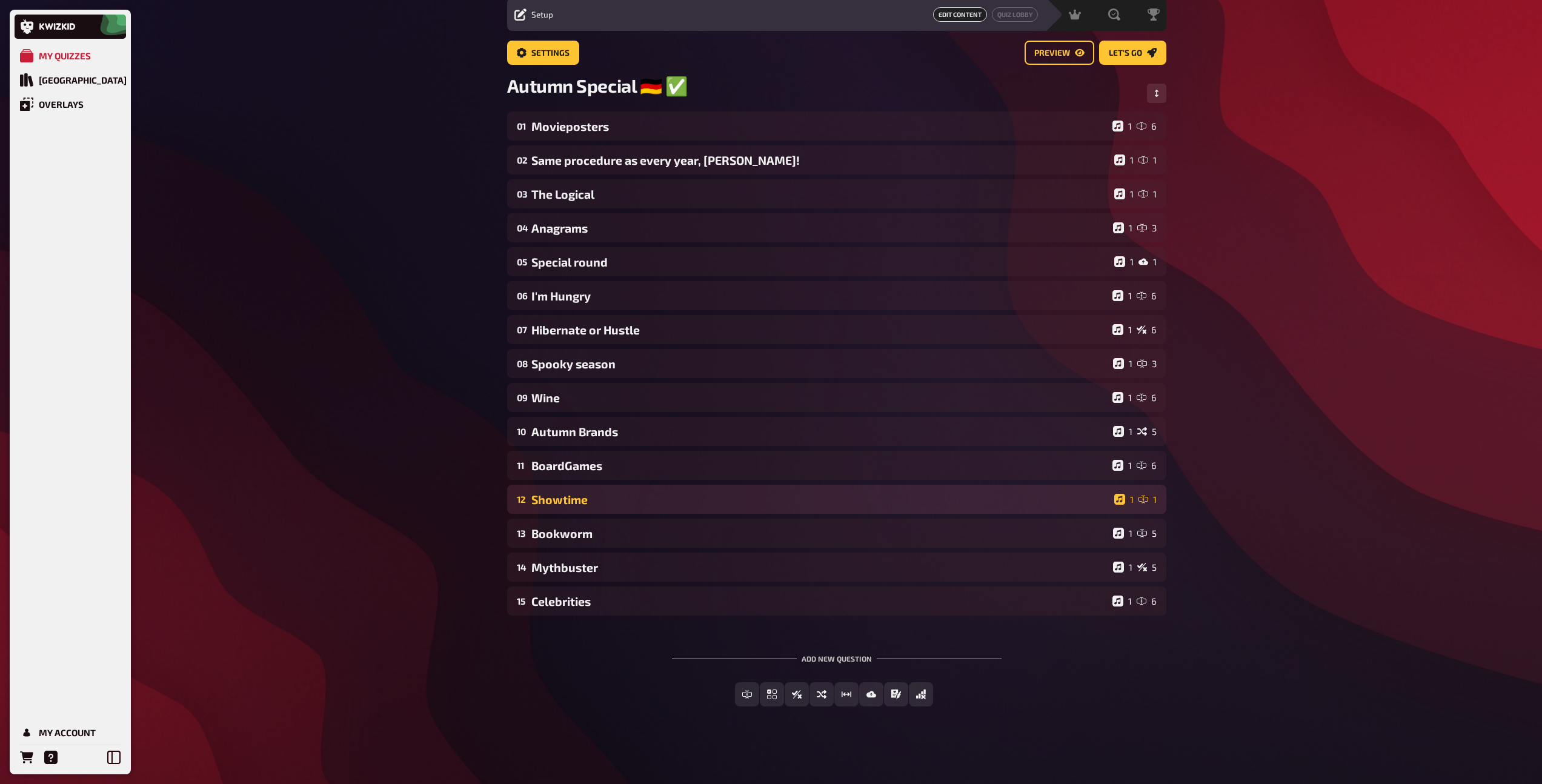
scroll to position [44, 0]
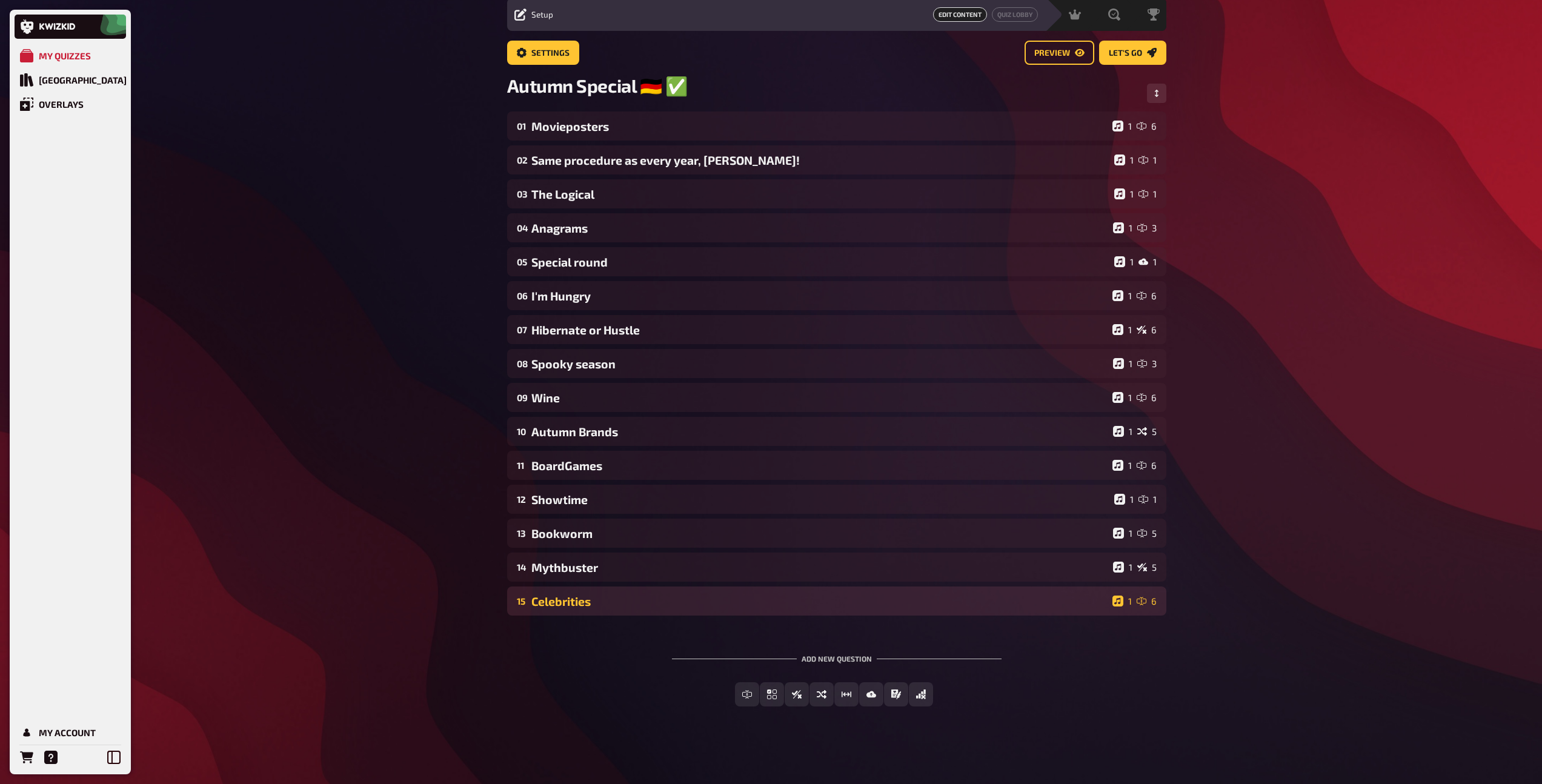
click at [577, 608] on div "15 Celebrities 1 6" at bounding box center [837, 601] width 659 height 29
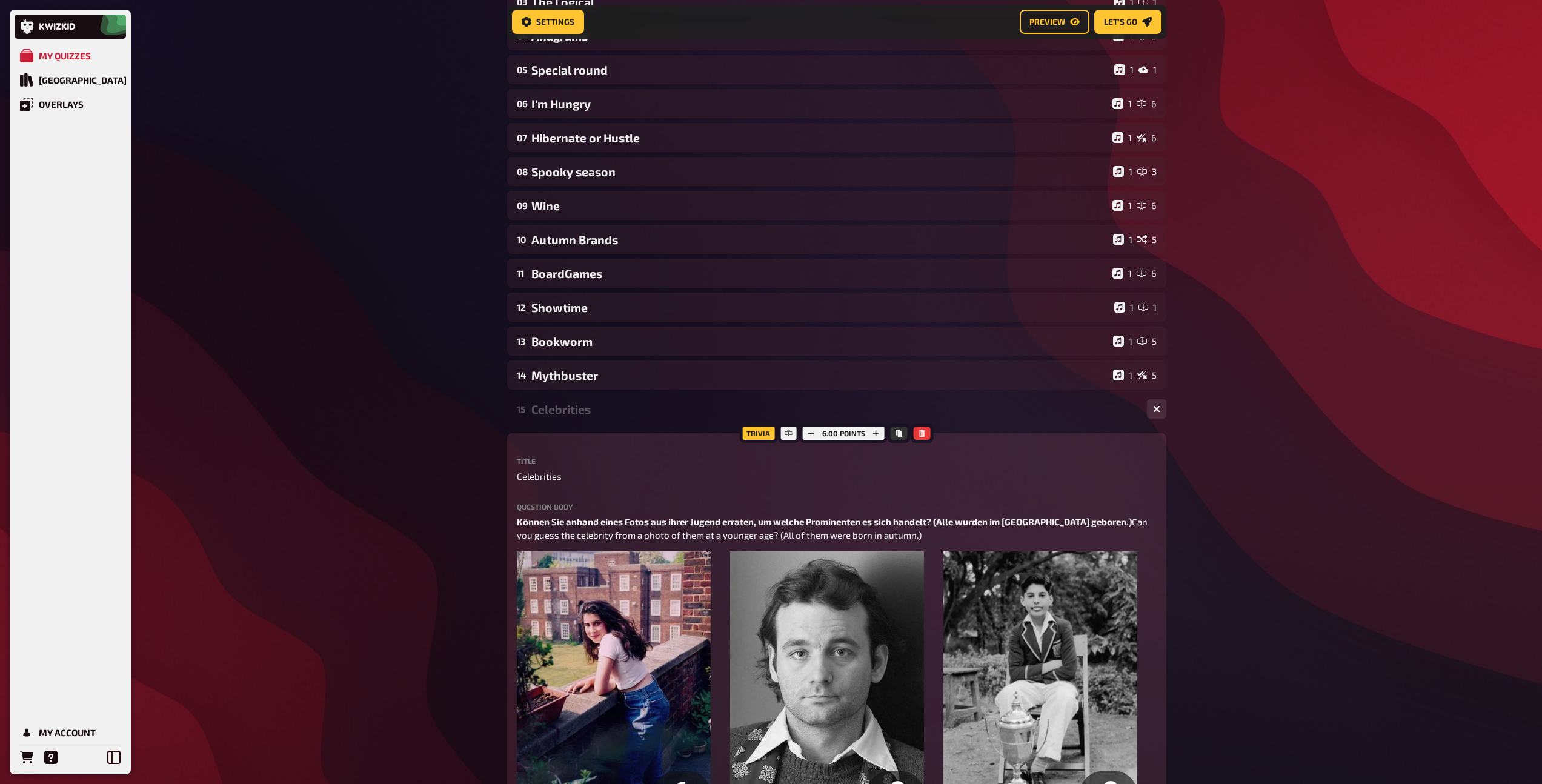
scroll to position [346, 0]
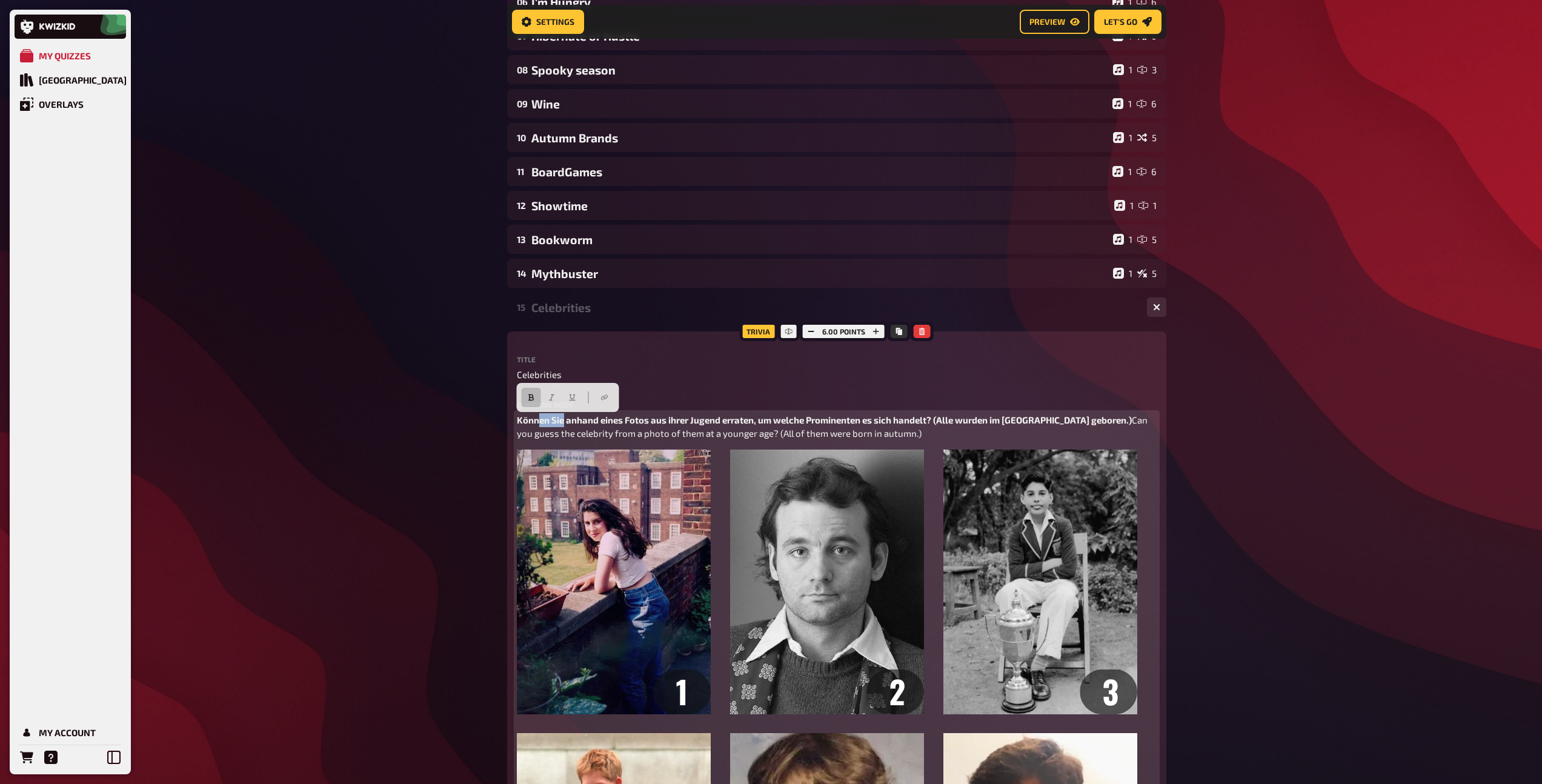
drag, startPoint x: 564, startPoint y: 423, endPoint x: 538, endPoint y: 419, distance: 26.3
click at [538, 419] on span "Können Sie anhand eines Fotos aus ihrer Jugend erraten, um welche Prominenten e…" at bounding box center [824, 419] width 615 height 11
click at [802, 422] on span "[PERSON_NAME] ihr anhand eines Fotos aus ihrer Jugend erraten, um welche Promin…" at bounding box center [823, 427] width 613 height 25
click at [856, 421] on span "[PERSON_NAME] ihr anhand eines Fotos aus ihrer Jugend erraten, um welche promin…" at bounding box center [823, 427] width 613 height 25
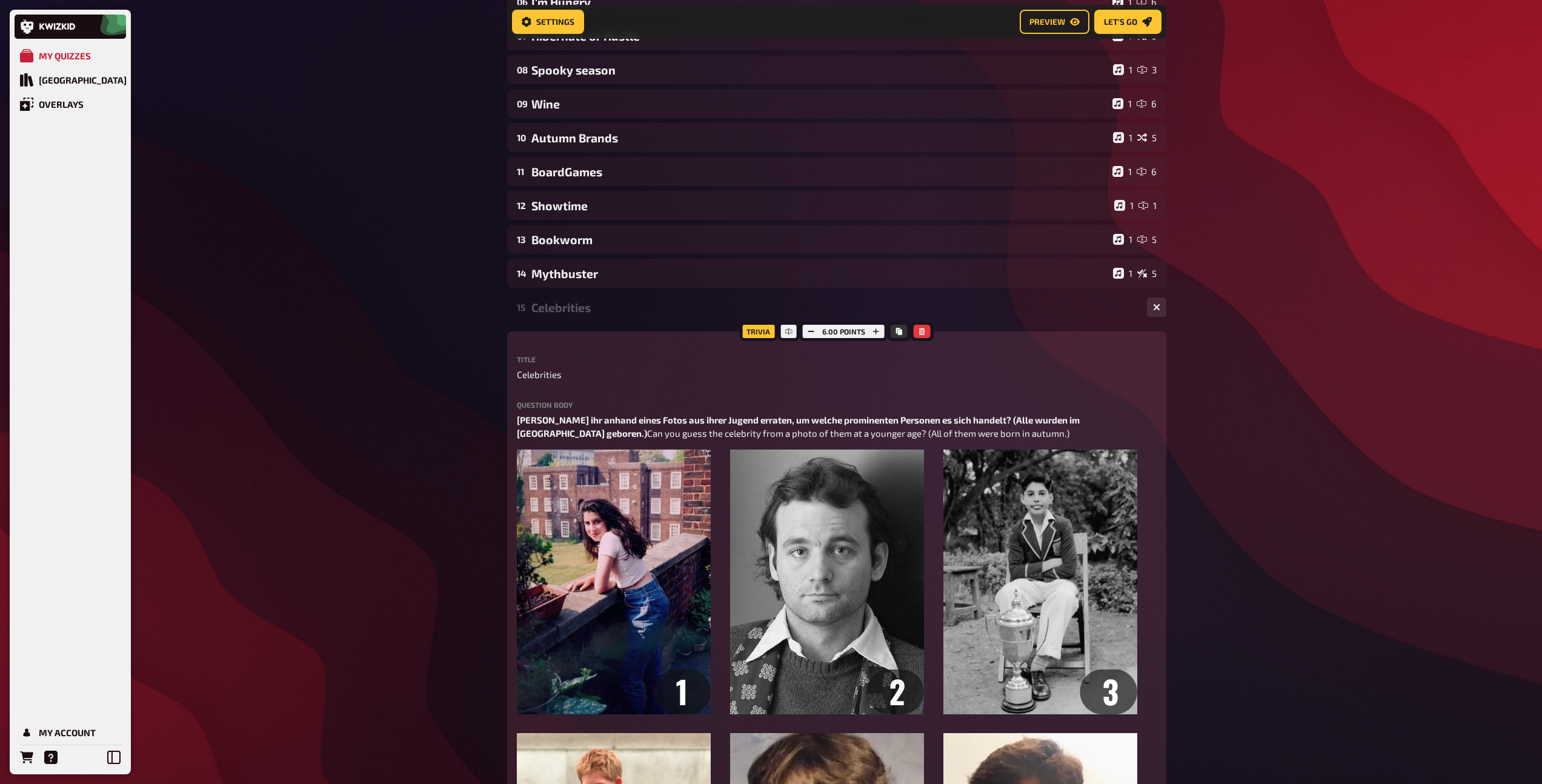
click at [590, 309] on div "Celebrities" at bounding box center [834, 307] width 606 height 14
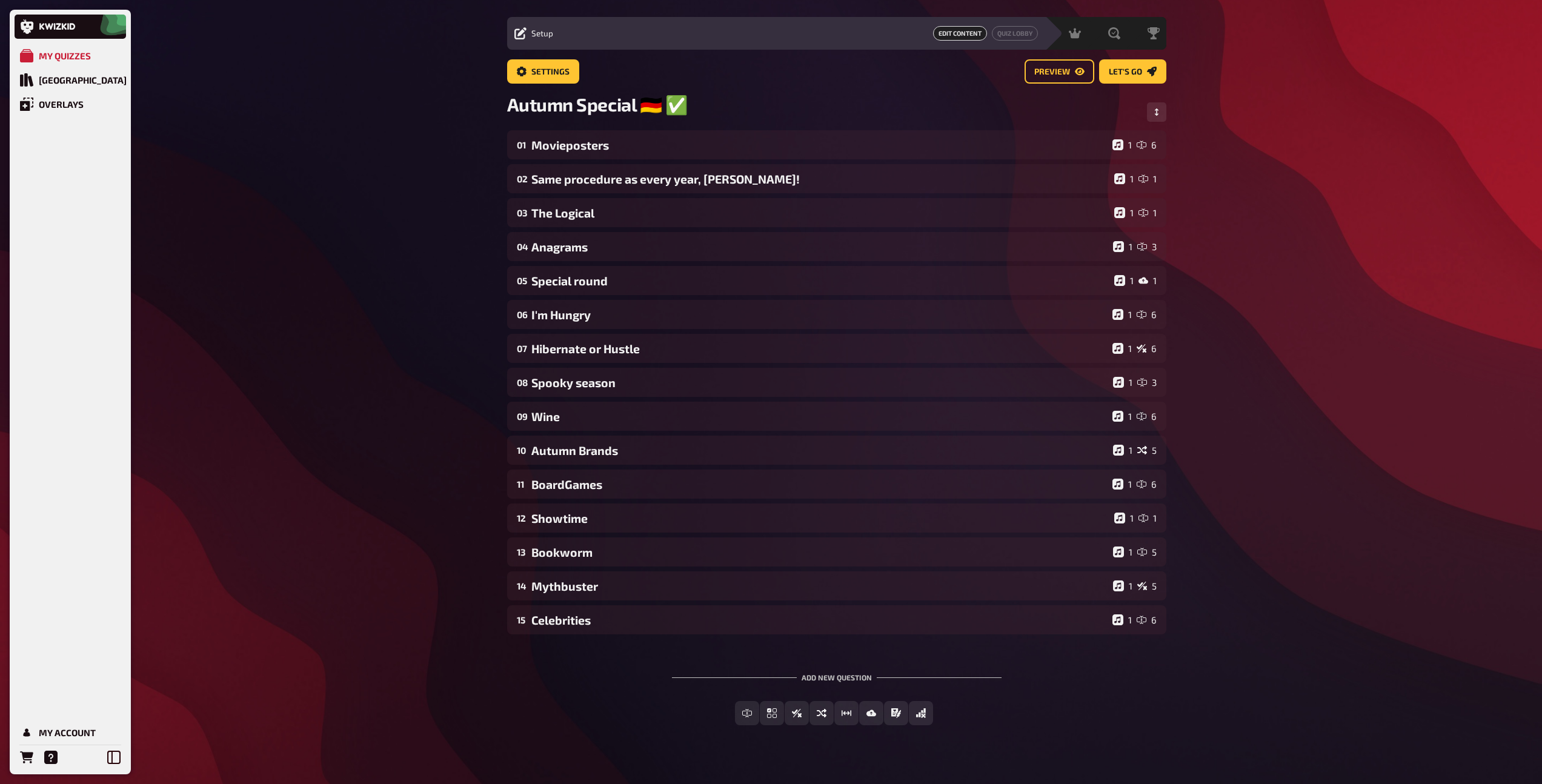
scroll to position [0, 0]
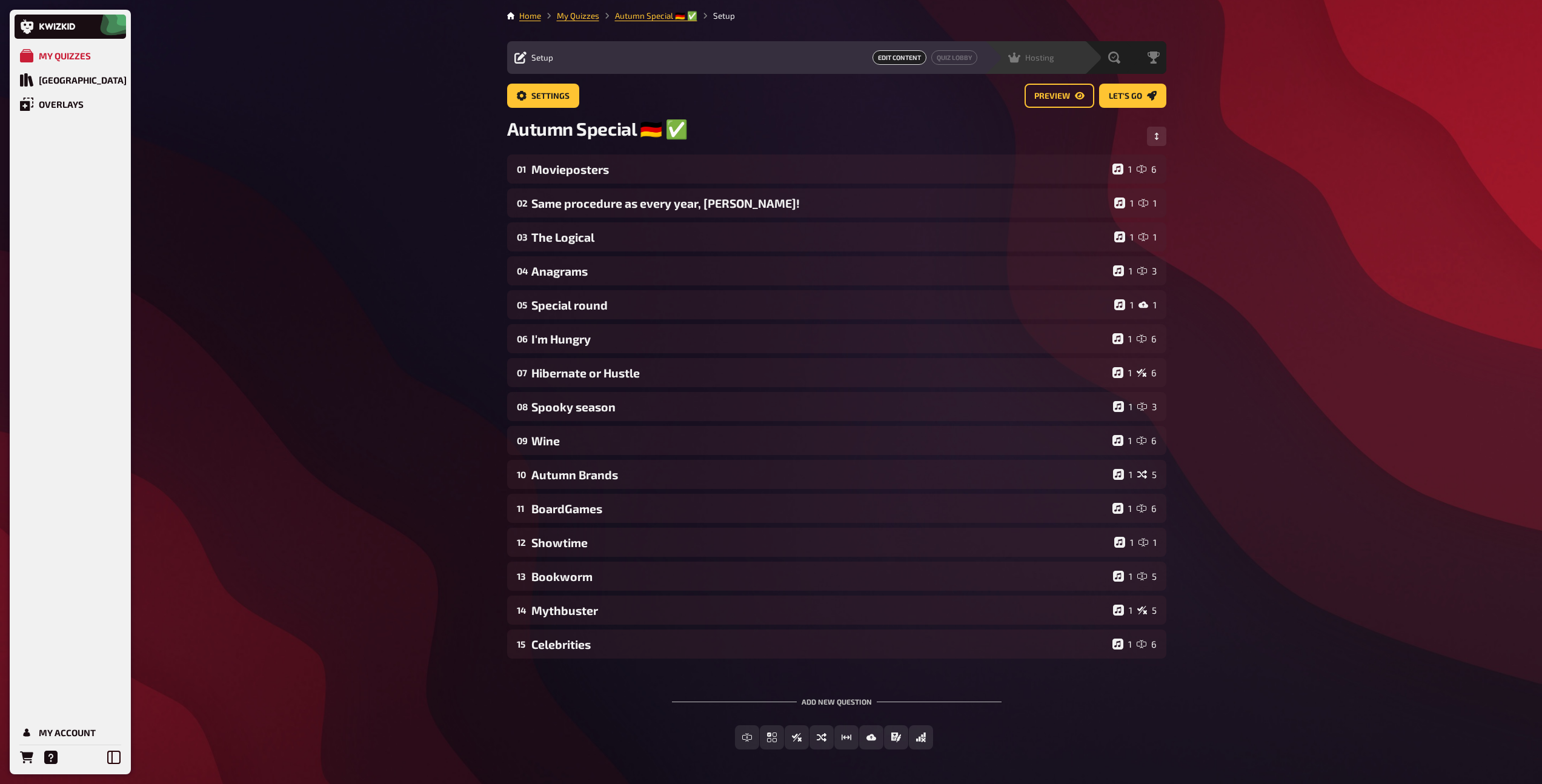
click at [1058, 53] on div "Hosting undefined" at bounding box center [1043, 57] width 83 height 12
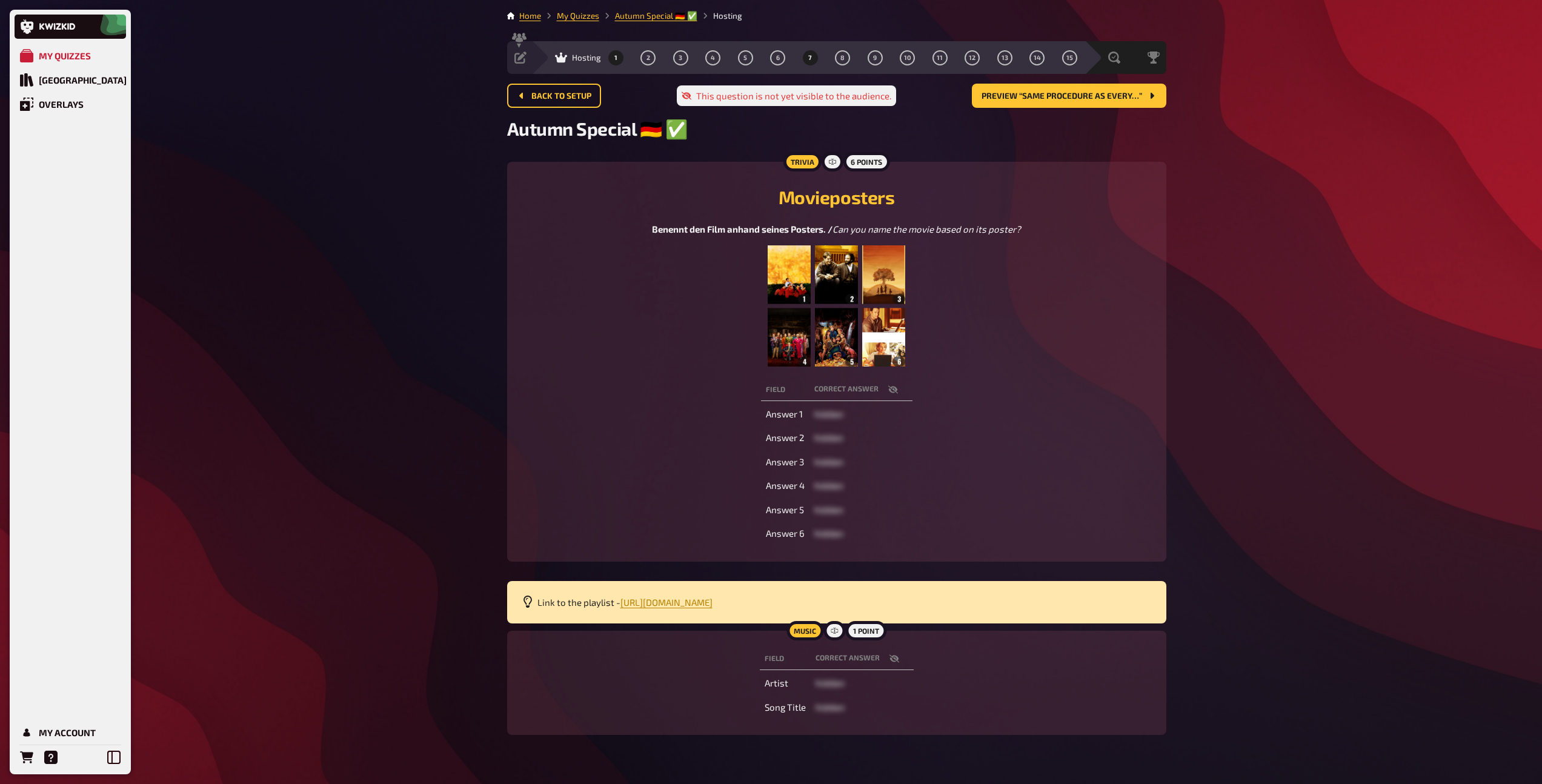
click at [801, 60] on button "7" at bounding box center [810, 57] width 19 height 19
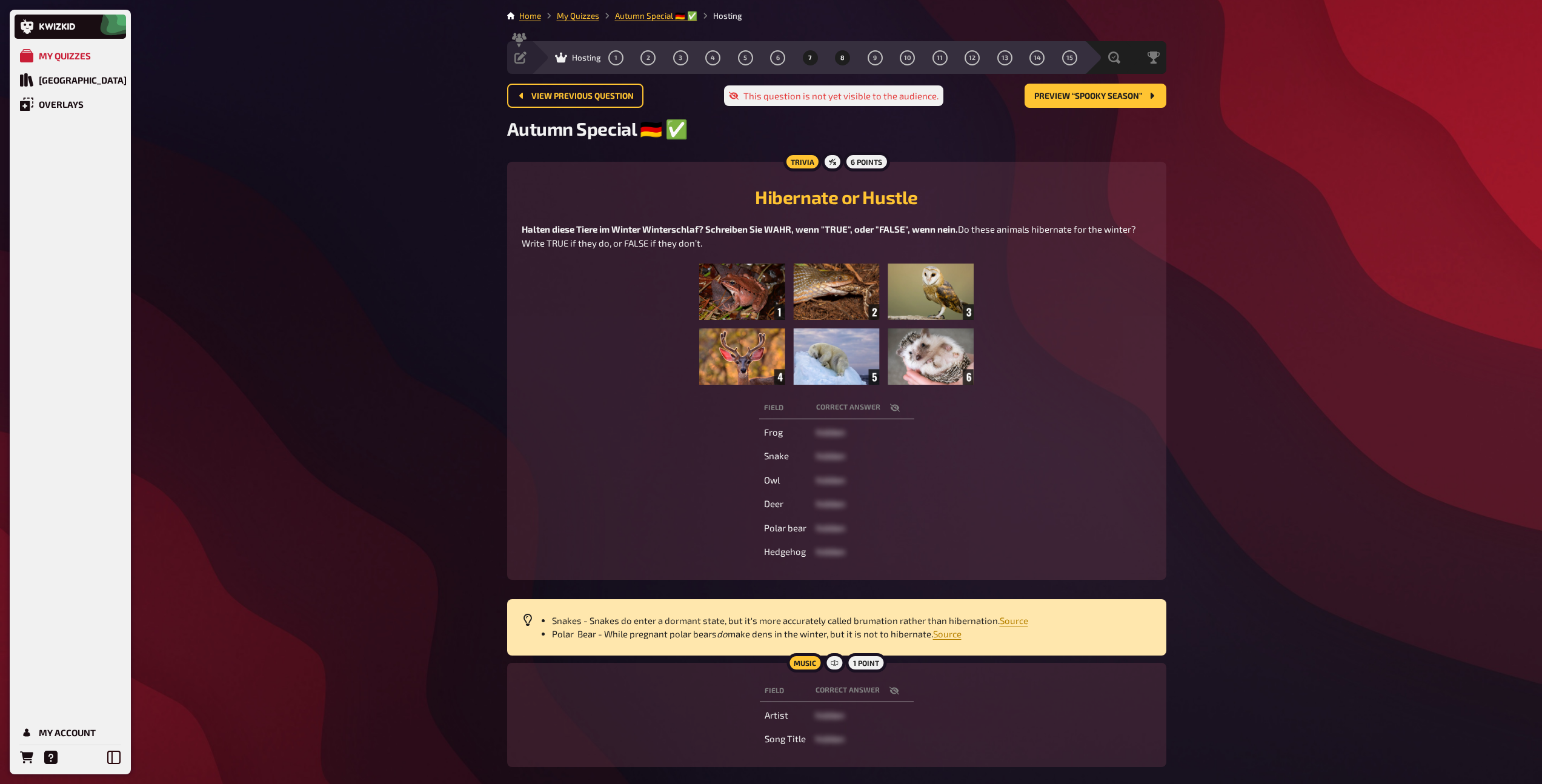
click at [848, 58] on button "8" at bounding box center [843, 57] width 19 height 19
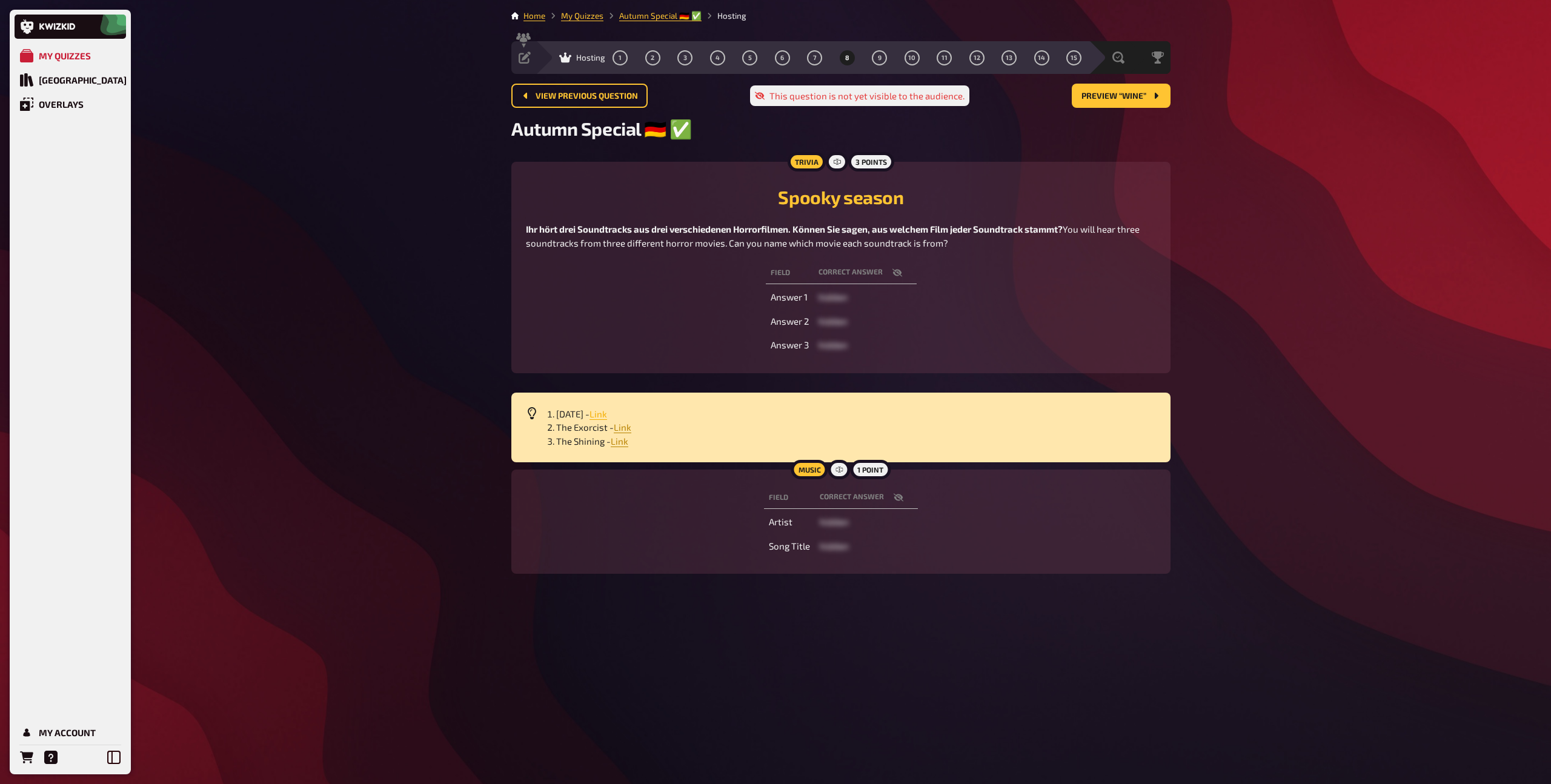
click at [607, 415] on span "Link" at bounding box center [598, 414] width 18 height 11
click at [617, 427] on span "Link" at bounding box center [622, 427] width 18 height 11
click at [615, 443] on span "Link" at bounding box center [620, 441] width 18 height 11
click at [978, 56] on span "12" at bounding box center [977, 57] width 7 height 7
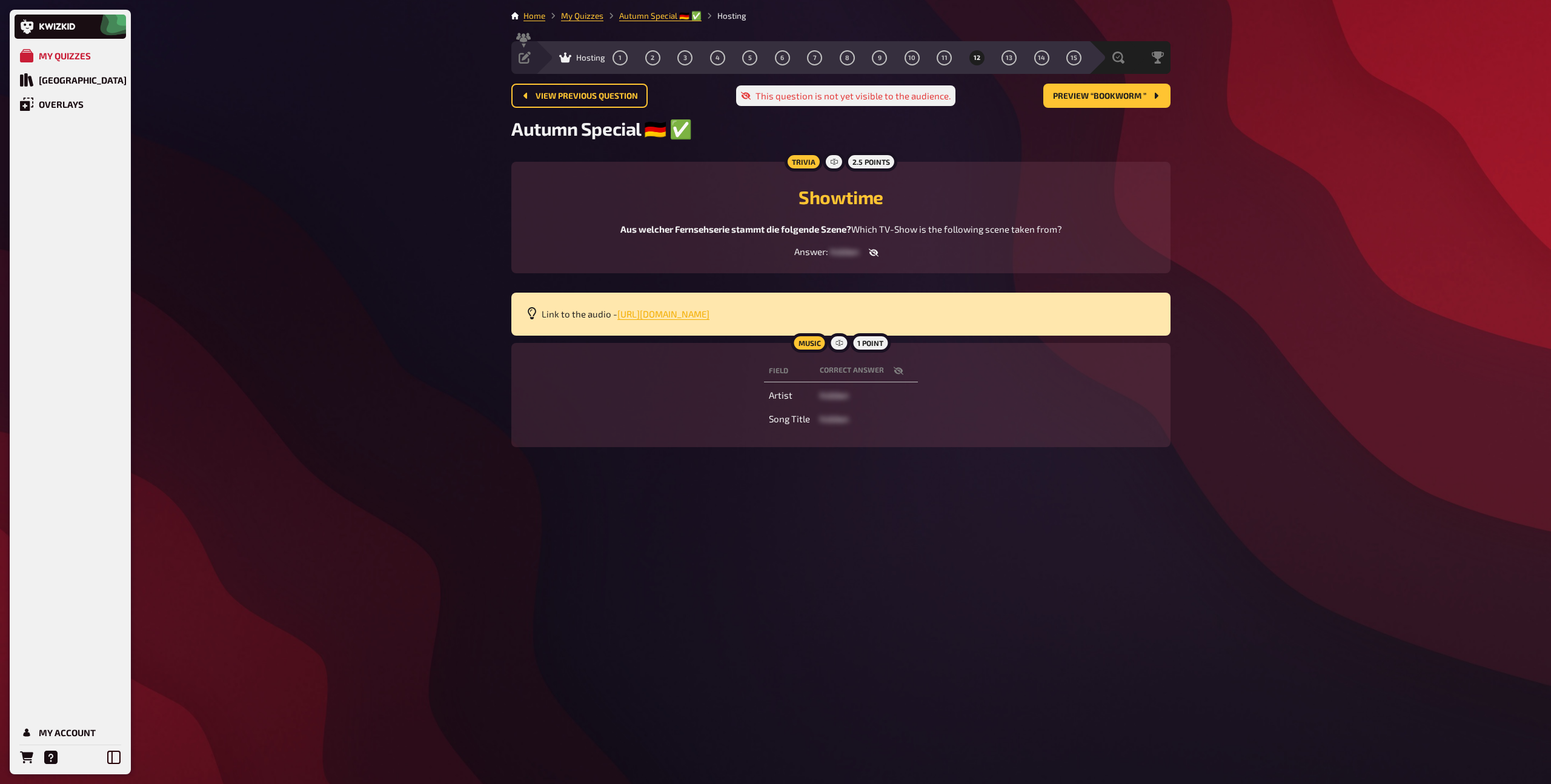
click at [695, 319] on span "[URL][DOMAIN_NAME]" at bounding box center [663, 313] width 92 height 11
click at [579, 16] on link "My Quizzes" at bounding box center [582, 15] width 42 height 10
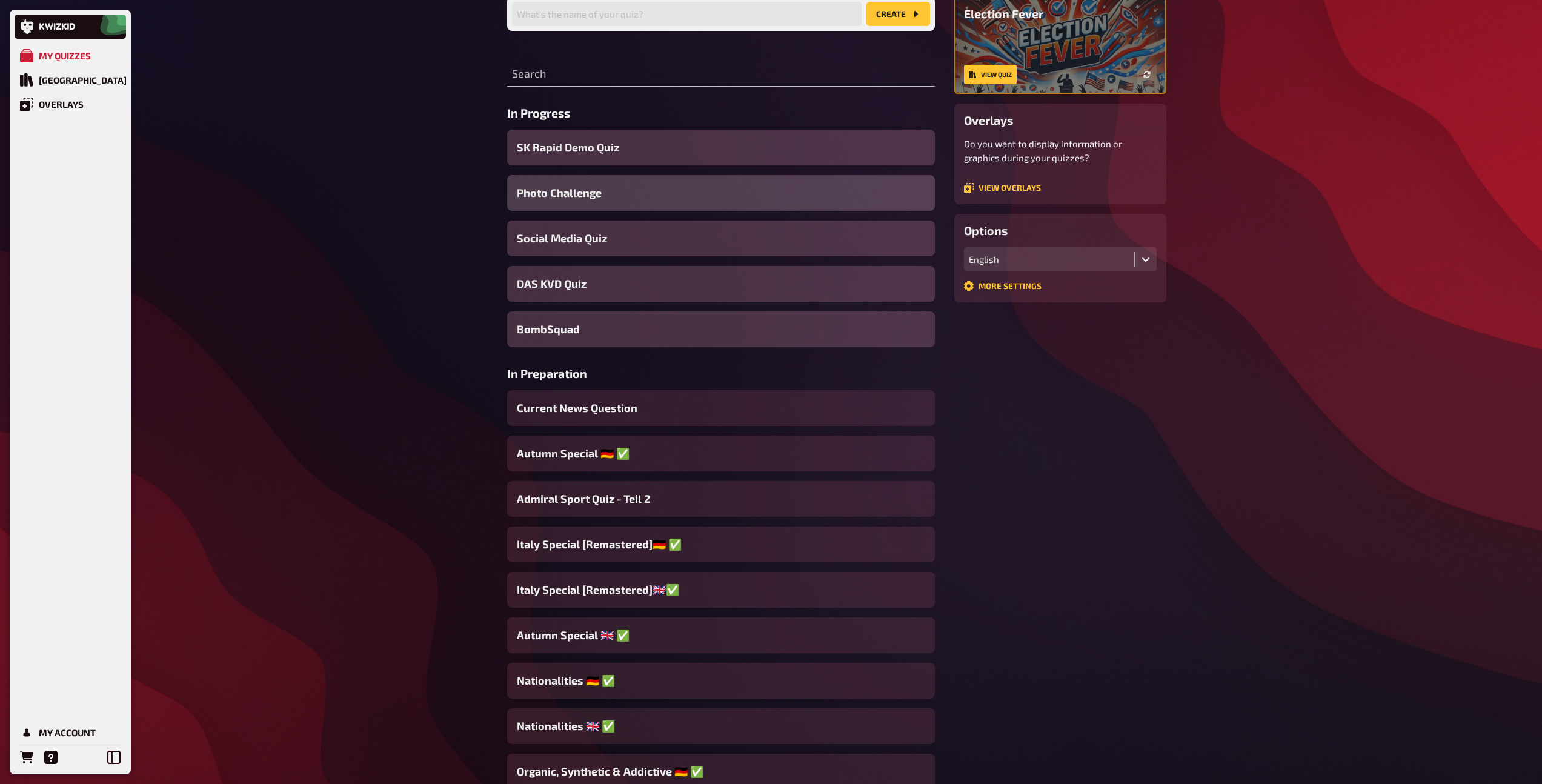
scroll to position [190, 0]
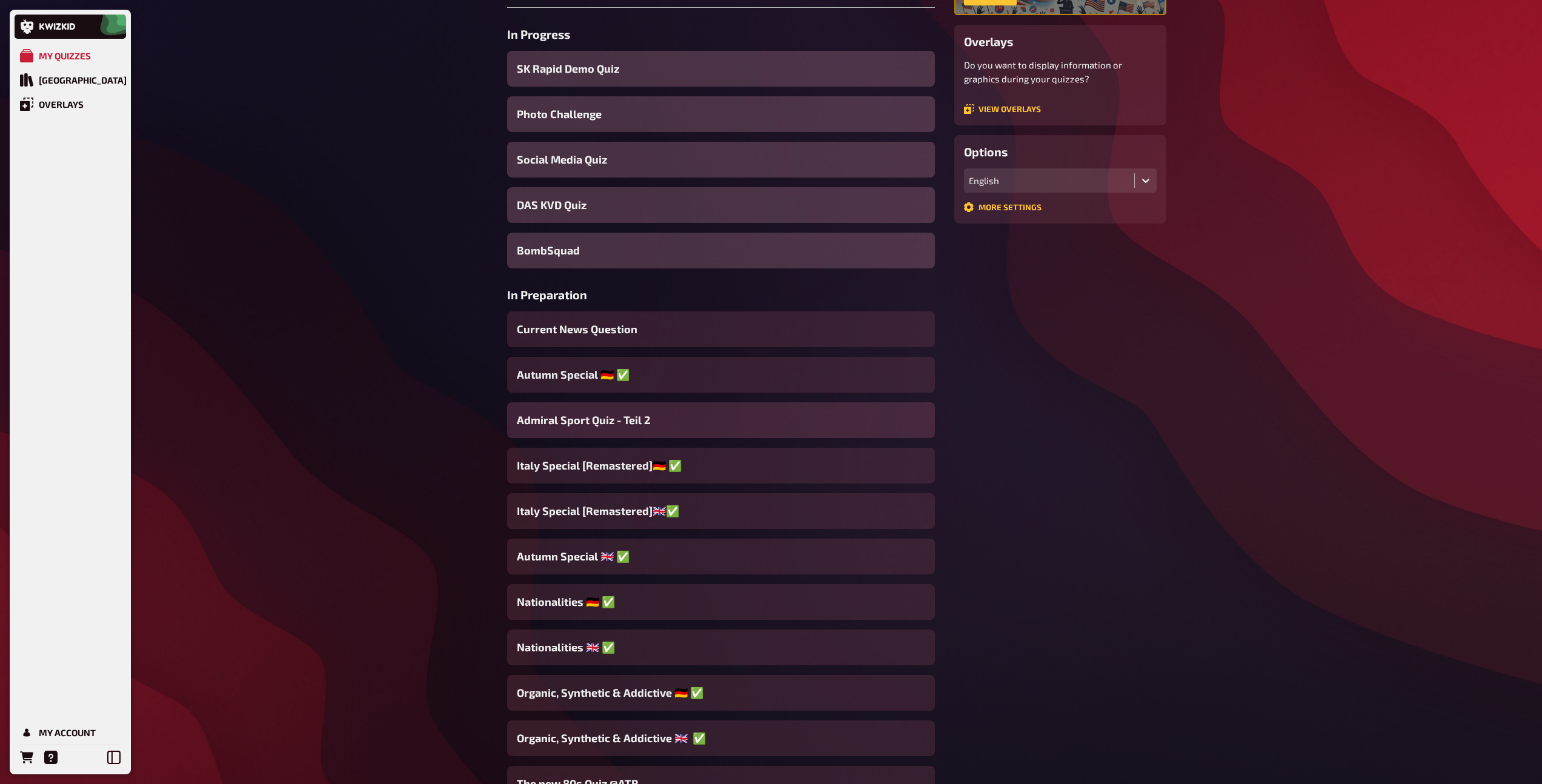
click at [622, 419] on span "Admiral Sport Quiz - Teil 2" at bounding box center [584, 420] width 133 height 16
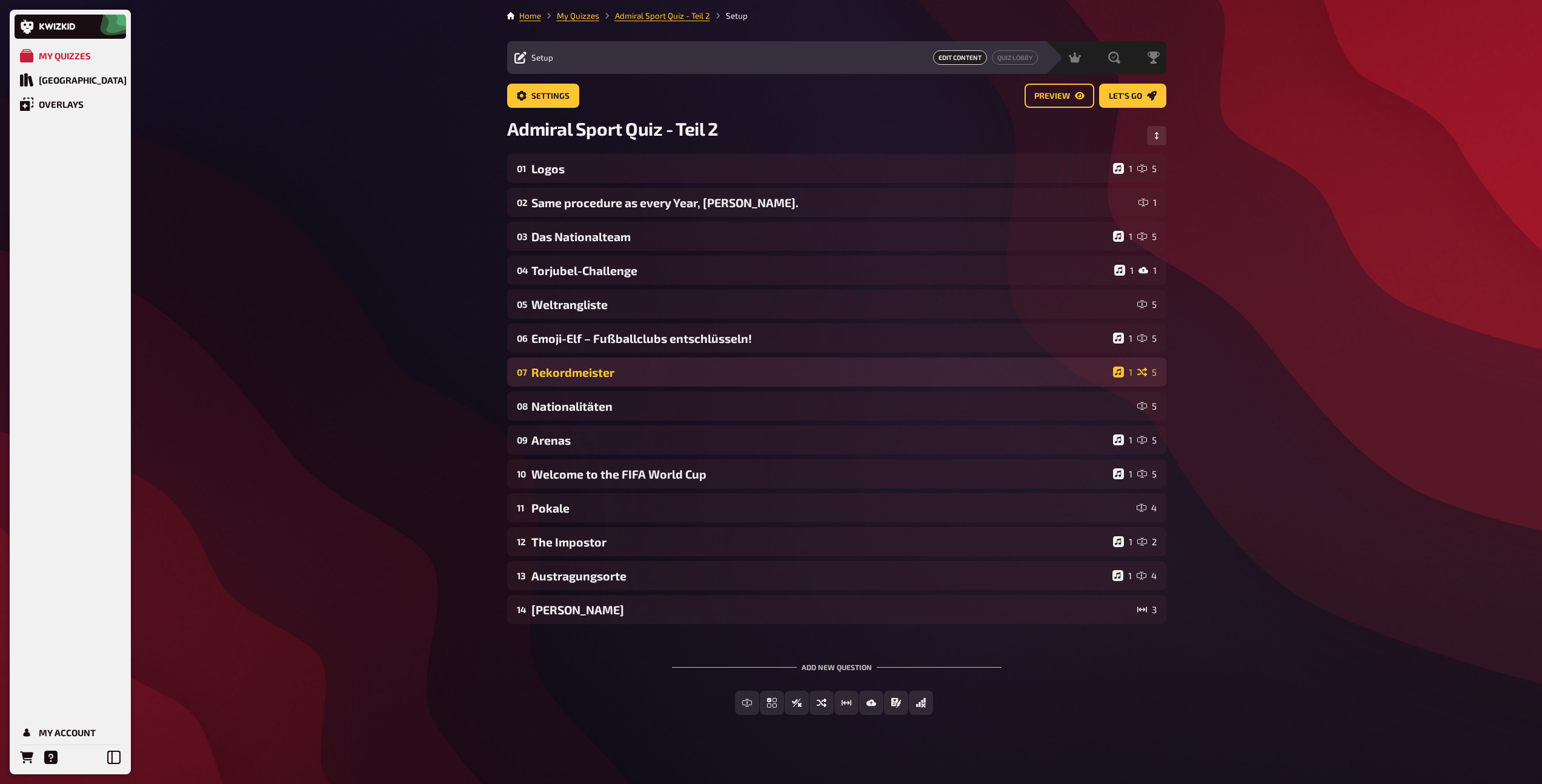
click at [602, 368] on div "Rekordmeister" at bounding box center [820, 372] width 577 height 14
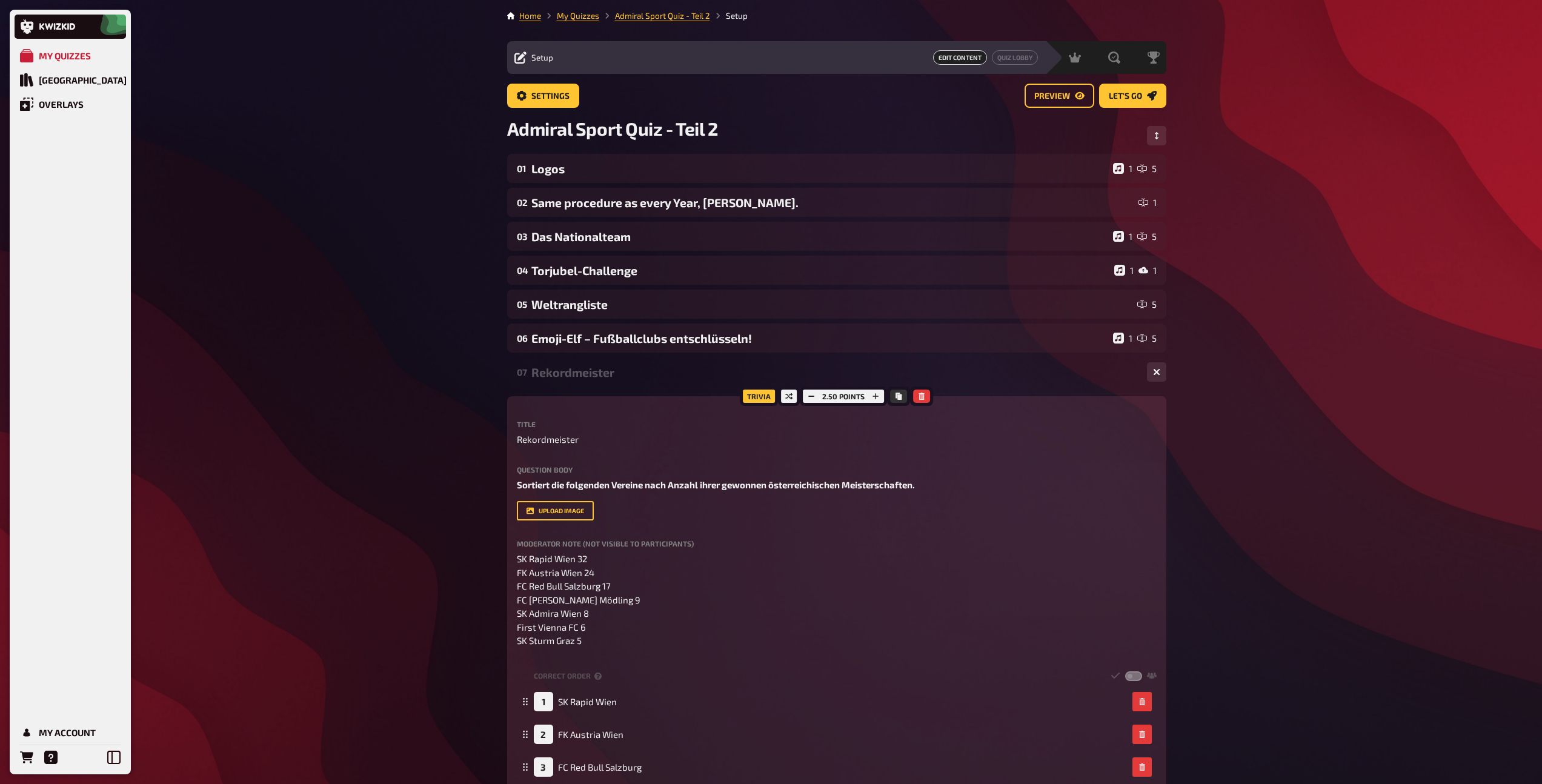
click at [602, 368] on div "Rekordmeister" at bounding box center [834, 372] width 606 height 14
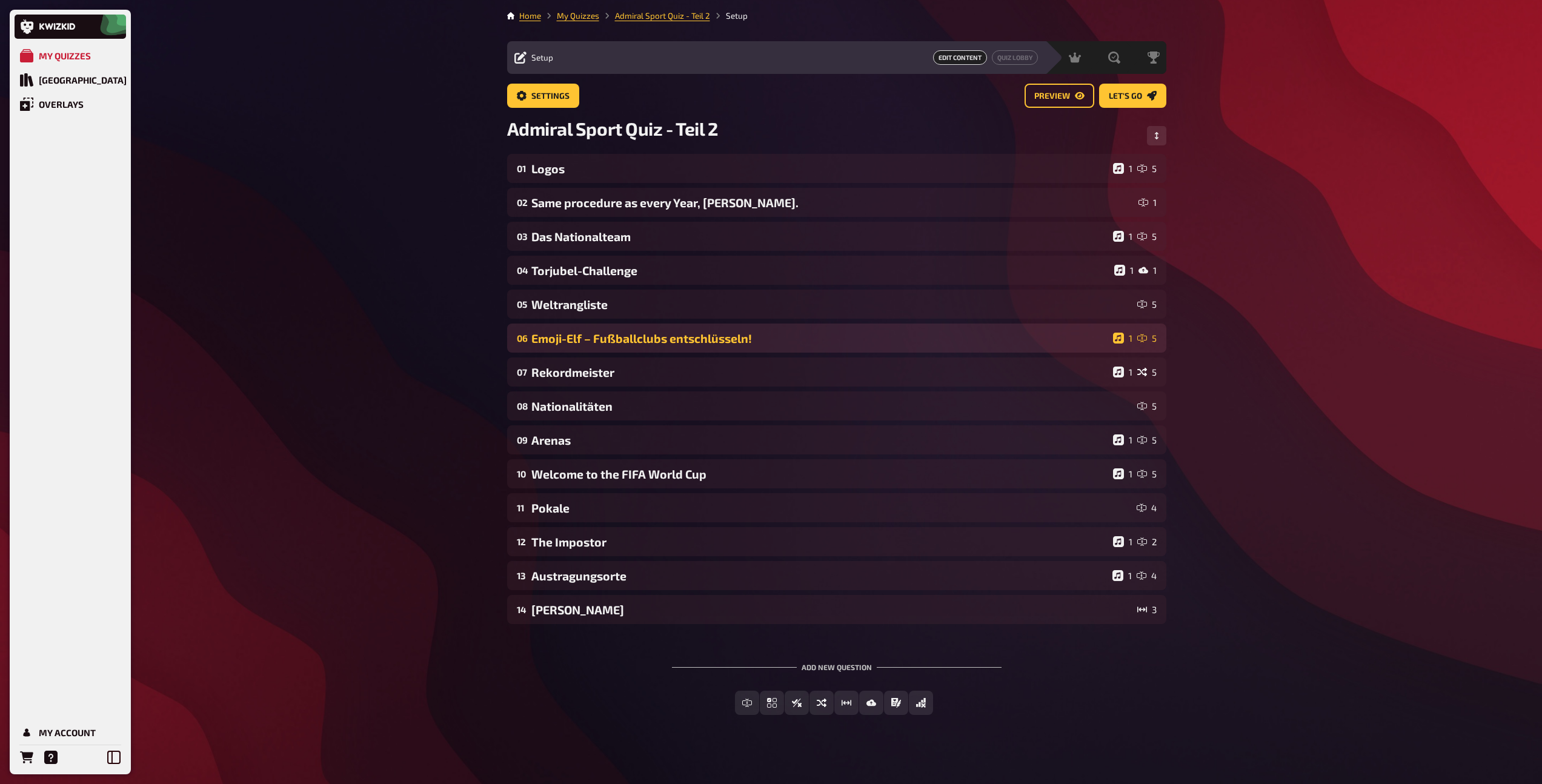
click at [603, 338] on div "Emoji-Elf – Fußballclubs entschlüsseln!" at bounding box center [820, 338] width 577 height 14
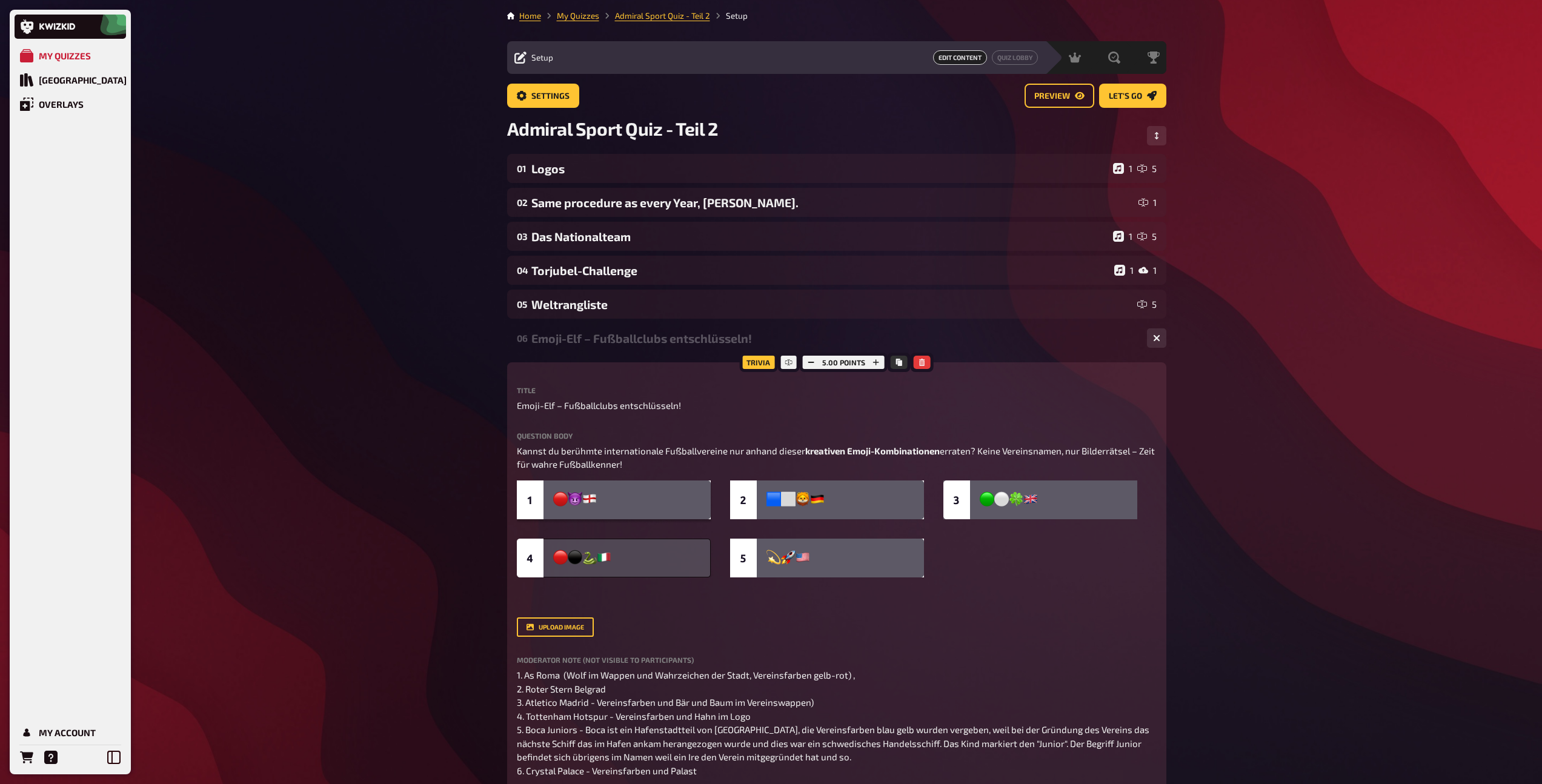
click at [603, 338] on div "Emoji-Elf – Fußballclubs entschlüsseln!" at bounding box center [834, 338] width 606 height 14
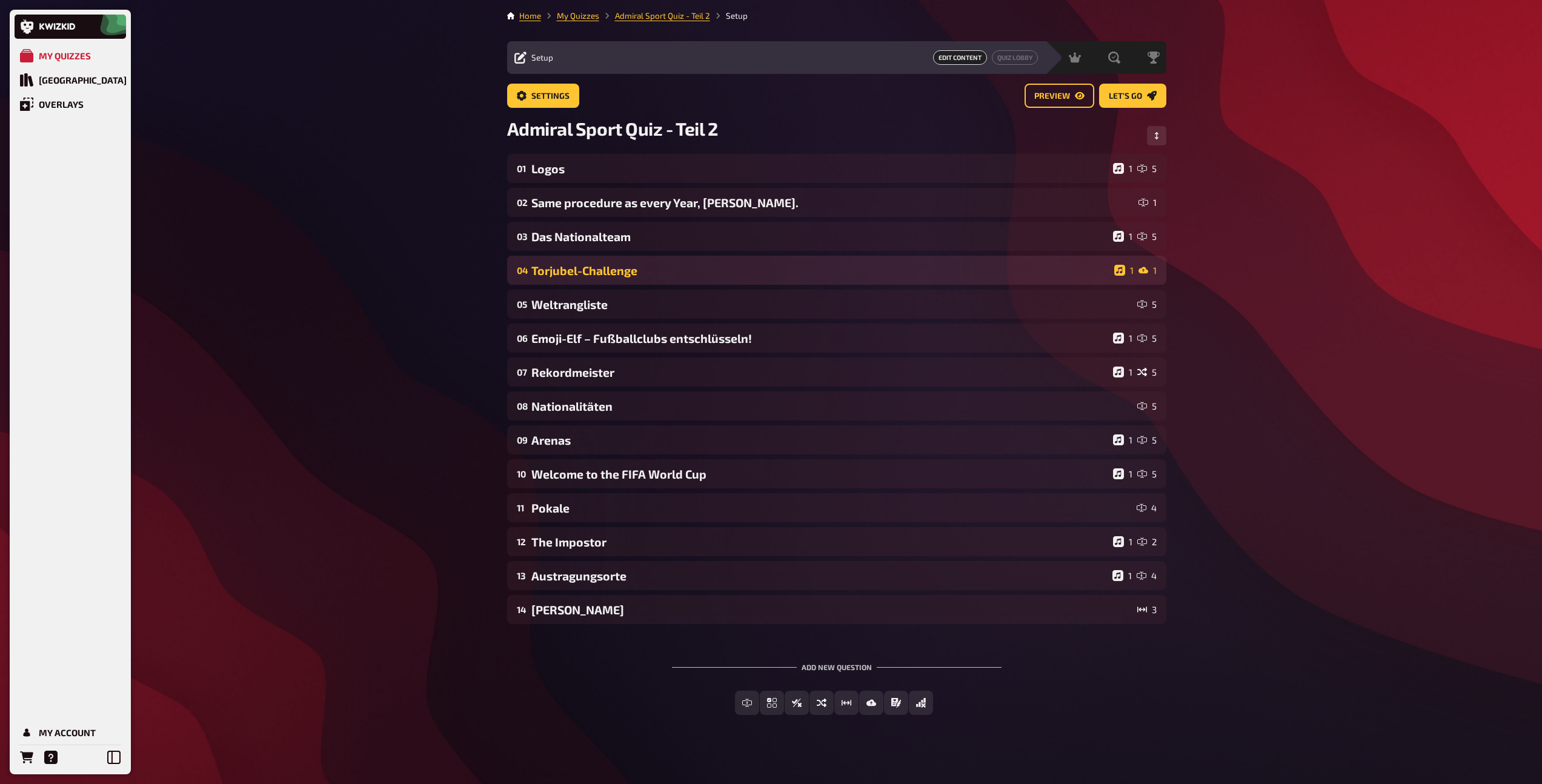
click at [595, 275] on div "Torjubel-Challenge" at bounding box center [820, 270] width 578 height 14
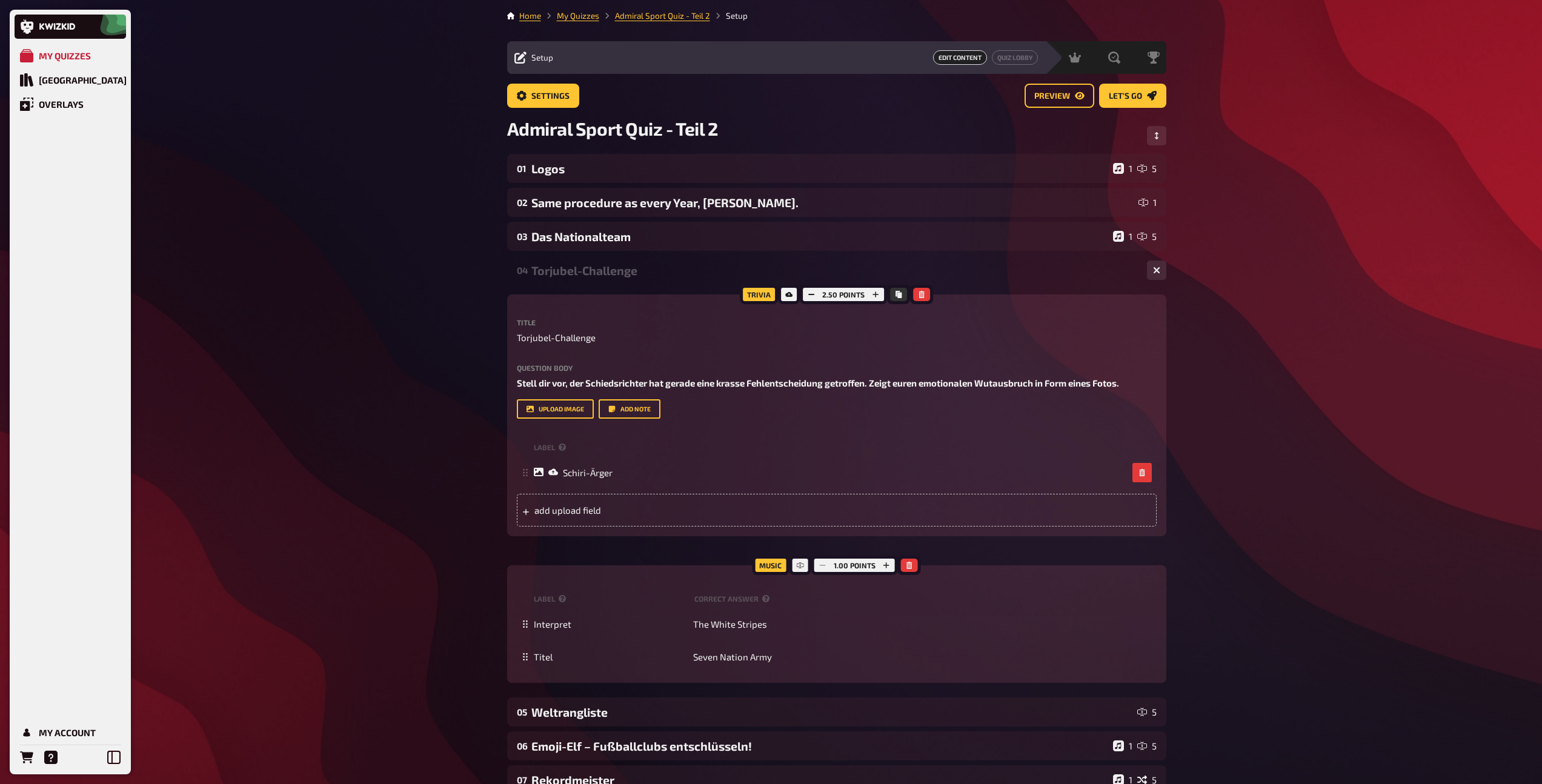
click at [595, 275] on div "Torjubel-Challenge" at bounding box center [834, 270] width 606 height 14
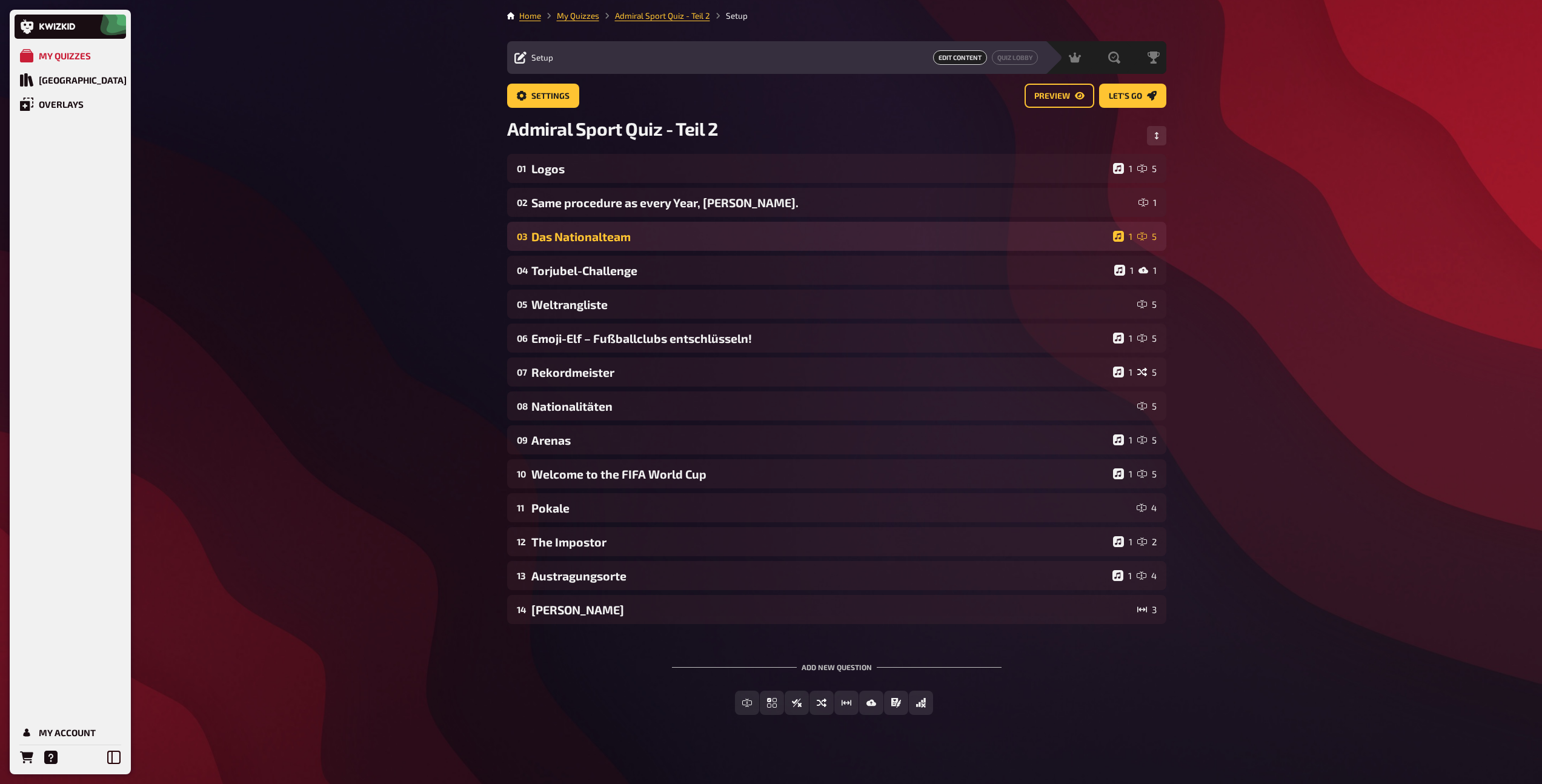
click at [594, 239] on div "Das Nationalteam" at bounding box center [820, 236] width 577 height 14
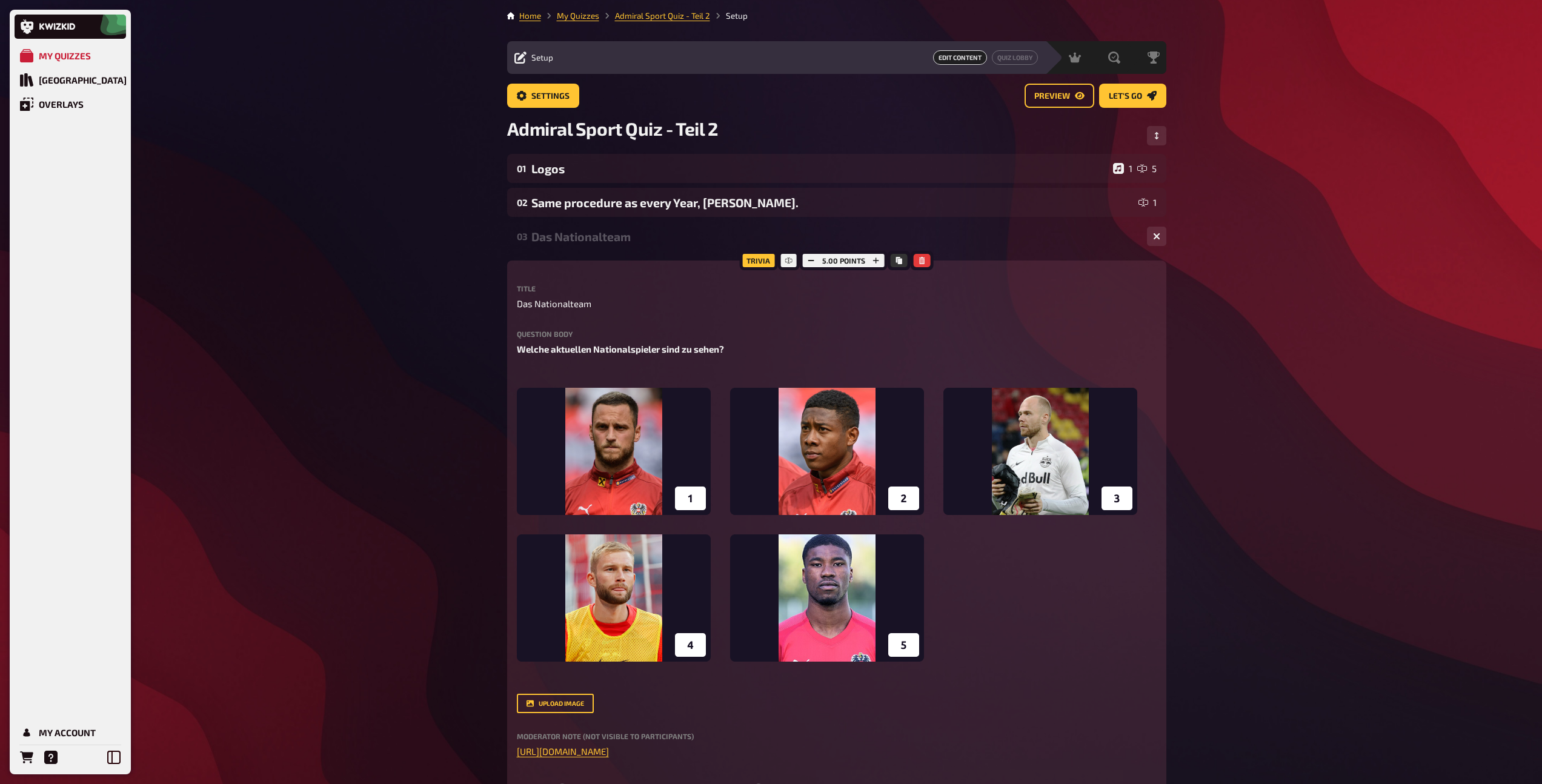
click at [594, 239] on div "Das Nationalteam" at bounding box center [834, 236] width 606 height 14
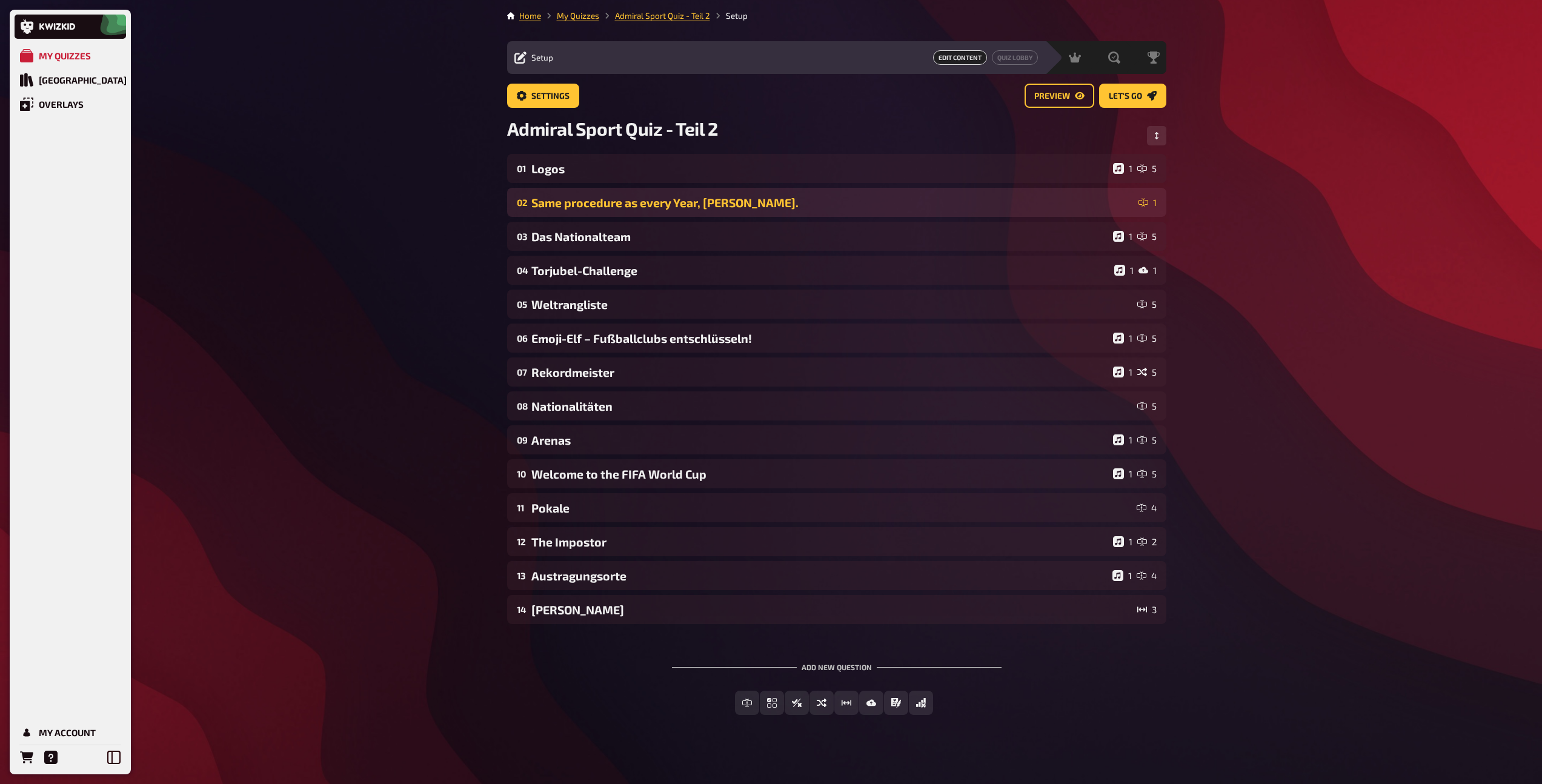
click at [603, 209] on div "Same procedure as every Year, [PERSON_NAME]." at bounding box center [833, 202] width 603 height 14
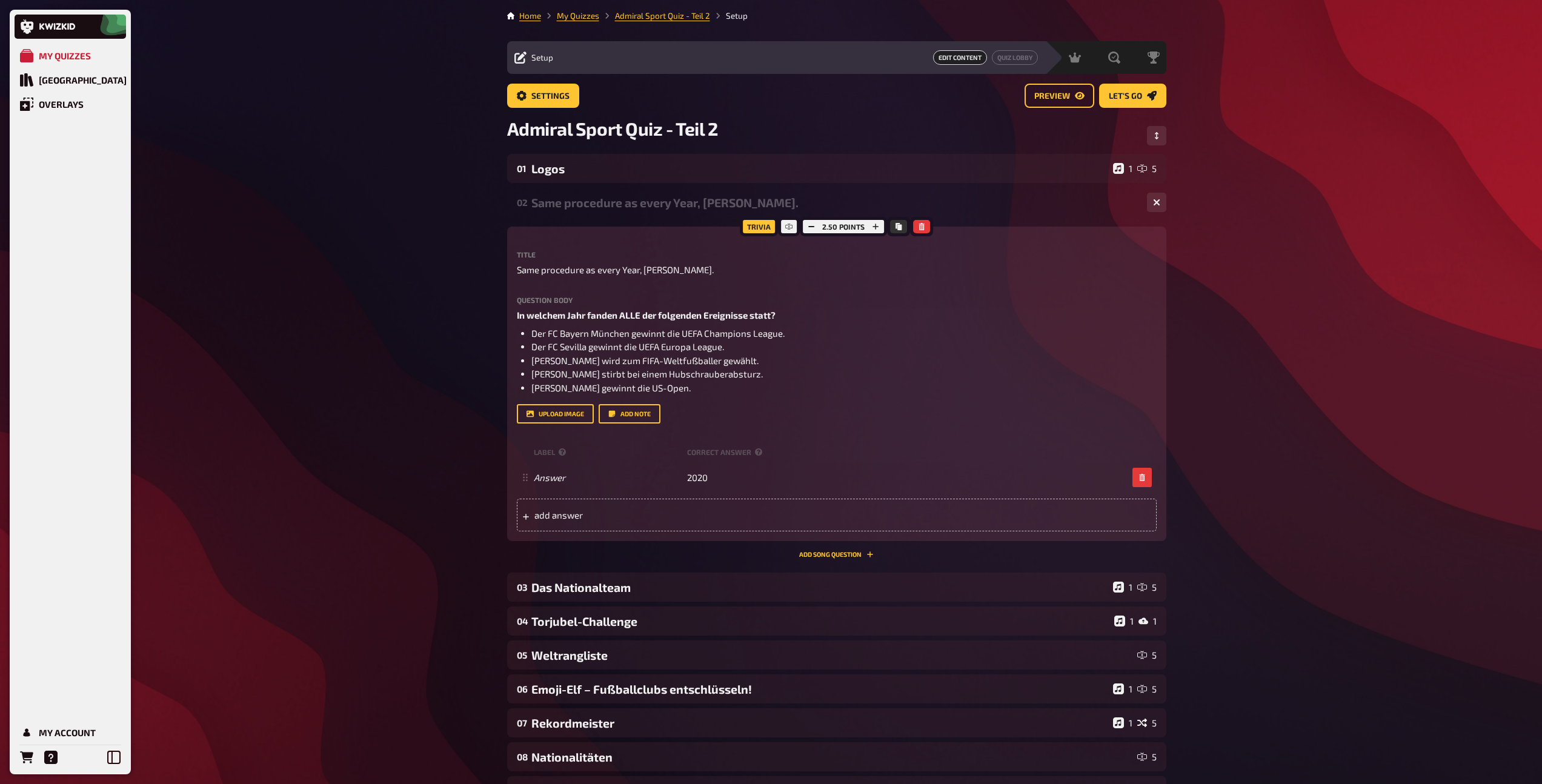
click at [603, 209] on div "Same procedure as every Year, [PERSON_NAME]." at bounding box center [834, 202] width 606 height 14
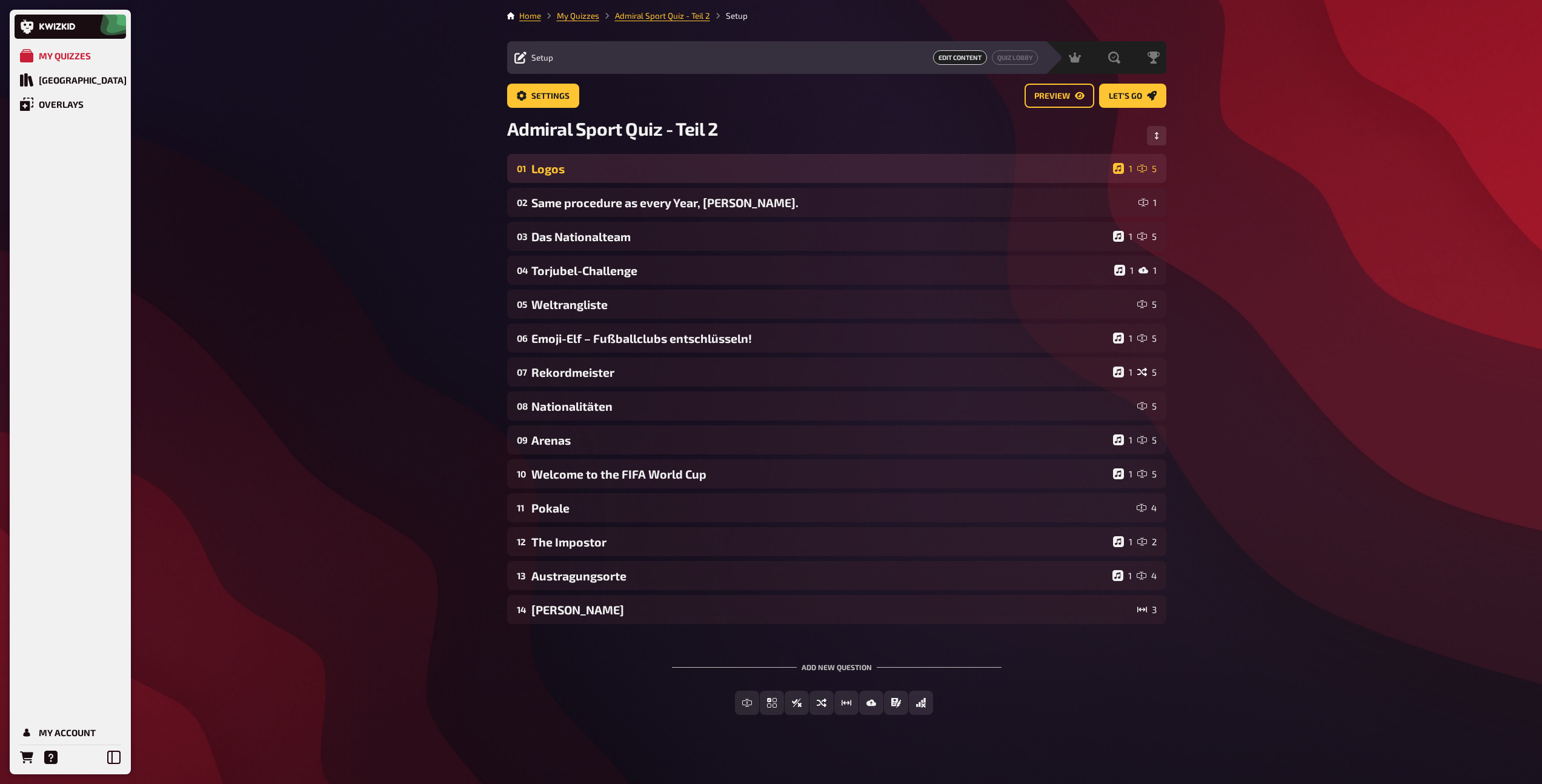
click at [576, 173] on div "Logos" at bounding box center [820, 168] width 577 height 14
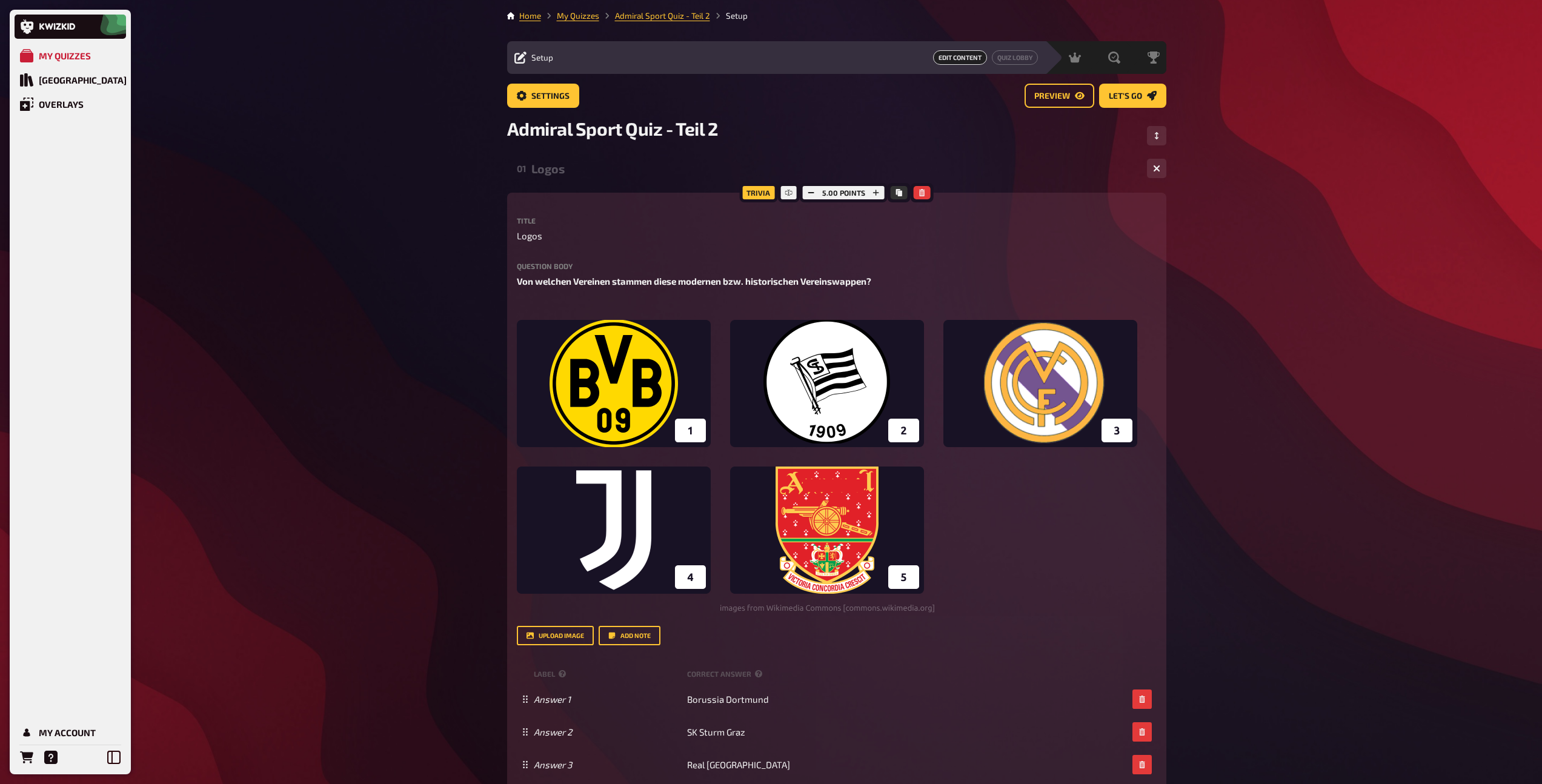
click at [573, 177] on div "01 Logos 1 5" at bounding box center [837, 168] width 659 height 29
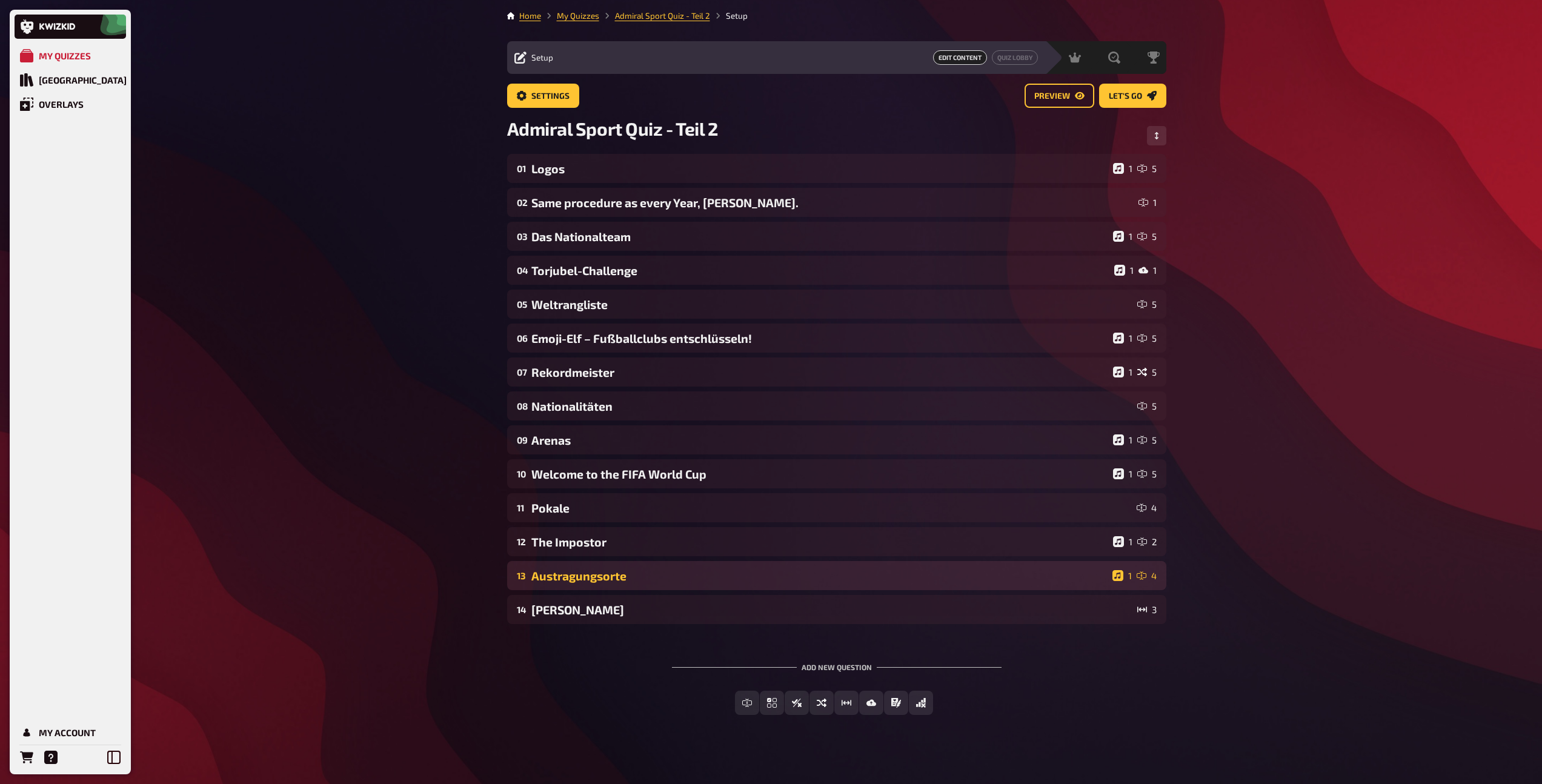
click at [633, 569] on div "Austragungsorte" at bounding box center [819, 575] width 576 height 14
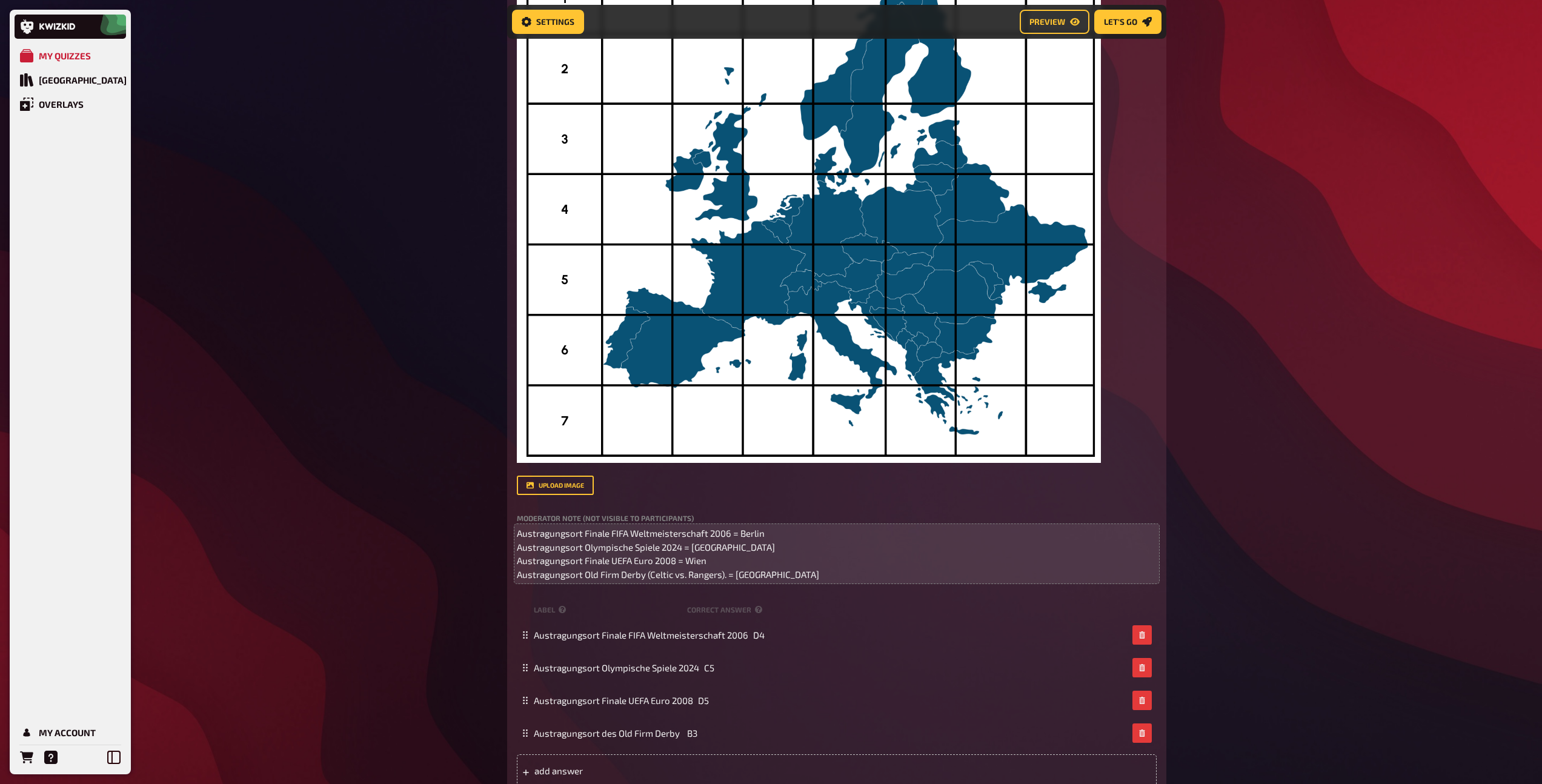
scroll to position [876, 0]
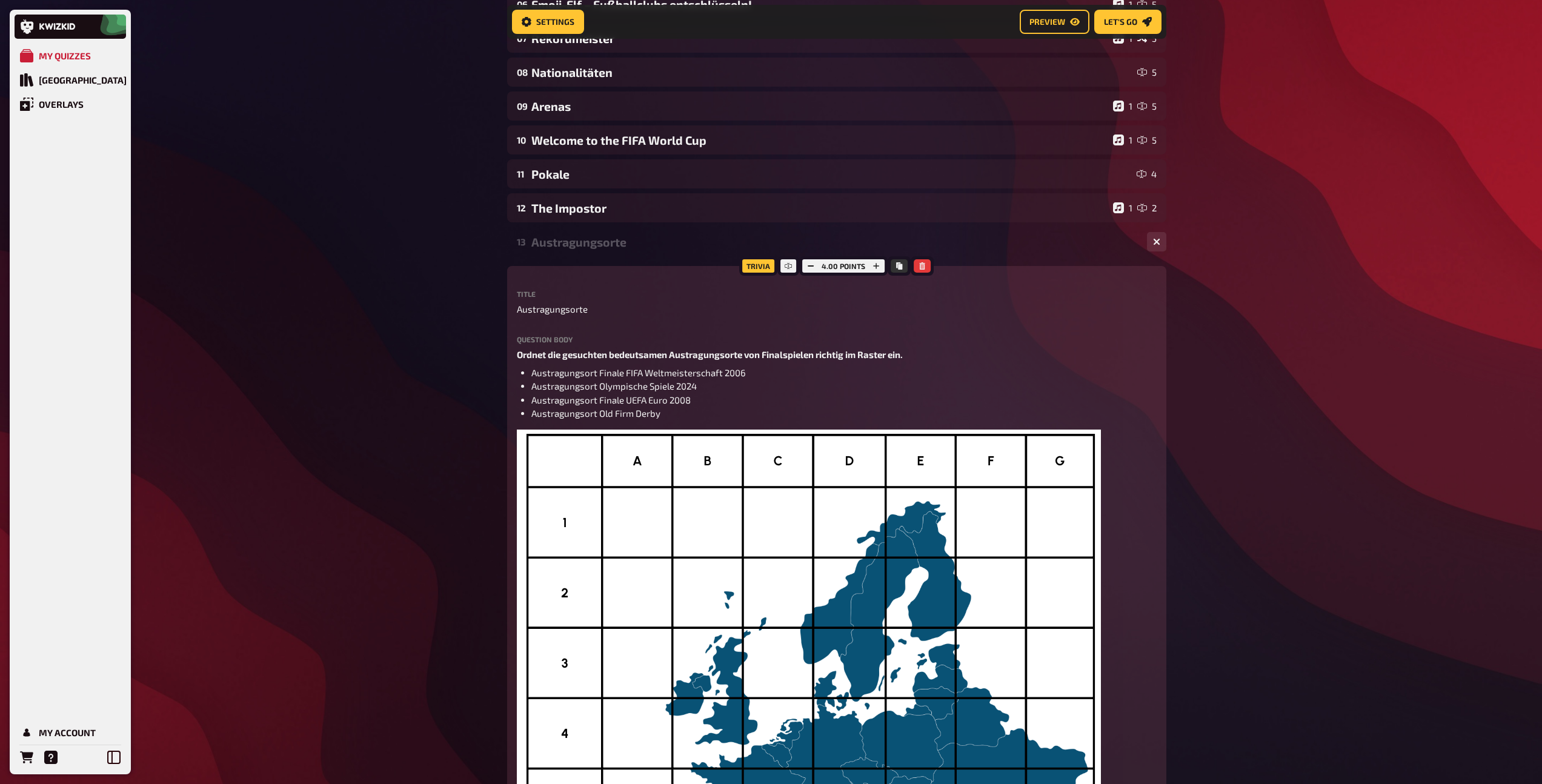
click at [556, 247] on div "Austragungsorte" at bounding box center [834, 242] width 606 height 14
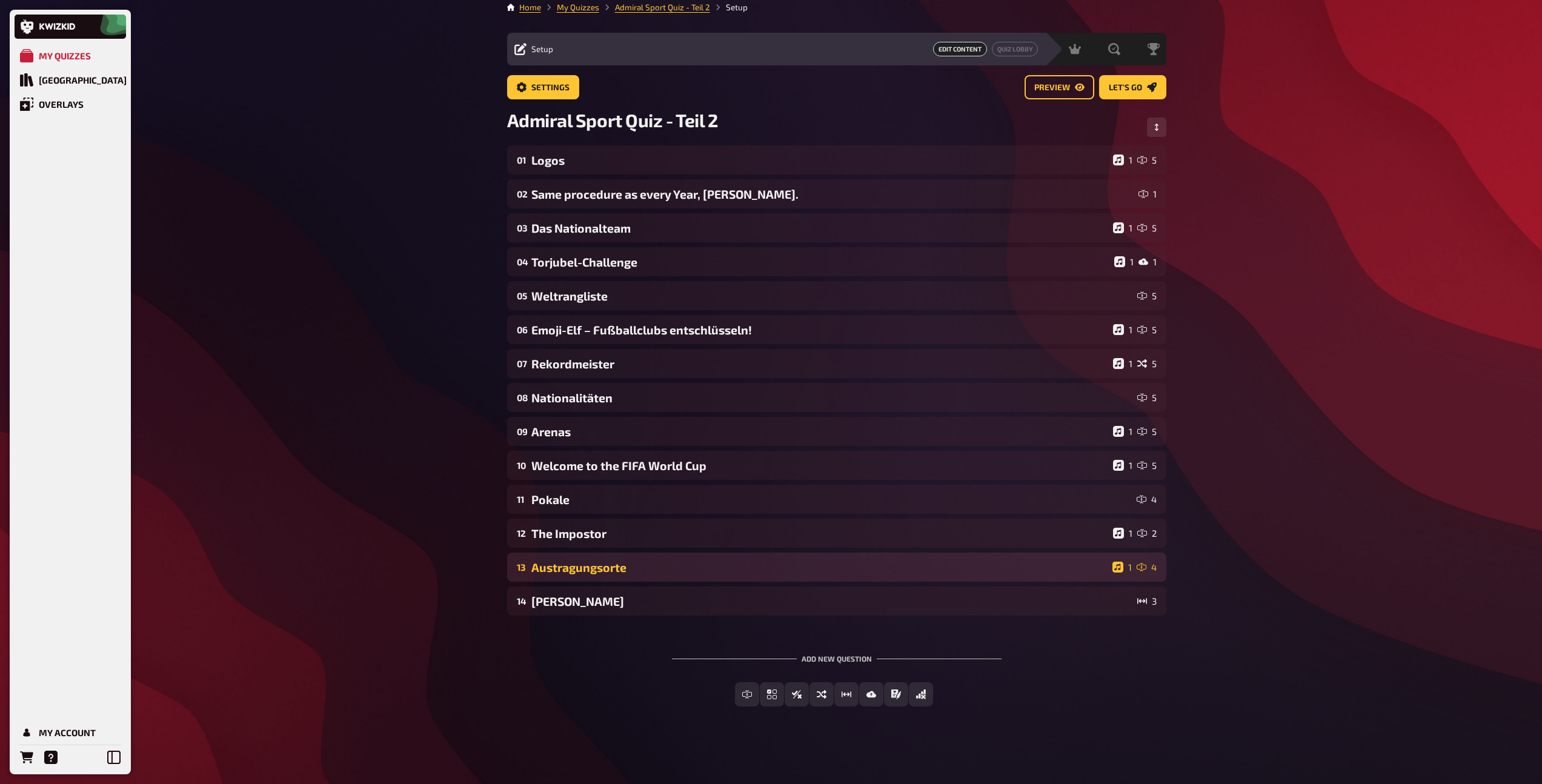
scroll to position [9, 0]
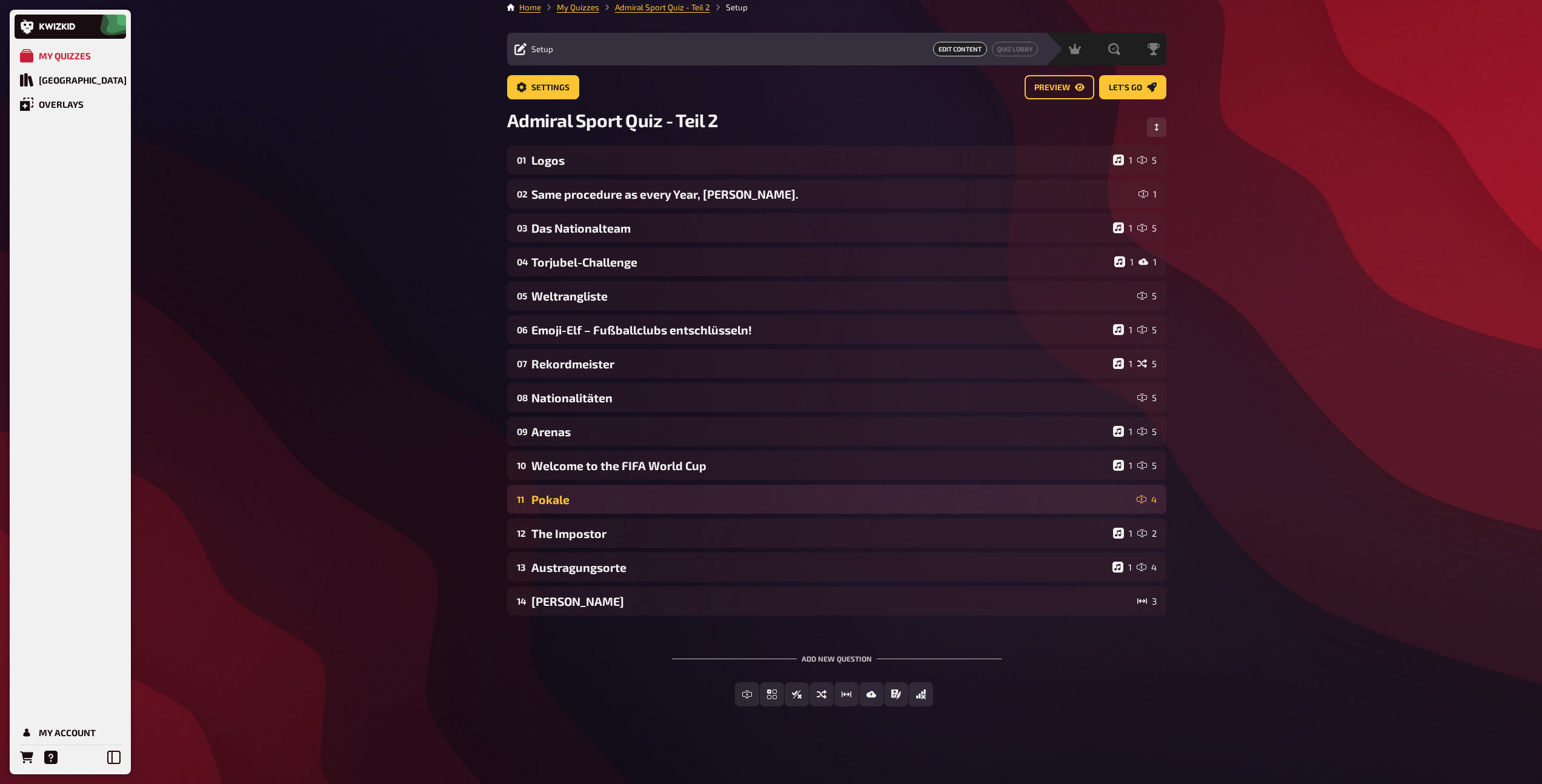
click at [612, 501] on div "Pokale" at bounding box center [832, 499] width 600 height 14
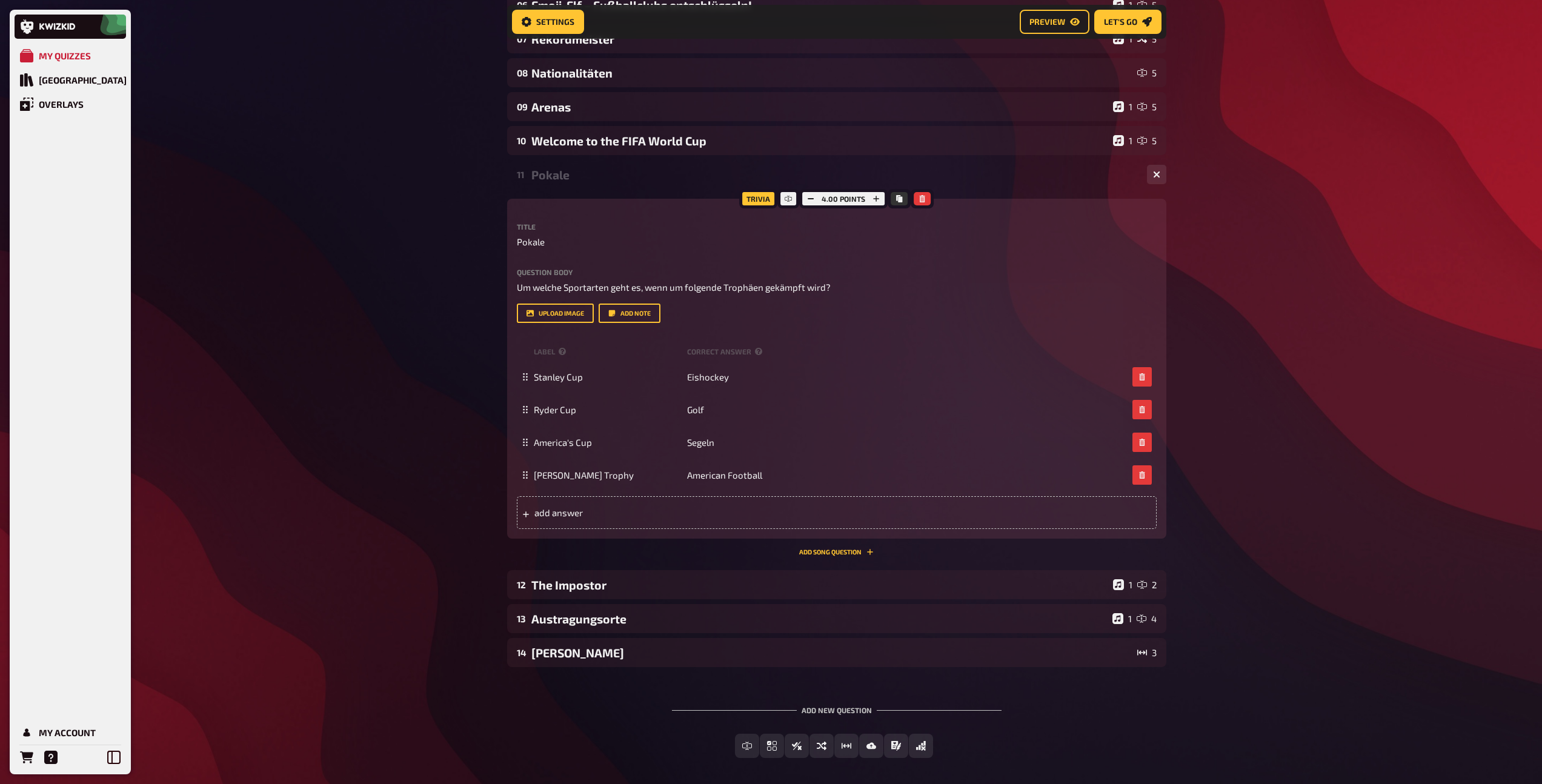
scroll to position [343, 0]
click at [571, 176] on div "Pokale" at bounding box center [834, 173] width 606 height 14
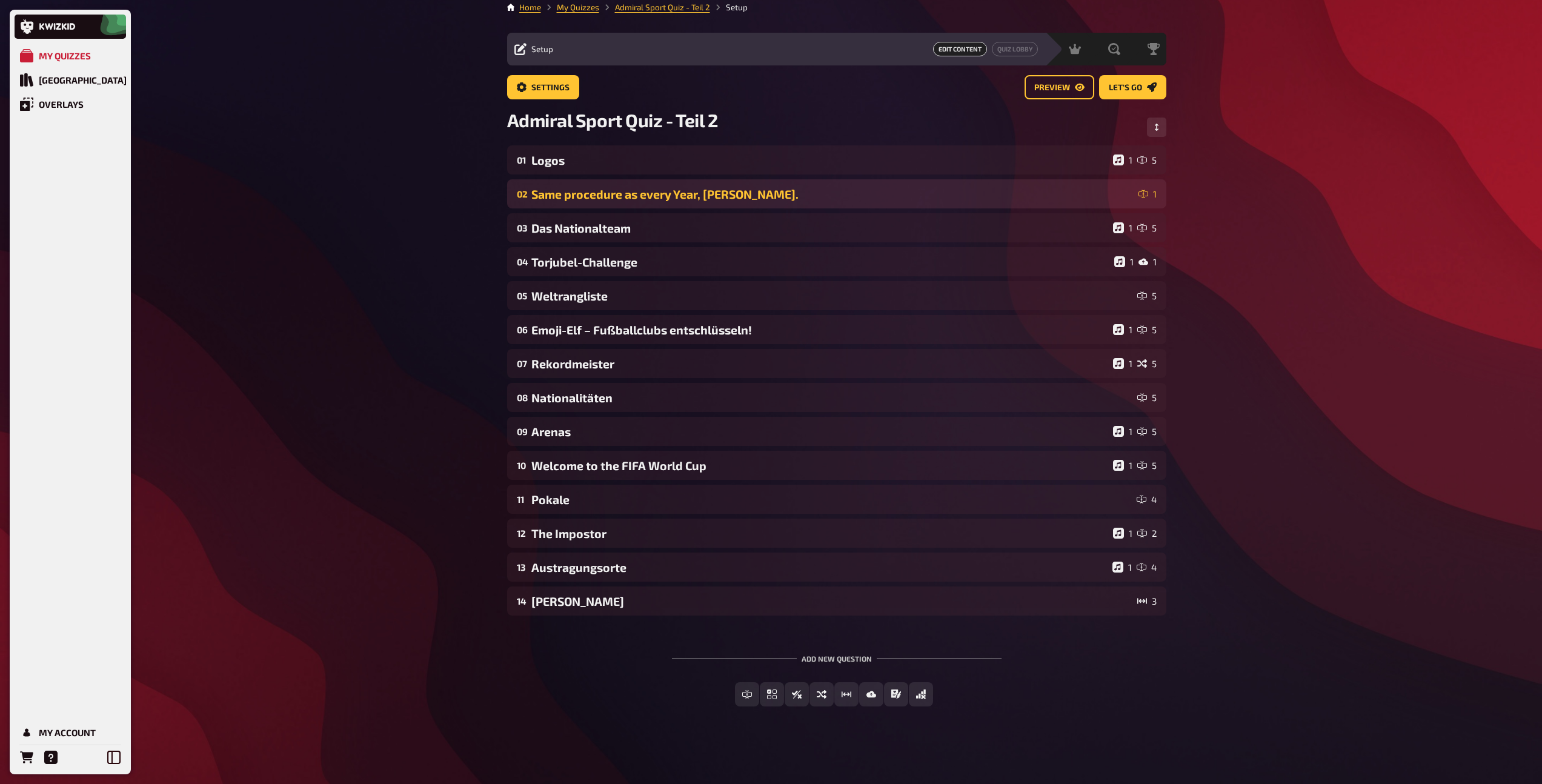
scroll to position [9, 0]
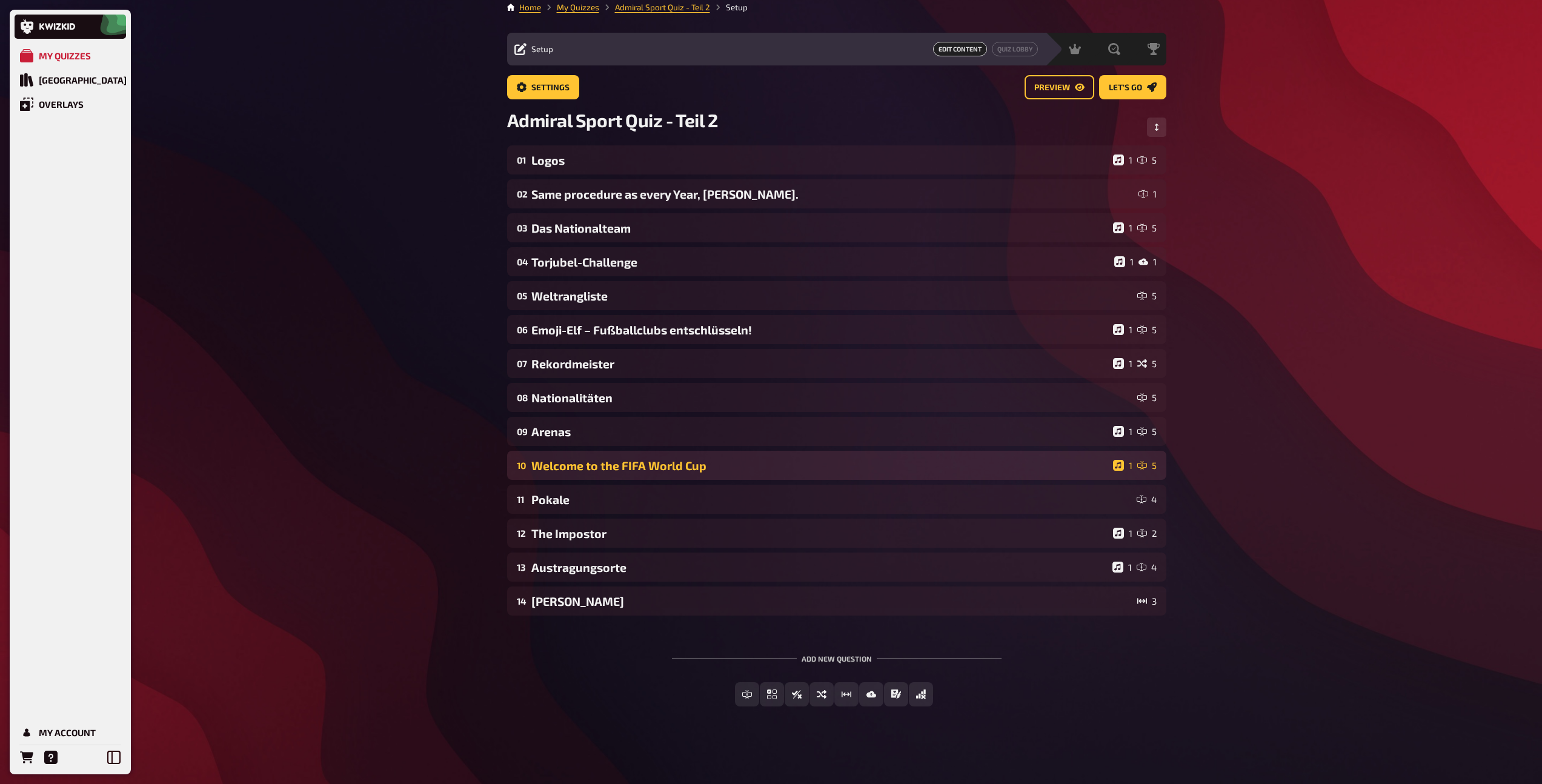
click at [636, 474] on div "10 Welcome to the FIFA World Cup 1 5" at bounding box center [837, 466] width 659 height 29
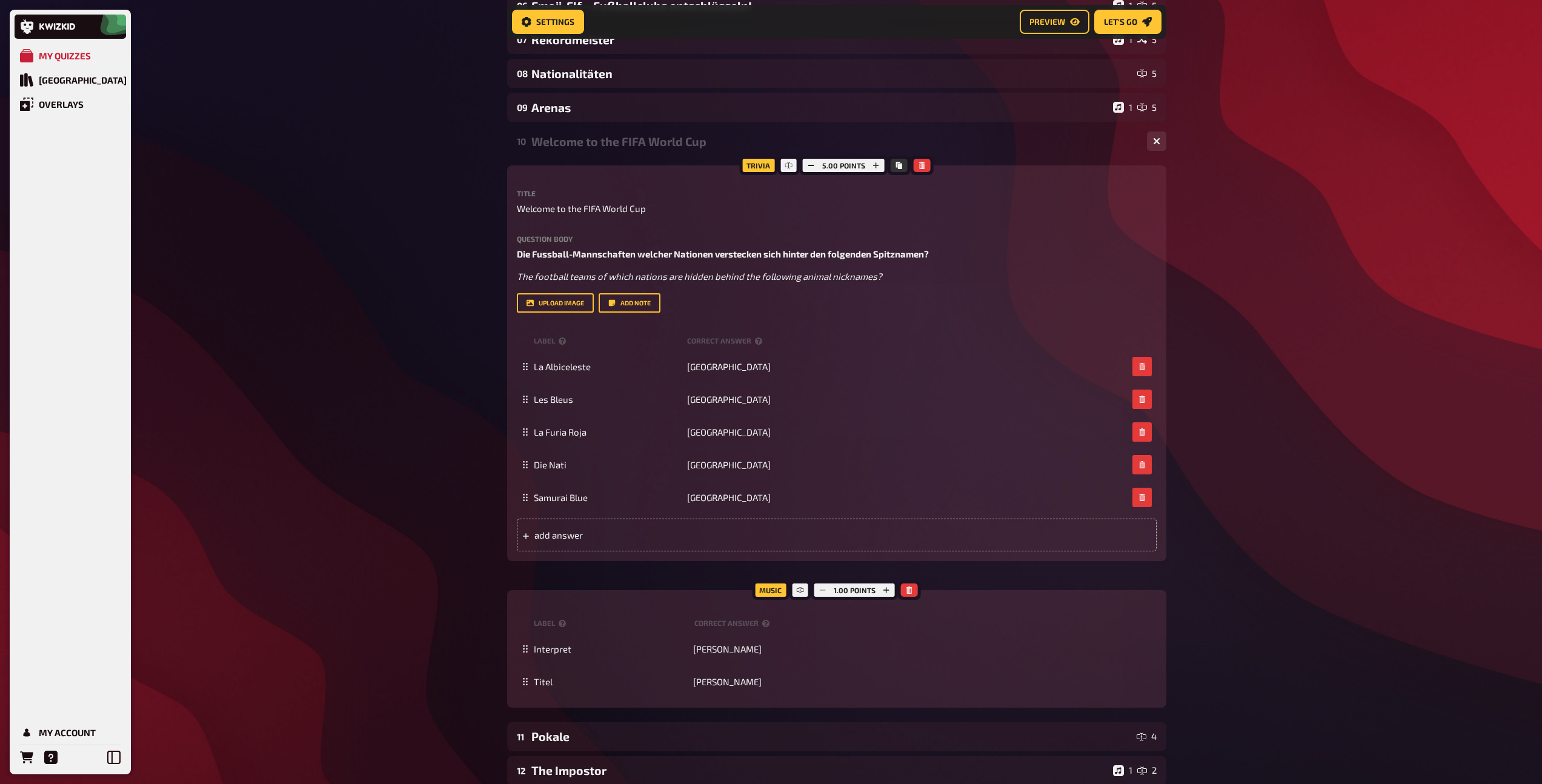
scroll to position [343, 0]
click at [898, 165] on icon "Copy" at bounding box center [899, 164] width 6 height 7
click at [693, 242] on div "Question body Die Fussball-Mannschaften welcher Nationen verstecken sich hinter…" at bounding box center [837, 258] width 640 height 48
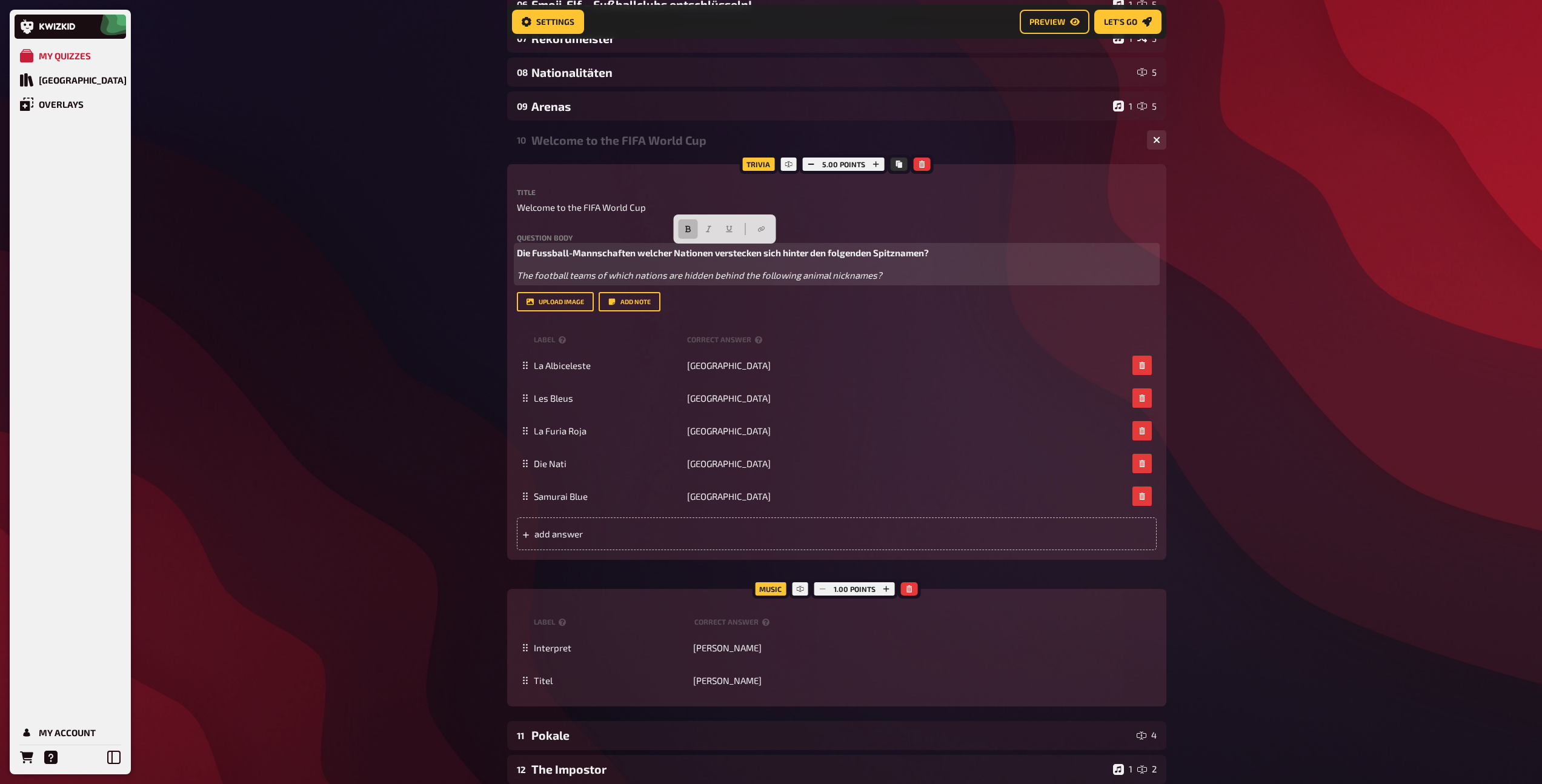
drag, startPoint x: 949, startPoint y: 250, endPoint x: 508, endPoint y: 246, distance: 441.0
click at [508, 246] on div "Trivia 5.00 points Title Welcome to the FIFA World Cup Question body Die Fussba…" at bounding box center [837, 362] width 659 height 395
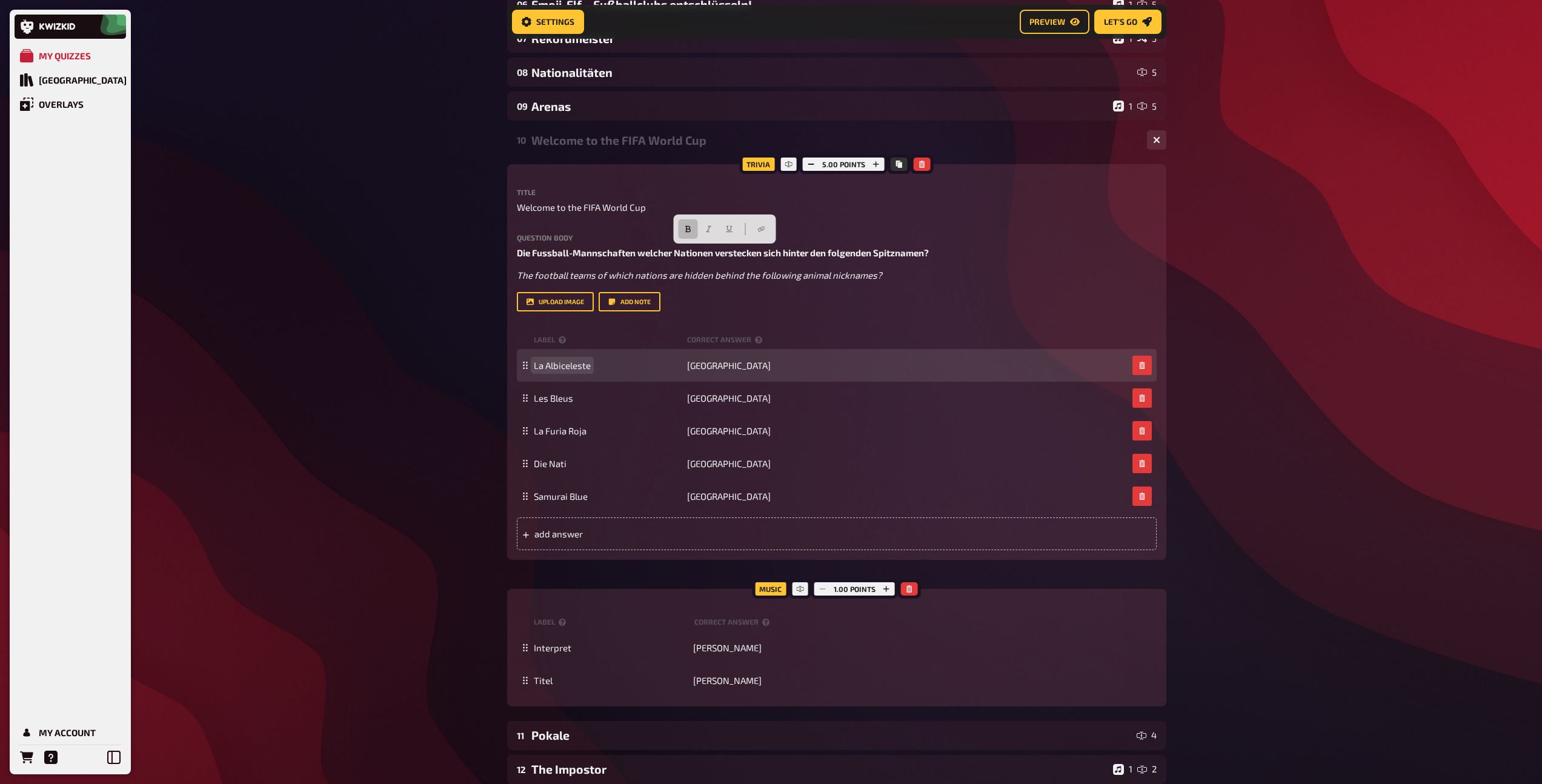
click at [578, 366] on span "La Albiceleste" at bounding box center [562, 365] width 57 height 11
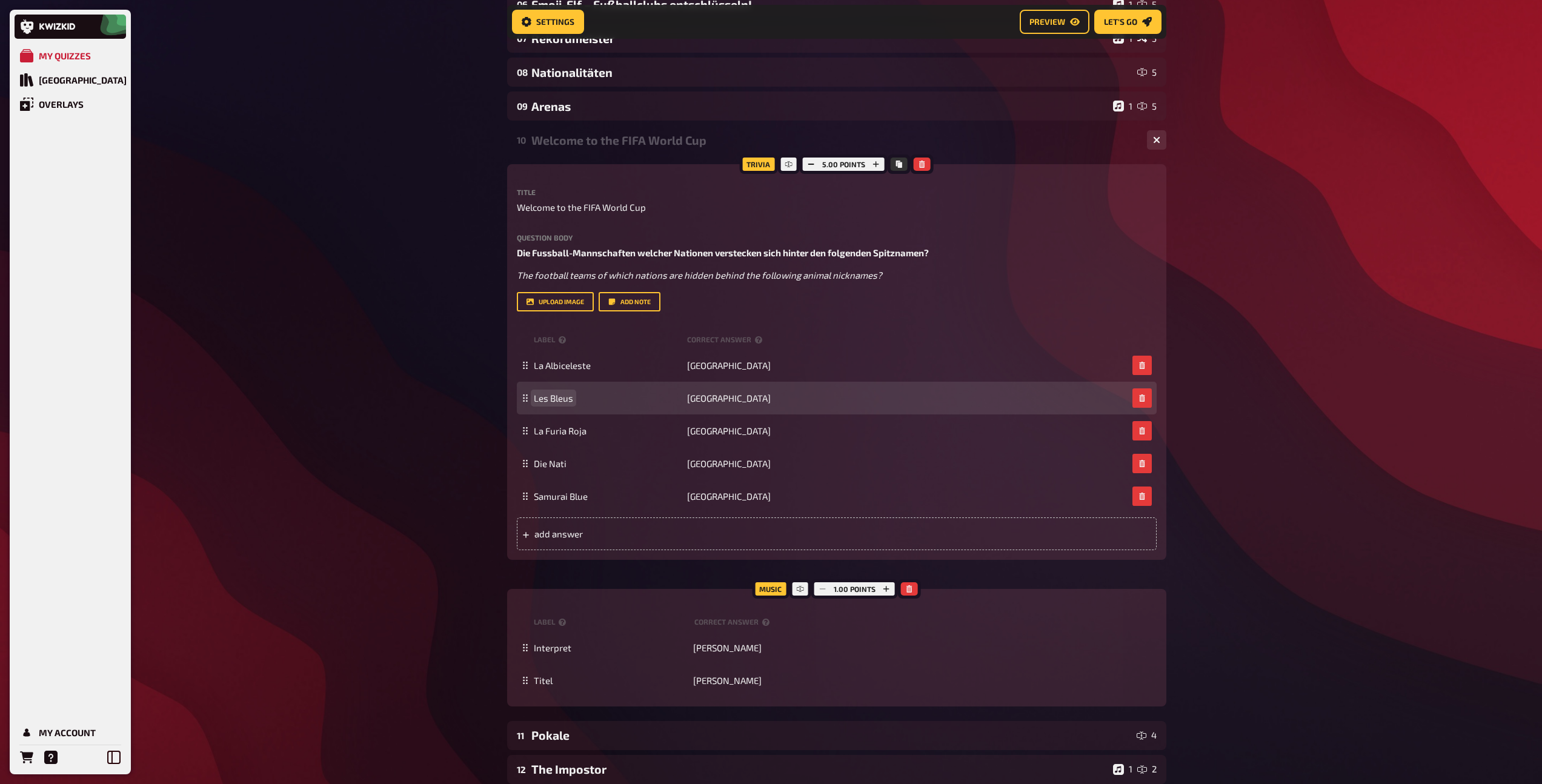
click at [551, 401] on span "Les Bleus" at bounding box center [554, 397] width 40 height 11
paste span
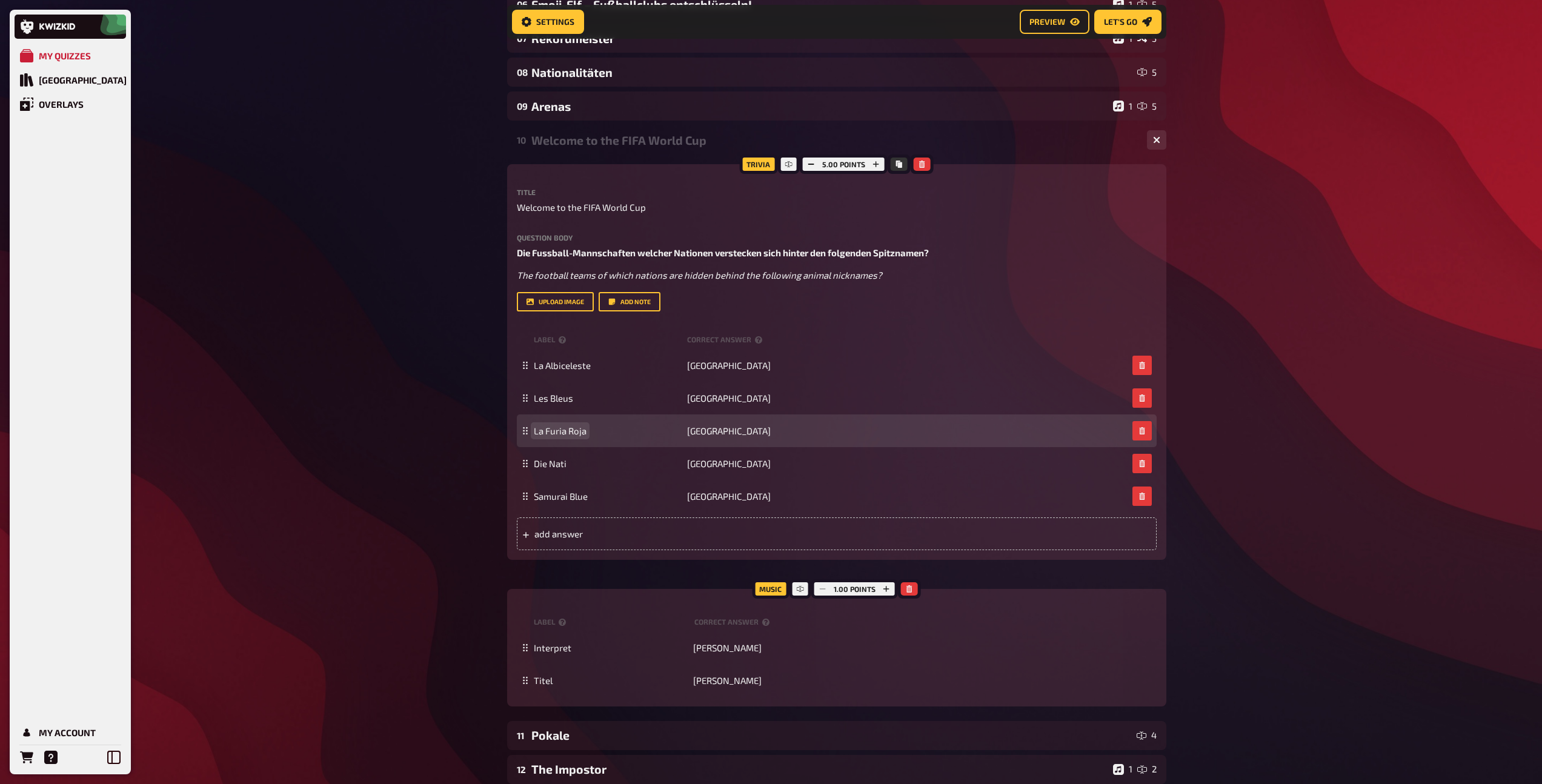
click at [573, 428] on span "La Furia Roja" at bounding box center [560, 430] width 53 height 11
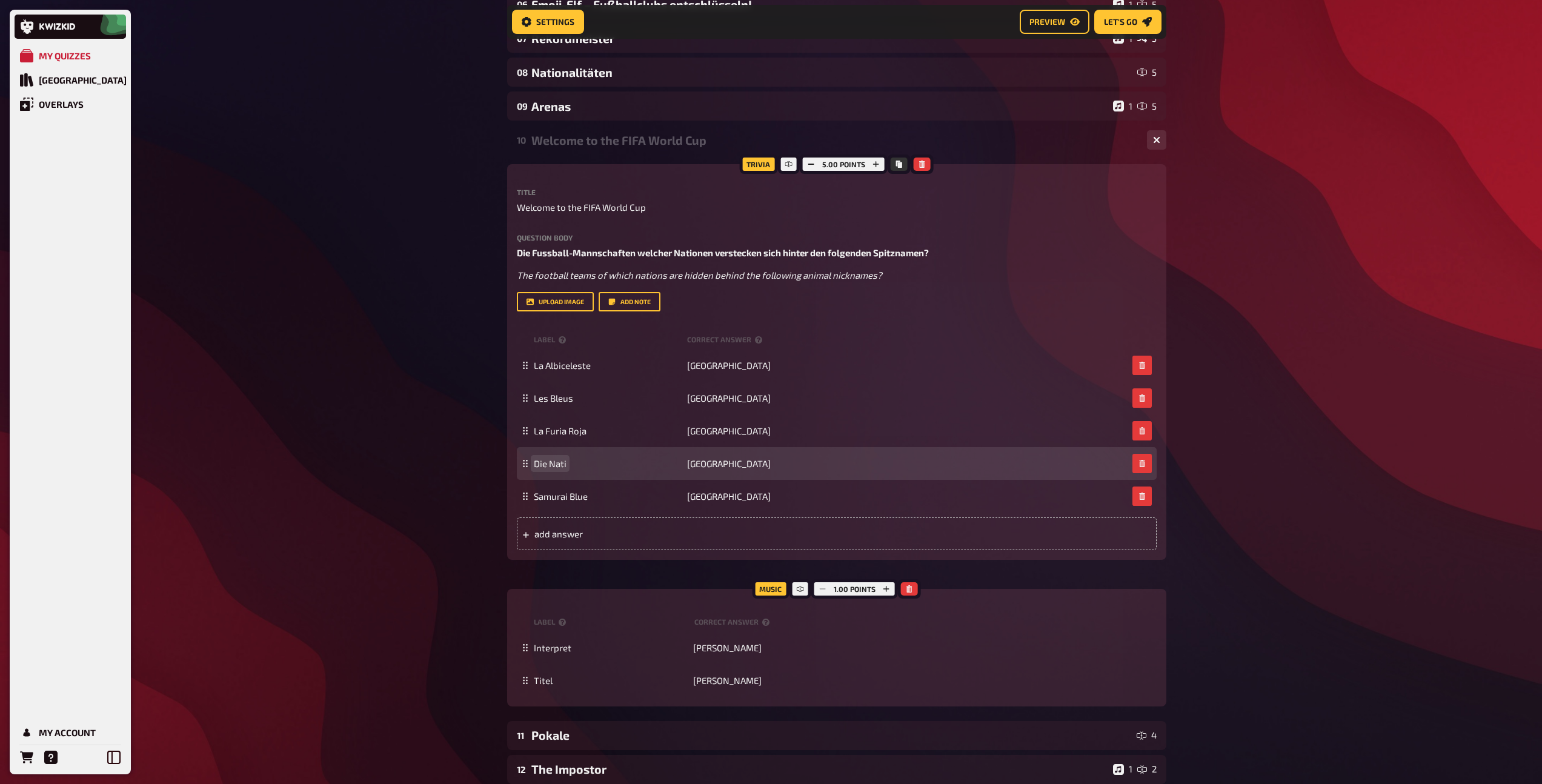
click at [543, 466] on span "Die Nati" at bounding box center [550, 463] width 33 height 11
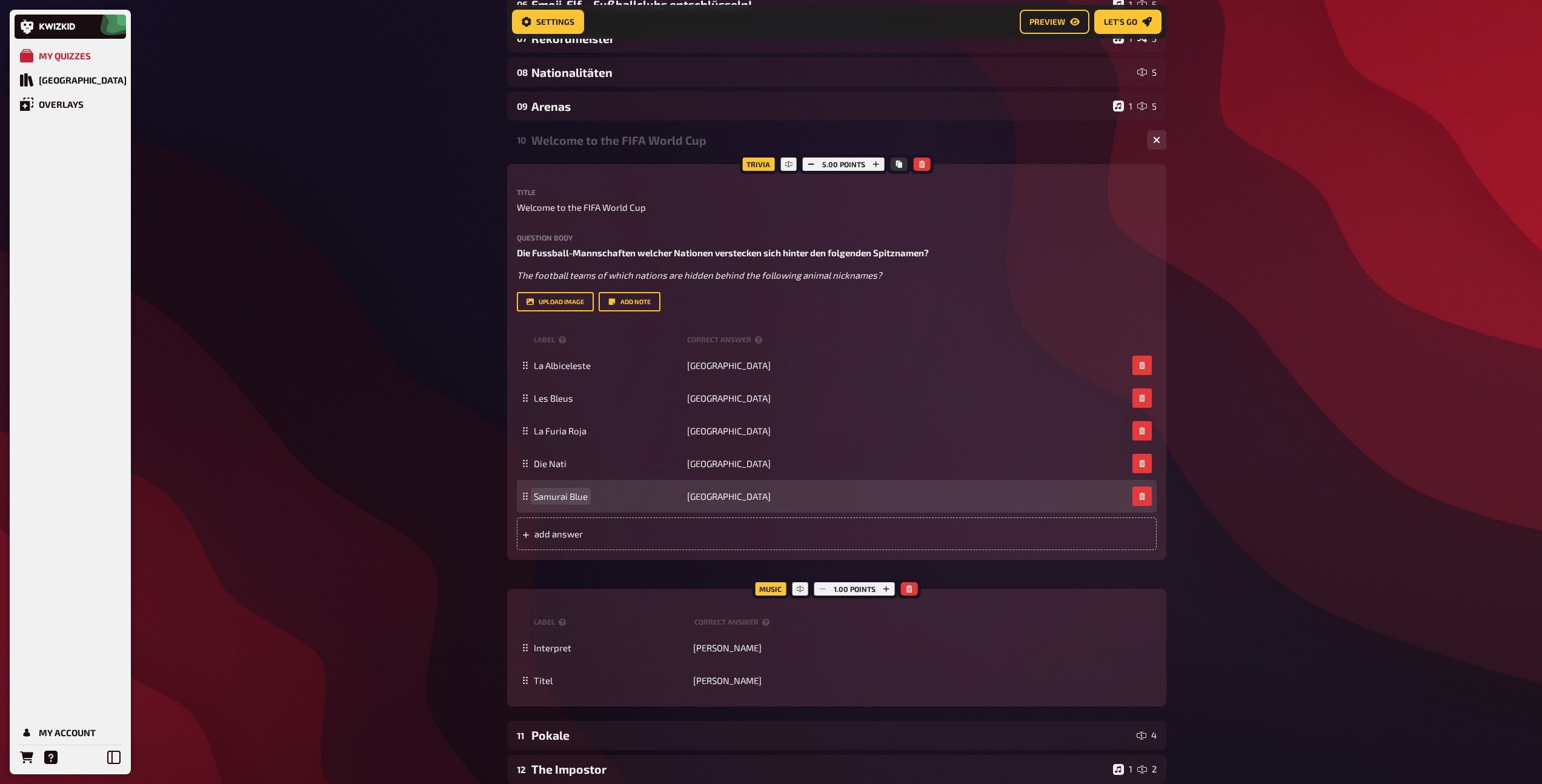
click at [564, 497] on span "Samurai Blue" at bounding box center [561, 496] width 54 height 11
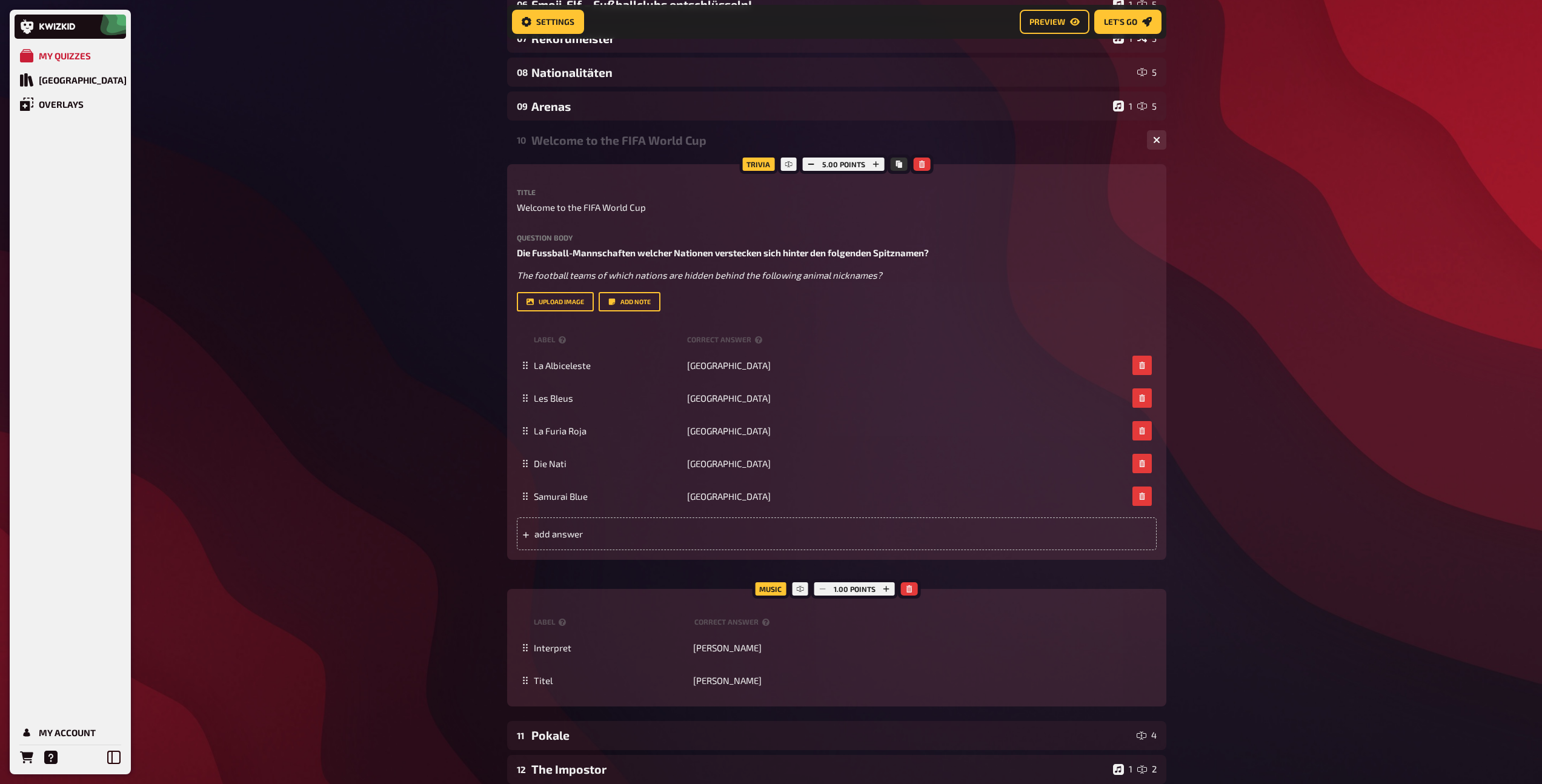
click at [623, 135] on div "Welcome to the FIFA World Cup" at bounding box center [834, 140] width 606 height 14
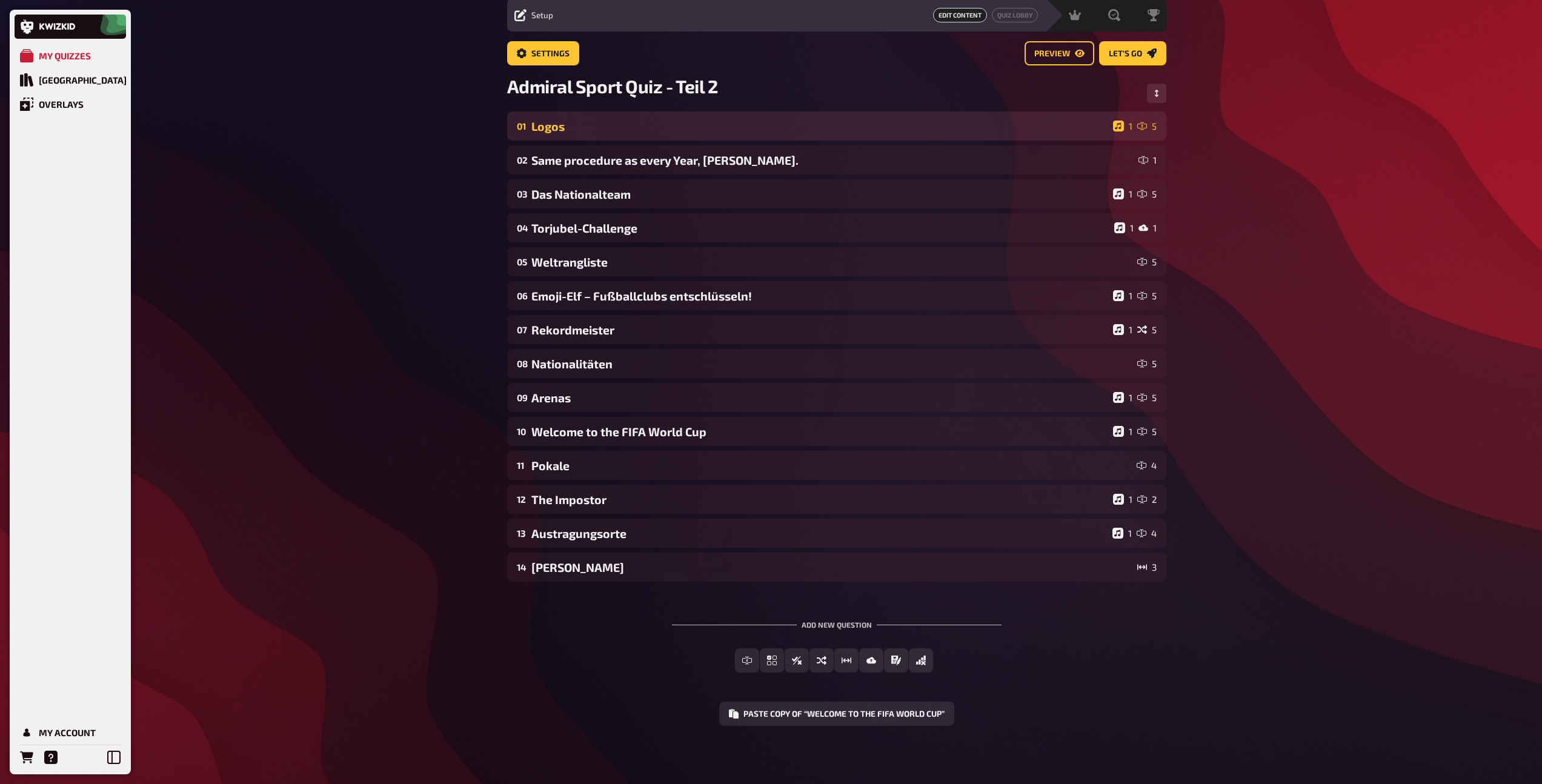
scroll to position [42, 0]
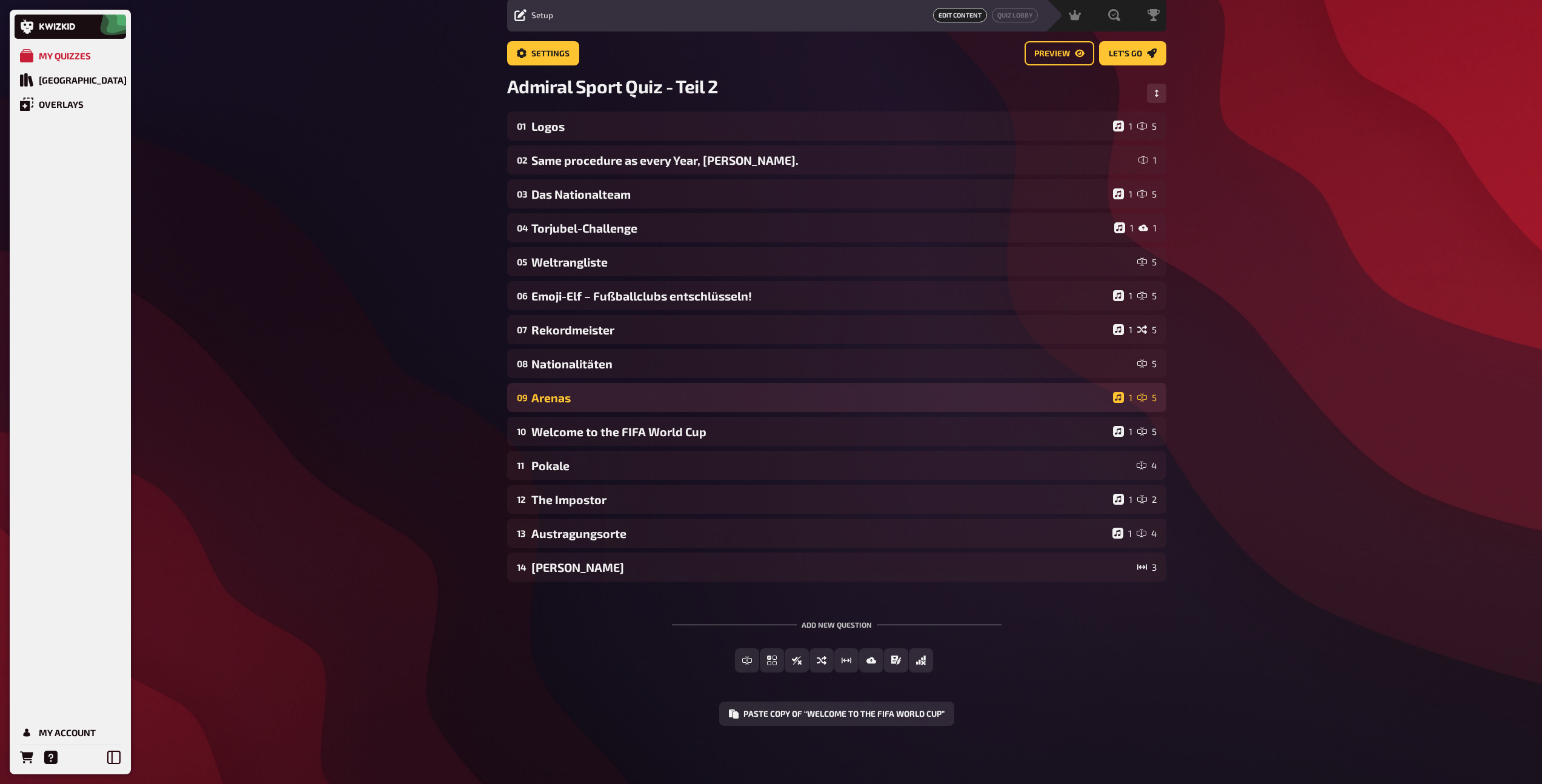
click at [638, 386] on div "09 Arenas 1 5" at bounding box center [837, 397] width 659 height 29
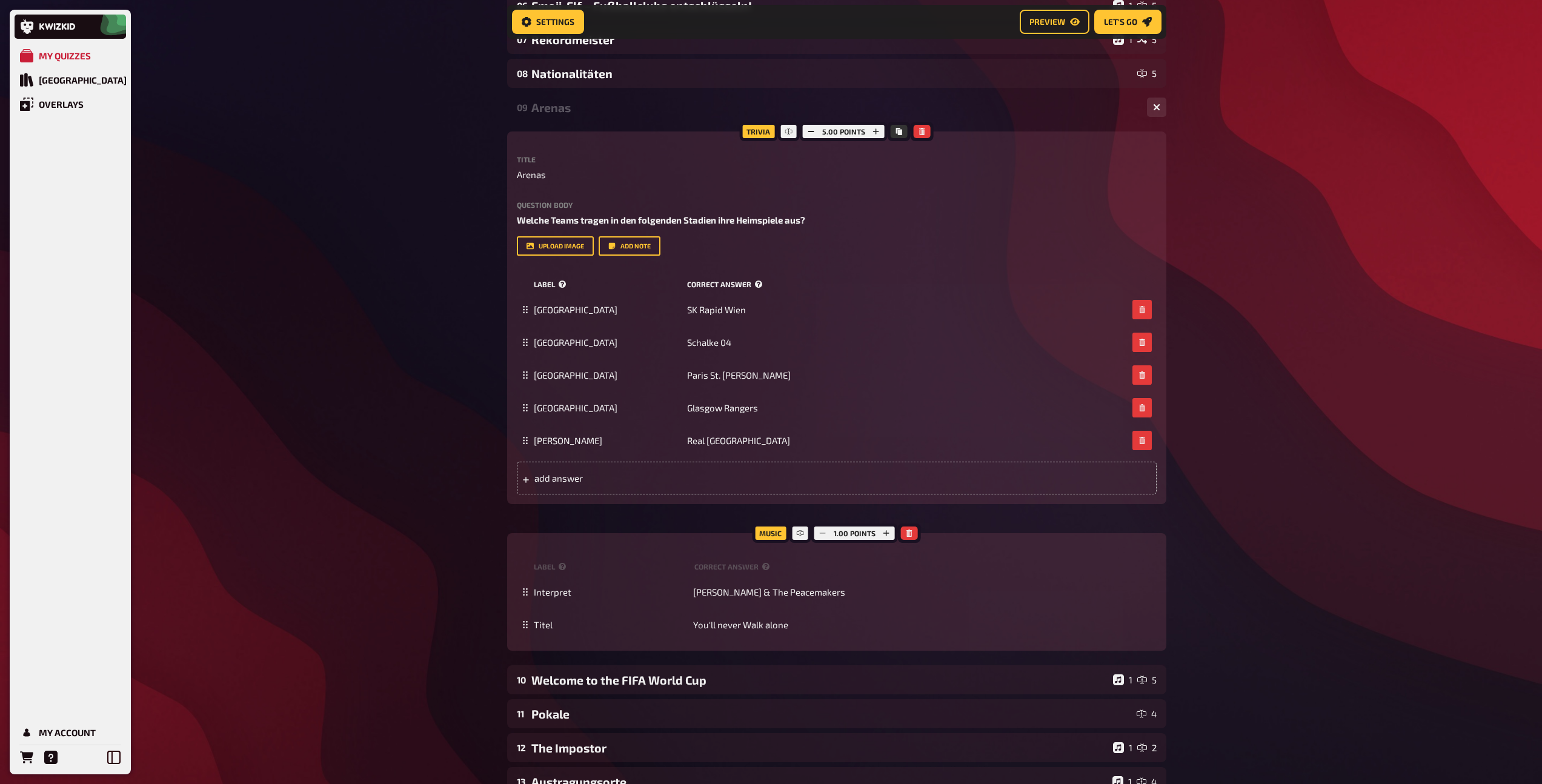
scroll to position [343, 0]
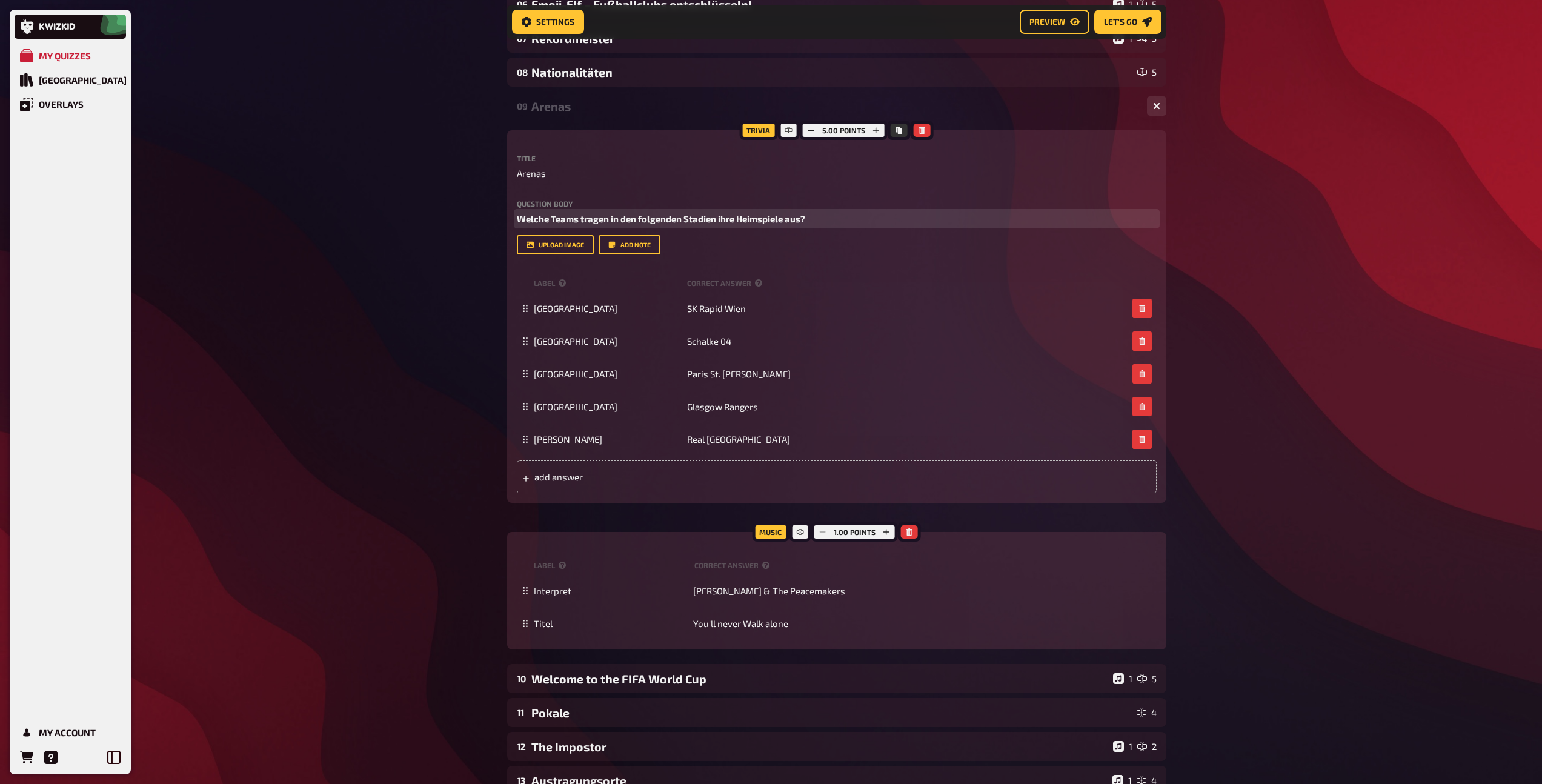
click at [685, 222] on span "Welche Teams tragen in den folgenden Stadien ihre Heimspiele aus?" at bounding box center [661, 218] width 288 height 11
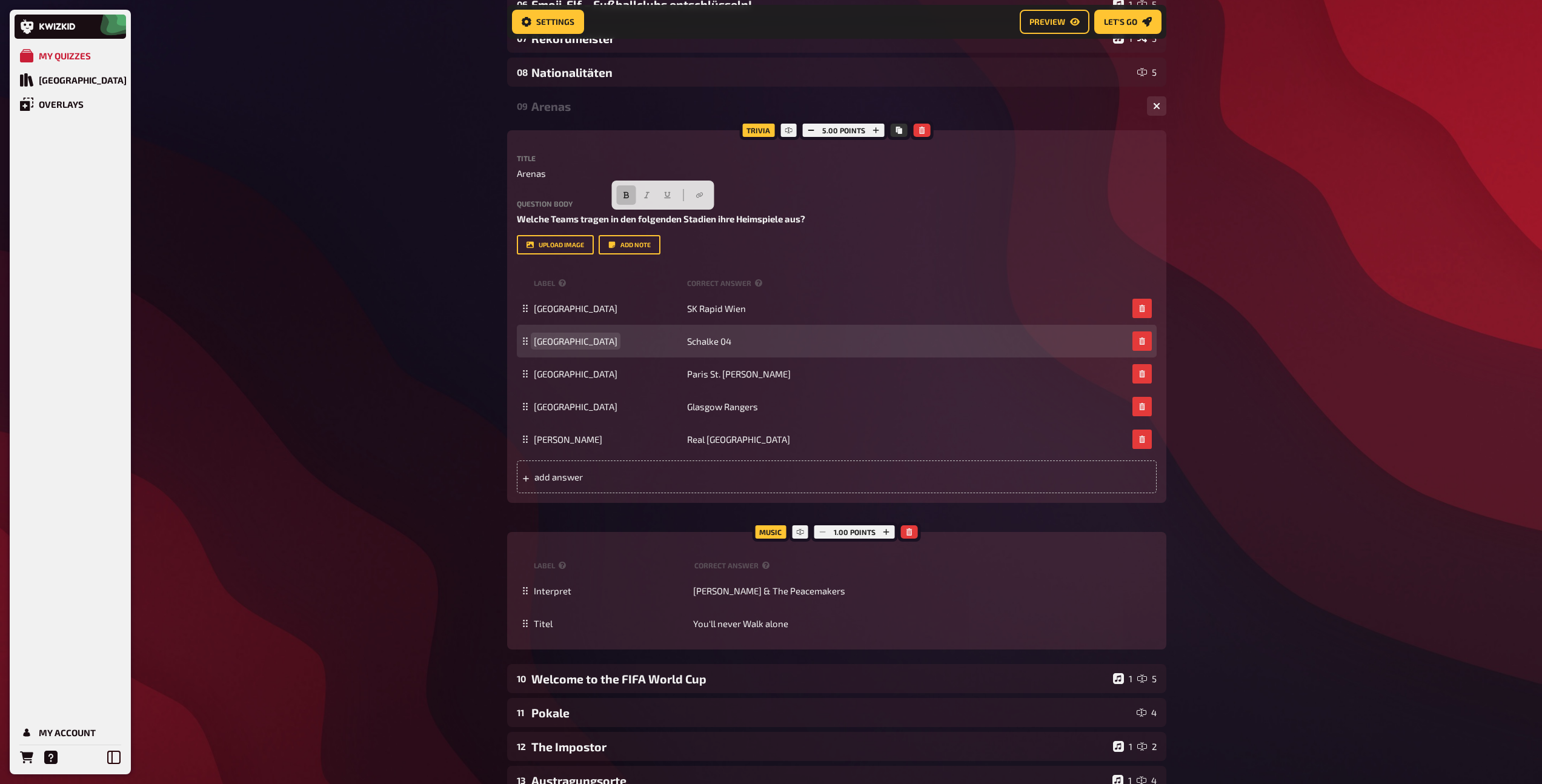
click at [571, 346] on span "[GEOGRAPHIC_DATA]" at bounding box center [576, 340] width 83 height 11
click at [703, 339] on span "Schalke 04" at bounding box center [709, 340] width 44 height 11
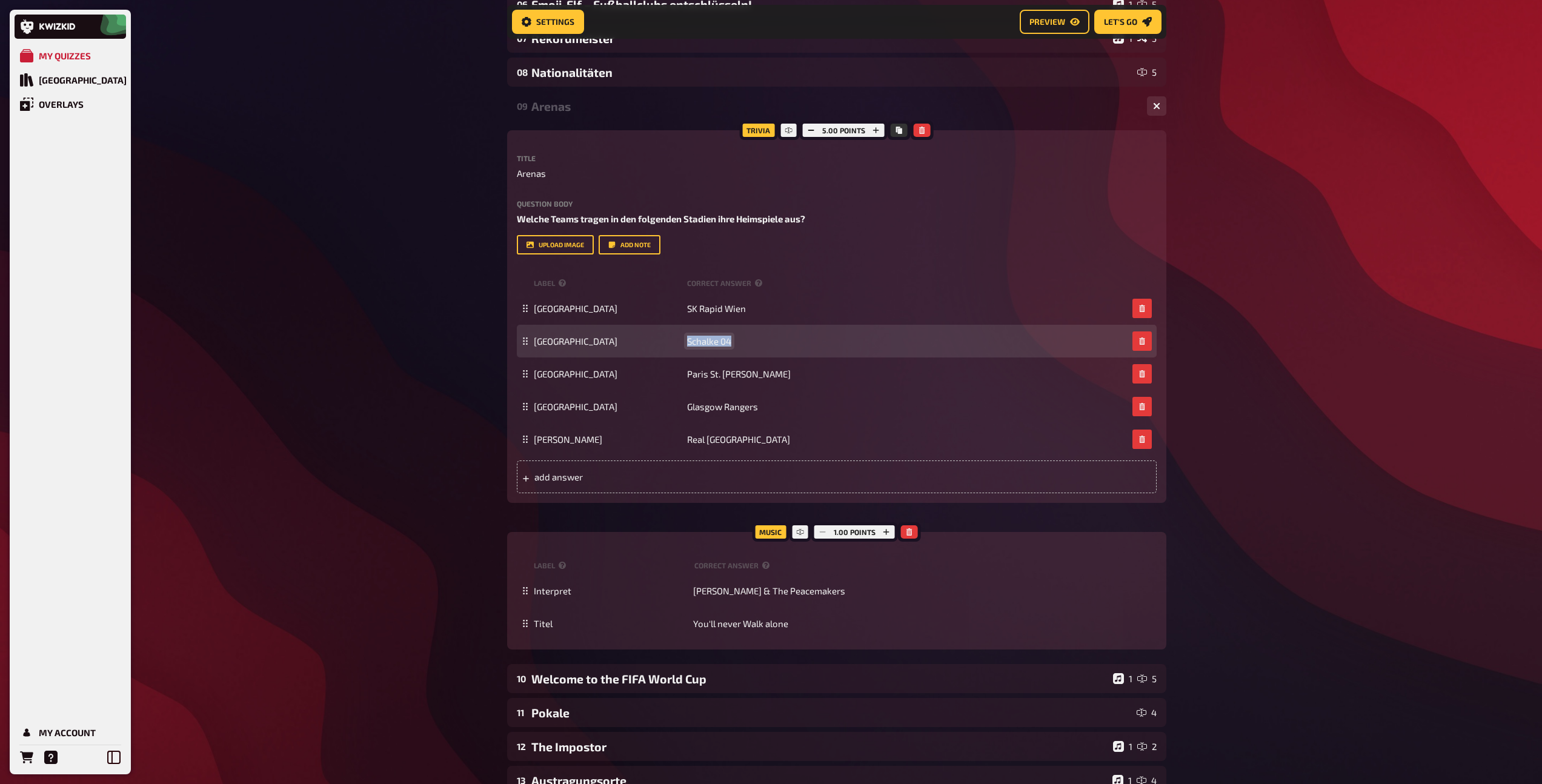
click at [703, 339] on span "Schalke 04" at bounding box center [709, 340] width 44 height 11
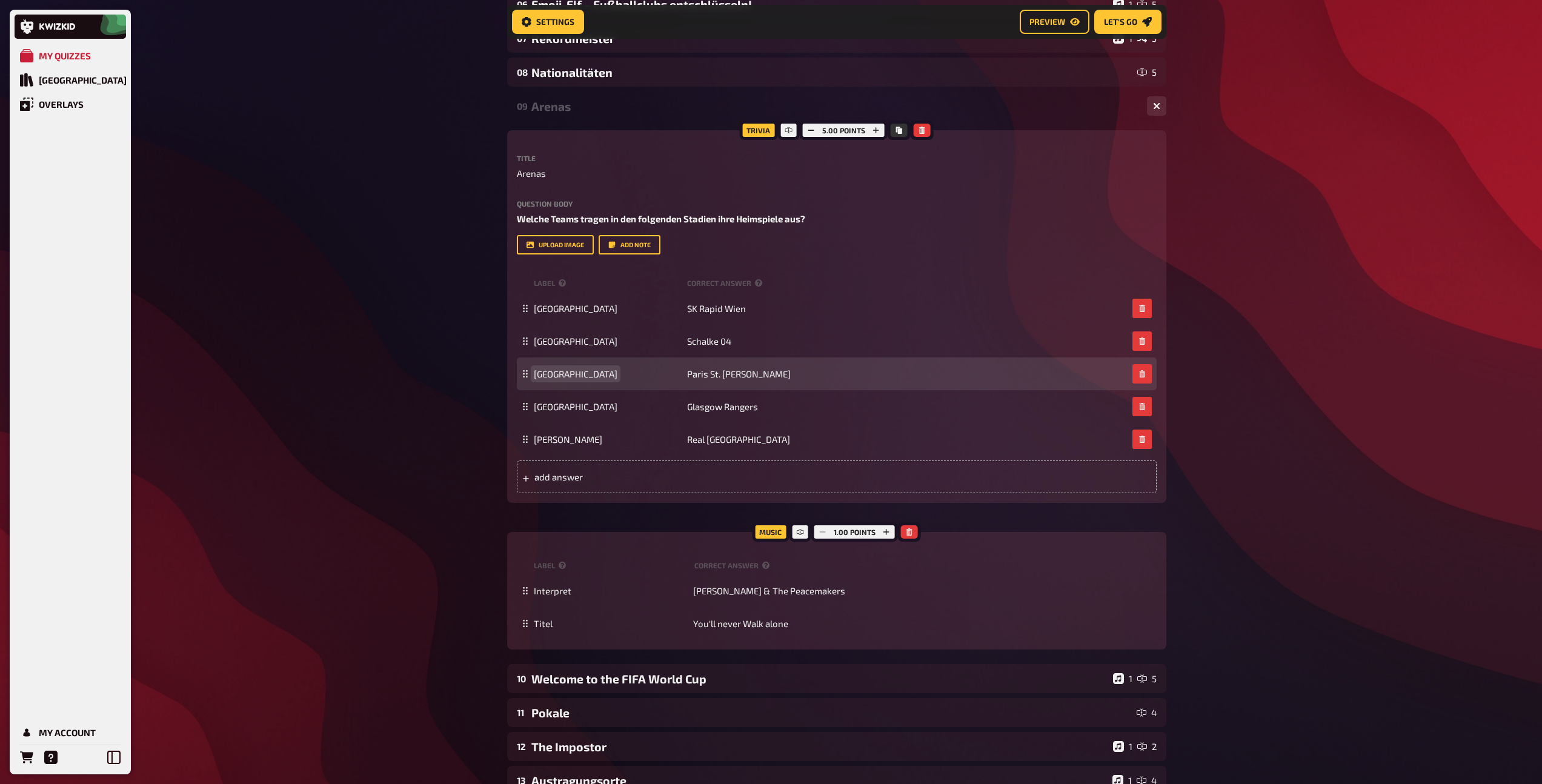
click at [584, 375] on span "[GEOGRAPHIC_DATA]" at bounding box center [576, 373] width 83 height 11
click at [710, 370] on span "Paris St. [PERSON_NAME]" at bounding box center [739, 373] width 104 height 11
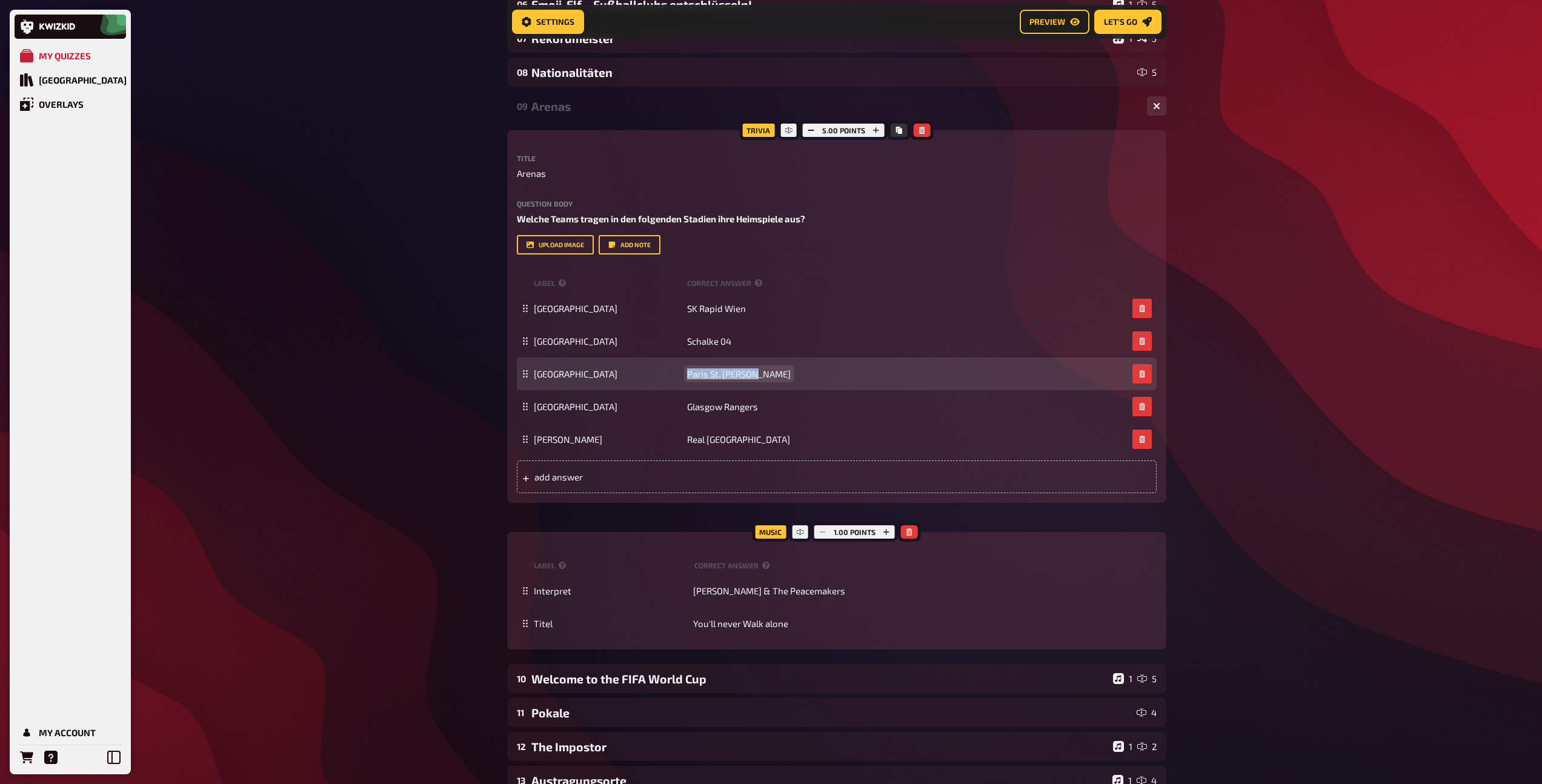
click at [710, 370] on span "Paris St. [PERSON_NAME]" at bounding box center [739, 373] width 104 height 11
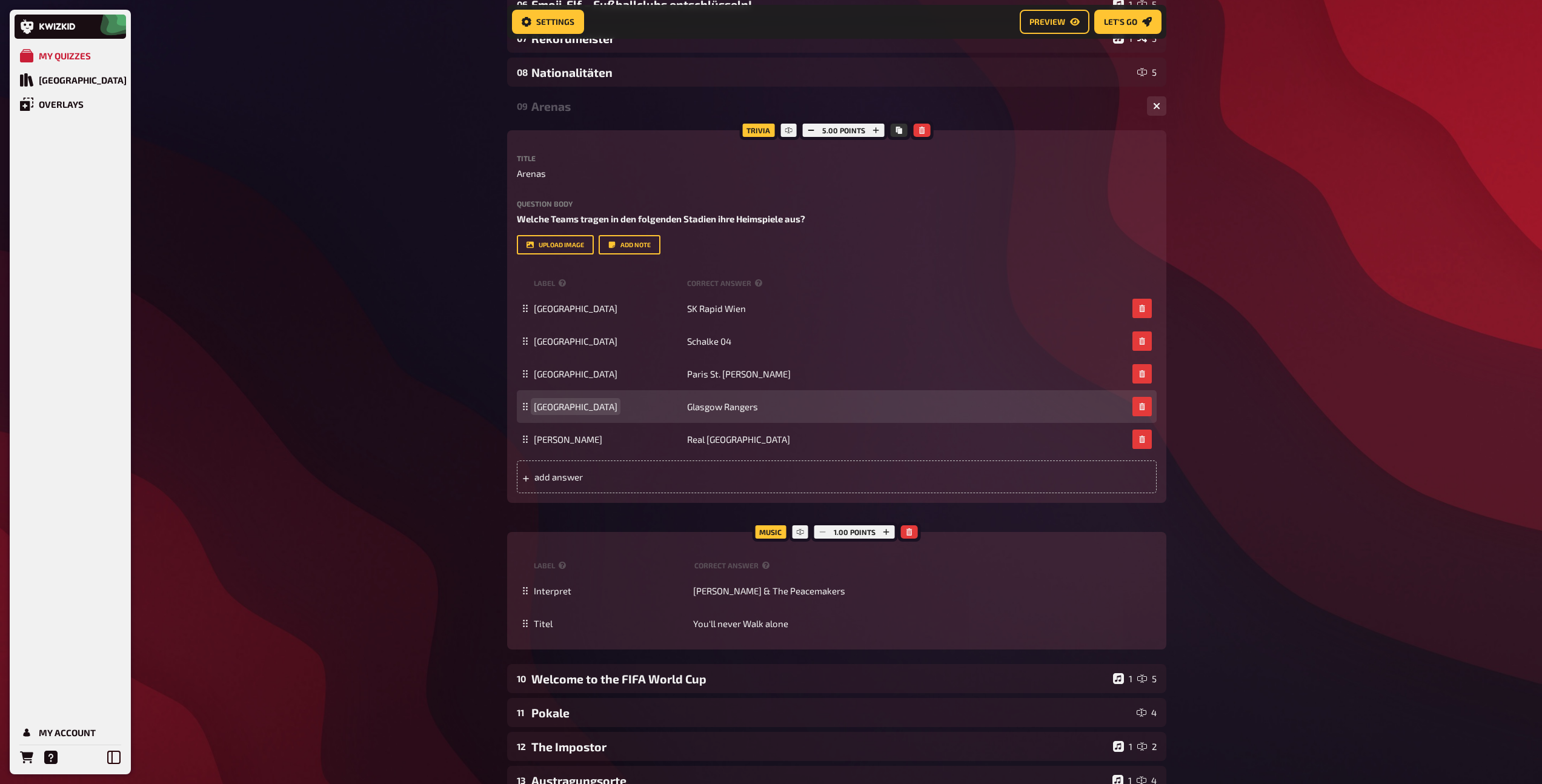
click at [542, 407] on span "[GEOGRAPHIC_DATA]" at bounding box center [576, 406] width 83 height 11
click at [725, 406] on span "Glasgow Rangers" at bounding box center [722, 406] width 71 height 11
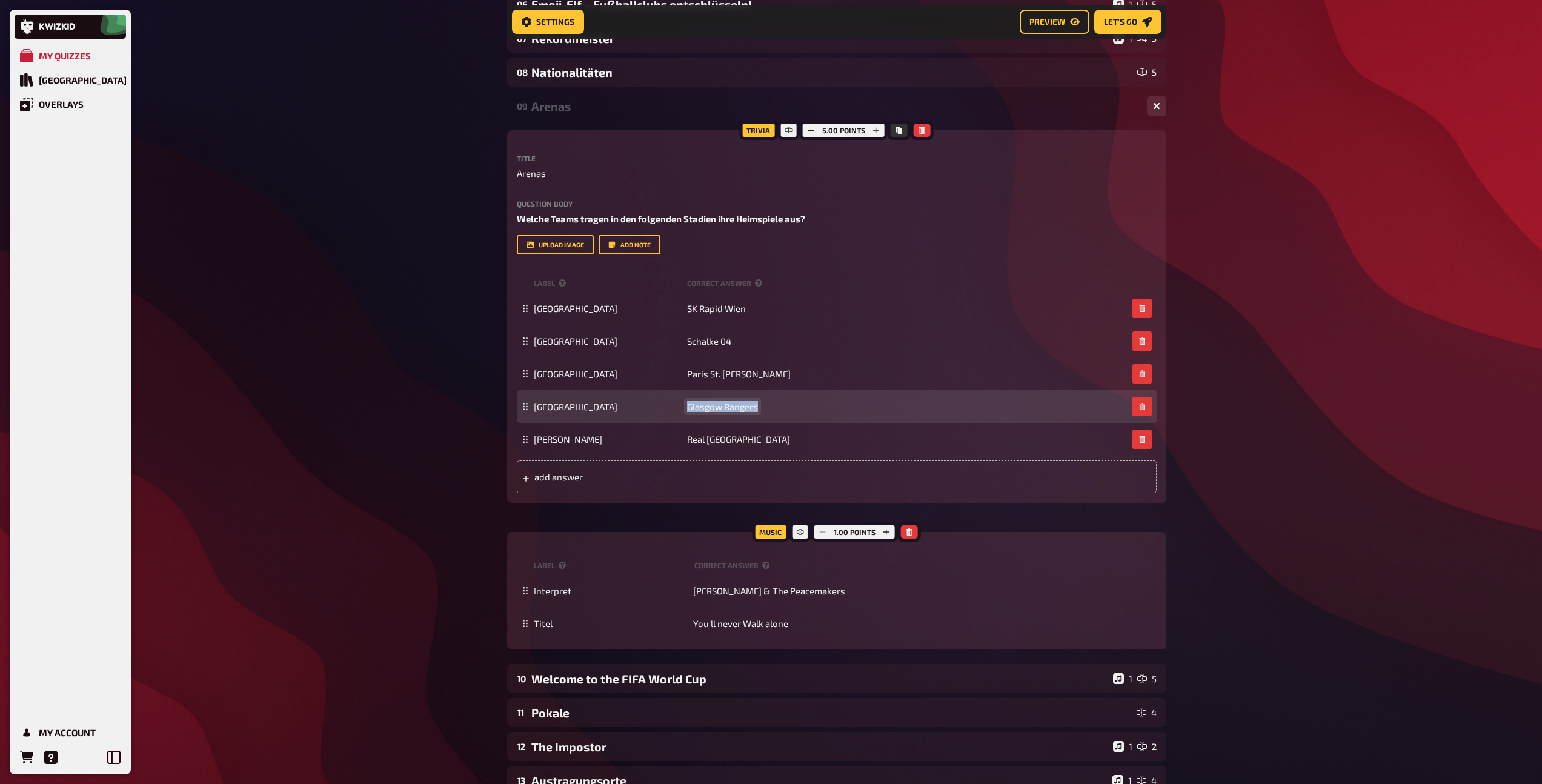
click at [725, 406] on span "Glasgow Rangers" at bounding box center [722, 406] width 71 height 11
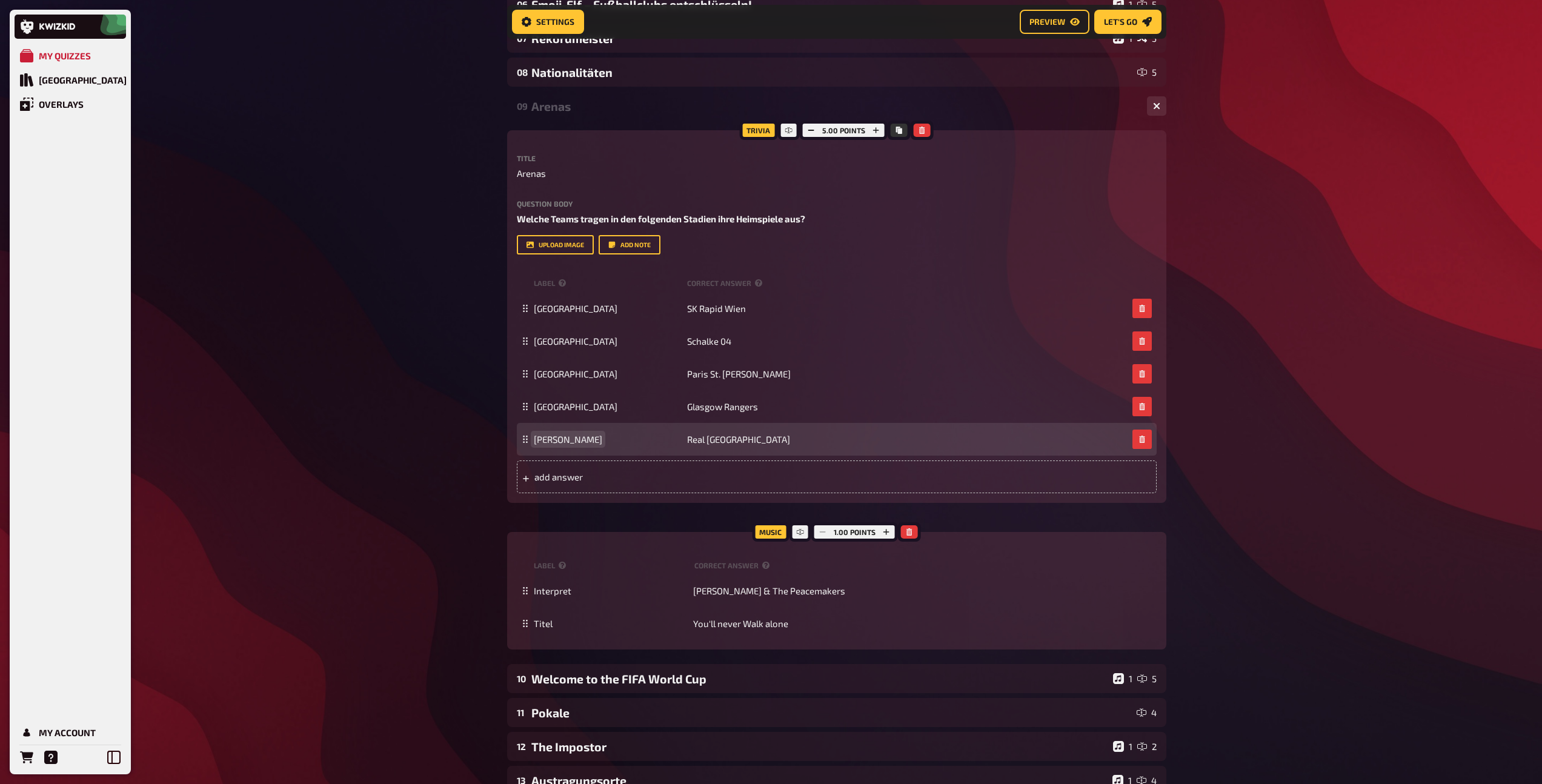
click at [570, 441] on span "[PERSON_NAME]" at bounding box center [568, 438] width 69 height 11
click at [712, 441] on span "Real [GEOGRAPHIC_DATA]" at bounding box center [738, 438] width 103 height 11
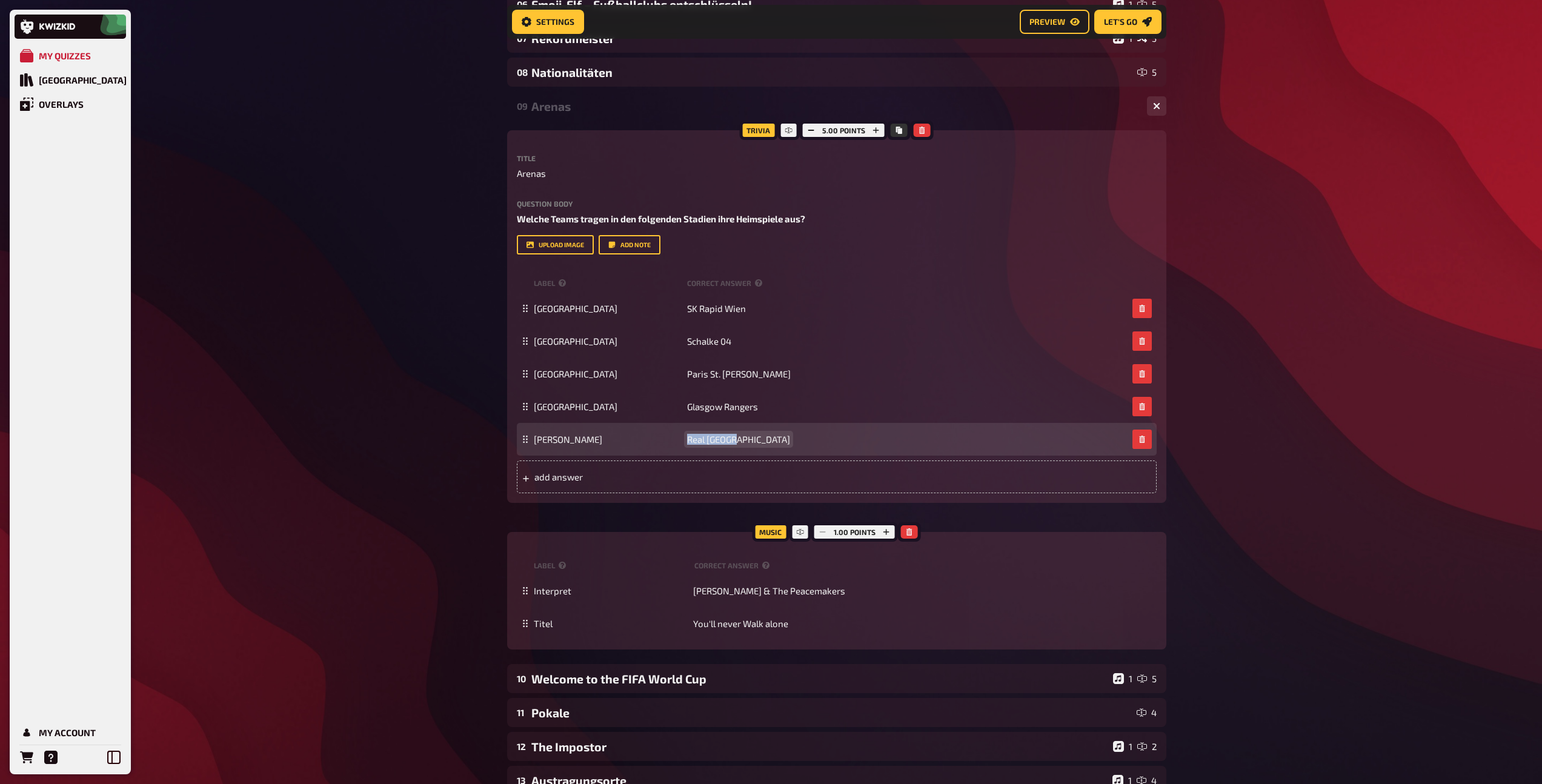
click at [712, 441] on span "Real [GEOGRAPHIC_DATA]" at bounding box center [738, 438] width 103 height 11
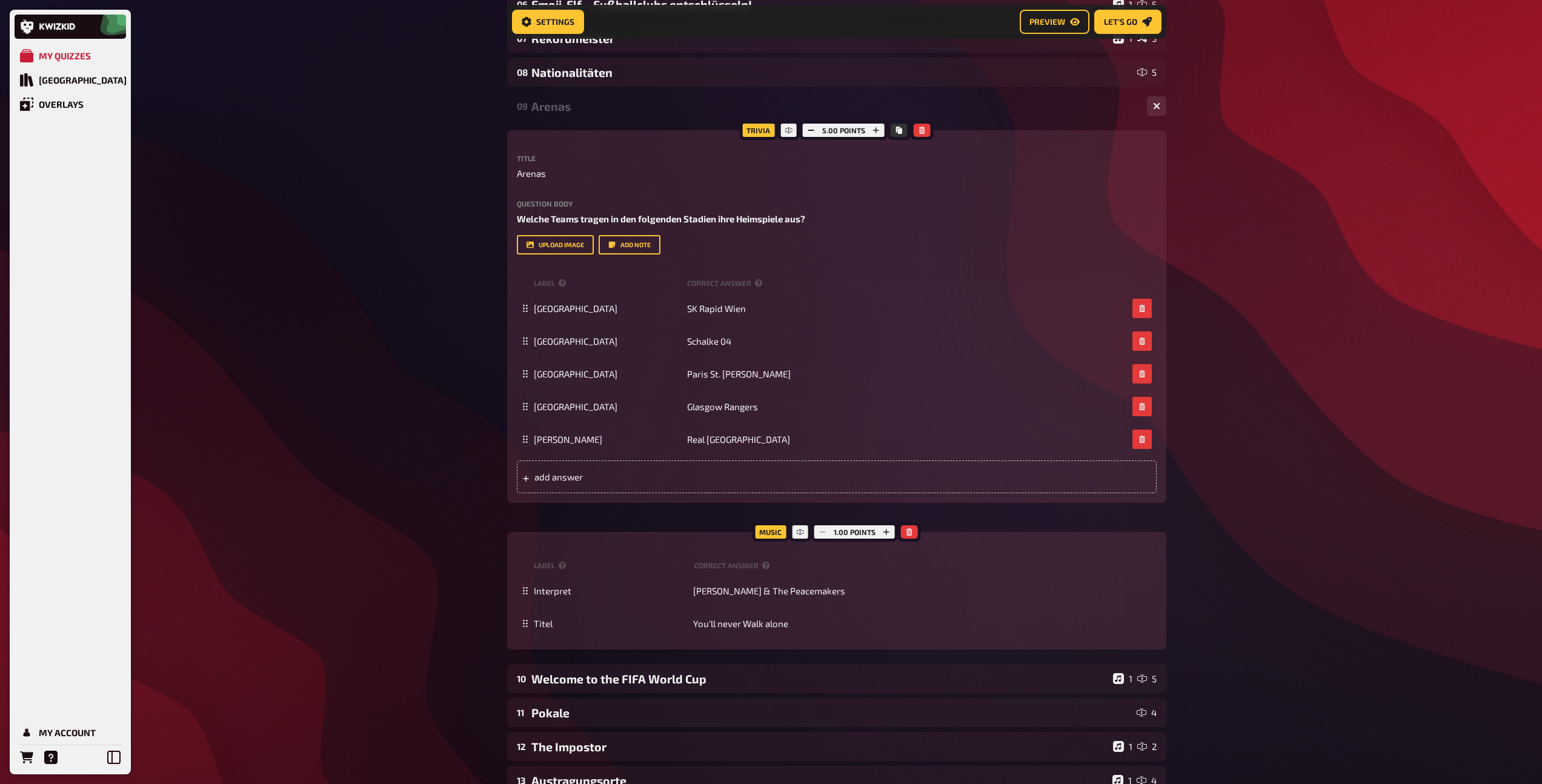
click at [555, 102] on div "Arenas" at bounding box center [834, 106] width 606 height 14
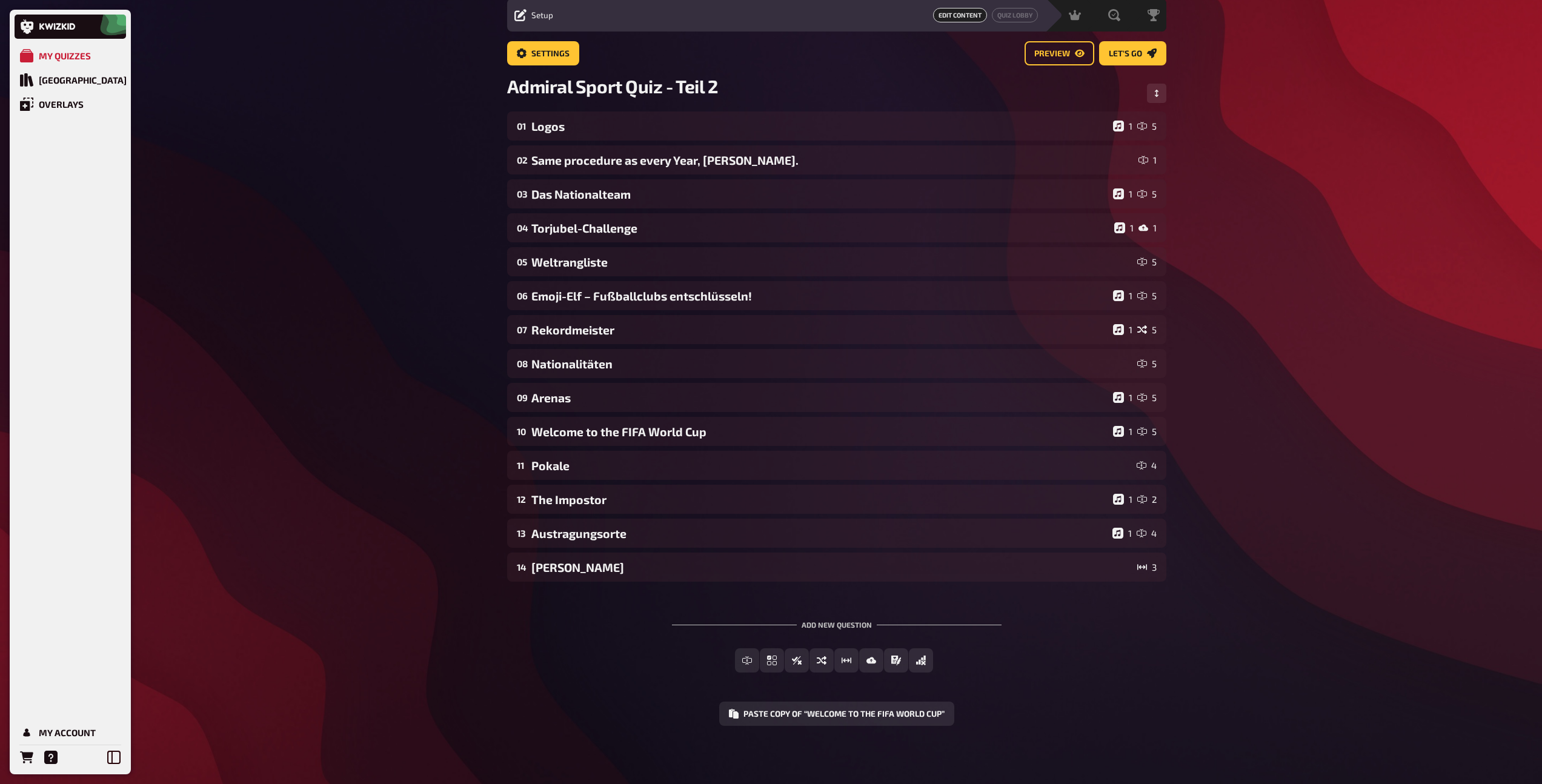
scroll to position [42, 0]
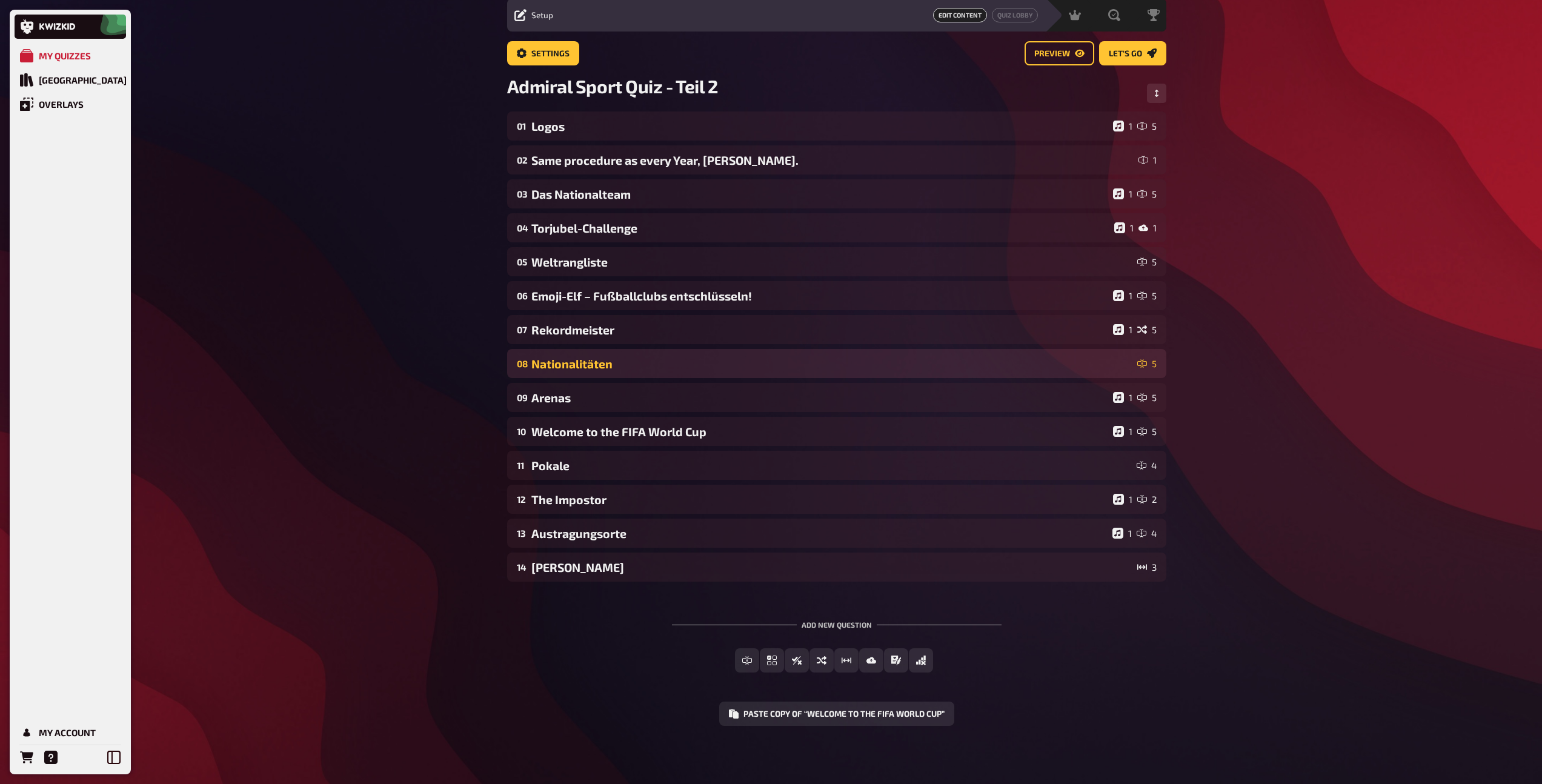
click at [644, 361] on div "Nationalitäten" at bounding box center [832, 363] width 601 height 14
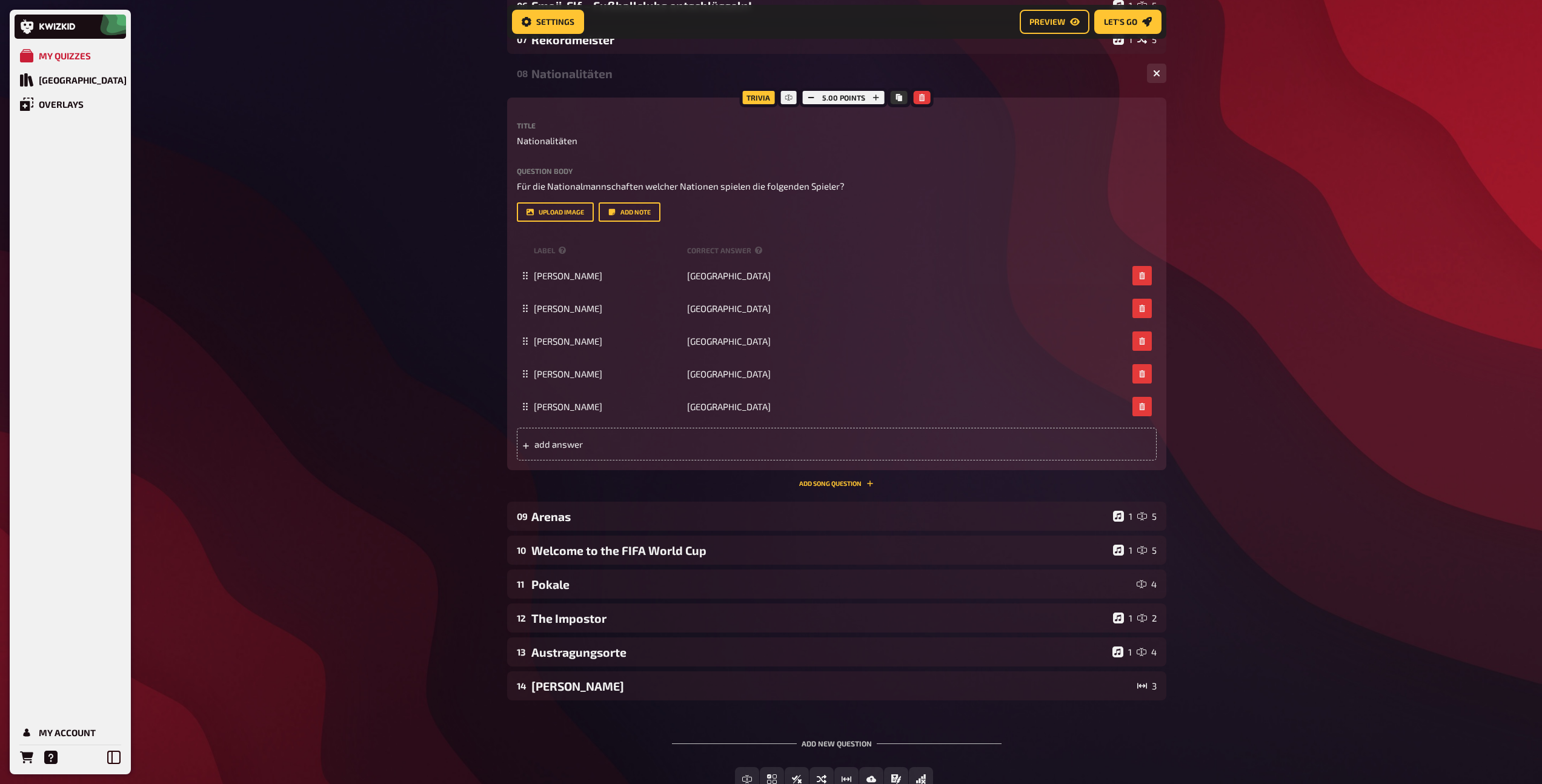
scroll to position [343, 0]
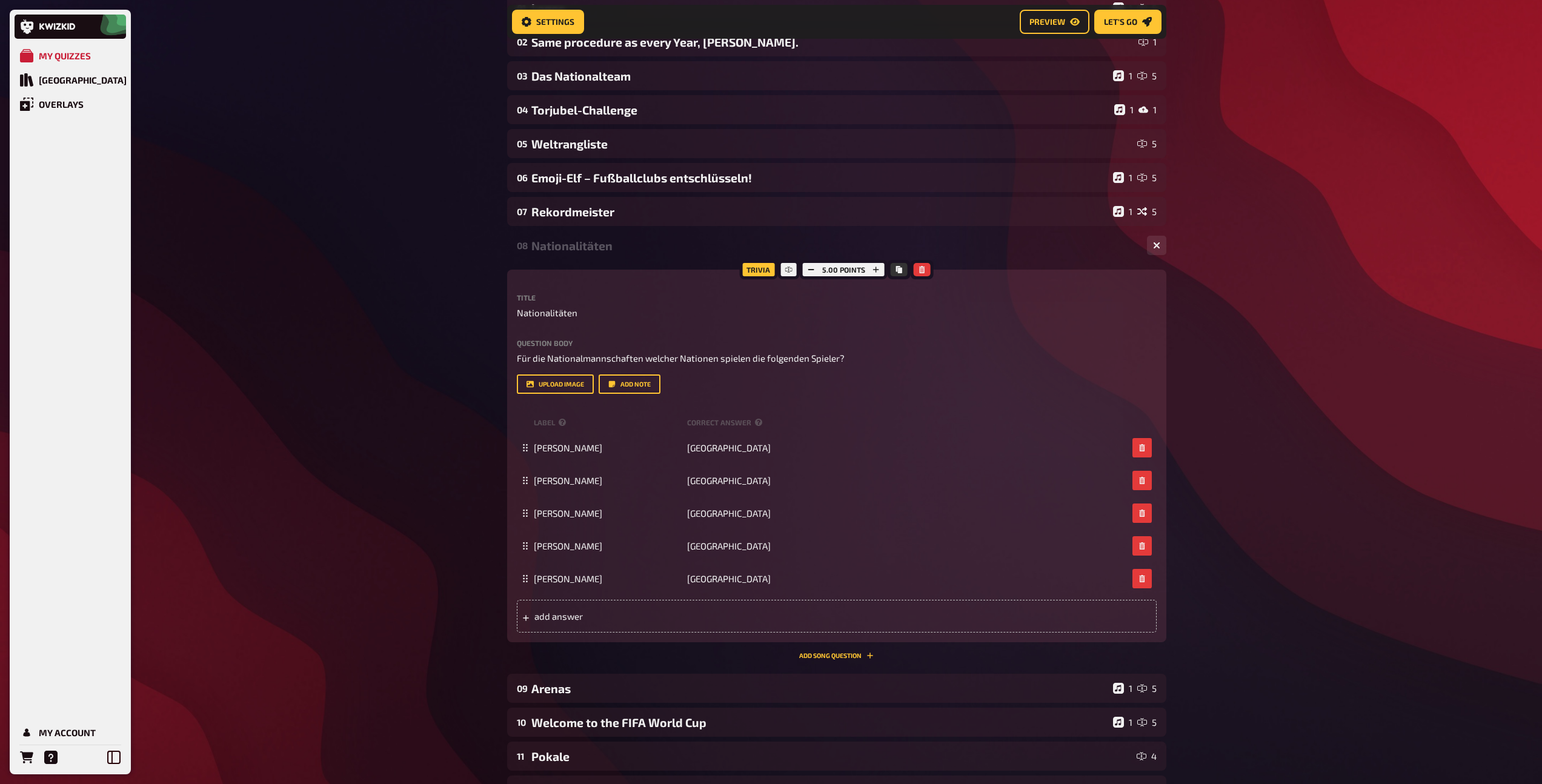
click at [606, 242] on div "Nationalitäten" at bounding box center [834, 245] width 606 height 14
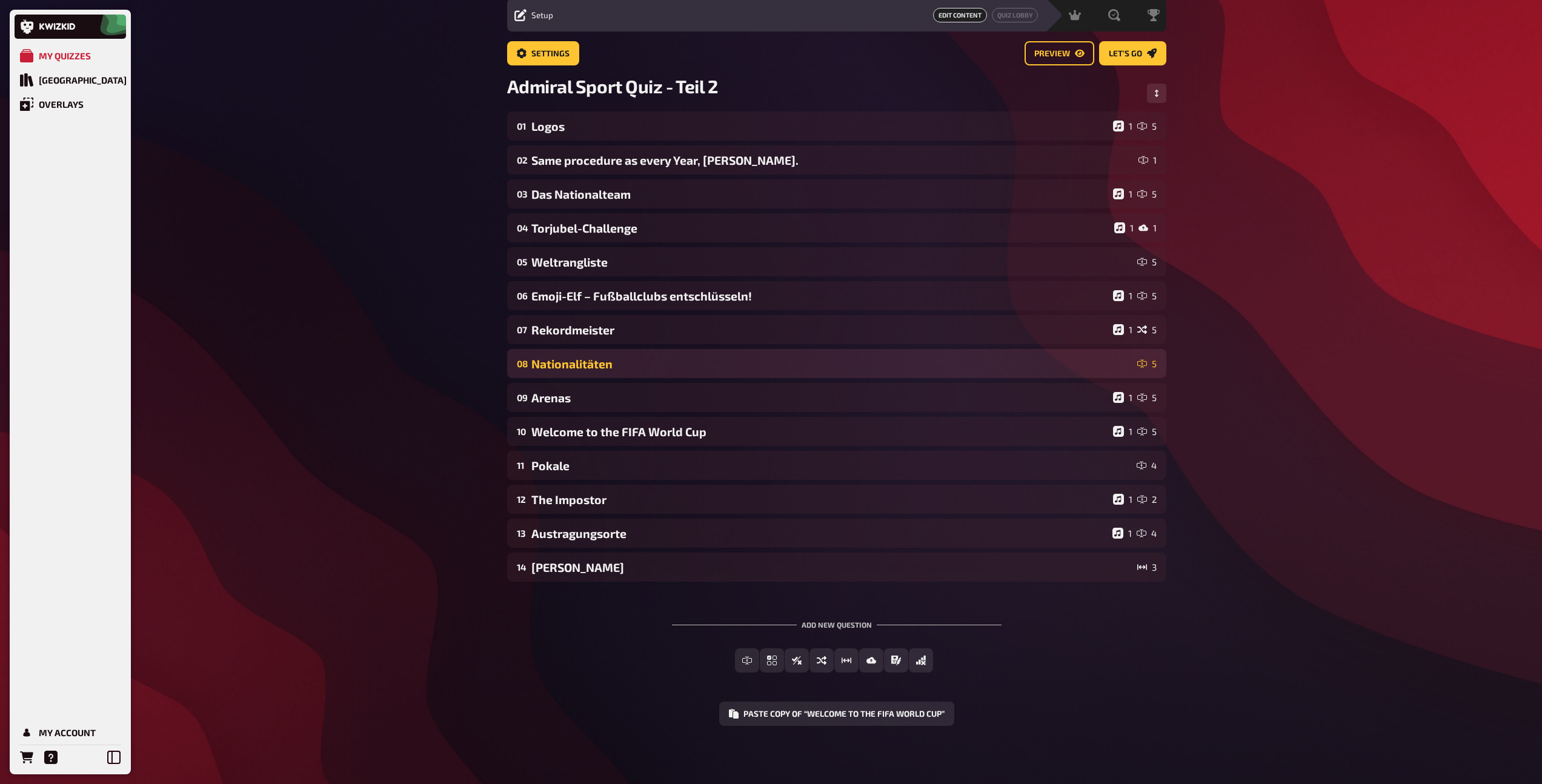
scroll to position [42, 0]
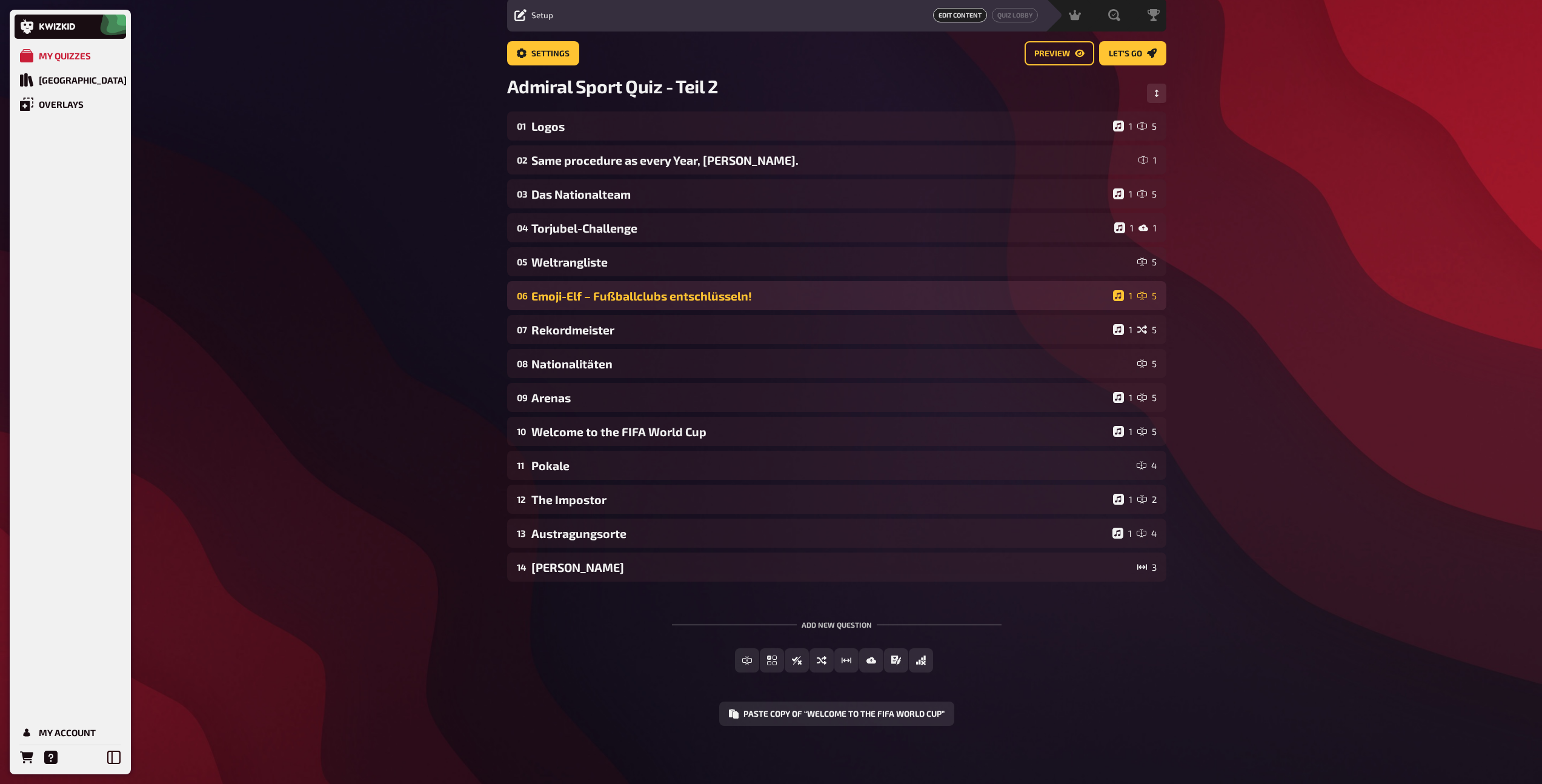
click at [630, 300] on div "Emoji-Elf – Fußballclubs entschlüsseln!" at bounding box center [820, 296] width 577 height 14
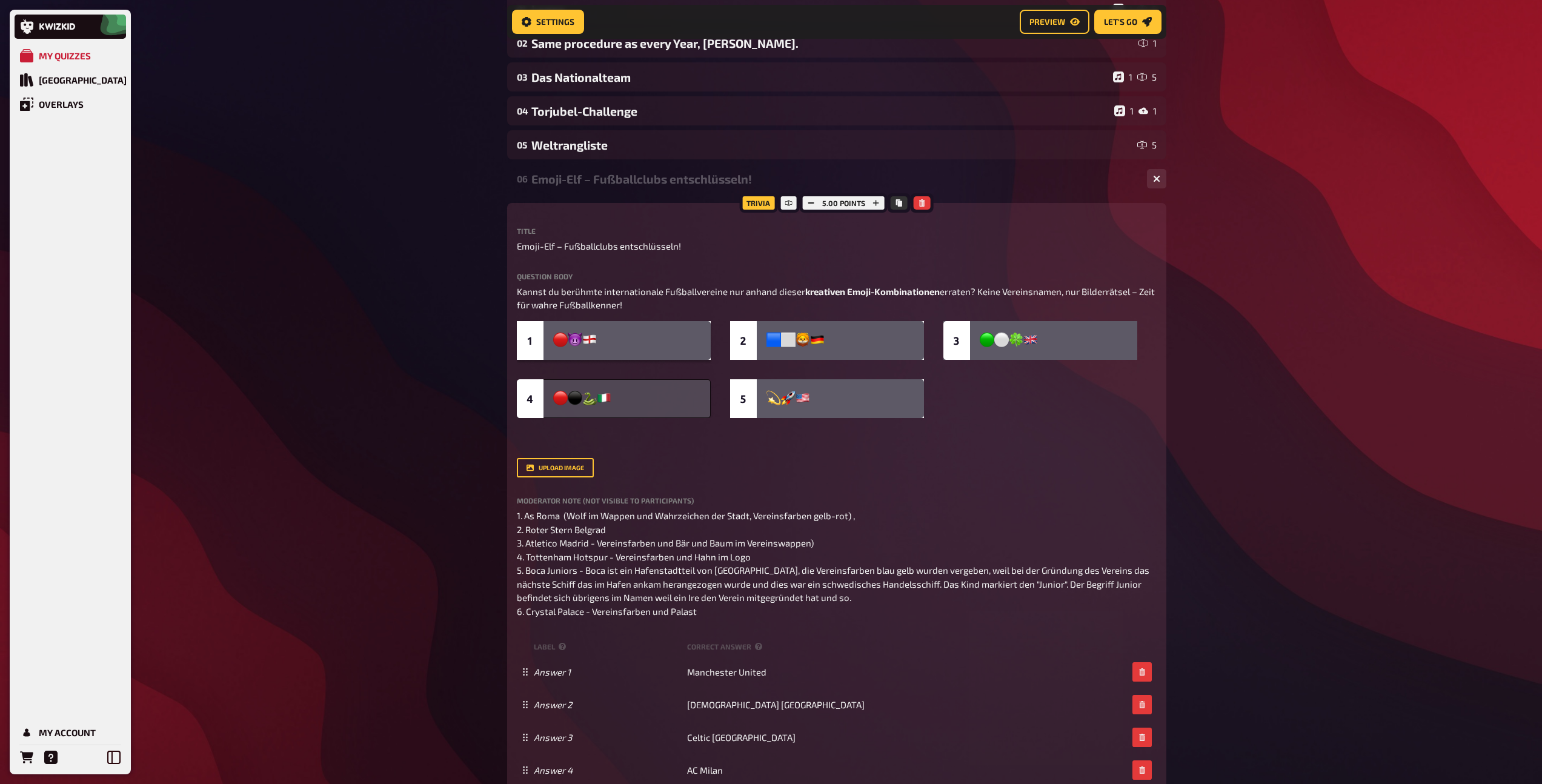
scroll to position [171, 0]
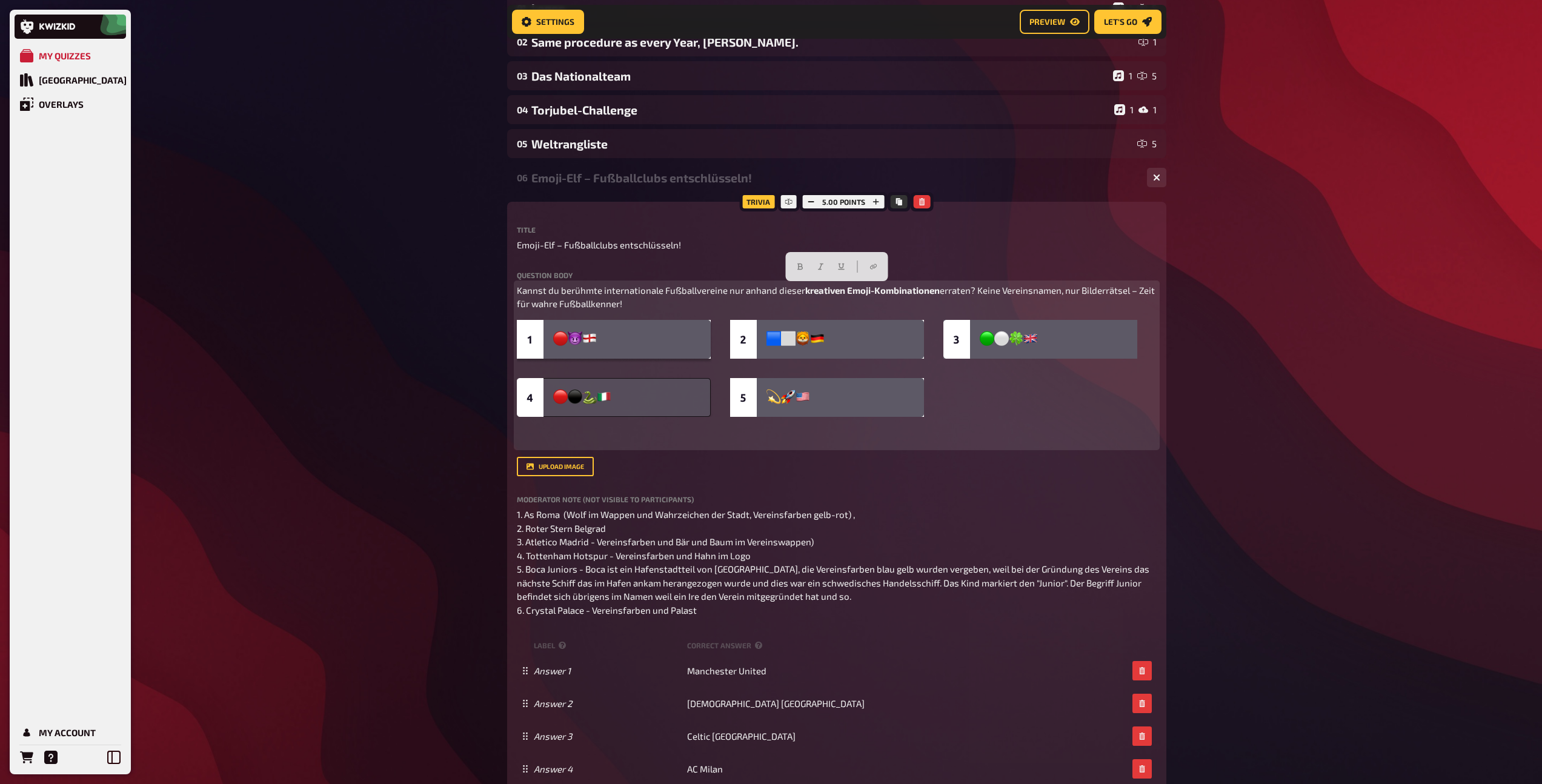
drag, startPoint x: 658, startPoint y: 305, endPoint x: 512, endPoint y: 288, distance: 147.0
click at [512, 288] on div "Trivia 5.00 points Title Emoji-Elf – Fußballclubs entschlüsseln! Question body …" at bounding box center [837, 534] width 659 height 663
click at [999, 395] on img at bounding box center [827, 368] width 620 height 97
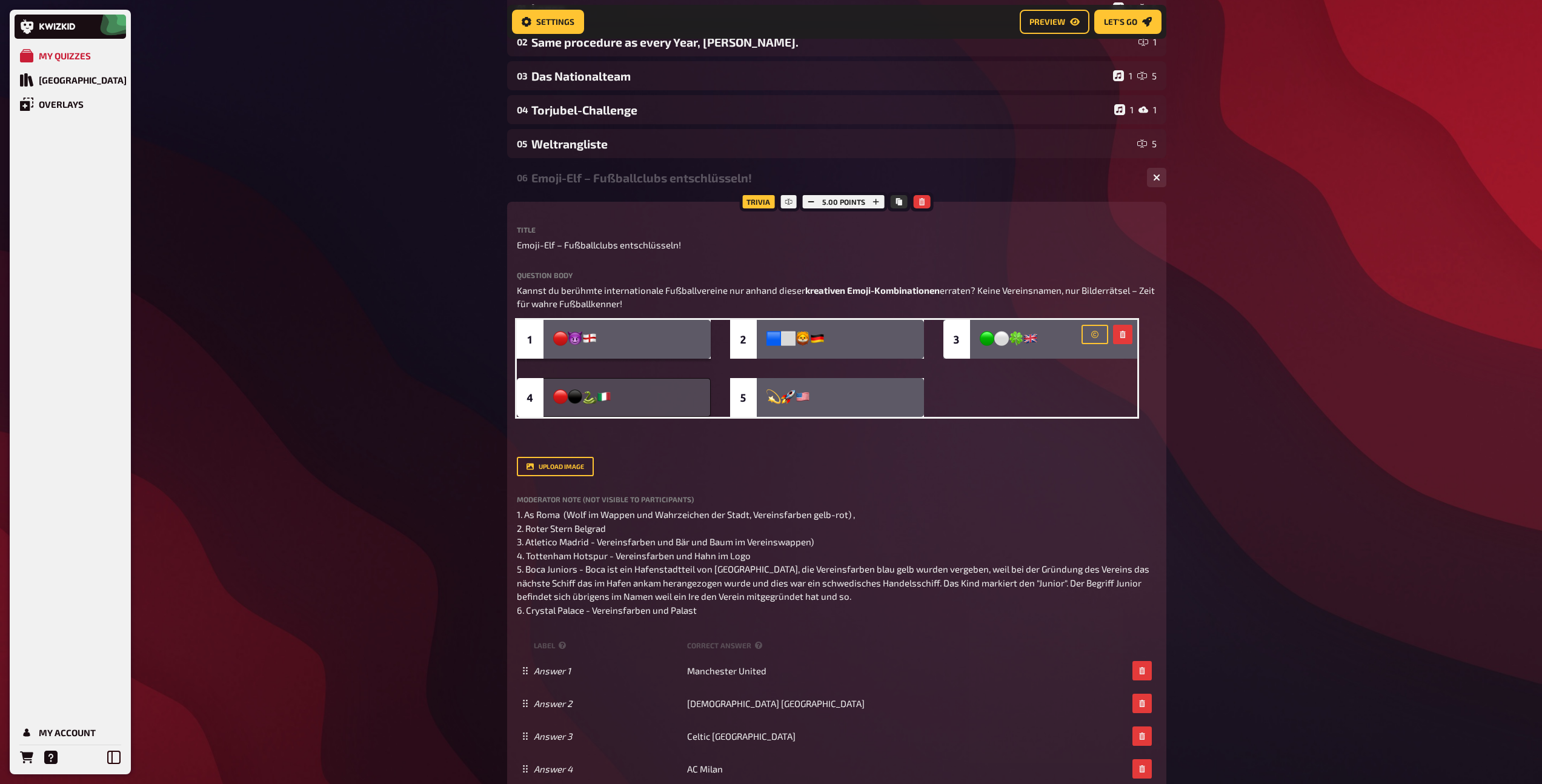
click at [565, 184] on div "Emoji-Elf – Fußballclubs entschlüsseln!" at bounding box center [834, 177] width 606 height 14
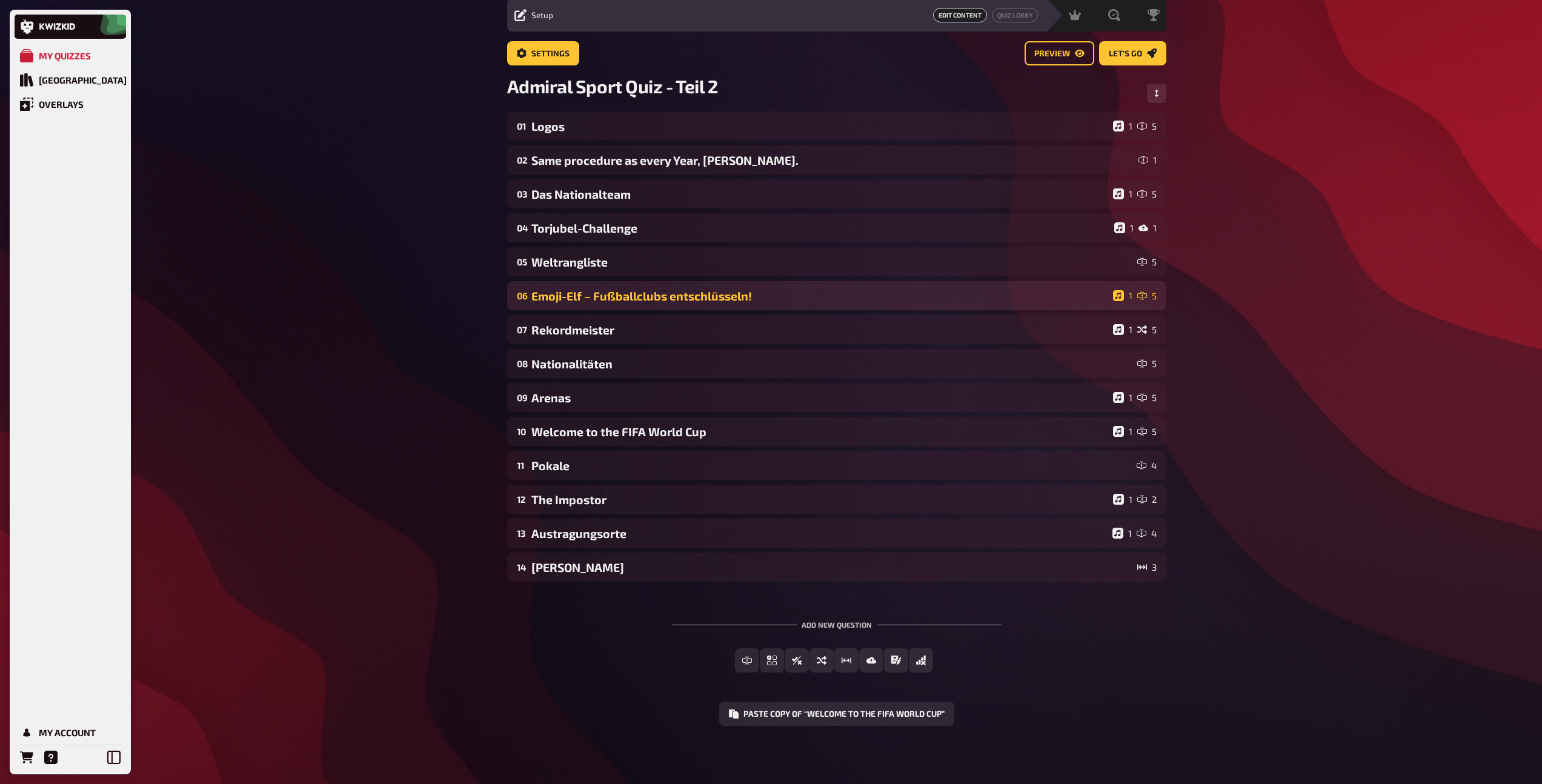
scroll to position [42, 0]
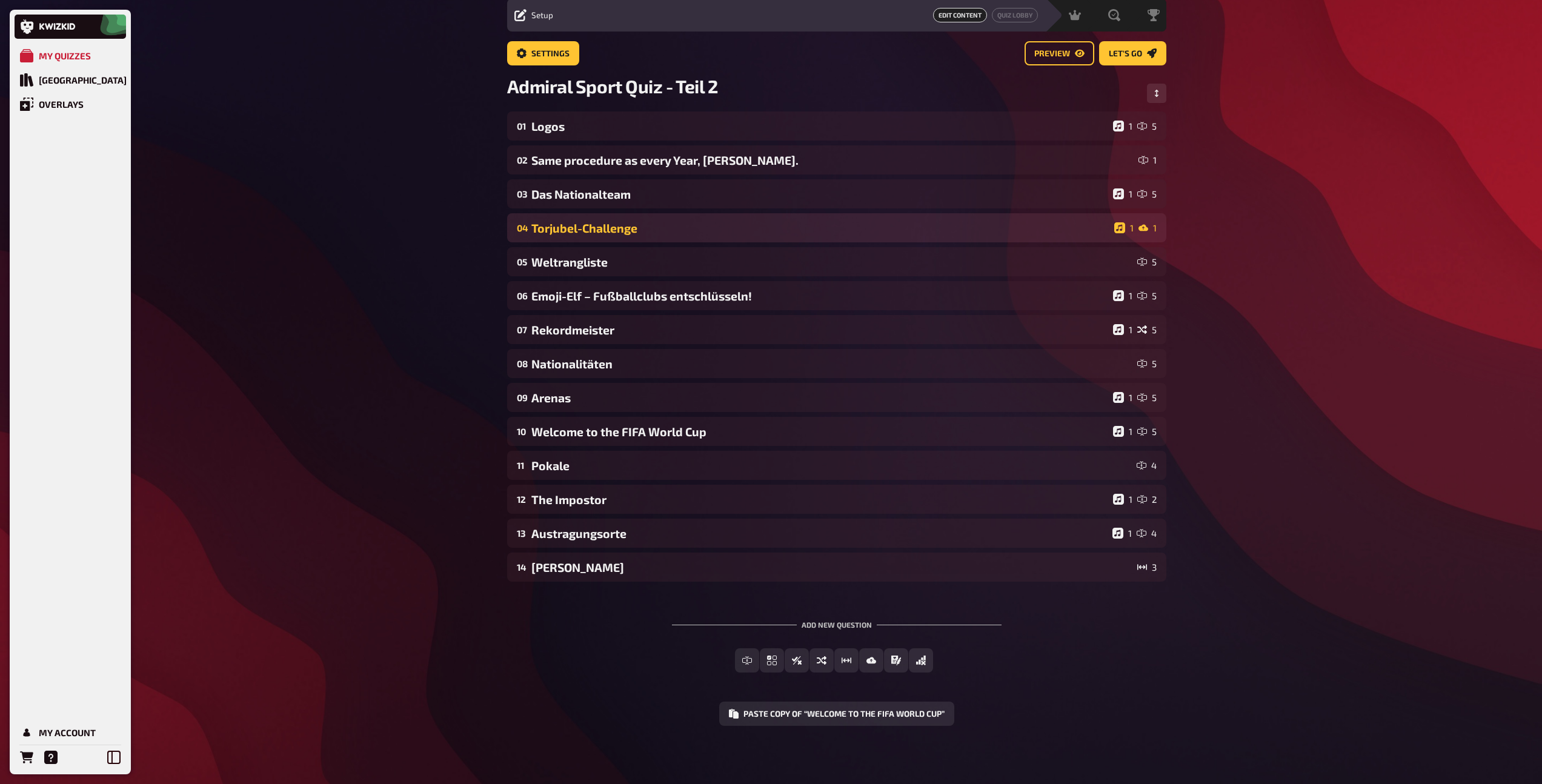
click at [615, 232] on div "Torjubel-Challenge" at bounding box center [820, 228] width 578 height 14
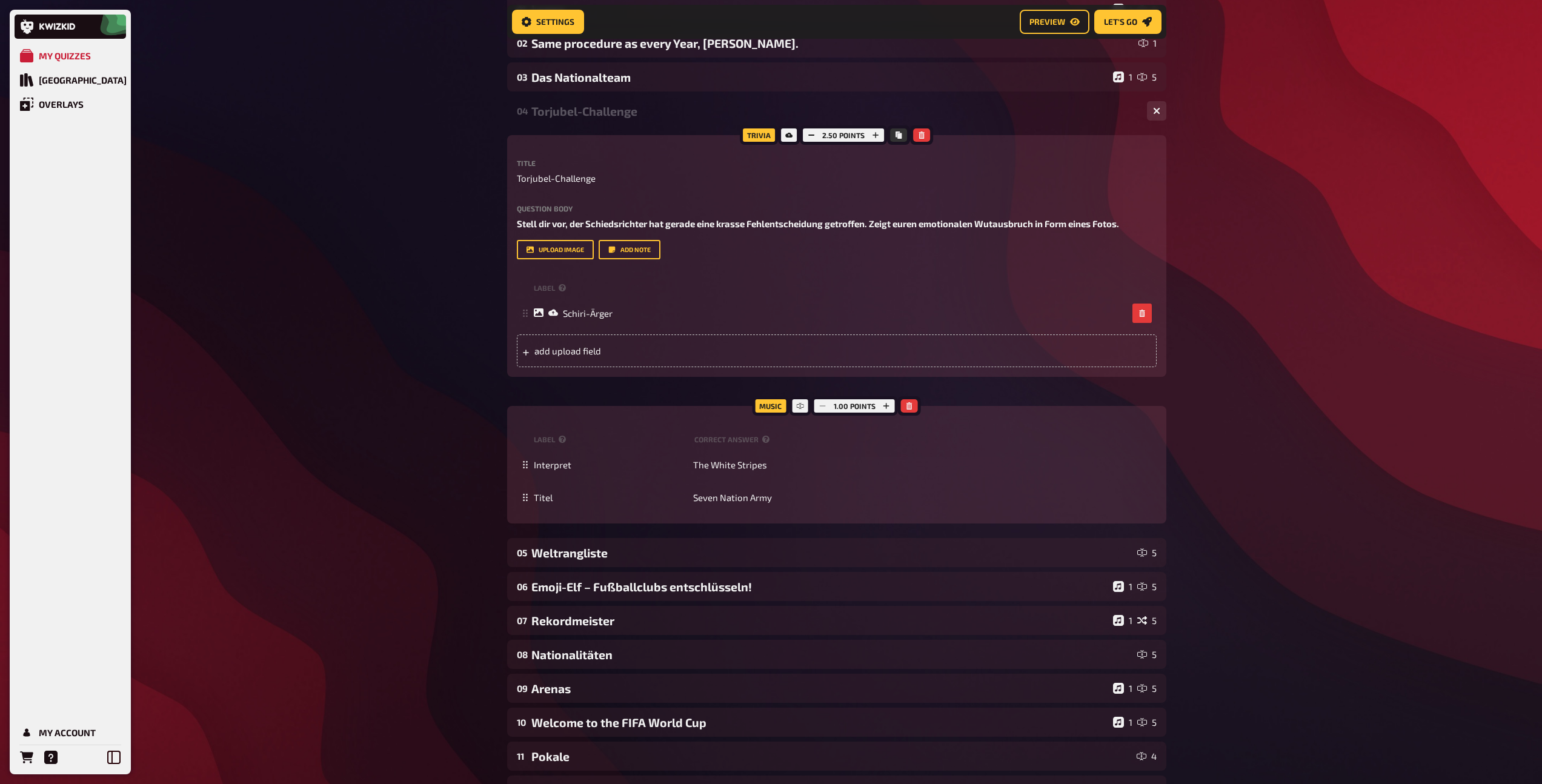
scroll to position [171, 0]
click at [593, 119] on div "04 Torjubel-Challenge 1 1" at bounding box center [837, 110] width 659 height 29
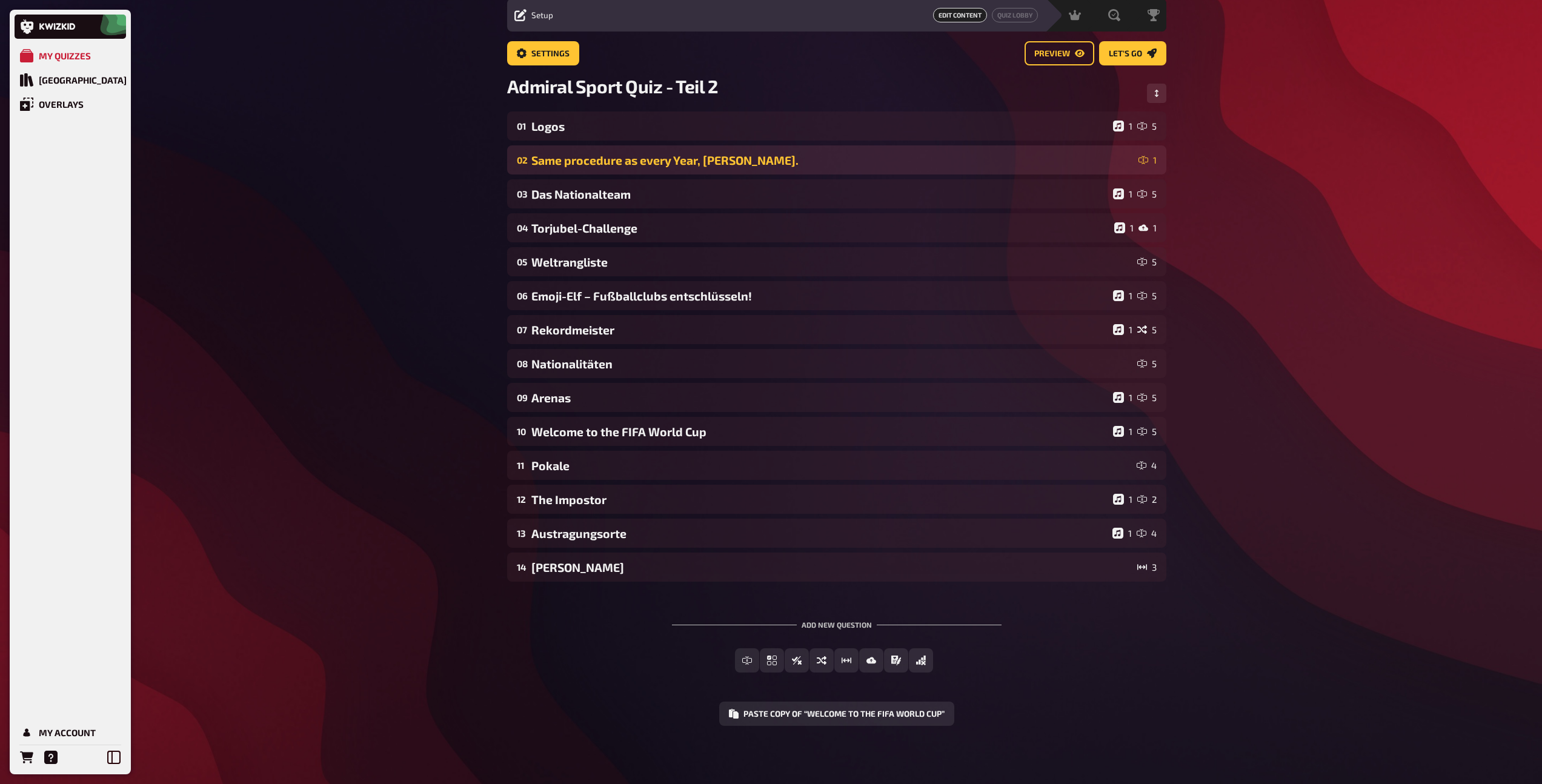
scroll to position [42, 0]
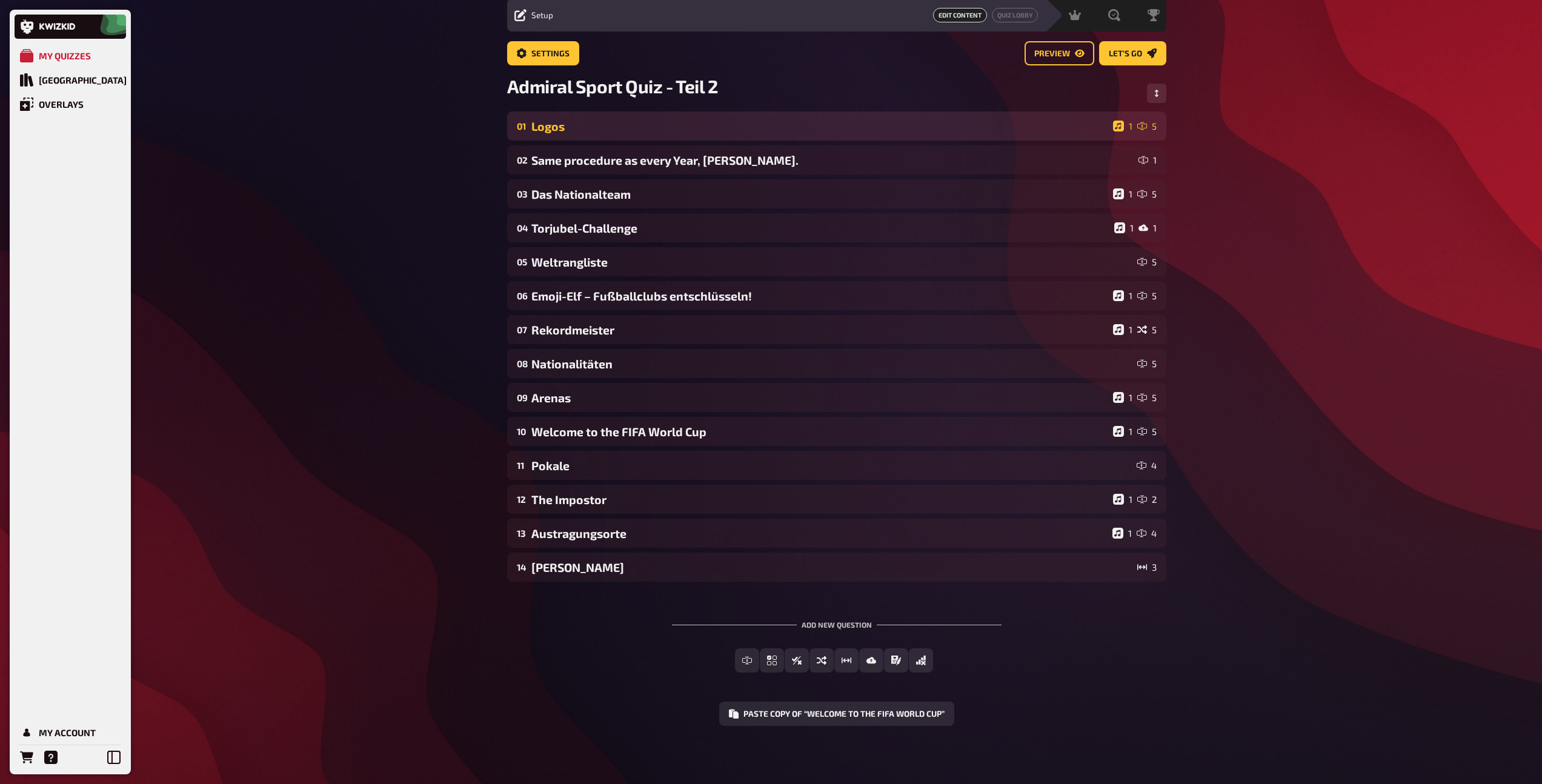
click at [606, 130] on div "Logos" at bounding box center [820, 126] width 577 height 14
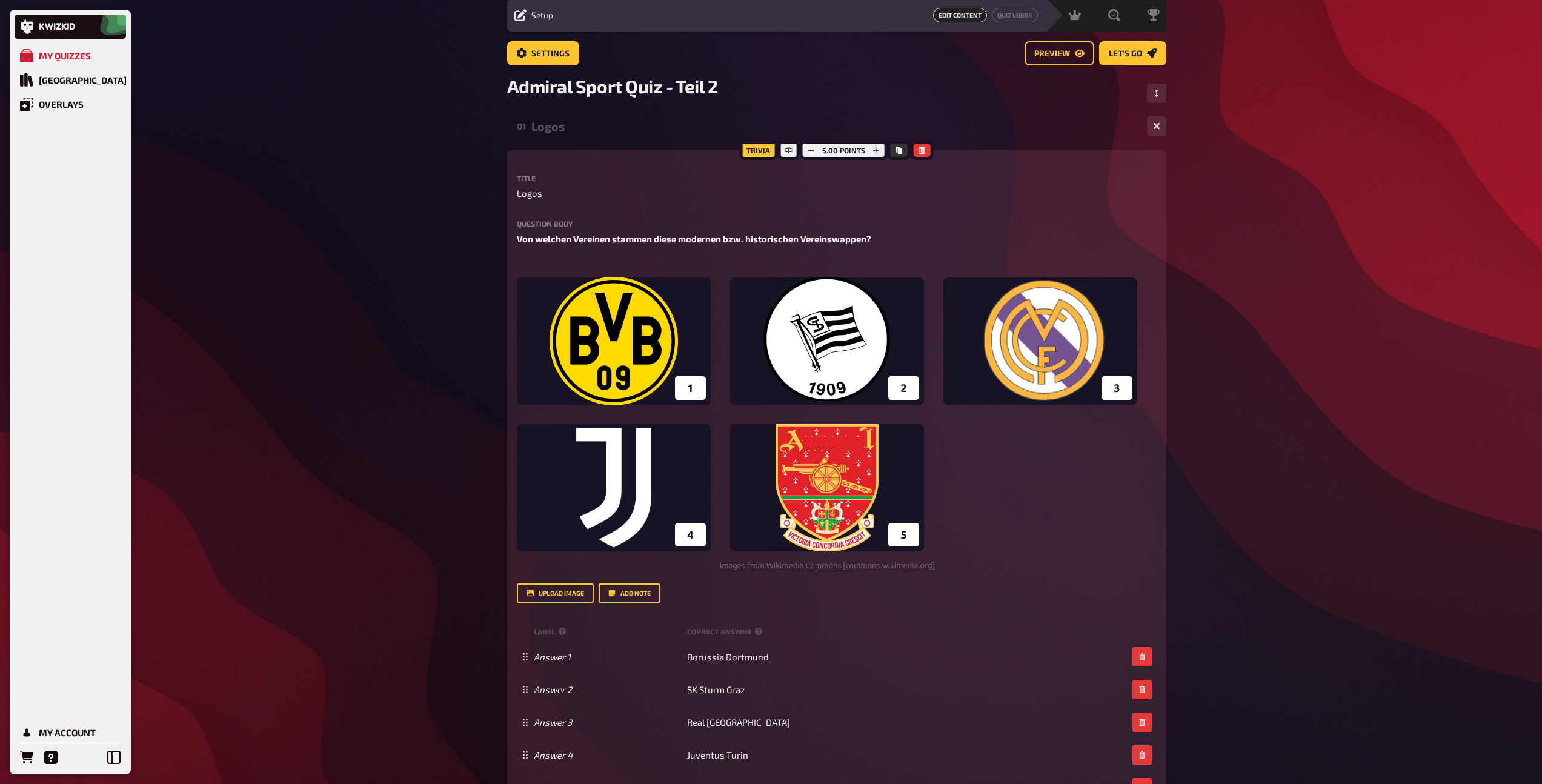
click at [606, 130] on div "Logos" at bounding box center [834, 126] width 606 height 14
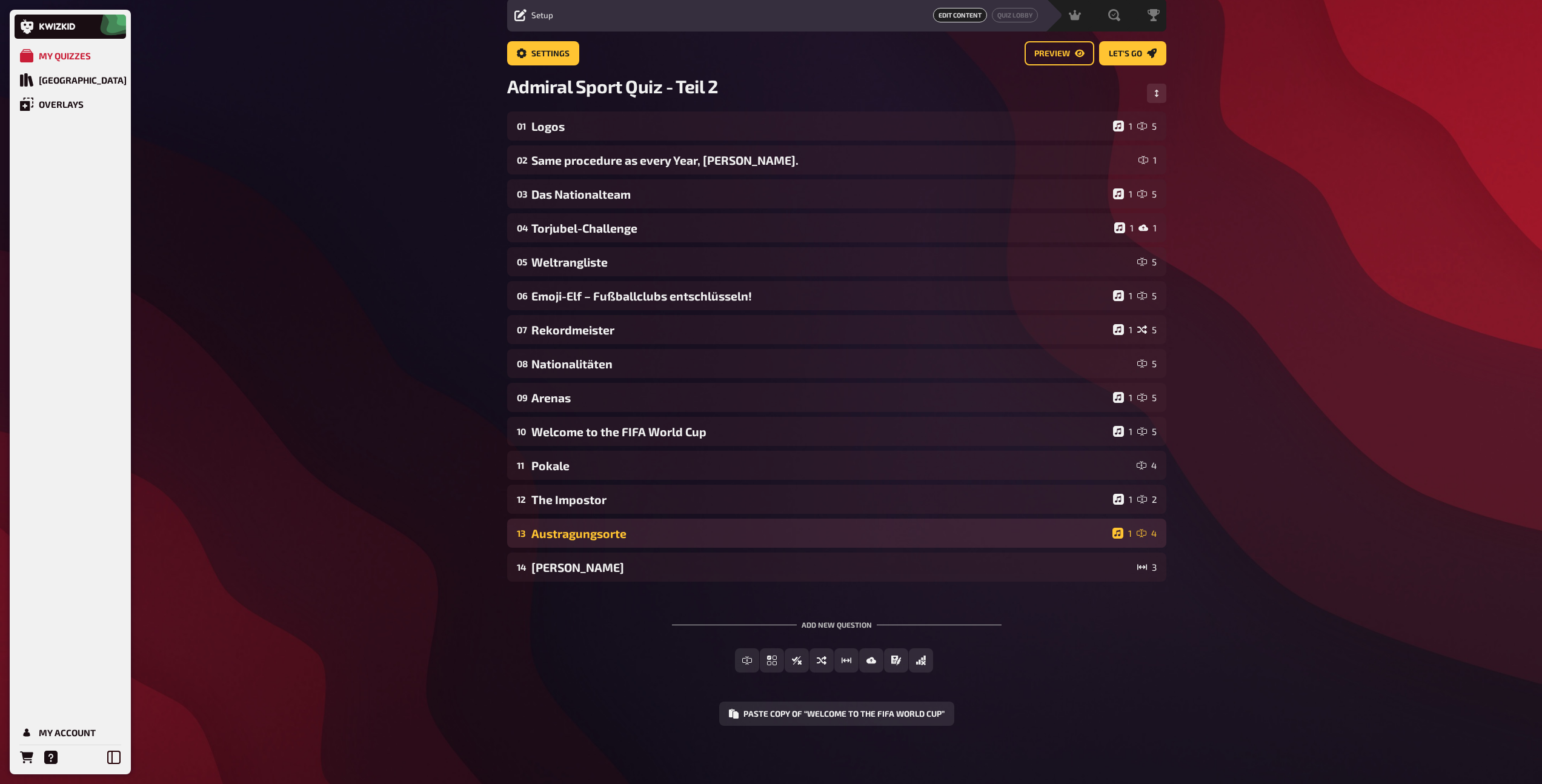
click at [694, 529] on div "Austragungsorte" at bounding box center [819, 533] width 576 height 14
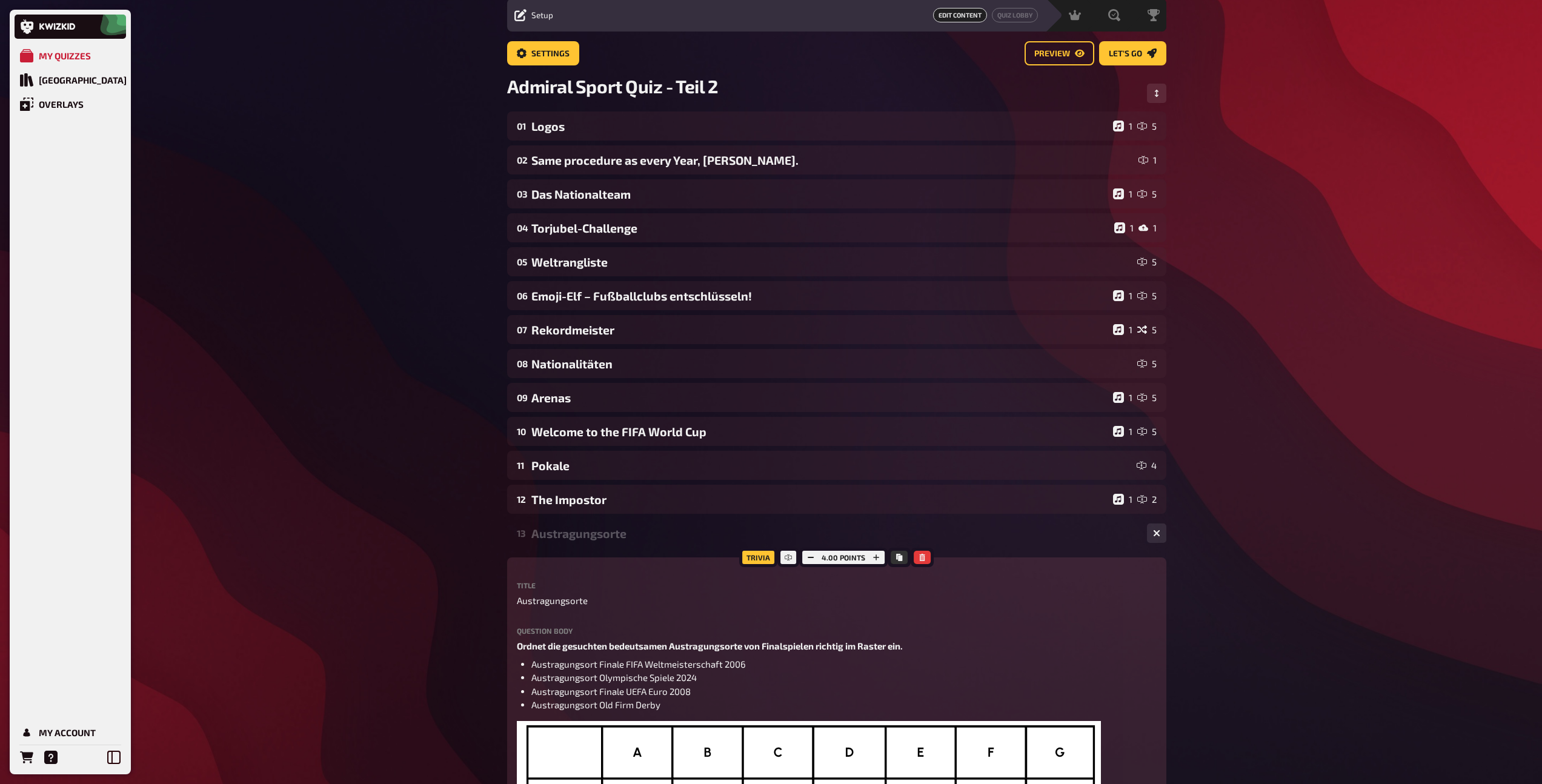
click at [694, 529] on div "Austragungsorte" at bounding box center [834, 533] width 606 height 14
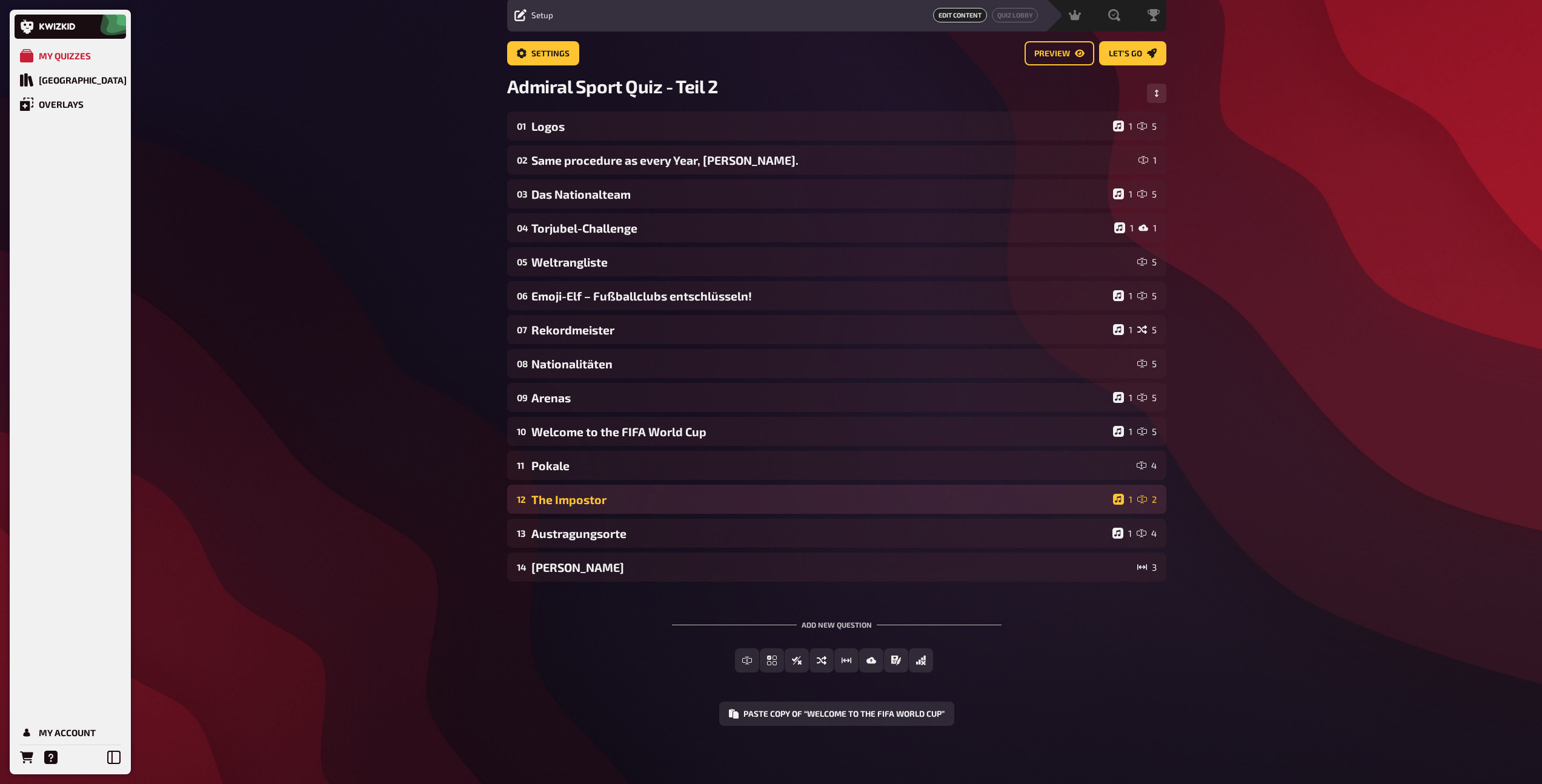
click at [673, 494] on div "The Impostor" at bounding box center [820, 499] width 577 height 14
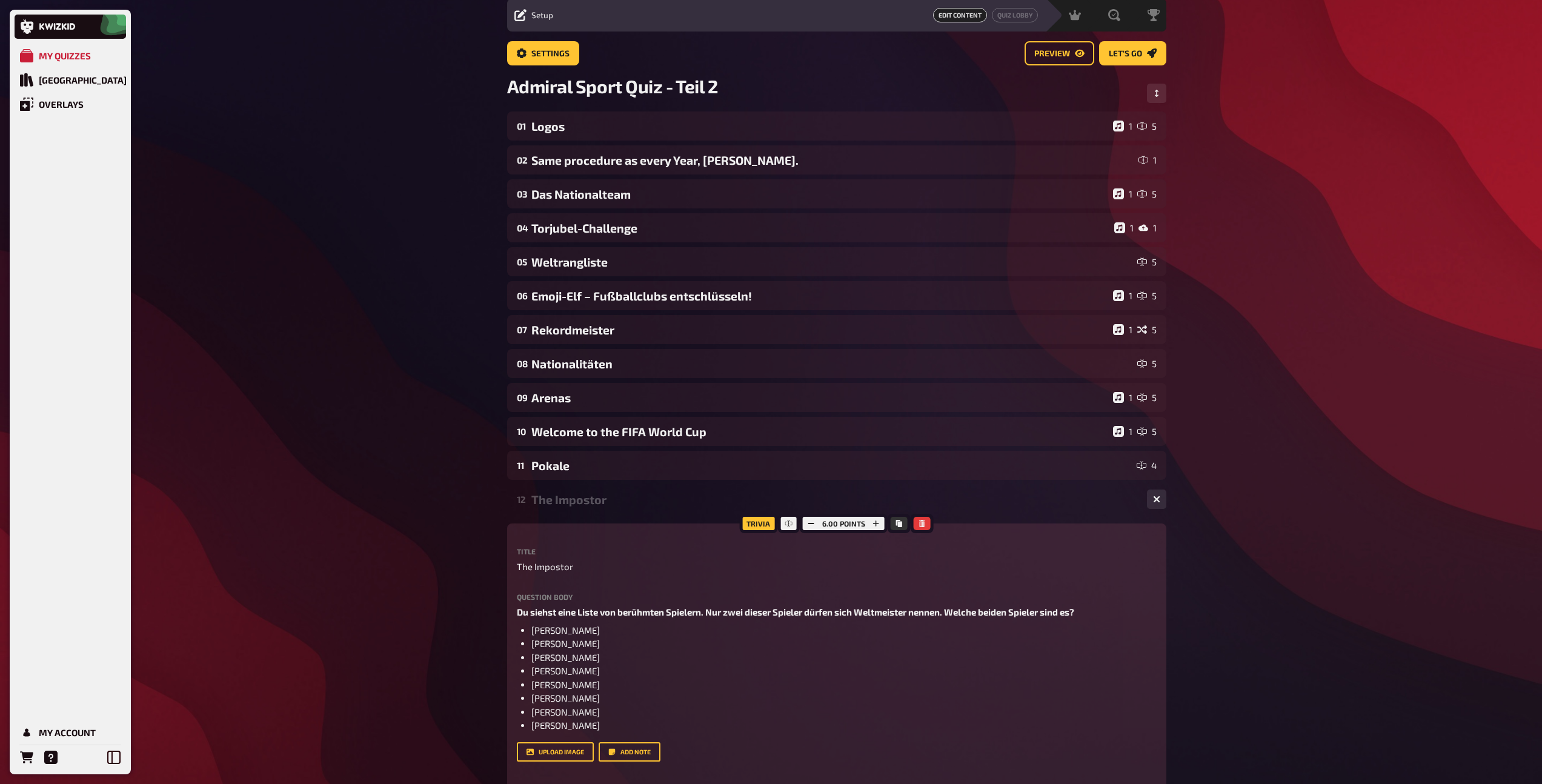
click at [673, 494] on div "The Impostor" at bounding box center [834, 499] width 606 height 14
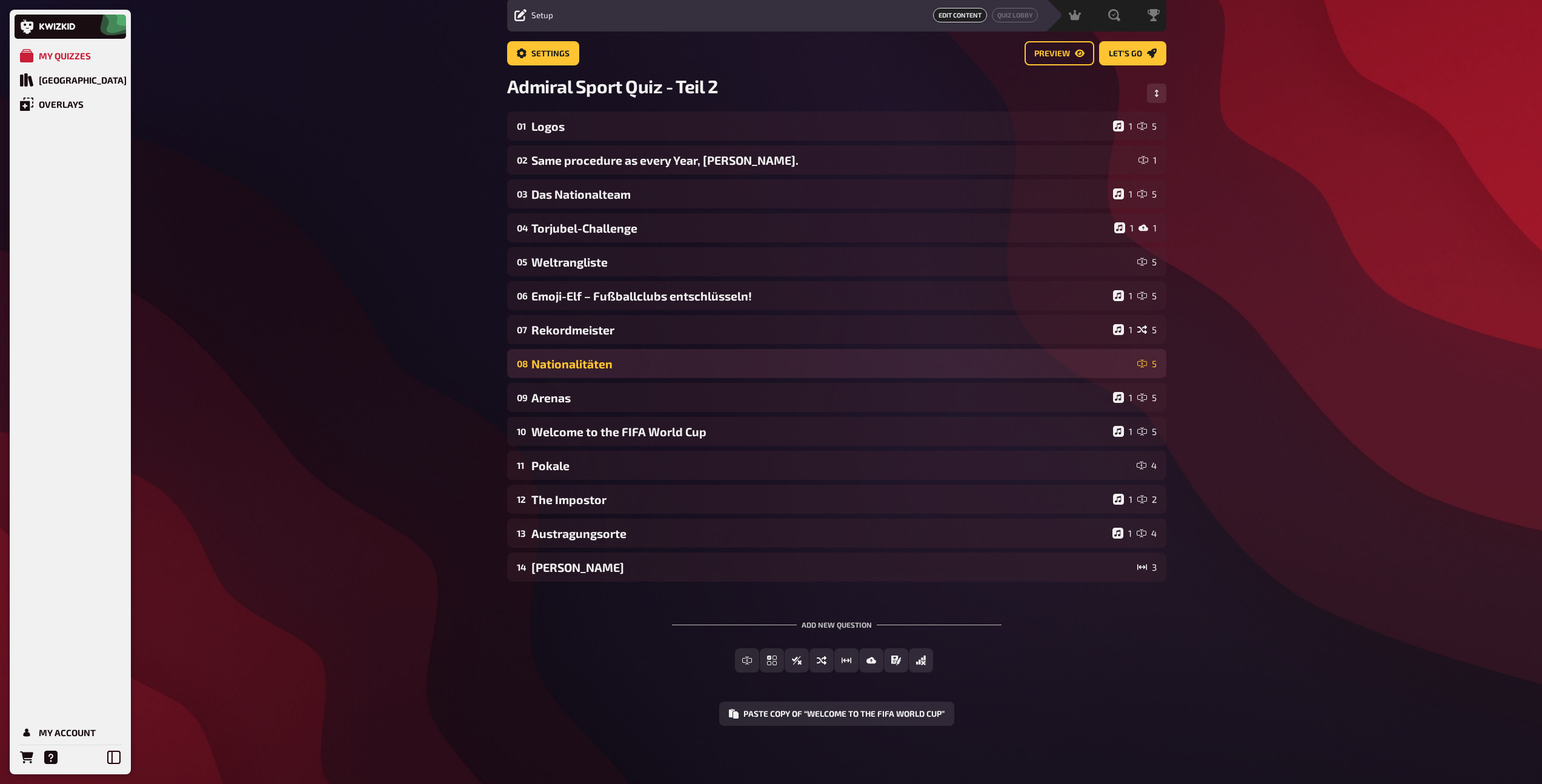
click at [660, 361] on div "Nationalitäten" at bounding box center [832, 363] width 601 height 14
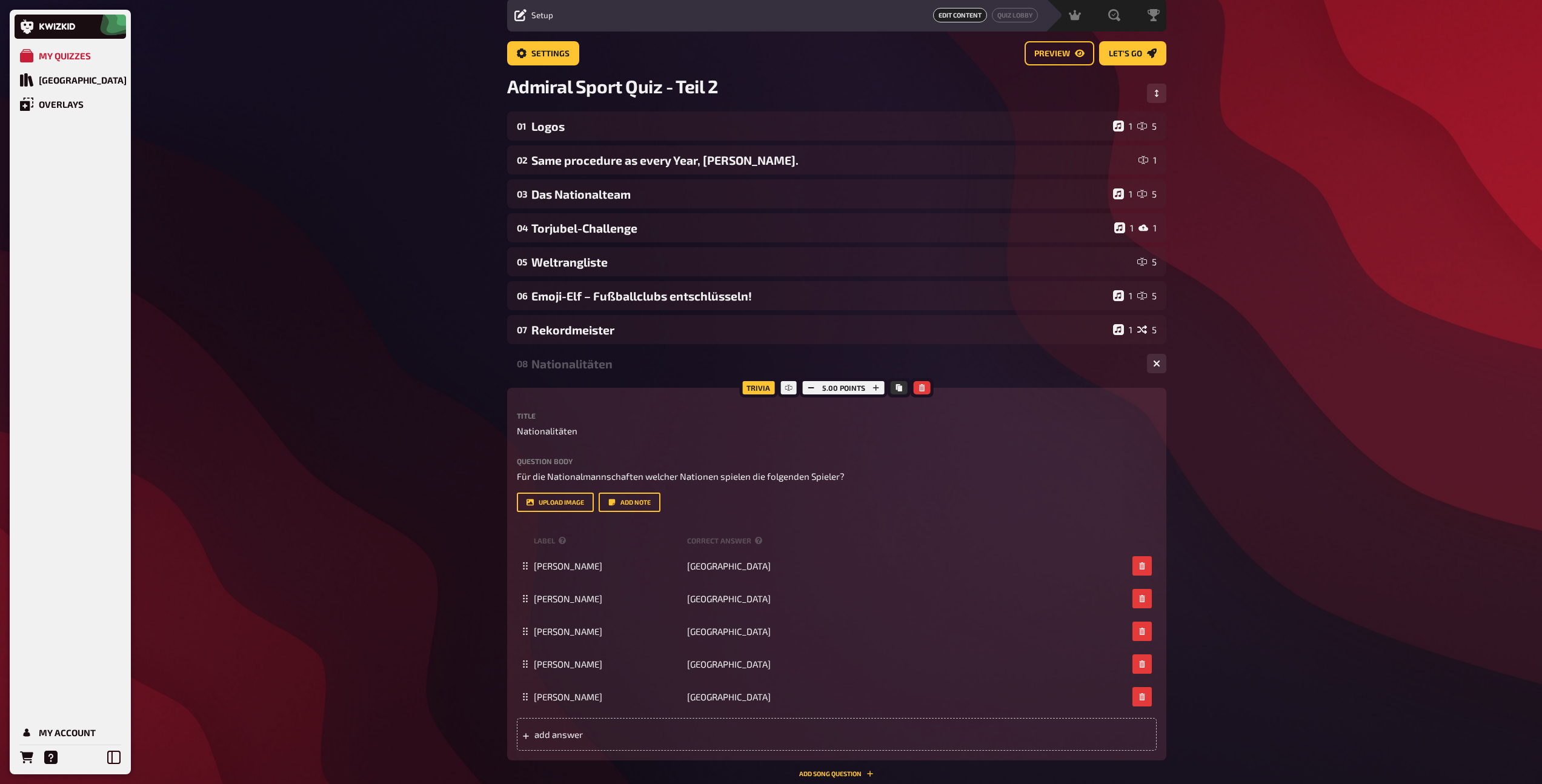
click at [660, 361] on div "Nationalitäten" at bounding box center [834, 363] width 606 height 14
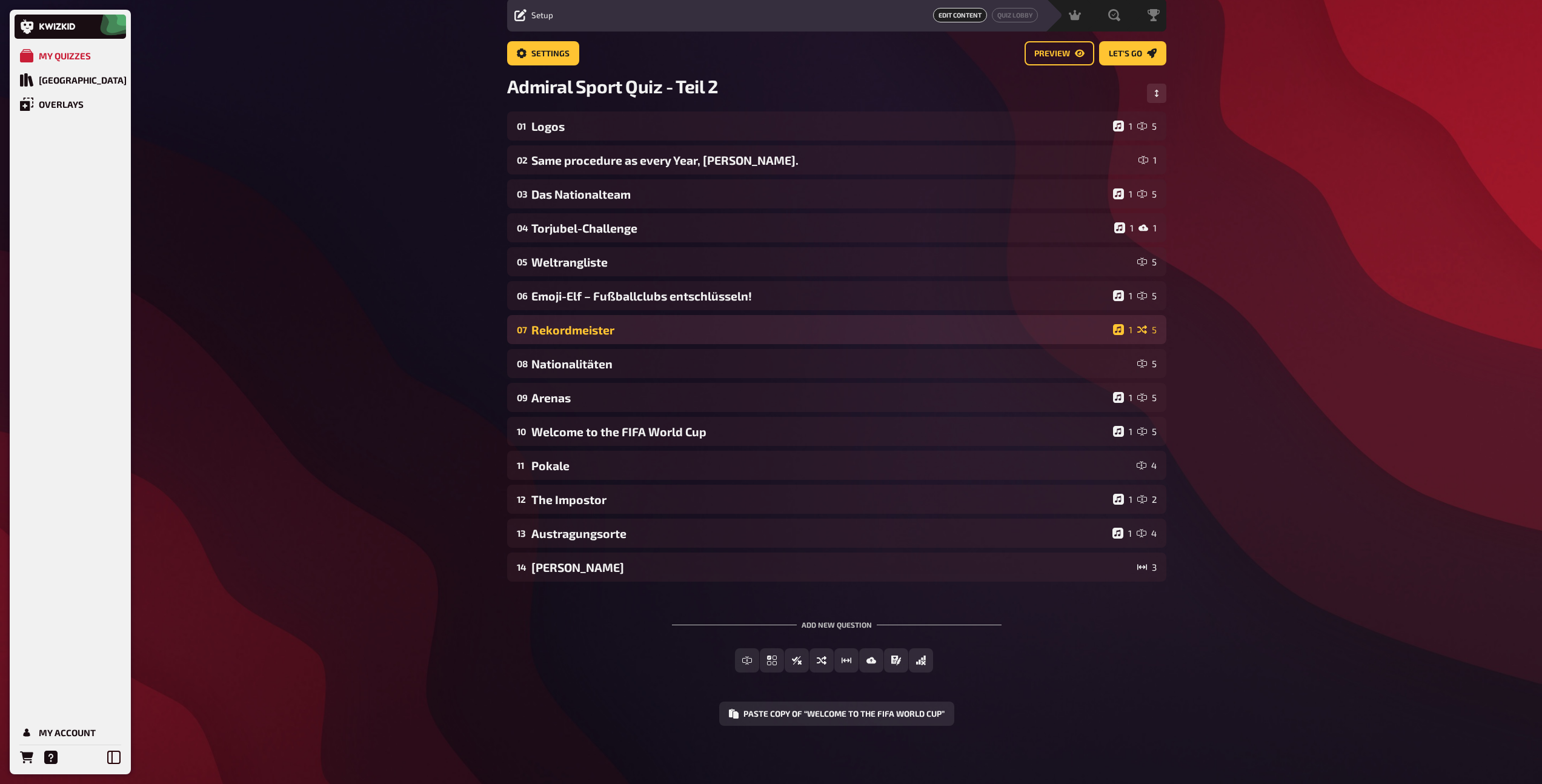
click at [657, 337] on div "07 Rekordmeister 1 5" at bounding box center [837, 329] width 659 height 29
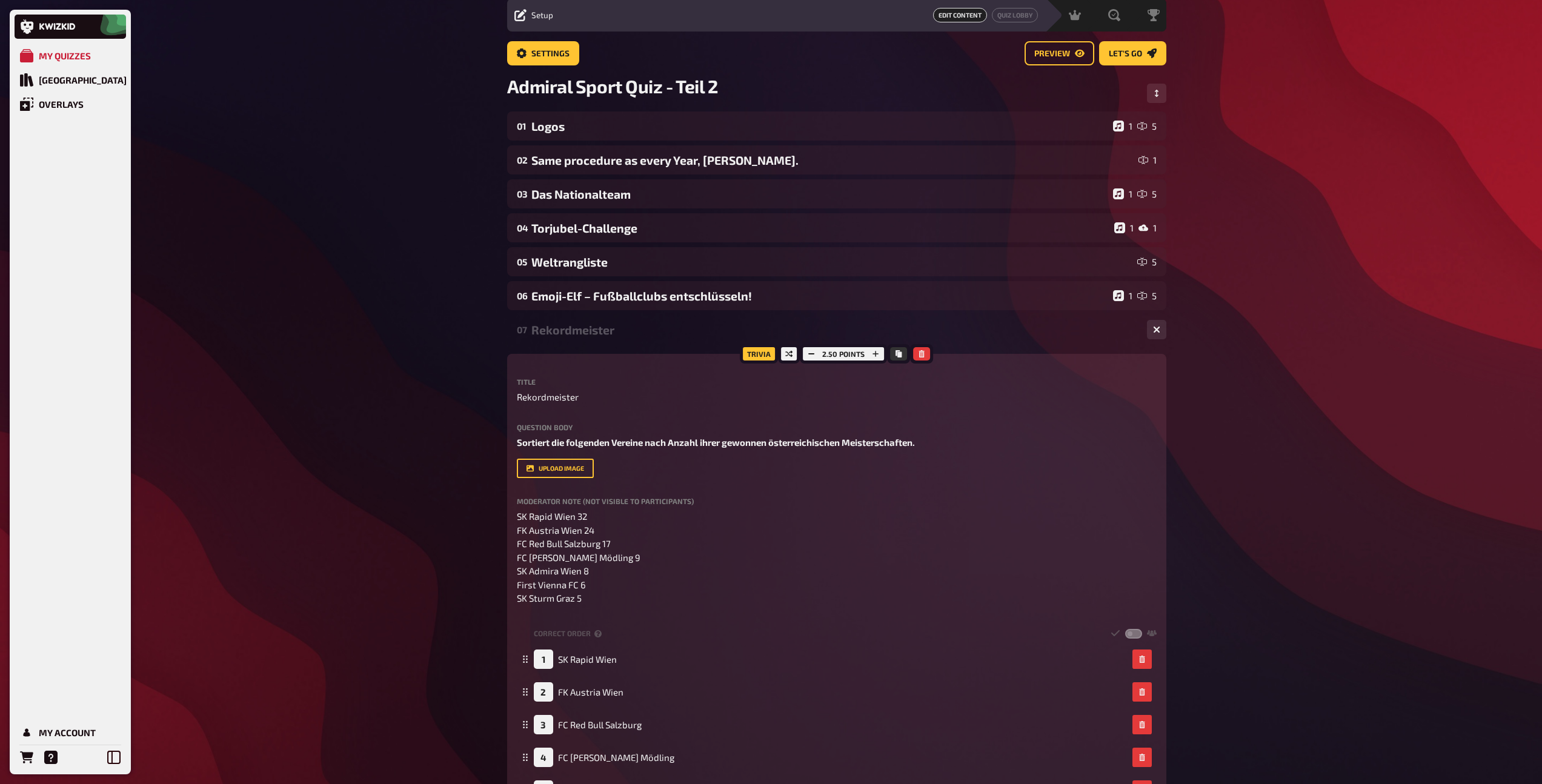
click at [657, 337] on div "07 Rekordmeister 1 5" at bounding box center [837, 329] width 659 height 29
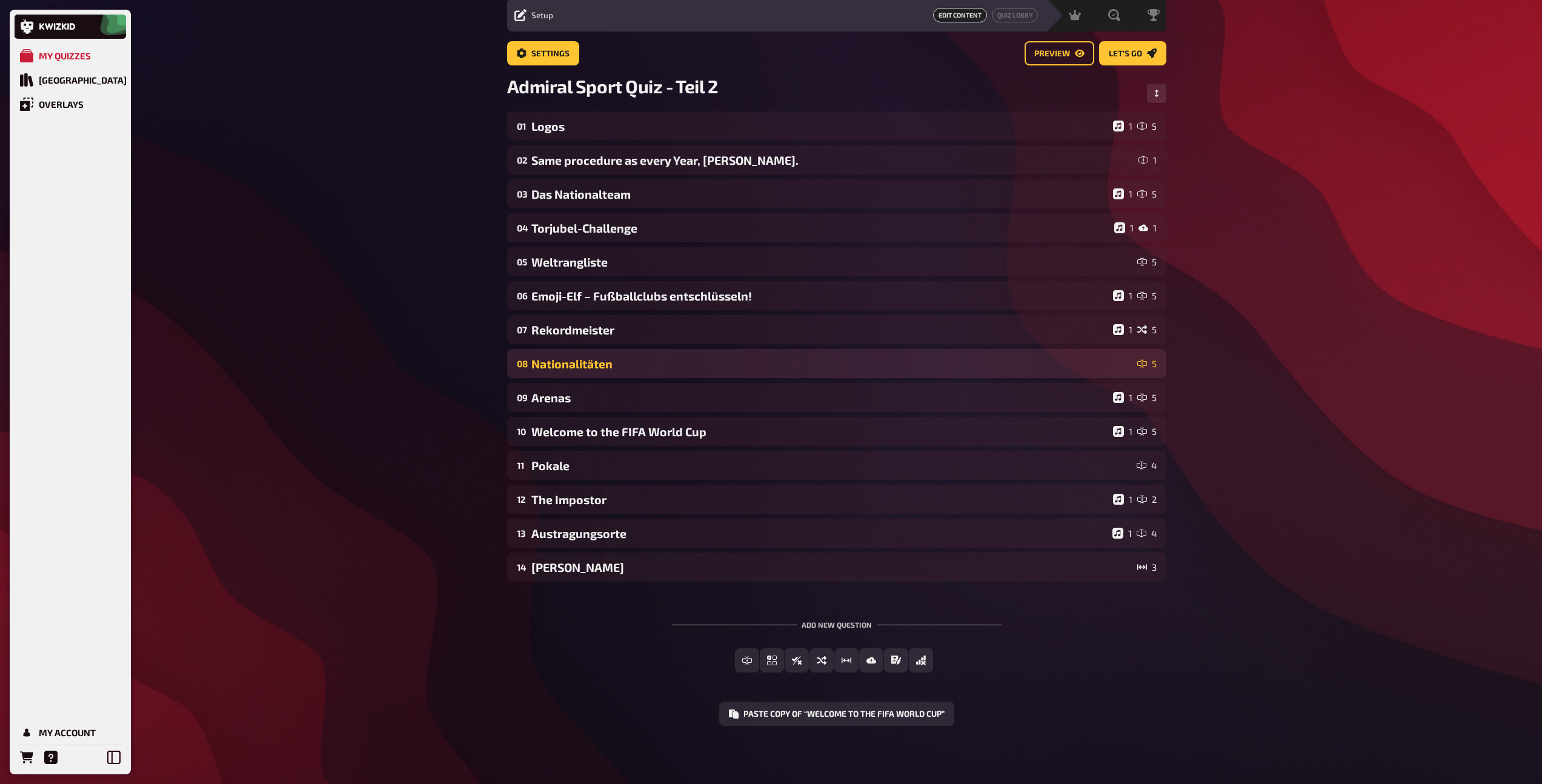
click at [660, 376] on div "08 Nationalitäten 5" at bounding box center [837, 364] width 659 height 29
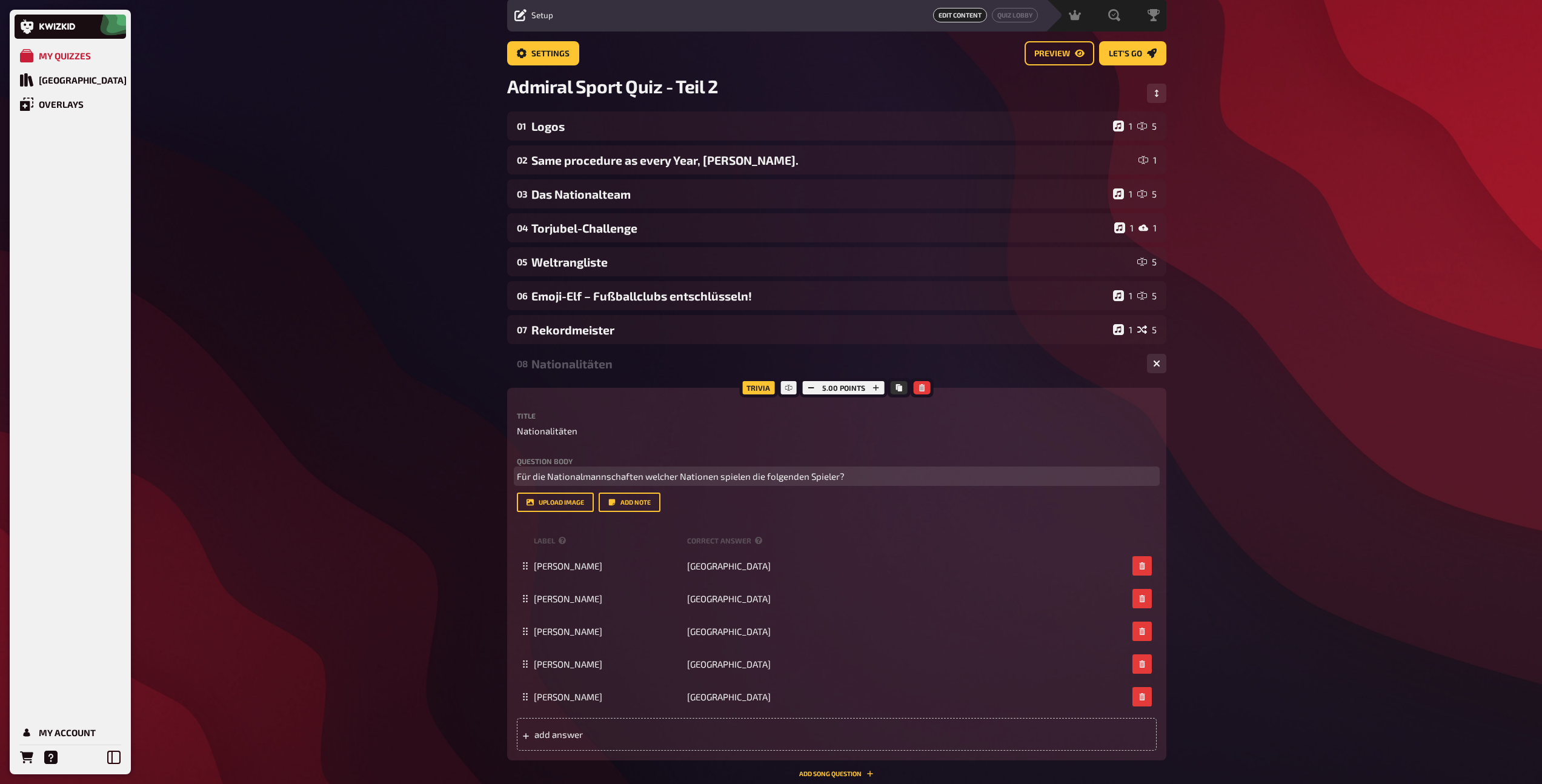
click at [674, 472] on span "Für die Nationalmannschaften welcher Nationen spielen die folgenden Spieler?" at bounding box center [681, 476] width 328 height 11
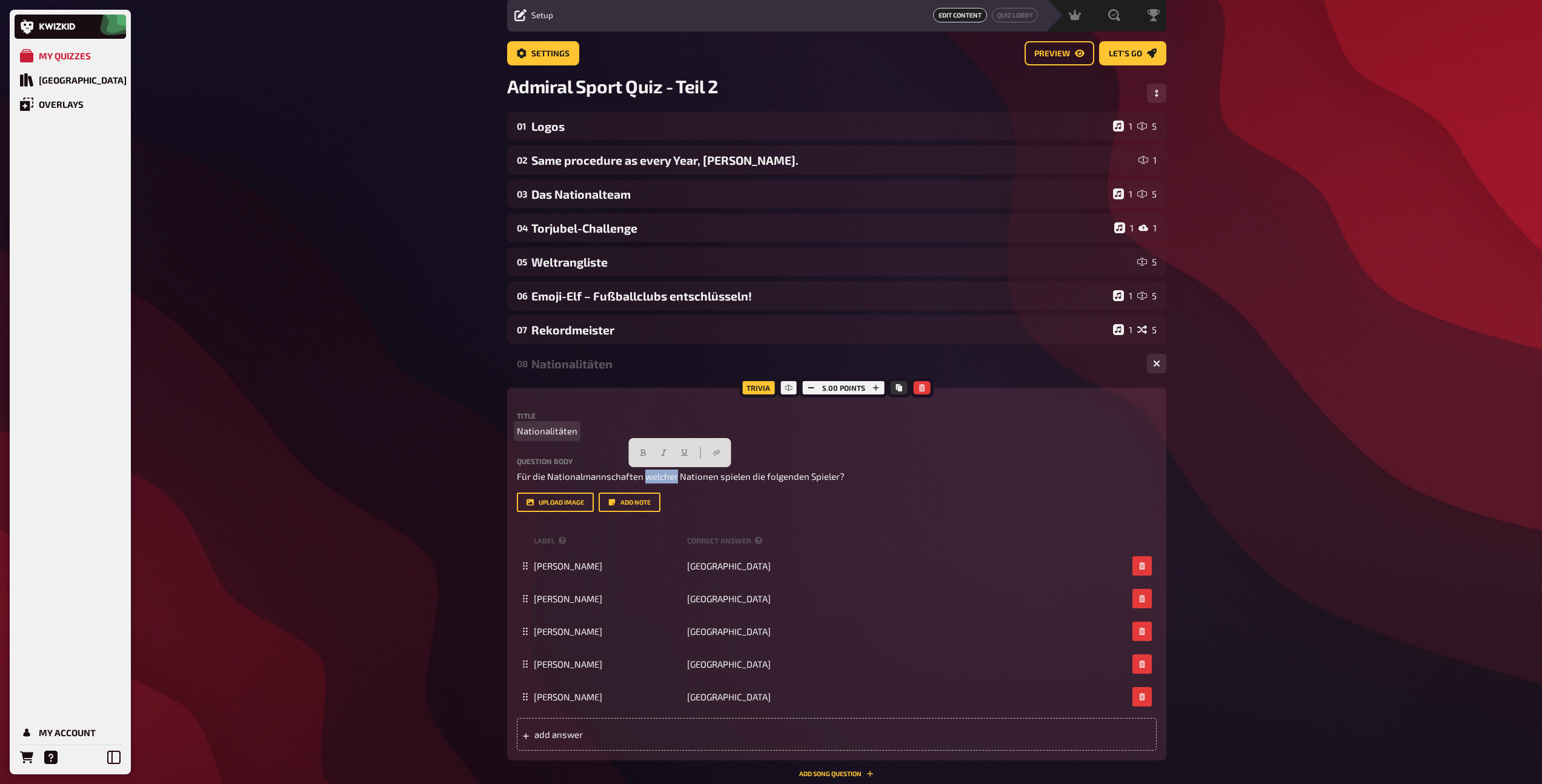
click at [556, 427] on span "Nationalitäten" at bounding box center [547, 430] width 61 height 14
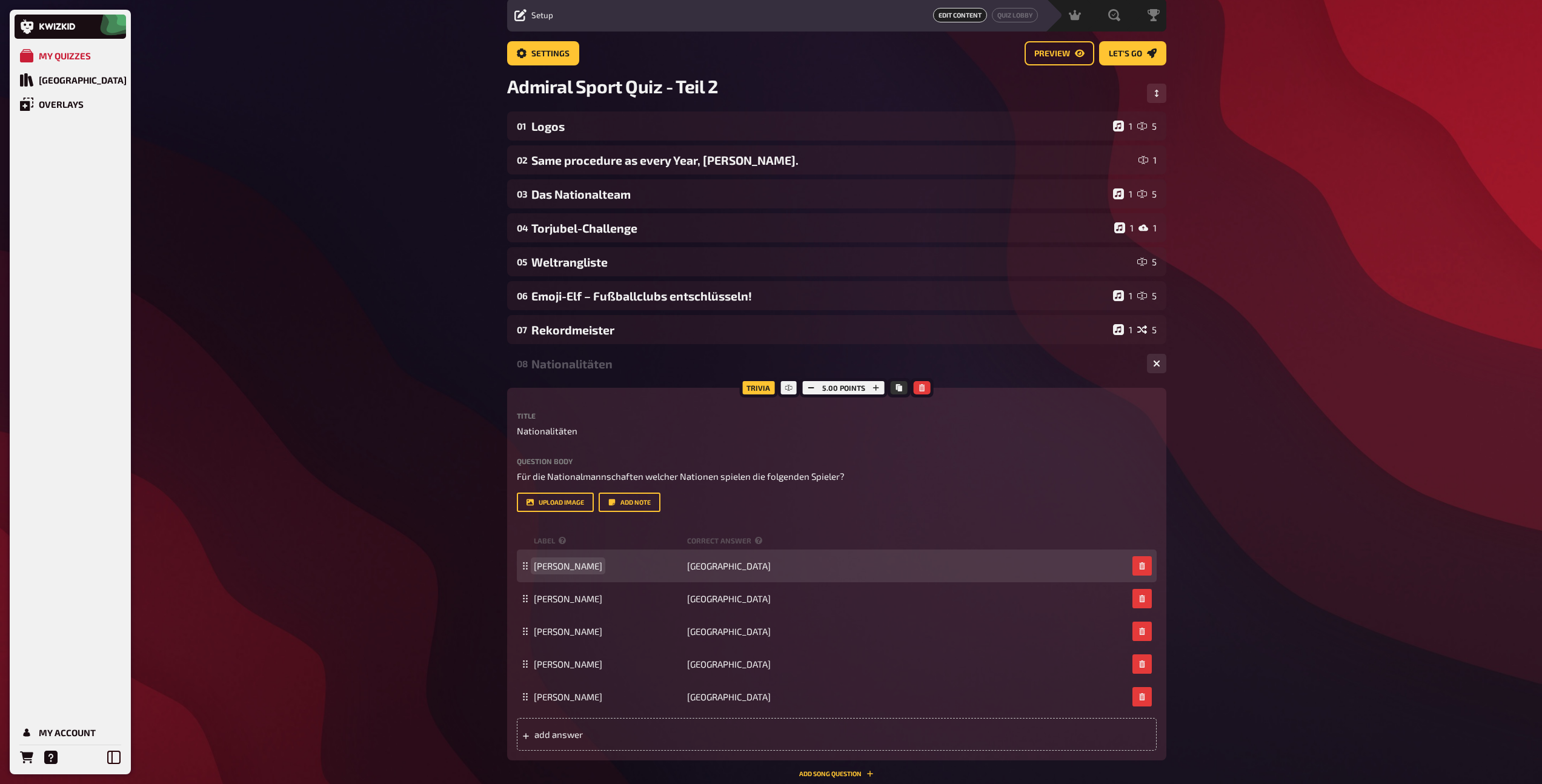
click at [557, 563] on span "[PERSON_NAME]" at bounding box center [568, 565] width 69 height 11
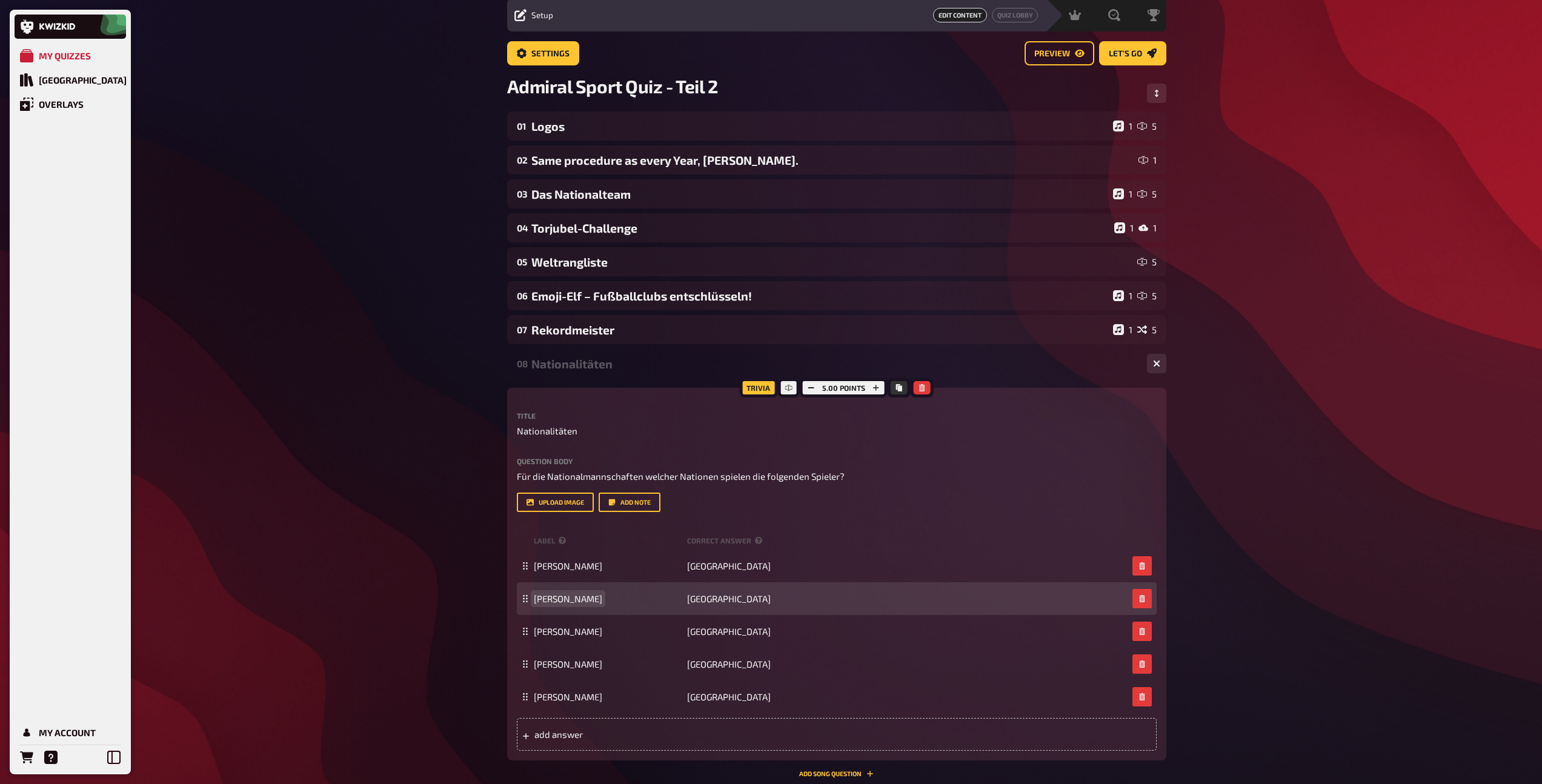
click at [578, 600] on span "[PERSON_NAME]" at bounding box center [568, 598] width 69 height 11
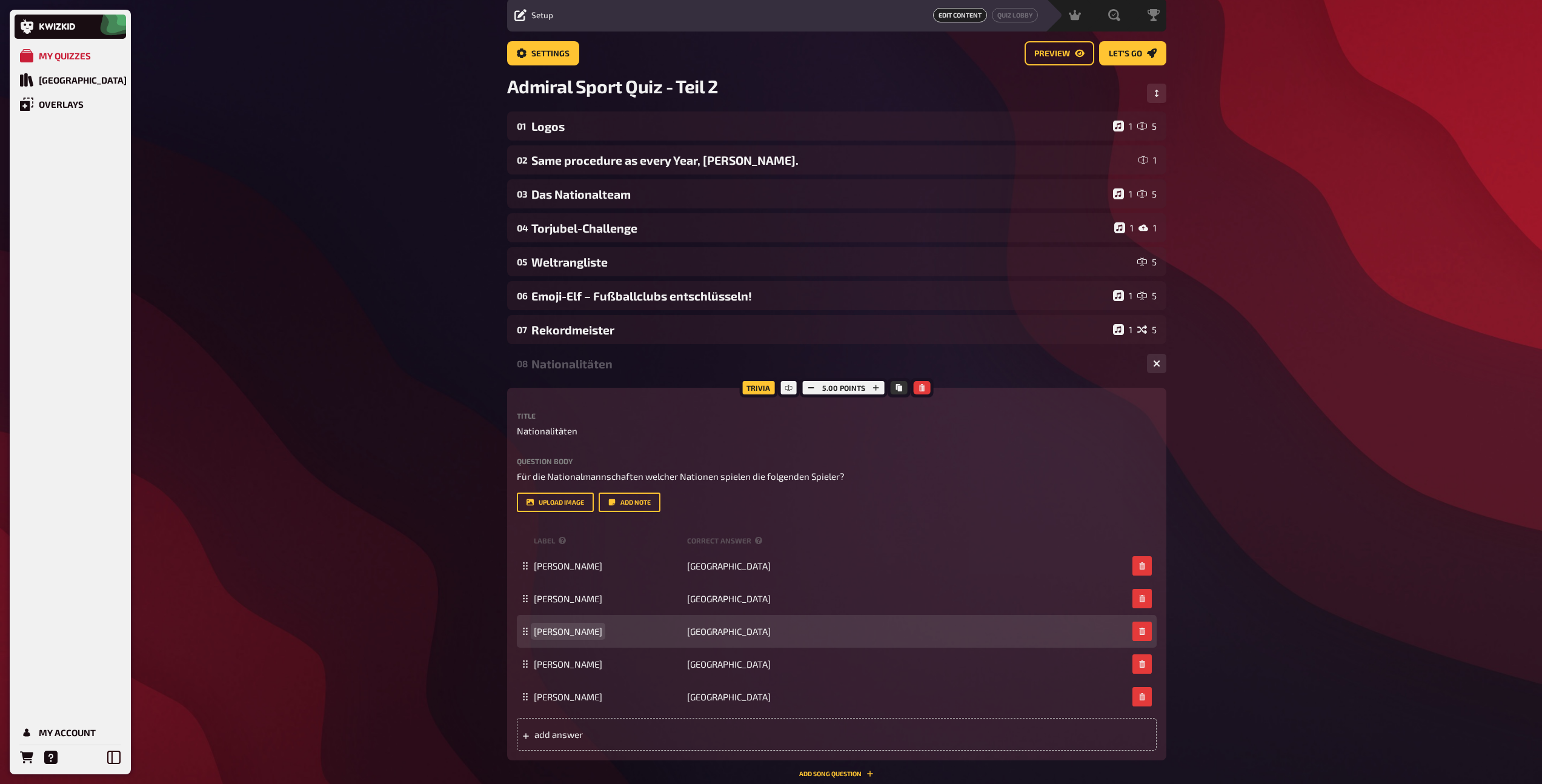
click at [570, 633] on span "[PERSON_NAME]" at bounding box center [568, 631] width 69 height 11
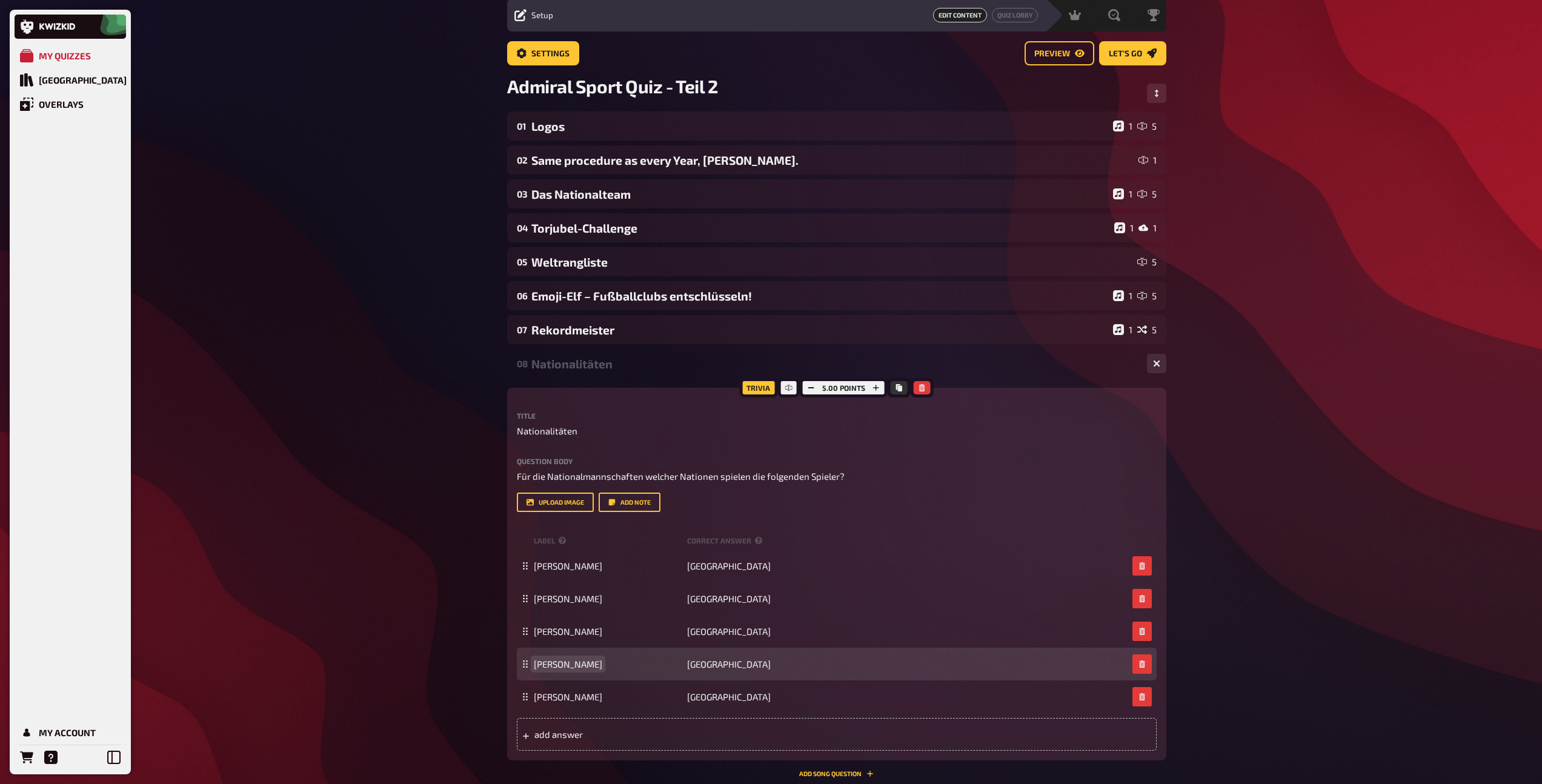
click at [560, 665] on span "[PERSON_NAME]" at bounding box center [568, 663] width 69 height 11
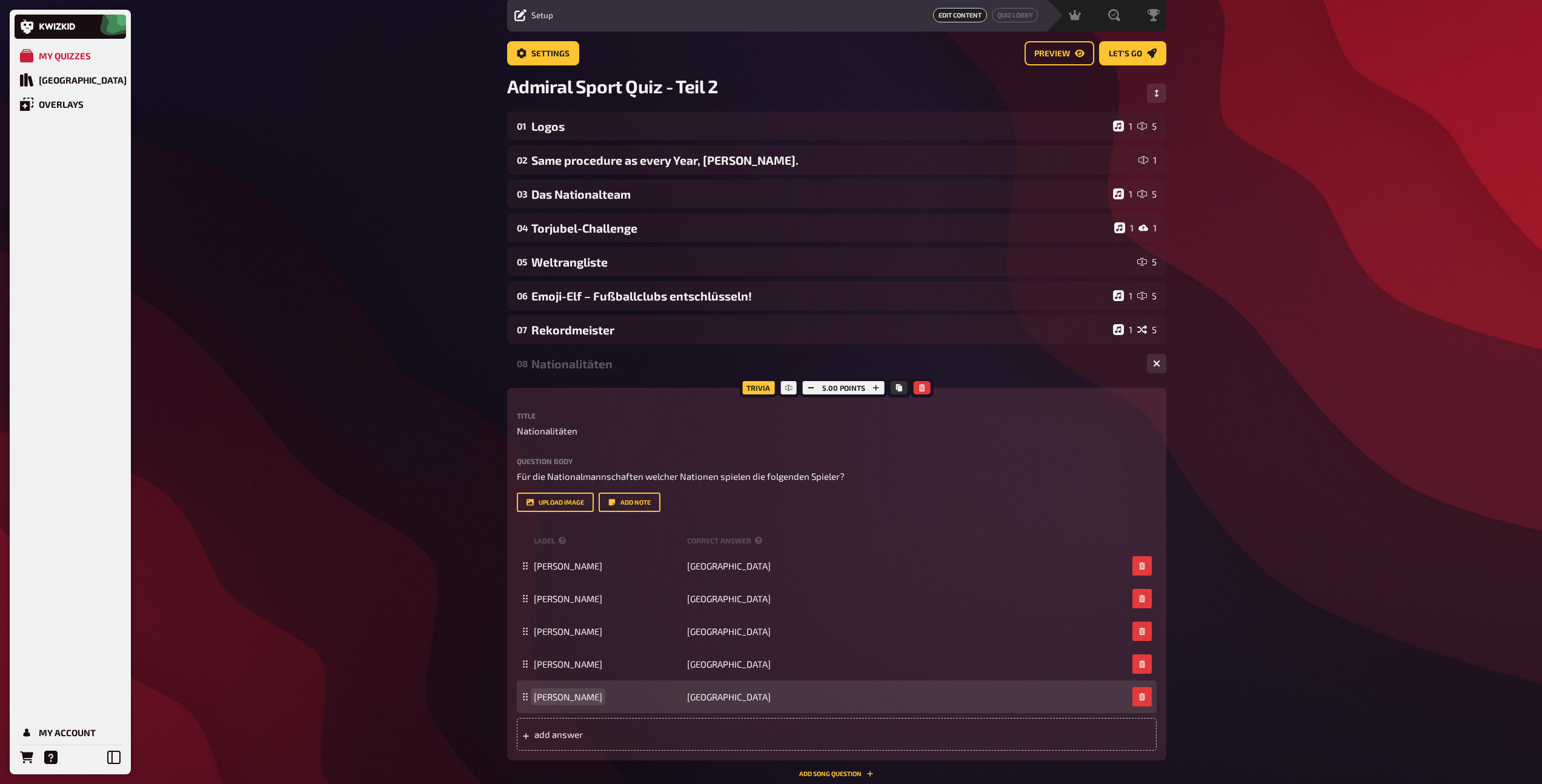
click at [559, 697] on span "[PERSON_NAME]" at bounding box center [568, 696] width 69 height 11
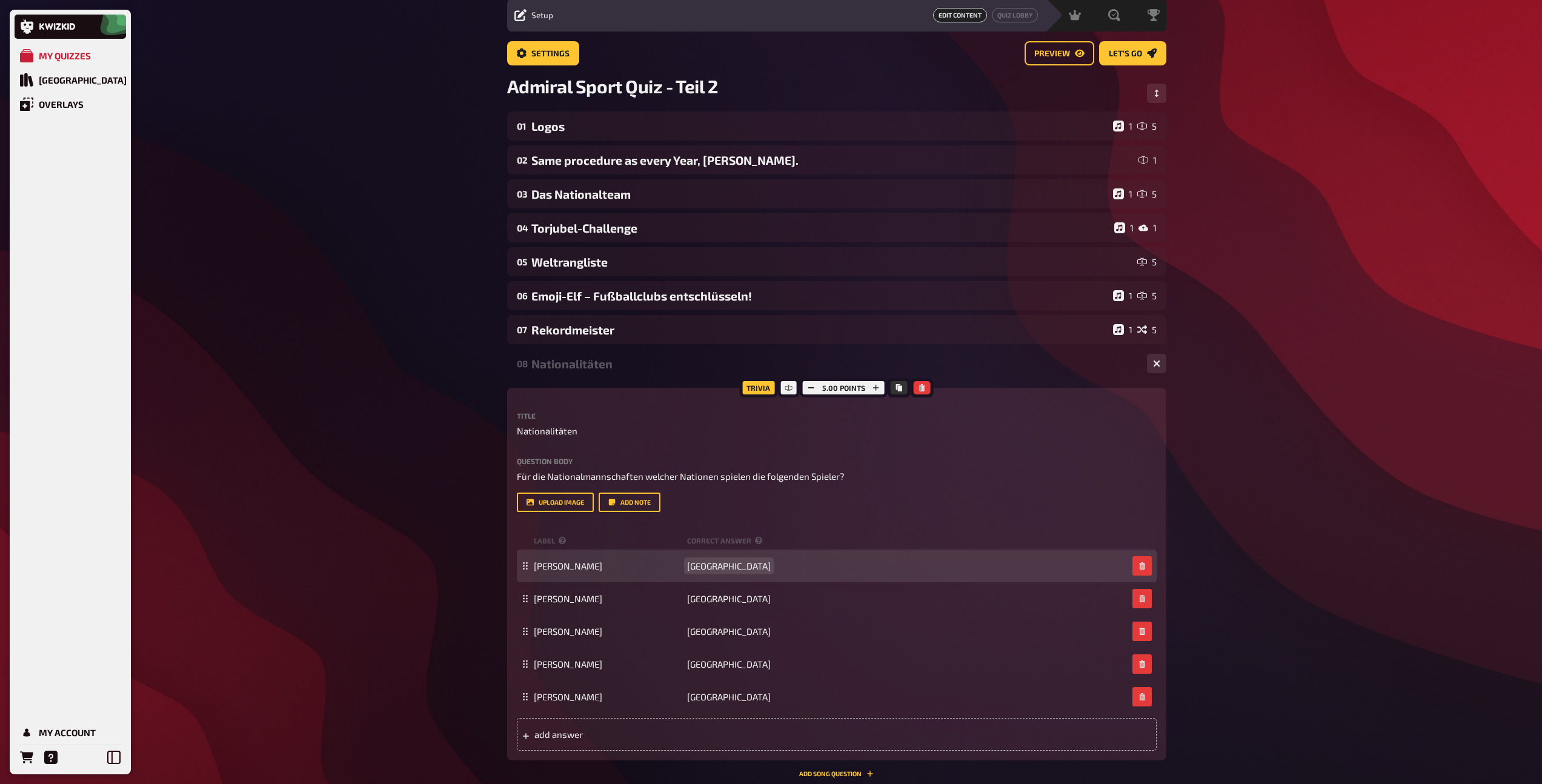
click at [709, 564] on span "[GEOGRAPHIC_DATA]" at bounding box center [729, 565] width 83 height 11
